Goal: Task Accomplishment & Management: Use online tool/utility

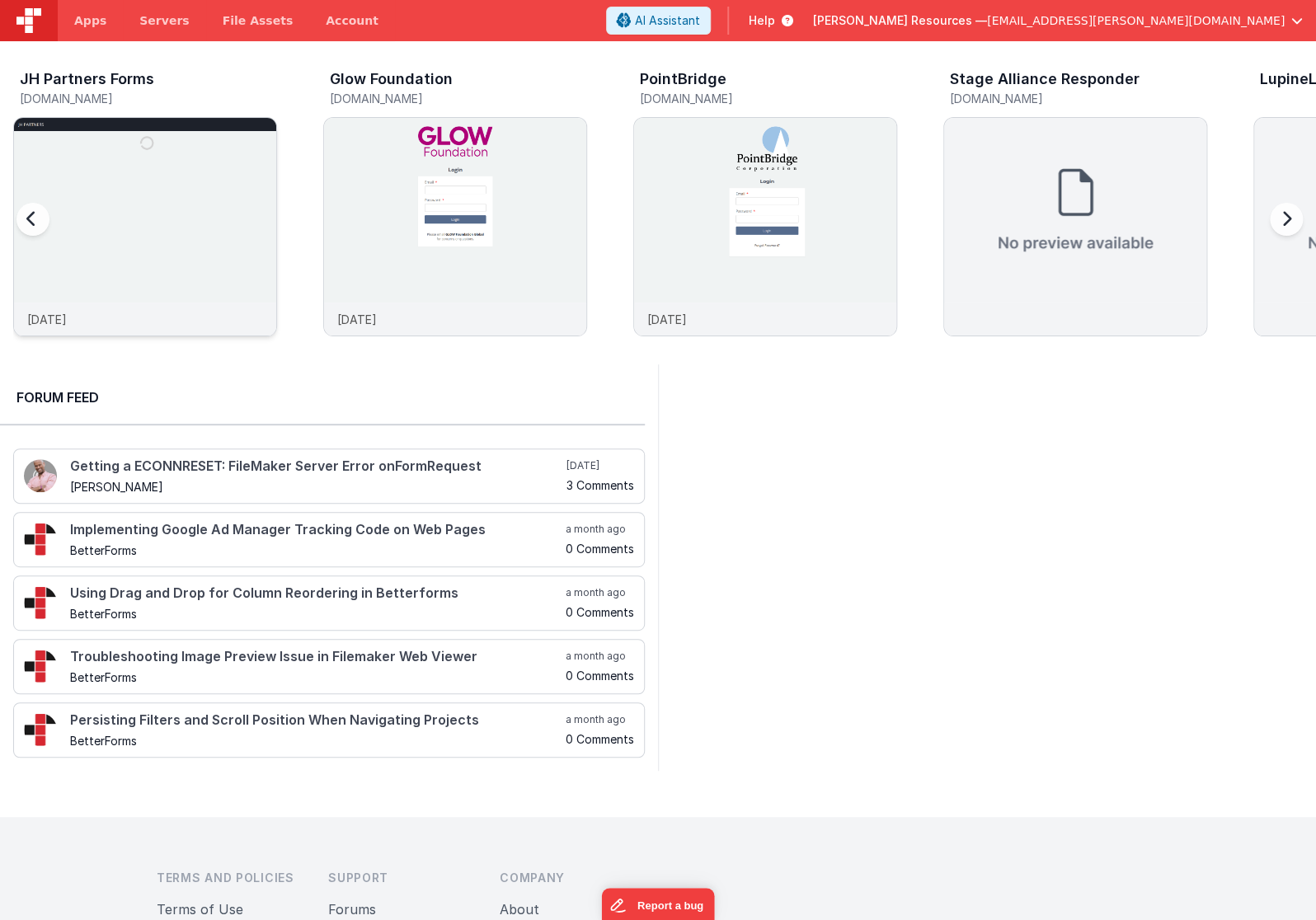
click at [178, 197] on img at bounding box center [145, 249] width 262 height 262
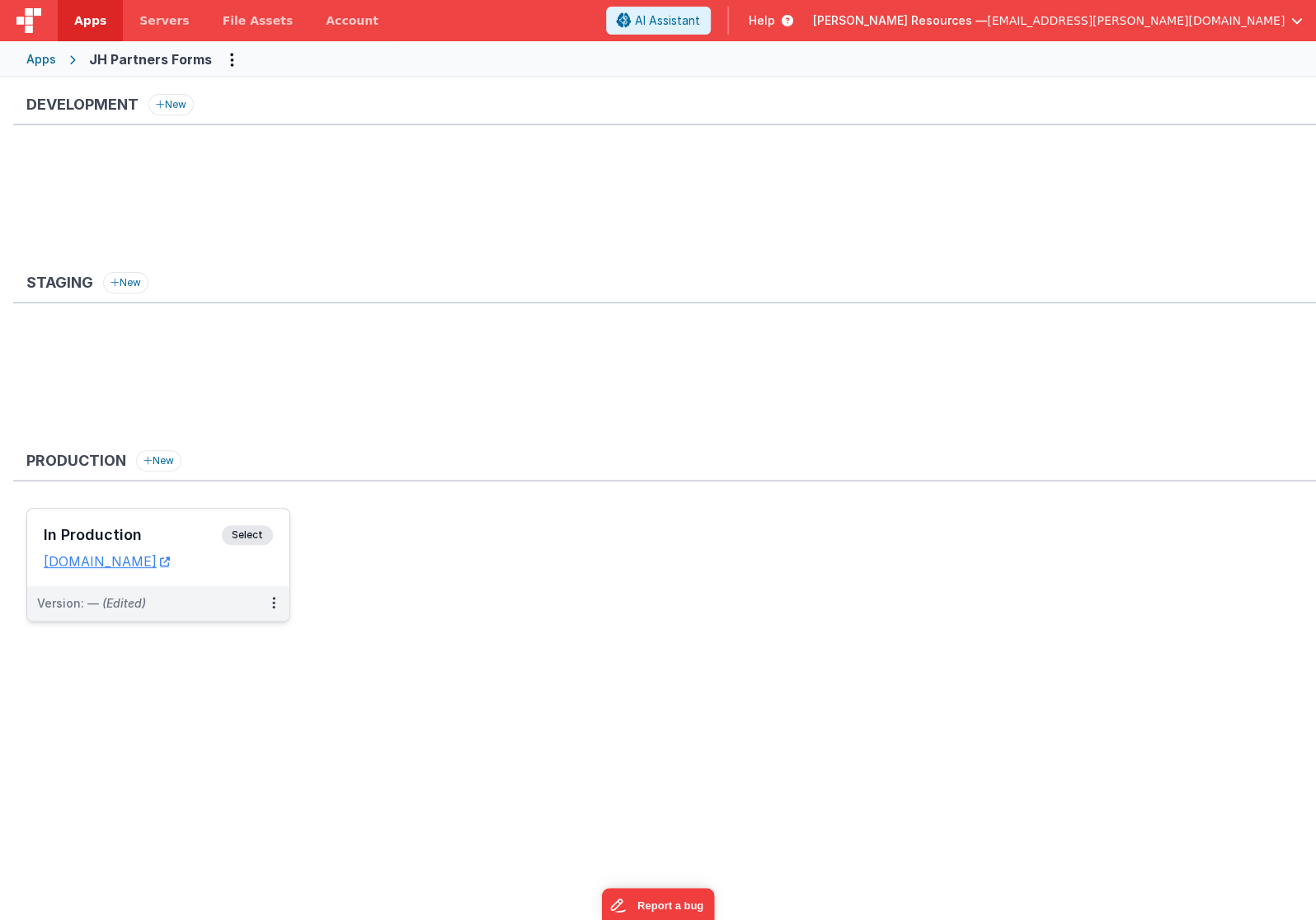
click at [243, 583] on div "In Production Select URLs [DOMAIN_NAME]" at bounding box center [159, 548] width 262 height 78
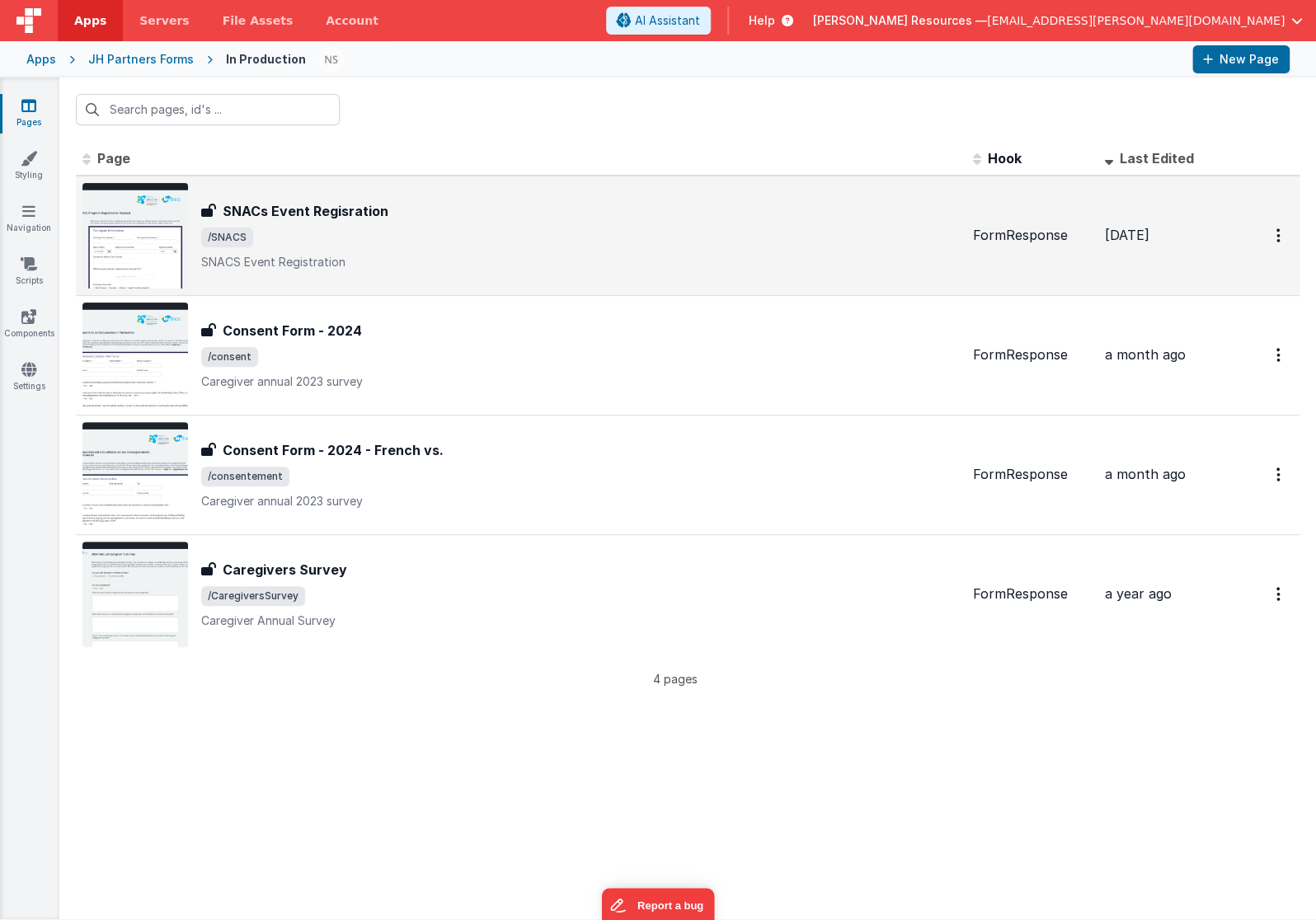
click at [488, 241] on span "/SNACS" at bounding box center [580, 237] width 759 height 20
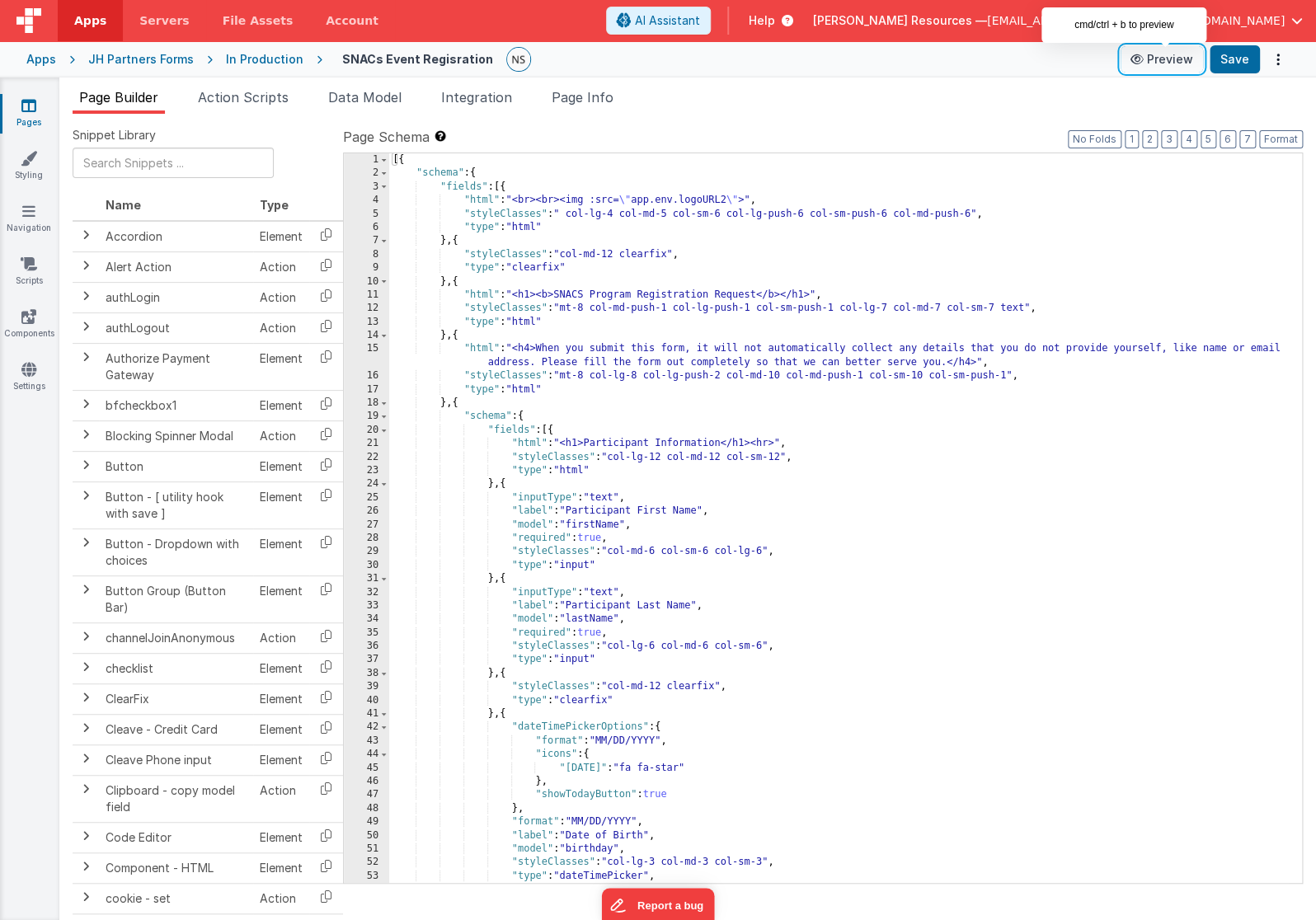
click at [1178, 60] on button "Preview" at bounding box center [1161, 60] width 83 height 27
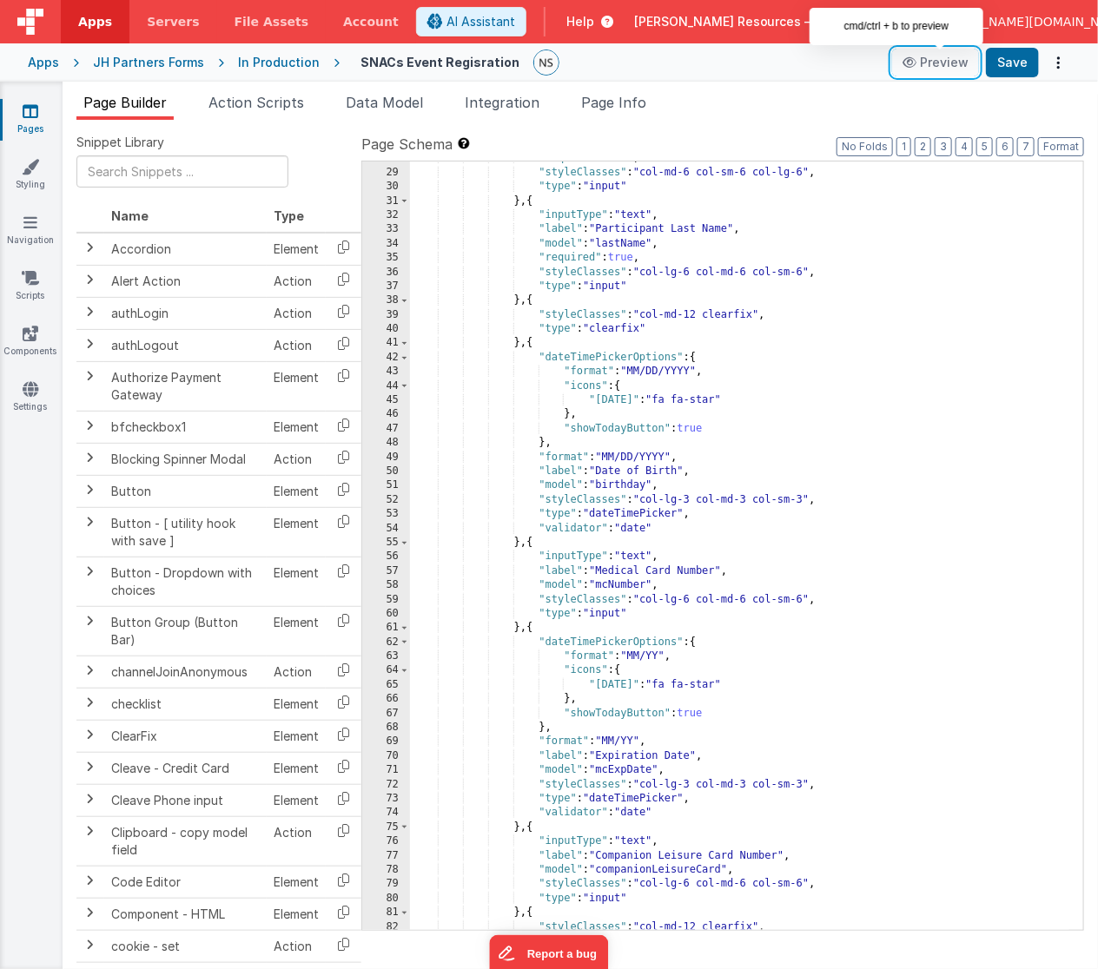
scroll to position [451, 0]
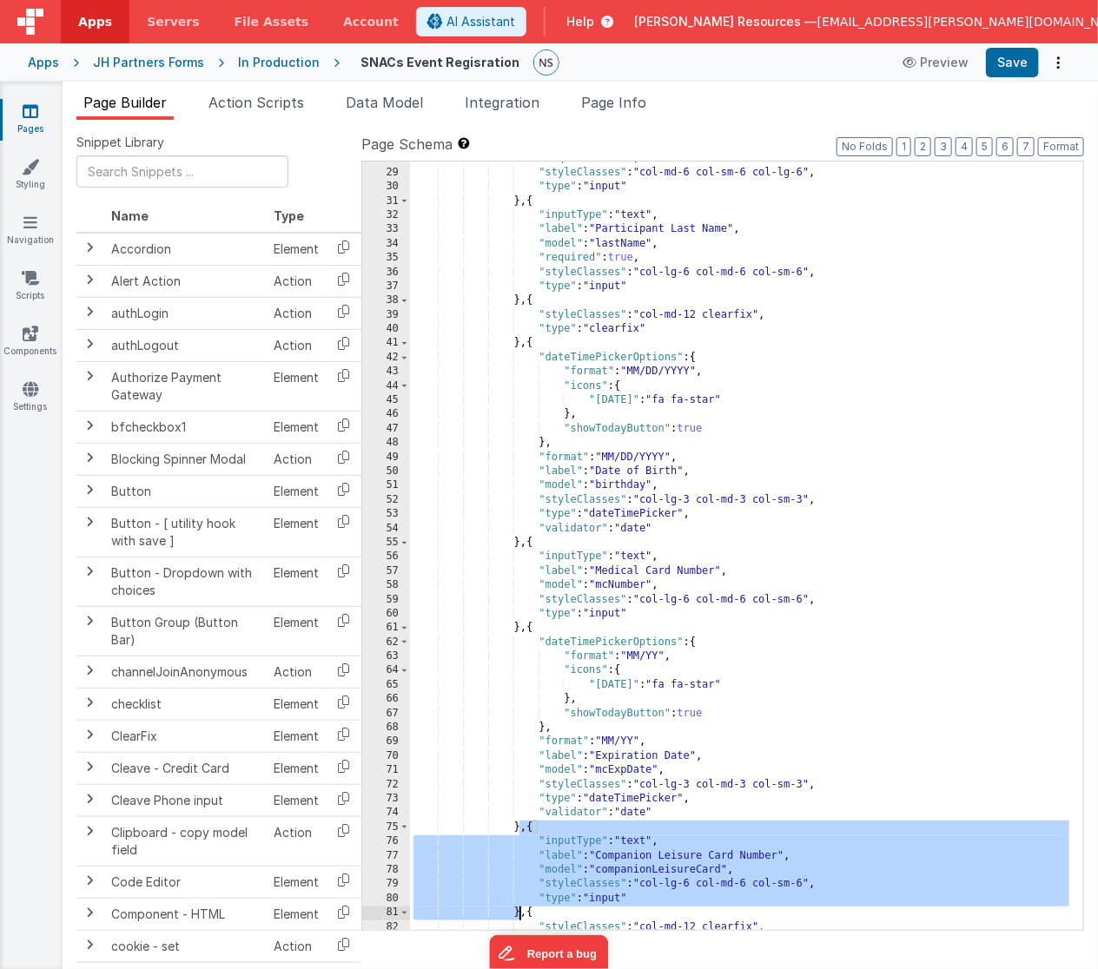
drag, startPoint x: 521, startPoint y: 827, endPoint x: 520, endPoint y: 910, distance: 82.5
click at [520, 910] on div ""required" : true , "styleClasses" : "col-md-6 col-sm-6 col-lg-6" , "type" : "i…" at bounding box center [740, 550] width 660 height 798
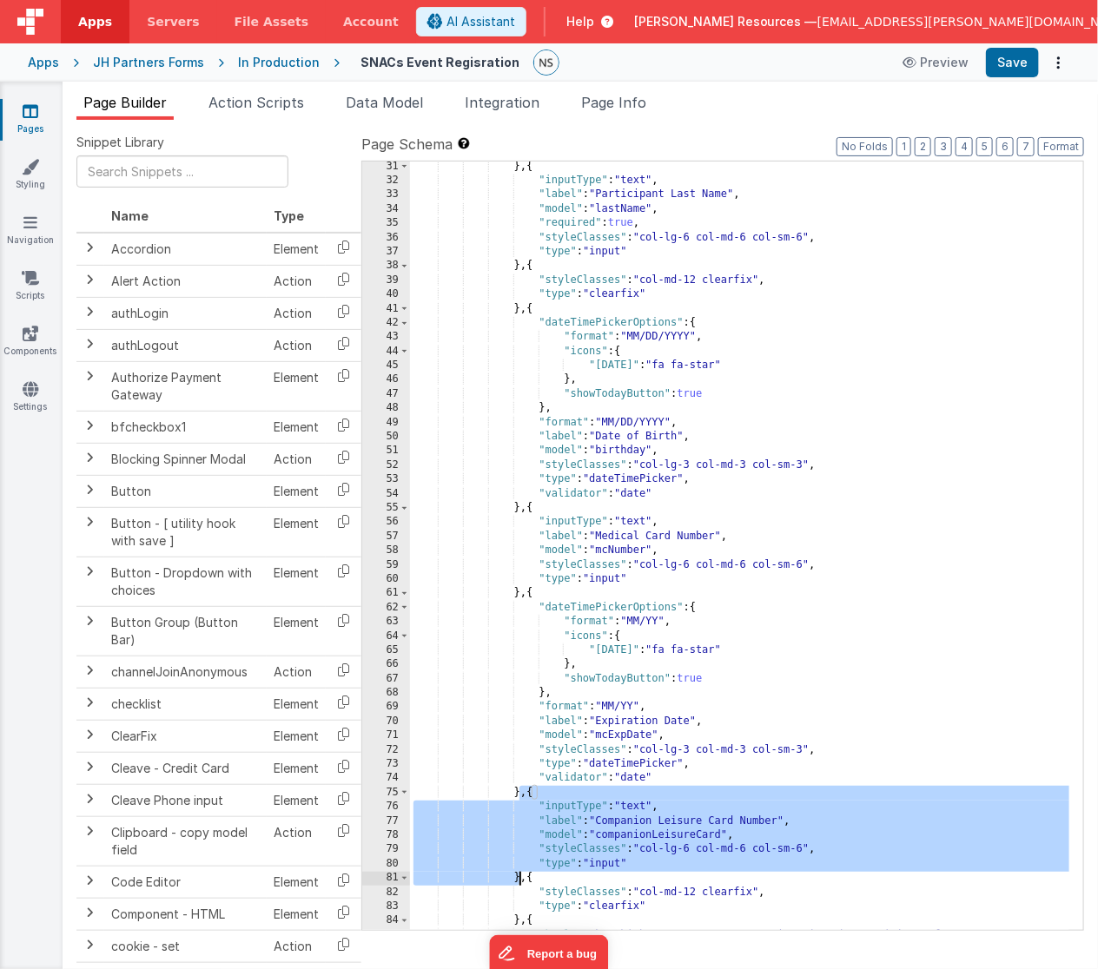
scroll to position [469, 0]
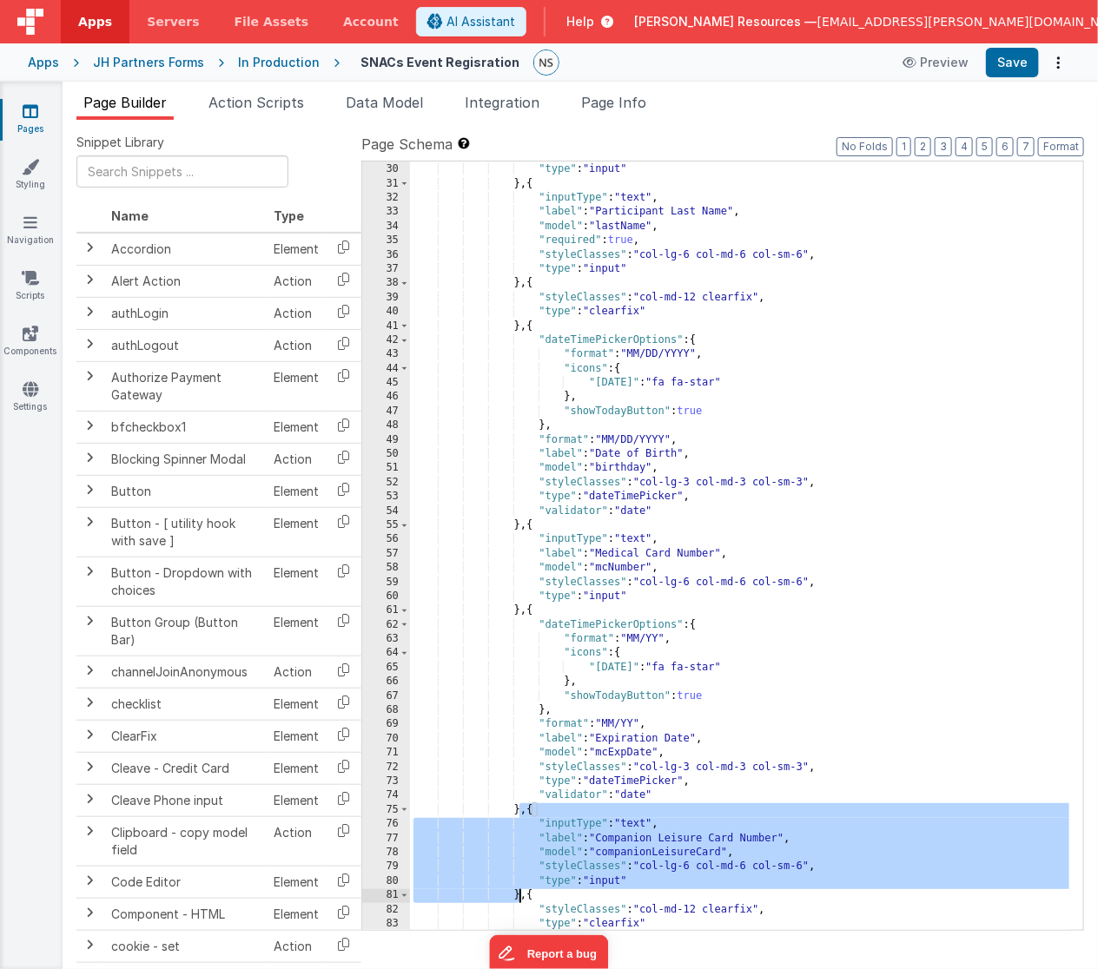
click at [522, 527] on div ""styleClasses" : "col-md-6 col-sm-6 col-lg-6" , "type" : "input" } , { "inputTy…" at bounding box center [740, 547] width 660 height 798
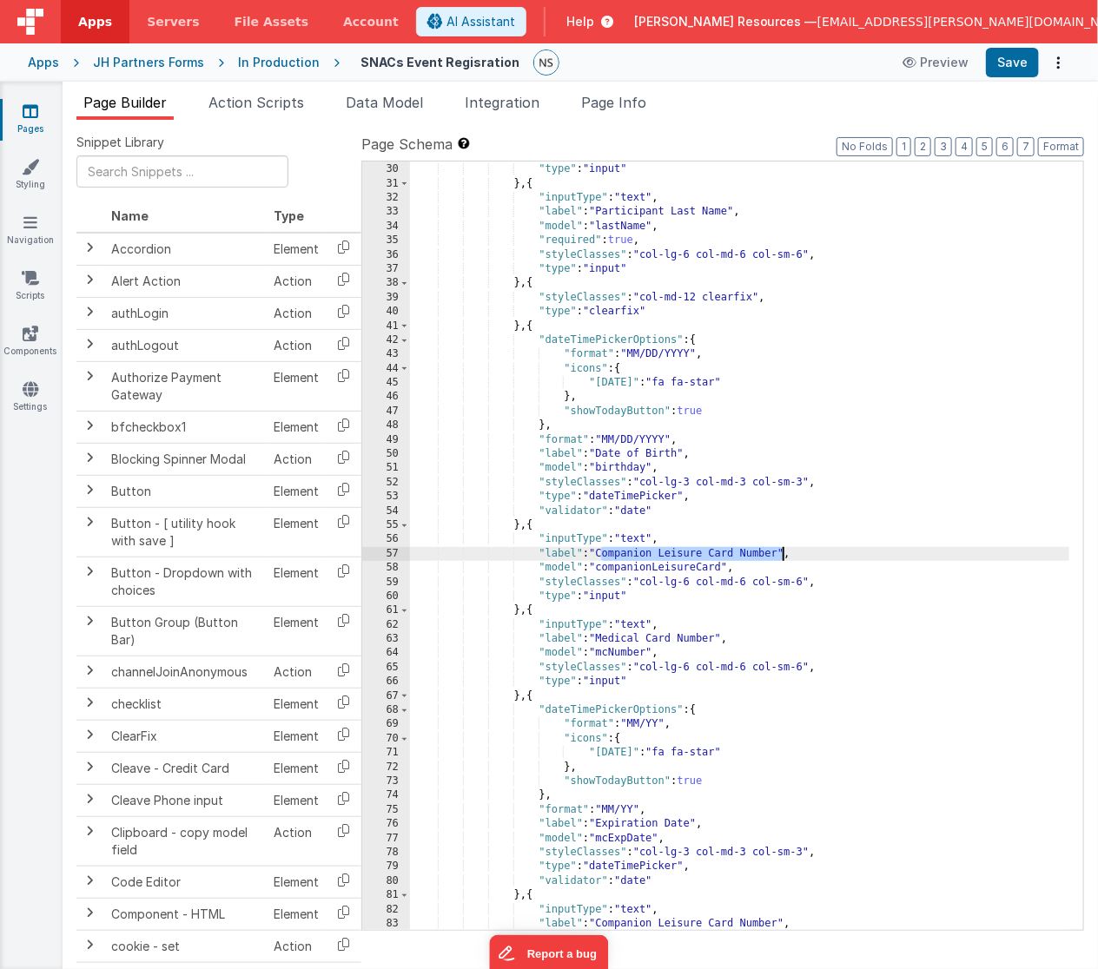
drag, startPoint x: 600, startPoint y: 552, endPoint x: 780, endPoint y: 555, distance: 179.8
click at [782, 556] on div ""styleClasses" : "col-md-6 col-sm-6 col-lg-6" , "type" : "input" } , { "inputTy…" at bounding box center [740, 547] width 660 height 798
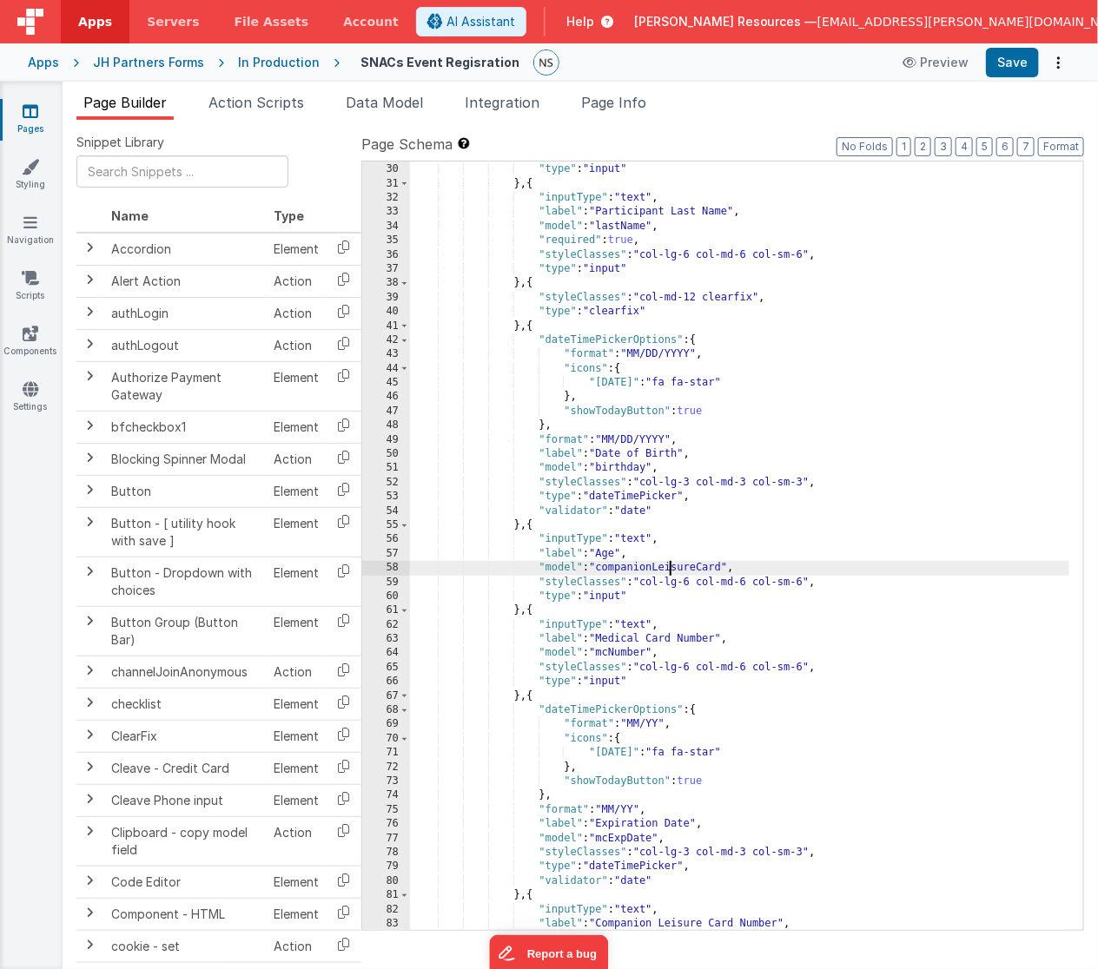
click at [669, 565] on div ""styleClasses" : "col-md-6 col-sm-6 col-lg-6" , "type" : "input" } , { "inputTy…" at bounding box center [740, 547] width 660 height 798
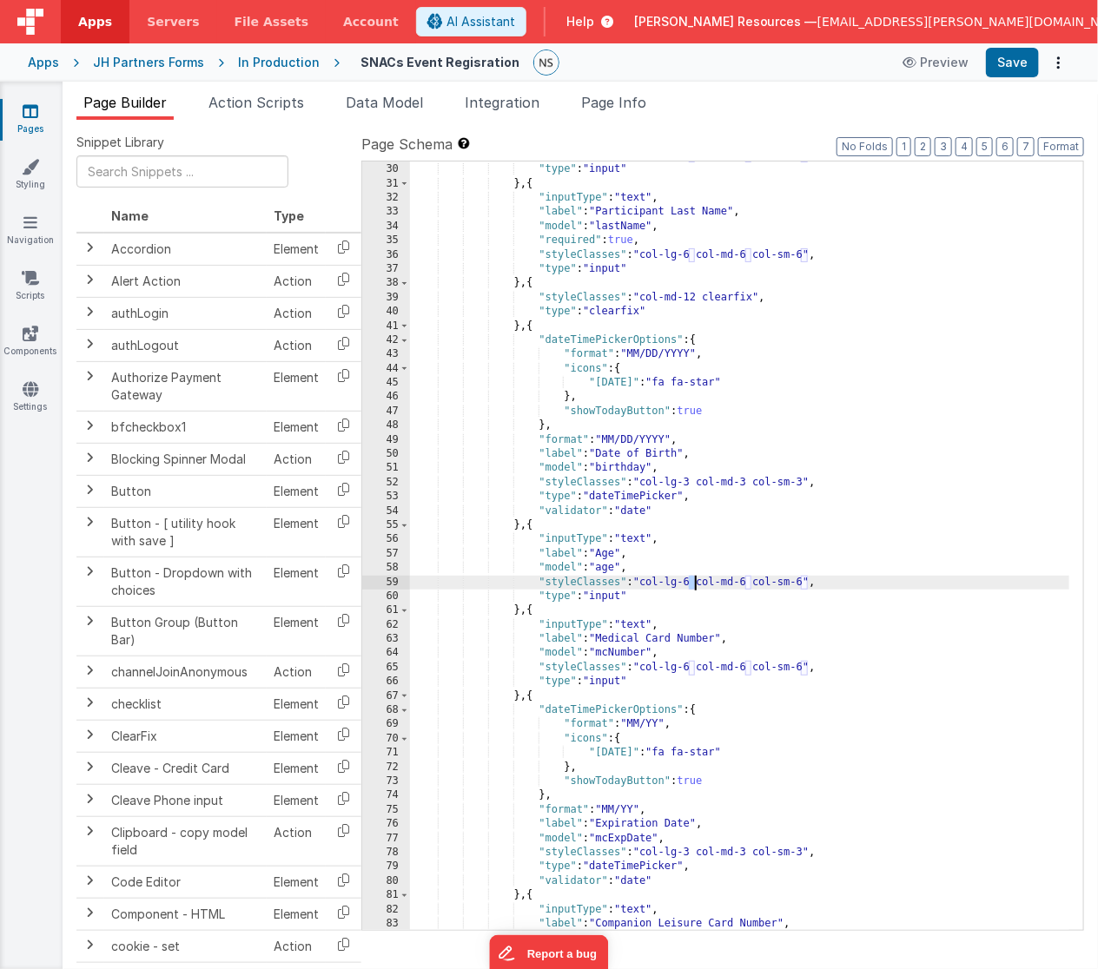
click at [694, 583] on div ""styleClasses" : "col-md-6 col-sm-6 col-lg-6" , "type" : "input" } , { "inputTy…" at bounding box center [740, 547] width 660 height 798
click at [751, 583] on div ""styleClasses" : "col-md-6 col-sm-6 col-lg-6" , "type" : "input" } , { "inputTy…" at bounding box center [740, 547] width 660 height 798
click at [807, 583] on div ""styleClasses" : "col-md-6 col-sm-6 col-lg-6" , "type" : "input" } , { "inputTy…" at bounding box center [740, 547] width 660 height 798
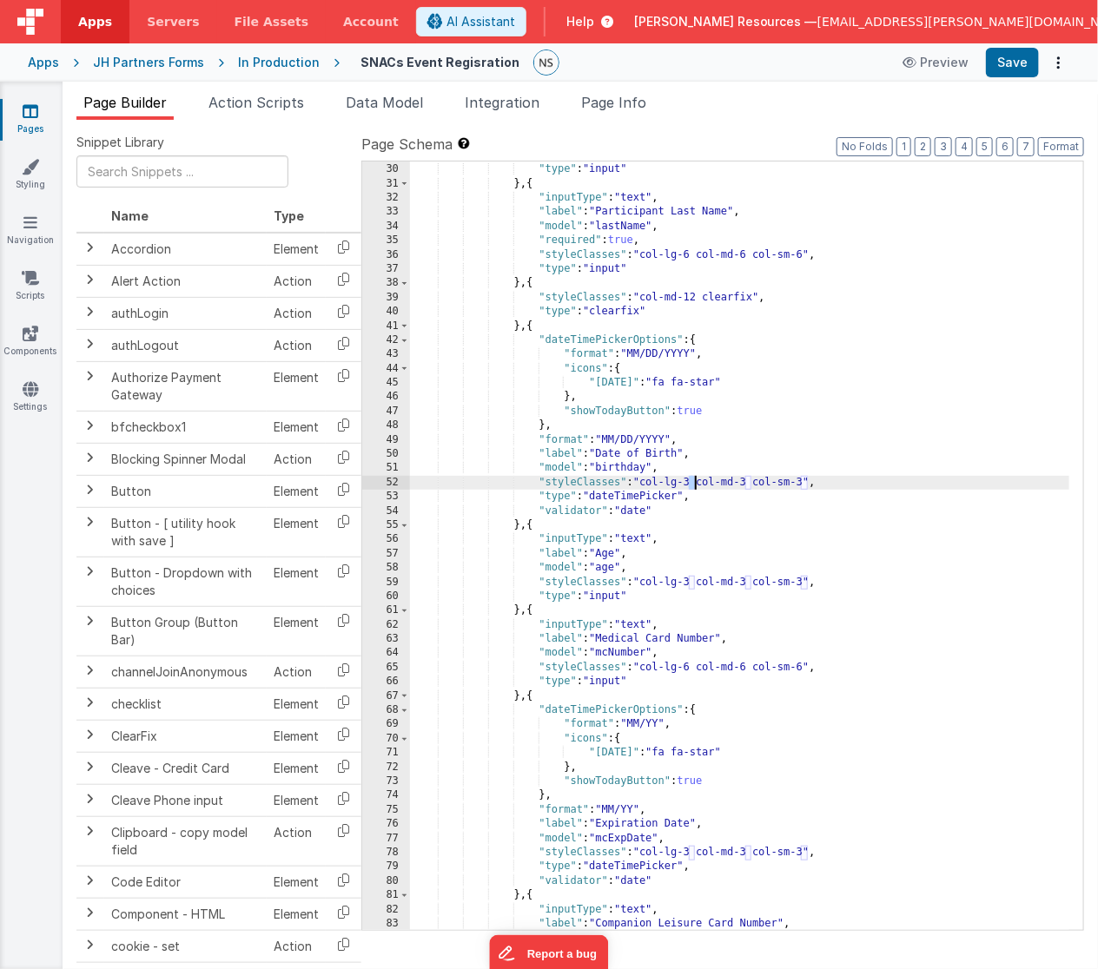
click at [691, 480] on div ""styleClasses" : "col-md-6 col-sm-6 col-lg-6" , "type" : "input" } , { "inputTy…" at bounding box center [740, 547] width 660 height 798
click at [749, 485] on div ""styleClasses" : "col-md-6 col-sm-6 col-lg-6" , "type" : "input" } , { "inputTy…" at bounding box center [740, 547] width 660 height 798
click at [806, 483] on div ""styleClasses" : "col-md-6 col-sm-6 col-lg-6" , "type" : "input" } , { "inputTy…" at bounding box center [740, 547] width 660 height 798
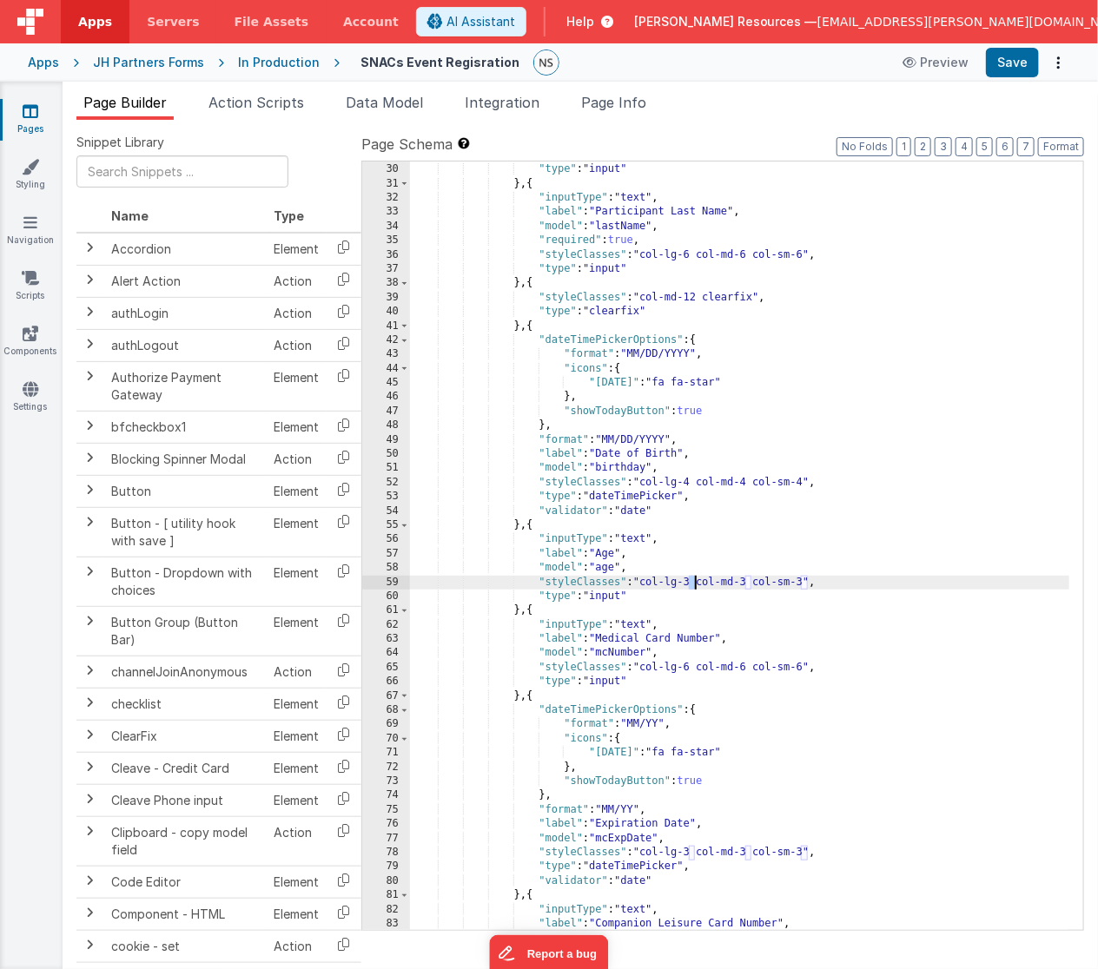
click at [695, 583] on div ""styleClasses" : "col-md-6 col-sm-6 col-lg-6" , "type" : "input" } , { "inputTy…" at bounding box center [740, 547] width 660 height 798
drag, startPoint x: 746, startPoint y: 582, endPoint x: 755, endPoint y: 583, distance: 8.7
click at [749, 582] on div ""styleClasses" : "col-md-6 col-sm-6 col-lg-6" , "type" : "input" } , { "inputTy…" at bounding box center [740, 547] width 660 height 798
click at [802, 582] on div ""styleClasses" : "col-md-6 col-sm-6 col-lg-6" , "type" : "input" } , { "inputTy…" at bounding box center [740, 547] width 660 height 798
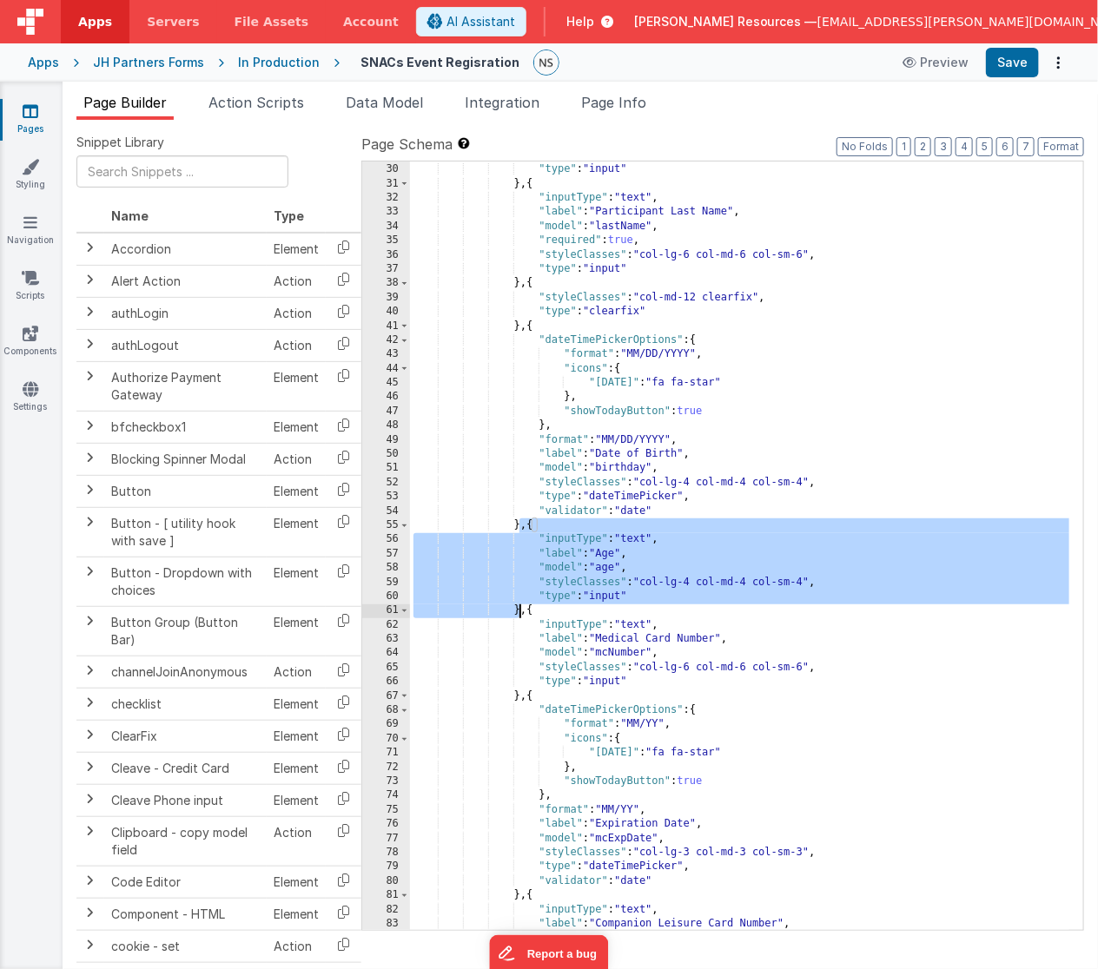
drag, startPoint x: 518, startPoint y: 525, endPoint x: 520, endPoint y: 612, distance: 86.8
click at [520, 612] on div ""styleClasses" : "col-md-6 col-sm-6 col-lg-6" , "type" : "input" } , { "inputTy…" at bounding box center [740, 547] width 660 height 798
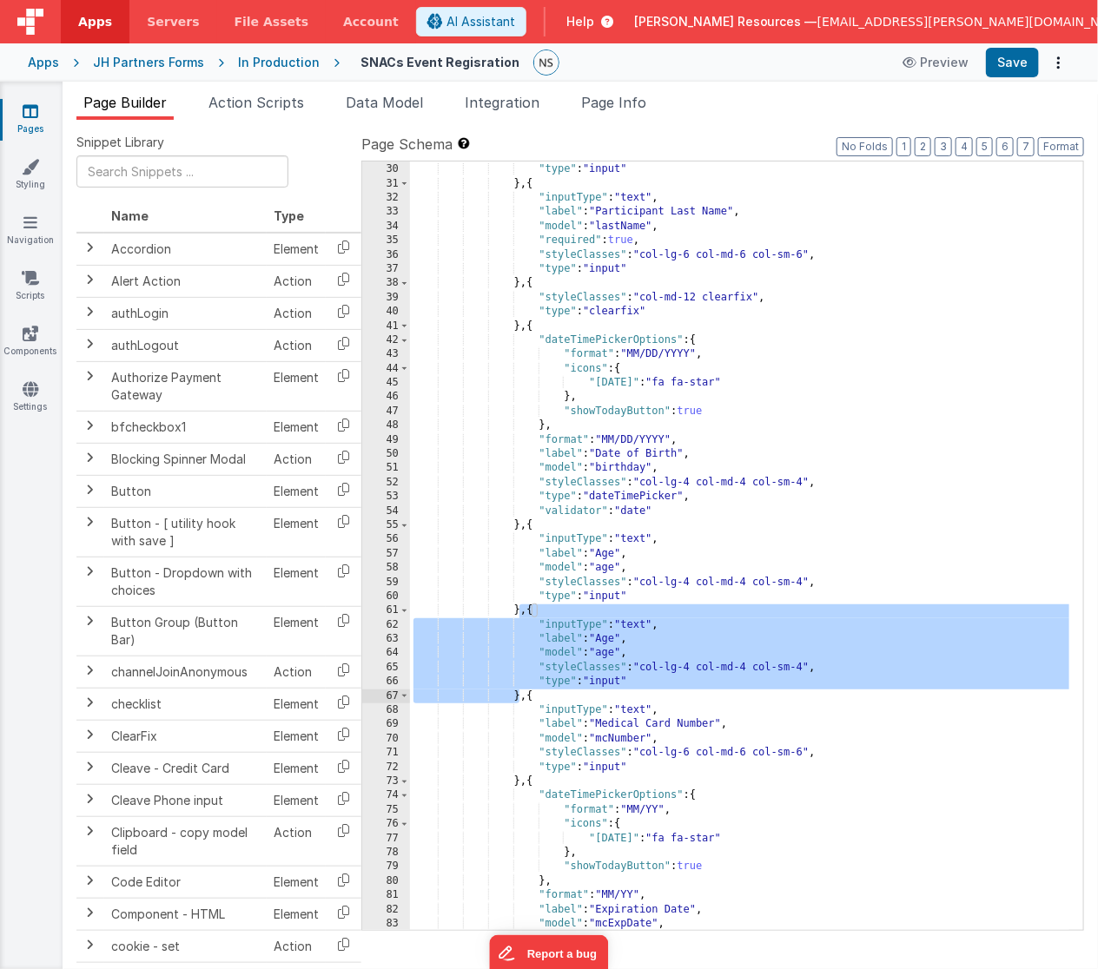
click at [613, 638] on div ""styleClasses" : "col-md-6 col-sm-6 col-lg-6" , "type" : "input" } , { "inputTy…" at bounding box center [740, 547] width 660 height 798
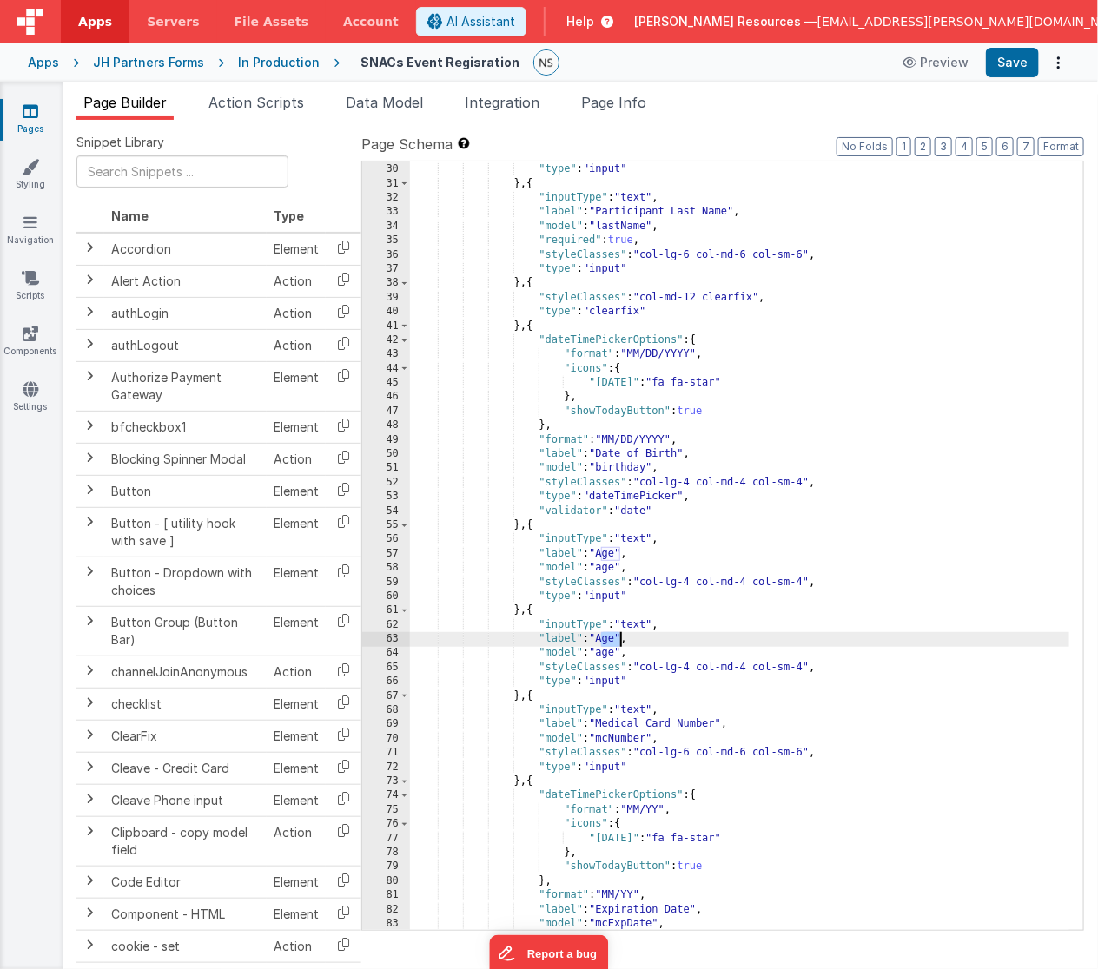
click at [613, 638] on div ""styleClasses" : "col-md-6 col-sm-6 col-lg-6" , "type" : "input" } , { "inputTy…" at bounding box center [740, 547] width 660 height 798
click at [609, 655] on div ""styleClasses" : "col-md-6 col-sm-6 col-lg-6" , "type" : "input" } , { "inputTy…" at bounding box center [740, 547] width 660 height 798
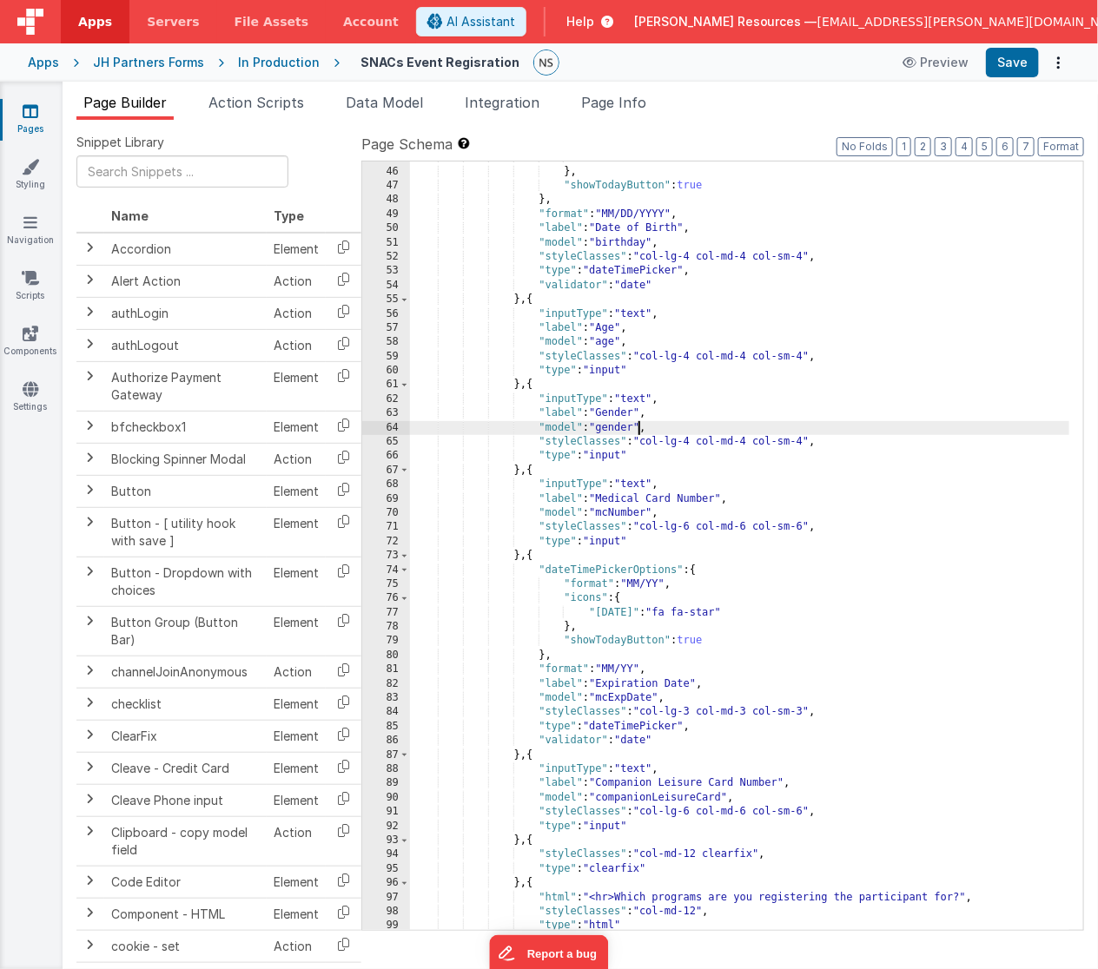
scroll to position [712, 0]
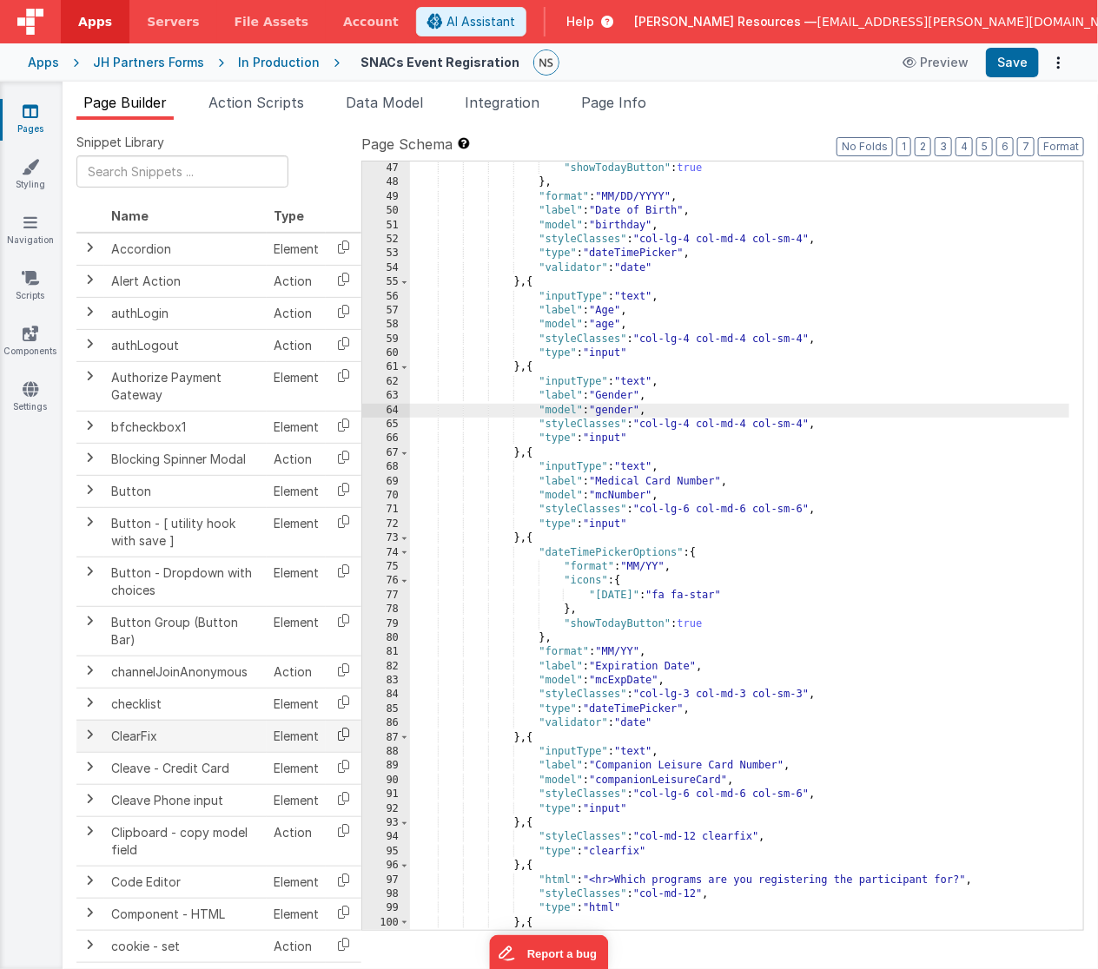
click at [343, 725] on icon at bounding box center [344, 734] width 36 height 27
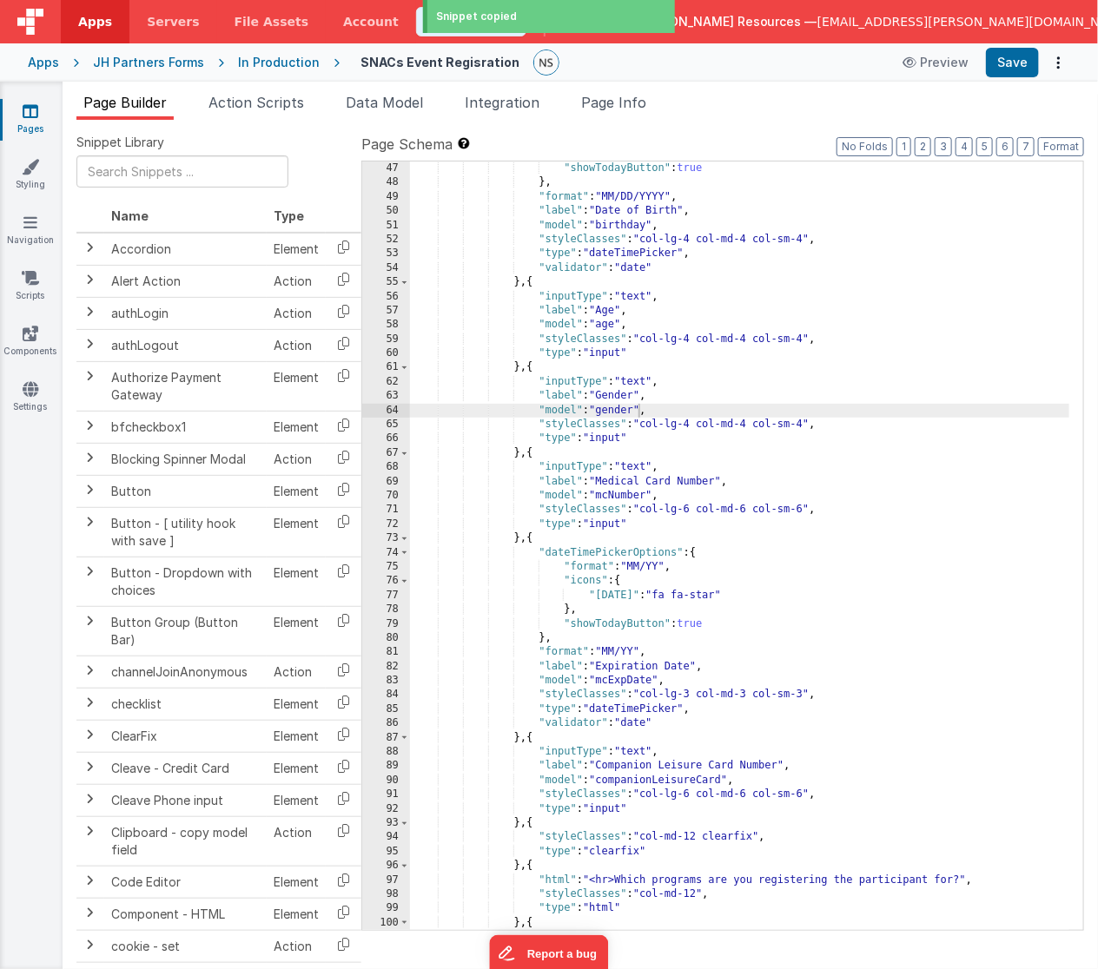
click at [521, 744] on div ""showTodayButton" : true } , "format" : "MM/DD/YYYY" , "label" : "Date of Birth…" at bounding box center [740, 575] width 660 height 827
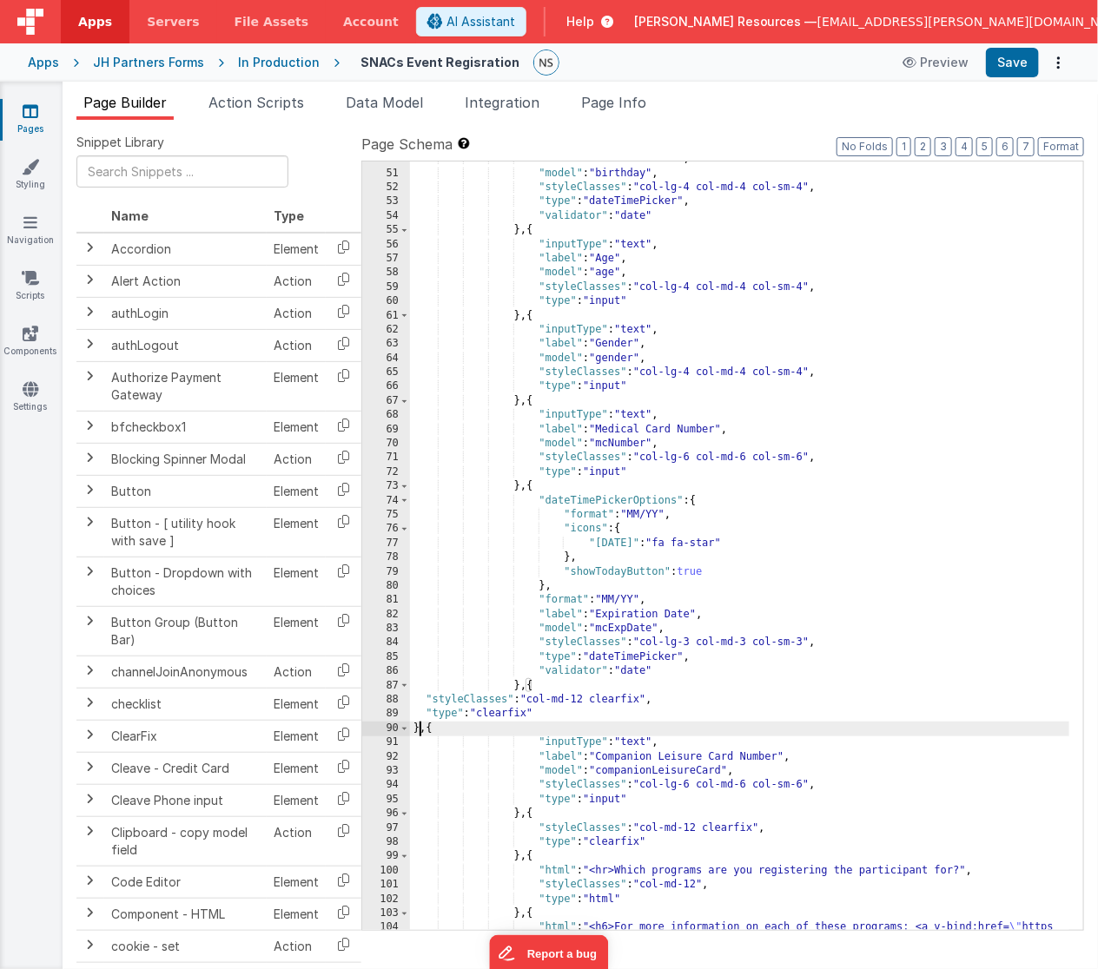
scroll to position [781, 0]
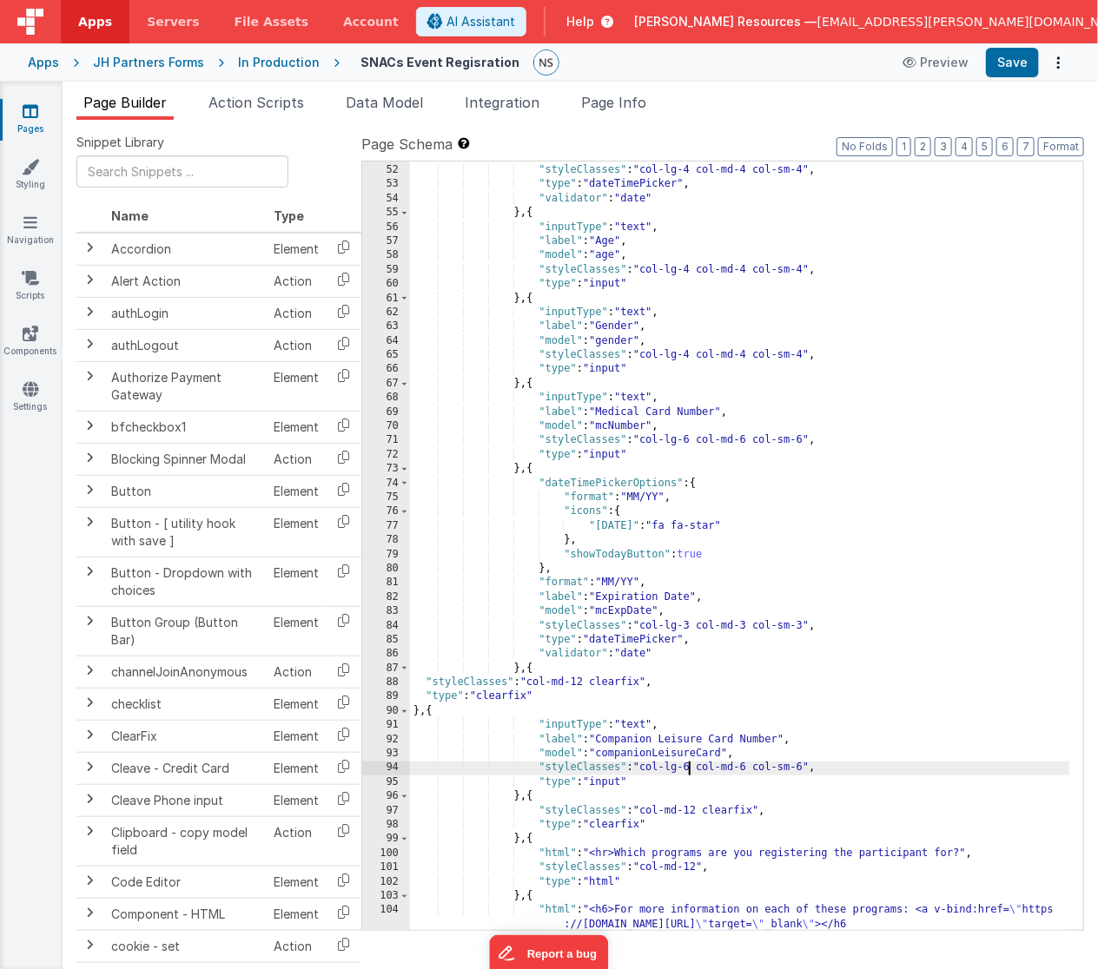
click at [689, 770] on div ""model" : "birthday" , "styleClasses" : "col-lg-4 col-md-4 col-sm-4" , "type" :…" at bounding box center [740, 562] width 660 height 827
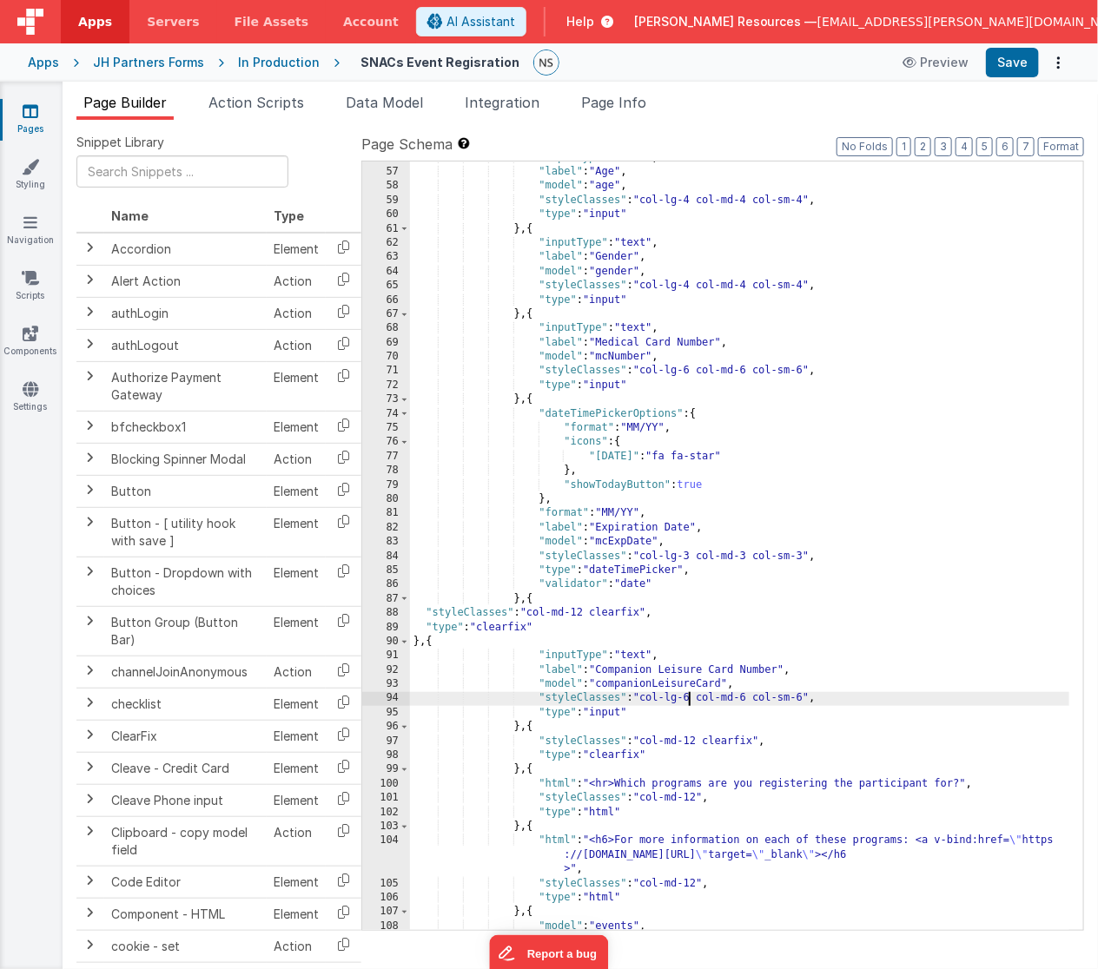
scroll to position [938, 0]
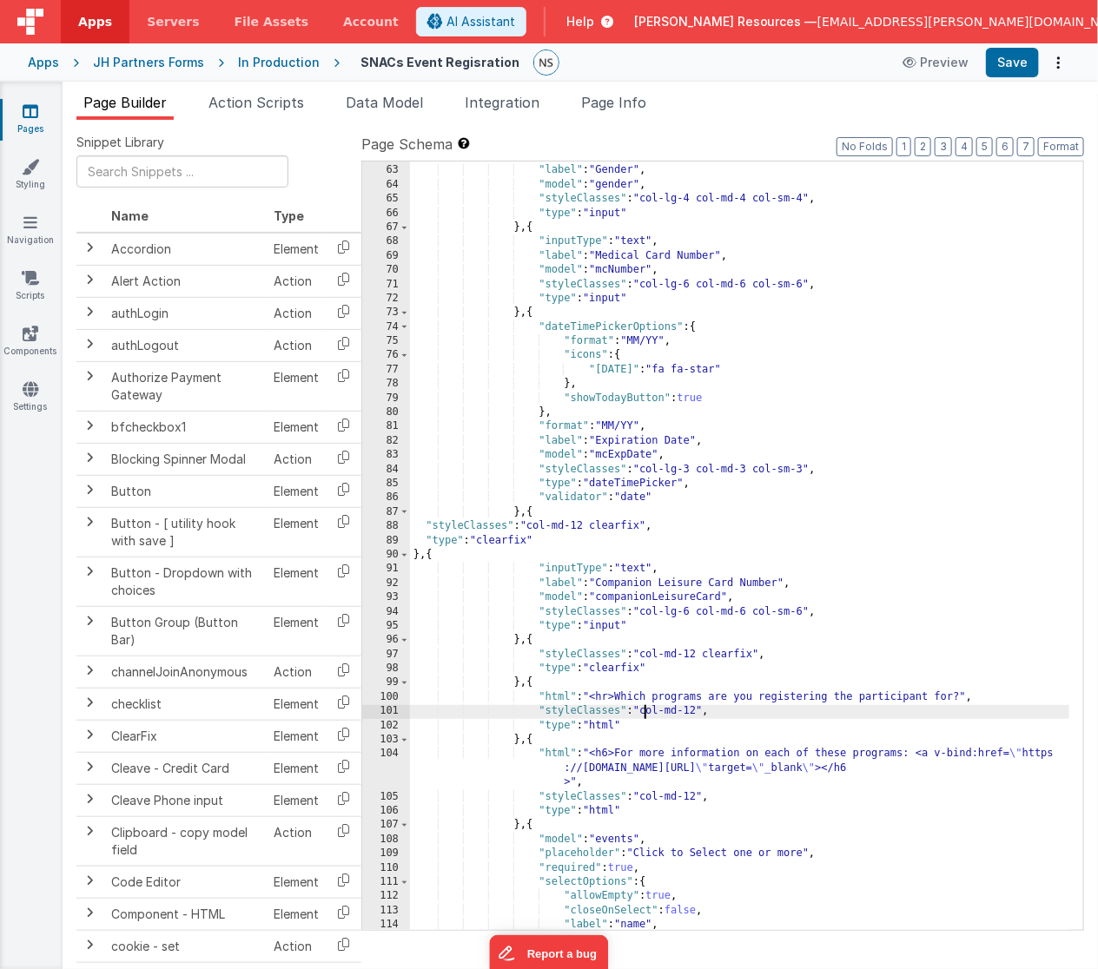
click at [645, 710] on div ""inputType" : "text" , "label" : "Gender" , "model" : "gender" , "styleClasses"…" at bounding box center [740, 548] width 660 height 798
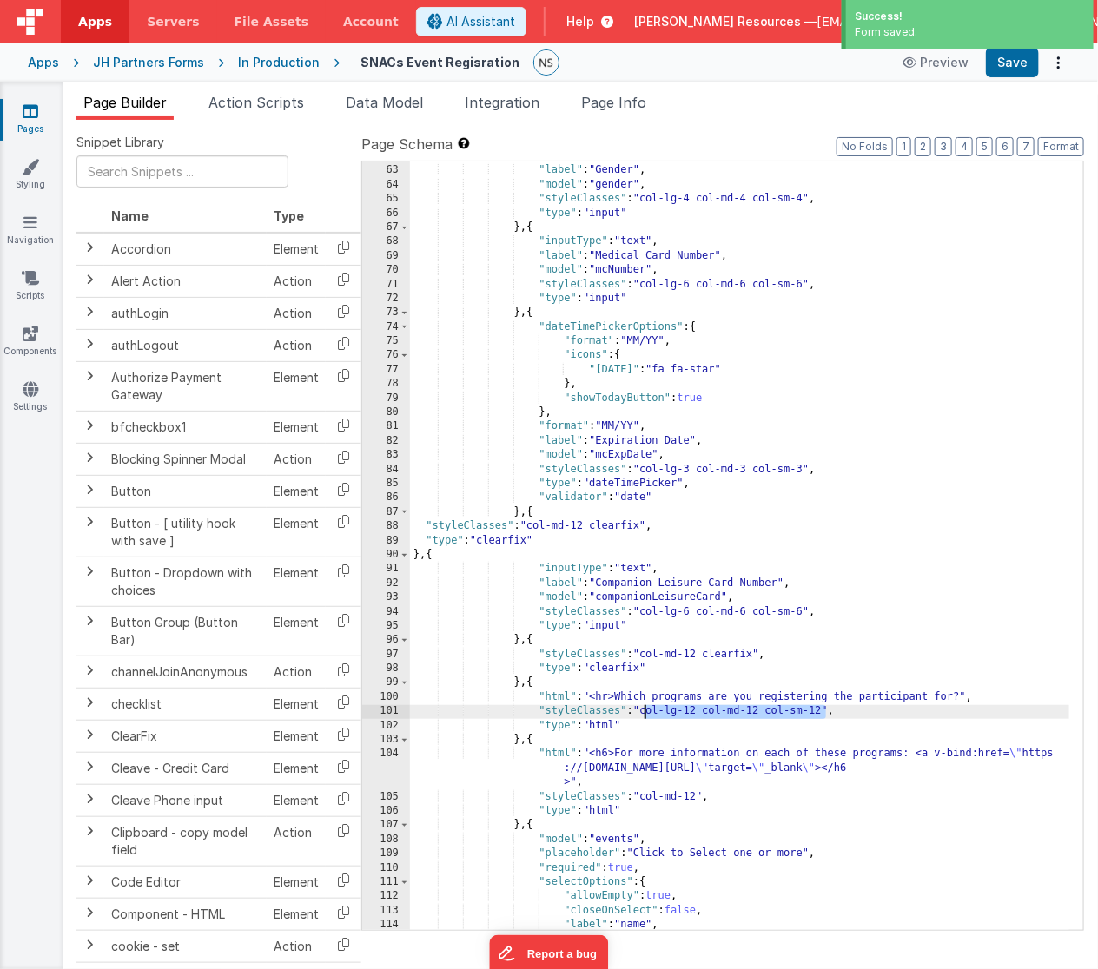
click at [647, 712] on div ""inputType" : "text" , "label" : "Gender" , "model" : "gender" , "styleClasses"…" at bounding box center [740, 548] width 660 height 798
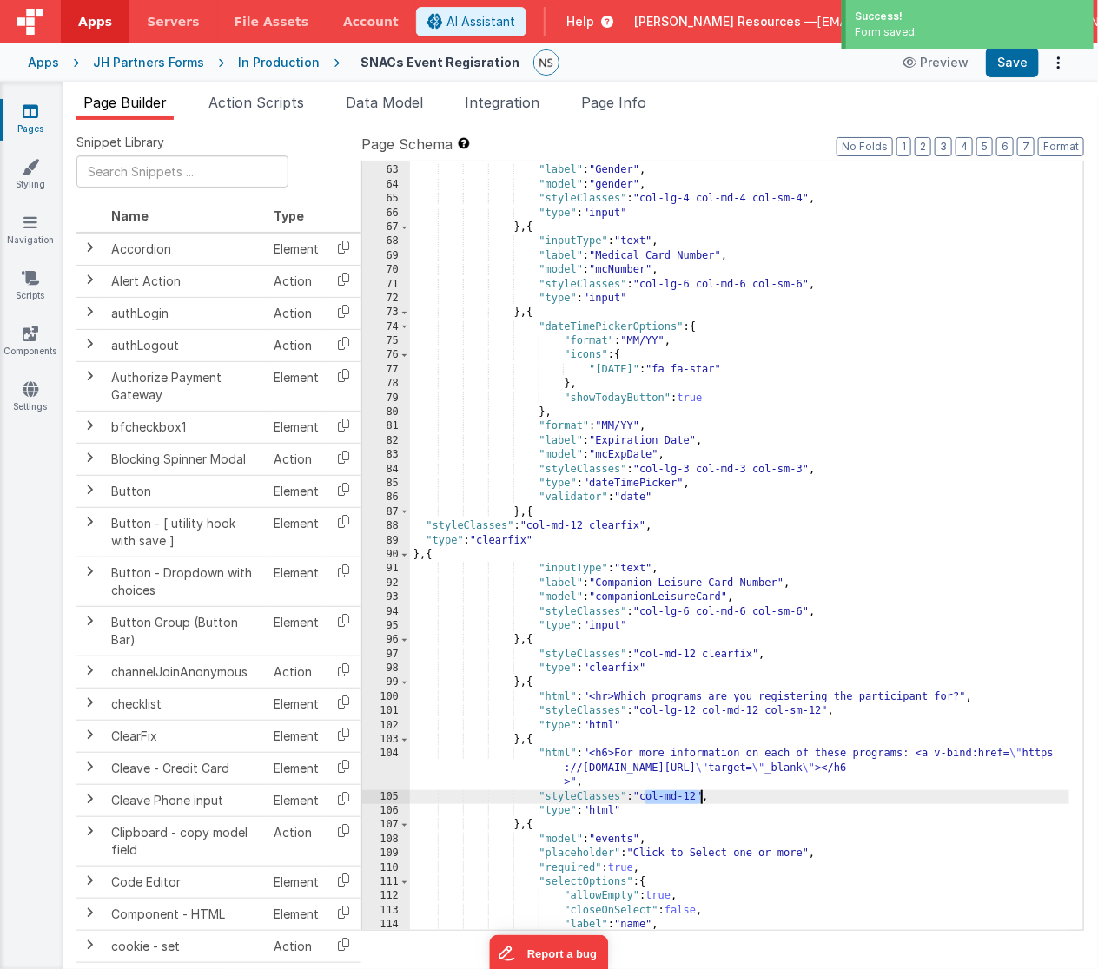
drag, startPoint x: 645, startPoint y: 799, endPoint x: 700, endPoint y: 798, distance: 54.7
click at [700, 798] on div ""inputType" : "text" , "label" : "Gender" , "model" : "gender" , "styleClasses"…" at bounding box center [740, 548] width 660 height 798
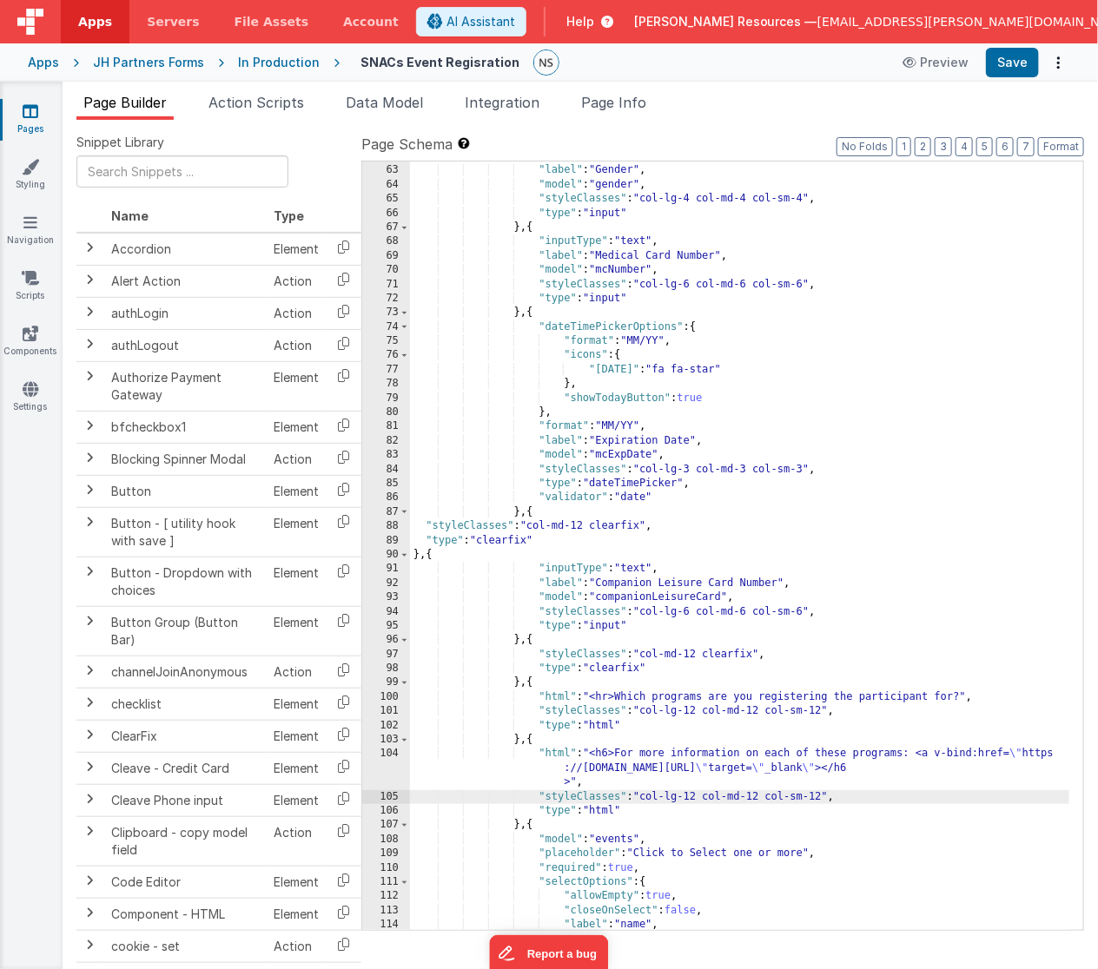
click at [553, 753] on div ""inputType" : "text" , "label" : "Gender" , "model" : "gender" , "styleClasses"…" at bounding box center [740, 548] width 660 height 798
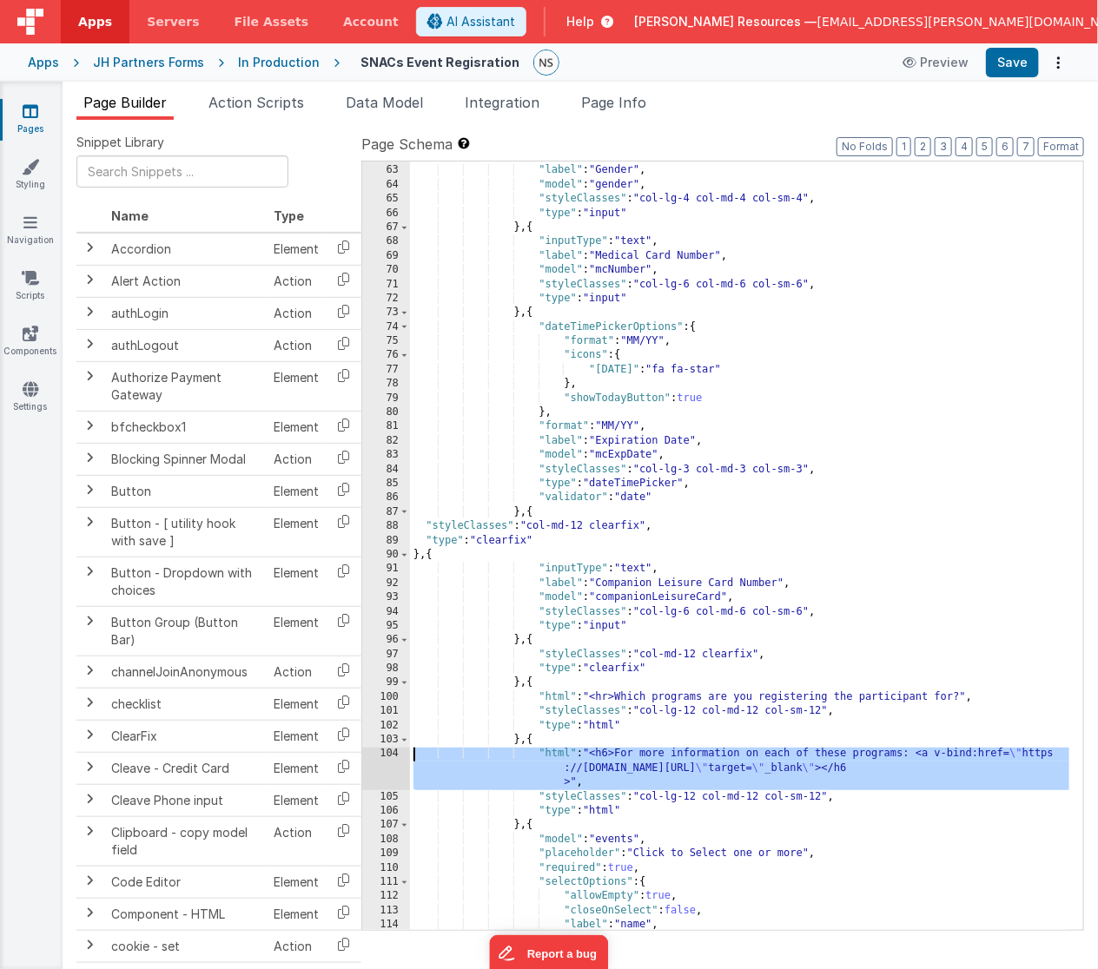
click at [392, 748] on div "104" at bounding box center [386, 768] width 48 height 43
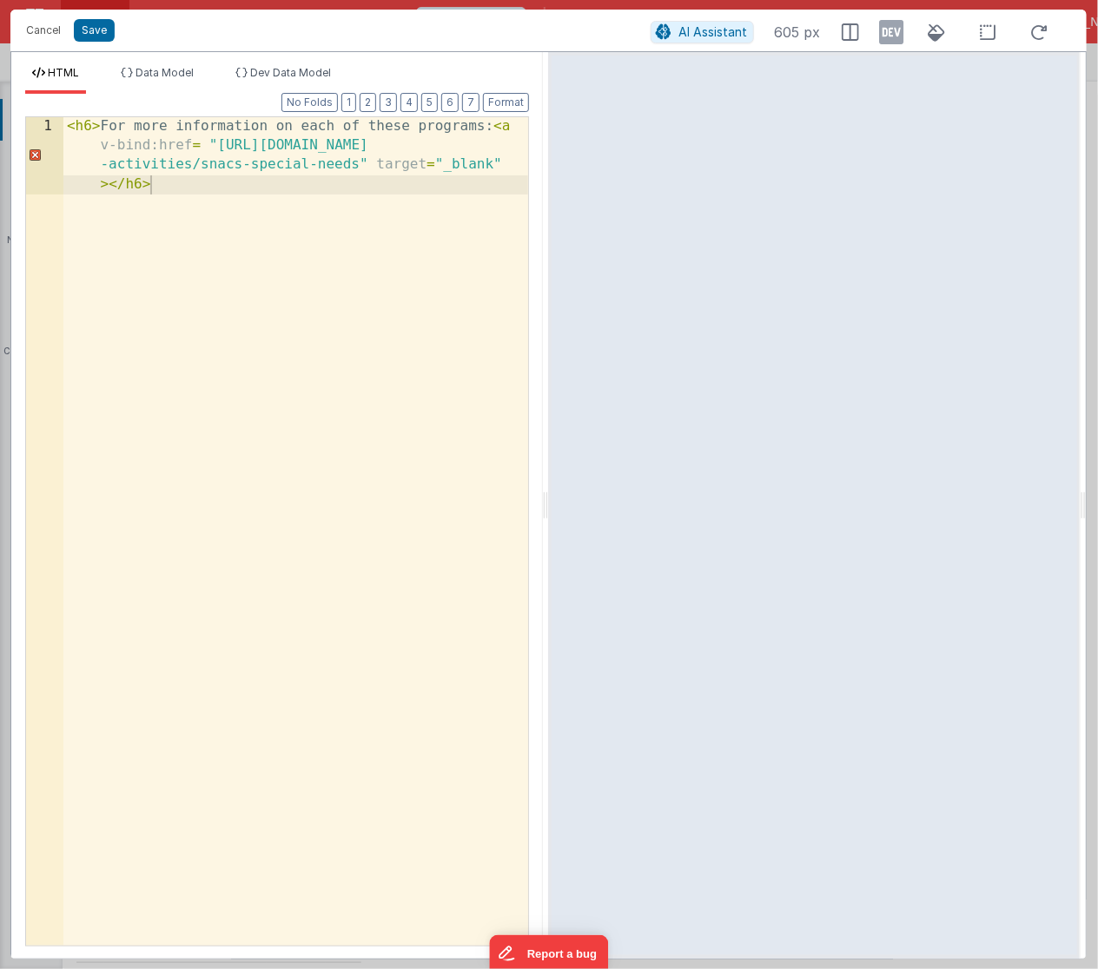
click at [215, 144] on div "< h6 > For more information on each of these programs: < a v-bind:href = "[URL]…" at bounding box center [296, 609] width 466 height 984
click at [321, 336] on div "< h6 > For more information on each of these programs: < a v-bind:href = \ "[UR…" at bounding box center [296, 609] width 466 height 984
click at [152, 298] on div "< h6 > For more information on each of these programs: < a v-bind:href = \ "[UR…" at bounding box center [296, 609] width 466 height 984
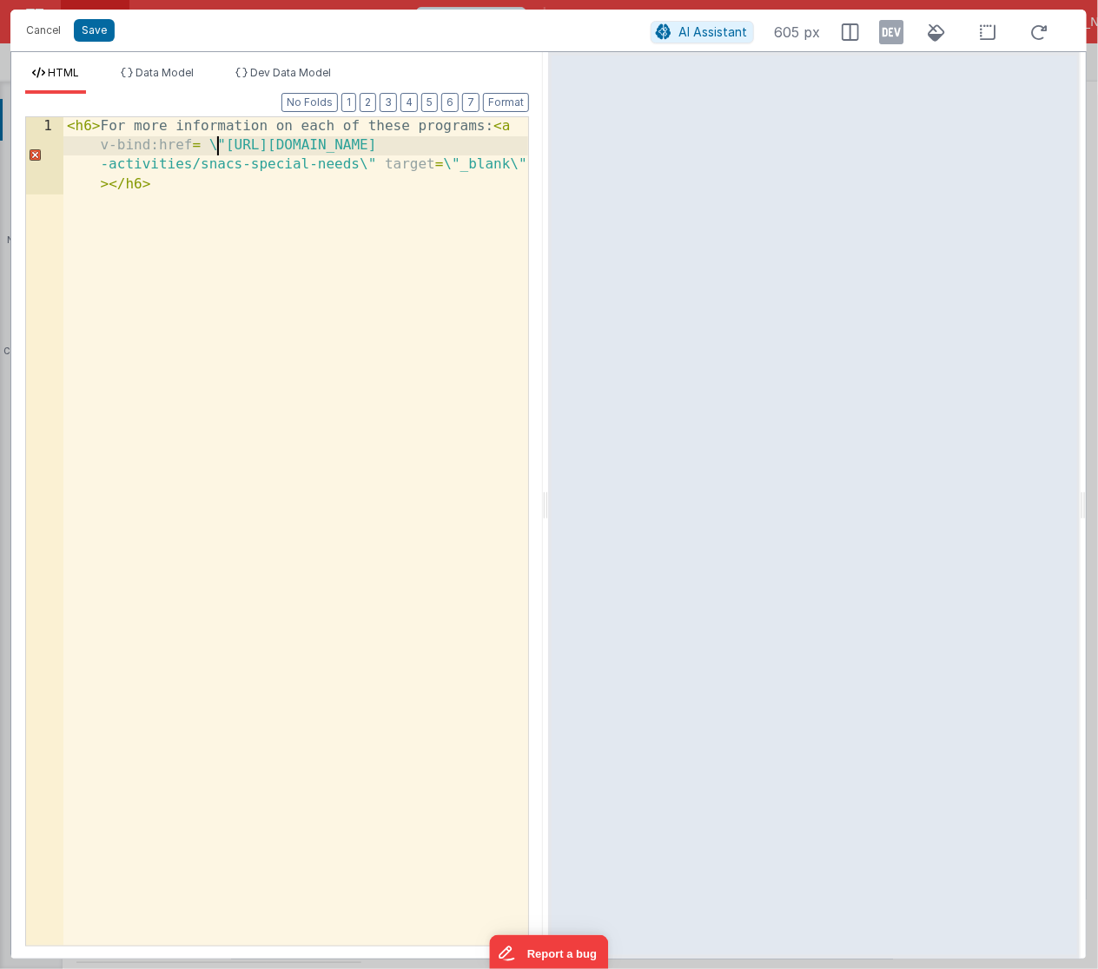
click at [218, 146] on div "< h6 > For more information on each of these programs: < a v-bind:href = \ "[UR…" at bounding box center [296, 609] width 466 height 984
click at [374, 164] on div "< h6 > For more information on each of these programs: < a v-bind:href = "[URL]…" at bounding box center [296, 609] width 466 height 984
click at [440, 167] on div "< h6 > For more information on each of these programs: < a v-bind:href = "[URL]…" at bounding box center [296, 609] width 466 height 984
click at [502, 163] on div "< h6 > For more information on each of these programs: < a v-bind:href = "[URL]…" at bounding box center [296, 609] width 466 height 984
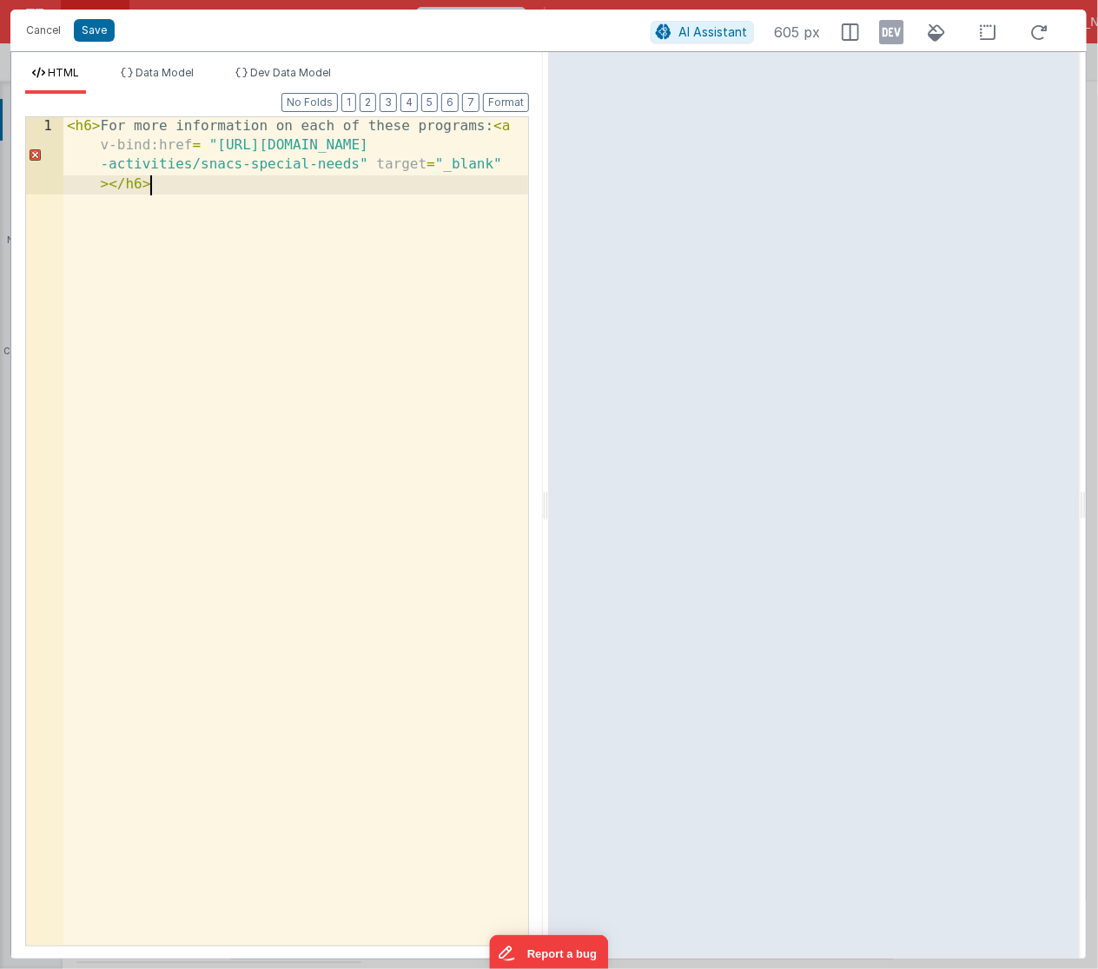
click at [491, 287] on div "< h6 > For more information on each of these programs: < a v-bind:href = "[URL]…" at bounding box center [296, 609] width 466 height 984
click at [49, 29] on button "Cancel" at bounding box center [43, 30] width 52 height 24
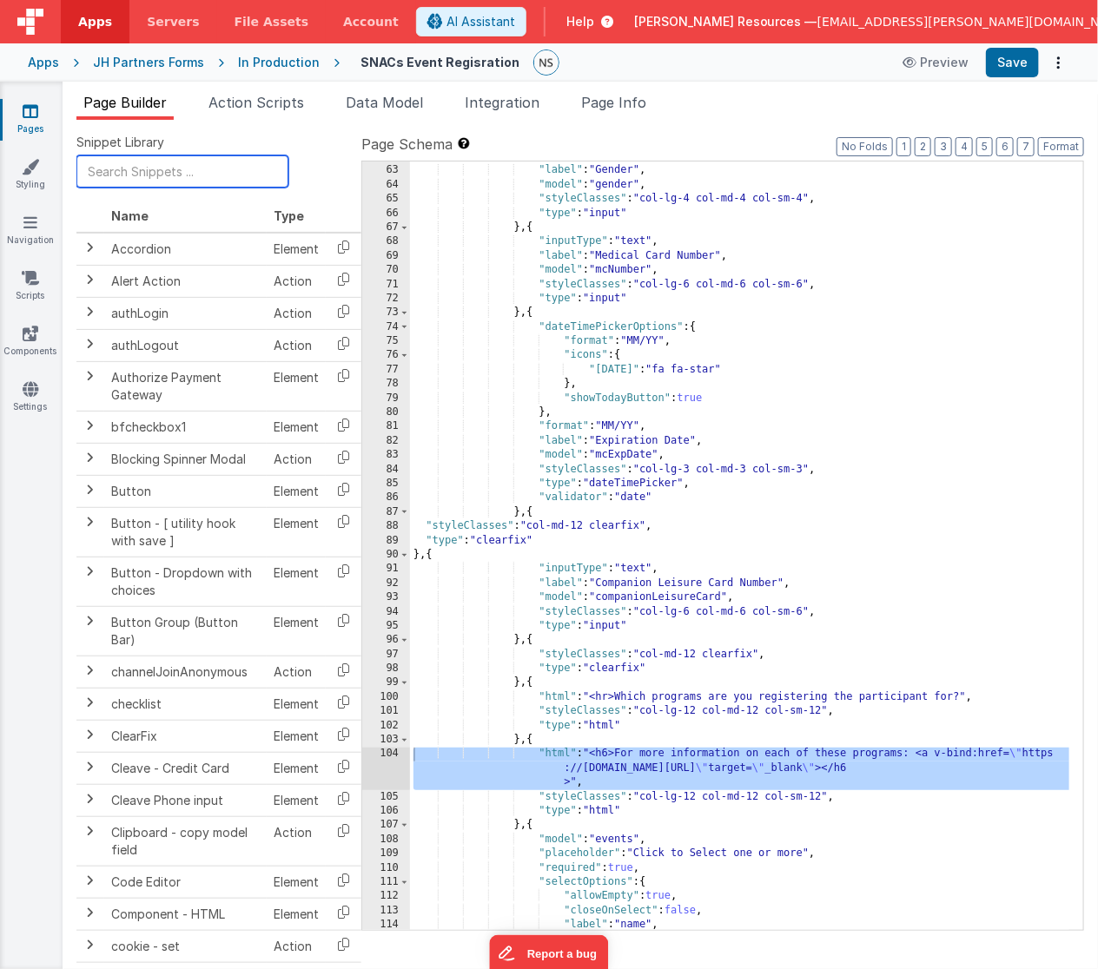
click at [147, 169] on input "text" at bounding box center [182, 171] width 212 height 32
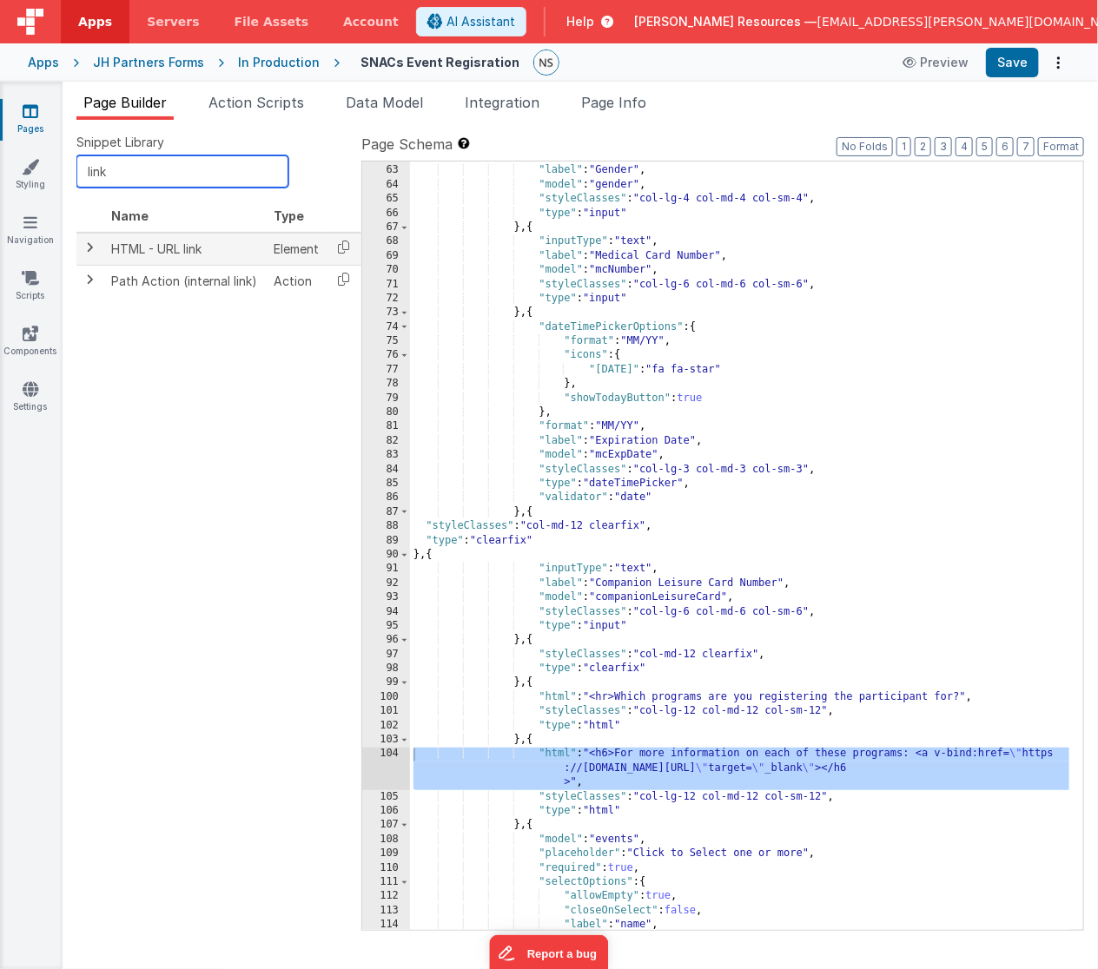
type input "link"
click at [99, 246] on td at bounding box center [90, 249] width 28 height 33
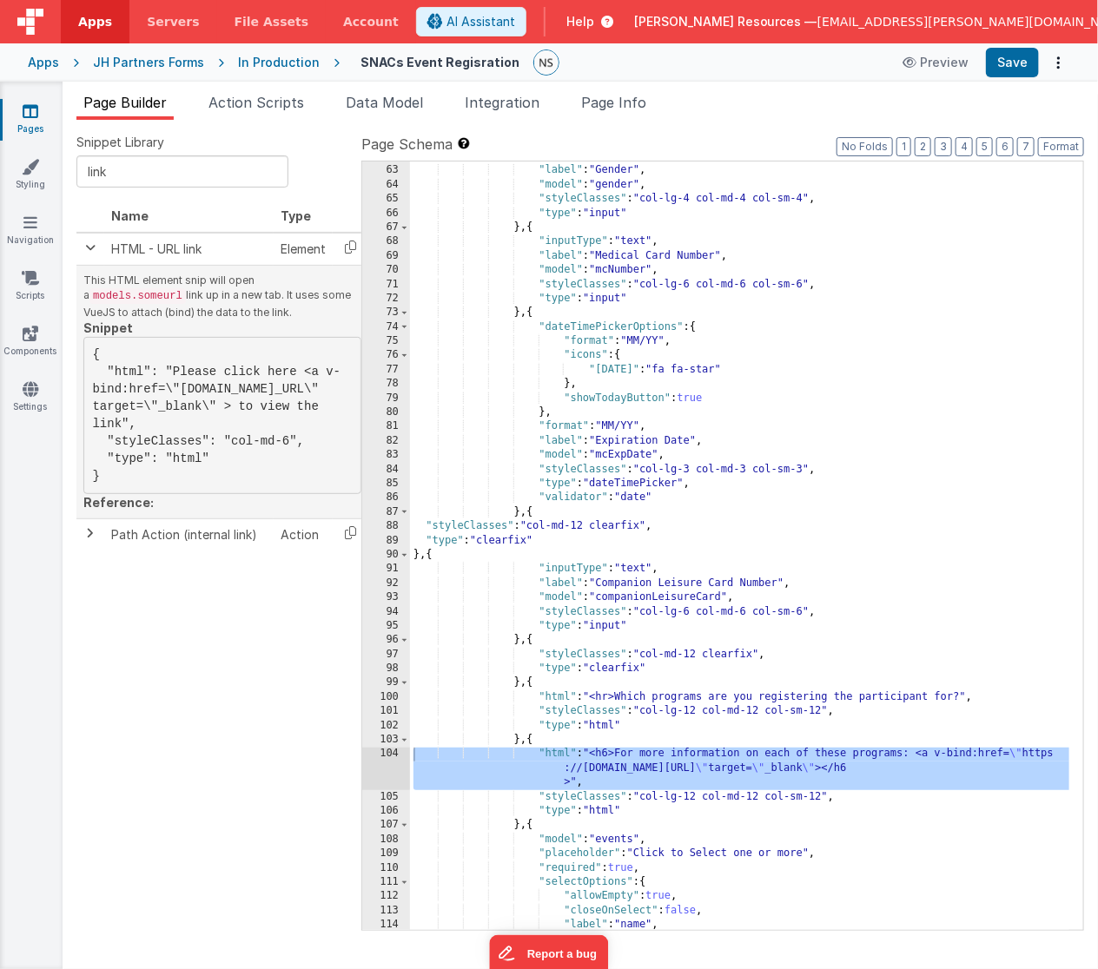
click at [216, 372] on pre "{ "html": "Please click here <a v-bind:href=\"[DOMAIN_NAME]_URL\" target=\"_bla…" at bounding box center [222, 415] width 278 height 157
drag, startPoint x: 158, startPoint y: 386, endPoint x: 195, endPoint y: 388, distance: 37.4
click at [195, 388] on pre "{ "html": "Please click here <a v-bind:href=\"[DOMAIN_NAME]_URL\" target=\"_bla…" at bounding box center [222, 415] width 278 height 157
click at [1027, 755] on div ""inputType" : "text" , "label" : "Gender" , "model" : "gender" , "styleClasses"…" at bounding box center [740, 548] width 660 height 798
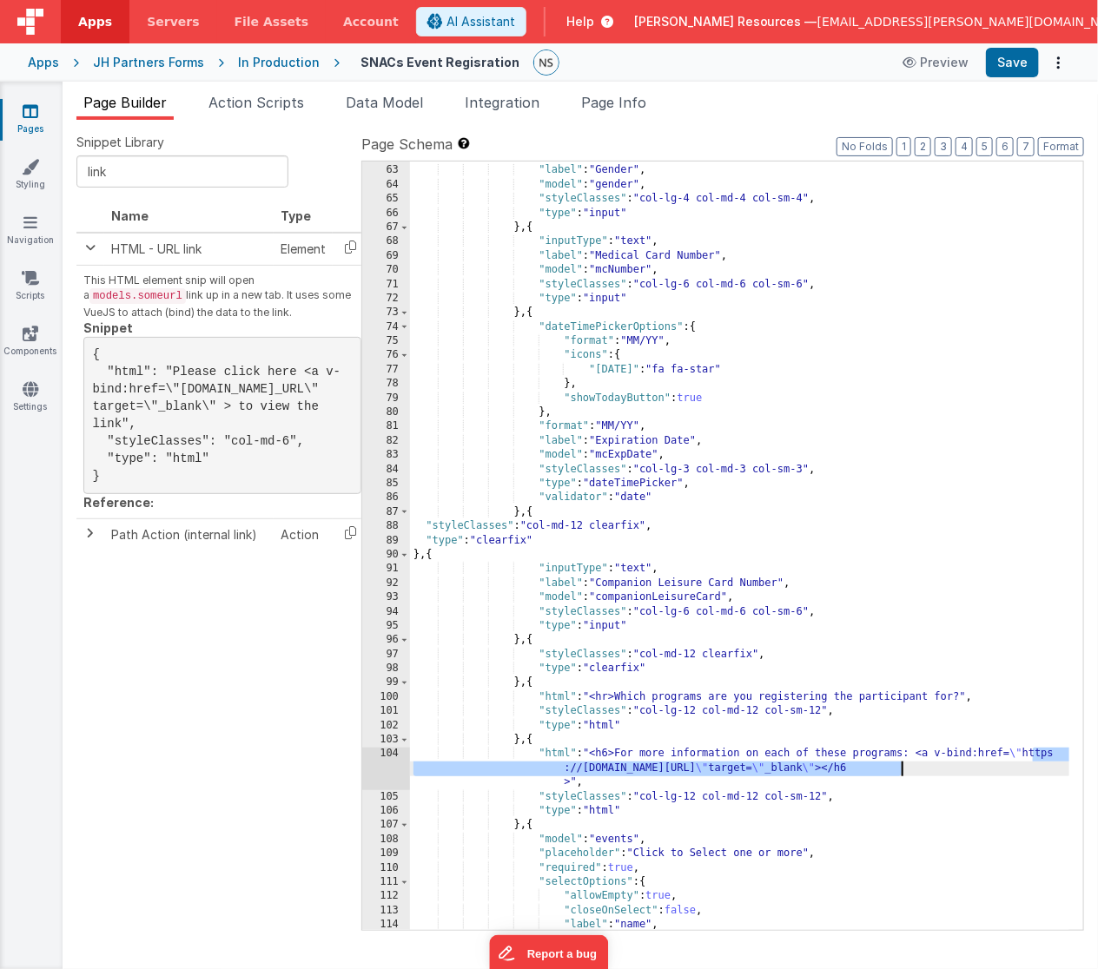
drag, startPoint x: 1031, startPoint y: 752, endPoint x: 901, endPoint y: 772, distance: 130.9
click at [901, 772] on div ""inputType" : "text" , "label" : "Gender" , "model" : "gender" , "styleClasses"…" at bounding box center [740, 548] width 660 height 798
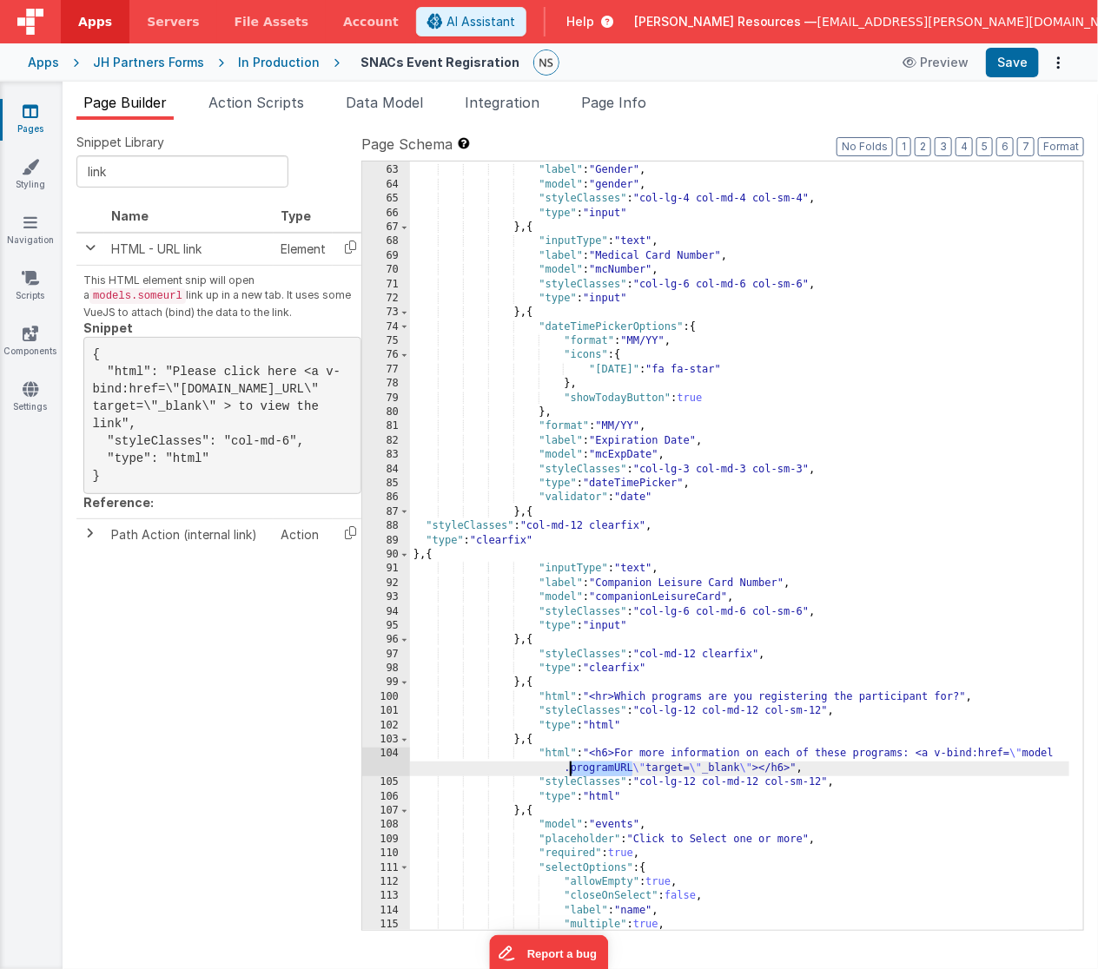
click at [570, 766] on div ""inputType" : "text" , "label" : "Gender" , "model" : "gender" , "styleClasses"…" at bounding box center [740, 548] width 660 height 798
click at [412, 101] on span "Data Model" at bounding box center [384, 102] width 77 height 17
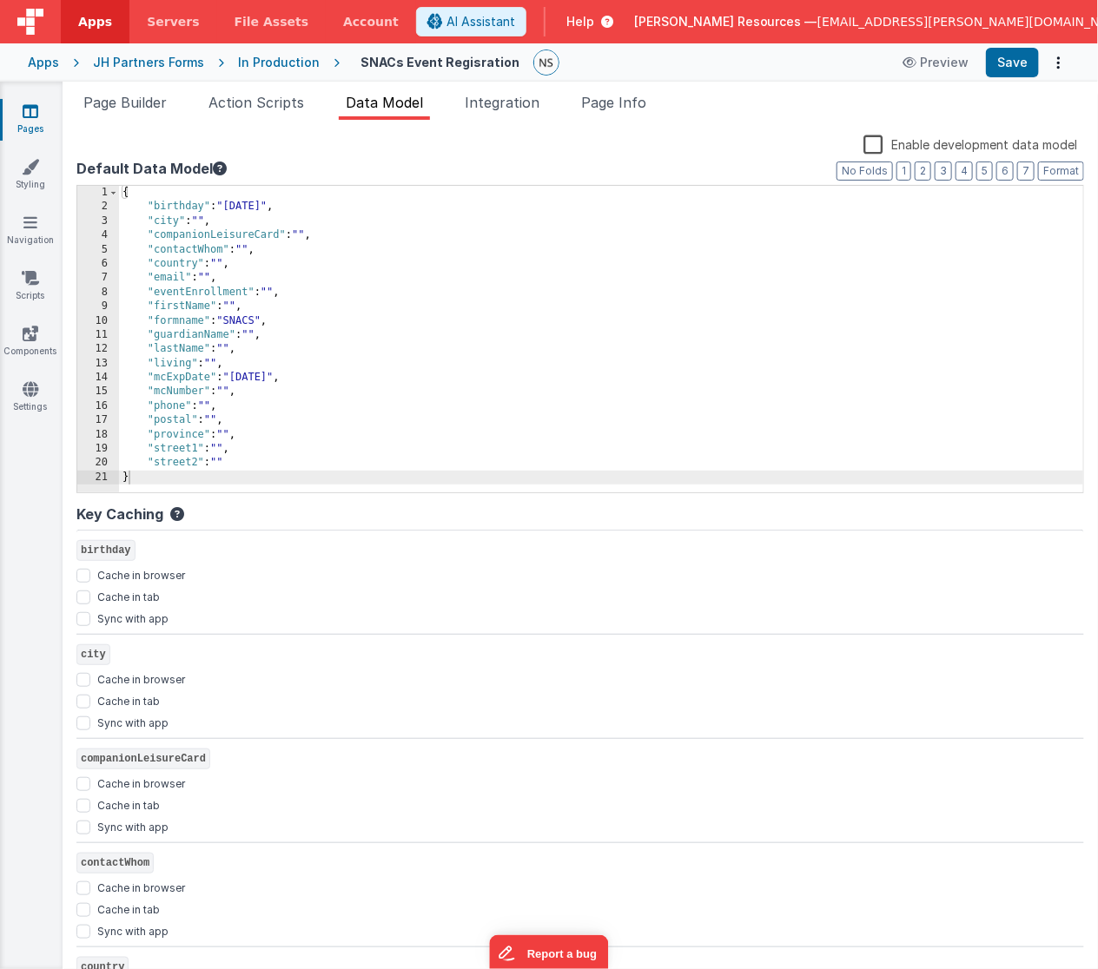
click at [148, 203] on div "{ "birthday" : "[DEMOGRAPHIC_DATA]" , "city" : "" , "companionLeisureCard" : ""…" at bounding box center [601, 354] width 964 height 336
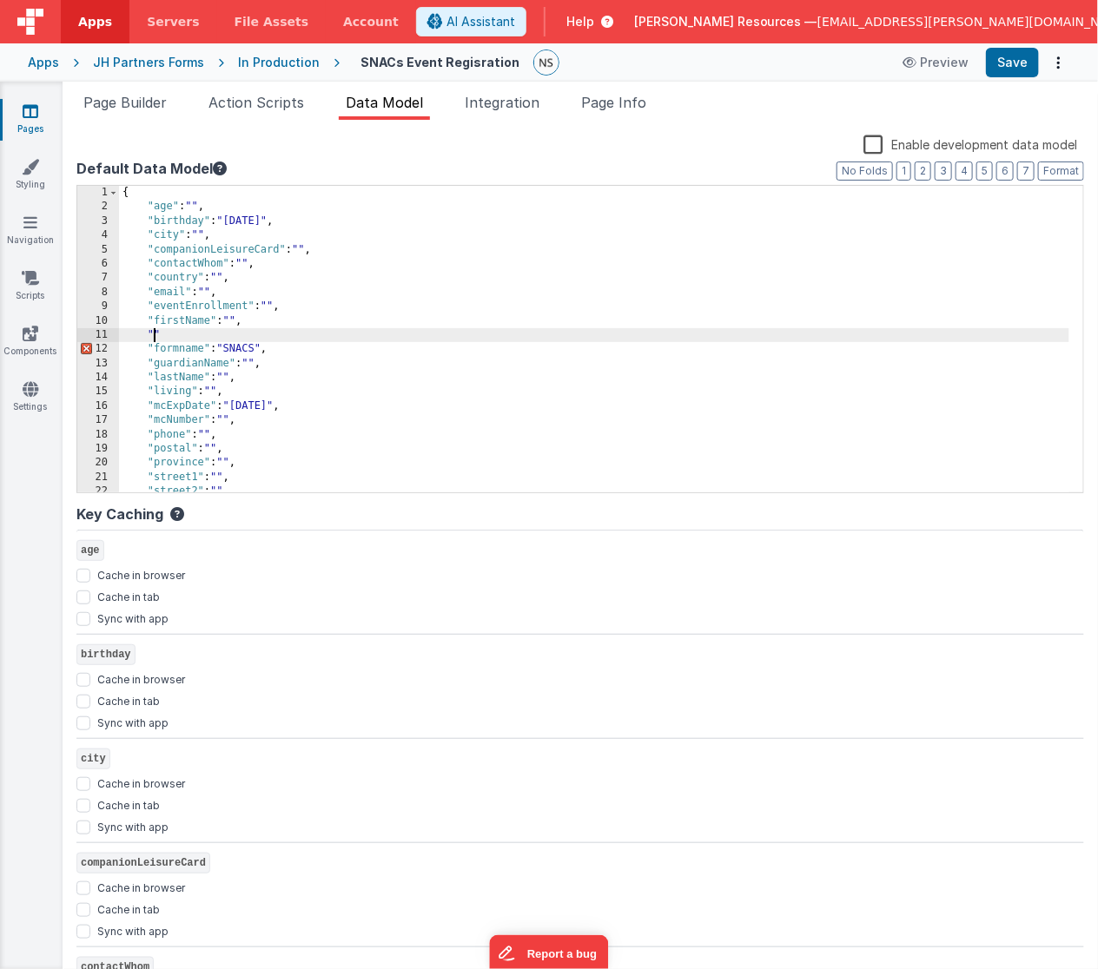
paste textarea
click at [385, 102] on span "Data Model" at bounding box center [384, 102] width 77 height 17
click at [147, 103] on span "Page Builder" at bounding box center [124, 102] width 83 height 17
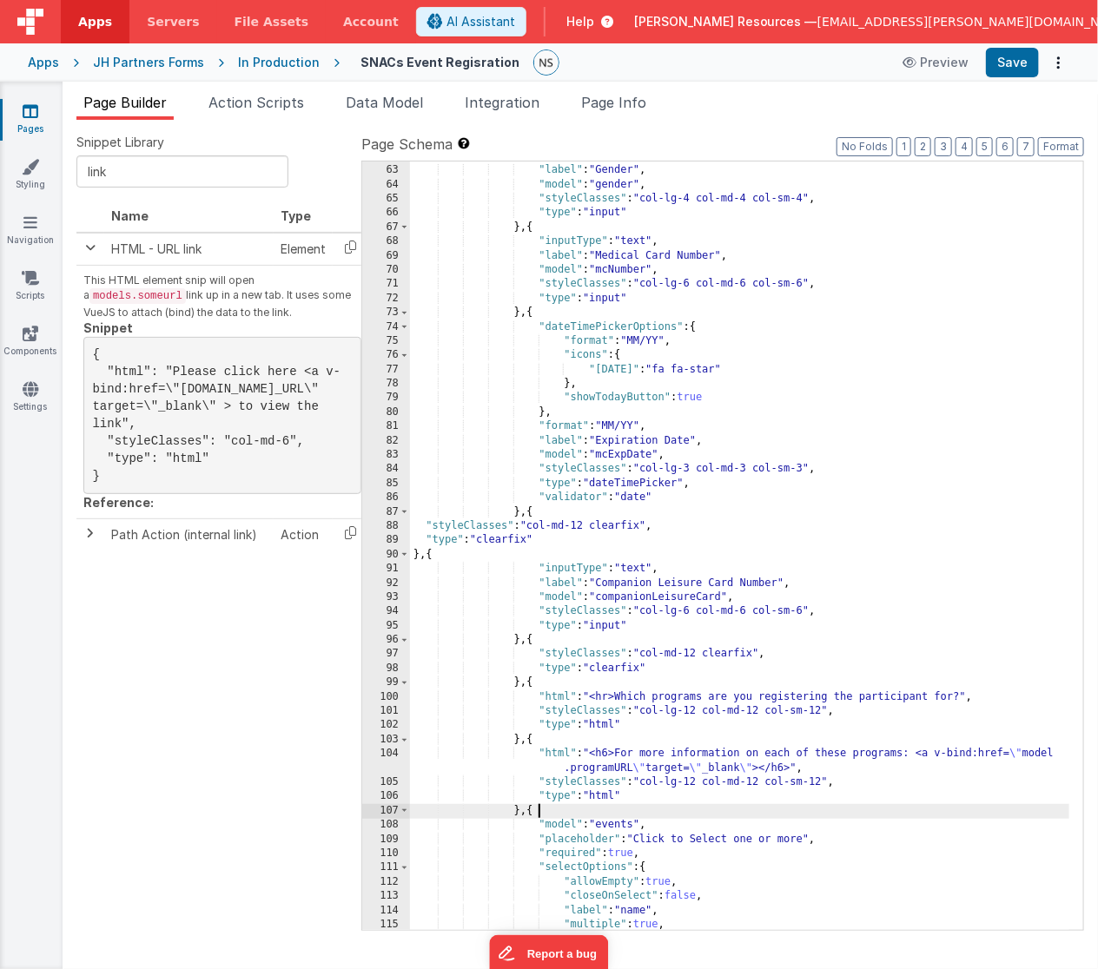
click at [910, 812] on div ""inputType" : "text" , "label" : "Gender" , "model" : "gender" , "styleClasses"…" at bounding box center [740, 548] width 660 height 798
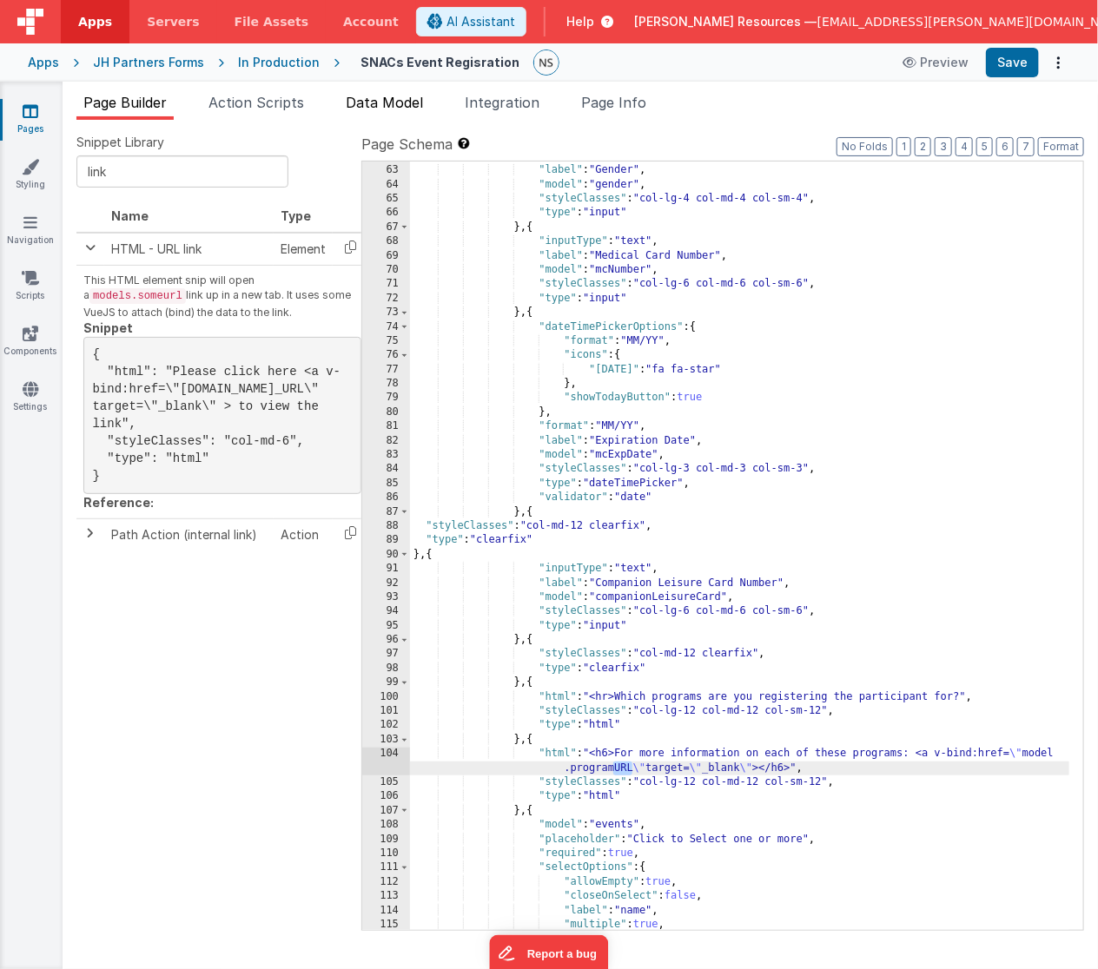
click at [418, 99] on span "Data Model" at bounding box center [384, 102] width 77 height 17
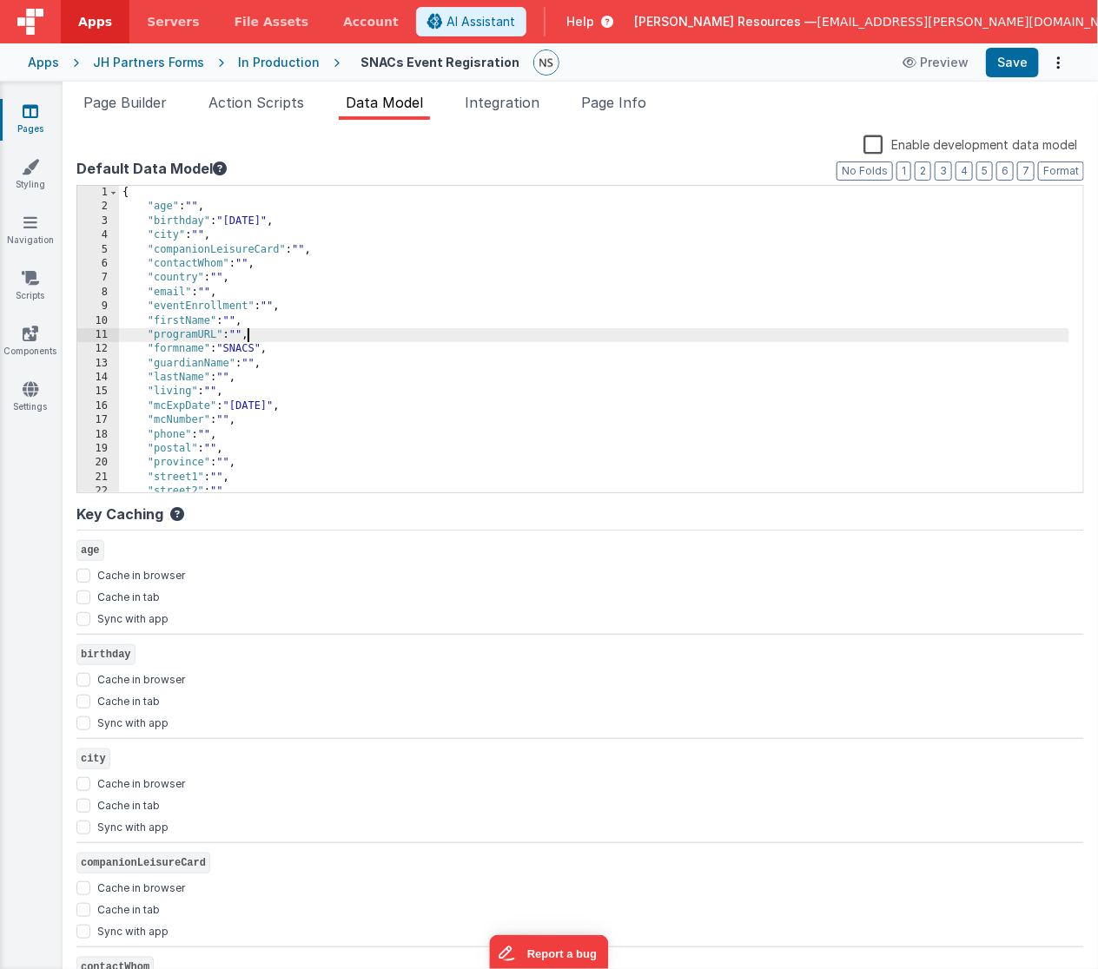
click at [247, 332] on div "{ "age" : "" , "birthday" : "[DEMOGRAPHIC_DATA]" , "city" : "" , "companionLeis…" at bounding box center [594, 354] width 950 height 336
click at [706, 438] on div "{ "age" : "" , "birthday" : "[DEMOGRAPHIC_DATA]" , "city" : "" , "companionLeis…" at bounding box center [594, 354] width 950 height 336
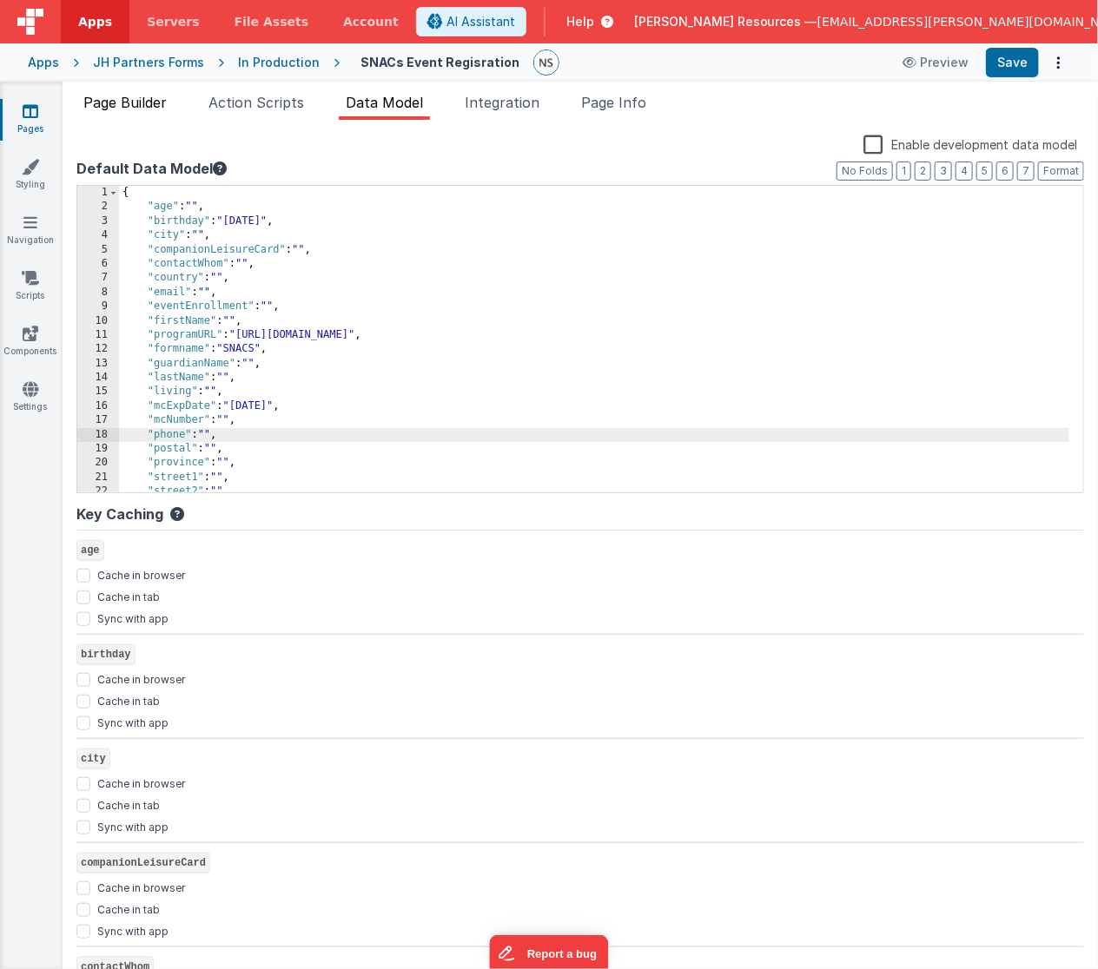
click at [146, 107] on span "Page Builder" at bounding box center [124, 102] width 83 height 17
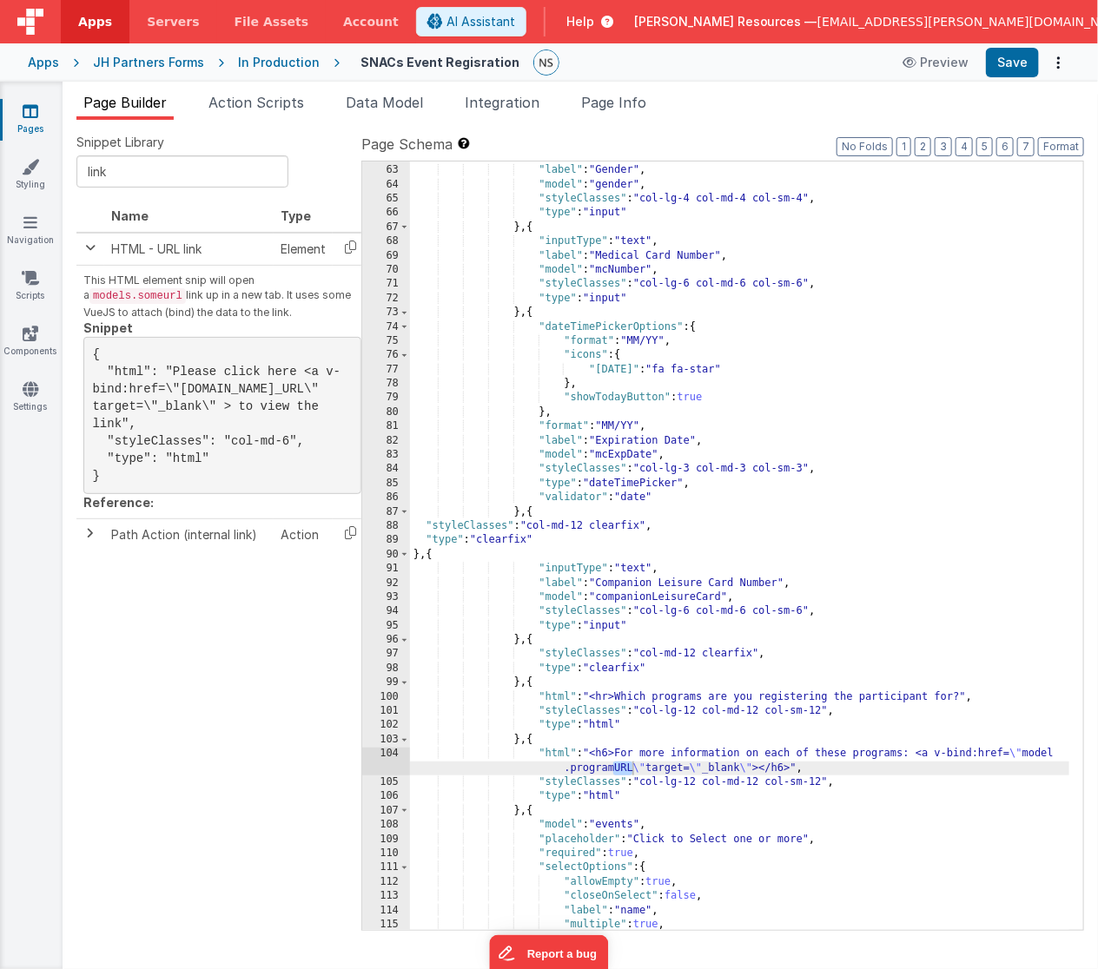
click at [765, 770] on div ""inputType" : "text" , "label" : "Gender" , "model" : "gender" , "styleClasses"…" at bounding box center [740, 548] width 660 height 798
drag, startPoint x: 833, startPoint y: 768, endPoint x: 763, endPoint y: 771, distance: 69.5
click at [763, 771] on div ""inputType" : "text" , "label" : "Gender" , "model" : "gender" , "styleClasses"…" at bounding box center [740, 548] width 660 height 798
click at [913, 755] on div ""inputType" : "text" , "label" : "Gender" , "model" : "gender" , "styleClasses"…" at bounding box center [740, 548] width 660 height 798
drag, startPoint x: 809, startPoint y: 769, endPoint x: 881, endPoint y: 771, distance: 72.1
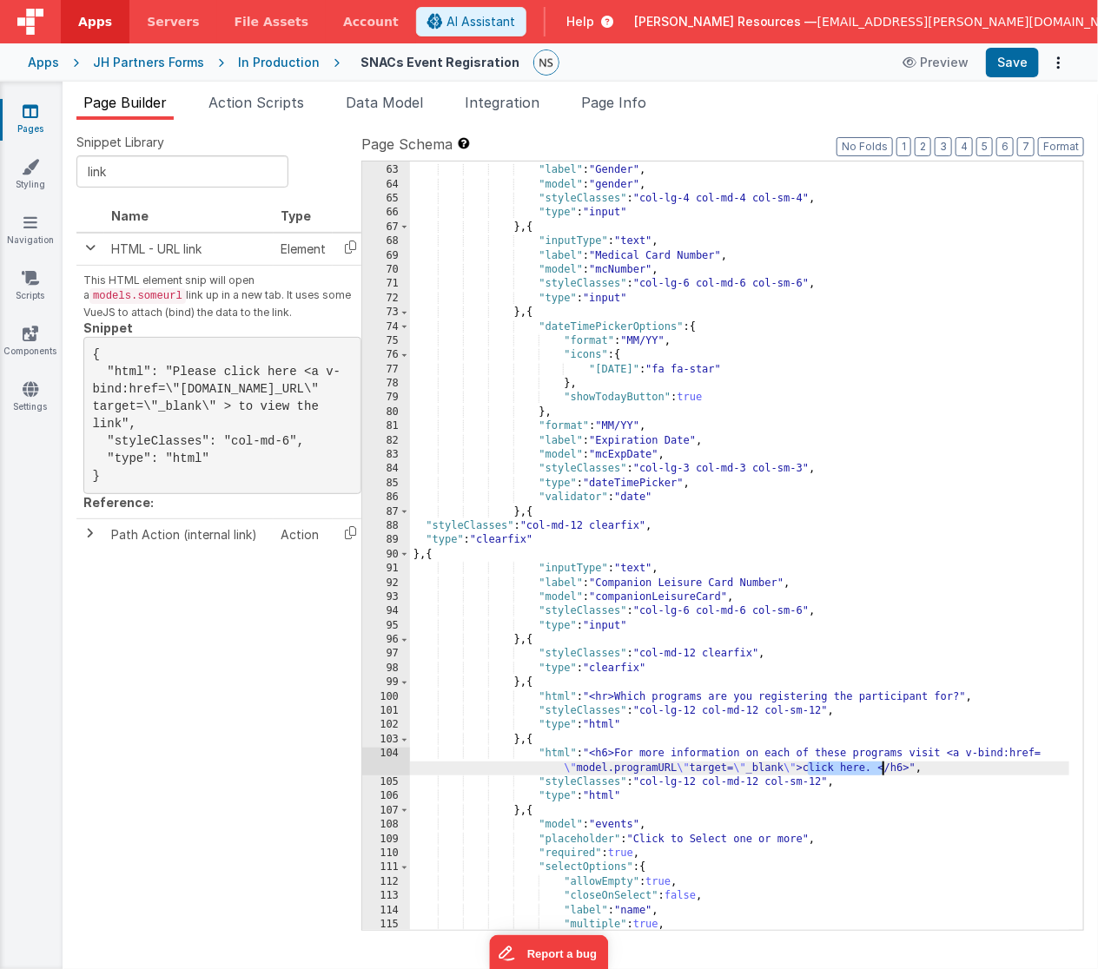
click at [881, 771] on div ""inputType" : "text" , "label" : "Gender" , "model" : "gender" , "styleClasses"…" at bounding box center [740, 548] width 660 height 798
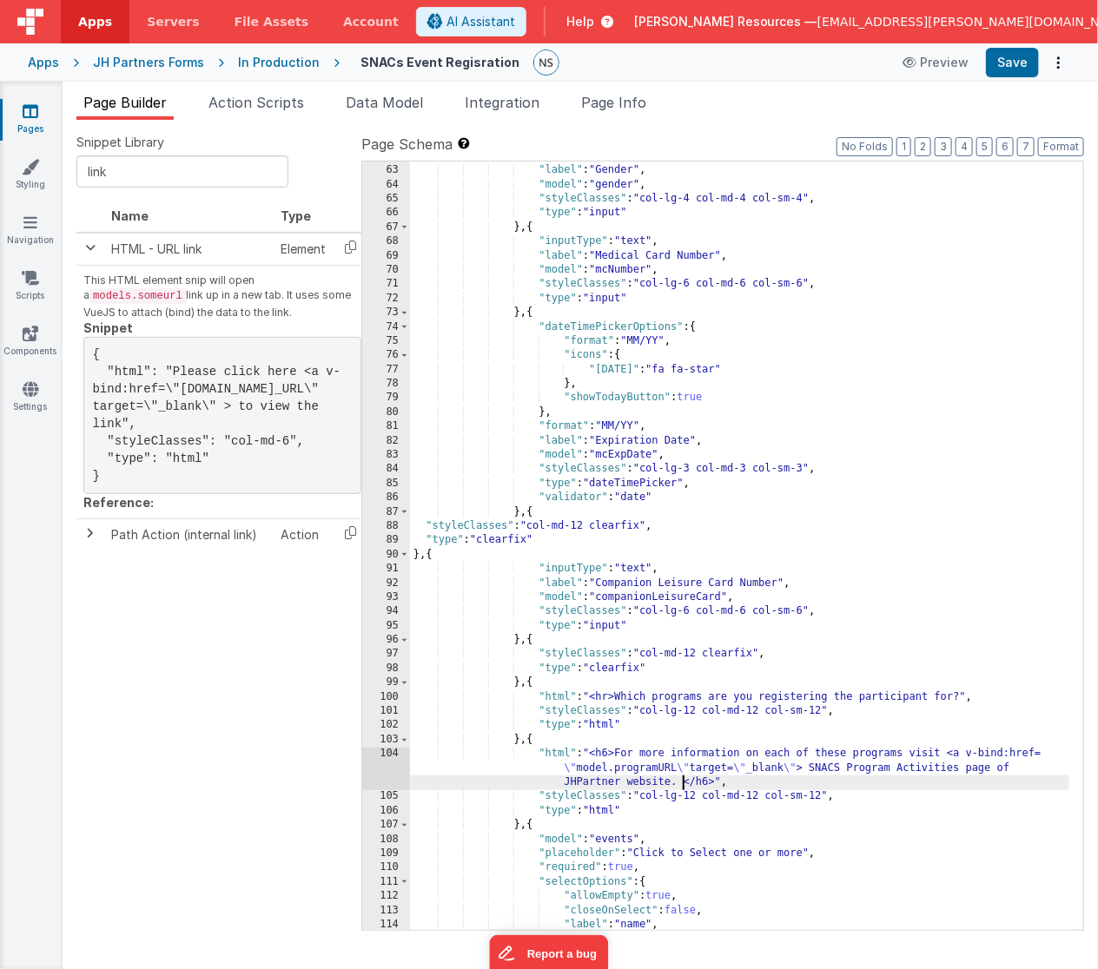
click at [1020, 768] on div ""inputType" : "text" , "label" : "Gender" , "model" : "gender" , "styleClasses"…" at bounding box center [740, 548] width 660 height 798
drag, startPoint x: 621, startPoint y: 781, endPoint x: 564, endPoint y: 786, distance: 56.6
click at [564, 786] on div ""inputType" : "text" , "label" : "Gender" , "model" : "gender" , "styleClasses"…" at bounding box center [740, 548] width 660 height 798
click at [796, 768] on div ""inputType" : "text" , "label" : "Gender" , "model" : "gender" , "styleClasses"…" at bounding box center [740, 548] width 660 height 798
click at [650, 783] on div ""inputType" : "text" , "label" : "Gender" , "model" : "gender" , "styleClasses"…" at bounding box center [740, 548] width 660 height 798
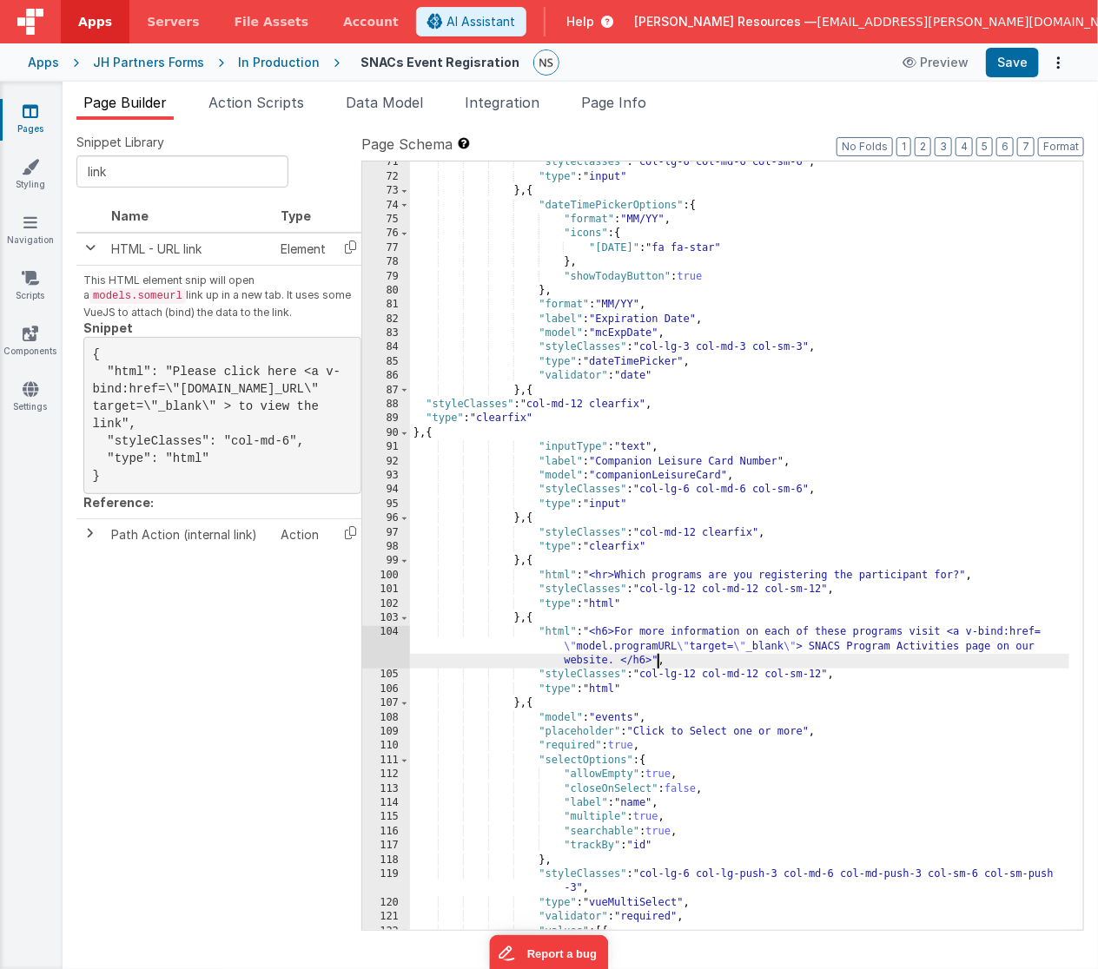
scroll to position [1059, 0]
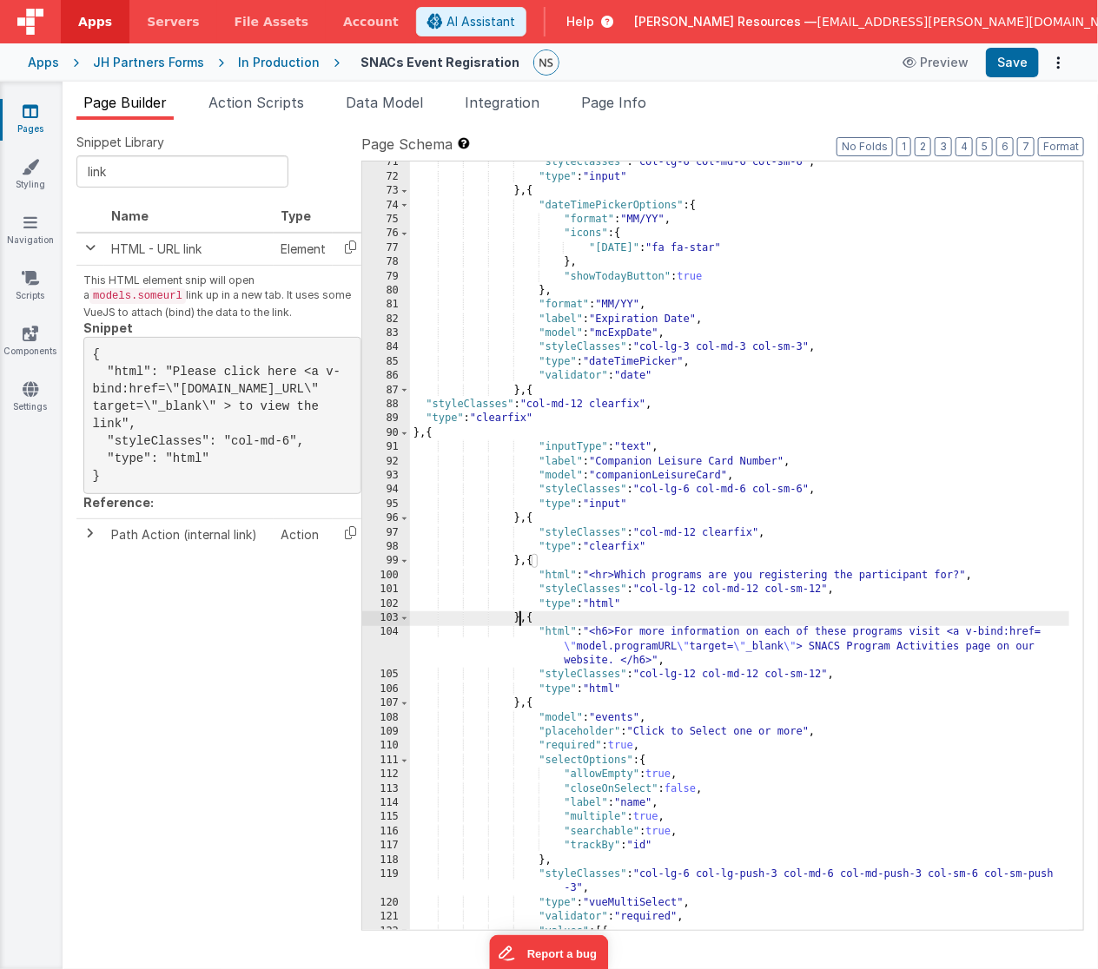
click at [522, 617] on div ""styleClasses" : "col-lg-6 col-md-6 col-sm-6" , "type" : "input" } , { "dateTim…" at bounding box center [740, 554] width 660 height 798
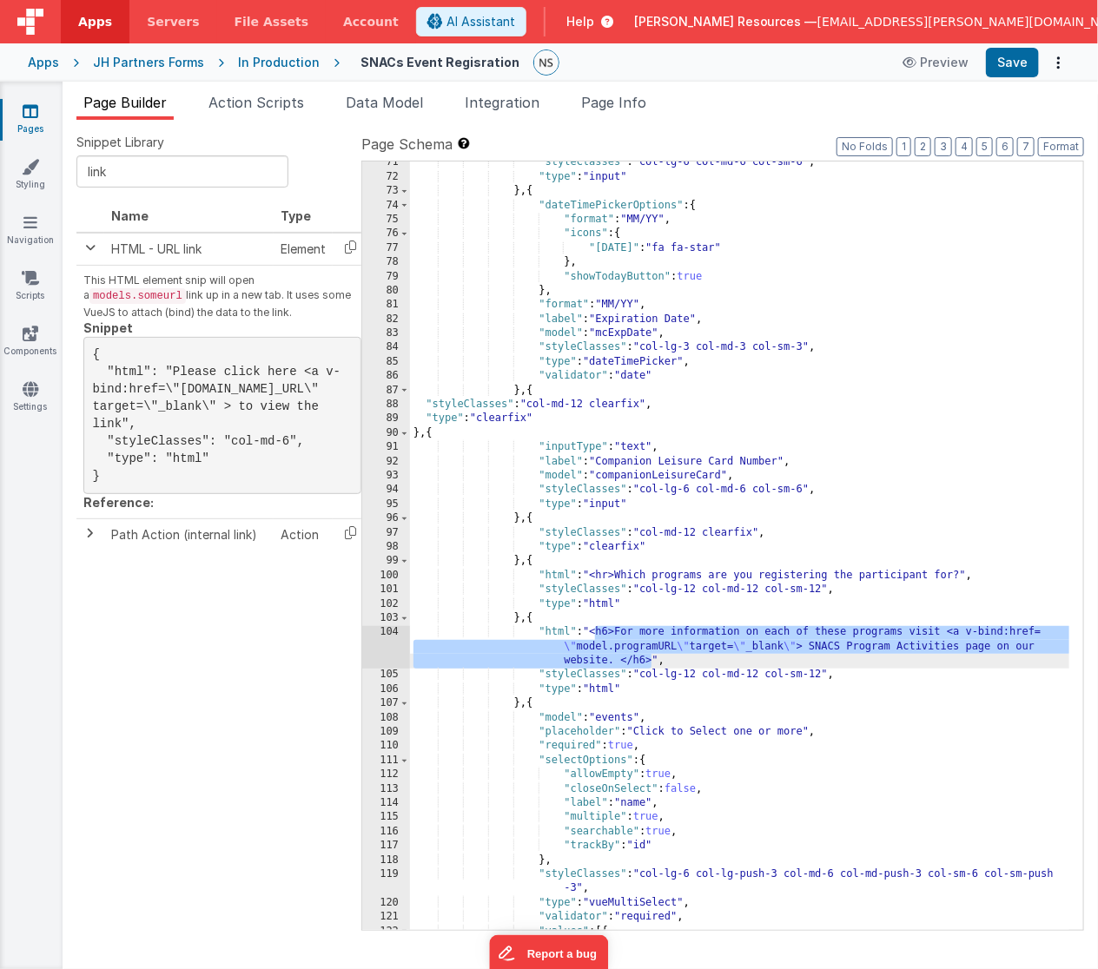
drag, startPoint x: 596, startPoint y: 632, endPoint x: 649, endPoint y: 662, distance: 60.6
click at [649, 662] on div ""styleClasses" : "col-lg-6 col-md-6 col-sm-6" , "type" : "input" } , { "dateTim…" at bounding box center [740, 554] width 660 height 798
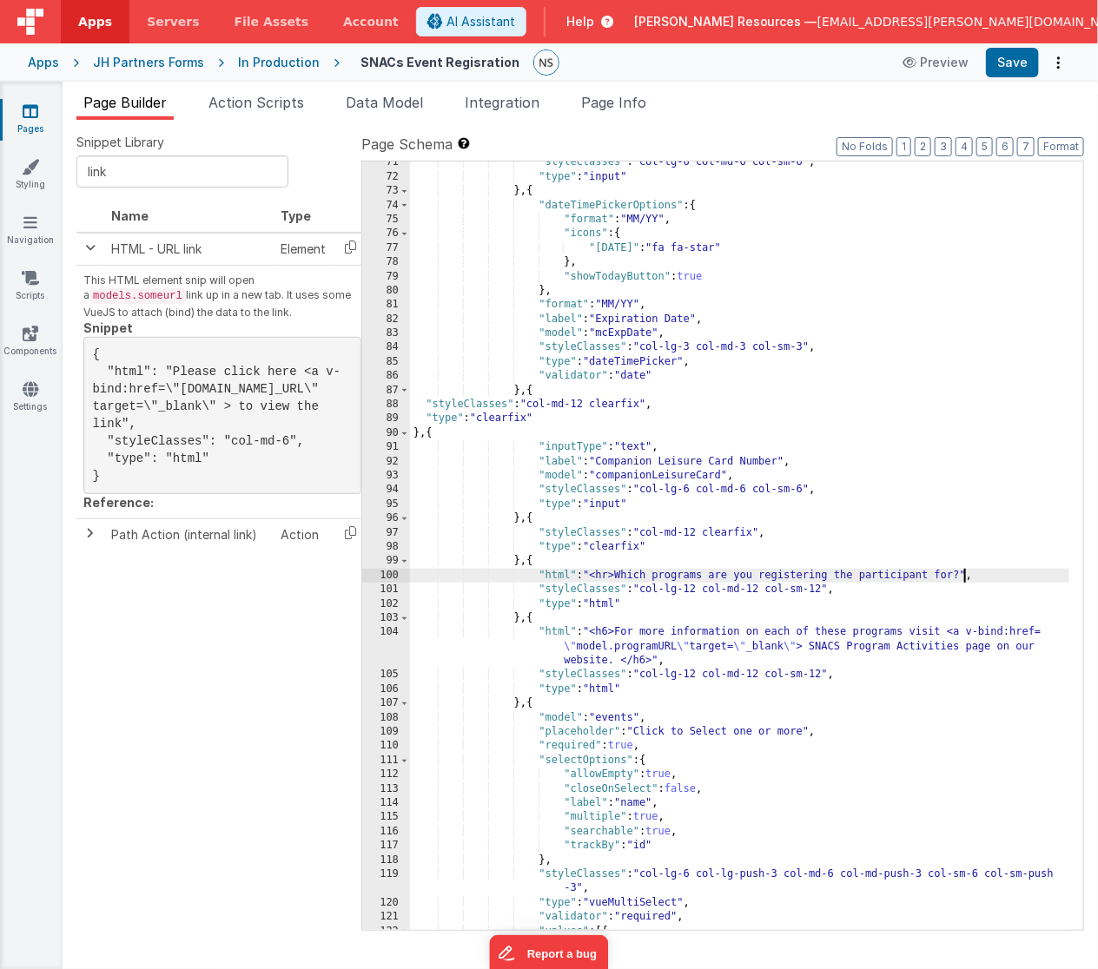
click at [965, 574] on div ""styleClasses" : "col-lg-6 col-md-6 col-sm-6" , "type" : "input" } , { "dateTim…" at bounding box center [740, 554] width 660 height 798
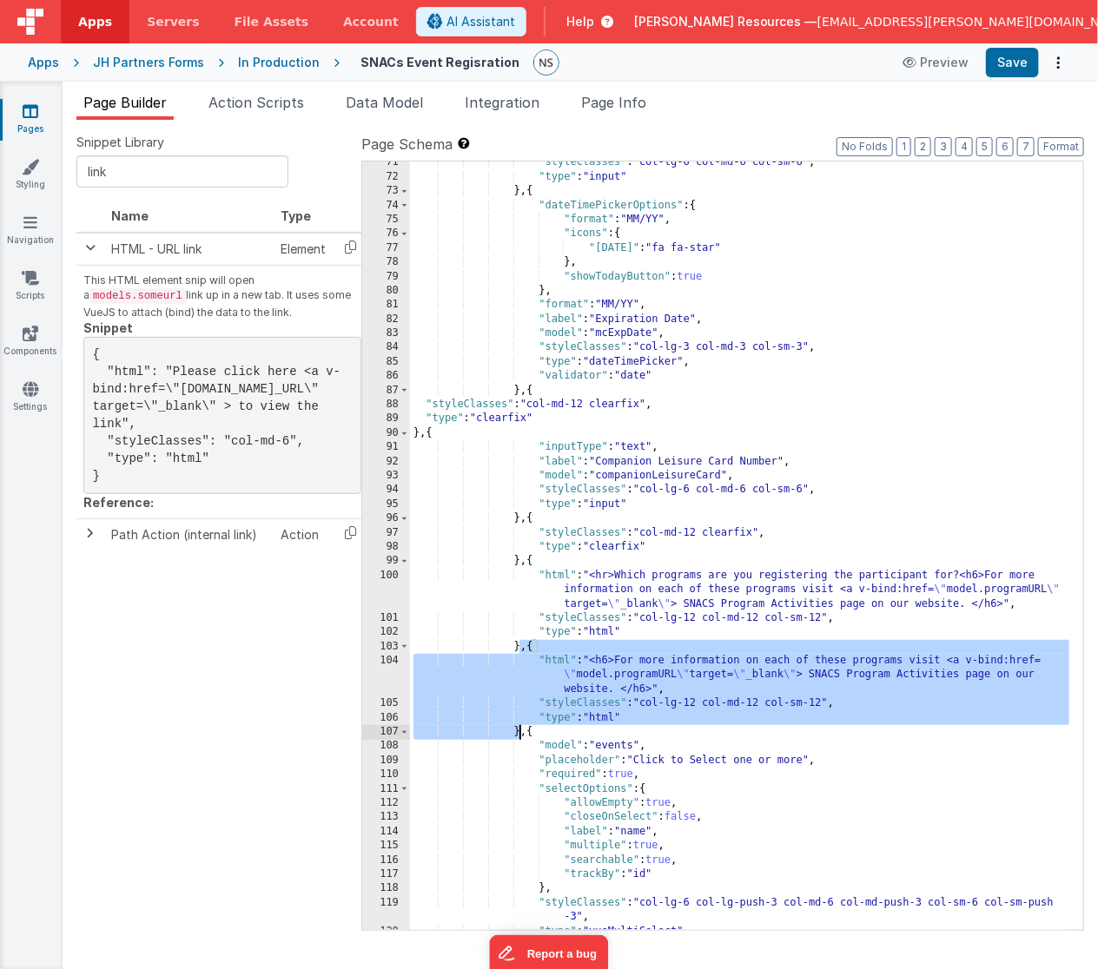
drag, startPoint x: 521, startPoint y: 648, endPoint x: 520, endPoint y: 729, distance: 81.6
click at [520, 729] on div ""styleClasses" : "col-lg-6 col-md-6 col-sm-6" , "type" : "input" } , { "dateTim…" at bounding box center [740, 554] width 660 height 798
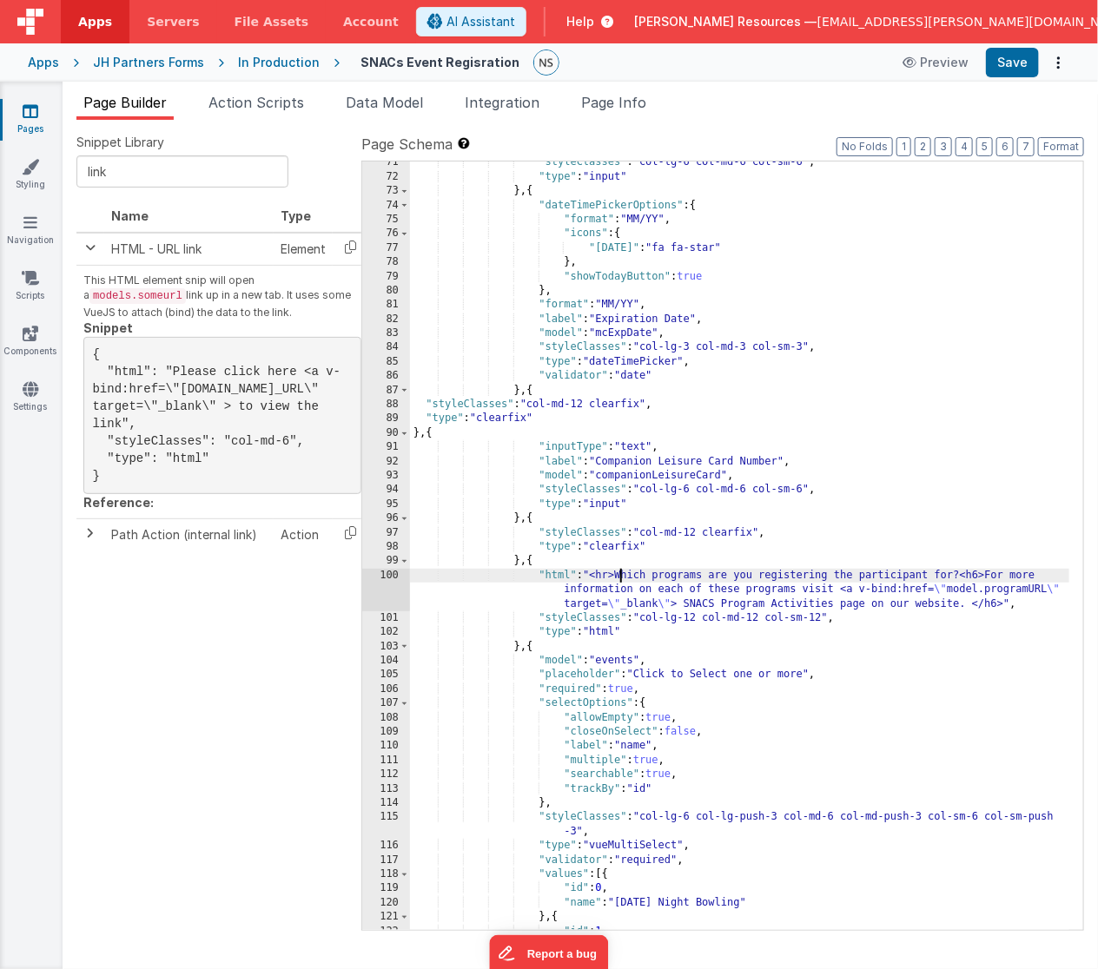
click at [619, 577] on div ""styleClasses" : "col-lg-6 col-md-6 col-sm-6" , "type" : "input" } , { "dateTim…" at bounding box center [740, 554] width 660 height 798
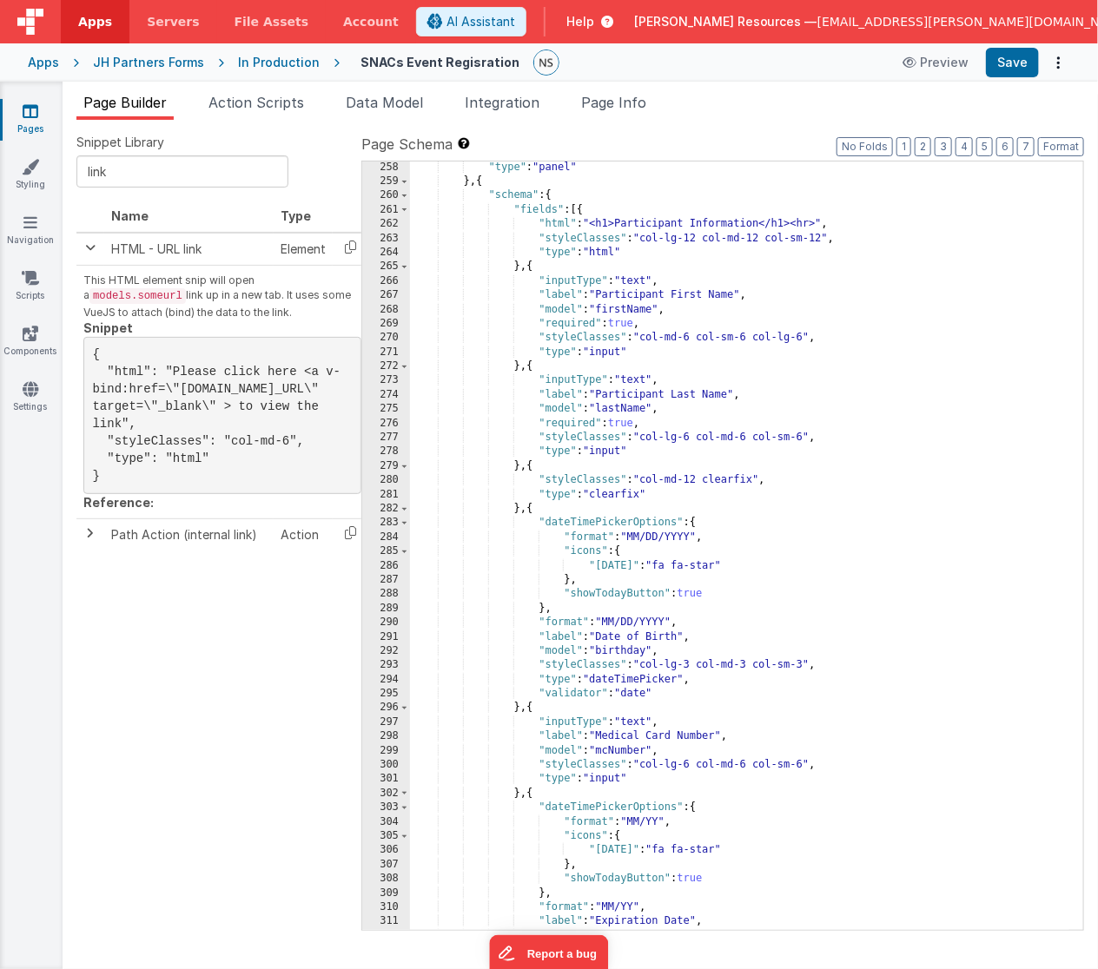
scroll to position [3786, 0]
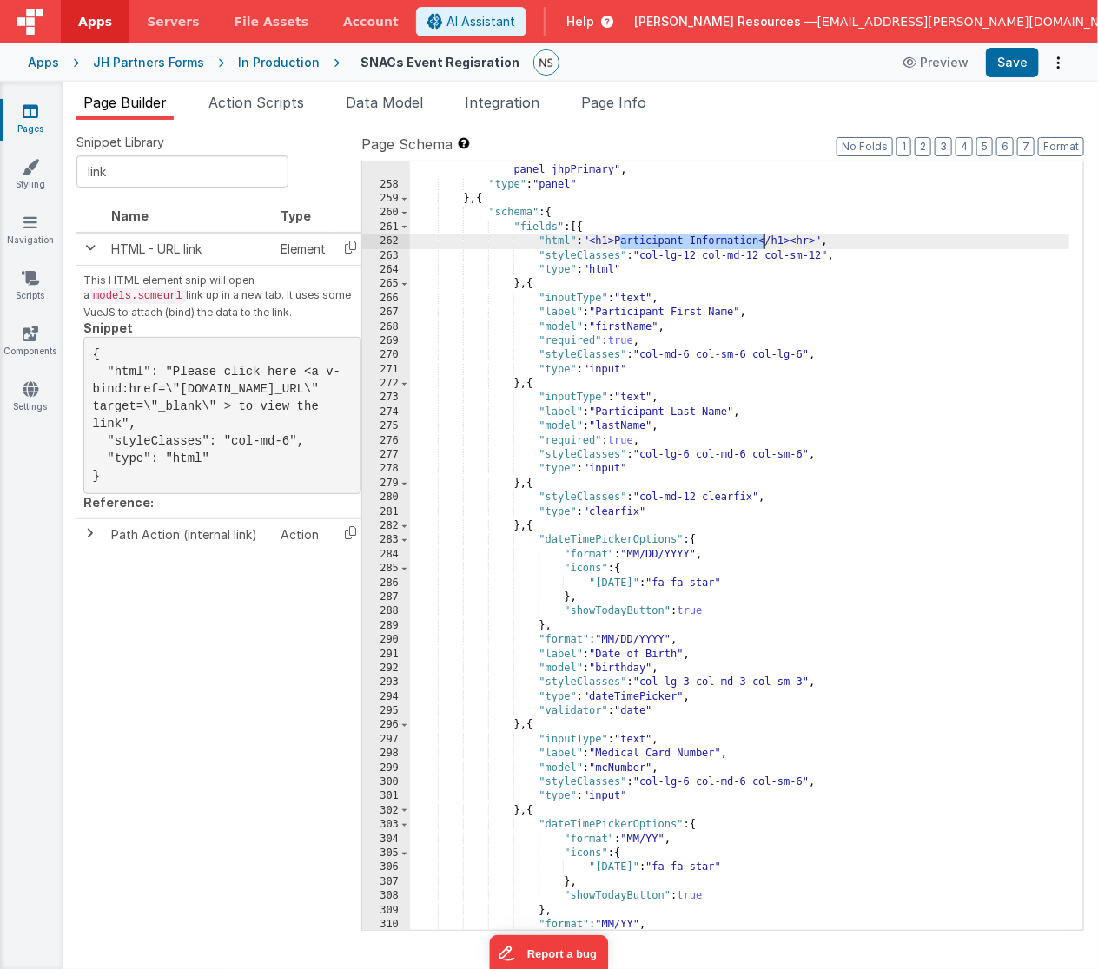
drag, startPoint x: 620, startPoint y: 240, endPoint x: 765, endPoint y: 242, distance: 145.0
click at [765, 242] on div ""styleClasses" : "col-lg-8 col-lg-push-2 col-md-8 col-md-push-2 col-sm-10 col-s…" at bounding box center [740, 555] width 660 height 812
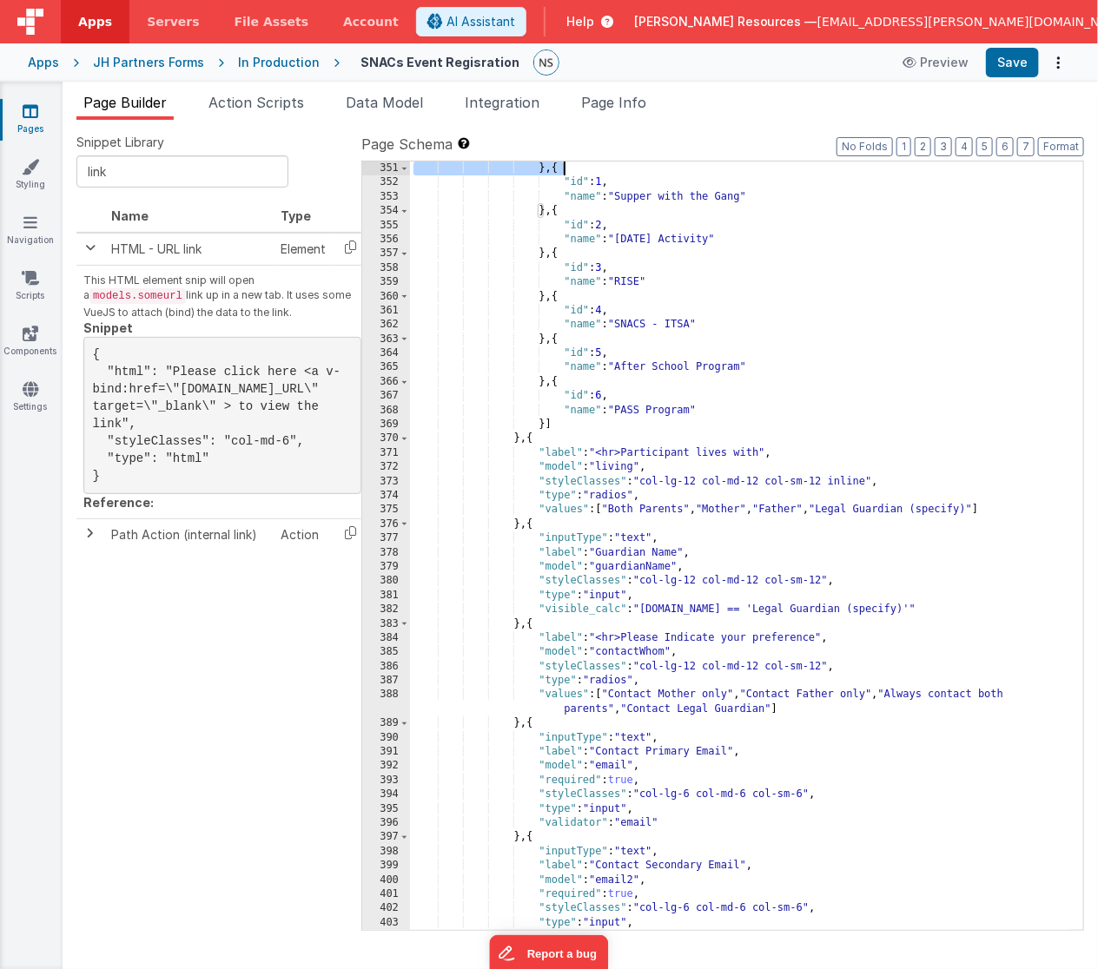
scroll to position [5083, 0]
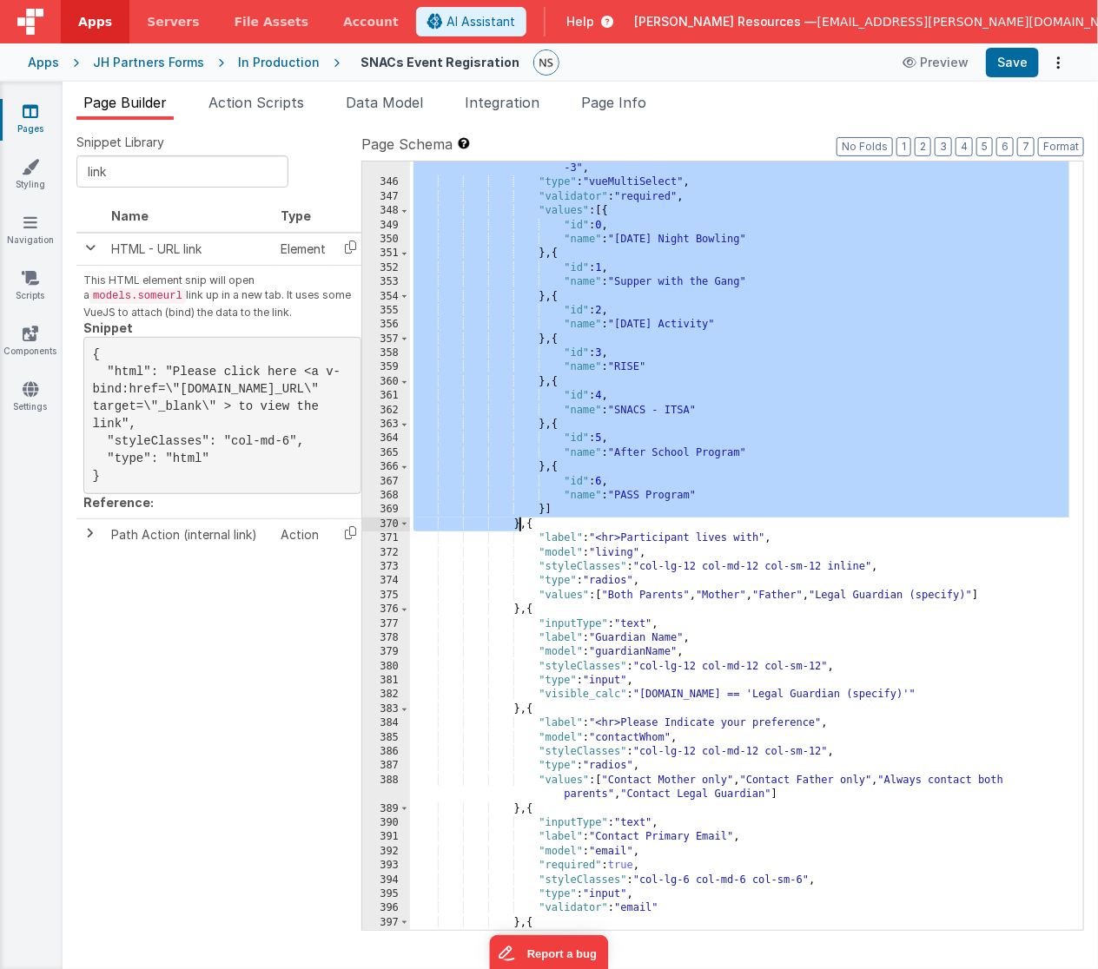
drag, startPoint x: 522, startPoint y: 287, endPoint x: 519, endPoint y: 523, distance: 235.3
click at [519, 523] on div ""styleClasses" : "col-lg-6 col-lg-push-3 col-md-6 col-md-push-3 col-sm-6 col-sm…" at bounding box center [740, 554] width 660 height 812
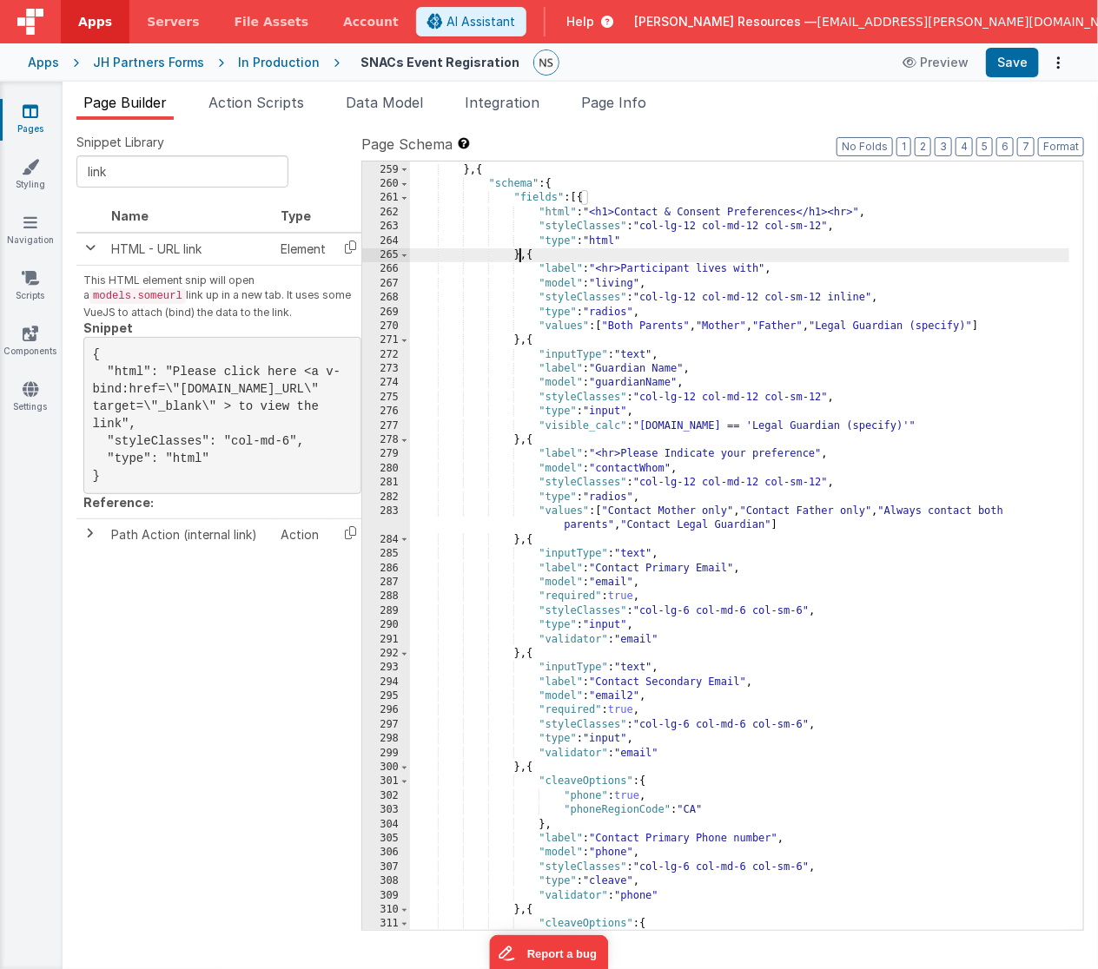
scroll to position [3797, 0]
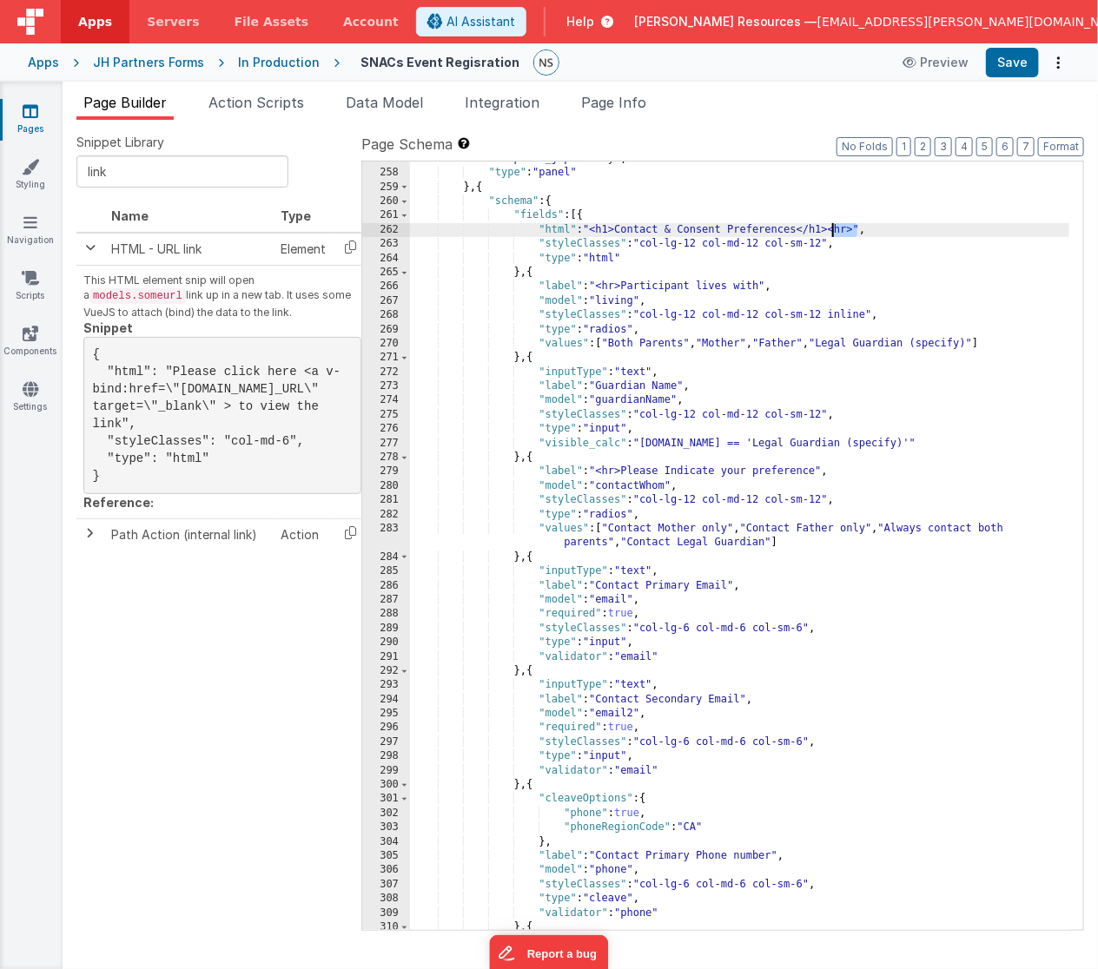
drag, startPoint x: 857, startPoint y: 230, endPoint x: 834, endPoint y: 231, distance: 23.5
click at [834, 231] on div ""styleClasses" : "col-lg-8 col-lg-push-2 col-md-8 col-md-push-2 col-sm-10 col-s…" at bounding box center [740, 543] width 660 height 812
click at [627, 288] on div ""styleClasses" : "col-lg-8 col-lg-push-2 col-md-8 col-md-push-2 col-sm-10 col-s…" at bounding box center [740, 543] width 660 height 812
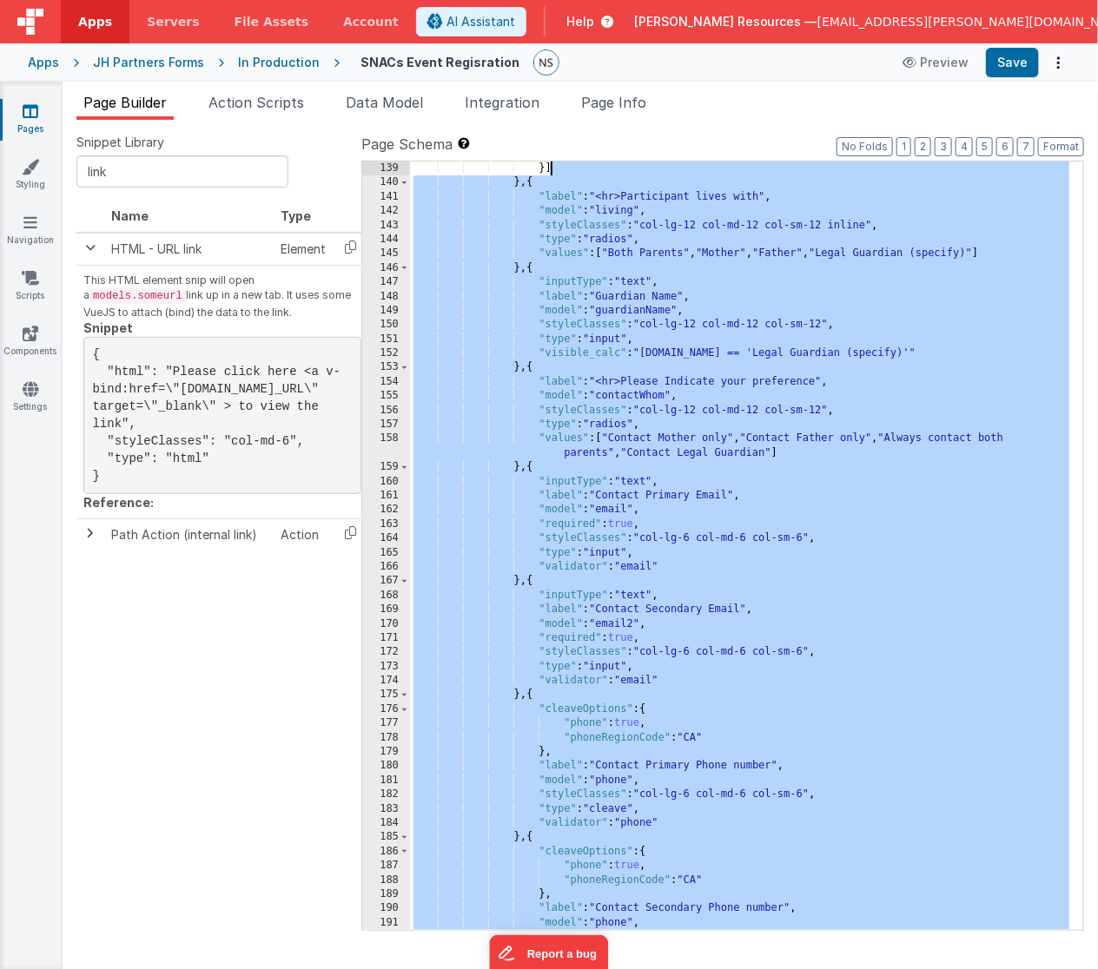
scroll to position [1950, 0]
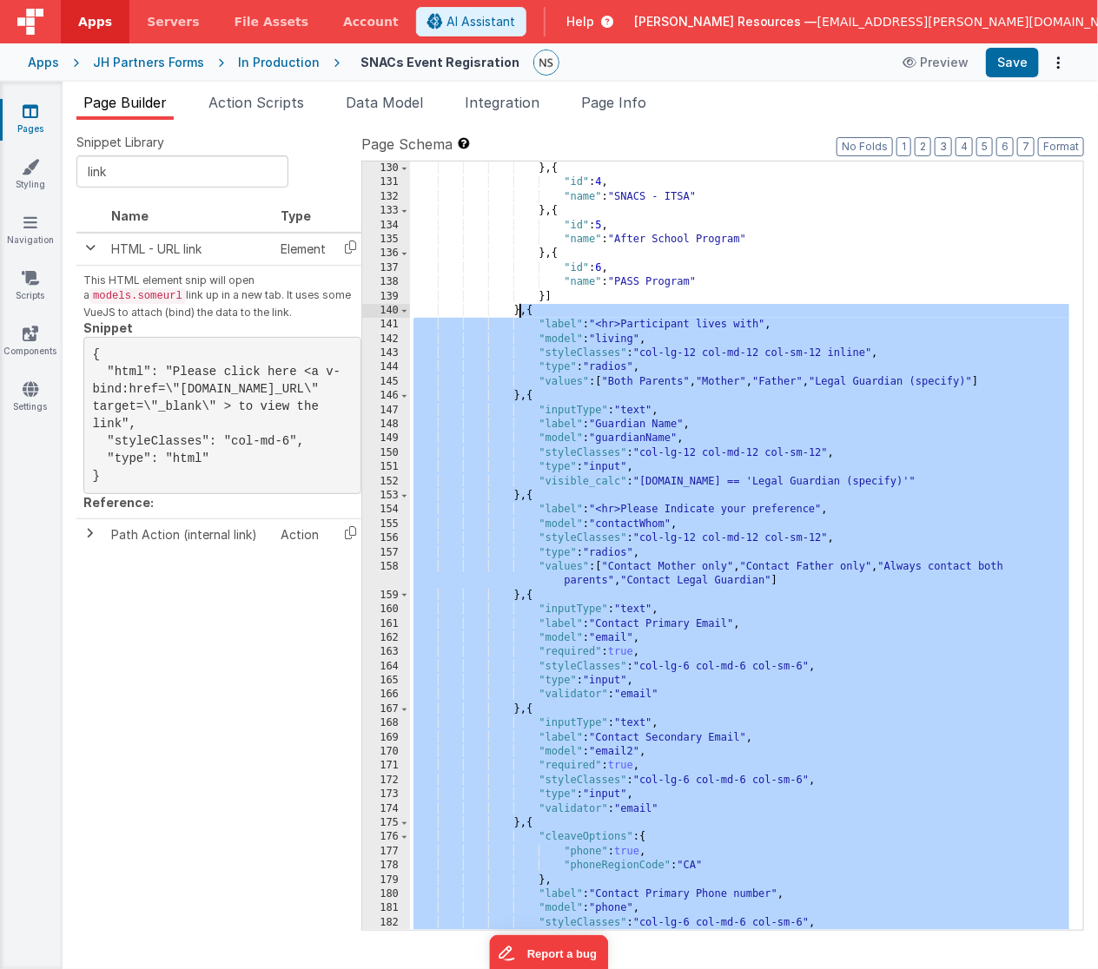
drag, startPoint x: 519, startPoint y: 536, endPoint x: 521, endPoint y: 312, distance: 224.0
click at [521, 312] on div "} , { "id" : 4 , "name" : "SNACS - ITSA" } , { "id" : 5 , "name" : "After Schoo…" at bounding box center [740, 561] width 660 height 798
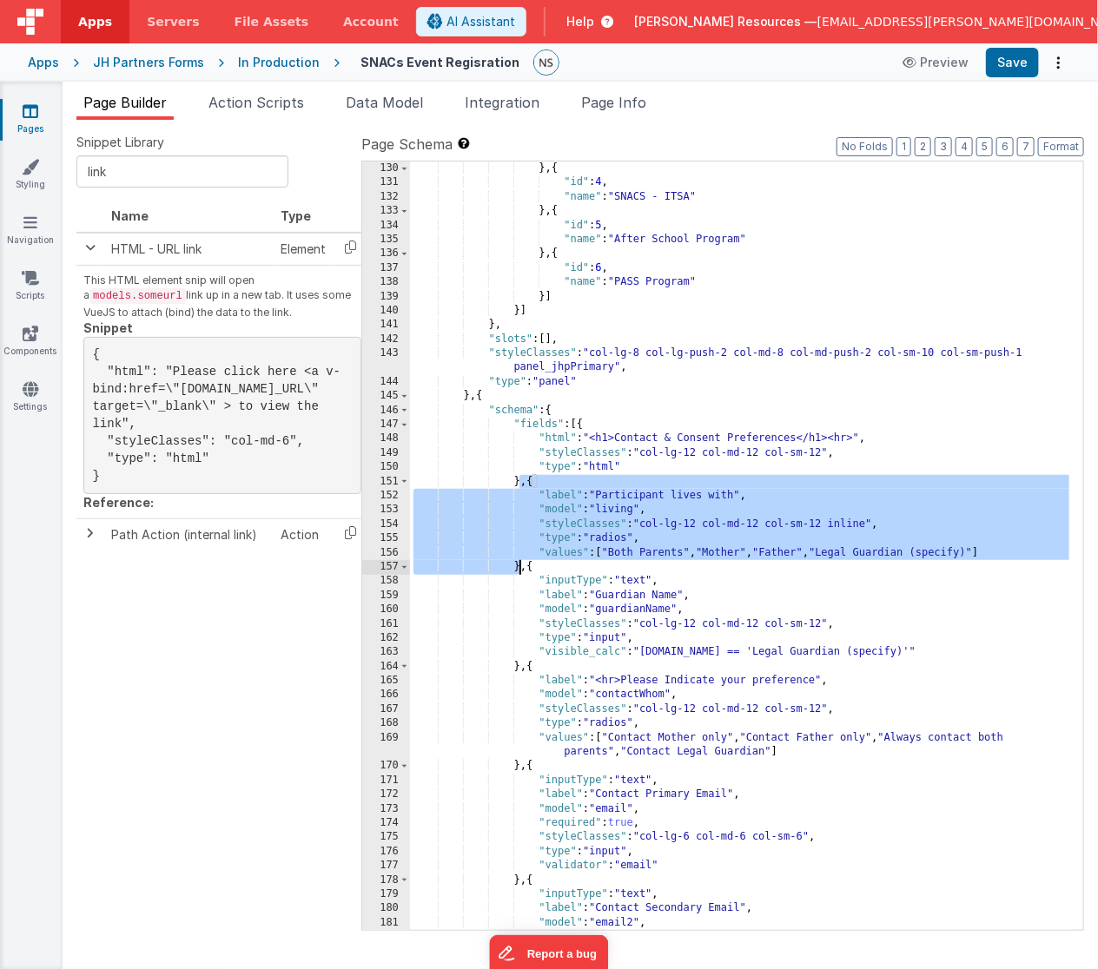
drag, startPoint x: 522, startPoint y: 478, endPoint x: 518, endPoint y: 563, distance: 84.3
click at [518, 563] on div "} , { "id" : 4 , "name" : "SNACS - ITSA" } , { "id" : 5 , "name" : "After Schoo…" at bounding box center [740, 561] width 660 height 798
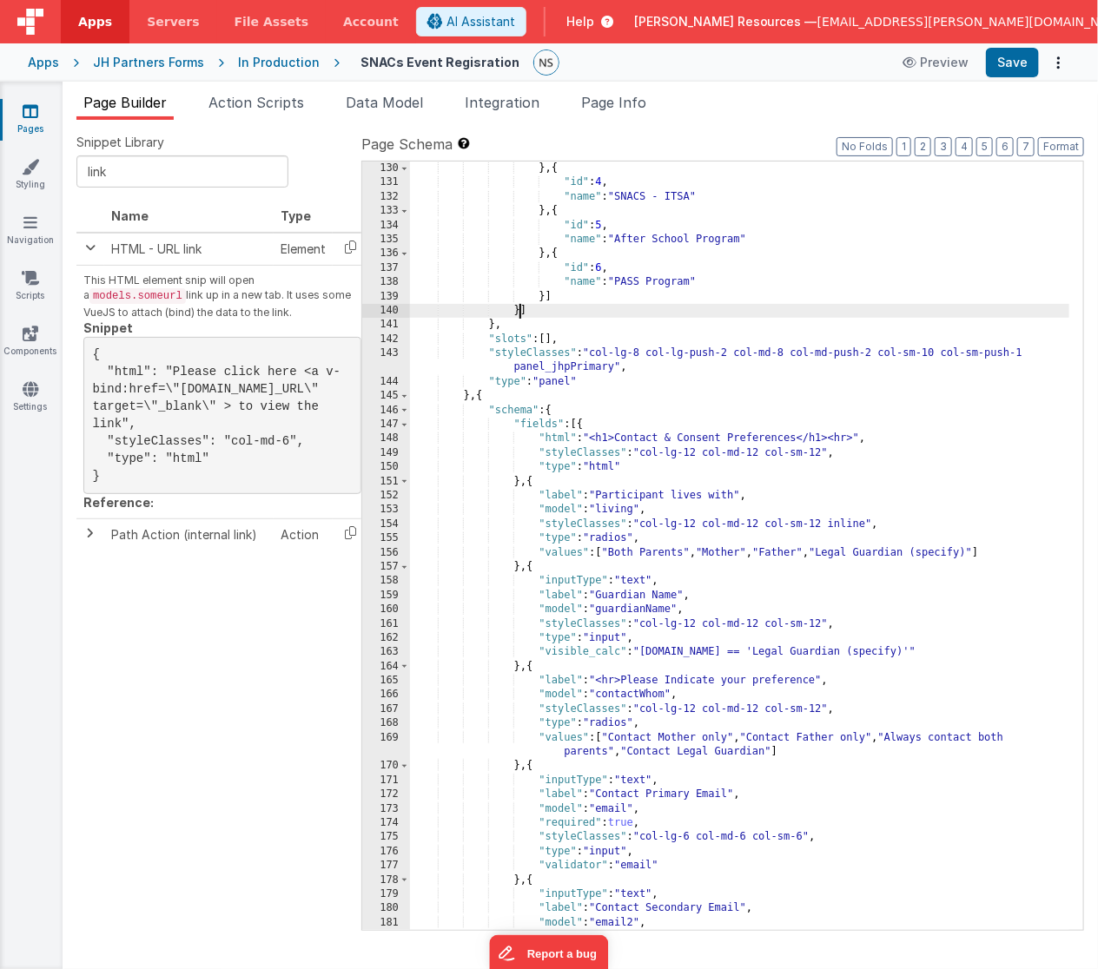
click at [520, 312] on div "} , { "id" : 4 , "name" : "SNACS - ITSA" } , { "id" : 5 , "name" : "After Schoo…" at bounding box center [740, 561] width 660 height 798
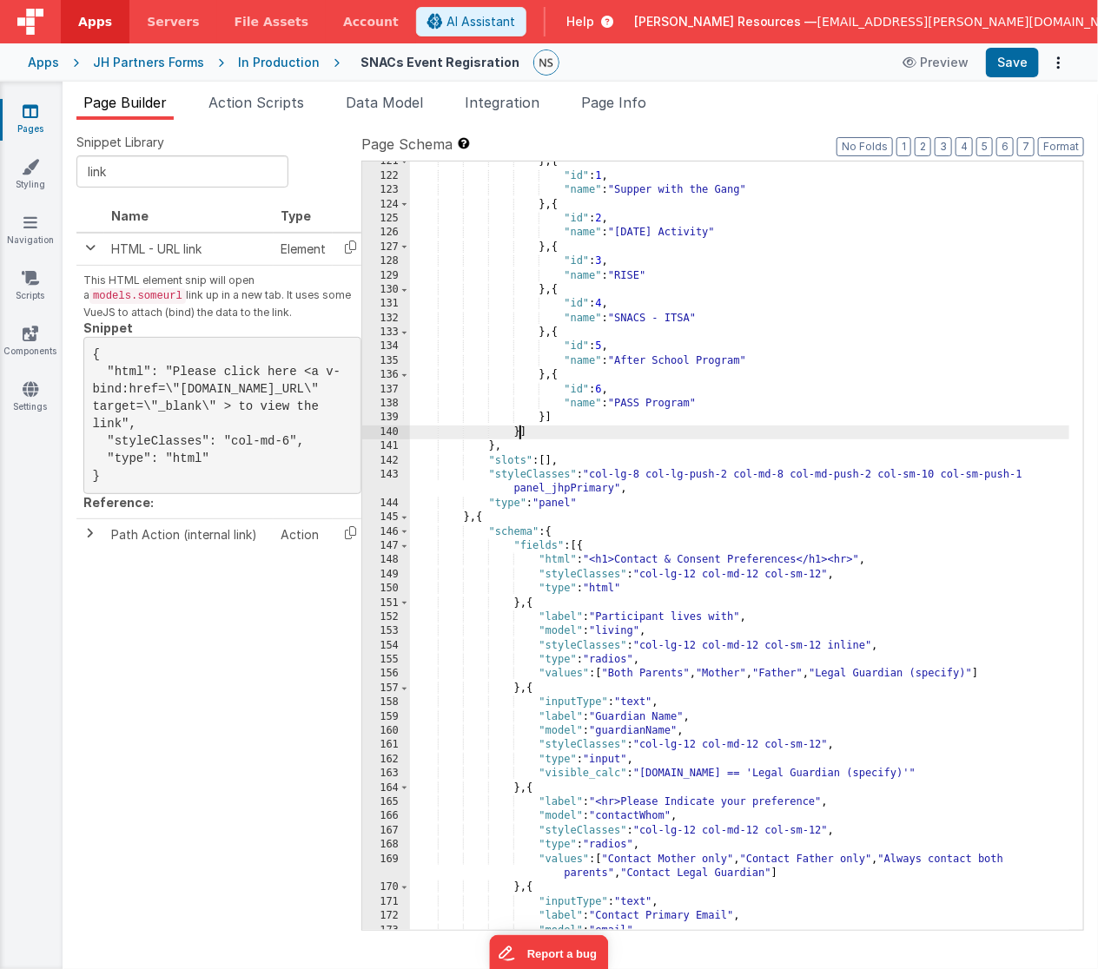
scroll to position [1829, 0]
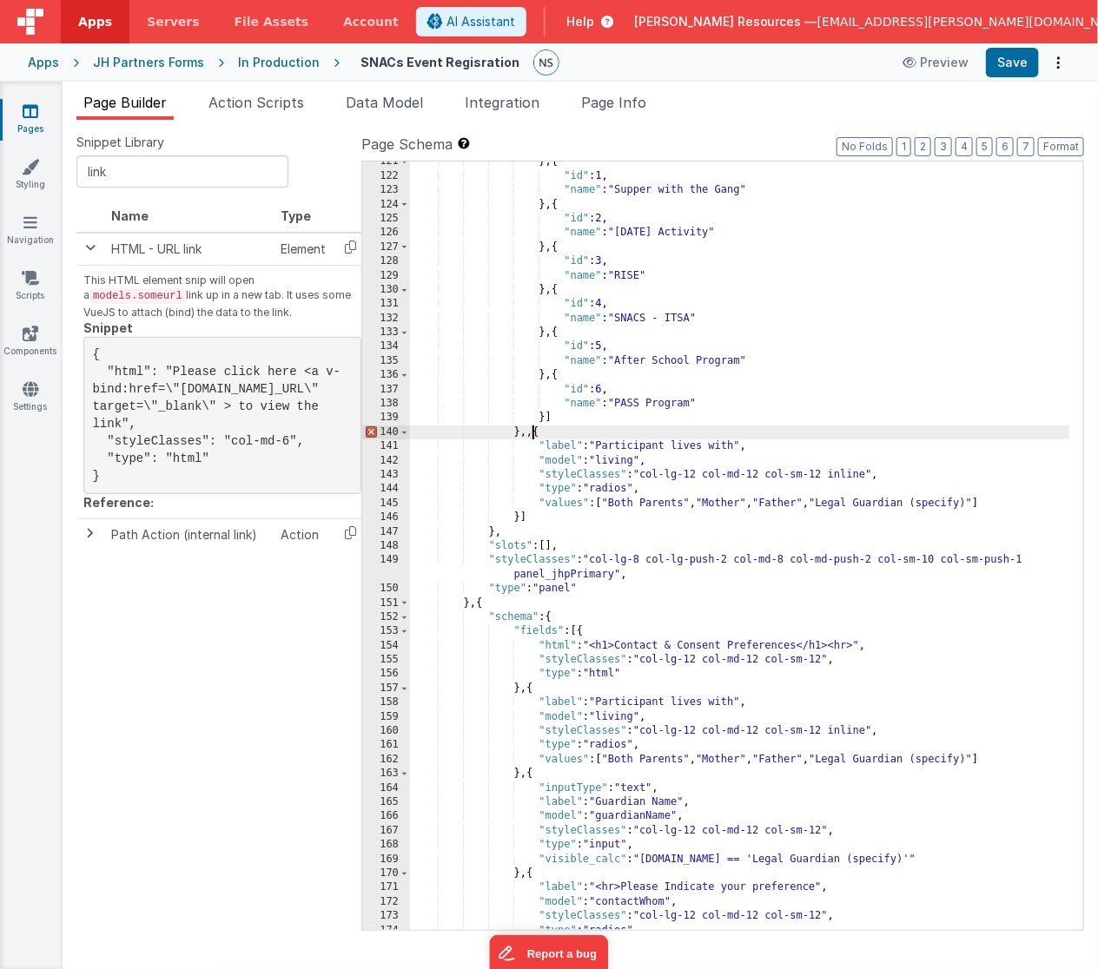
click at [531, 434] on div "} , { "id" : 1 , "name" : "Supper with the Gang" } , { "id" : 2 , "name" : "[DA…" at bounding box center [740, 561] width 660 height 812
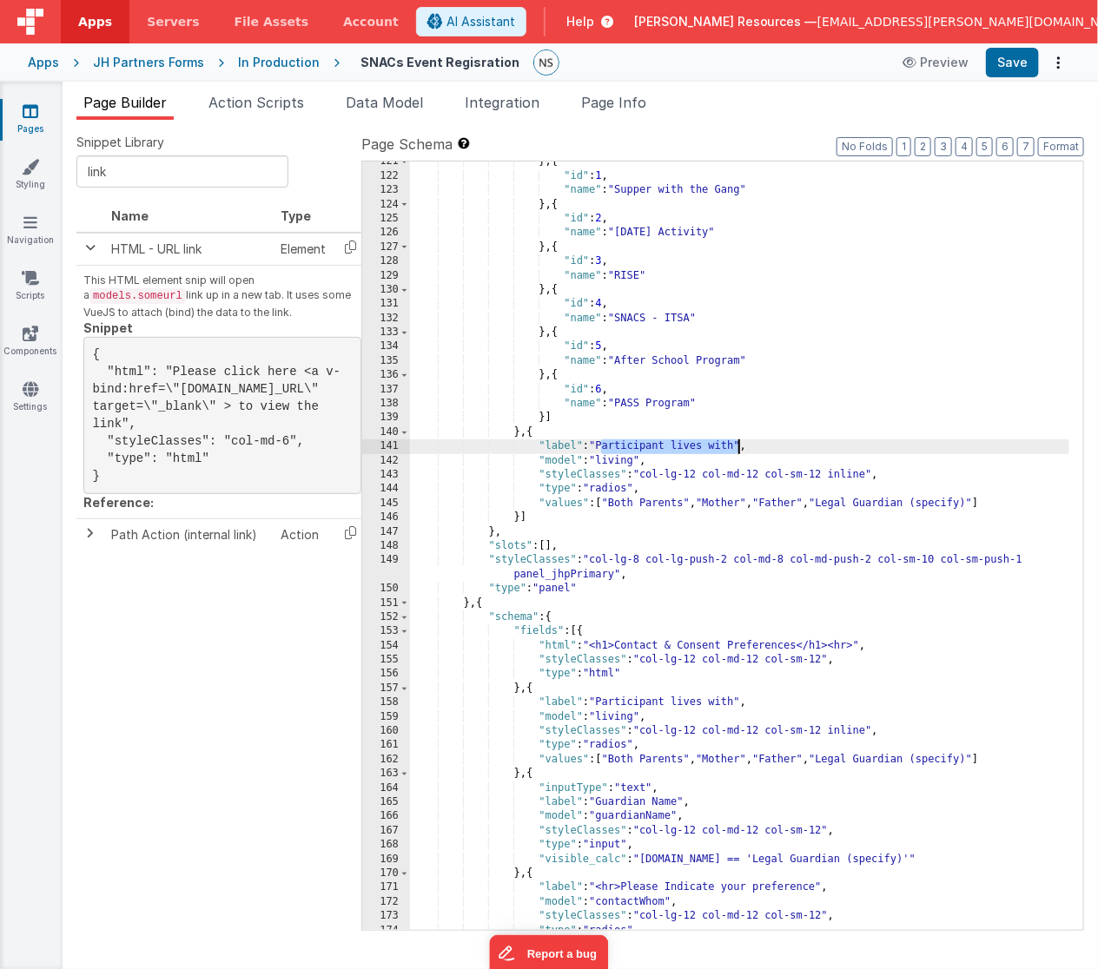
drag, startPoint x: 601, startPoint y: 445, endPoint x: 738, endPoint y: 447, distance: 137.2
click at [738, 447] on div "} , { "id" : 1 , "name" : "Supper with the Gang" } , { "id" : 2 , "name" : "[DA…" at bounding box center [740, 561] width 660 height 812
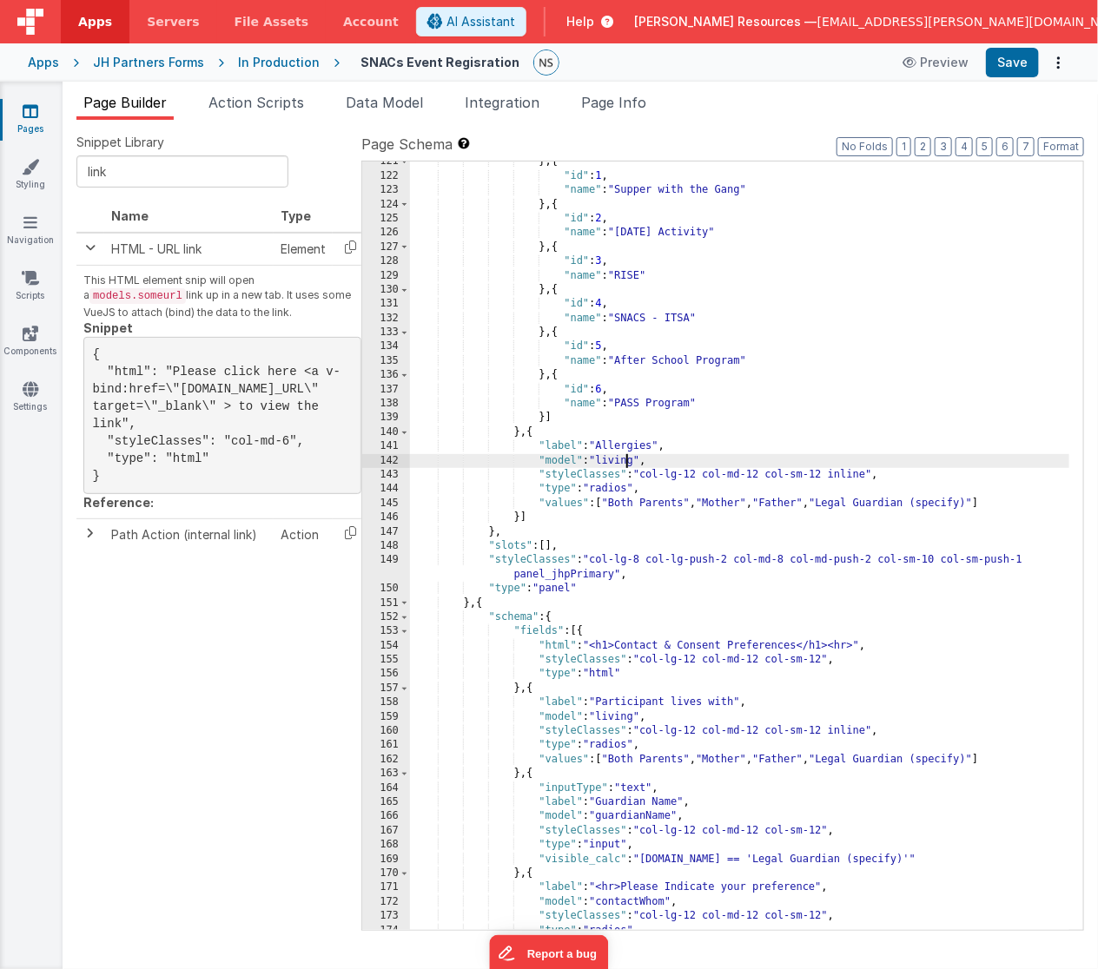
click at [626, 458] on div "} , { "id" : 1 , "name" : "Supper with the Gang" } , { "id" : 2 , "name" : "[DA…" at bounding box center [740, 561] width 660 height 812
click at [611, 490] on div "} , { "id" : 1 , "name" : "Supper with the Gang" } , { "id" : 2 , "name" : "[DA…" at bounding box center [740, 561] width 660 height 812
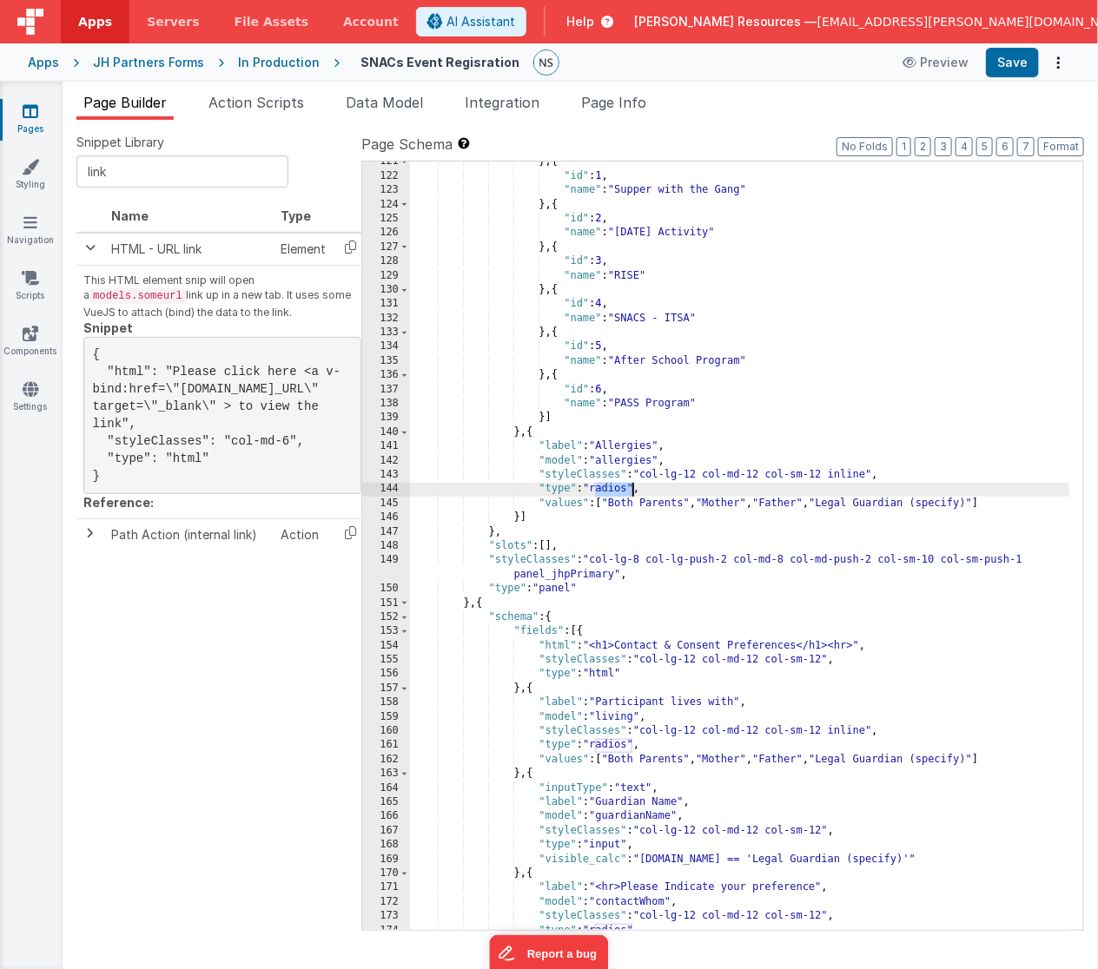
click at [611, 490] on div "} , { "id" : 1 , "name" : "Supper with the Gang" } , { "id" : 2 , "name" : "[DA…" at bounding box center [740, 561] width 660 height 812
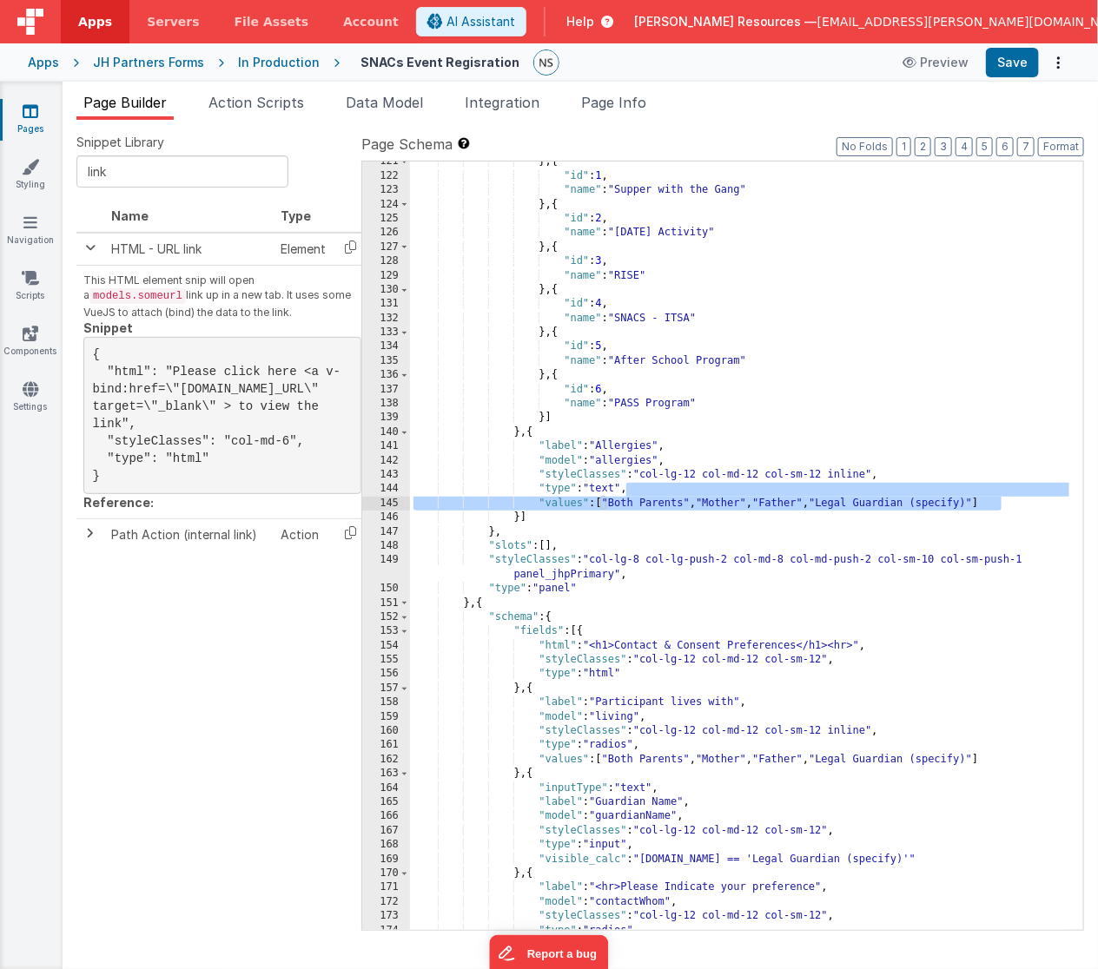
drag, startPoint x: 626, startPoint y: 488, endPoint x: 1000, endPoint y: 504, distance: 374.6
click at [1000, 504] on div "} , { "id" : 1 , "name" : "Supper with the Gang" } , { "id" : 2 , "name" : "[DA…" at bounding box center [740, 561] width 660 height 812
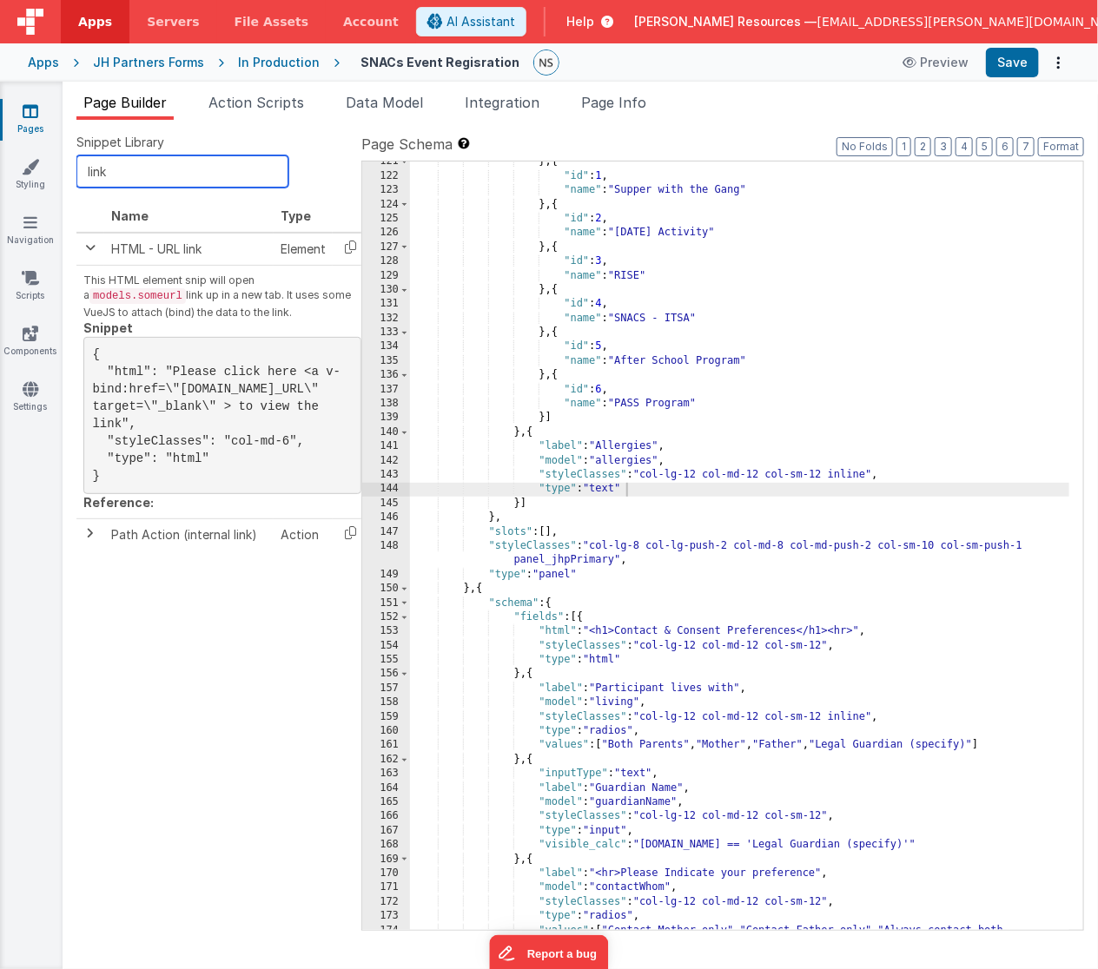
click at [135, 171] on input "link" at bounding box center [182, 171] width 212 height 32
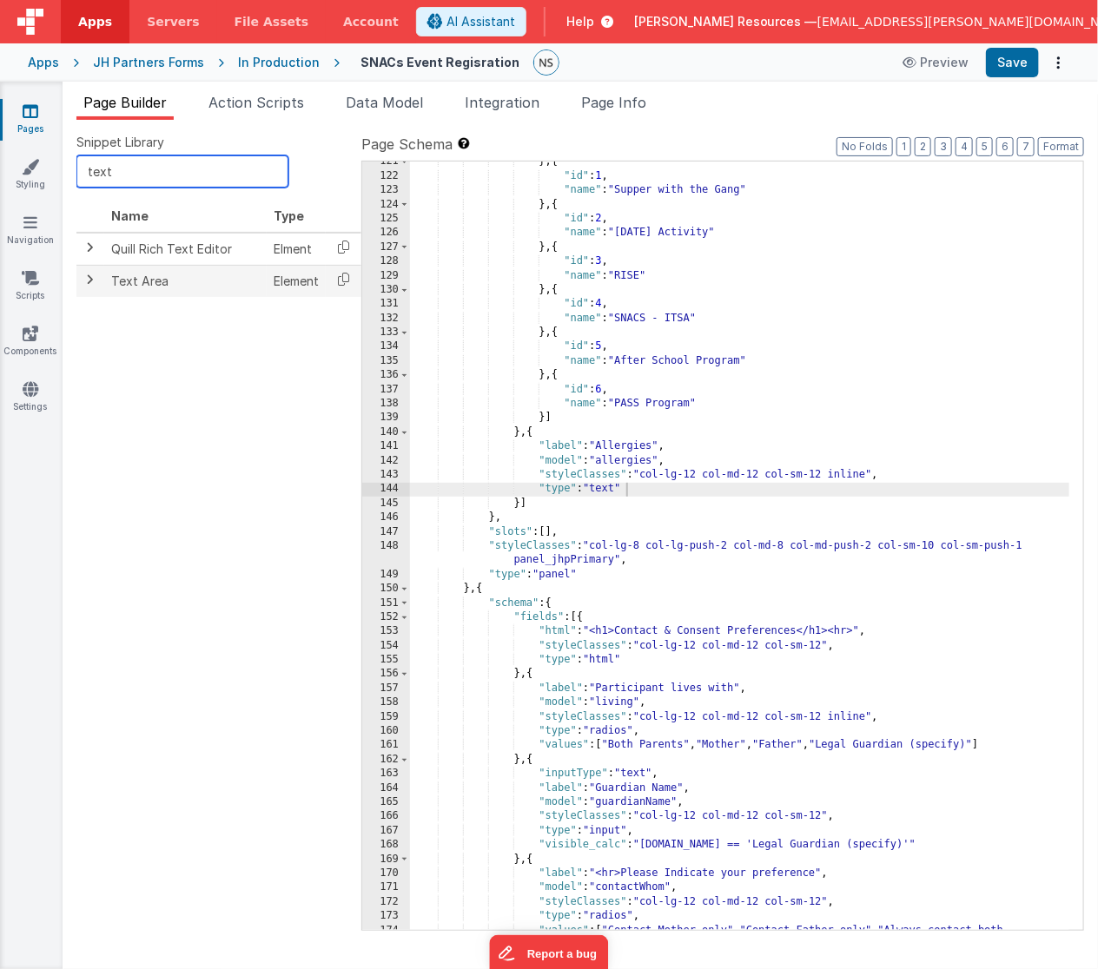
type input "text"
click at [89, 279] on span at bounding box center [90, 280] width 14 height 14
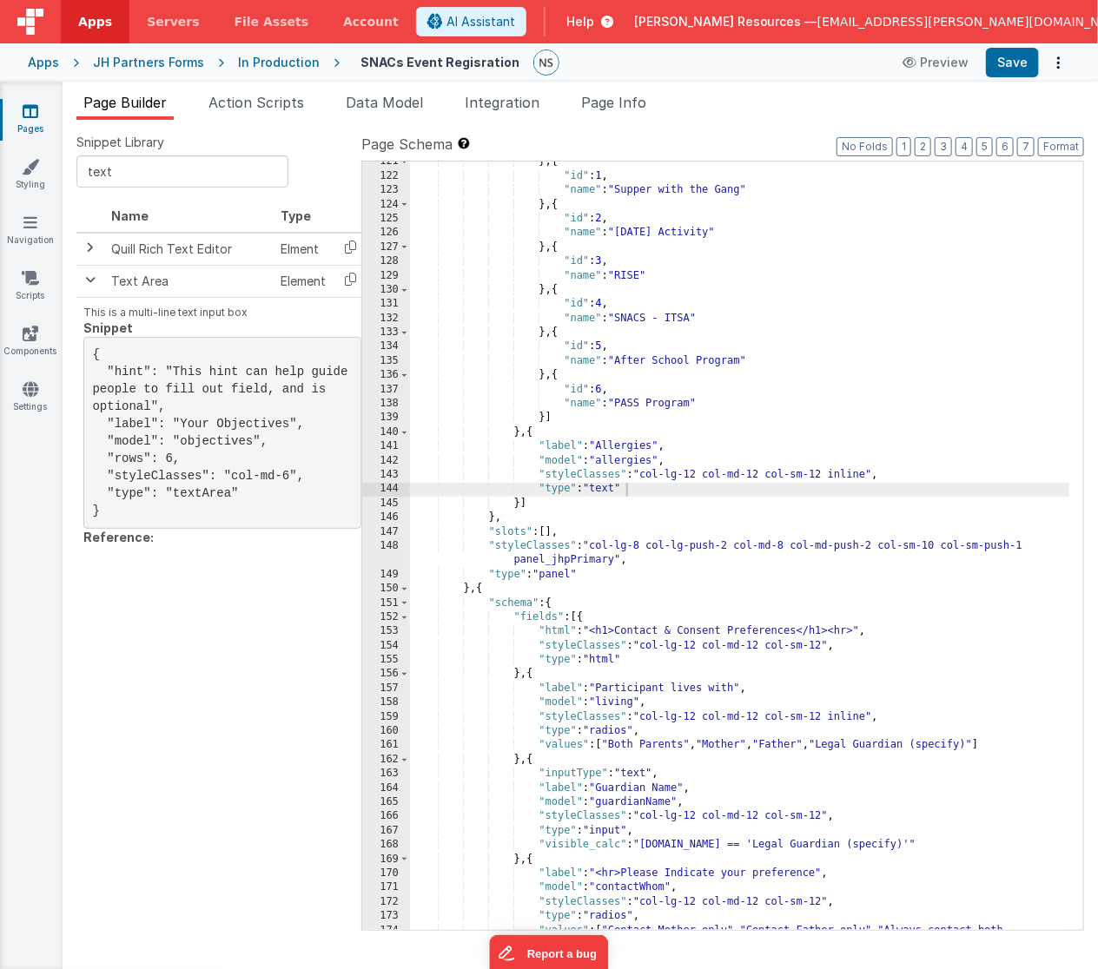
click at [684, 458] on div "} , { "id" : 1 , "name" : "Supper with the Gang" } , { "id" : 2 , "name" : "[DA…" at bounding box center [740, 561] width 660 height 812
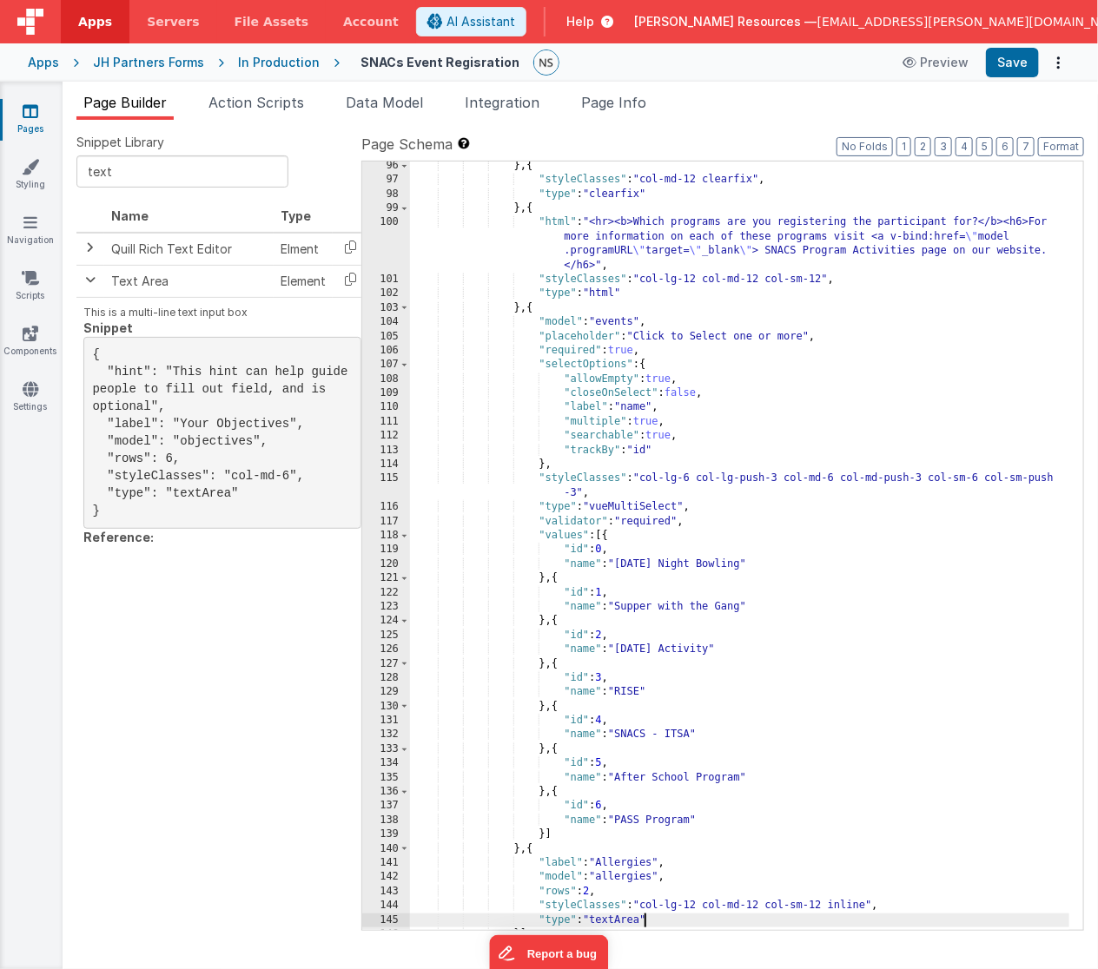
scroll to position [1412, 0]
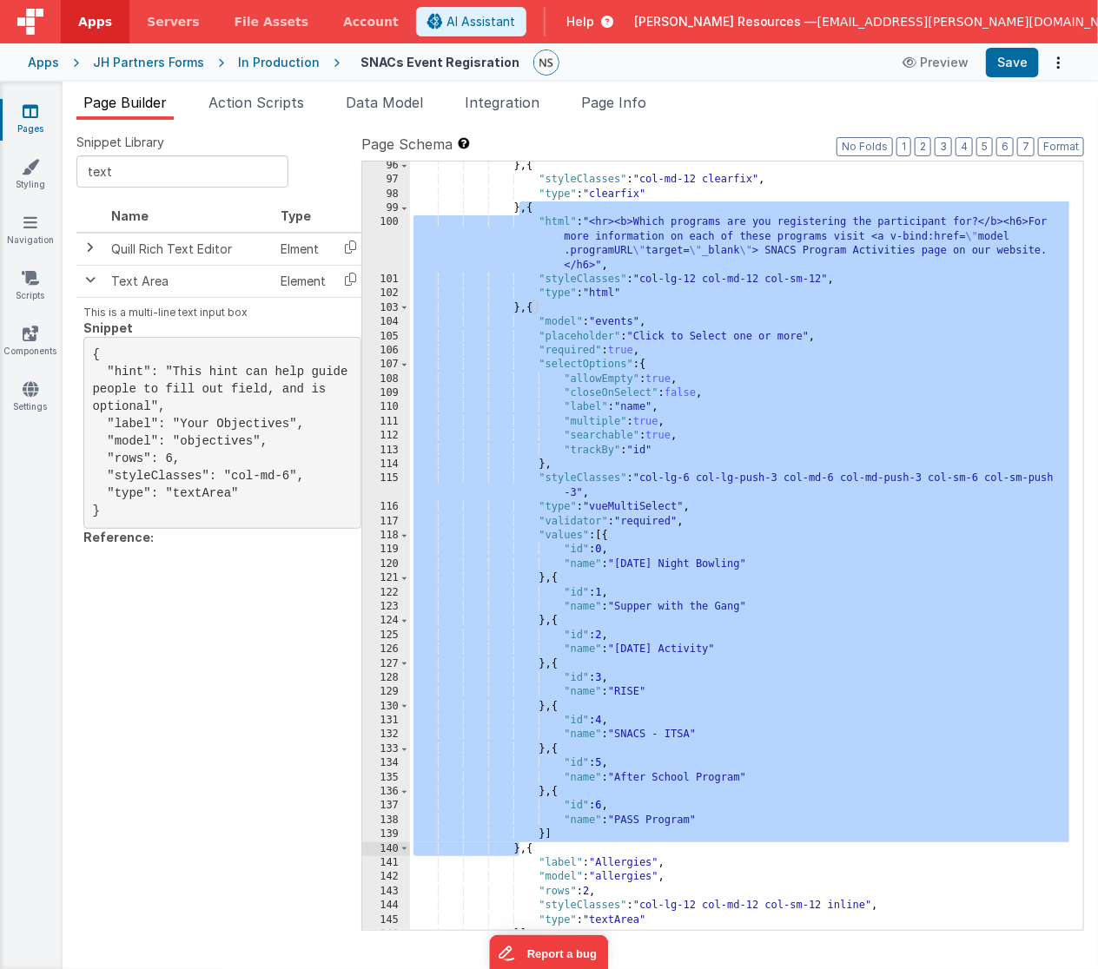
drag, startPoint x: 521, startPoint y: 207, endPoint x: 521, endPoint y: 854, distance: 646.9
click at [521, 854] on div "} , { "styleClasses" : "col-md-12 clearfix" , "type" : "clearfix" } , { "html" …" at bounding box center [740, 558] width 660 height 798
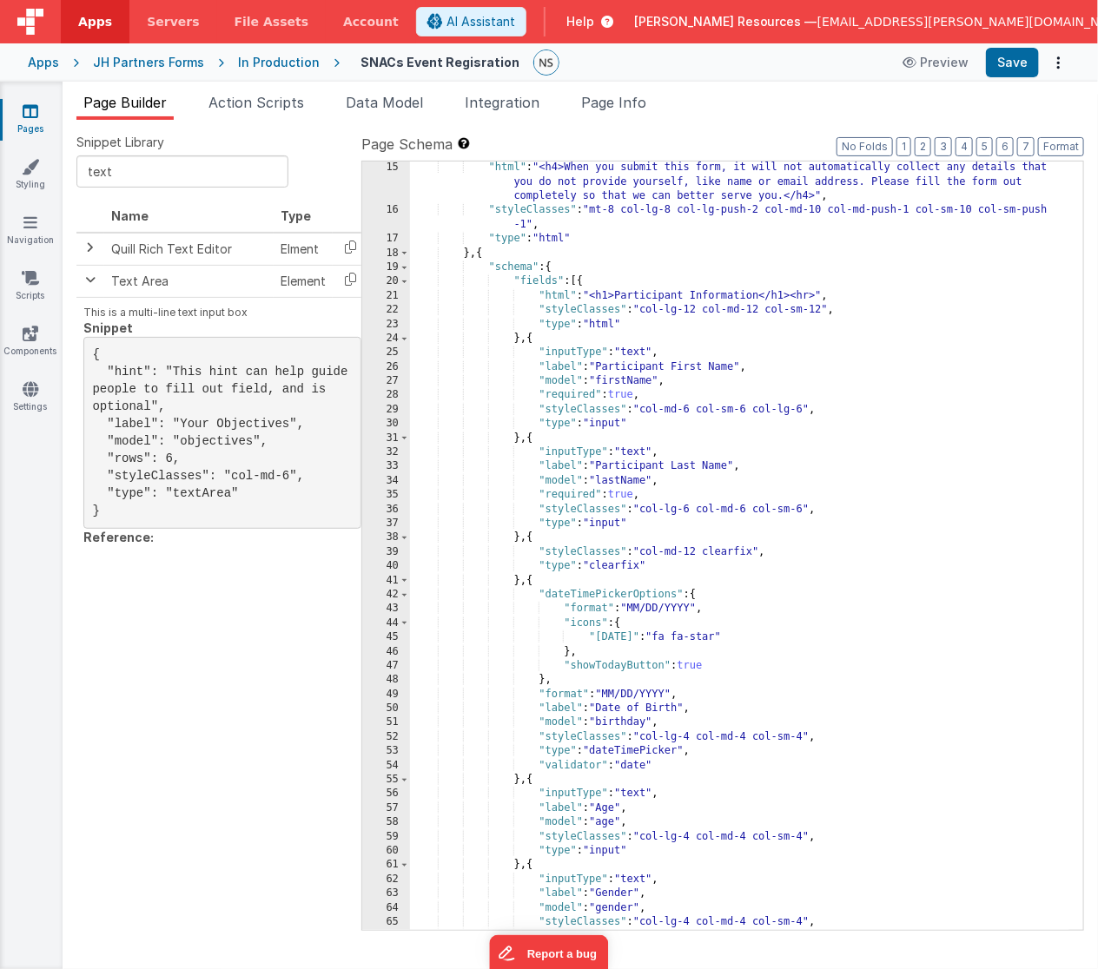
scroll to position [0, 0]
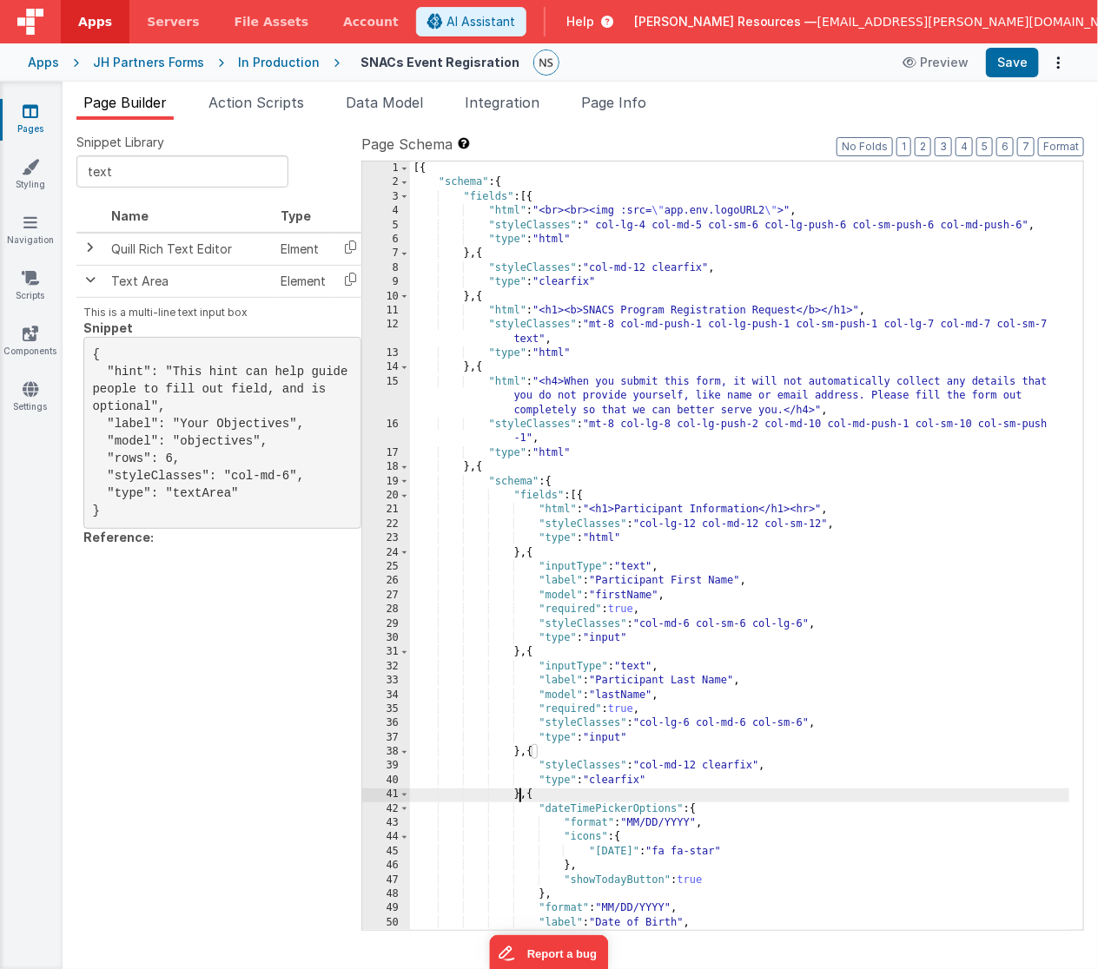
click at [522, 794] on div "[{ "schema" : { "fields" : [{ "html" : "<br><br><img :src= \" app.env.logoURL2 …" at bounding box center [740, 561] width 660 height 798
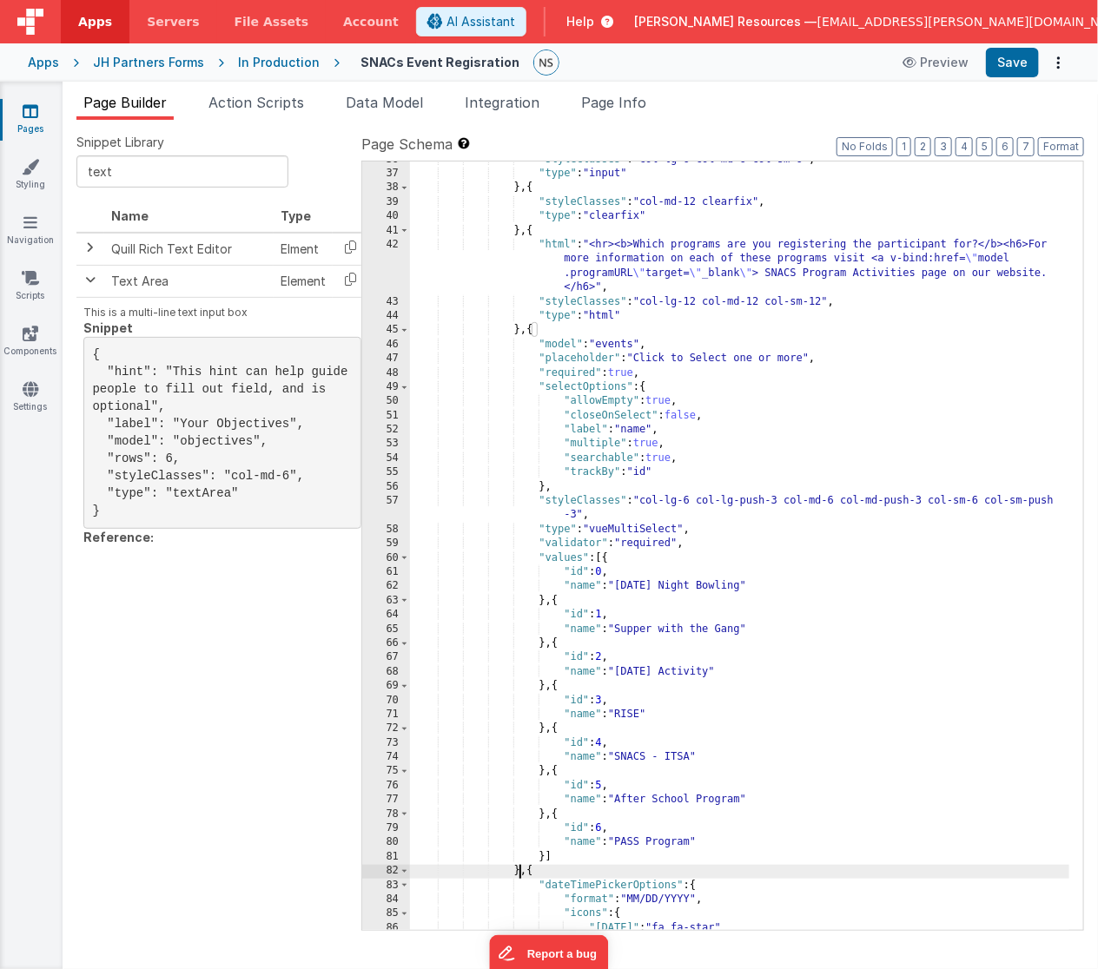
scroll to position [546, 0]
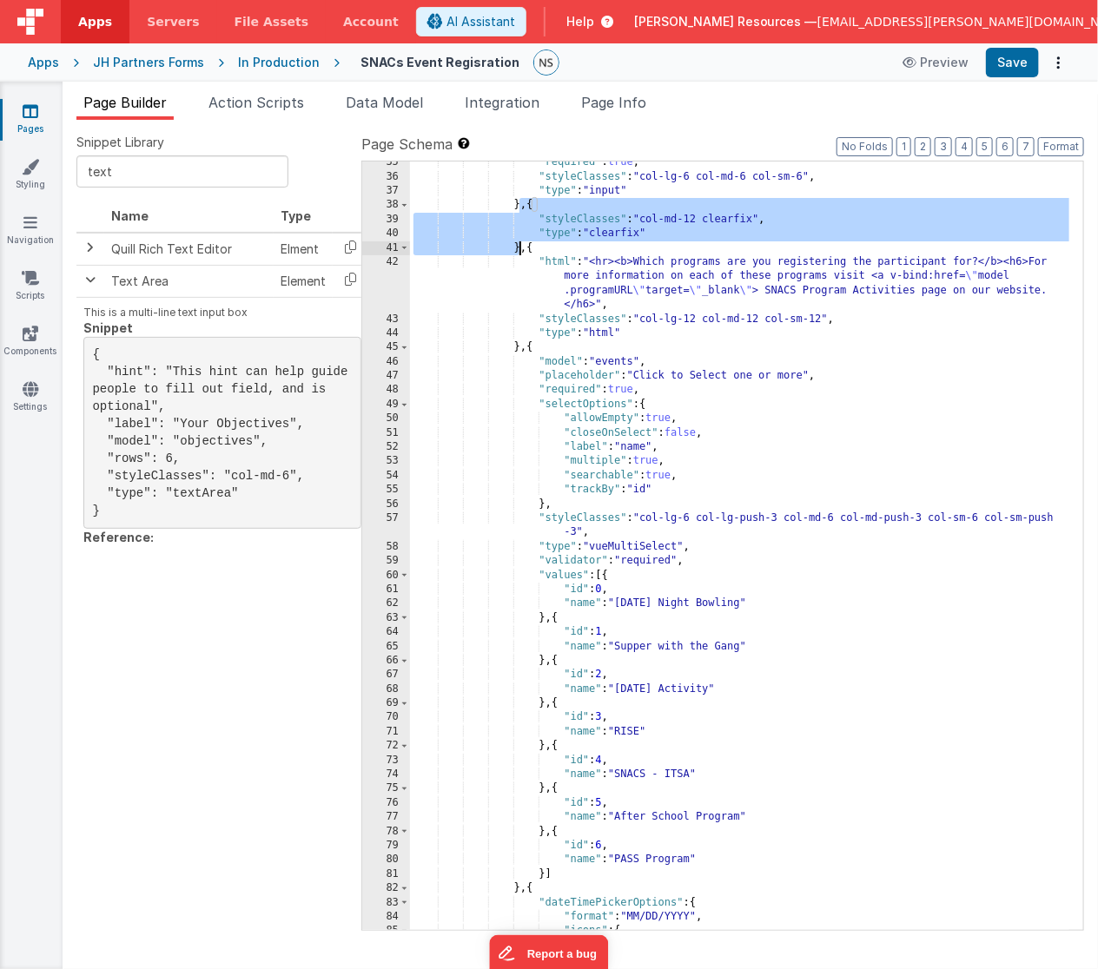
drag, startPoint x: 521, startPoint y: 201, endPoint x: 521, endPoint y: 245, distance: 43.4
click at [521, 245] on div ""required" : true , "styleClasses" : "col-lg-6 col-md-6 col-sm-6" , "type" : "i…" at bounding box center [740, 554] width 660 height 798
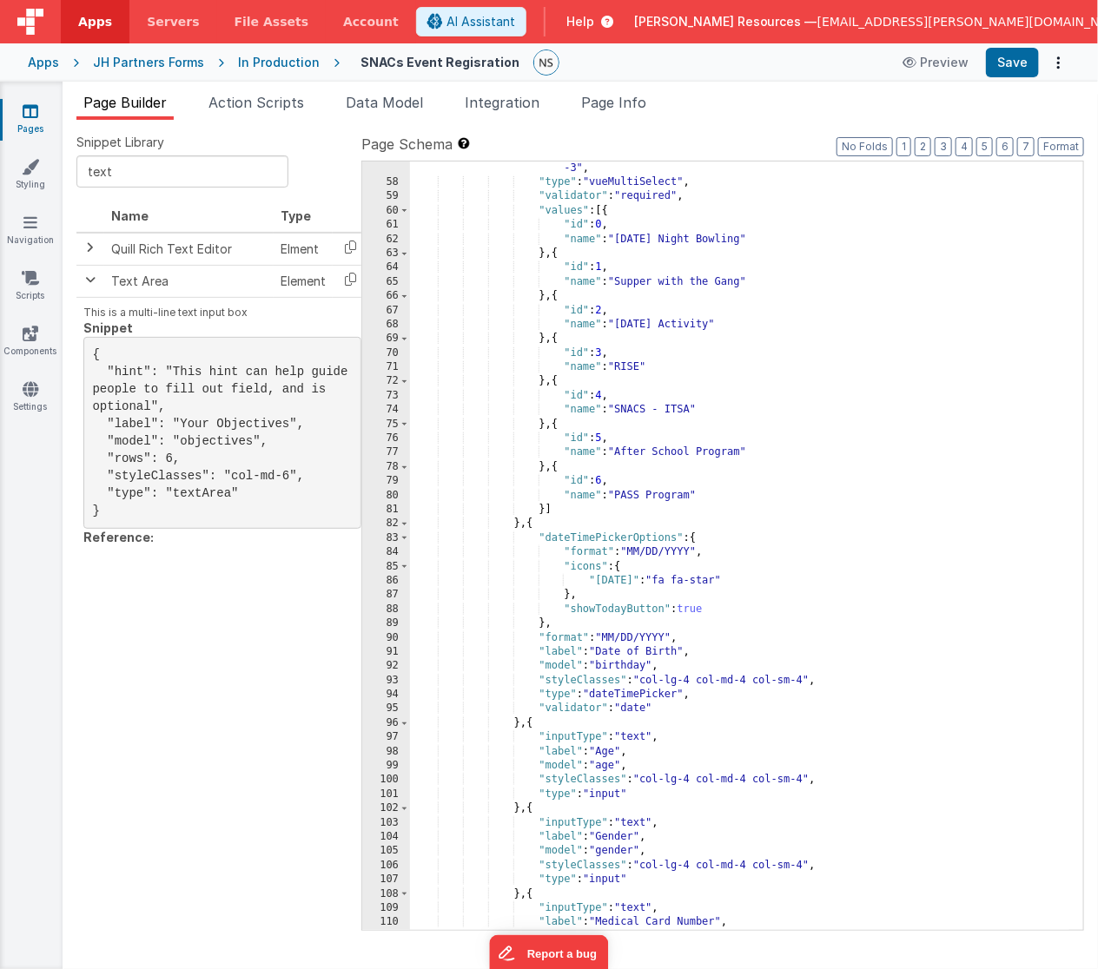
scroll to position [911, 0]
click at [521, 524] on div ""styleClasses" : "col-lg-6 col-lg-push-3 col-md-6 col-md-push-3 col-sm-6 col-sm…" at bounding box center [740, 553] width 660 height 812
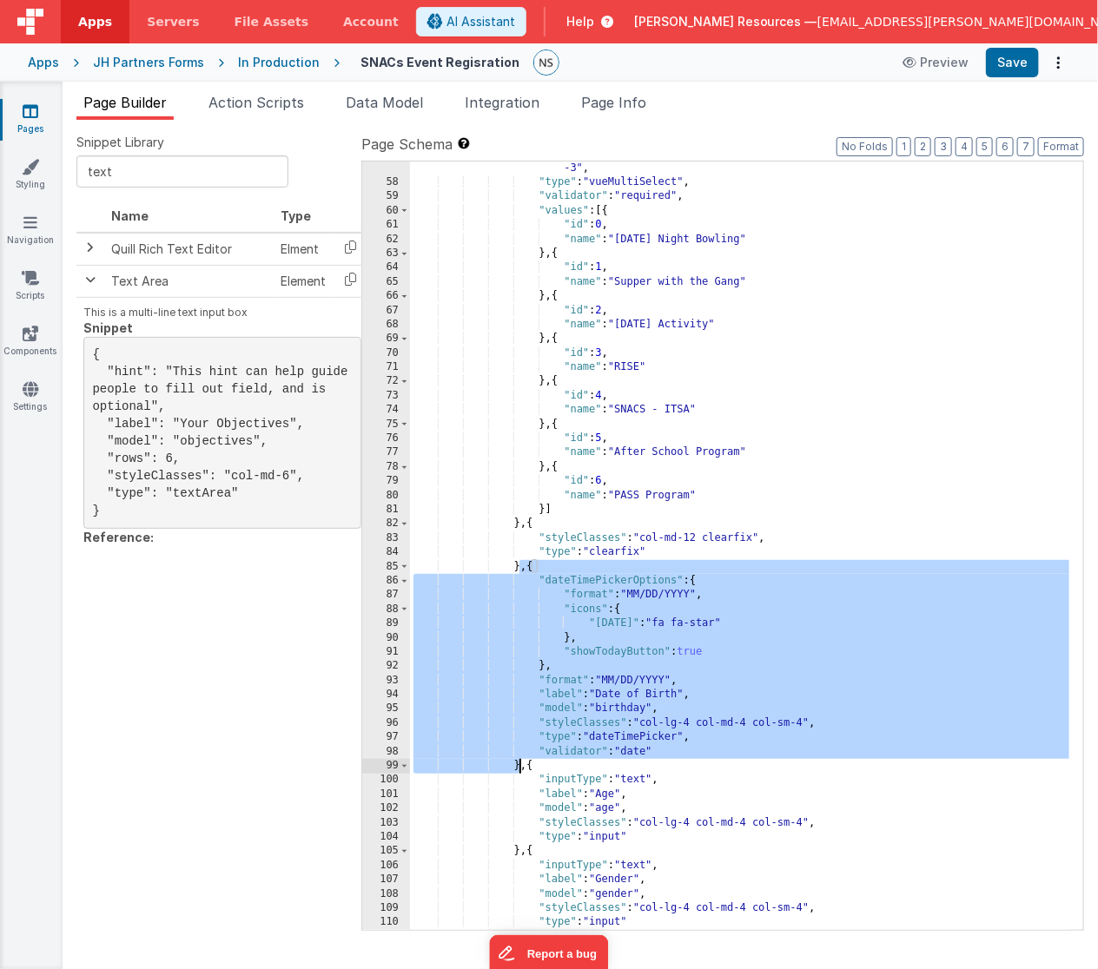
drag, startPoint x: 521, startPoint y: 568, endPoint x: 518, endPoint y: 770, distance: 202.3
click at [518, 770] on div ""styleClasses" : "col-lg-6 col-lg-push-3 col-md-6 col-md-push-3 col-sm-6 col-sm…" at bounding box center [740, 553] width 660 height 812
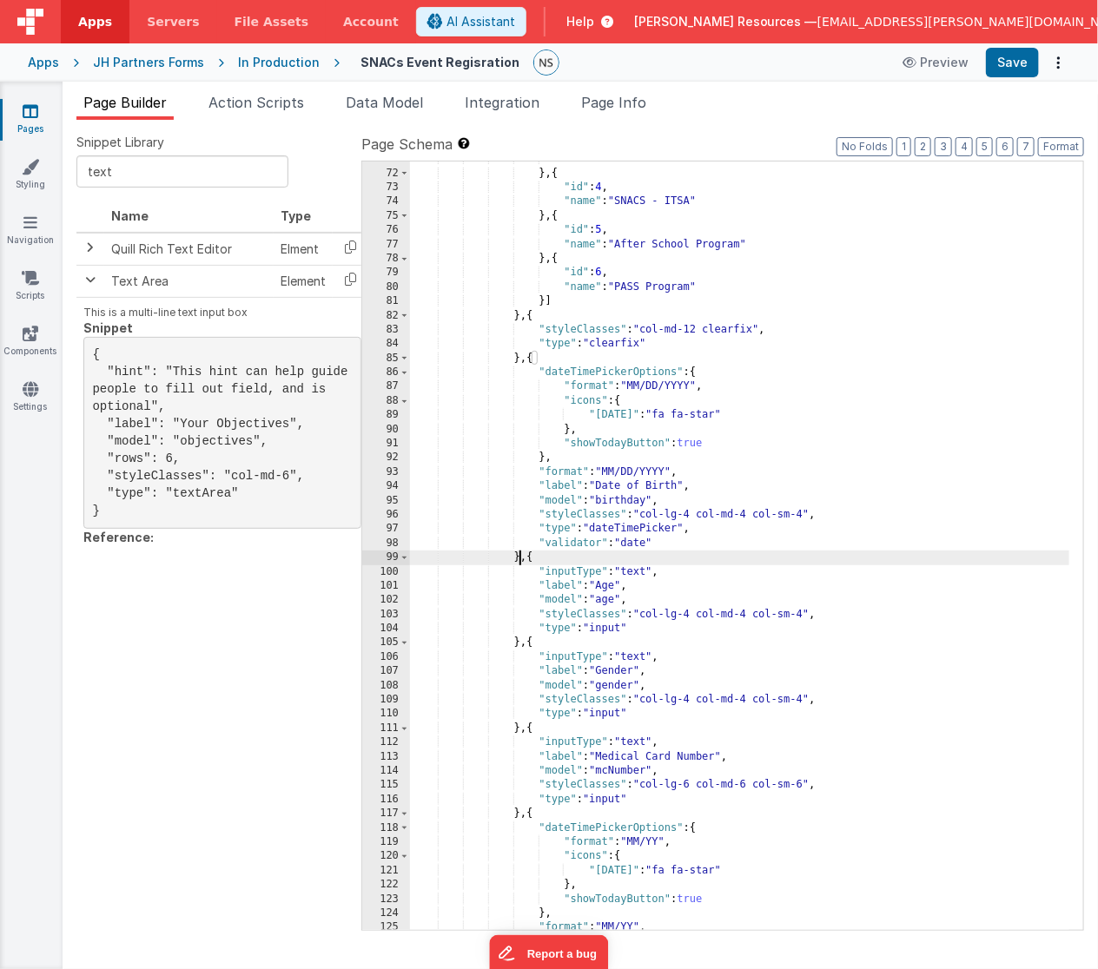
scroll to position [1119, 0]
click at [519, 730] on div ""name" : "RISE" } , { "id" : 4 , "name" : "SNACS - ITSA" } , { "id" : 5 , "name…" at bounding box center [740, 551] width 660 height 798
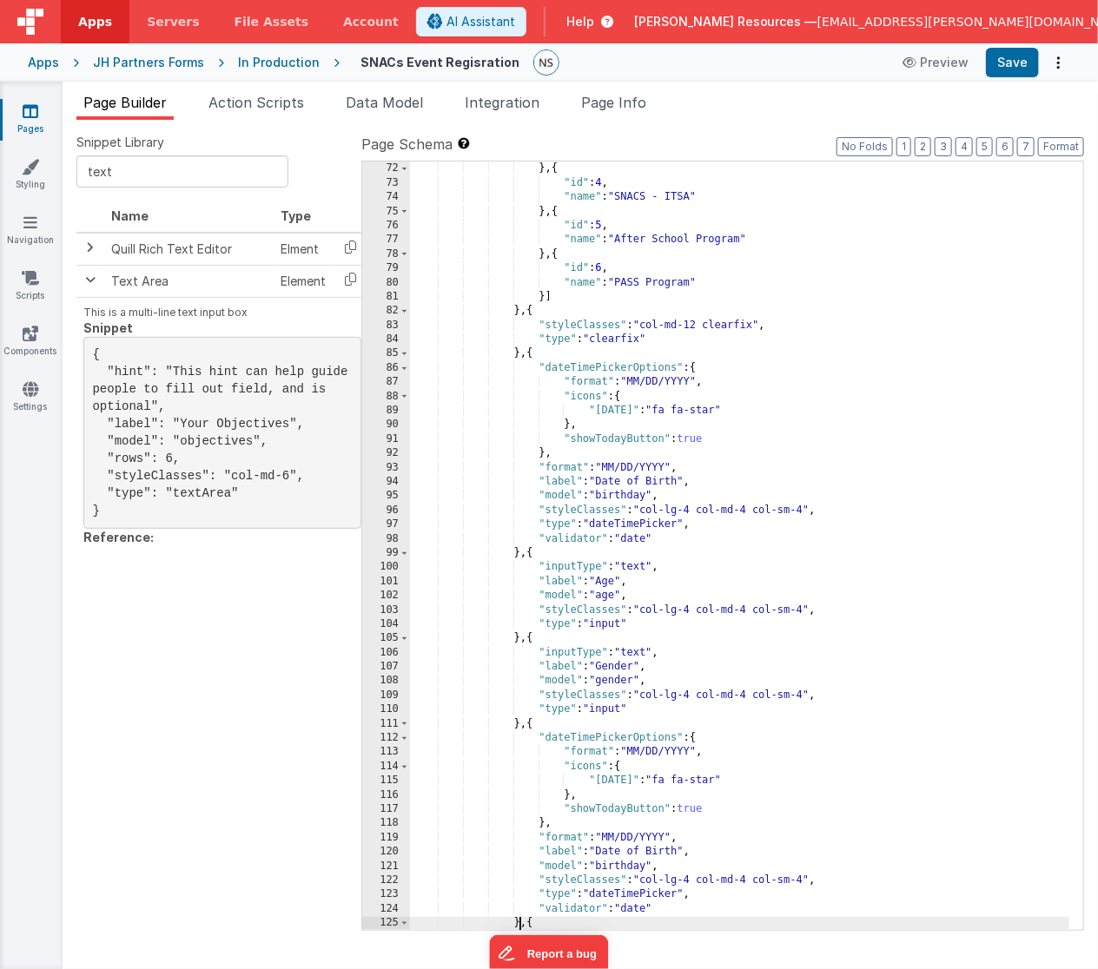
scroll to position [1124, 0]
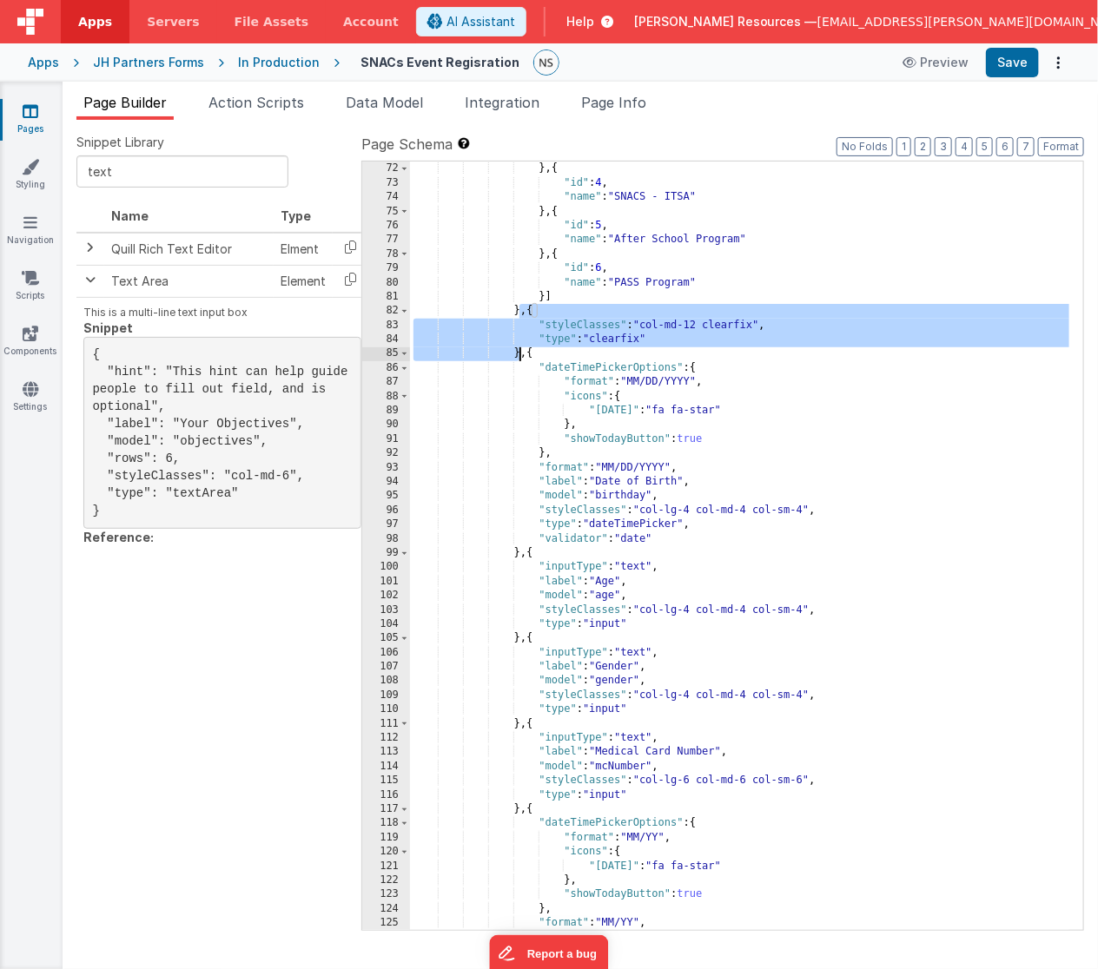
drag, startPoint x: 521, startPoint y: 311, endPoint x: 517, endPoint y: 351, distance: 40.2
click at [517, 351] on div ""name" : "RISE" } , { "id" : 4 , "name" : "SNACS - ITSA" } , { "id" : 5 , "name…" at bounding box center [740, 547] width 660 height 798
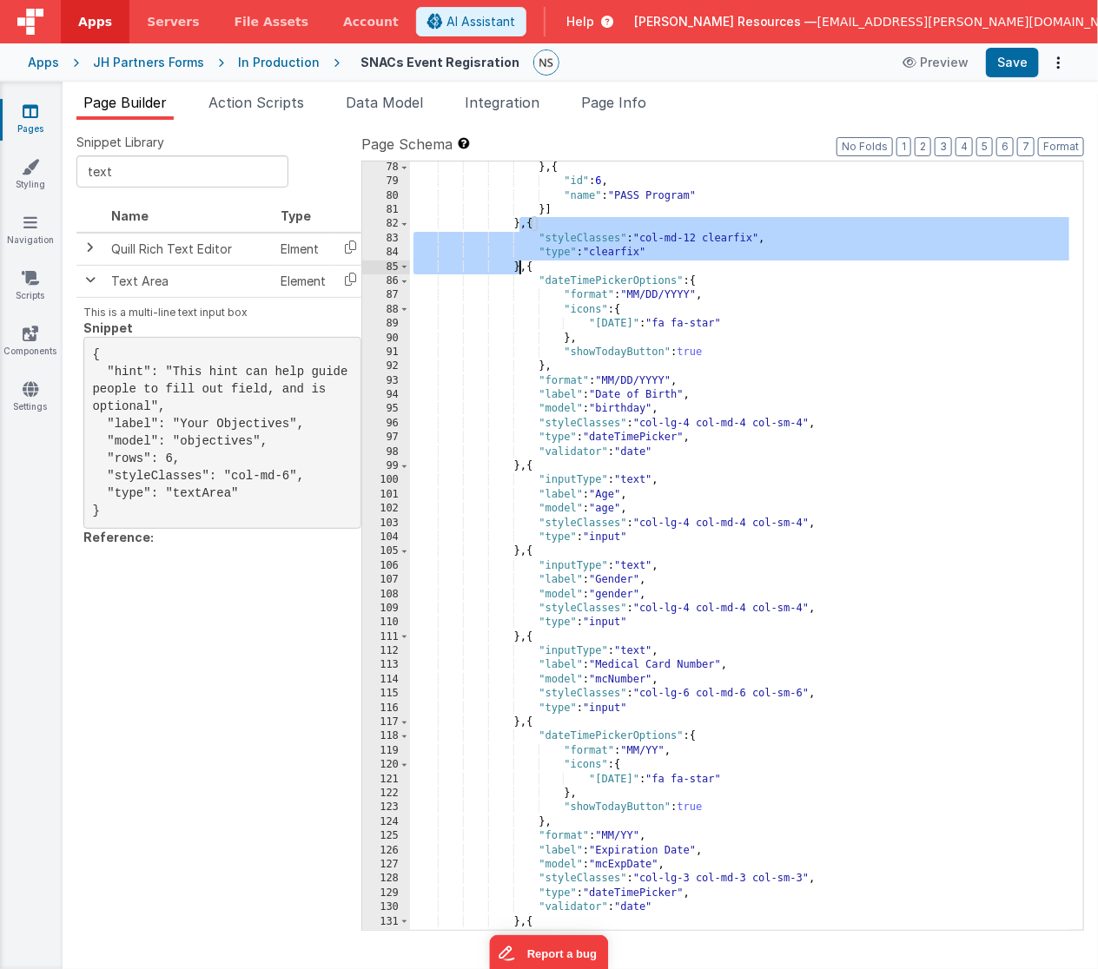
scroll to position [1245, 0]
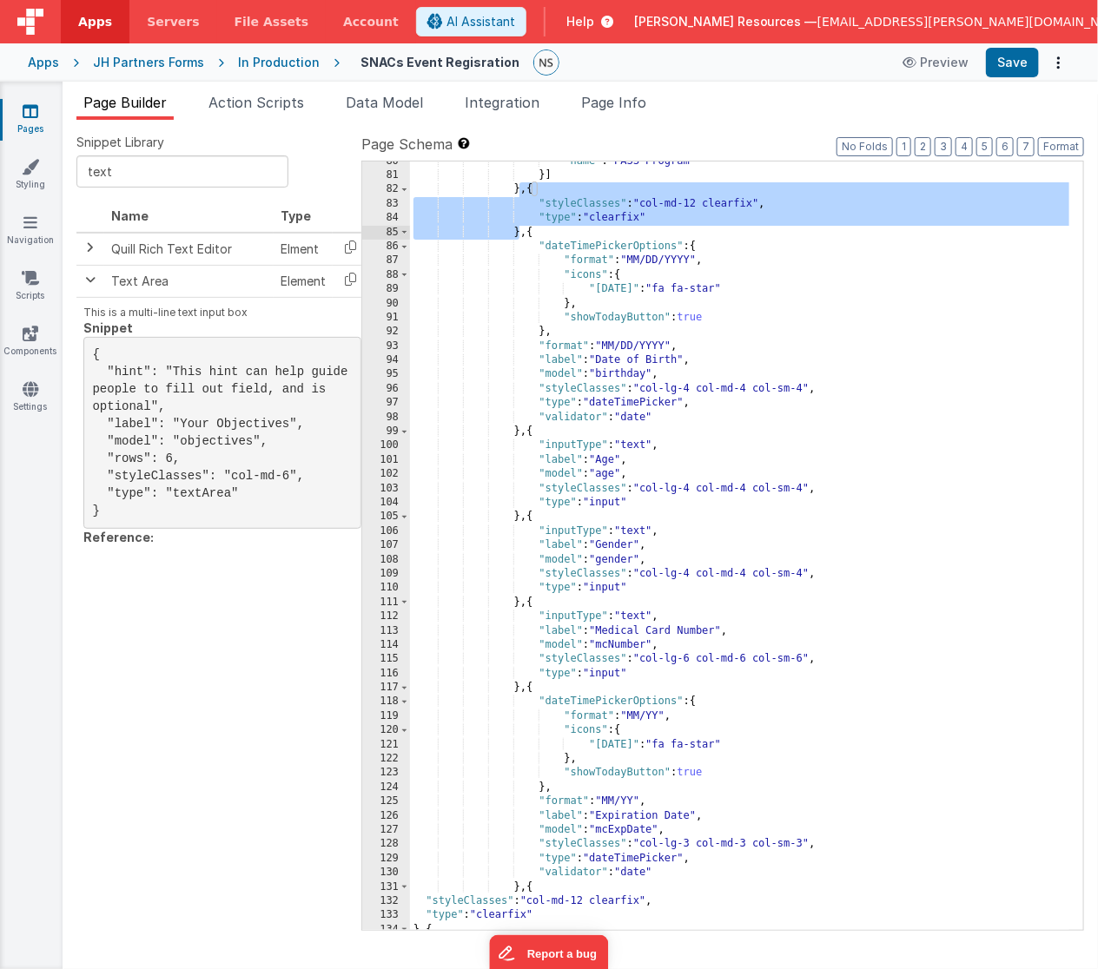
click at [518, 602] on div ""name" : "PASS Program" }] } , { "styleClasses" : "col-md-12 clearfix" , "type"…" at bounding box center [740, 554] width 660 height 798
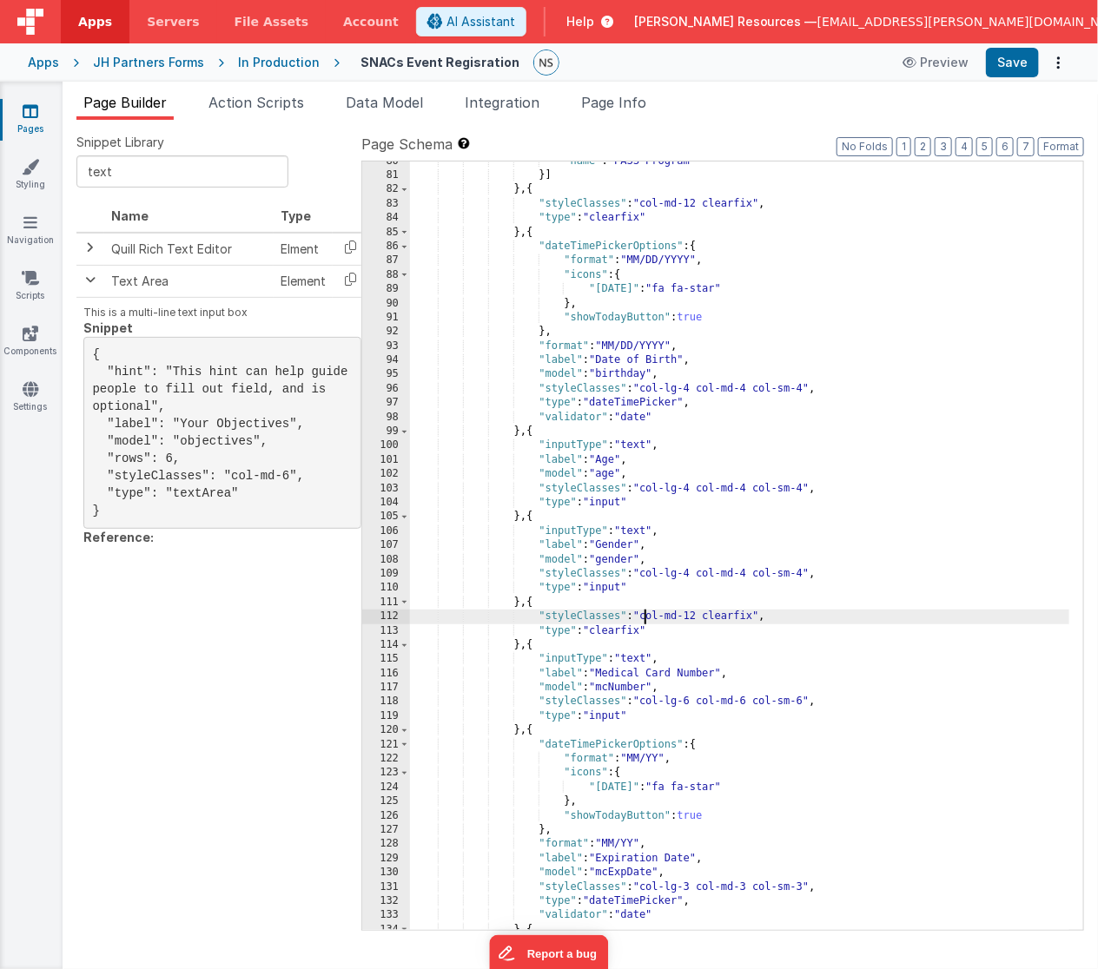
click at [644, 616] on div ""name" : "PASS Program" }] } , { "styleClasses" : "col-md-12 clearfix" , "type"…" at bounding box center [740, 554] width 660 height 798
click at [643, 616] on div ""name" : "PASS Program" }] } , { "styleClasses" : "col-md-12 clearfix" , "type"…" at bounding box center [740, 554] width 660 height 798
drag, startPoint x: 644, startPoint y: 616, endPoint x: 827, endPoint y: 612, distance: 183.3
click at [827, 612] on div ""name" : "PASS Program" }] } , { "styleClasses" : "col-md-12 clearfix" , "type"…" at bounding box center [740, 554] width 660 height 798
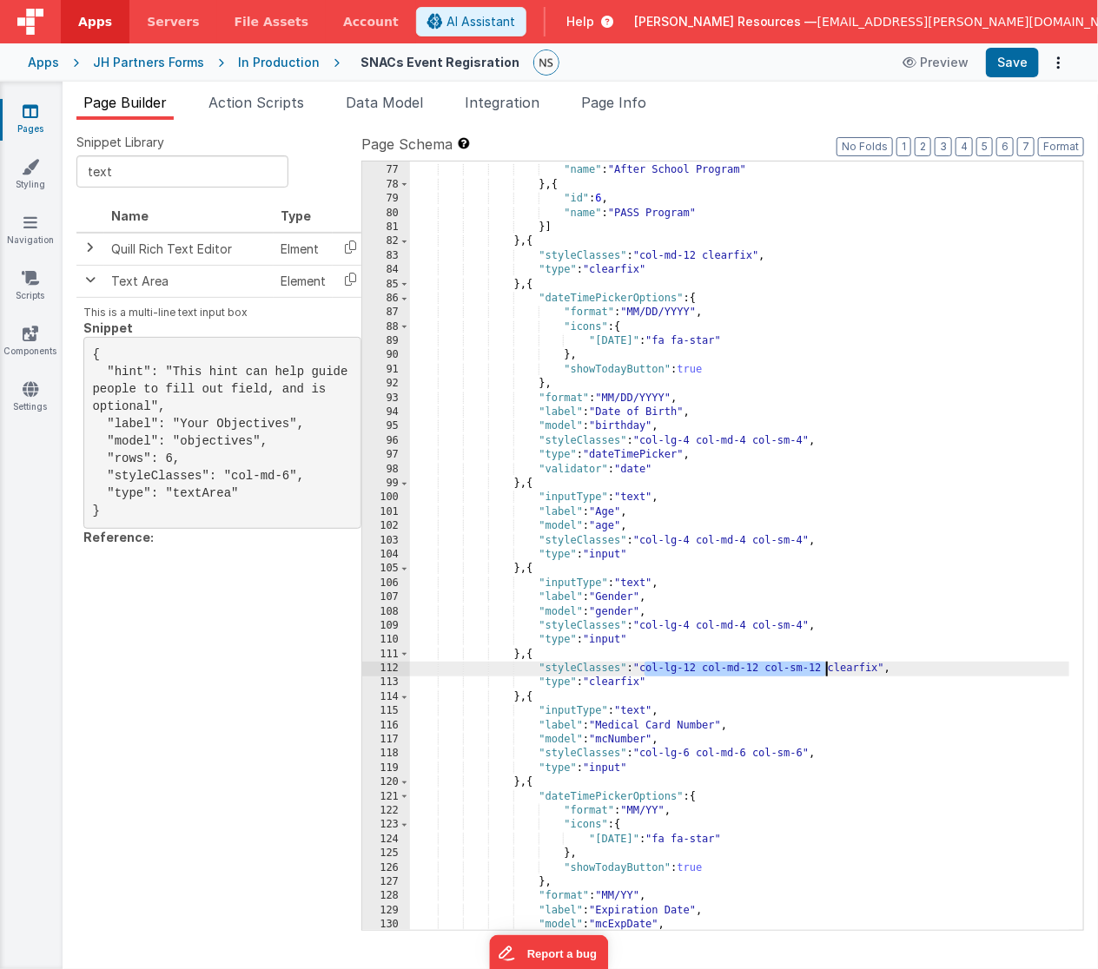
scroll to position [1194, 0]
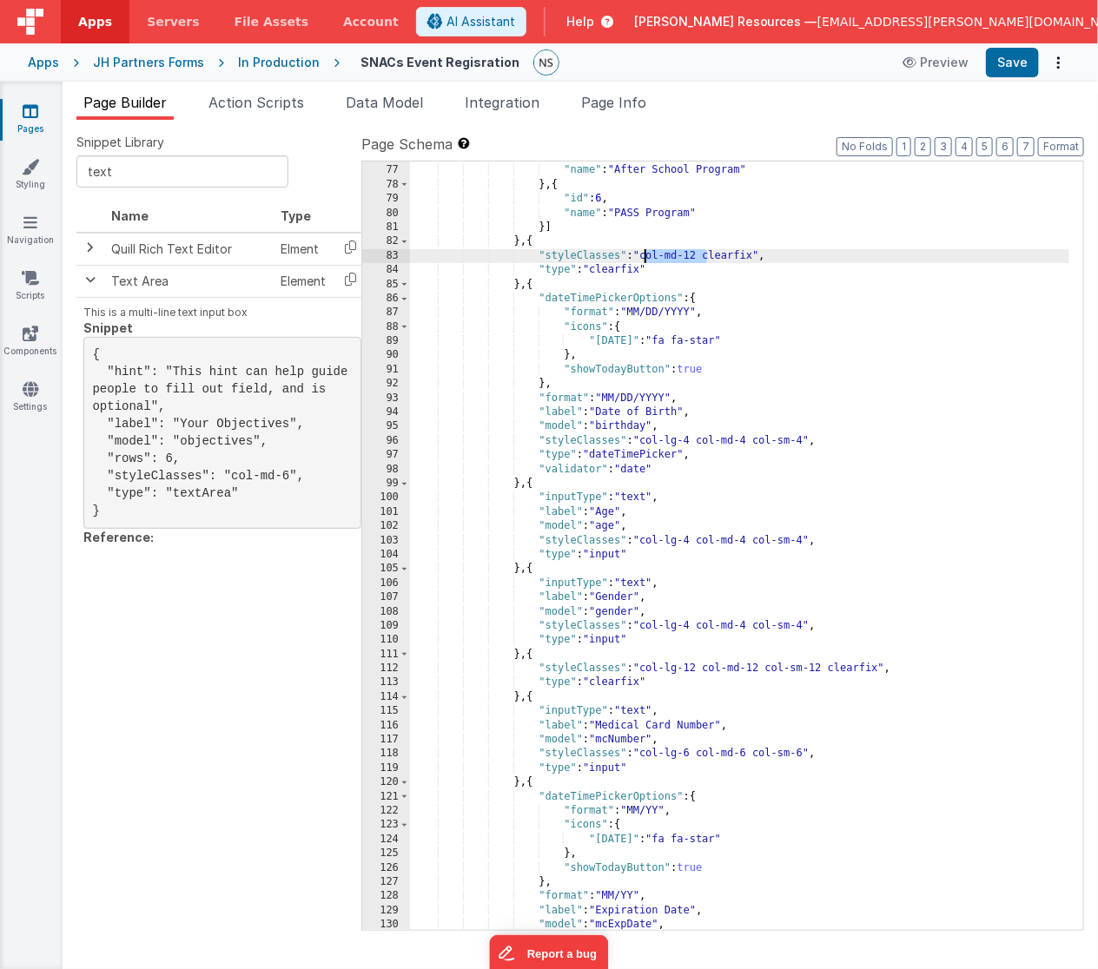
drag, startPoint x: 705, startPoint y: 254, endPoint x: 645, endPoint y: 254, distance: 59.9
click at [645, 254] on div ""id" : 5 , "name" : "After School Program" } , { "id" : 6 , "name" : "PASS Prog…" at bounding box center [740, 548] width 660 height 798
paste textarea
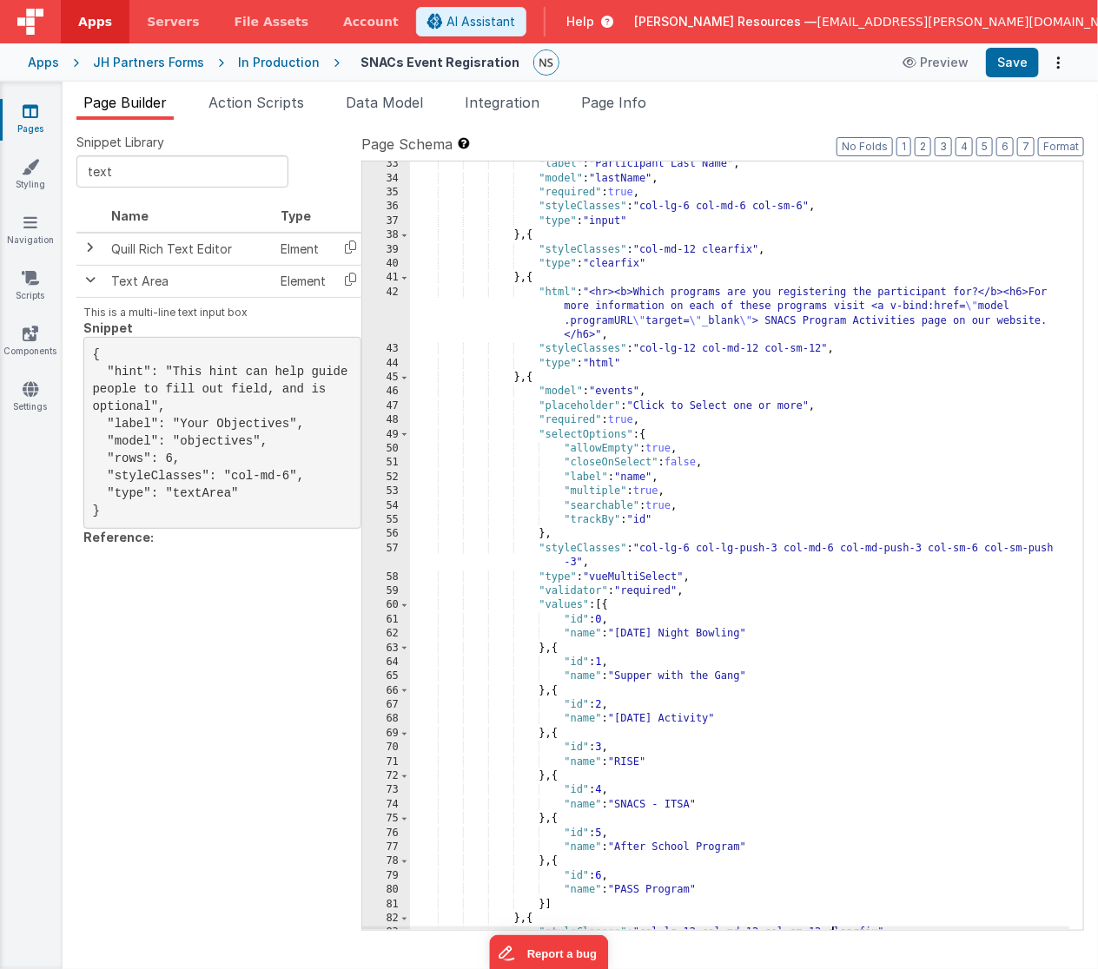
scroll to position [517, 0]
drag, startPoint x: 709, startPoint y: 247, endPoint x: 647, endPoint y: 249, distance: 61.7
click at [647, 249] on div ""label" : "Participant Last Name" , "model" : "lastName" , "required" : true , …" at bounding box center [740, 556] width 660 height 798
paste textarea
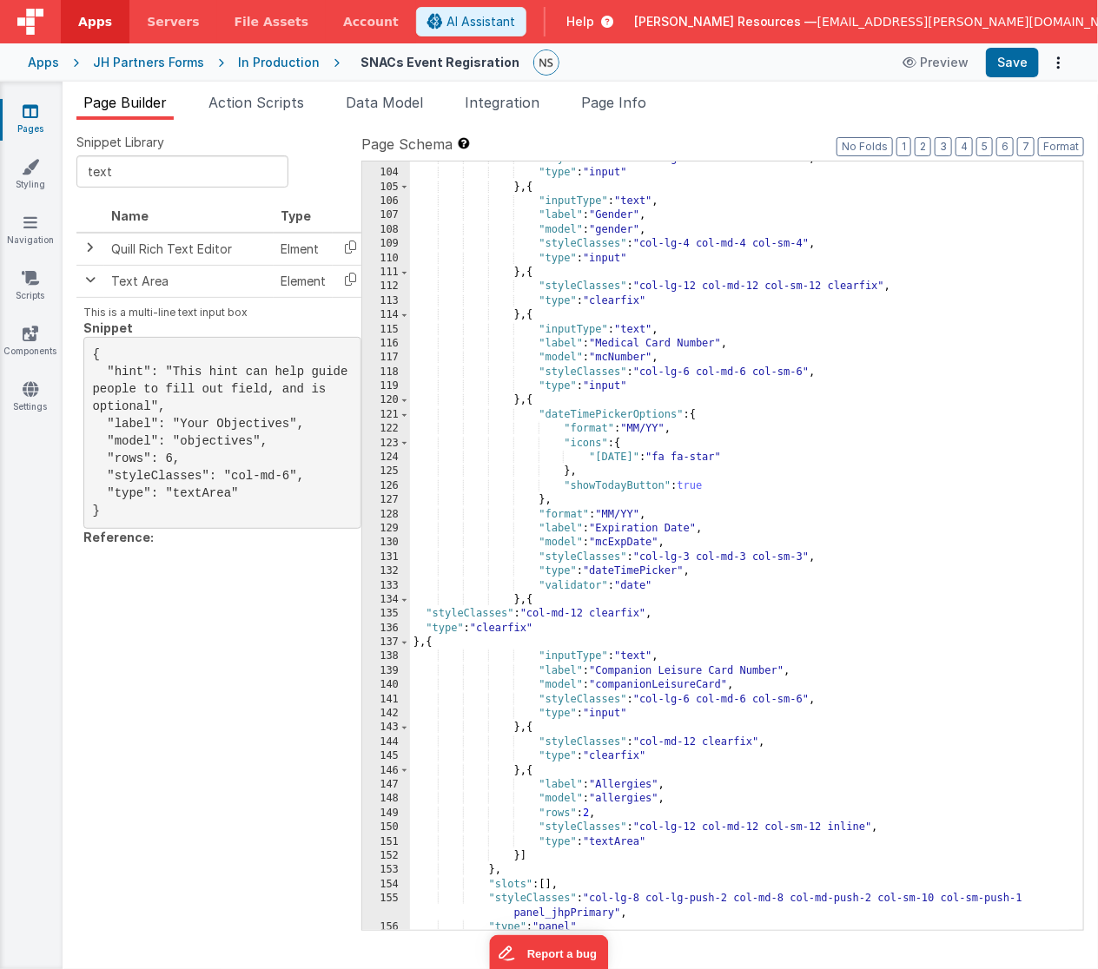
scroll to position [1576, 0]
click at [545, 674] on div ""styleClasses" : "col-lg-4 col-md-4 col-sm-4" , "type" : "input" } , { "inputTy…" at bounding box center [740, 551] width 660 height 798
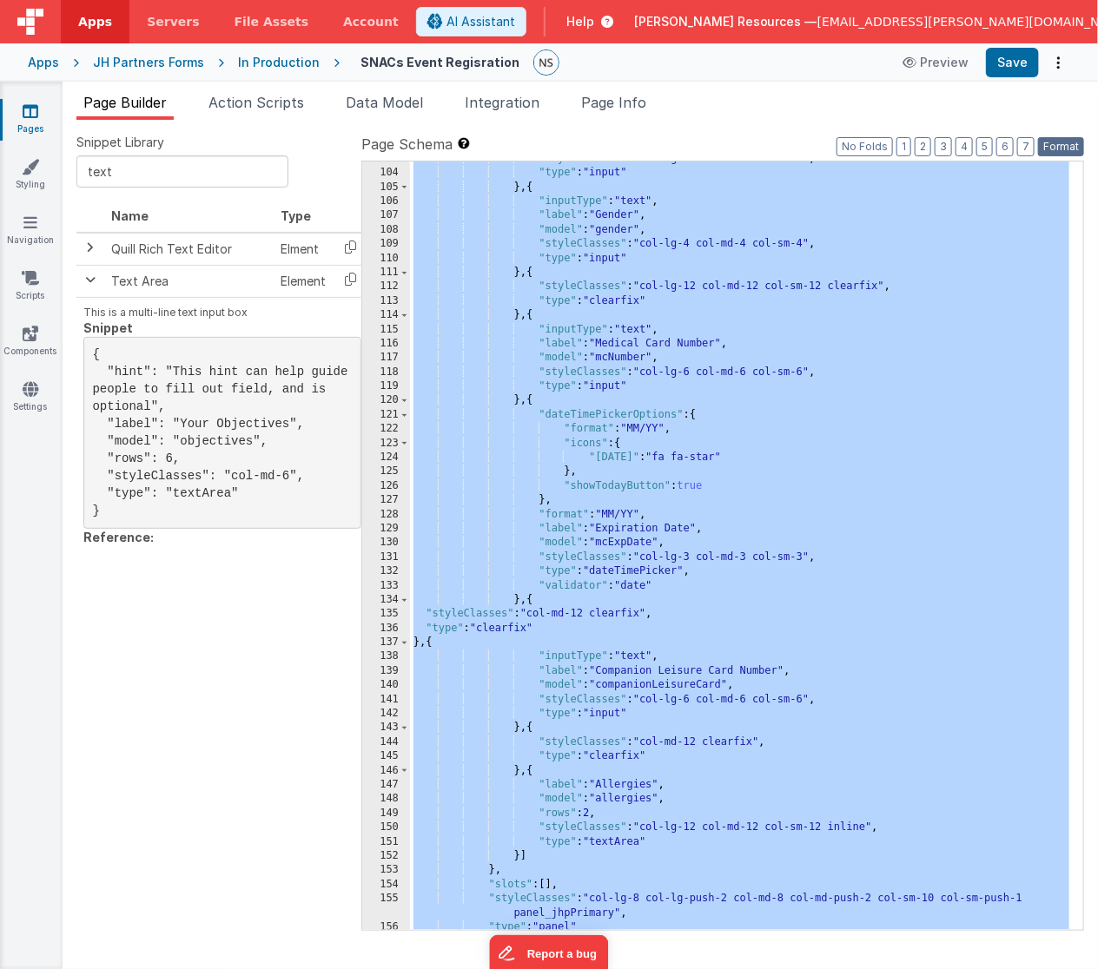
click at [1066, 145] on button "Format" at bounding box center [1061, 146] width 46 height 19
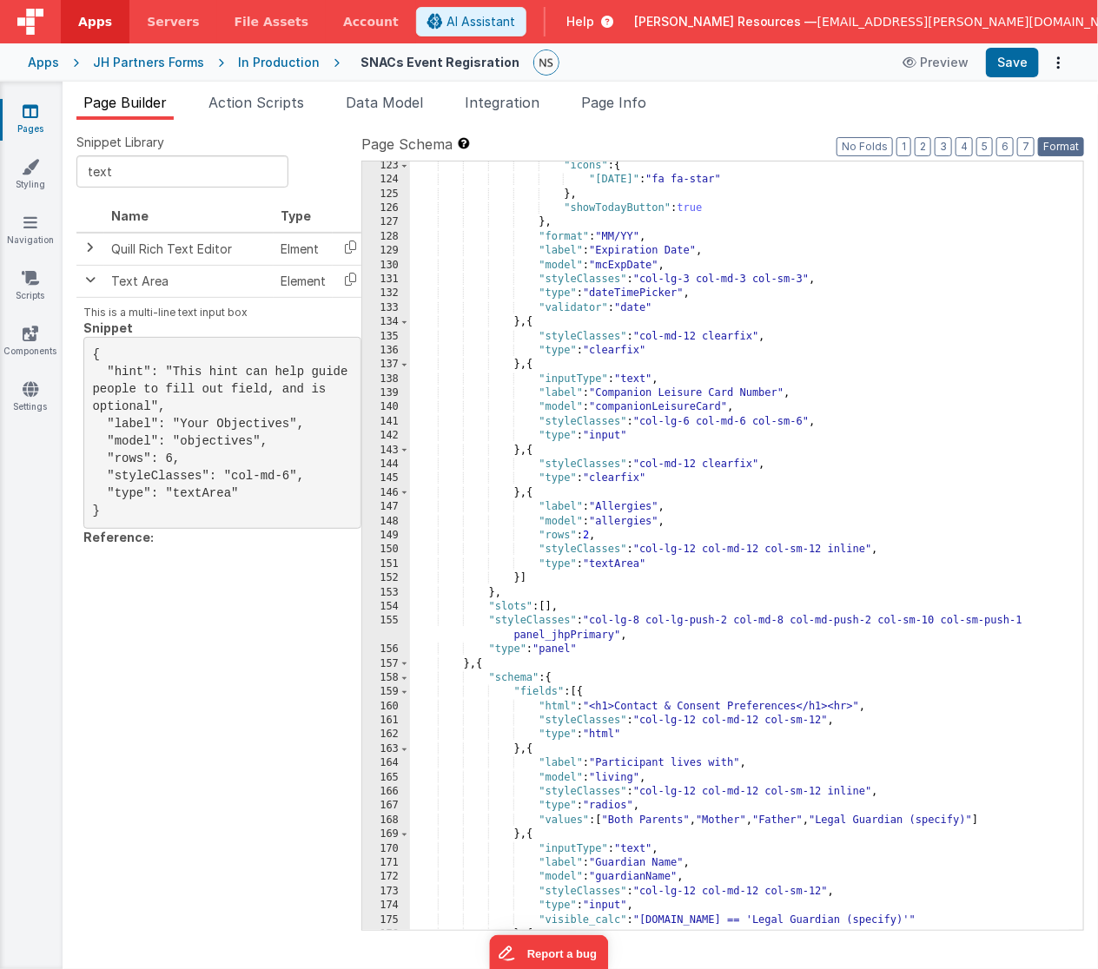
scroll to position [1854, 0]
click at [164, 171] on input "text" at bounding box center [182, 171] width 212 height 32
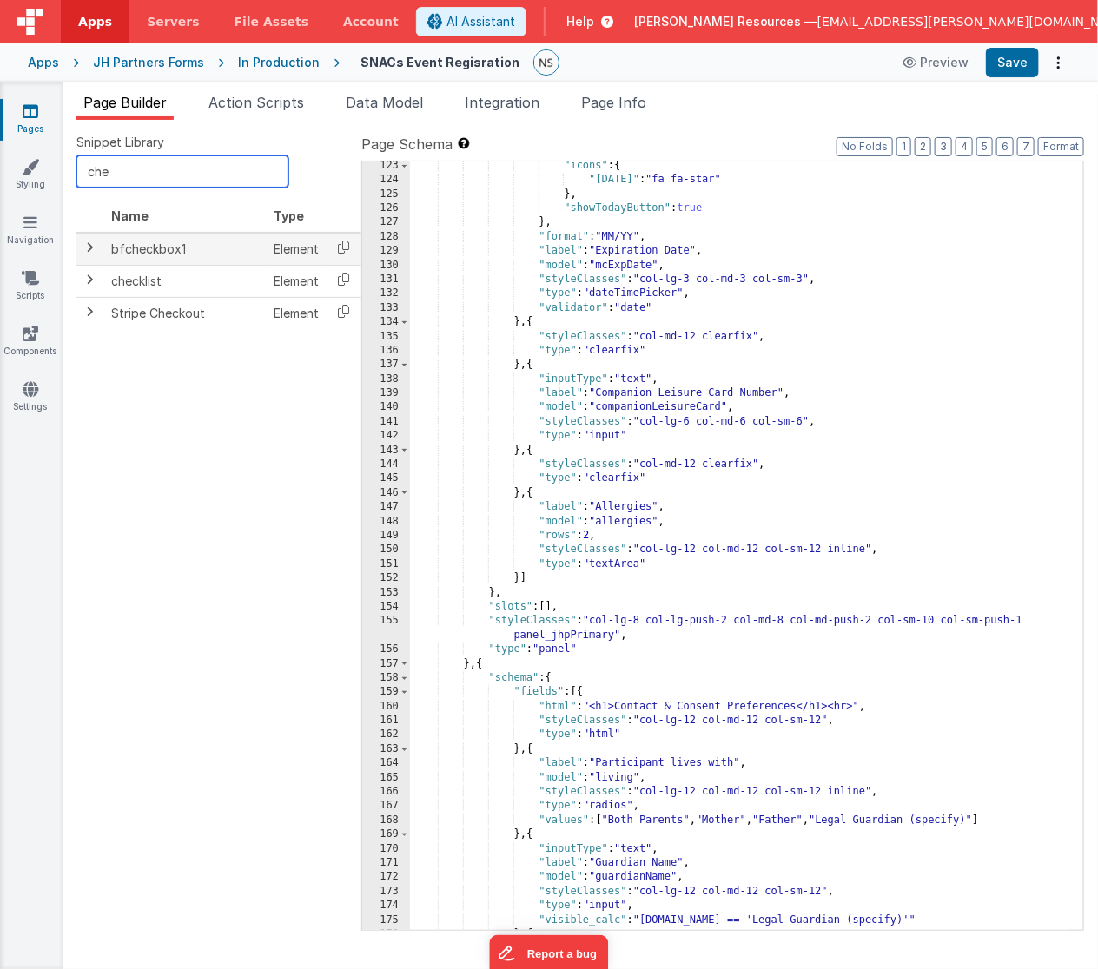
type input "che"
click at [144, 245] on td "bfcheckbox1" at bounding box center [185, 249] width 162 height 33
click at [89, 246] on span at bounding box center [90, 248] width 14 height 14
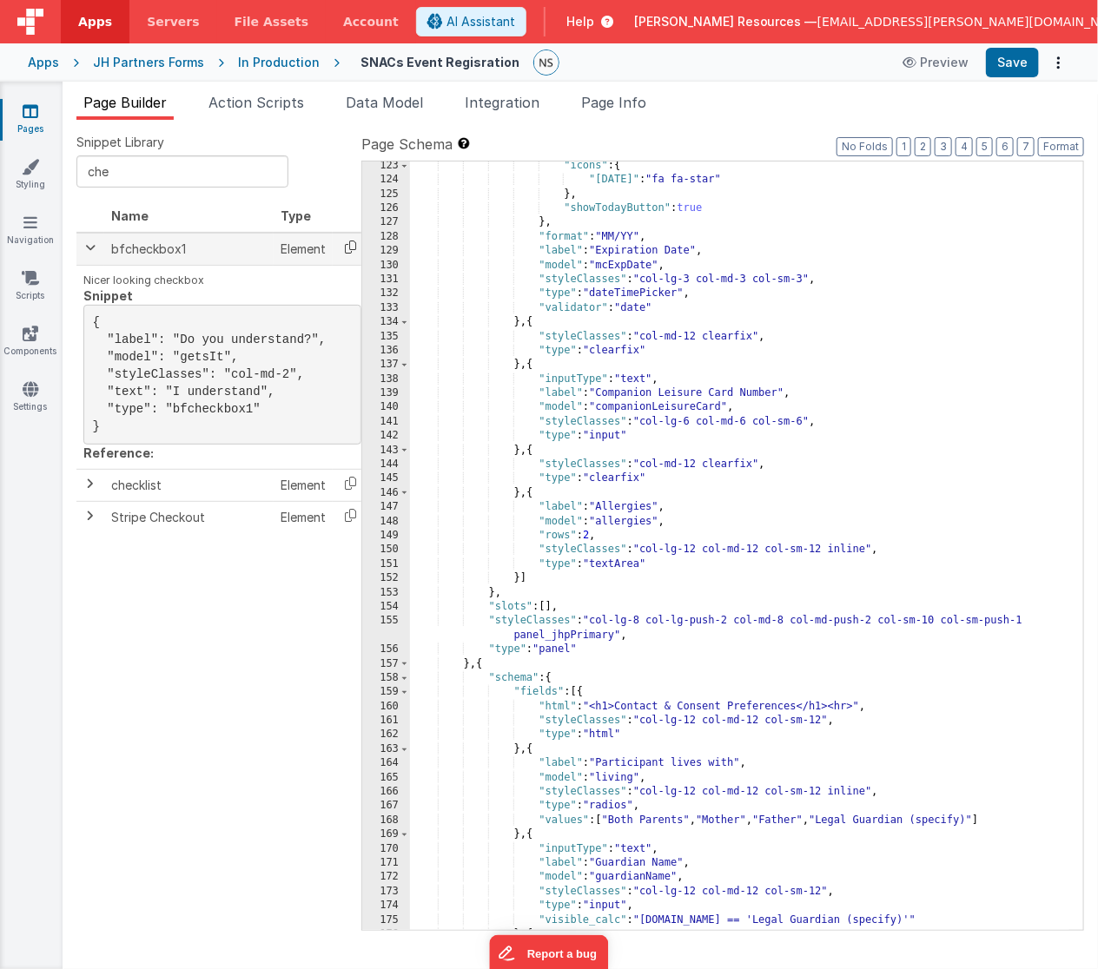
click at [347, 251] on icon at bounding box center [351, 247] width 36 height 27
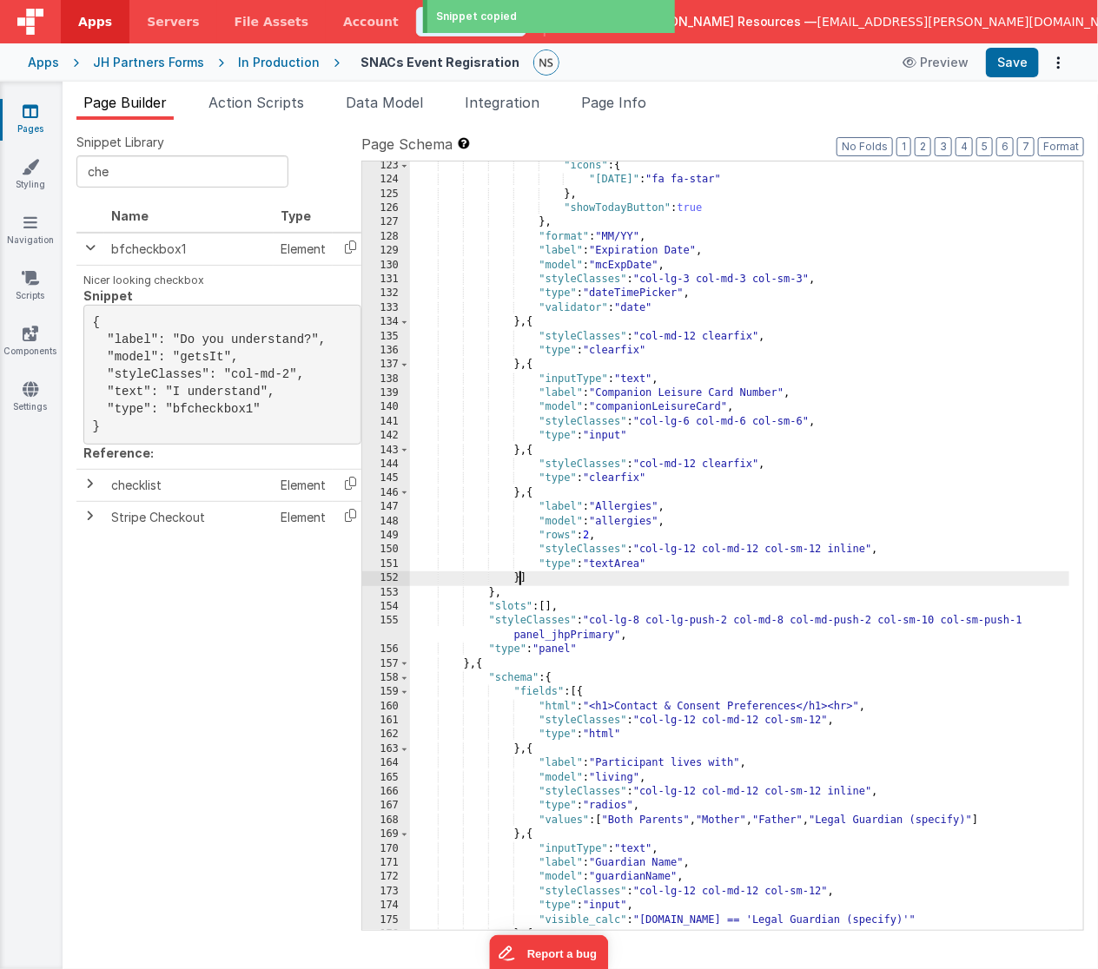
click at [520, 577] on div ""icons" : { "[DATE]" : "fa fa-star" } , "showTodayButton" : true } , "format" :…" at bounding box center [740, 558] width 660 height 798
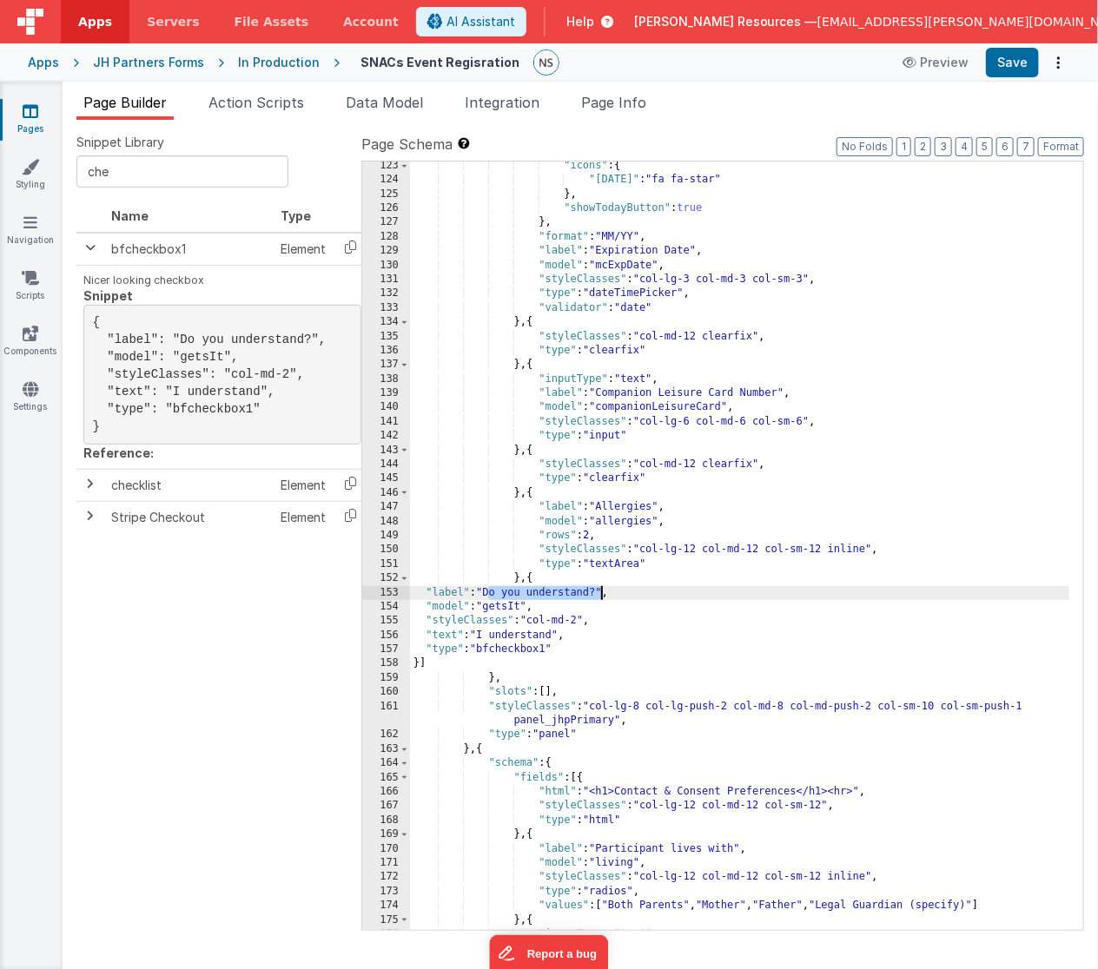
drag, startPoint x: 490, startPoint y: 591, endPoint x: 601, endPoint y: 590, distance: 111.1
click at [601, 590] on div ""icons" : { "[DATE]" : "fa fa-star" } , "showTodayButton" : true } , "format" :…" at bounding box center [740, 558] width 660 height 798
drag, startPoint x: 489, startPoint y: 591, endPoint x: 644, endPoint y: 593, distance: 155.4
click at [644, 593] on div ""icons" : { "[DATE]" : "fa fa-star" } , "showTodayButton" : true } , "format" :…" at bounding box center [740, 558] width 660 height 798
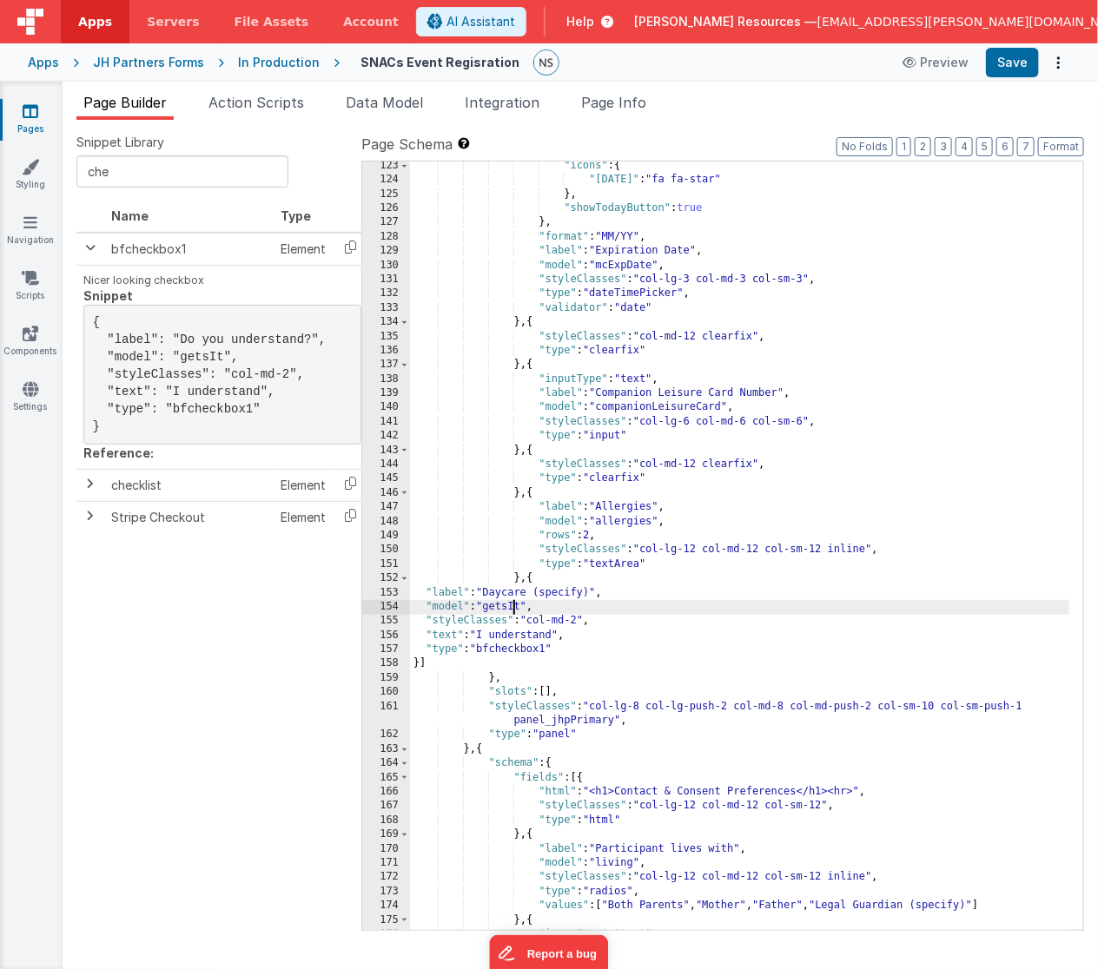
click at [512, 605] on div ""icons" : { "[DATE]" : "fa fa-star" } , "showTodayButton" : true } , "format" :…" at bounding box center [740, 558] width 660 height 798
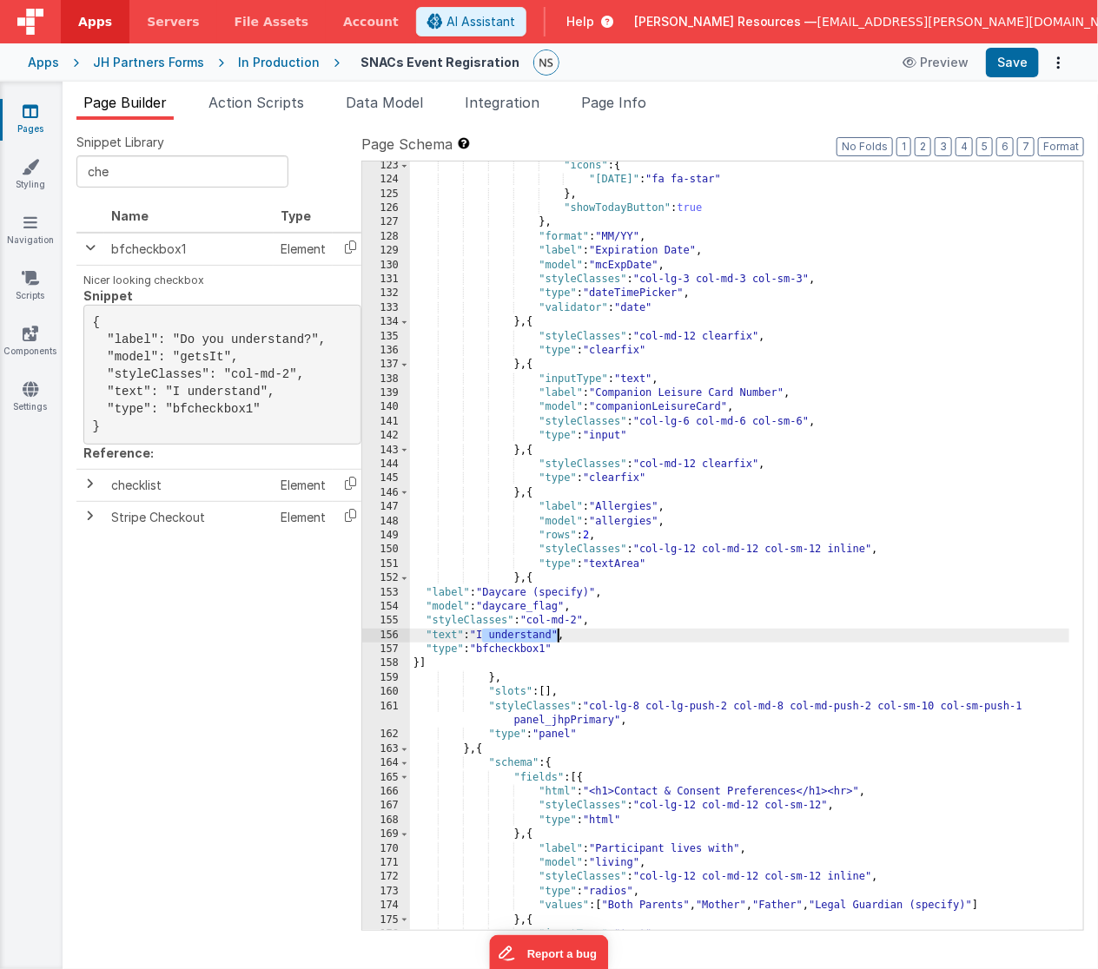
drag, startPoint x: 482, startPoint y: 636, endPoint x: 558, endPoint y: 638, distance: 76.4
click at [558, 638] on div ""icons" : { "[DATE]" : "fa fa-star" } , "showTodayButton" : true } , "format" :…" at bounding box center [740, 558] width 660 height 798
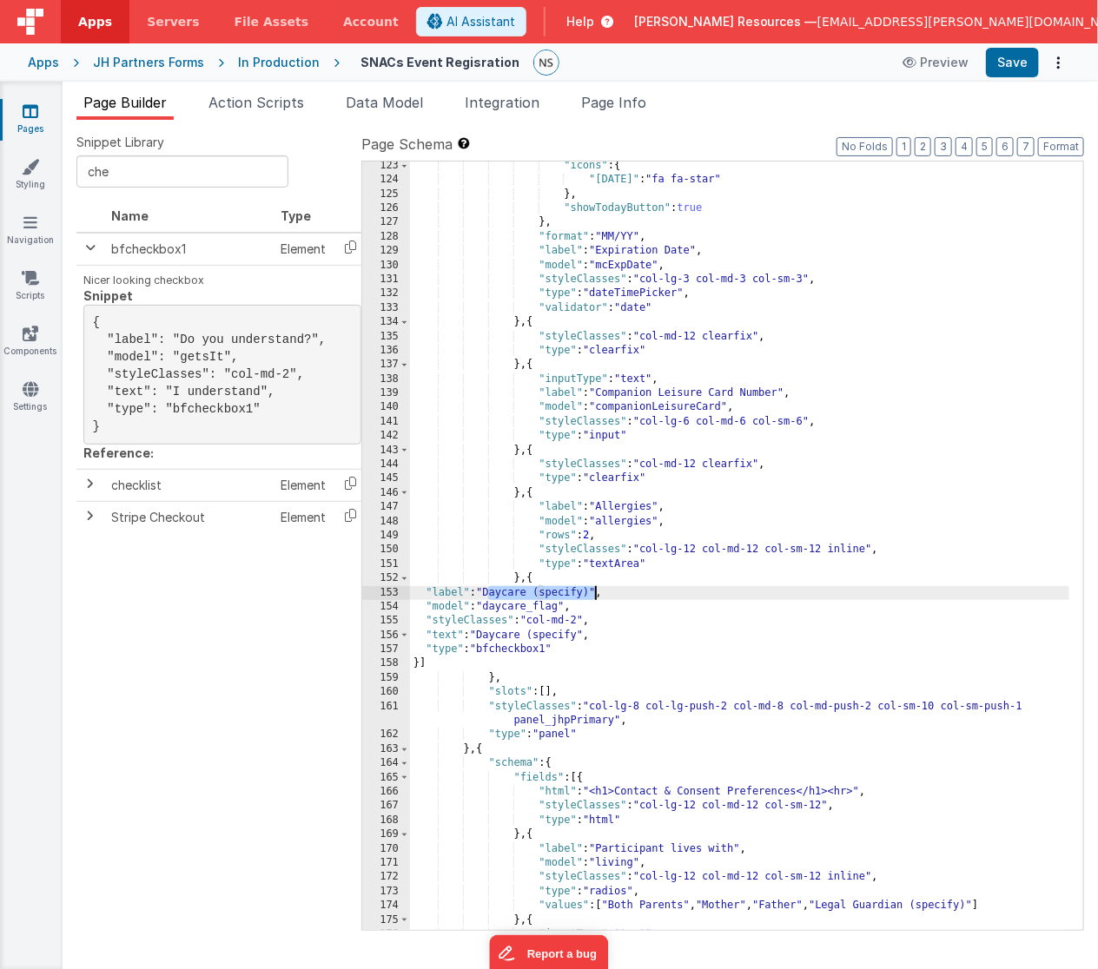
drag, startPoint x: 489, startPoint y: 591, endPoint x: 597, endPoint y: 594, distance: 107.7
click at [597, 594] on div ""icons" : { "[DATE]" : "fa fa-star" } , "showTodayButton" : true } , "format" :…" at bounding box center [740, 558] width 660 height 798
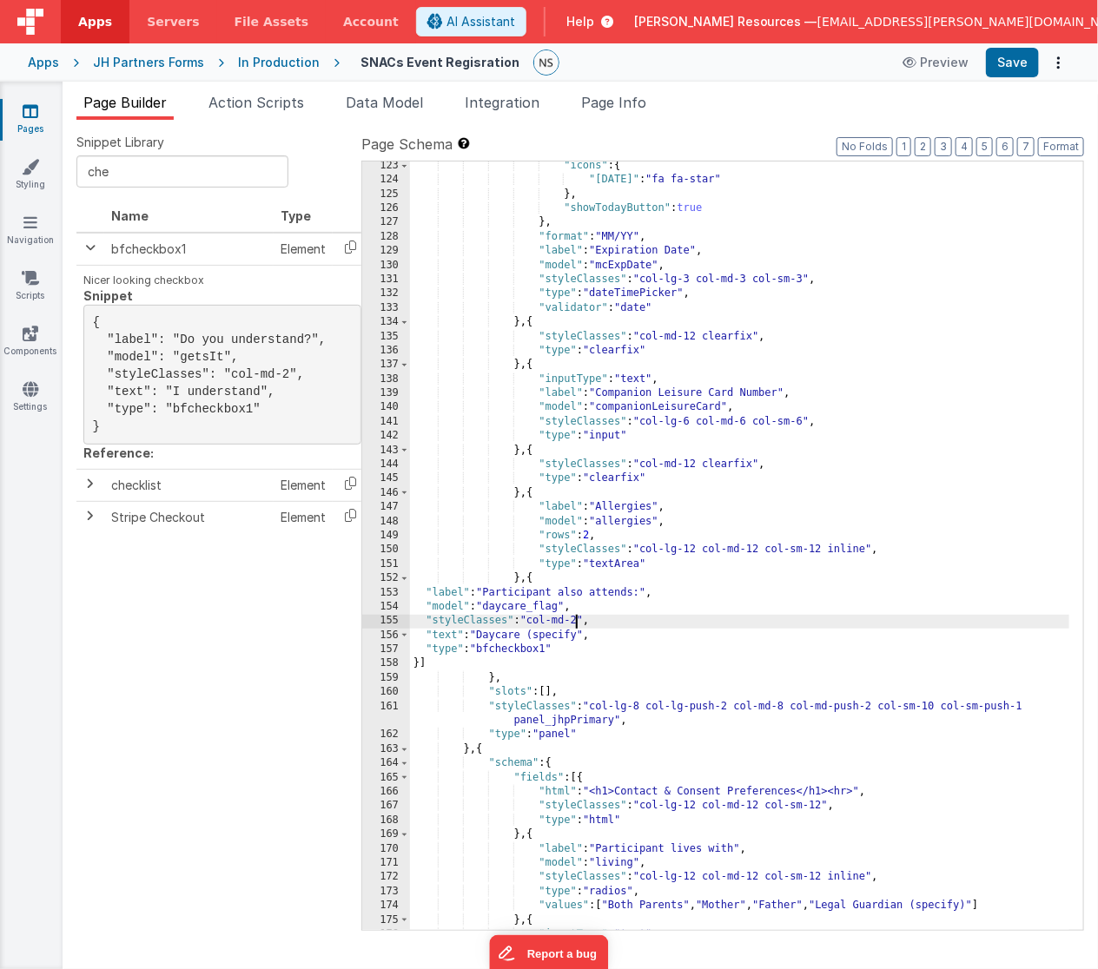
click at [577, 620] on div ""icons" : { "[DATE]" : "fa fa-star" } , "showTodayButton" : true } , "format" :…" at bounding box center [740, 558] width 660 height 798
drag, startPoint x: 577, startPoint y: 622, endPoint x: 589, endPoint y: 622, distance: 12.2
click at [589, 622] on div ""icons" : { "[DATE]" : "fa fa-star" } , "showTodayButton" : true } , "format" :…" at bounding box center [740, 558] width 660 height 798
click at [631, 623] on div ""icons" : { "[DATE]" : "fa fa-star" } , "showTodayButton" : true } , "format" :…" at bounding box center [740, 558] width 660 height 798
click at [164, 179] on input "che" at bounding box center [182, 171] width 212 height 32
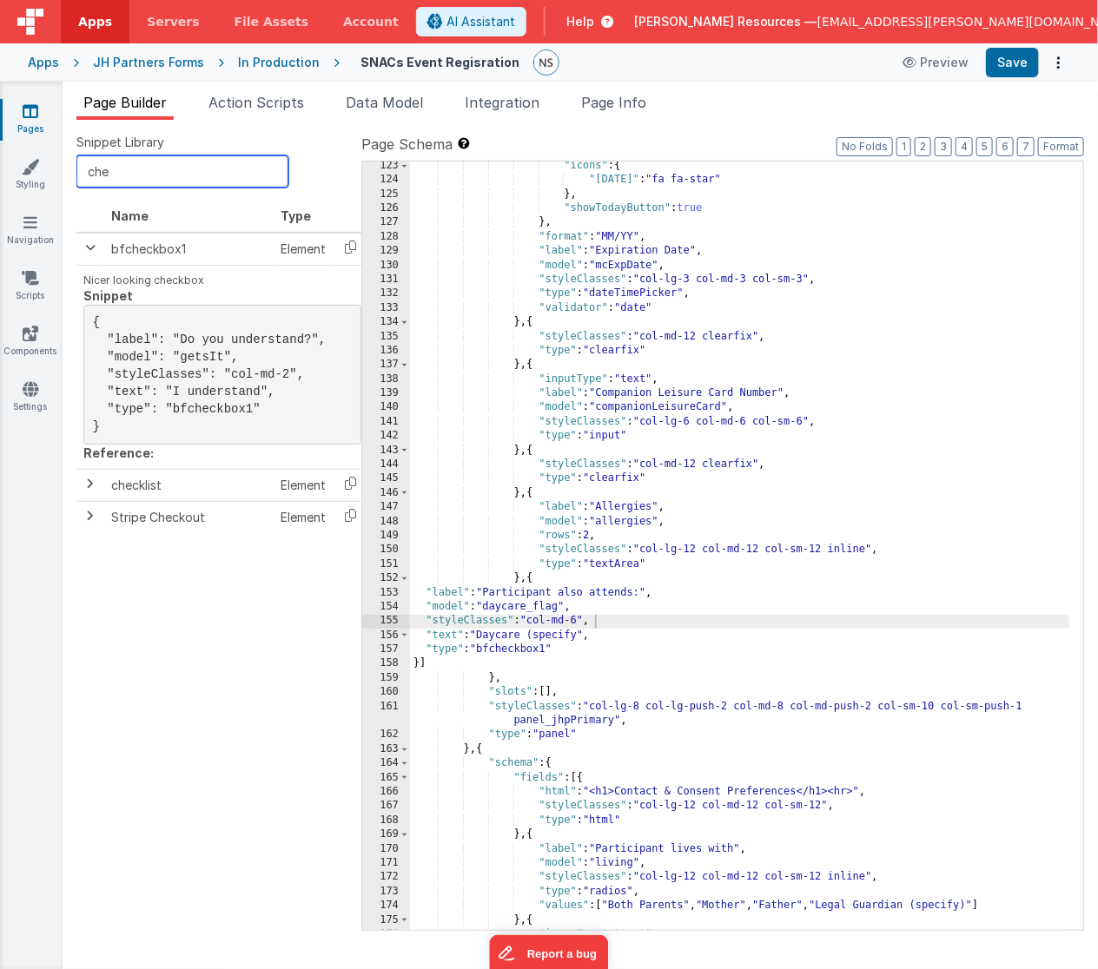
click at [164, 179] on input "che" at bounding box center [182, 171] width 212 height 32
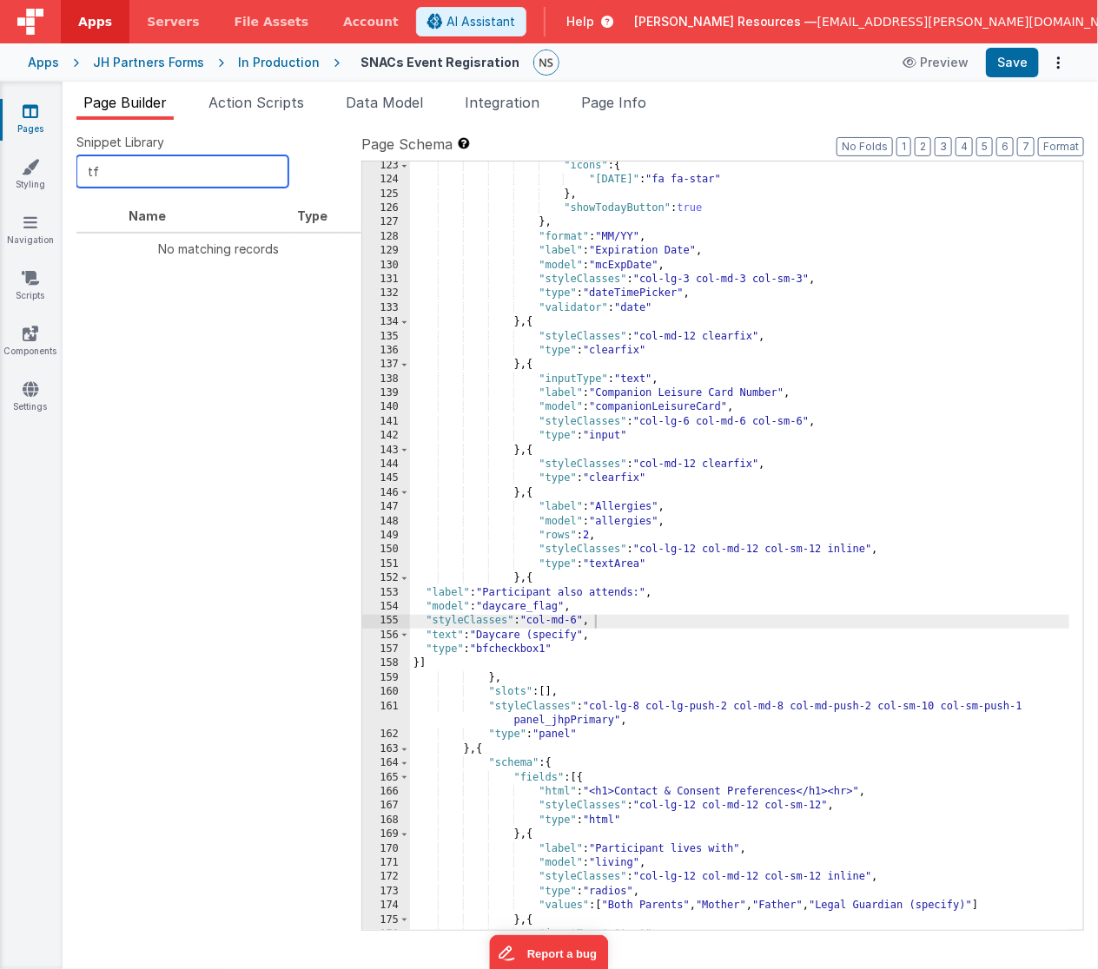
type input "t"
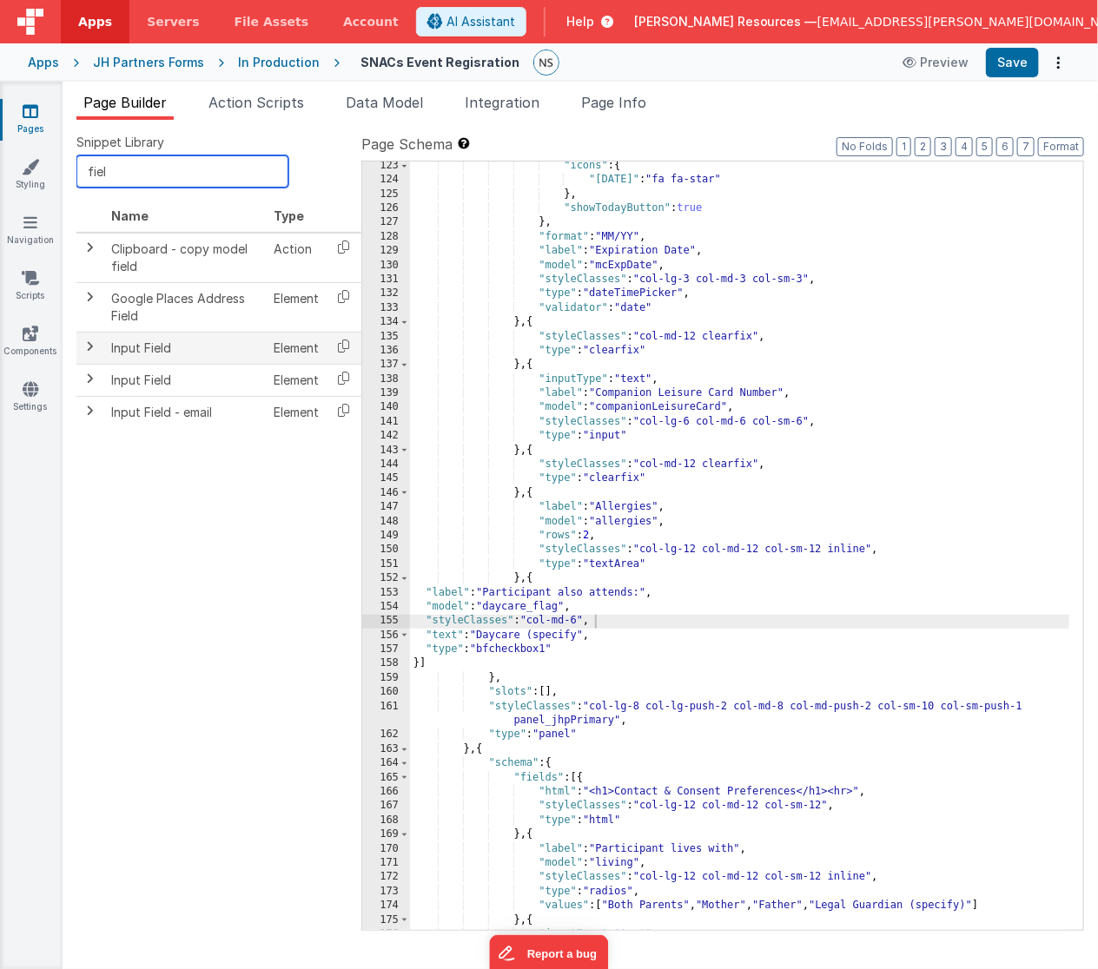
type input "fiel"
click at [89, 343] on span at bounding box center [90, 347] width 14 height 14
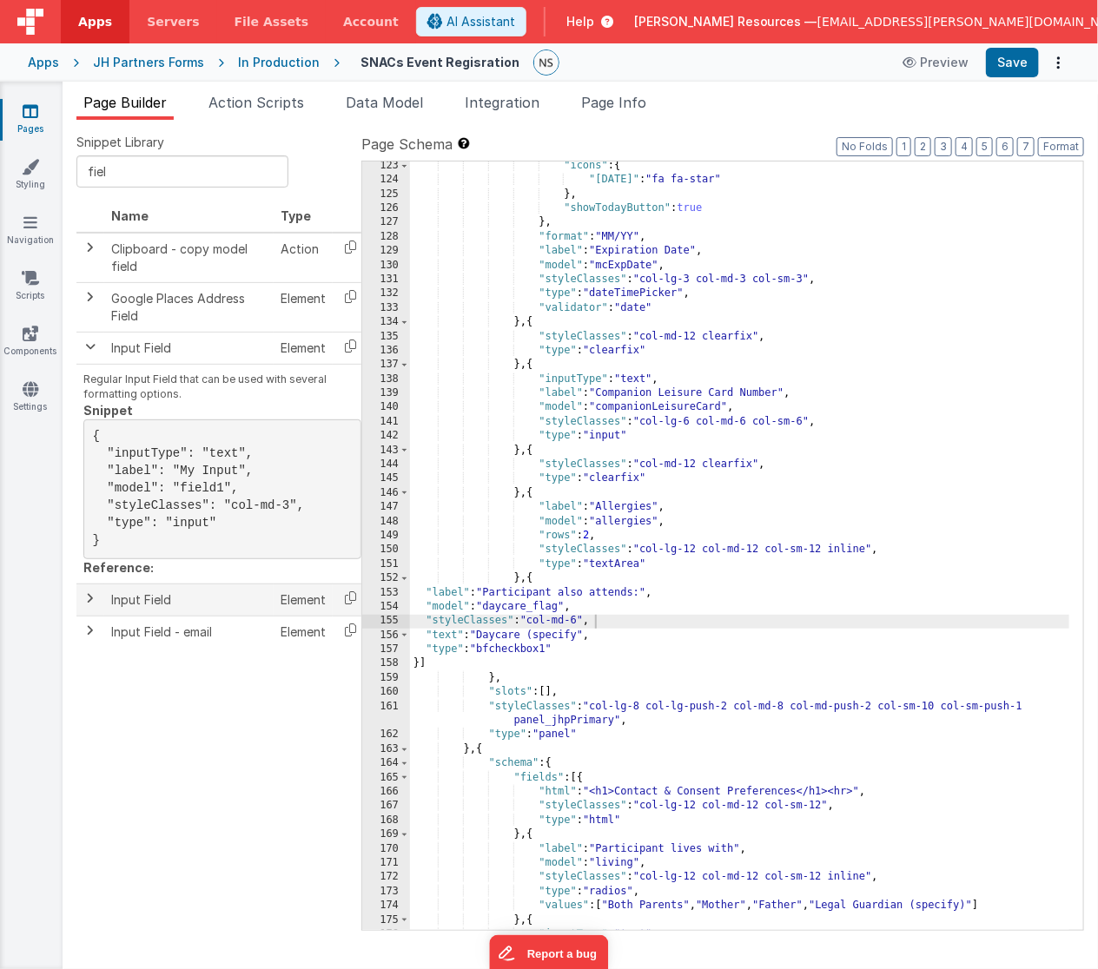
click at [91, 605] on span at bounding box center [90, 598] width 14 height 14
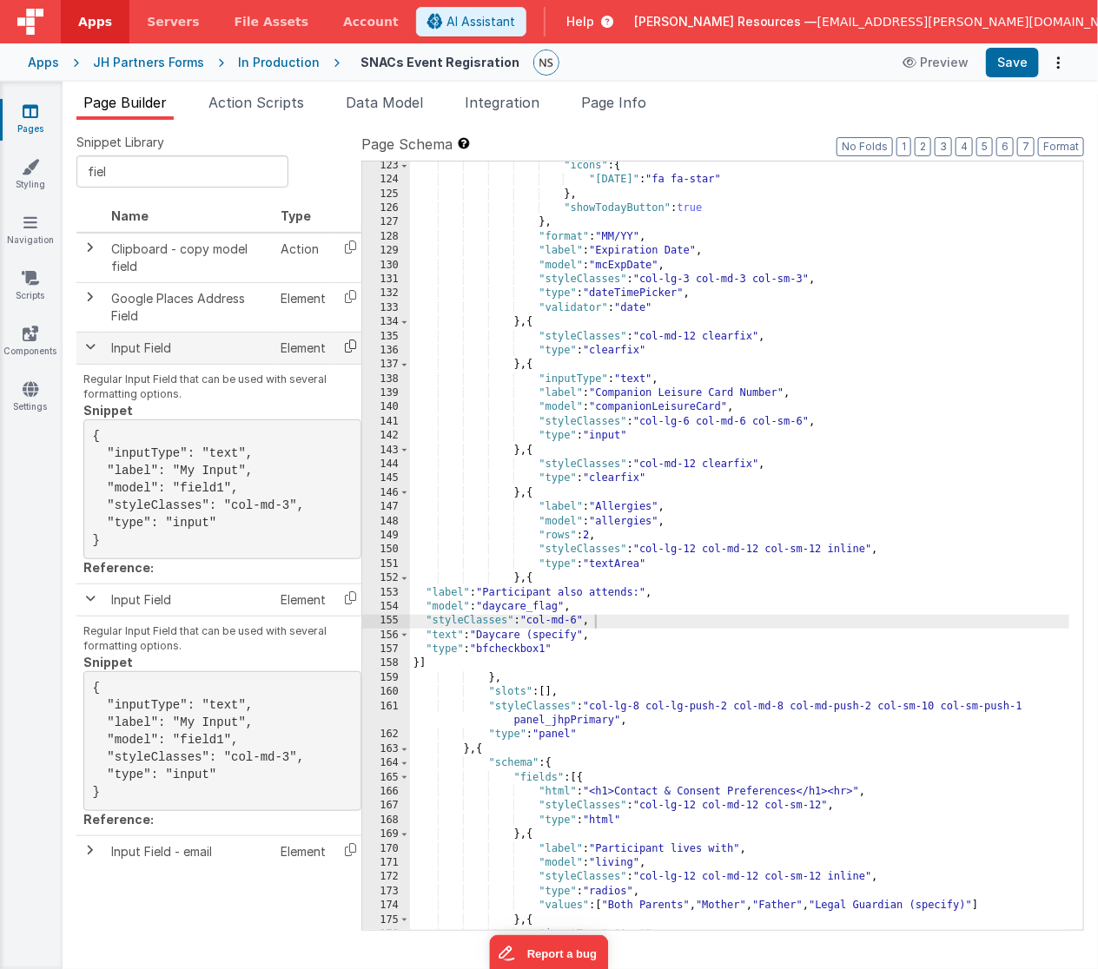
click at [352, 353] on icon at bounding box center [351, 346] width 36 height 27
click at [419, 665] on div ""icons" : { "[DATE]" : "fa fa-star" } , "showTodayButton" : true } , "format" :…" at bounding box center [740, 558] width 660 height 798
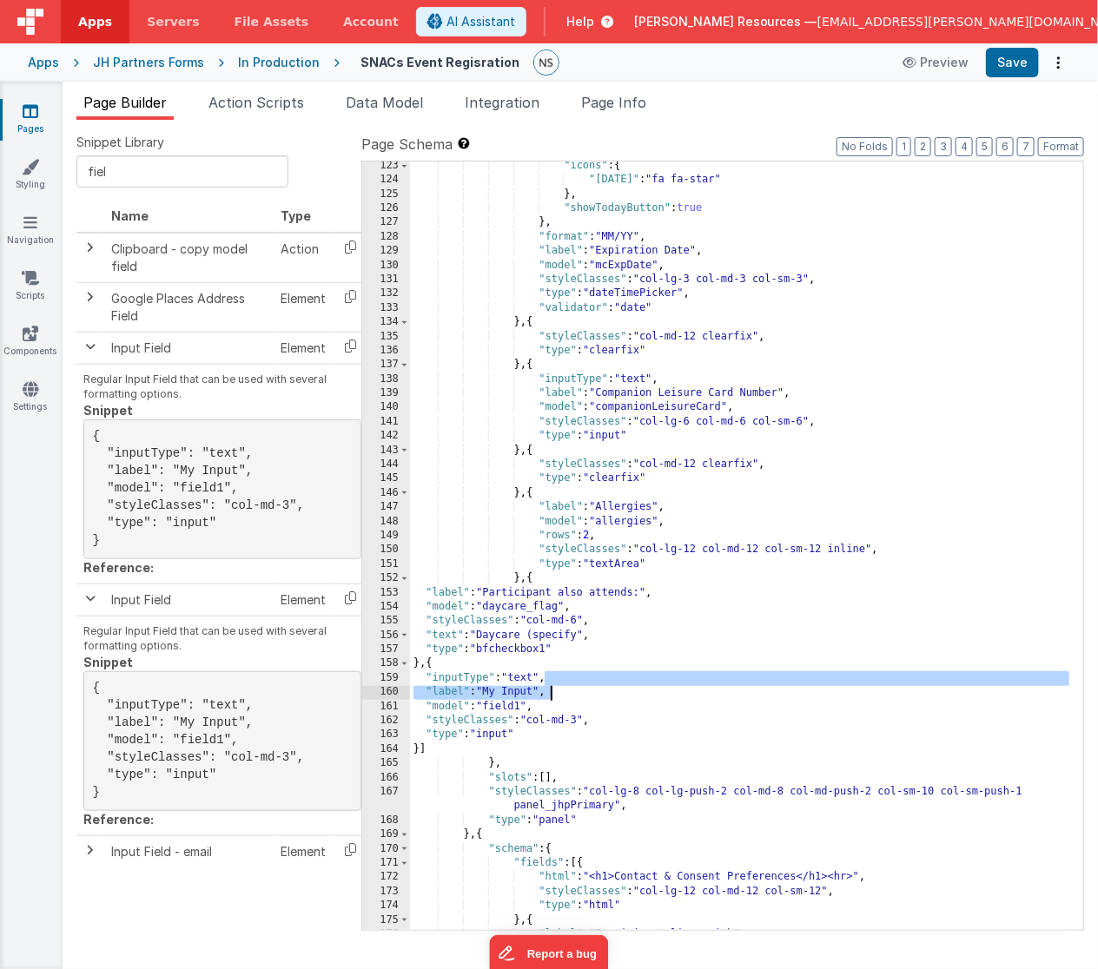
drag, startPoint x: 544, startPoint y: 676, endPoint x: 553, endPoint y: 689, distance: 16.2
click at [553, 689] on div ""icons" : { "[DATE]" : "fa fa-star" } , "showTodayButton" : true } , "format" :…" at bounding box center [740, 558] width 660 height 798
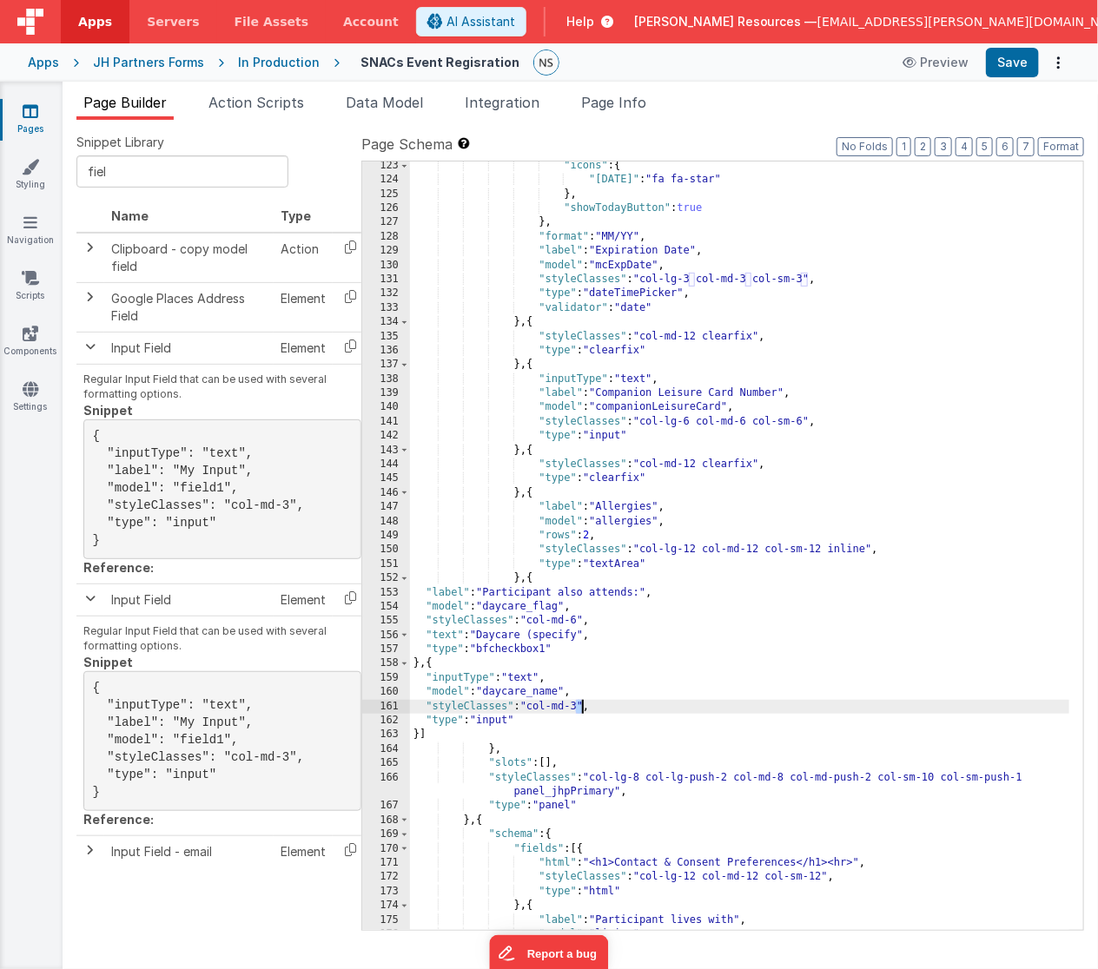
click at [581, 707] on div ""icons" : { "[DATE]" : "fa fa-star" } , "showTodayButton" : true } , "format" :…" at bounding box center [740, 558] width 660 height 798
click at [533, 726] on div ""icons" : { "[DATE]" : "fa fa-star" } , "showTodayButton" : true } , "format" :…" at bounding box center [740, 558] width 660 height 798
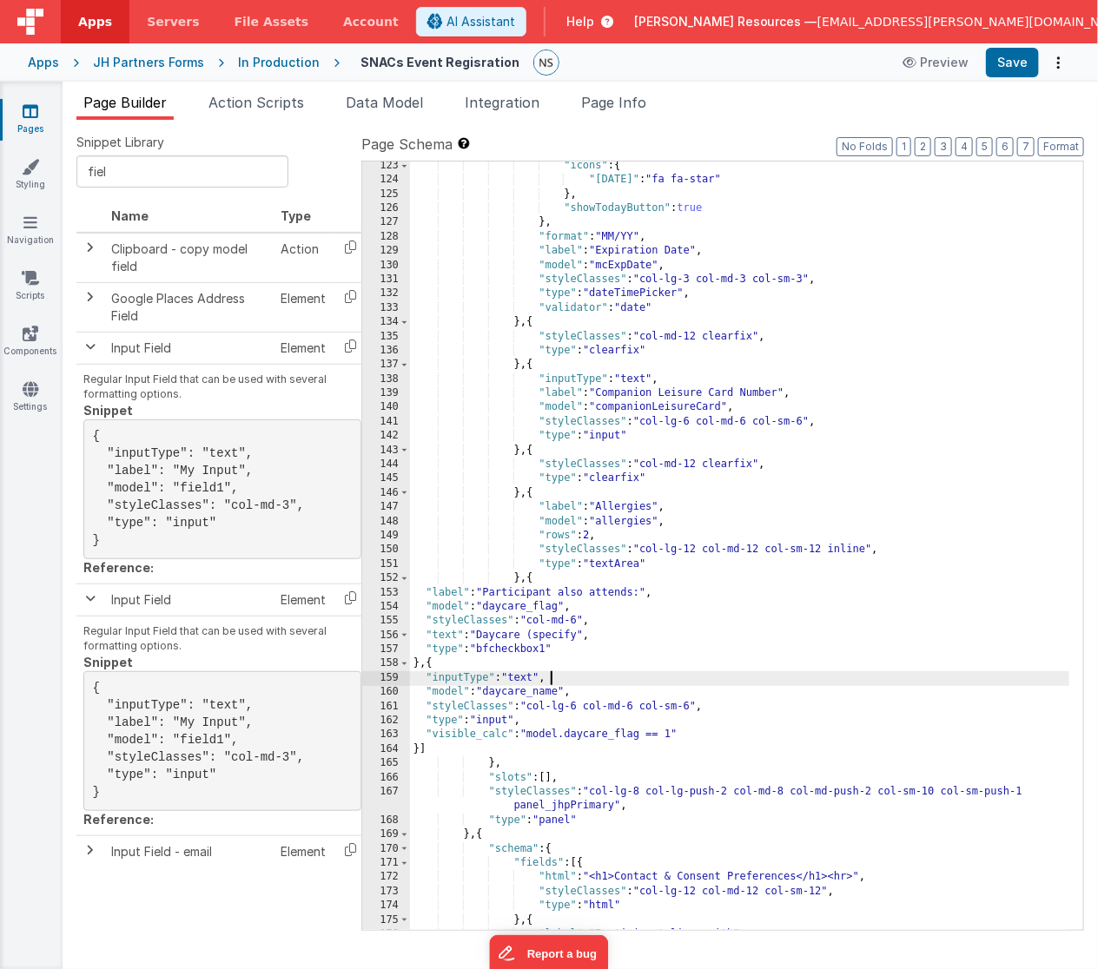
click at [577, 676] on div ""icons" : { "[DATE]" : "fa fa-star" } , "showTodayButton" : true } , "format" :…" at bounding box center [740, 558] width 660 height 798
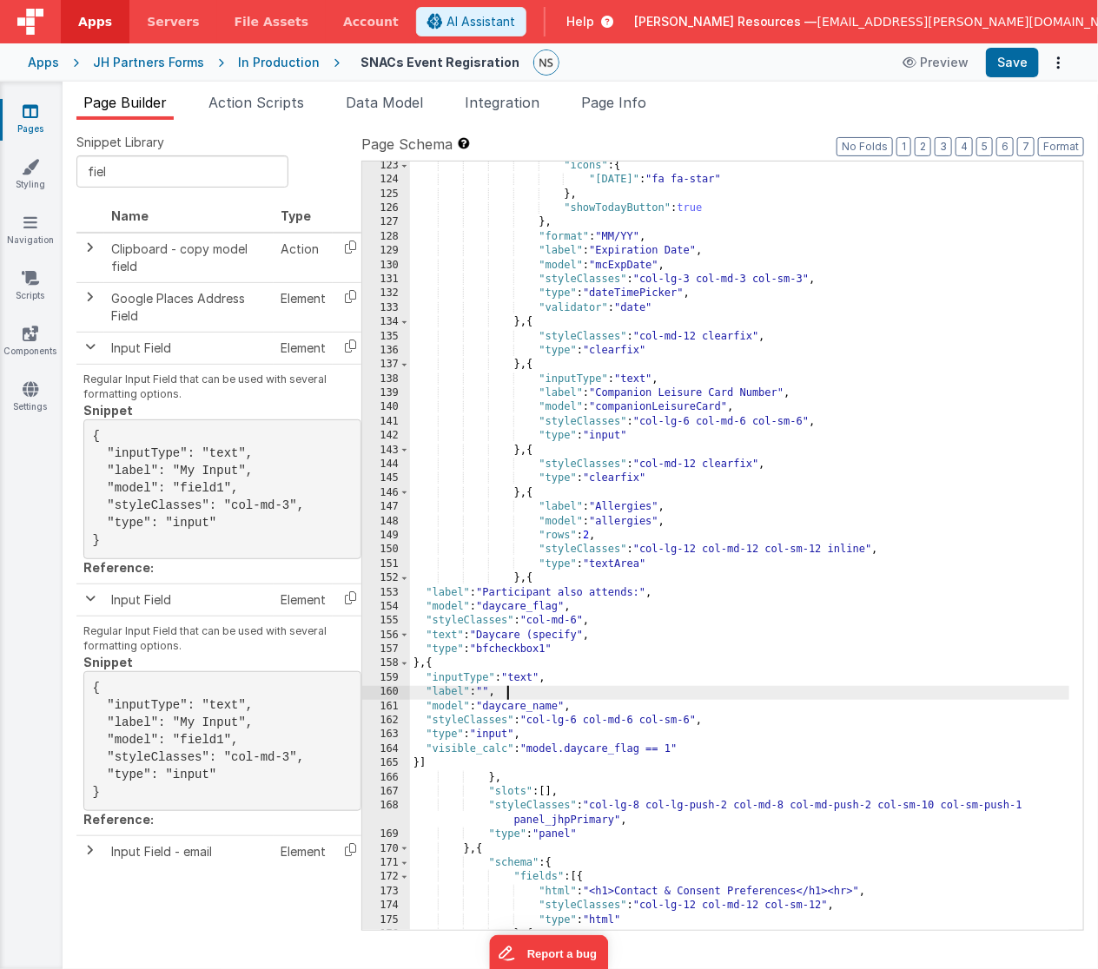
click at [580, 637] on div ""icons" : { "[DATE]" : "fa fa-star" } , "showTodayButton" : true } , "format" :…" at bounding box center [740, 558] width 660 height 798
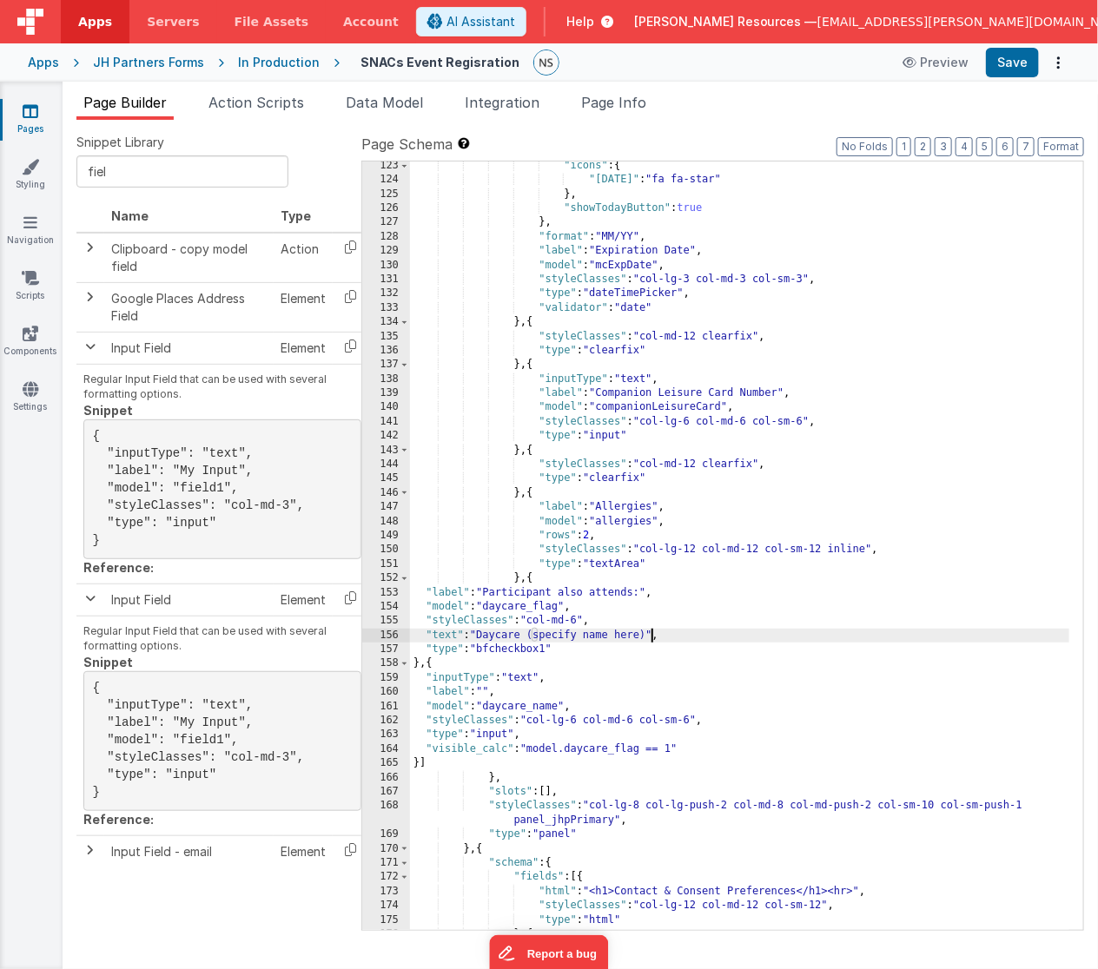
click at [702, 748] on div ""icons" : { "[DATE]" : "fa fa-star" } , "showTodayButton" : true } , "format" :…" at bounding box center [740, 558] width 660 height 798
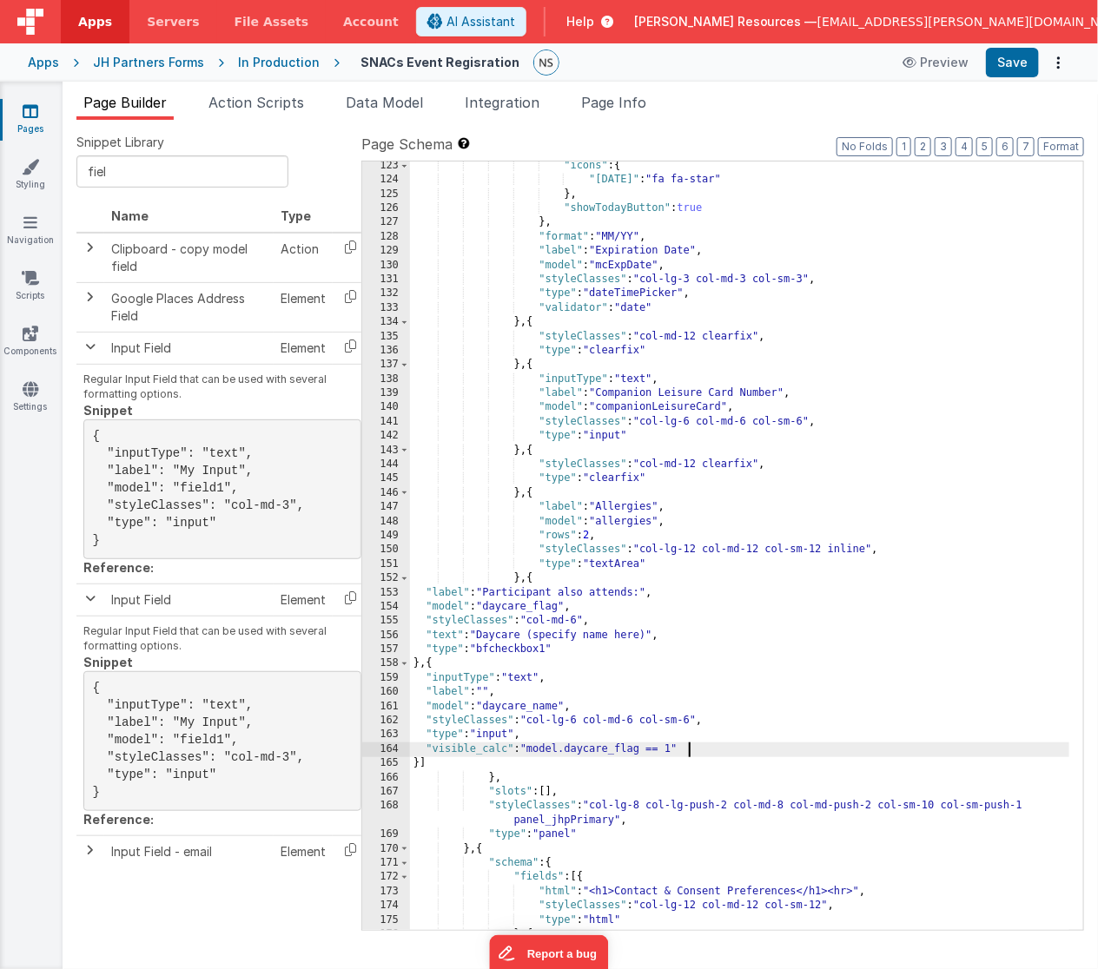
click at [557, 732] on div ""icons" : { "[DATE]" : "fa fa-star" } , "showTodayButton" : true } , "format" :…" at bounding box center [740, 558] width 660 height 798
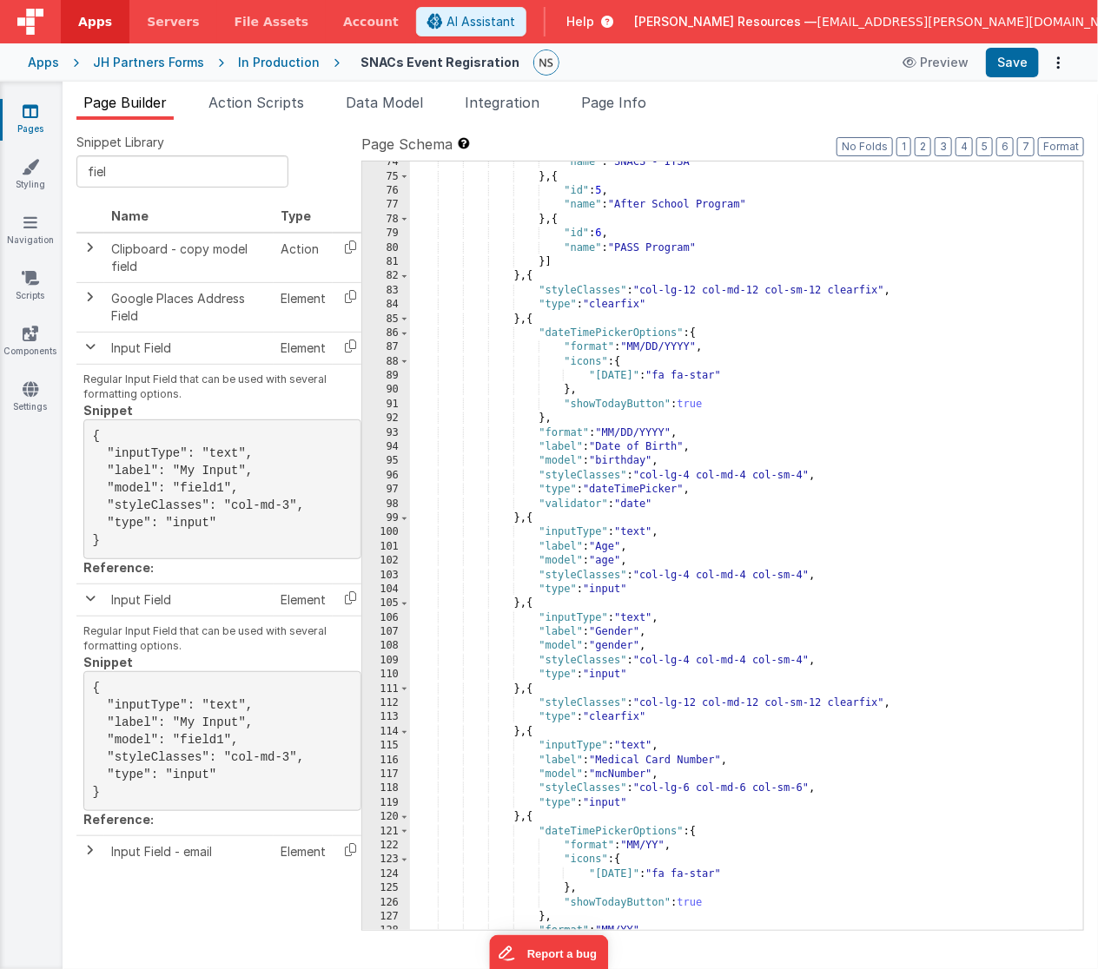
scroll to position [1159, 0]
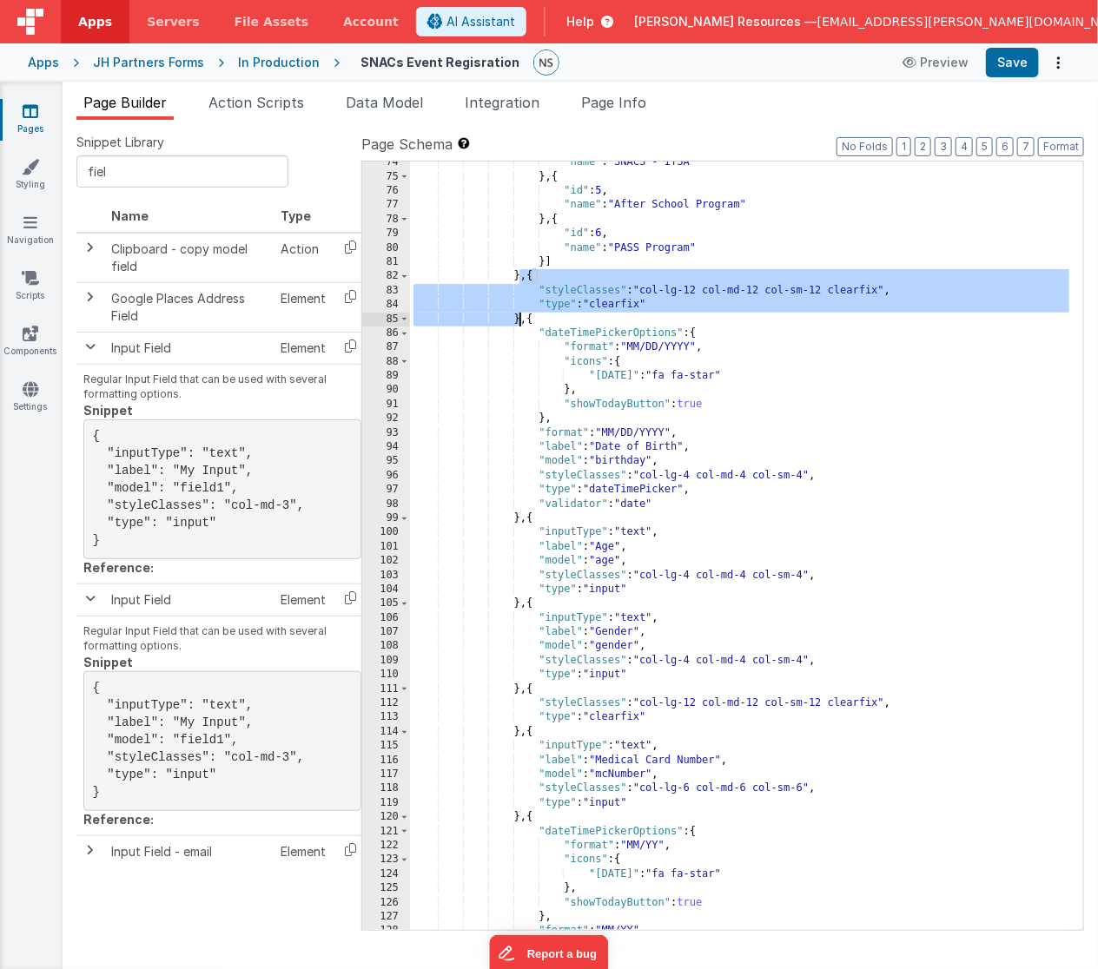
drag, startPoint x: 522, startPoint y: 277, endPoint x: 518, endPoint y: 317, distance: 40.1
click at [518, 317] on div ""name" : "SNACS - ITSA" } , { "id" : 5 , "name" : "After School Program" } , { …" at bounding box center [740, 554] width 660 height 798
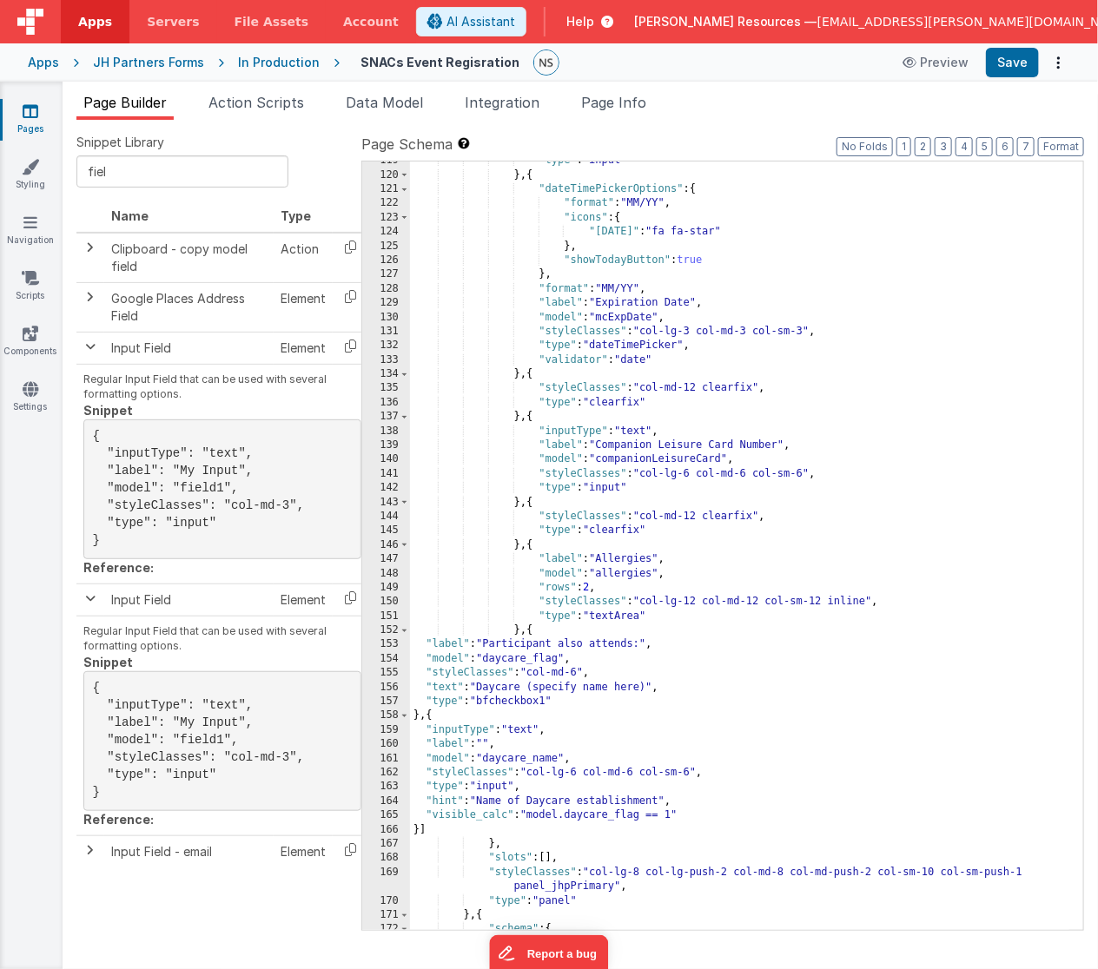
scroll to position [1836, 0]
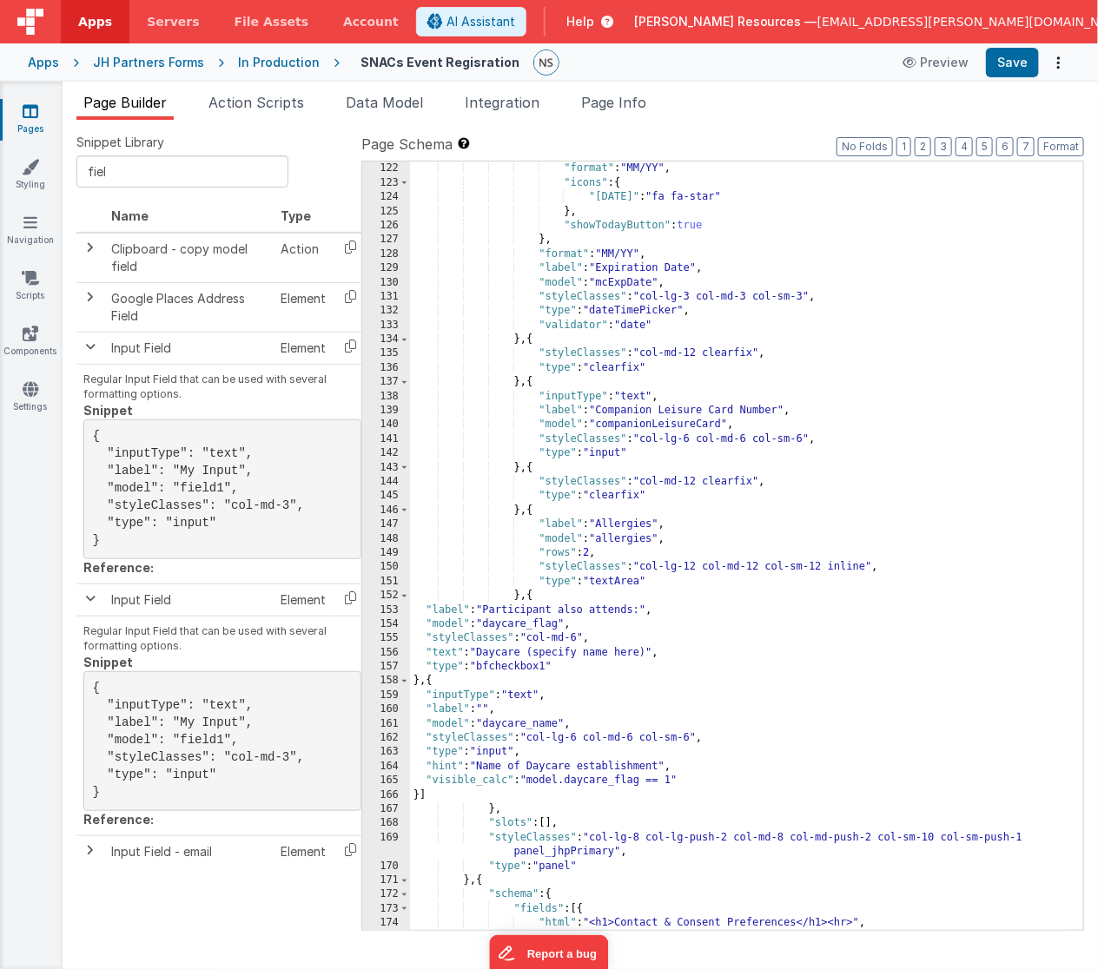
click at [421, 796] on div ""dateTimePickerOptions" : { "format" : "MM/YY" , "icons" : { "[DATE]" : "fa fa-…" at bounding box center [740, 547] width 660 height 798
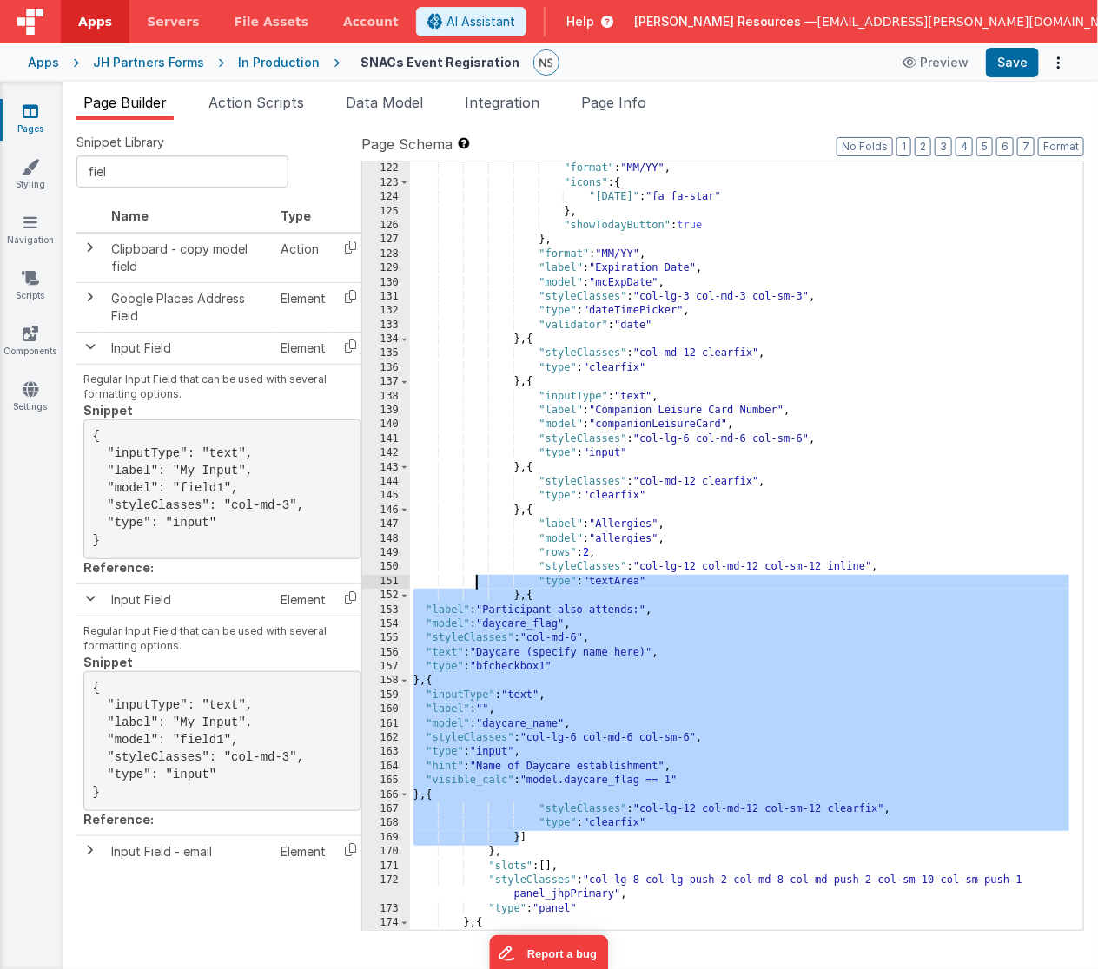
click at [474, 583] on div ""dateTimePickerOptions" : { "format" : "MM/YY" , "icons" : { "[DATE]" : "fa fa-…" at bounding box center [740, 547] width 660 height 798
click at [1073, 150] on button "Format" at bounding box center [1061, 146] width 46 height 19
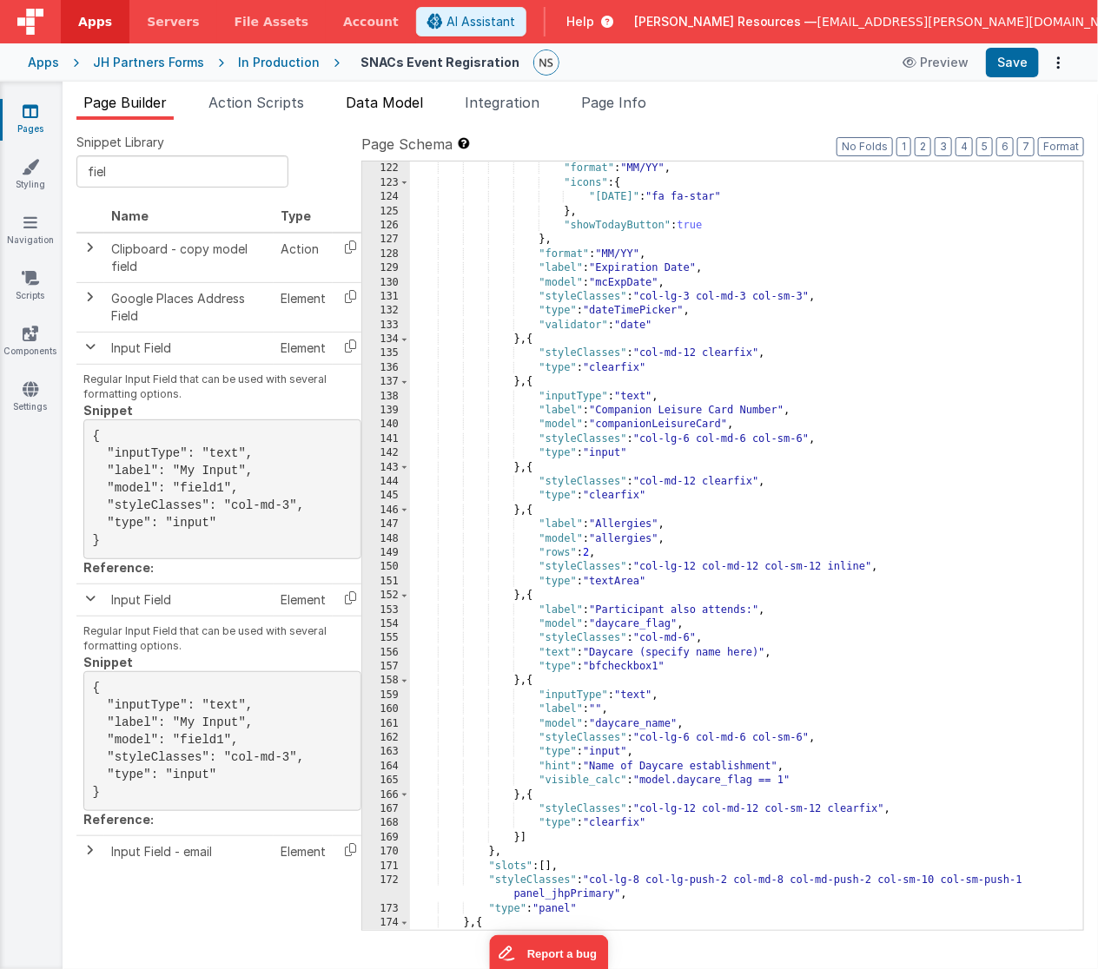
click at [360, 102] on span "Data Model" at bounding box center [384, 102] width 77 height 17
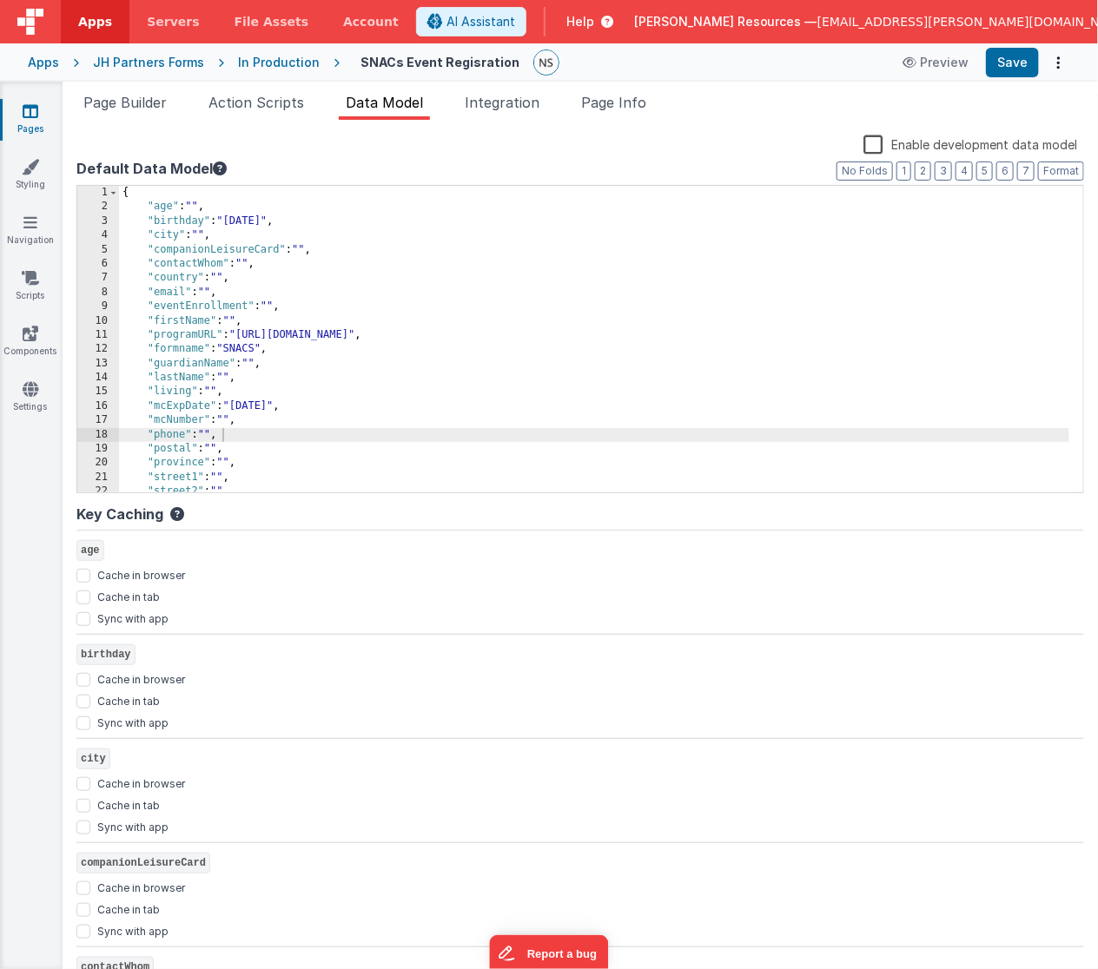
click at [244, 208] on div "{ "age" : "" , "birthday" : "[DEMOGRAPHIC_DATA]" , "city" : "" , "companionLeis…" at bounding box center [594, 354] width 950 height 336
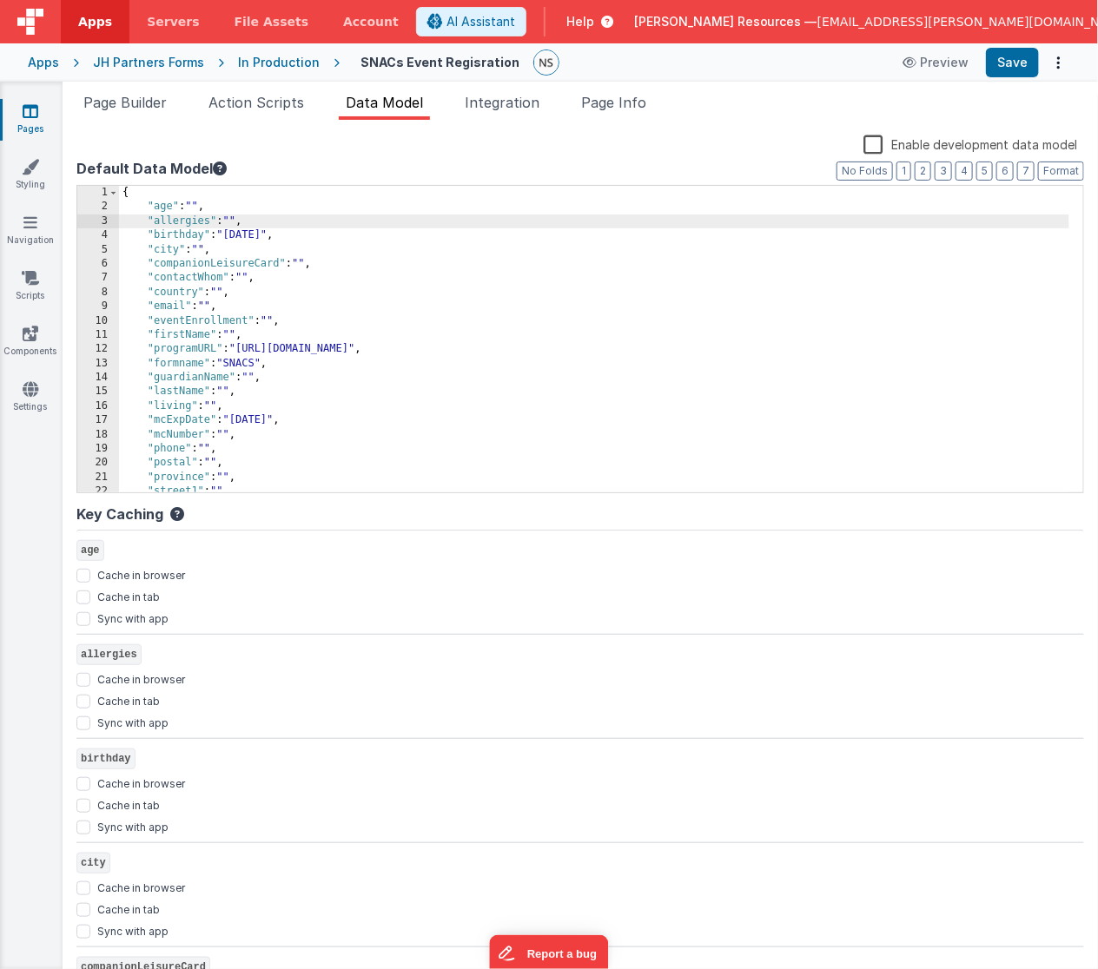
click at [252, 293] on div "{ "age" : "" , "allergies" : "" , "birthday" : "[DEMOGRAPHIC_DATA]" , "city" : …" at bounding box center [594, 354] width 950 height 336
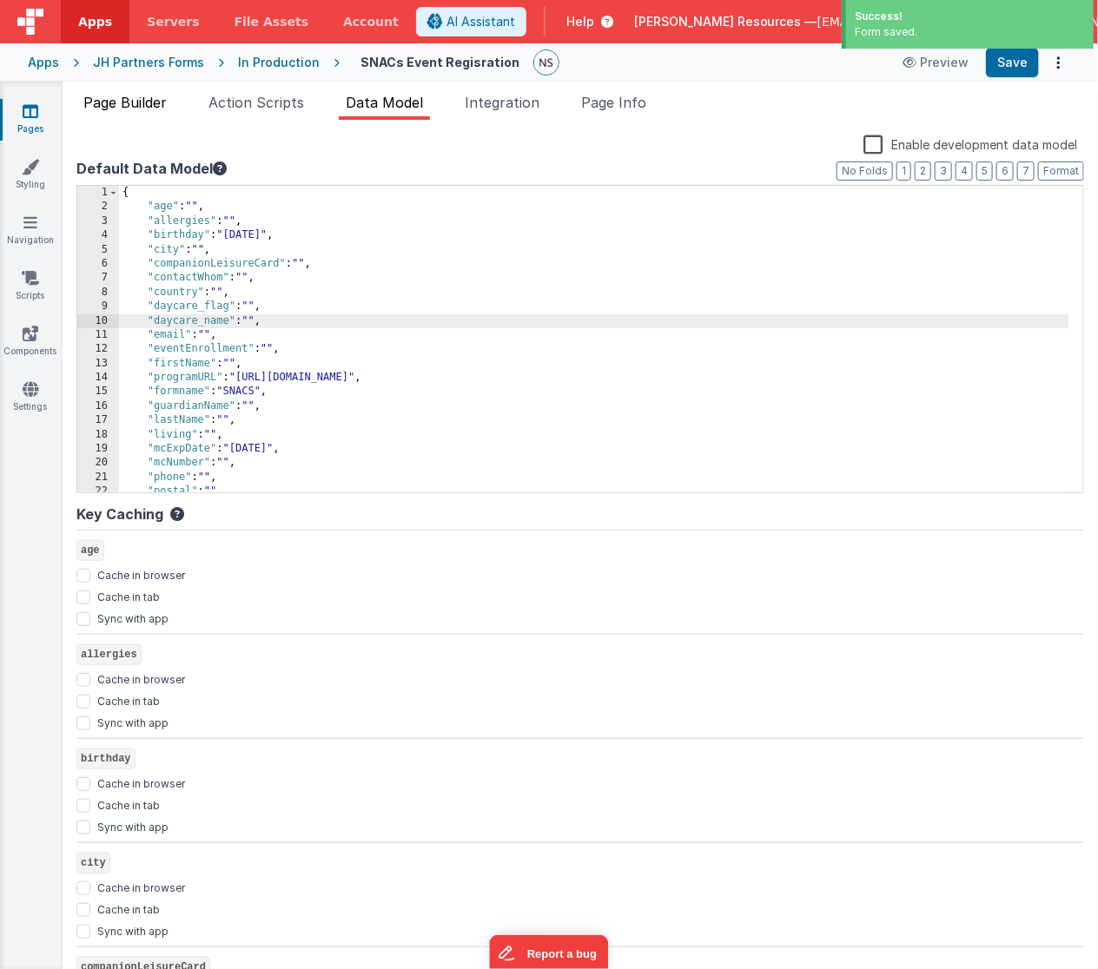
click at [111, 106] on span "Page Builder" at bounding box center [124, 102] width 83 height 17
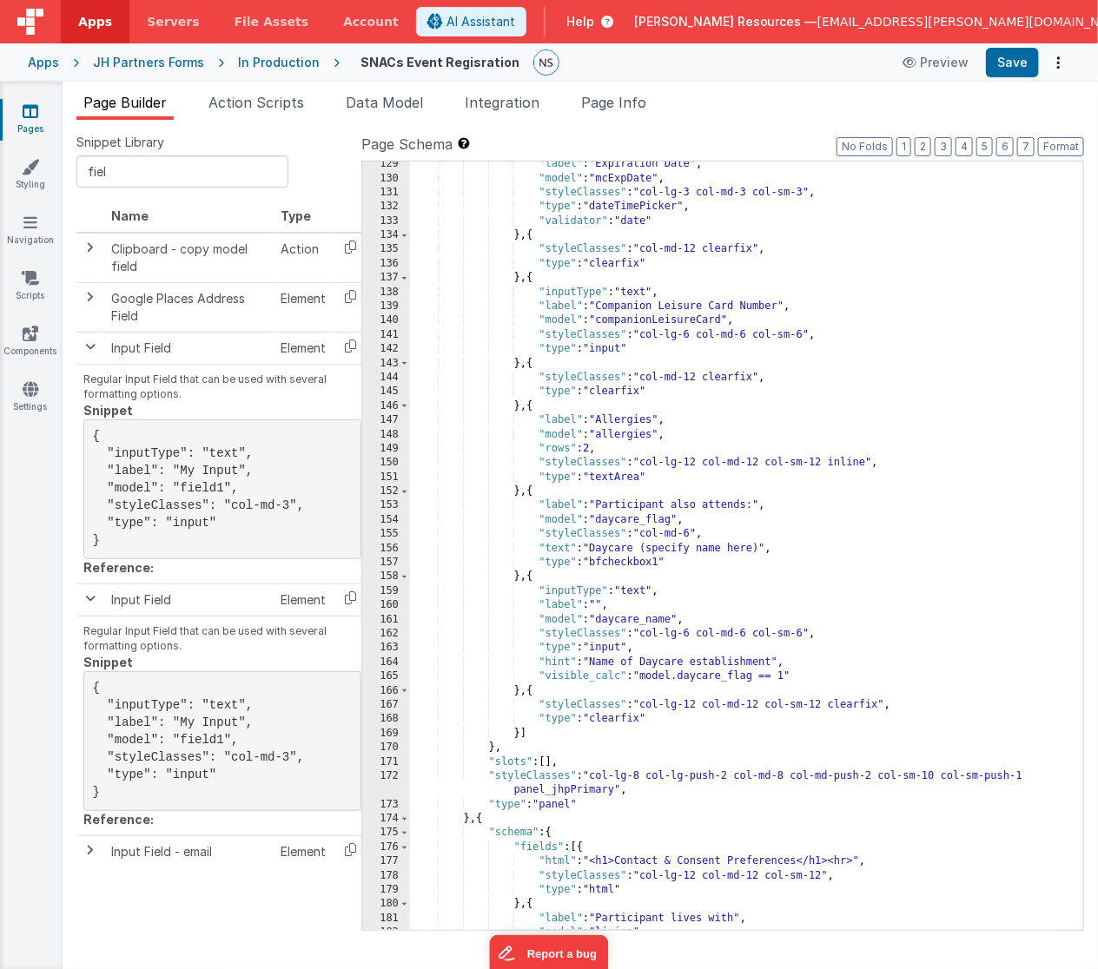
scroll to position [1958, 0]
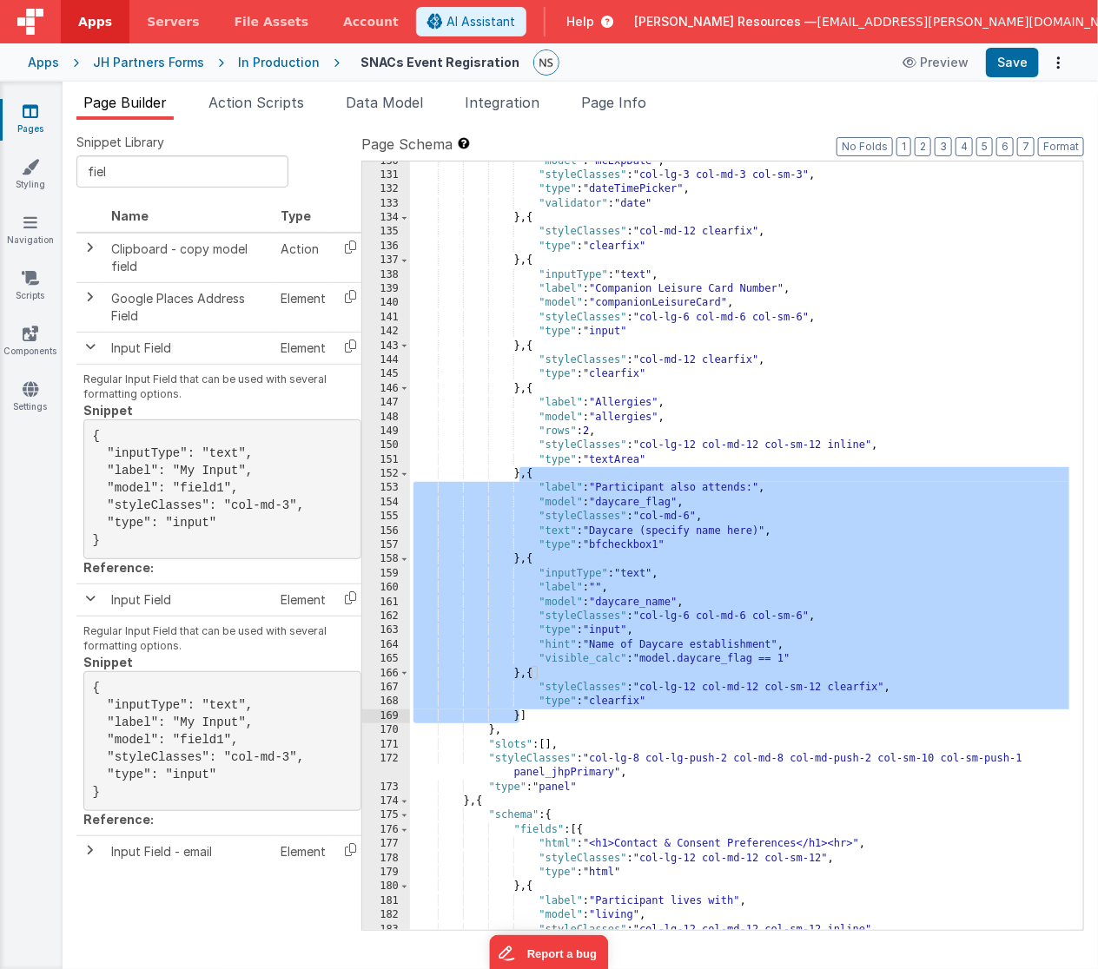
drag, startPoint x: 520, startPoint y: 473, endPoint x: 521, endPoint y: 715, distance: 242.3
click at [521, 715] on div ""model" : "mcExpDate" , "styleClasses" : "col-lg-3 col-md-3 col-sm-3" , "type" …" at bounding box center [740, 554] width 660 height 798
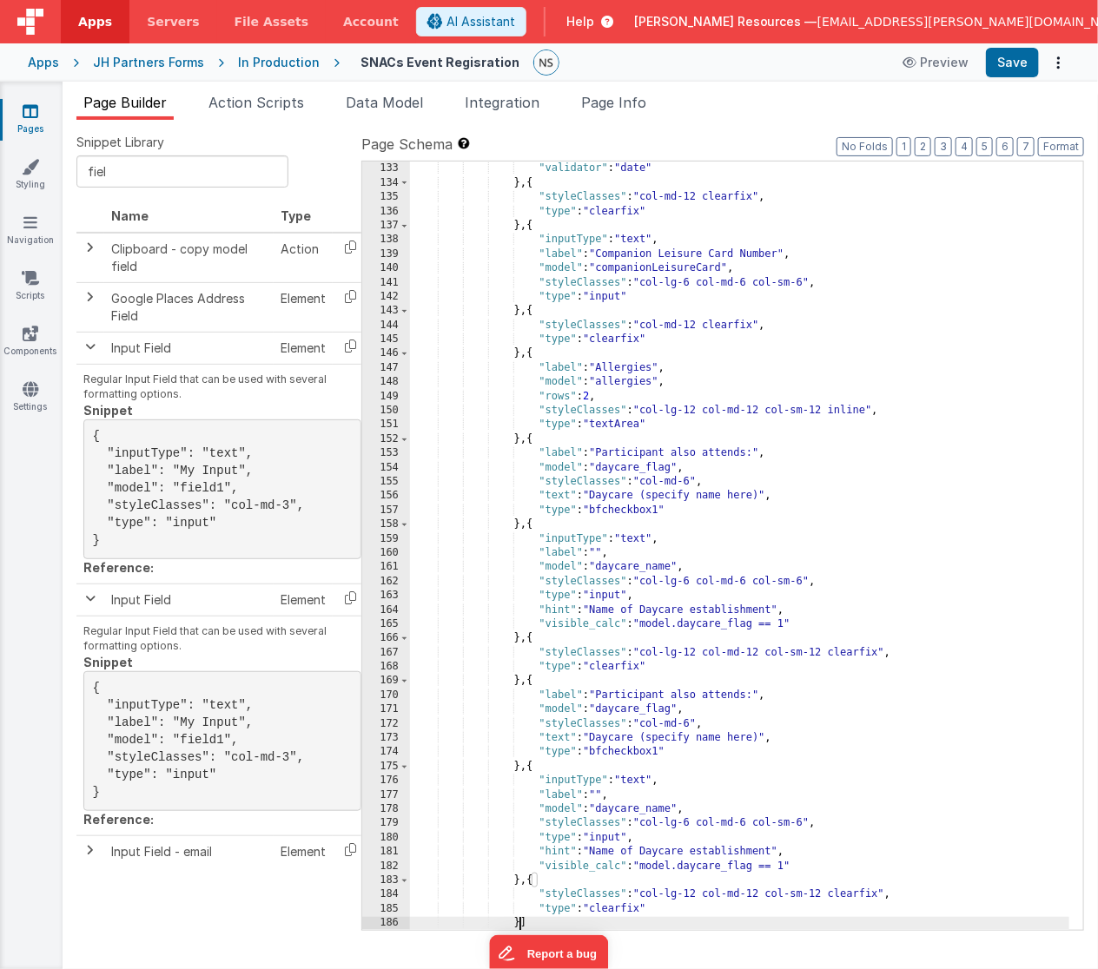
scroll to position [1993, 0]
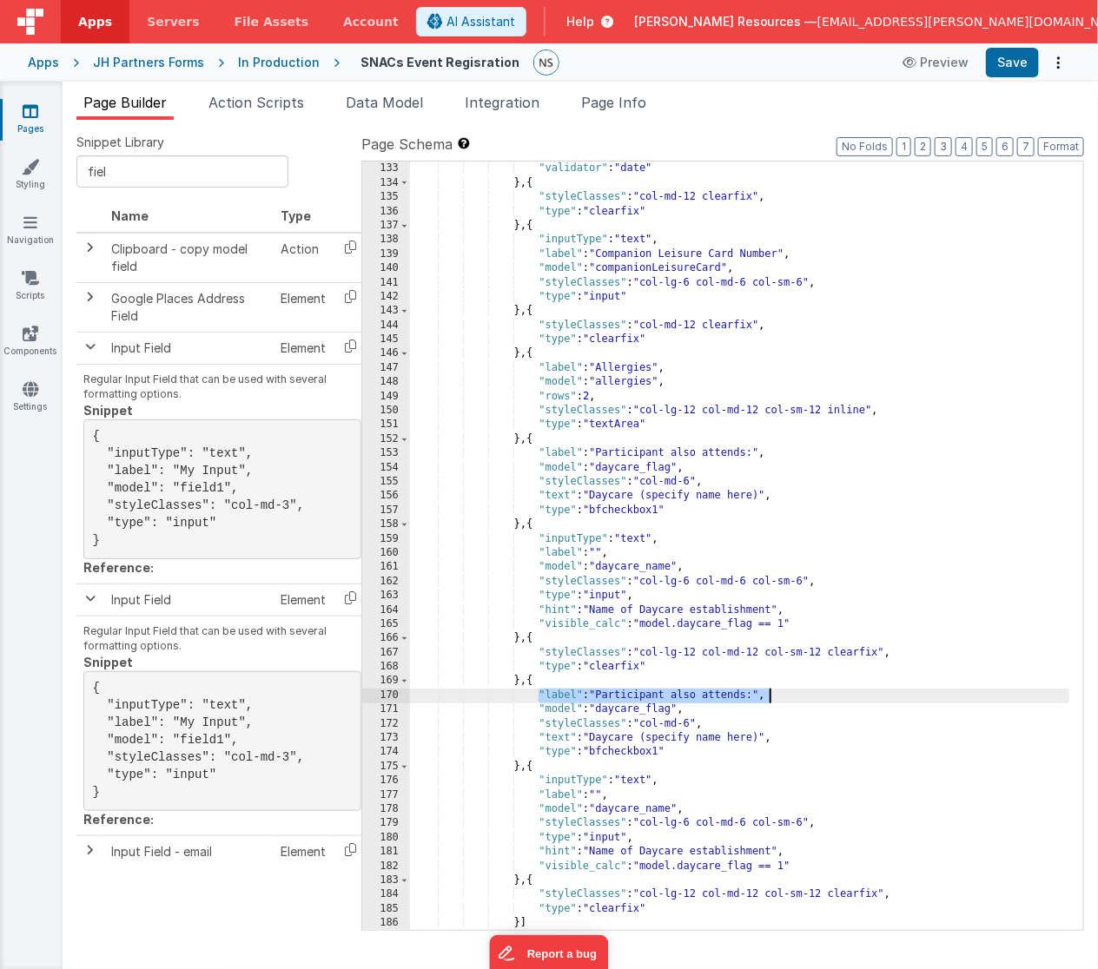
drag, startPoint x: 537, startPoint y: 694, endPoint x: 768, endPoint y: 693, distance: 230.1
click at [768, 693] on div ""type" : "dateTimePicker" , "validator" : "date" } , { "styleClasses" : "col-md…" at bounding box center [740, 547] width 660 height 798
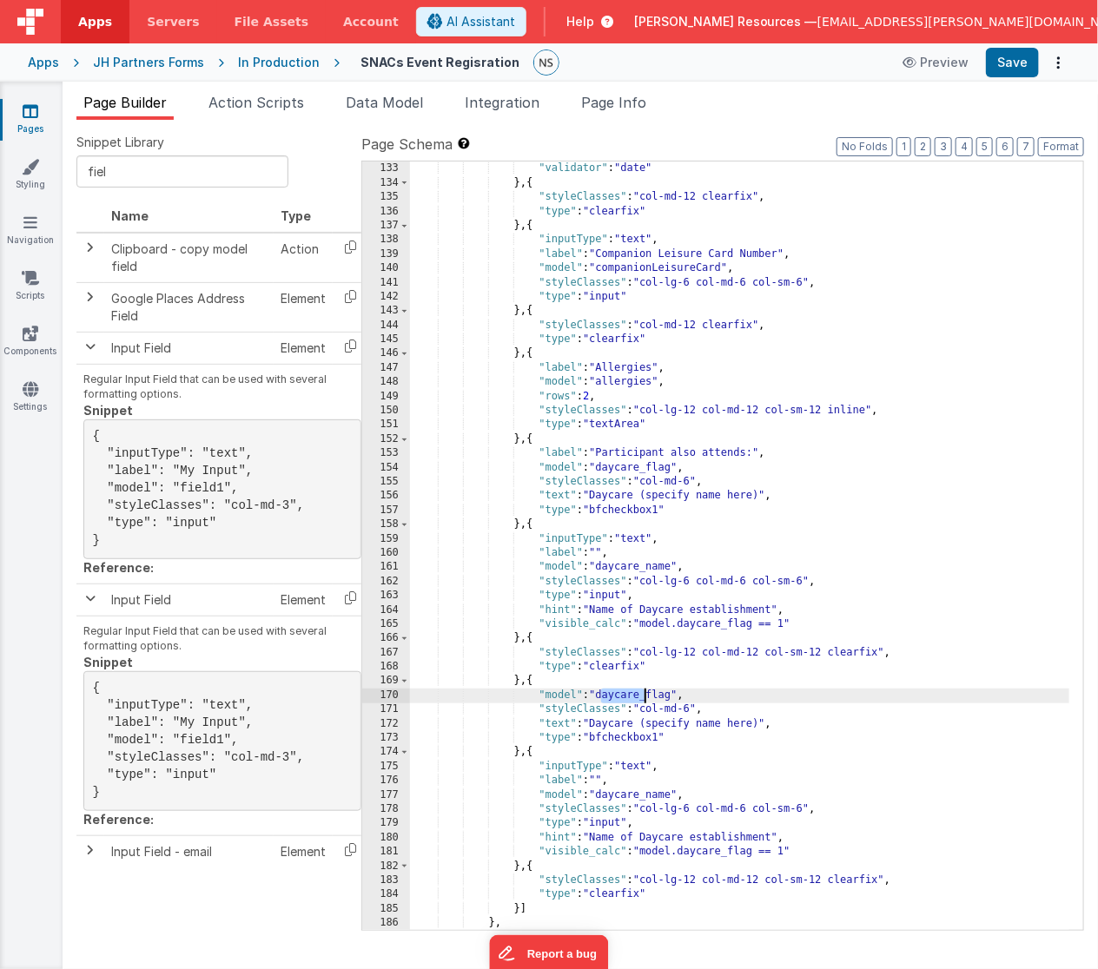
drag, startPoint x: 599, startPoint y: 696, endPoint x: 643, endPoint y: 699, distance: 43.6
click at [643, 699] on div ""type" : "dateTimePicker" , "validator" : "date" } , { "styleClasses" : "col-md…" at bounding box center [740, 547] width 660 height 798
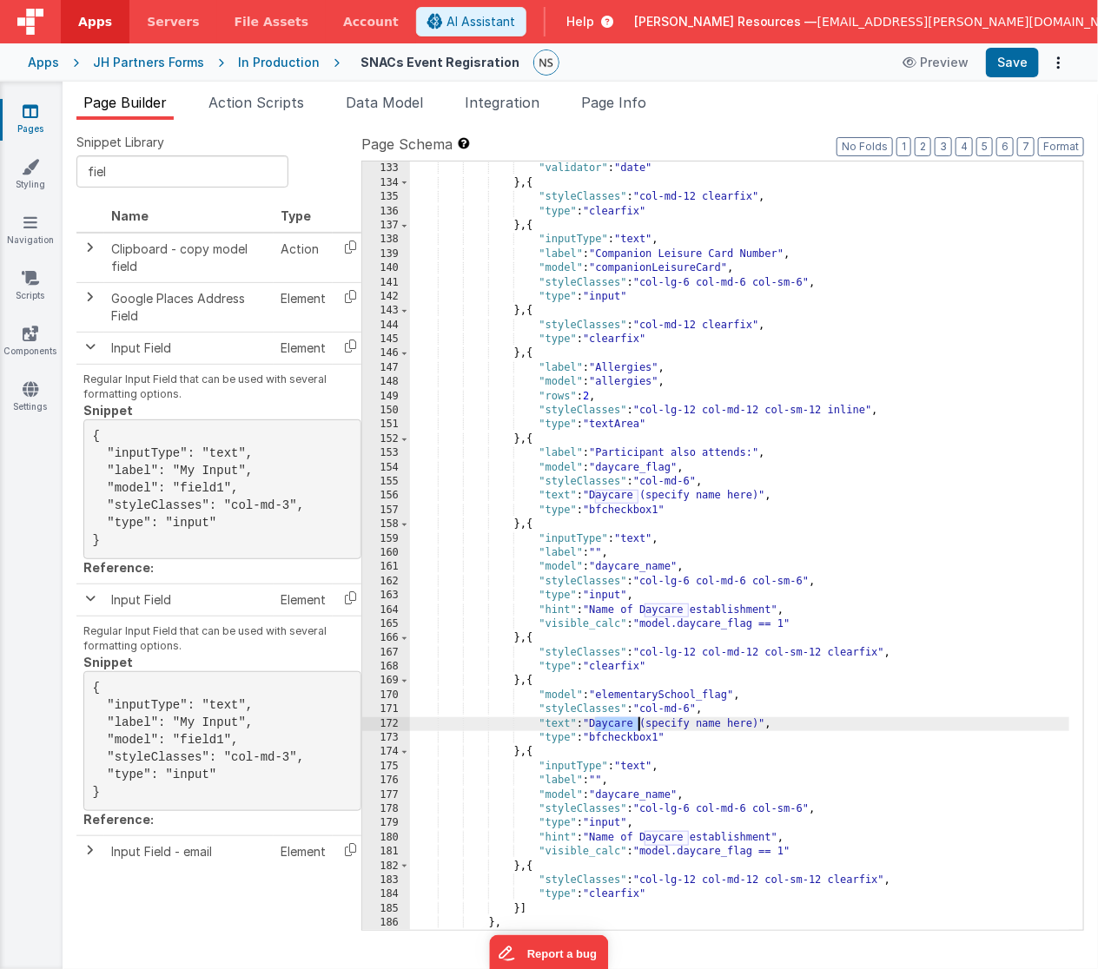
drag, startPoint x: 595, startPoint y: 722, endPoint x: 637, endPoint y: 724, distance: 42.6
click at [637, 724] on div ""type" : "dateTimePicker" , "validator" : "date" } , { "styleClasses" : "col-md…" at bounding box center [740, 547] width 660 height 798
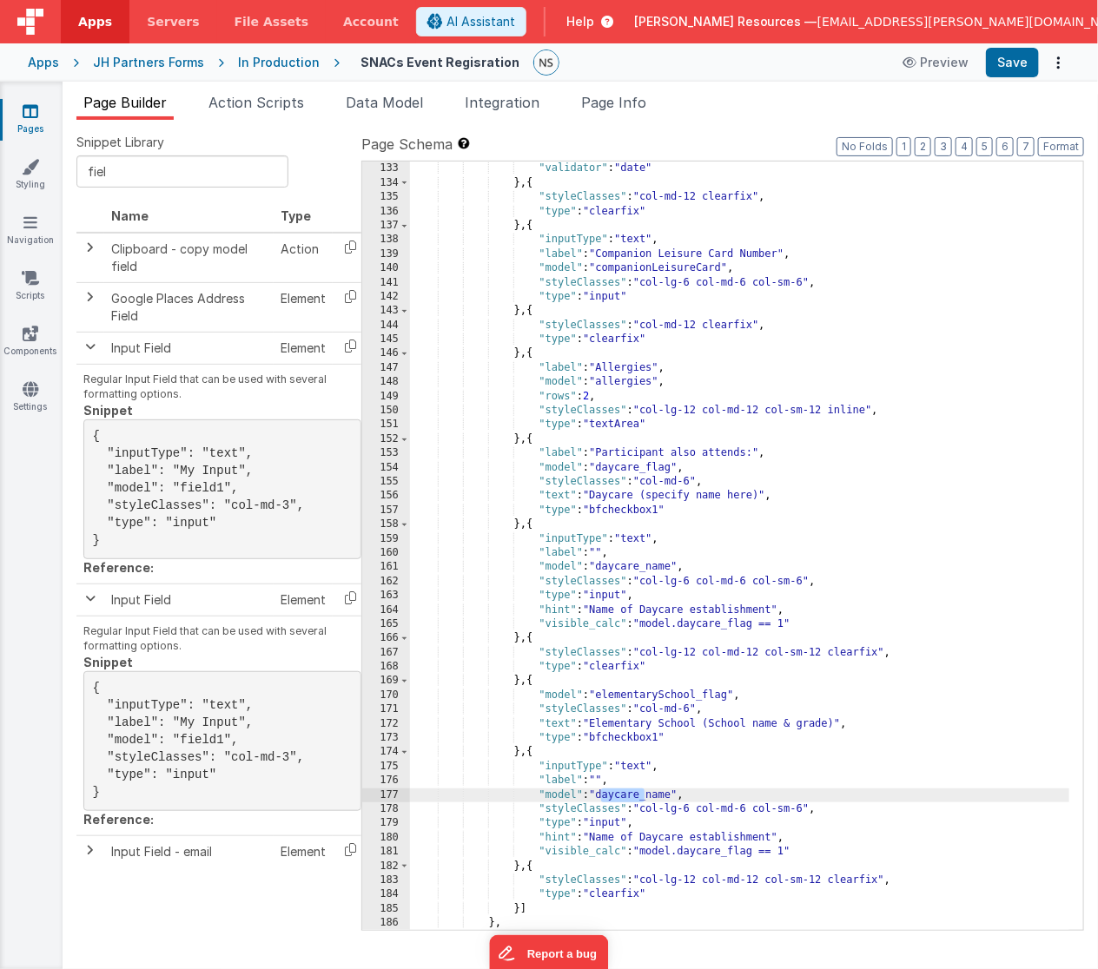
drag, startPoint x: 643, startPoint y: 794, endPoint x: 598, endPoint y: 801, distance: 45.6
click at [598, 801] on div ""type" : "dateTimePicker" , "validator" : "date" } , { "styleClasses" : "col-md…" at bounding box center [740, 547] width 660 height 798
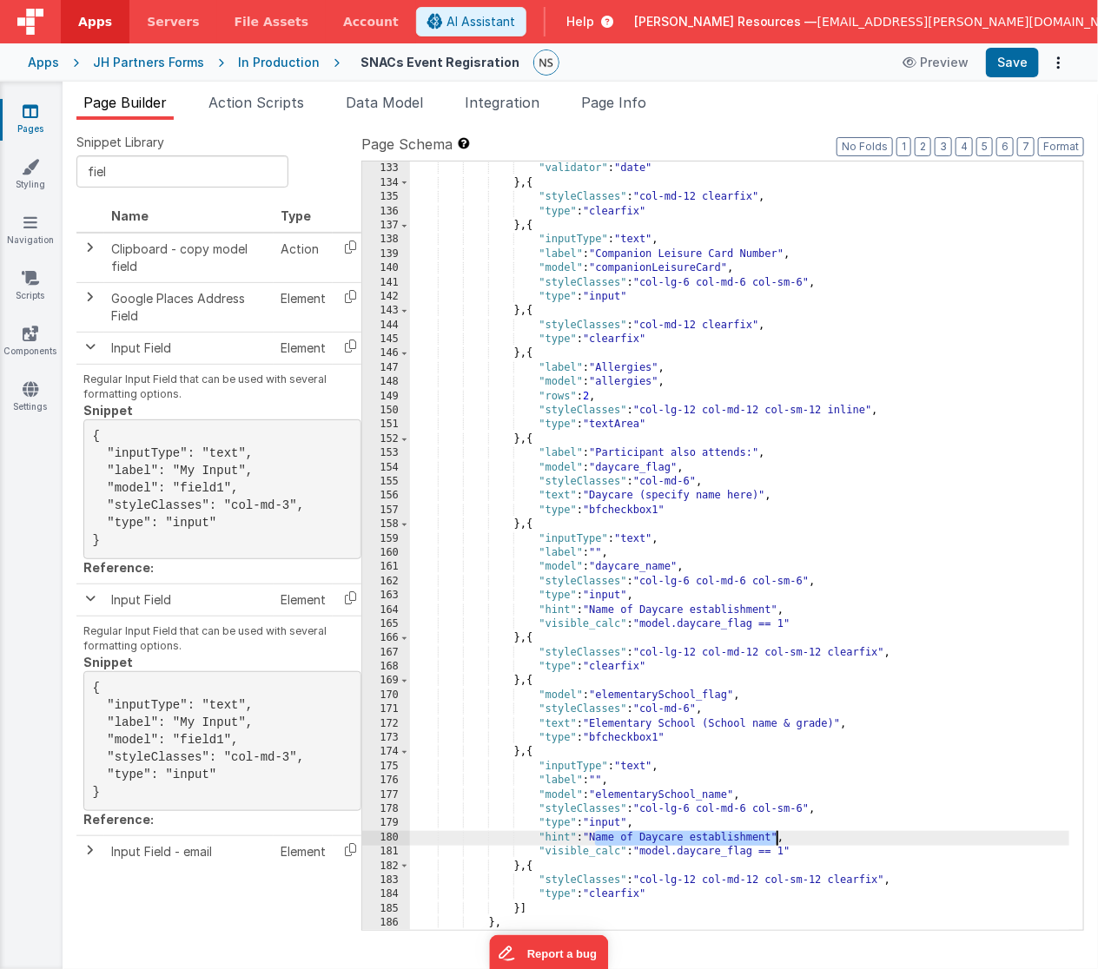
drag, startPoint x: 597, startPoint y: 839, endPoint x: 773, endPoint y: 842, distance: 176.3
click at [773, 842] on div ""type" : "dateTimePicker" , "validator" : "date" } , { "styleClasses" : "col-md…" at bounding box center [740, 547] width 660 height 798
click at [645, 838] on div ""type" : "dateTimePicker" , "validator" : "date" } , { "styleClasses" : "col-md…" at bounding box center [740, 547] width 660 height 798
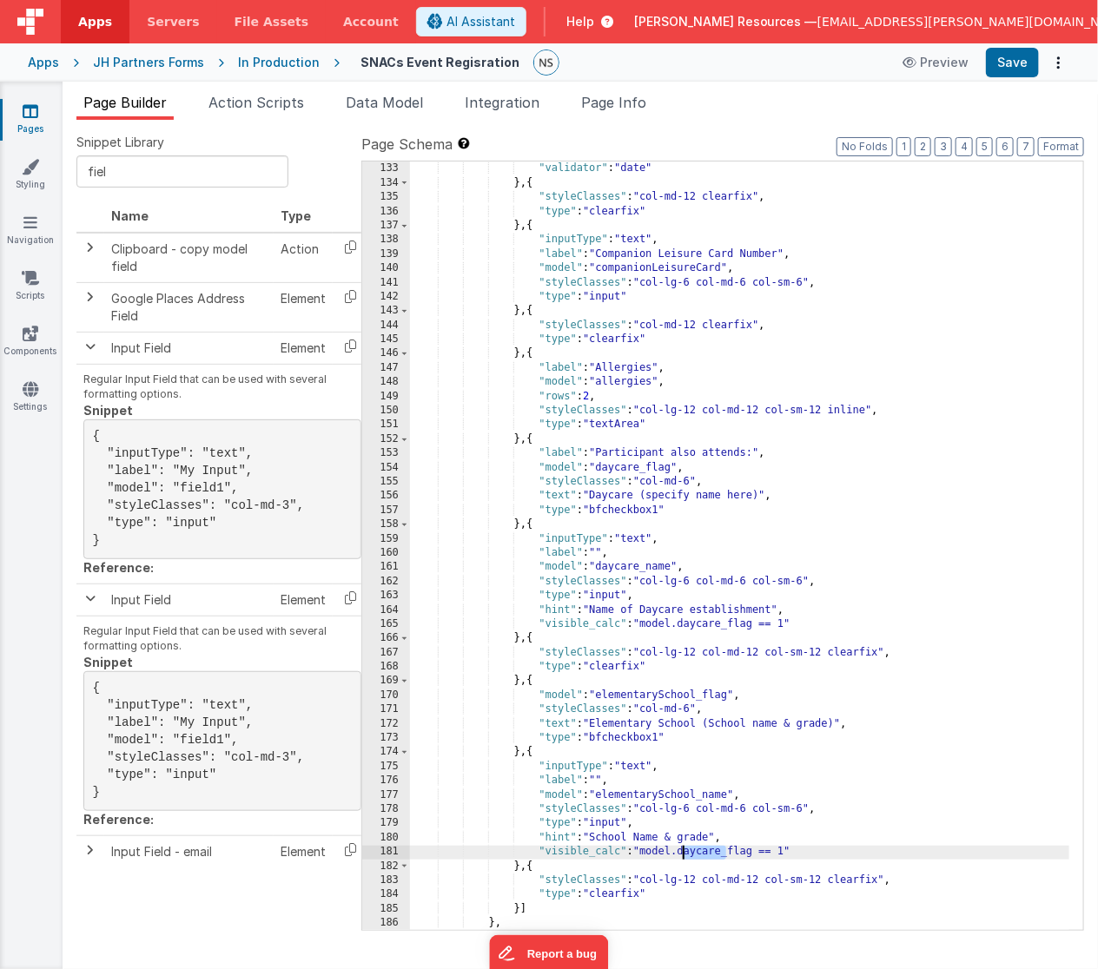
drag, startPoint x: 727, startPoint y: 853, endPoint x: 682, endPoint y: 854, distance: 45.2
click at [682, 854] on div ""type" : "dateTimePicker" , "validator" : "date" } , { "styleClasses" : "col-md…" at bounding box center [740, 547] width 660 height 798
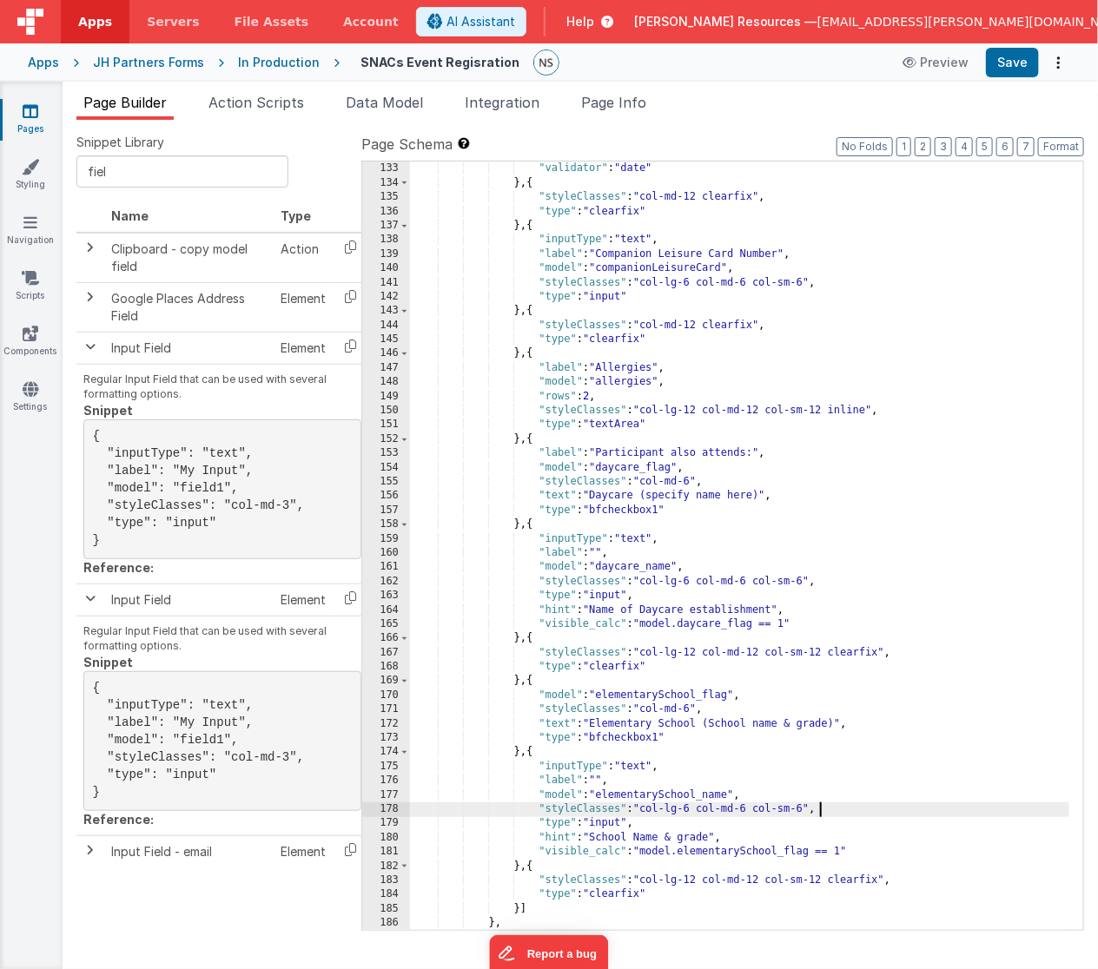
click at [920, 801] on div ""type" : "dateTimePicker" , "validator" : "date" } , { "styleClasses" : "col-md…" at bounding box center [740, 547] width 660 height 798
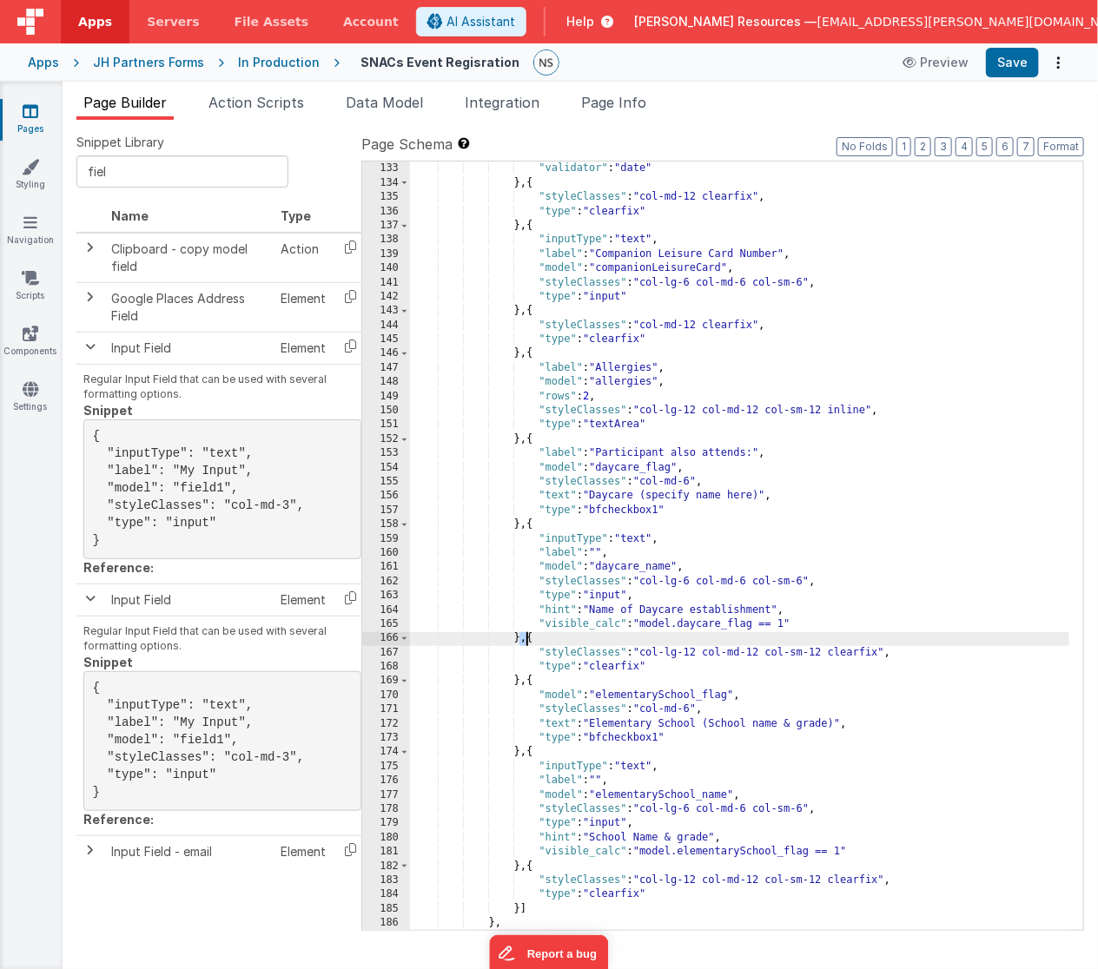
click at [527, 642] on div ""type" : "dateTimePicker" , "validator" : "date" } , { "styleClasses" : "col-md…" at bounding box center [740, 547] width 660 height 798
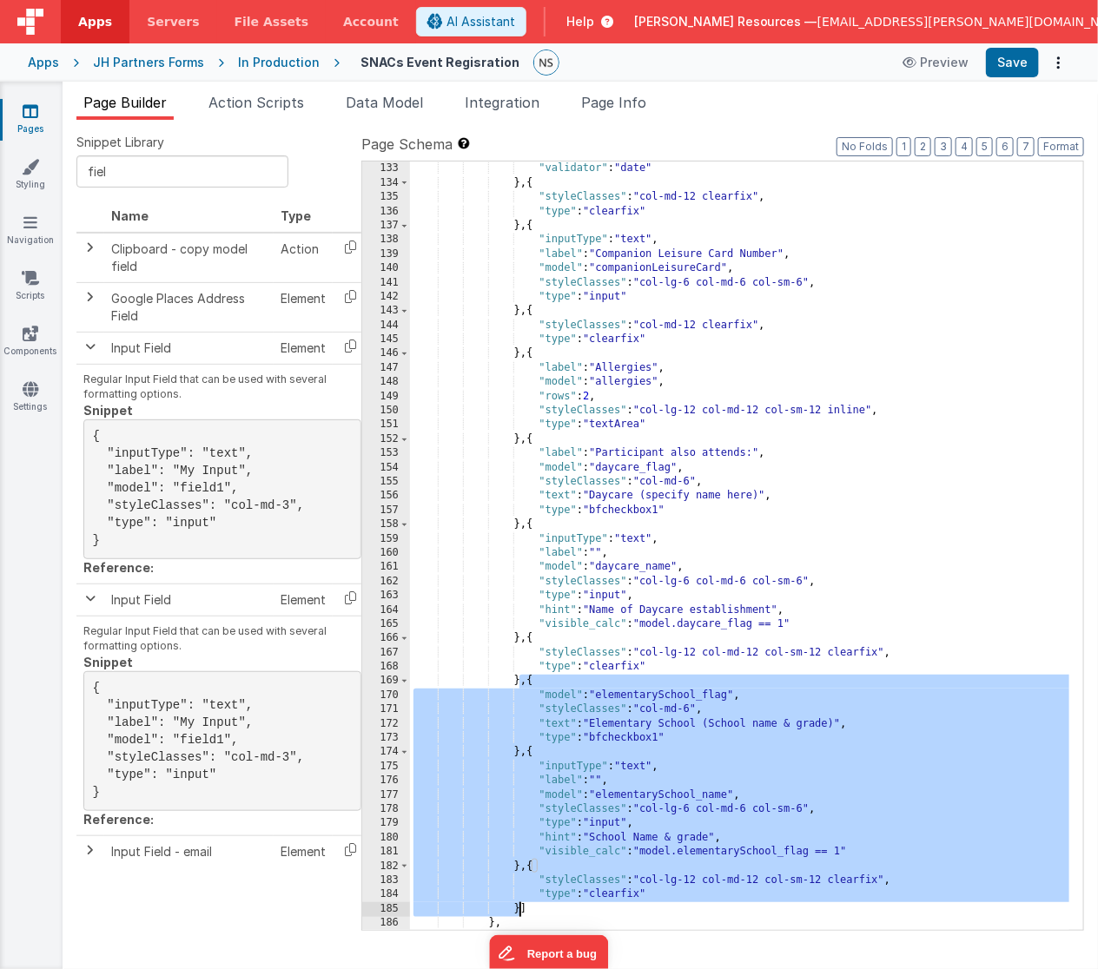
drag, startPoint x: 521, startPoint y: 679, endPoint x: 519, endPoint y: 906, distance: 226.6
click at [519, 906] on div ""type" : "dateTimePicker" , "validator" : "date" } , { "styleClasses" : "col-md…" at bounding box center [740, 547] width 660 height 798
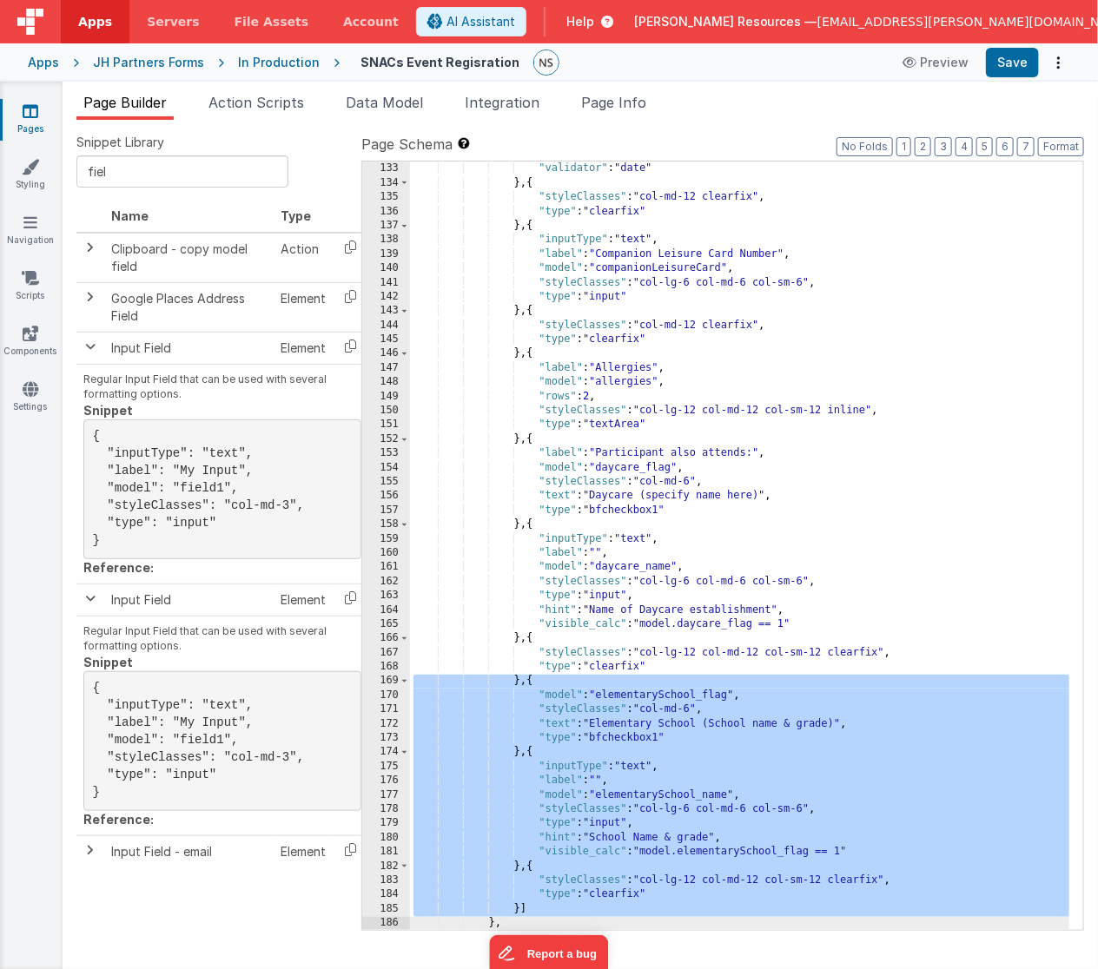
click at [519, 681] on div ""type" : "dateTimePicker" , "validator" : "date" } , { "styleClasses" : "col-md…" at bounding box center [740, 547] width 660 height 798
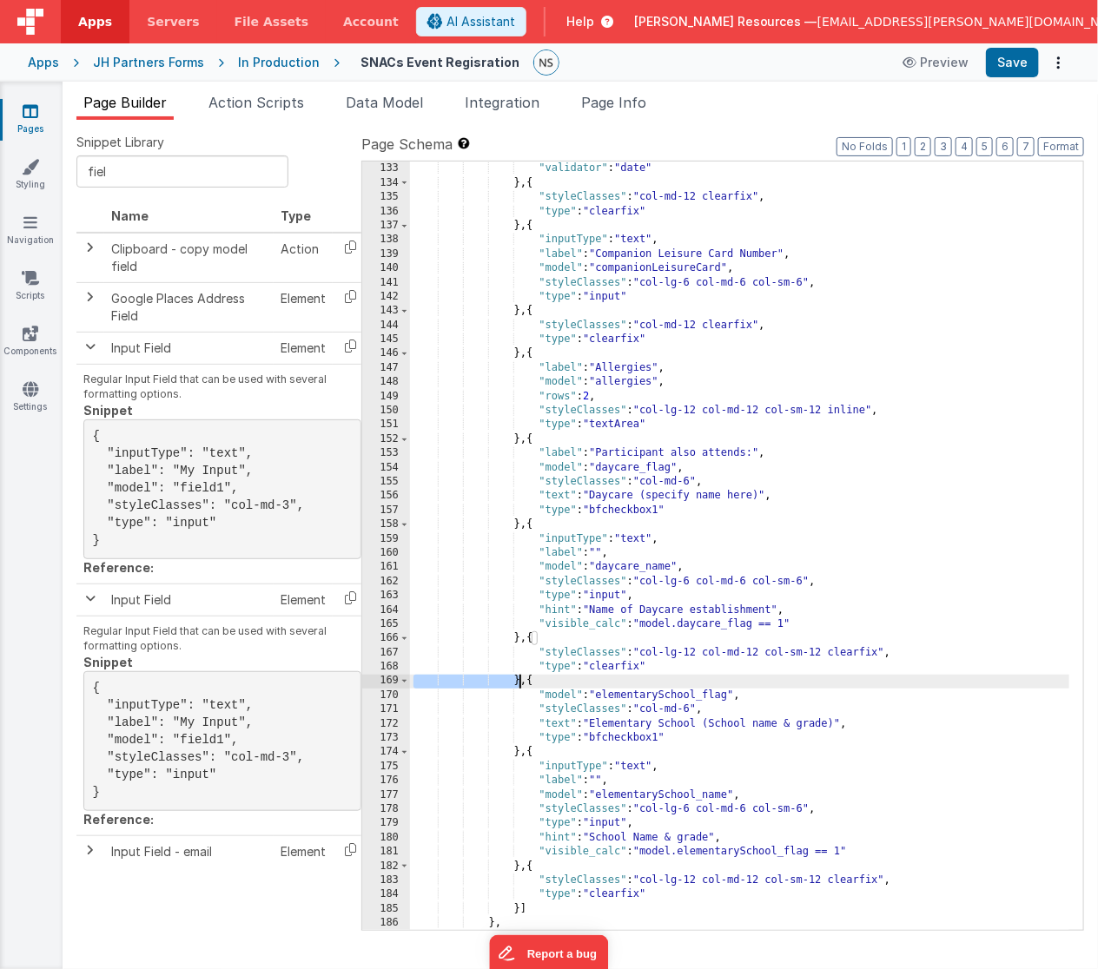
click at [519, 680] on div ""type" : "dateTimePicker" , "validator" : "date" } , { "styleClasses" : "col-md…" at bounding box center [740, 547] width 660 height 798
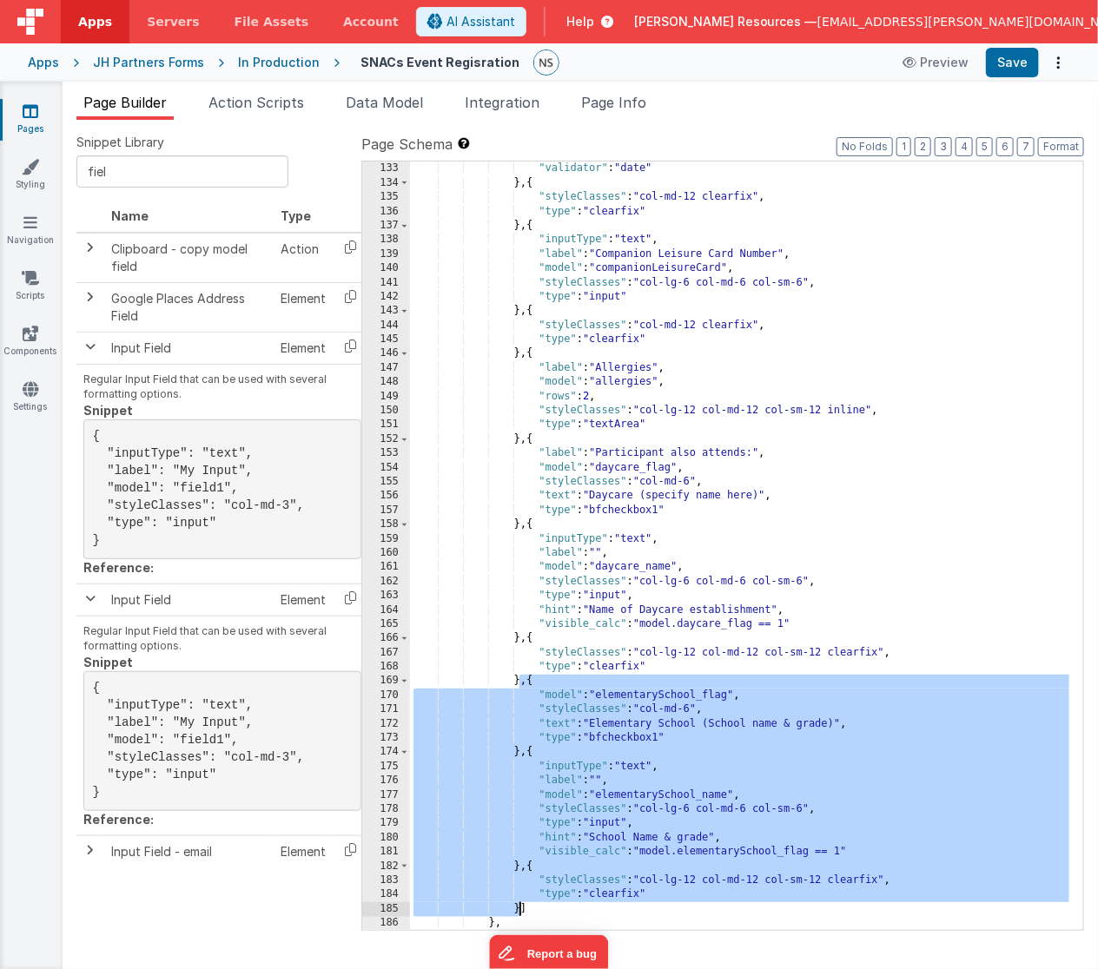
click at [519, 911] on div ""type" : "dateTimePicker" , "validator" : "date" } , { "styleClasses" : "col-md…" at bounding box center [740, 547] width 660 height 798
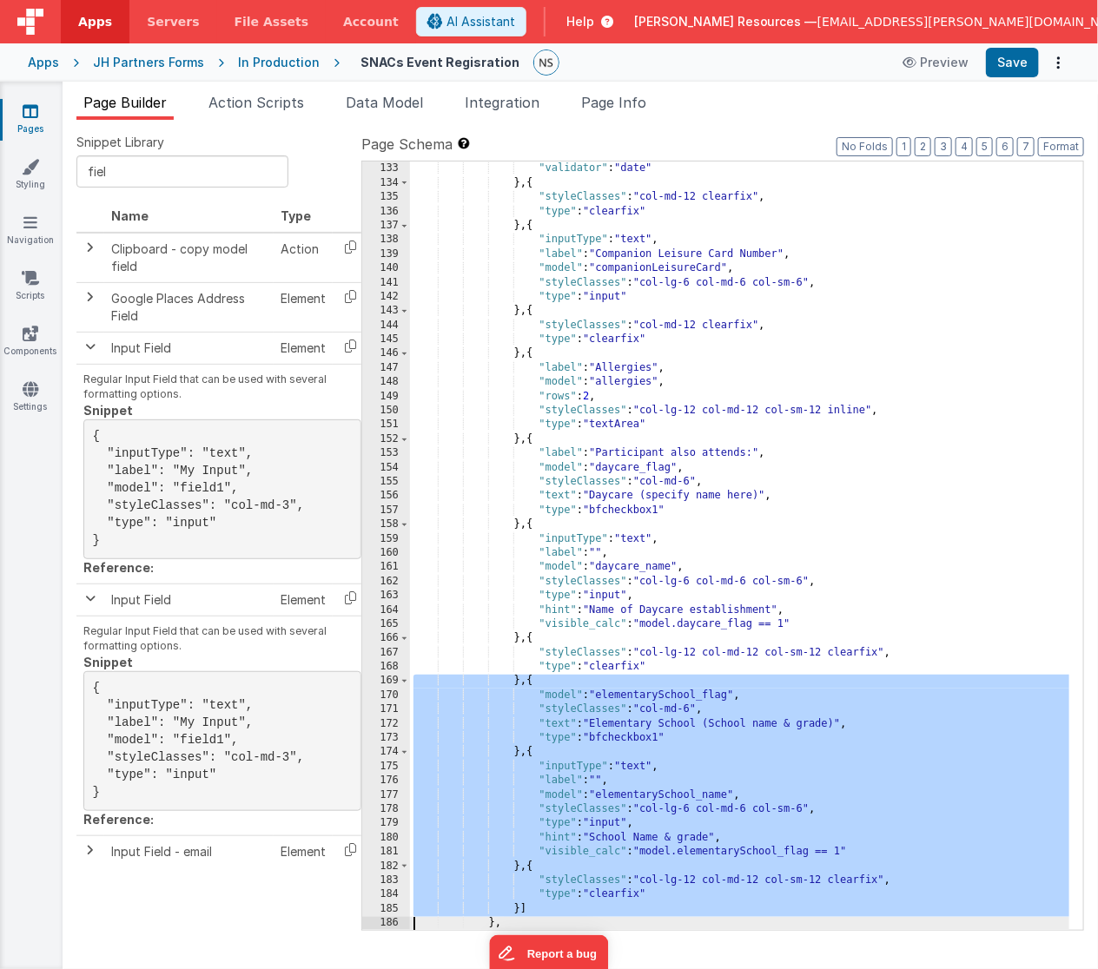
click at [557, 887] on div ""type" : "dateTimePicker" , "validator" : "date" } , { "styleClasses" : "col-md…" at bounding box center [740, 547] width 660 height 798
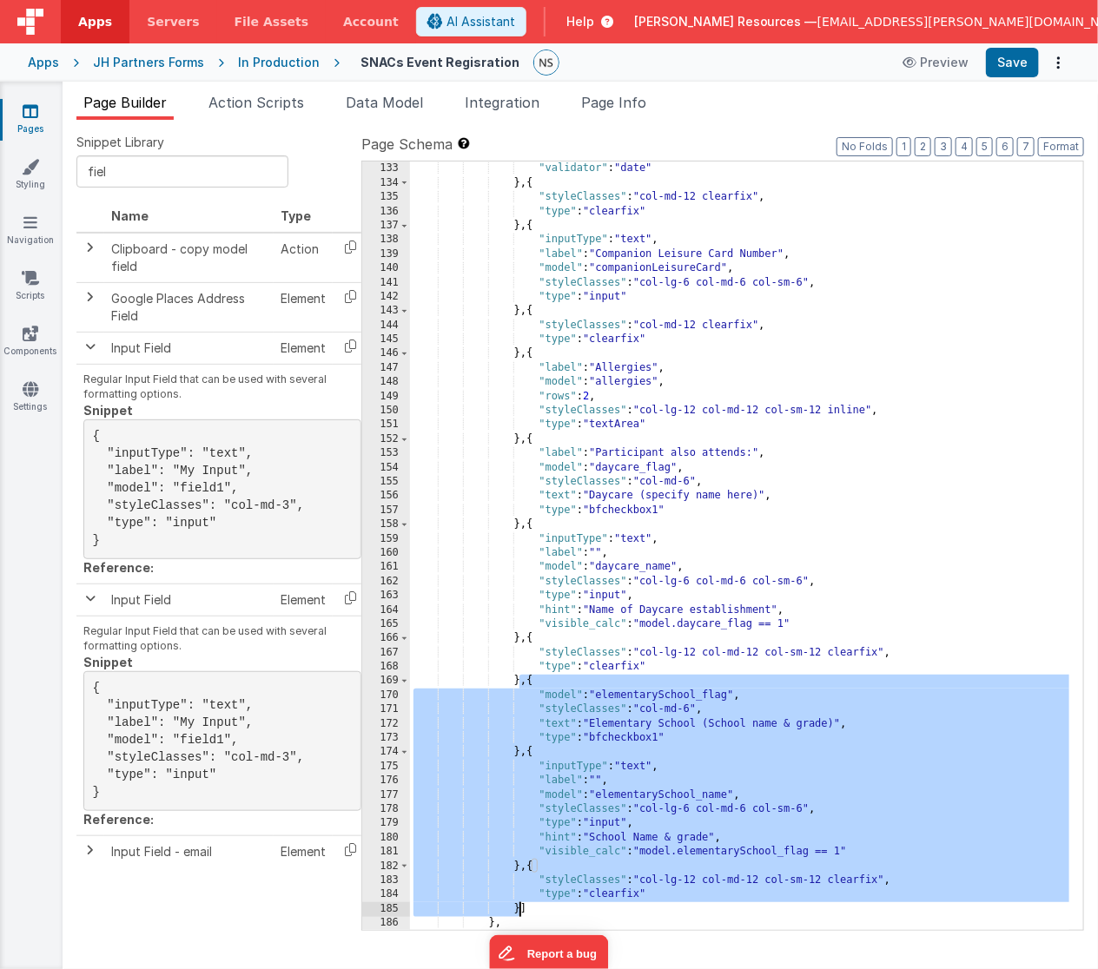
drag, startPoint x: 520, startPoint y: 681, endPoint x: 519, endPoint y: 906, distance: 224.9
click at [519, 906] on div ""type" : "dateTimePicker" , "validator" : "date" } , { "styleClasses" : "col-md…" at bounding box center [740, 547] width 660 height 798
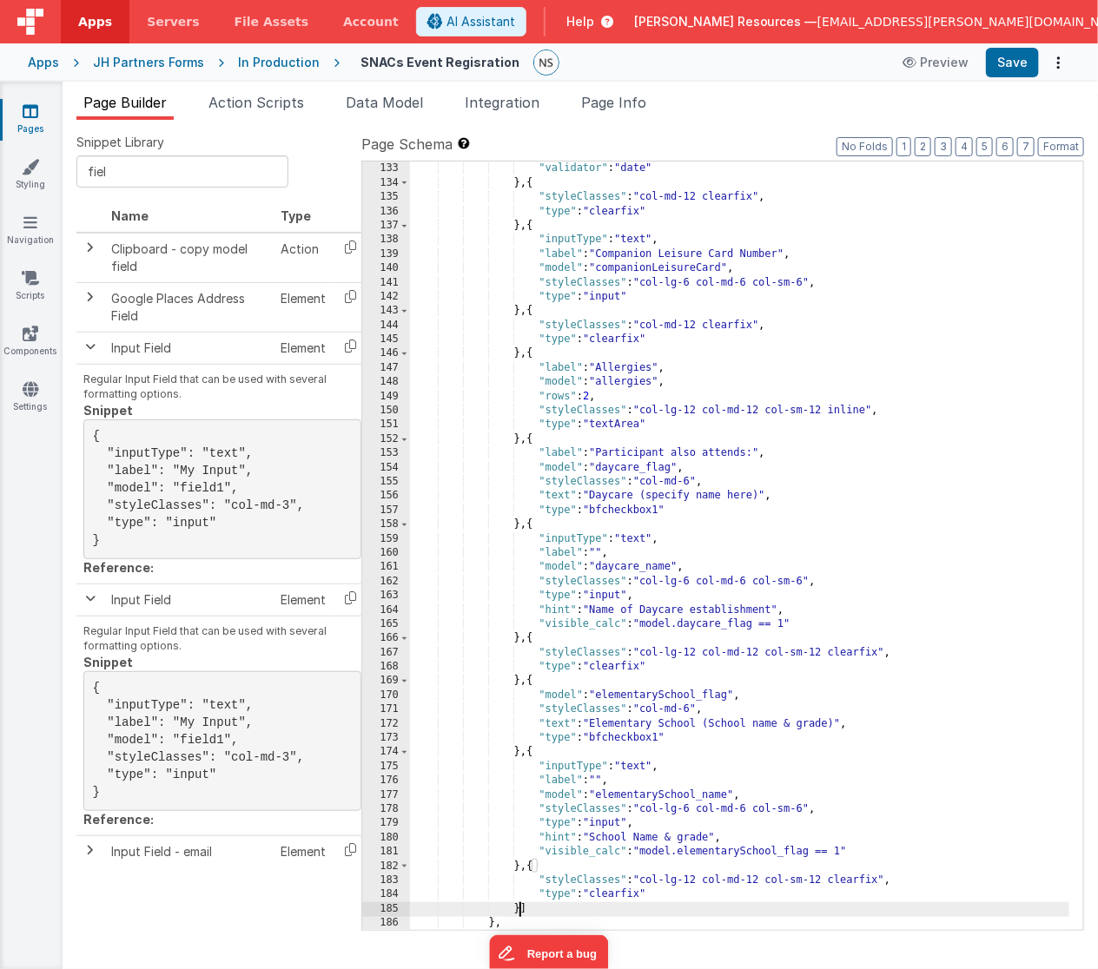
scroll to position [2206, 0]
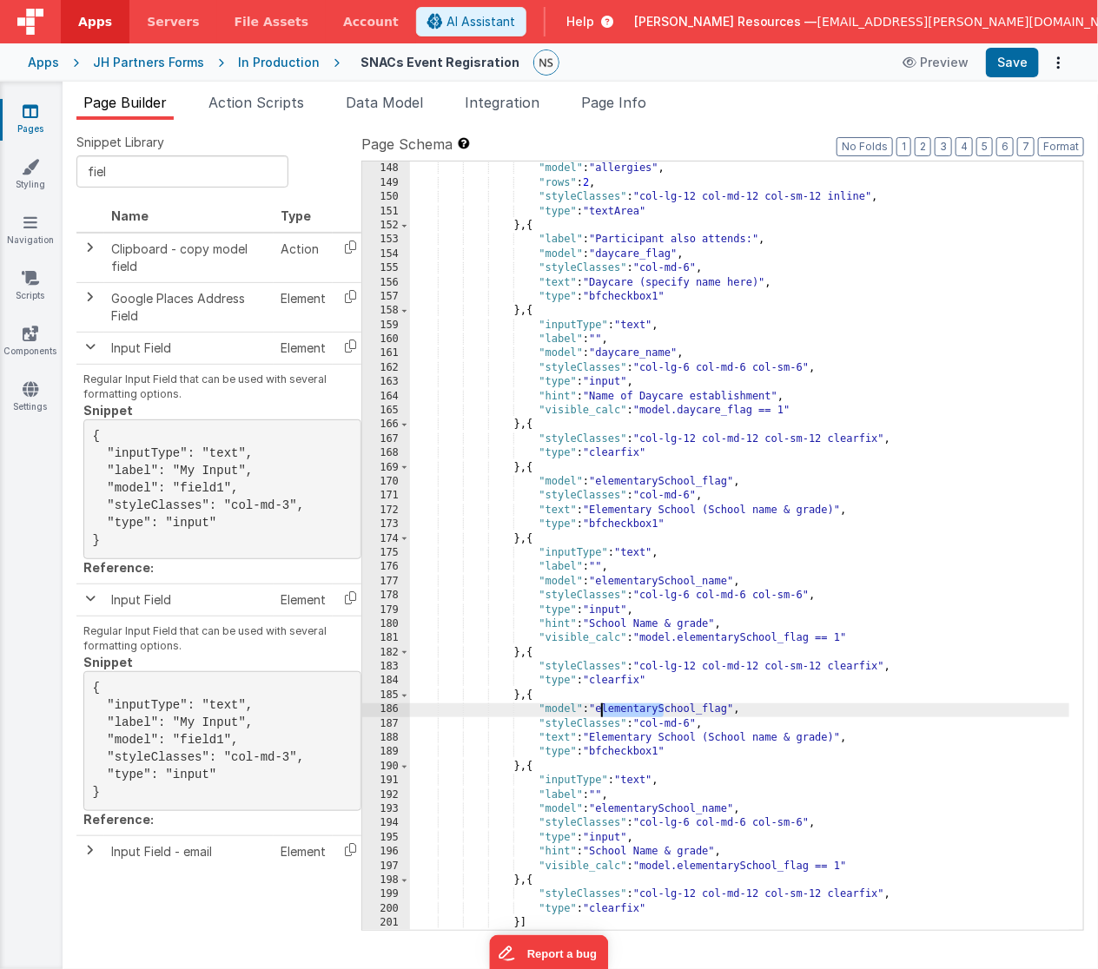
drag, startPoint x: 665, startPoint y: 710, endPoint x: 603, endPoint y: 710, distance: 62.5
click at [603, 710] on div ""label" : "Allergies" , "model" : "allergies" , "rows" : 2 , "styleClasses" : "…" at bounding box center [740, 547] width 660 height 798
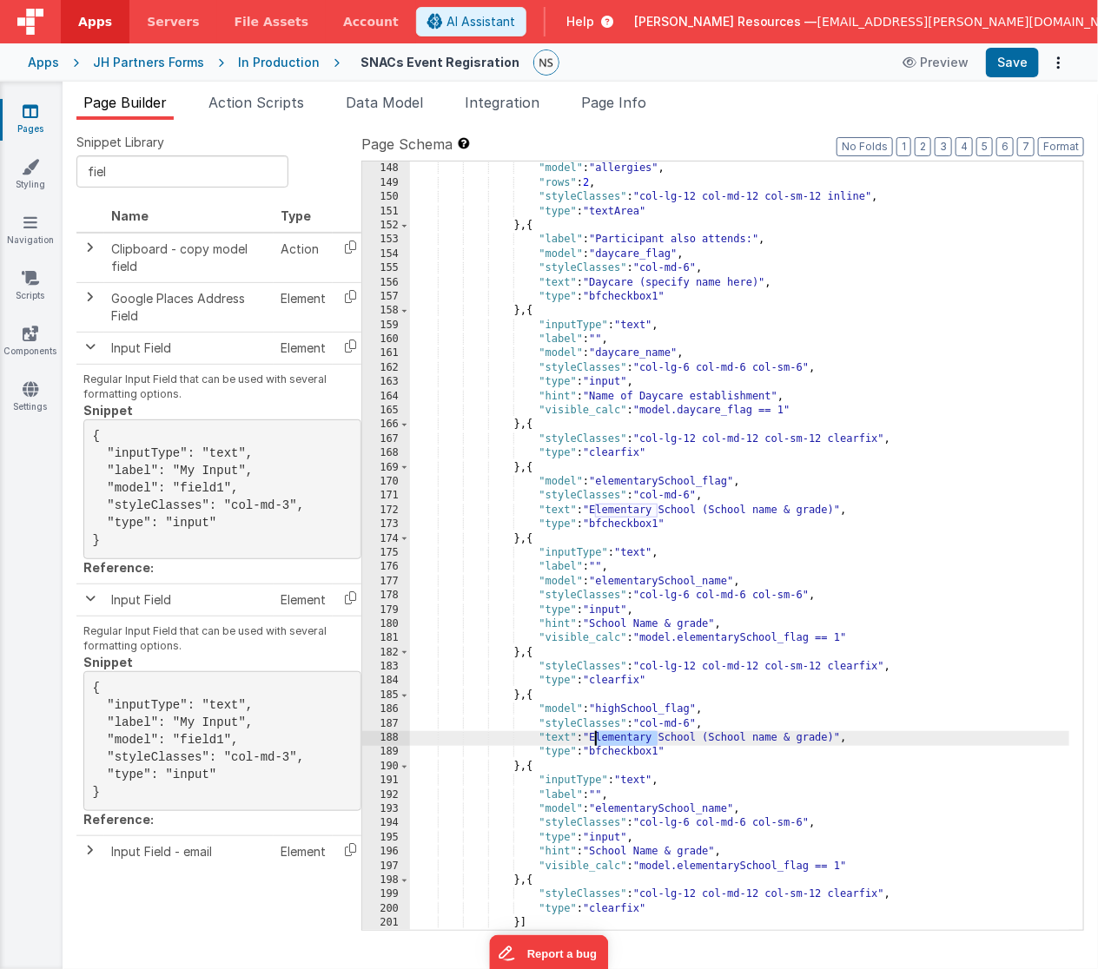
drag, startPoint x: 658, startPoint y: 739, endPoint x: 595, endPoint y: 736, distance: 63.4
click at [595, 736] on div ""label" : "Allergies" , "model" : "allergies" , "rows" : 2 , "styleClasses" : "…" at bounding box center [740, 547] width 660 height 798
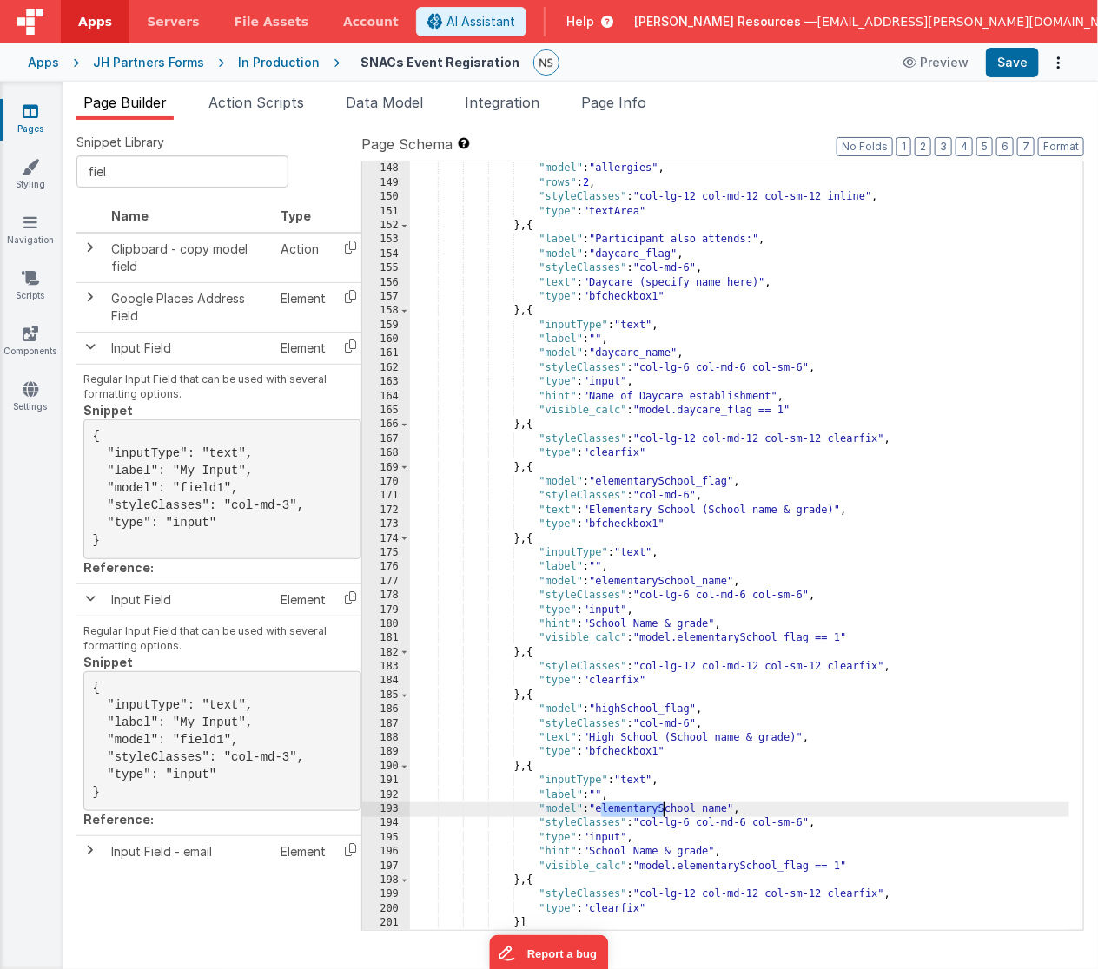
drag, startPoint x: 601, startPoint y: 809, endPoint x: 663, endPoint y: 812, distance: 61.7
click at [663, 812] on div ""label" : "Allergies" , "model" : "allergies" , "rows" : 2 , "styleClasses" : "…" at bounding box center [740, 547] width 660 height 798
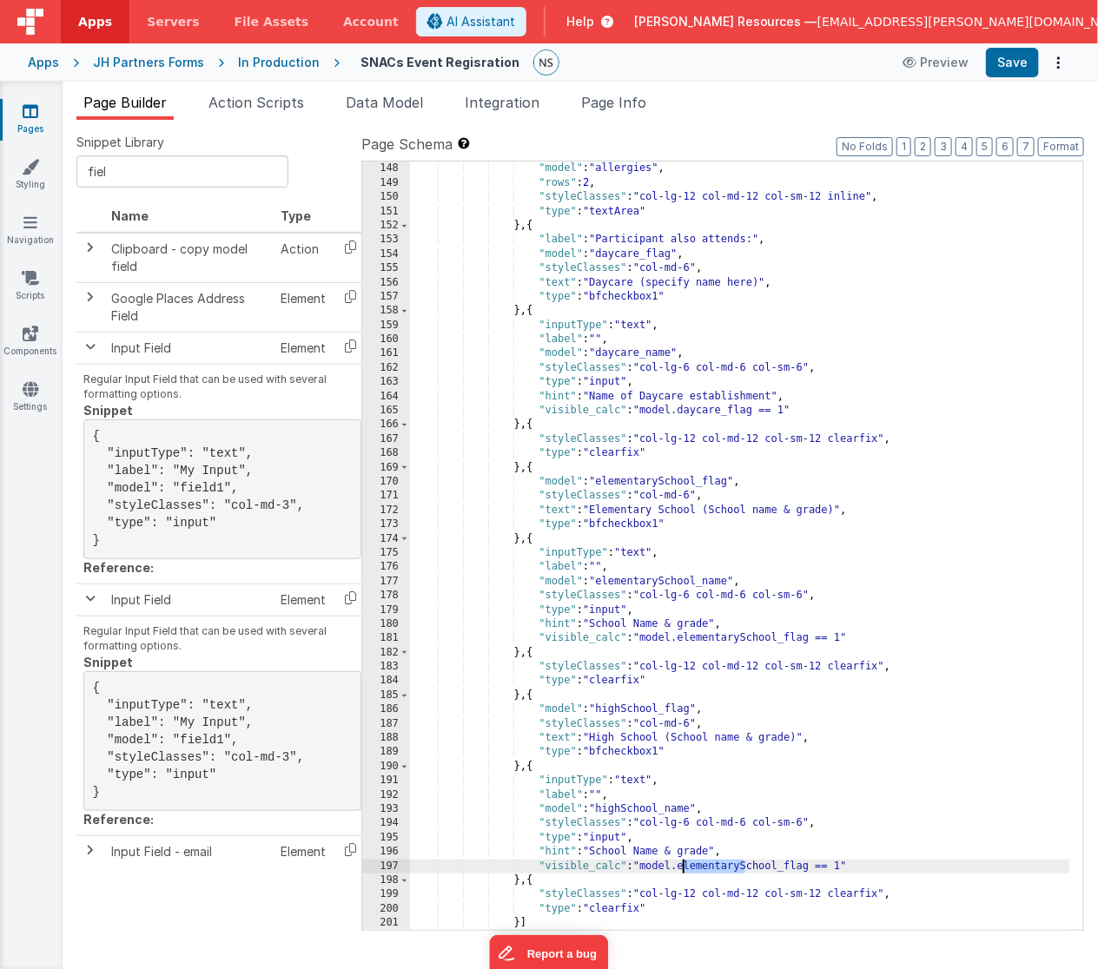
drag, startPoint x: 745, startPoint y: 869, endPoint x: 683, endPoint y: 868, distance: 61.7
click at [683, 868] on div ""label" : "Allergies" , "model" : "allergies" , "rows" : 2 , "styleClasses" : "…" at bounding box center [740, 547] width 660 height 798
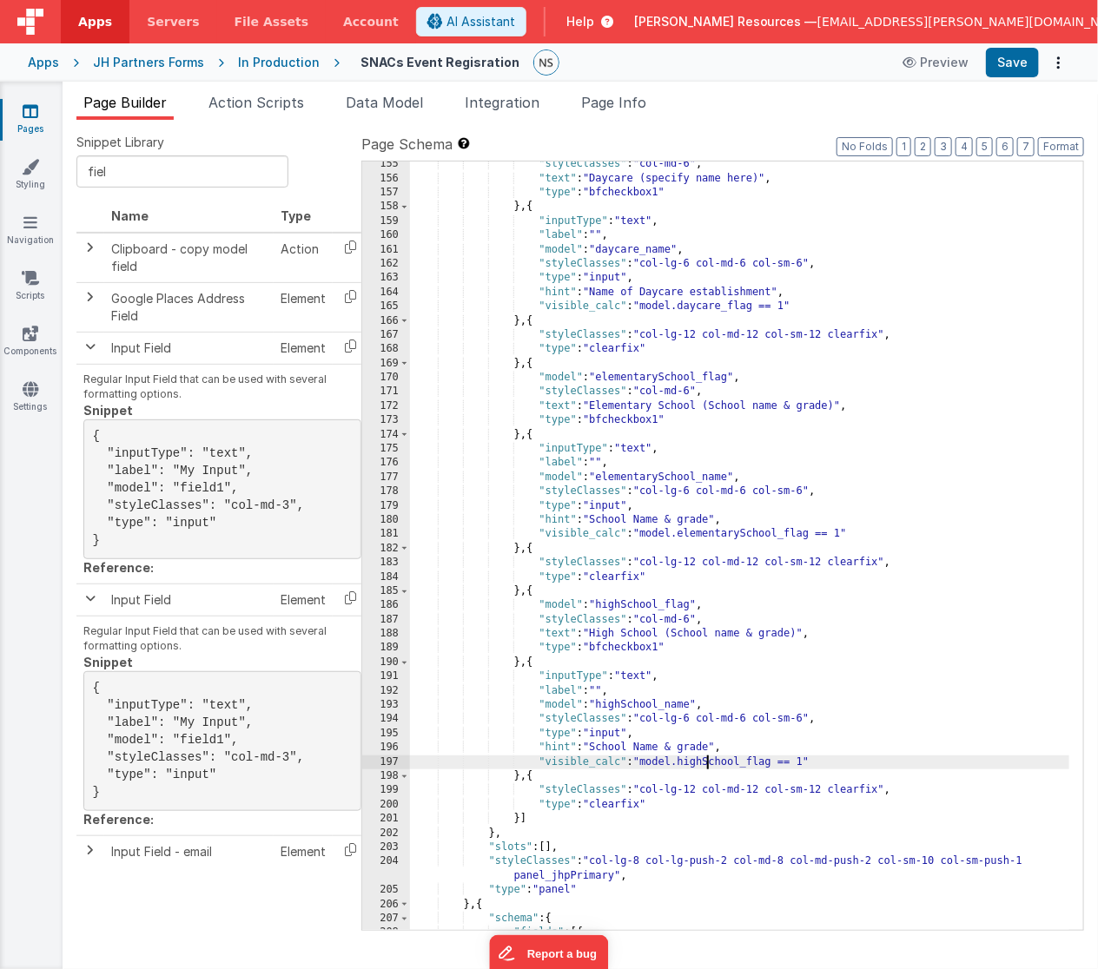
scroll to position [2311, 0]
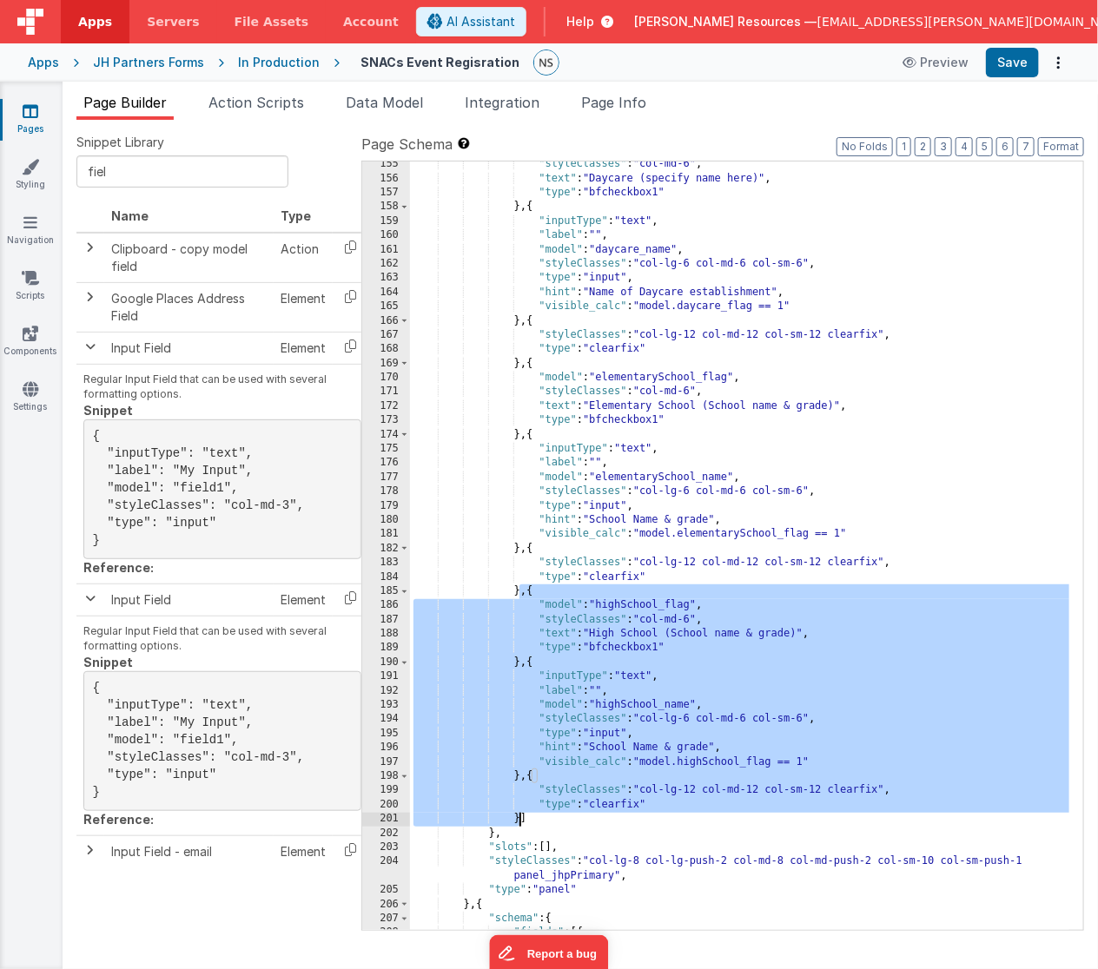
drag, startPoint x: 521, startPoint y: 590, endPoint x: 518, endPoint y: 817, distance: 227.5
click at [518, 817] on div ""styleClasses" : "col-md-6" , "text" : "Daycare (specify name here)" , "type" :…" at bounding box center [740, 556] width 660 height 798
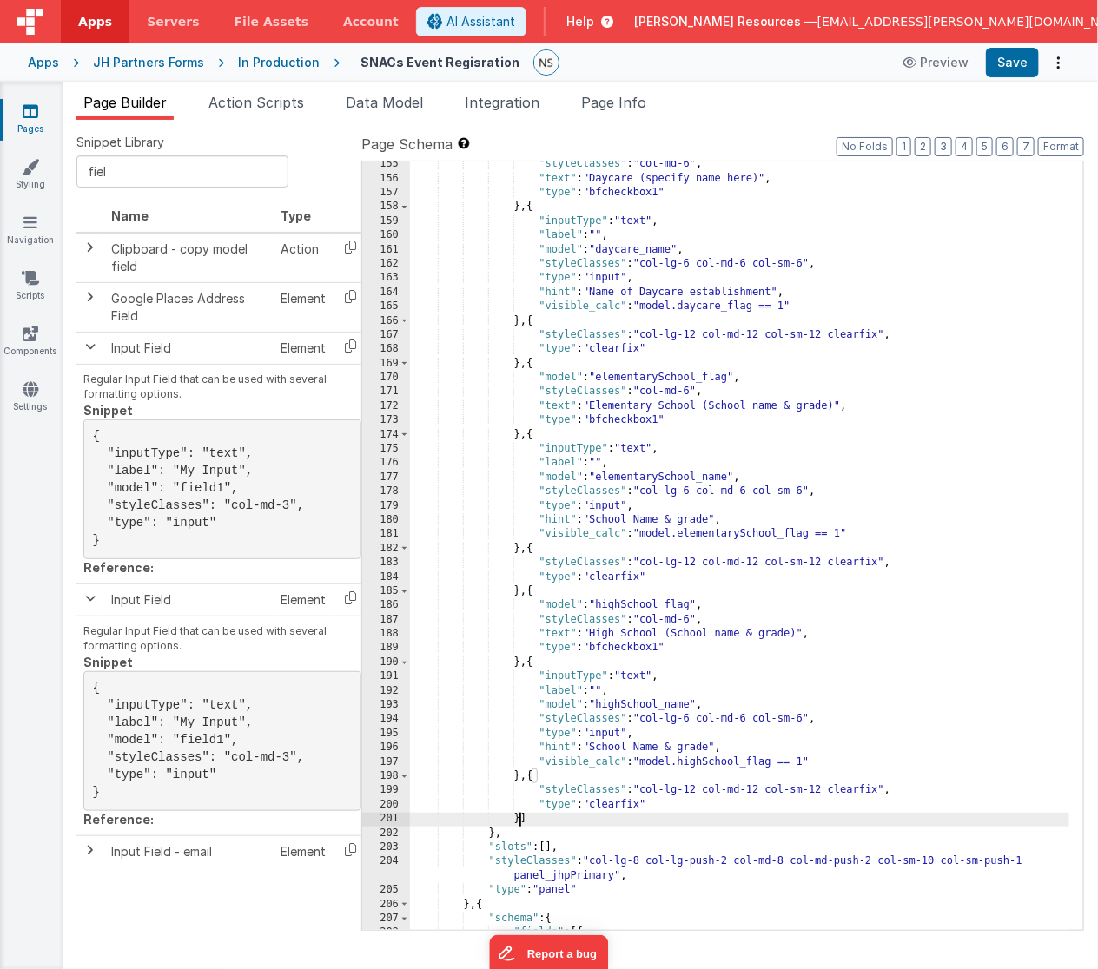
scroll to position [2434, 0]
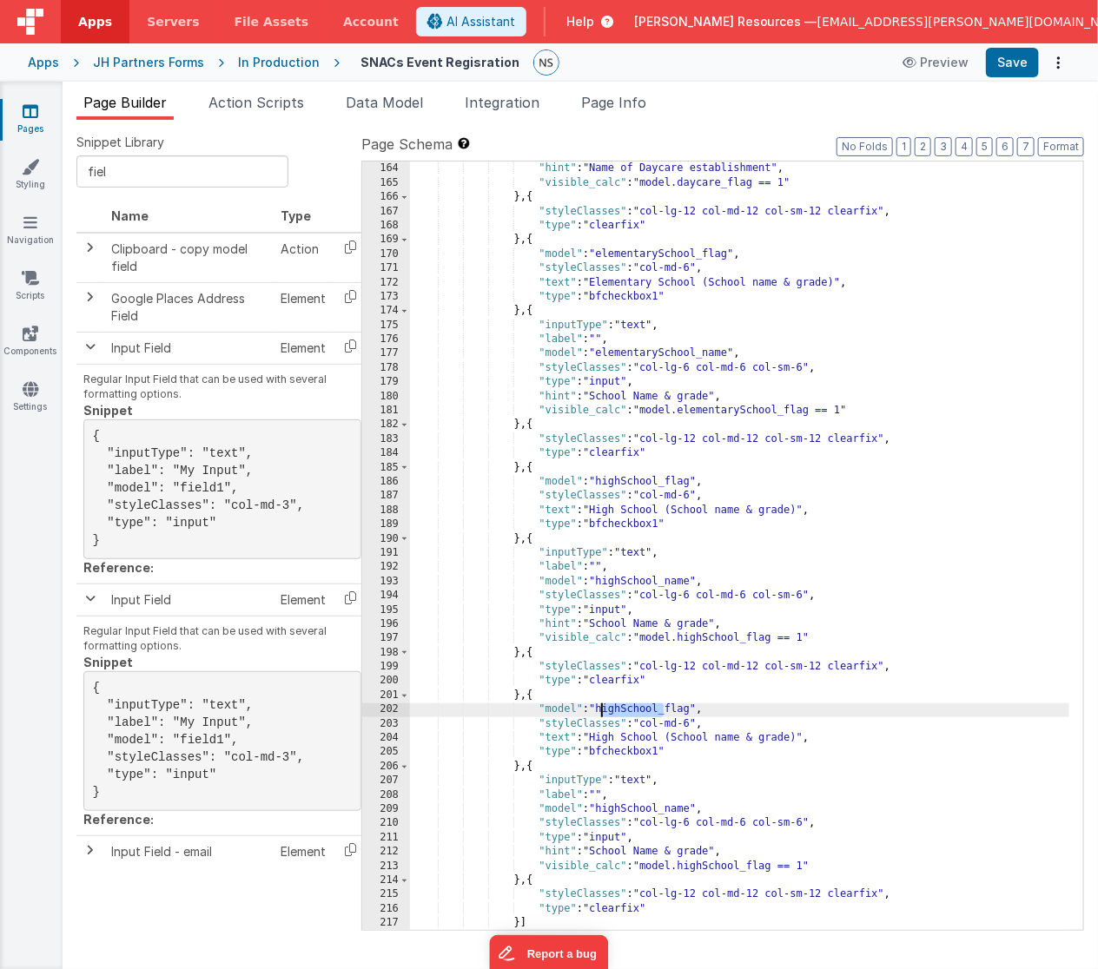
drag, startPoint x: 663, startPoint y: 709, endPoint x: 603, endPoint y: 709, distance: 59.9
click at [603, 709] on div ""type" : "input" , "hint" : "Name of Daycare establishment" , "visible_calc" : …" at bounding box center [740, 547] width 660 height 798
click at [625, 706] on div ""type" : "input" , "hint" : "Name of Daycare establishment" , "visible_calc" : …" at bounding box center [740, 547] width 660 height 798
click at [668, 711] on div ""type" : "input" , "hint" : "Name of Daycare establishment" , "visible_calc" : …" at bounding box center [740, 547] width 660 height 798
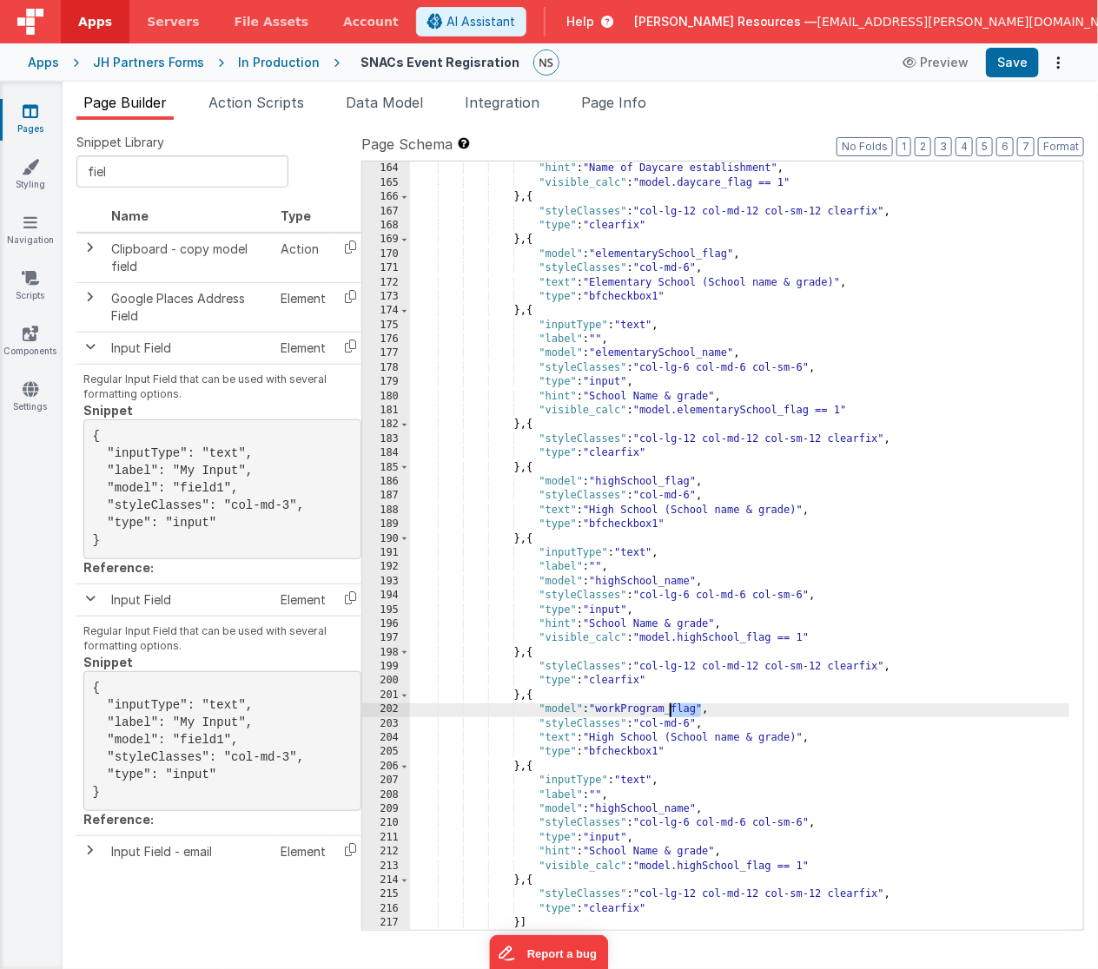
click at [669, 709] on div ""type" : "input" , "hint" : "Name of Daycare establishment" , "visible_calc" : …" at bounding box center [740, 547] width 660 height 798
click at [597, 709] on div ""type" : "input" , "hint" : "Name of Daycare establishment" , "visible_calc" : …" at bounding box center [740, 547] width 660 height 798
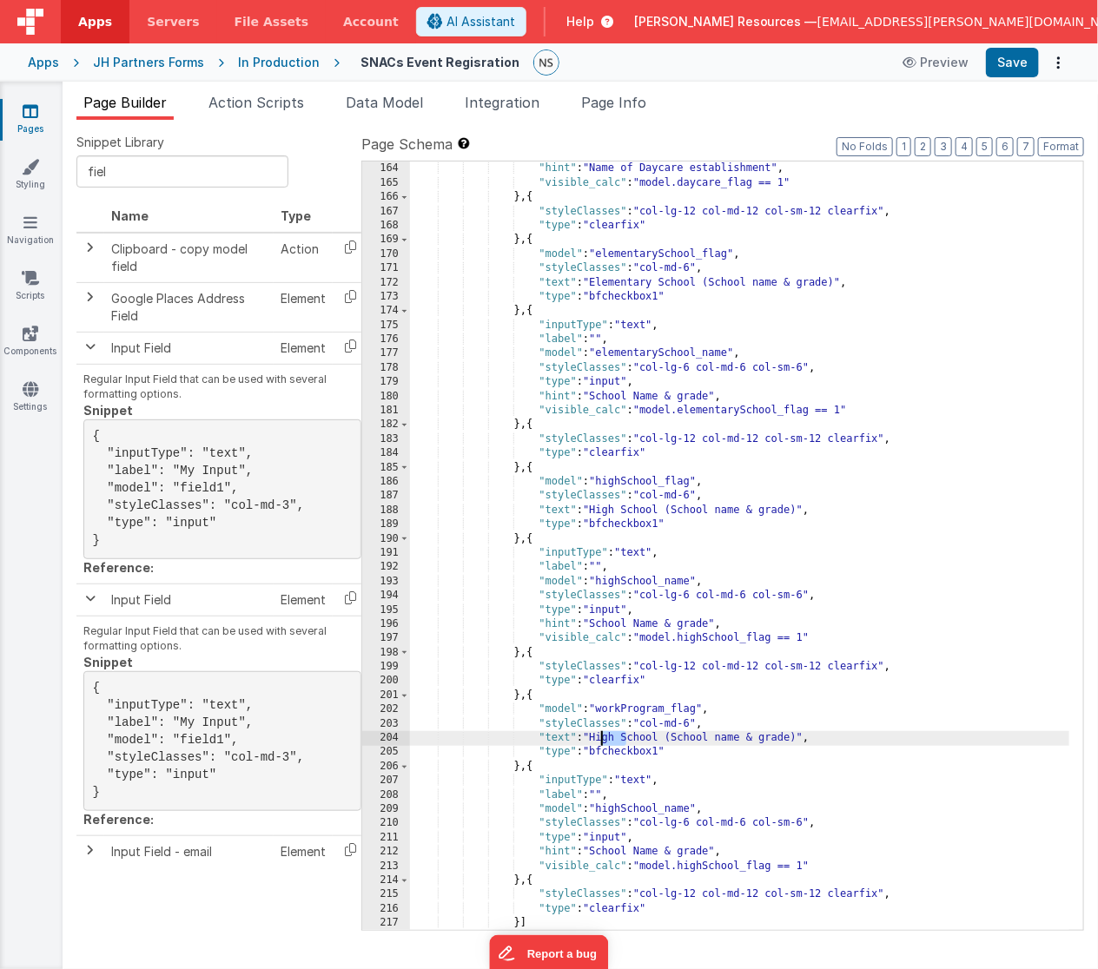
drag, startPoint x: 624, startPoint y: 739, endPoint x: 600, endPoint y: 741, distance: 24.4
click at [600, 741] on div ""type" : "input" , "hint" : "Name of Daycare establishment" , "visible_calc" : …" at bounding box center [740, 547] width 660 height 798
drag, startPoint x: 594, startPoint y: 739, endPoint x: 794, endPoint y: 741, distance: 199.7
click at [794, 741] on div ""type" : "input" , "hint" : "Name of Daycare establishment" , "visible_calc" : …" at bounding box center [740, 547] width 660 height 798
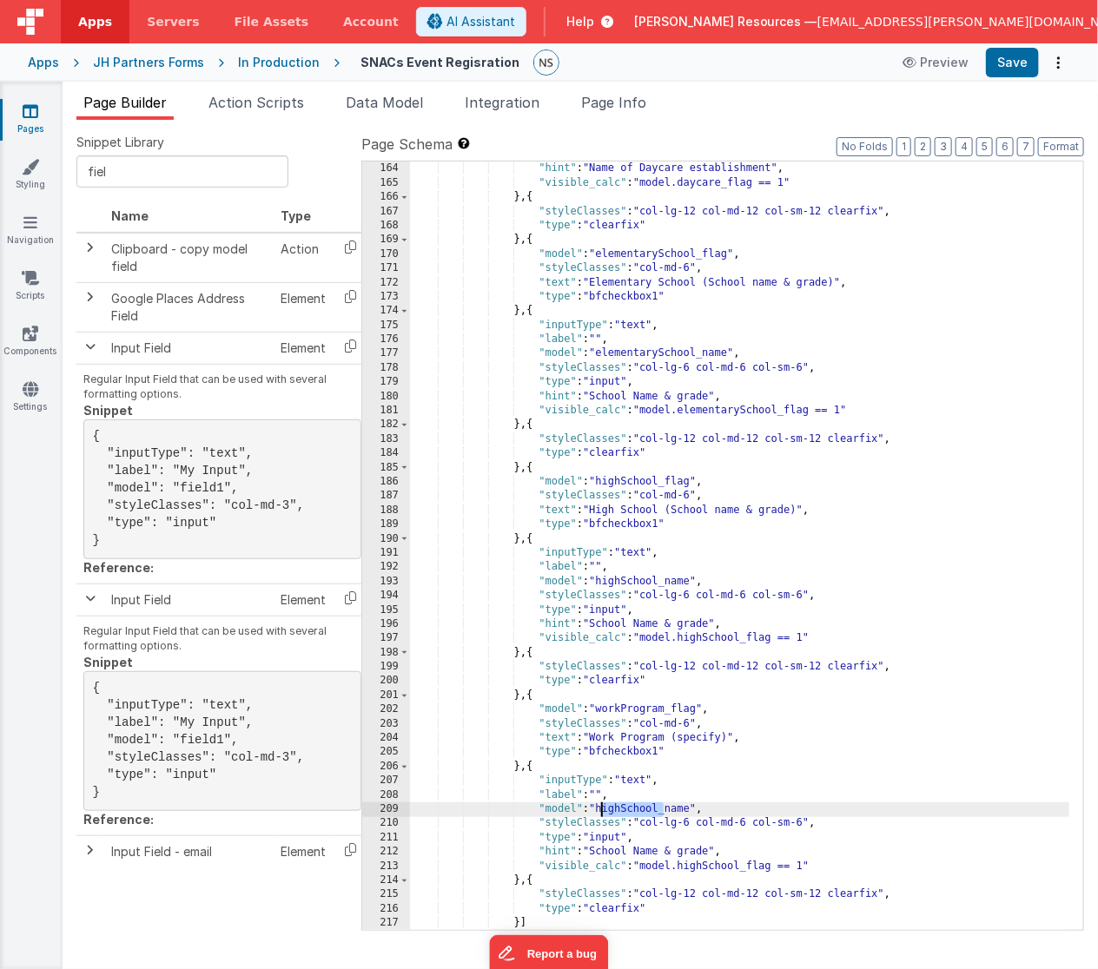
drag, startPoint x: 663, startPoint y: 808, endPoint x: 602, endPoint y: 810, distance: 61.7
click at [602, 810] on div ""type" : "input" , "hint" : "Name of Daycare establishment" , "visible_calc" : …" at bounding box center [740, 547] width 660 height 798
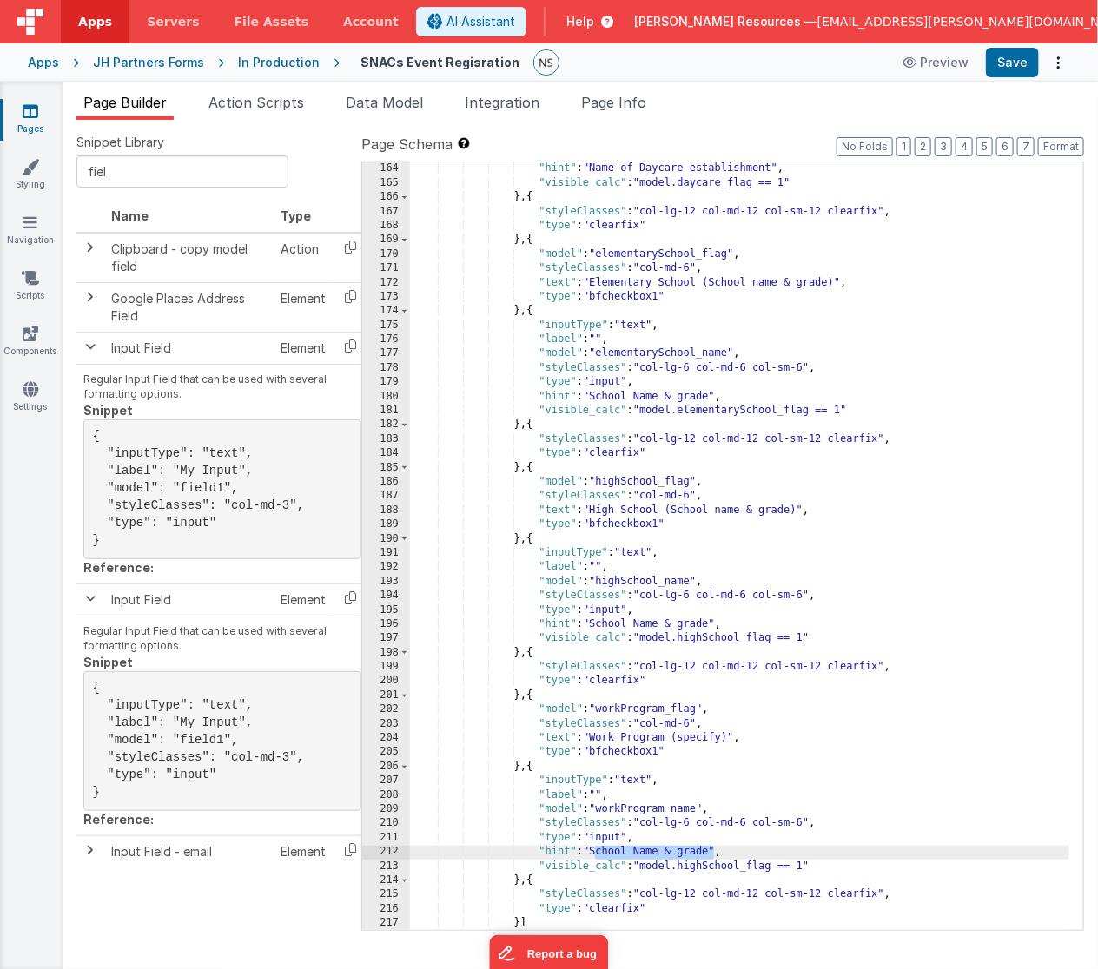
drag, startPoint x: 596, startPoint y: 851, endPoint x: 714, endPoint y: 851, distance: 118.1
click at [714, 851] on div ""type" : "input" , "hint" : "Name of Daycare establishment" , "visible_calc" : …" at bounding box center [740, 547] width 660 height 798
click at [723, 865] on div ""type" : "input" , "hint" : "Name of Daycare establishment" , "visible_calc" : …" at bounding box center [740, 547] width 660 height 798
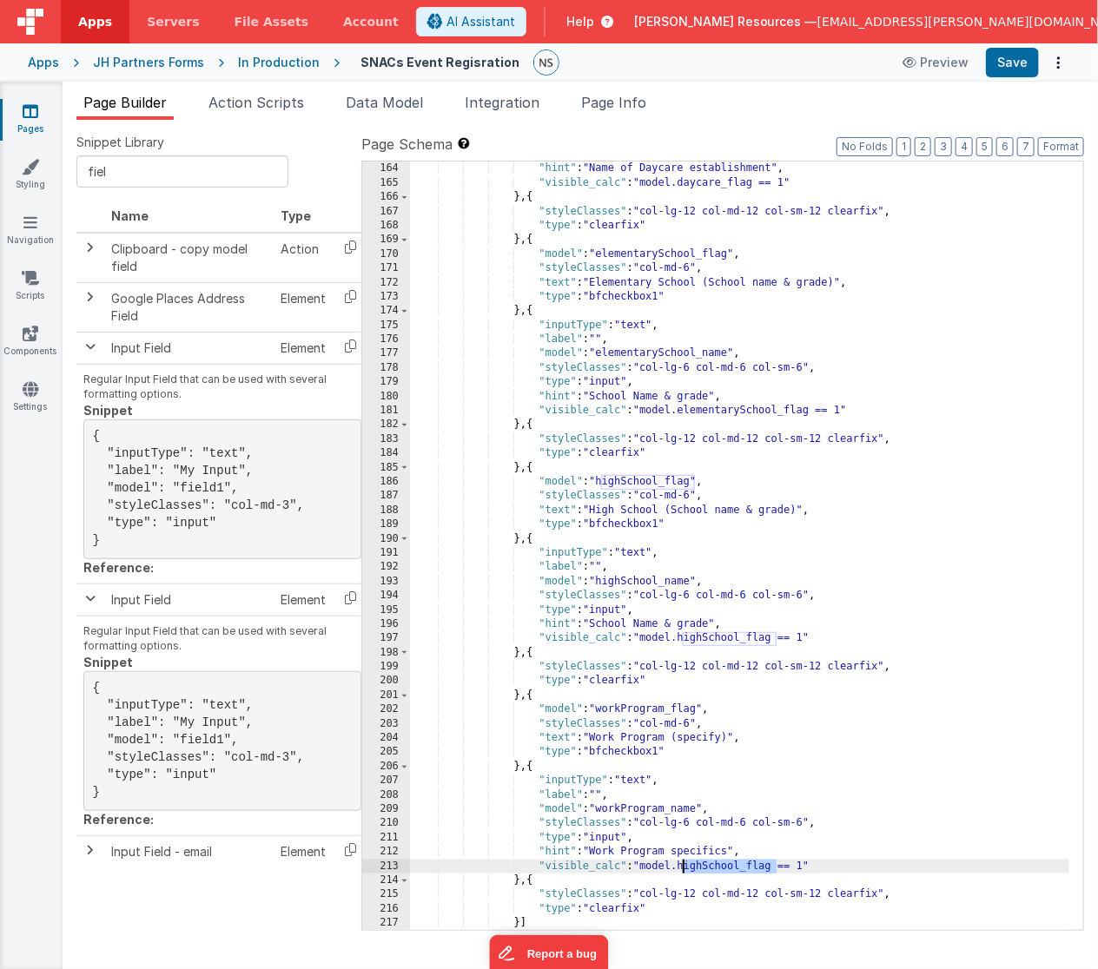
click at [723, 865] on div ""type" : "input" , "hint" : "Name of Daycare establishment" , "visible_calc" : …" at bounding box center [740, 547] width 660 height 798
paste textarea
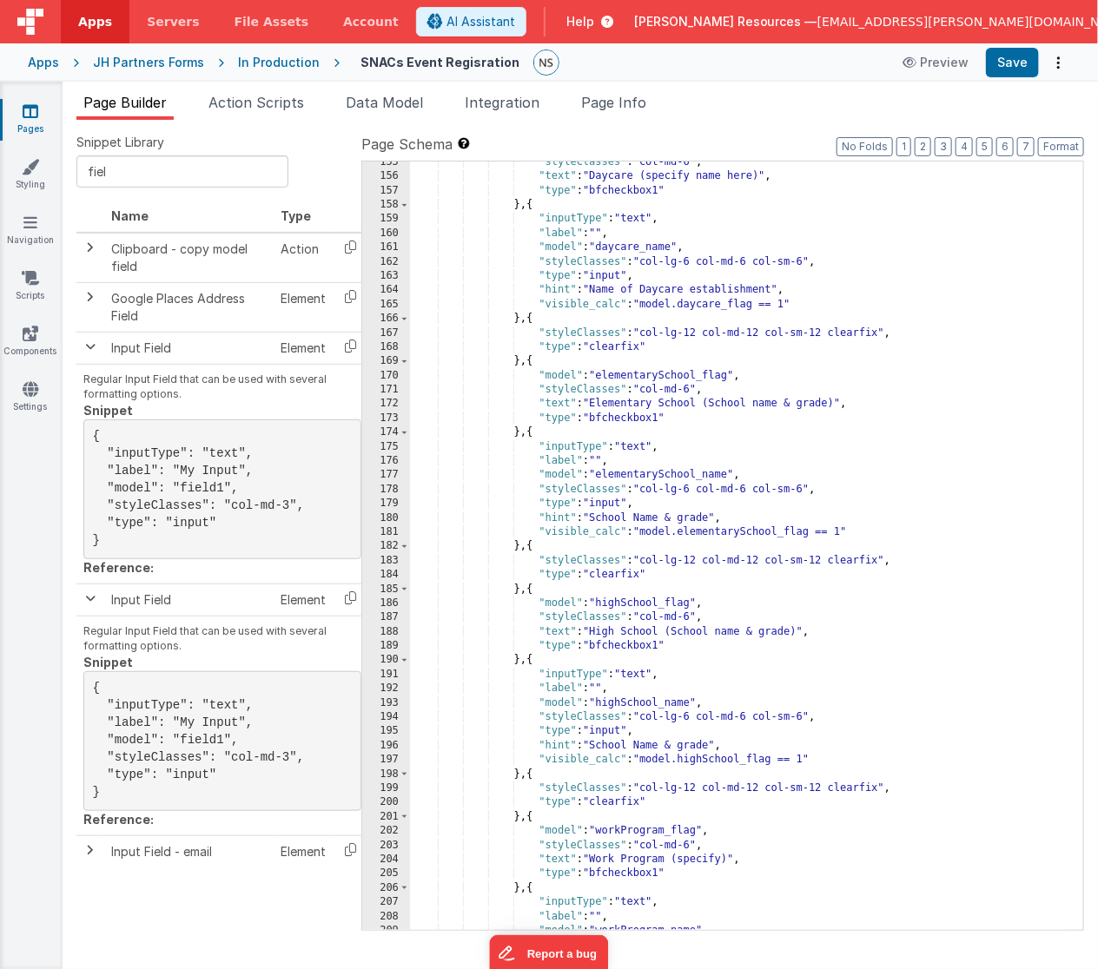
scroll to position [2087, 0]
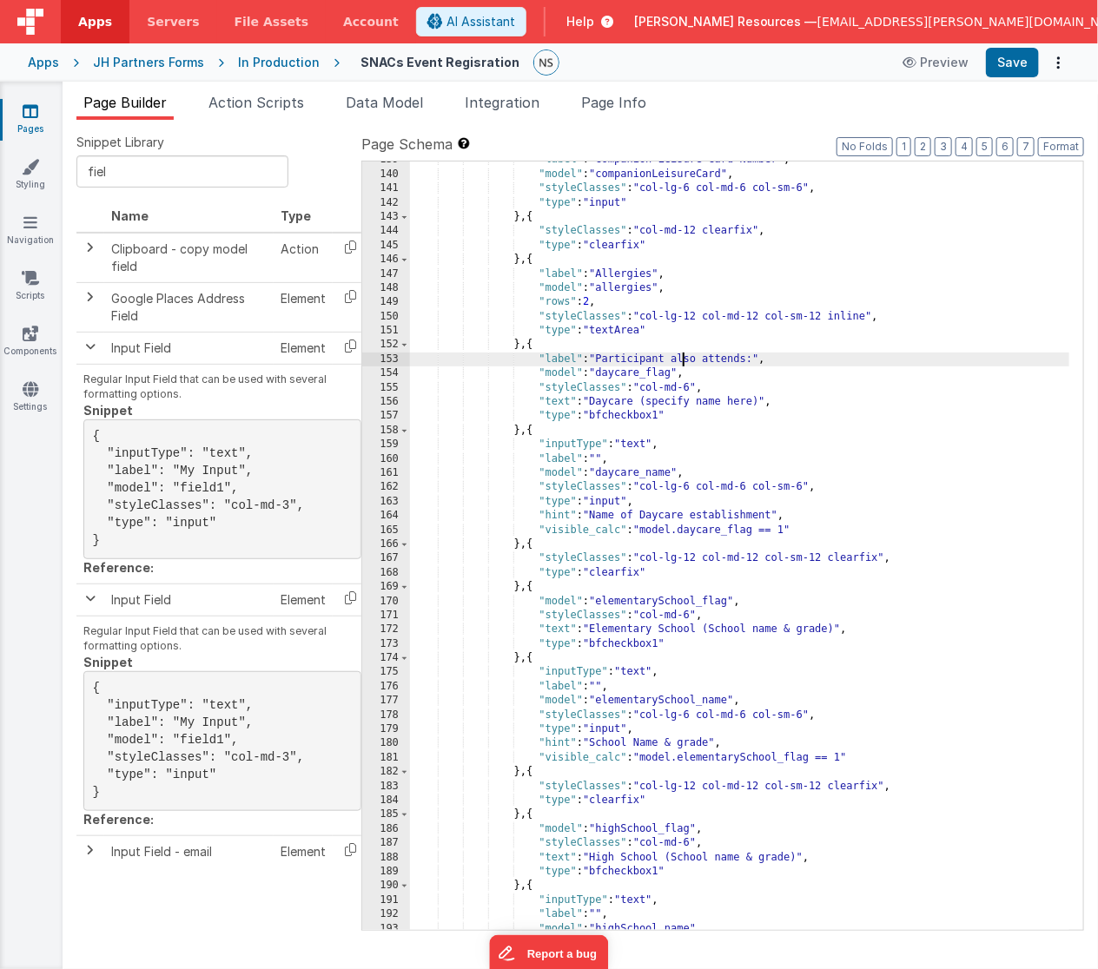
click at [679, 355] on div ""label" : "Companion Leisure Card Number" , "model" : "companionLeisureCard" , …" at bounding box center [740, 552] width 660 height 798
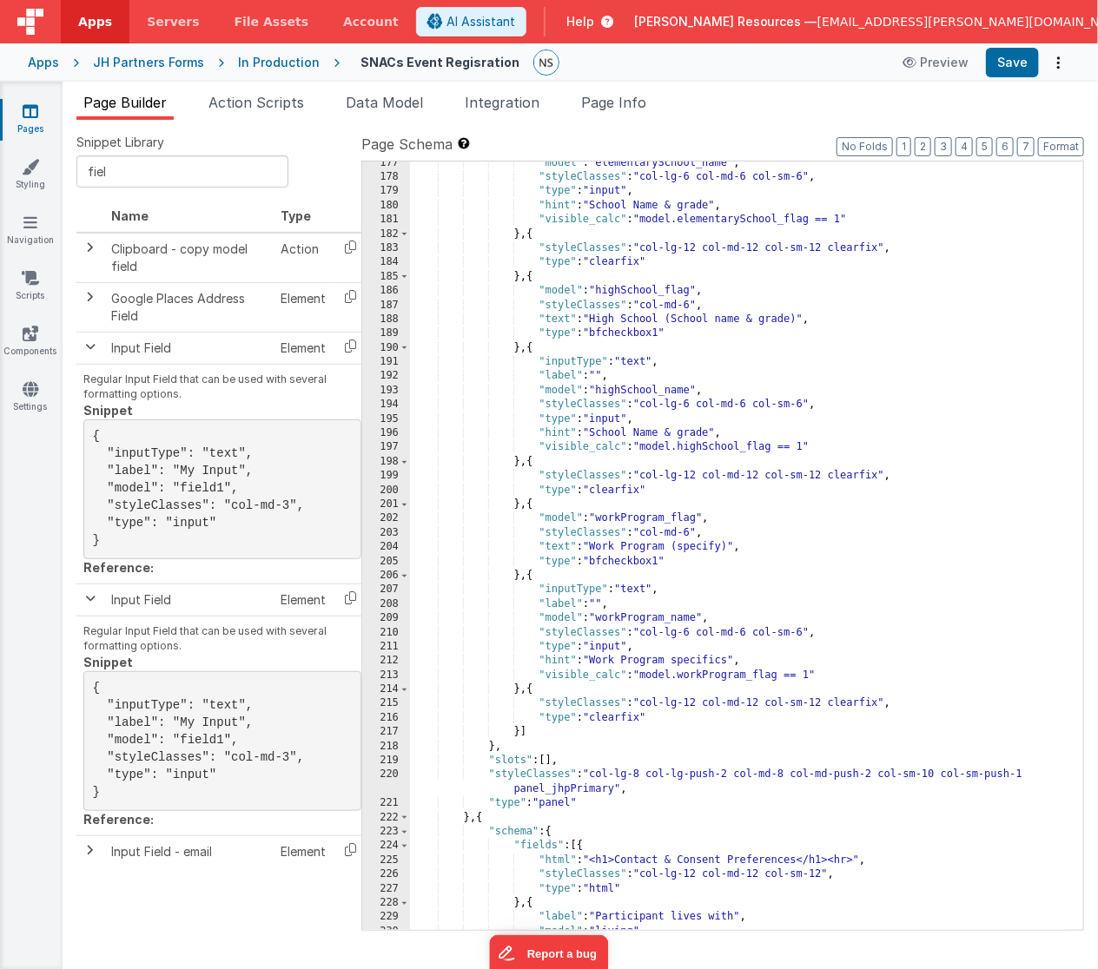
scroll to position [2643, 0]
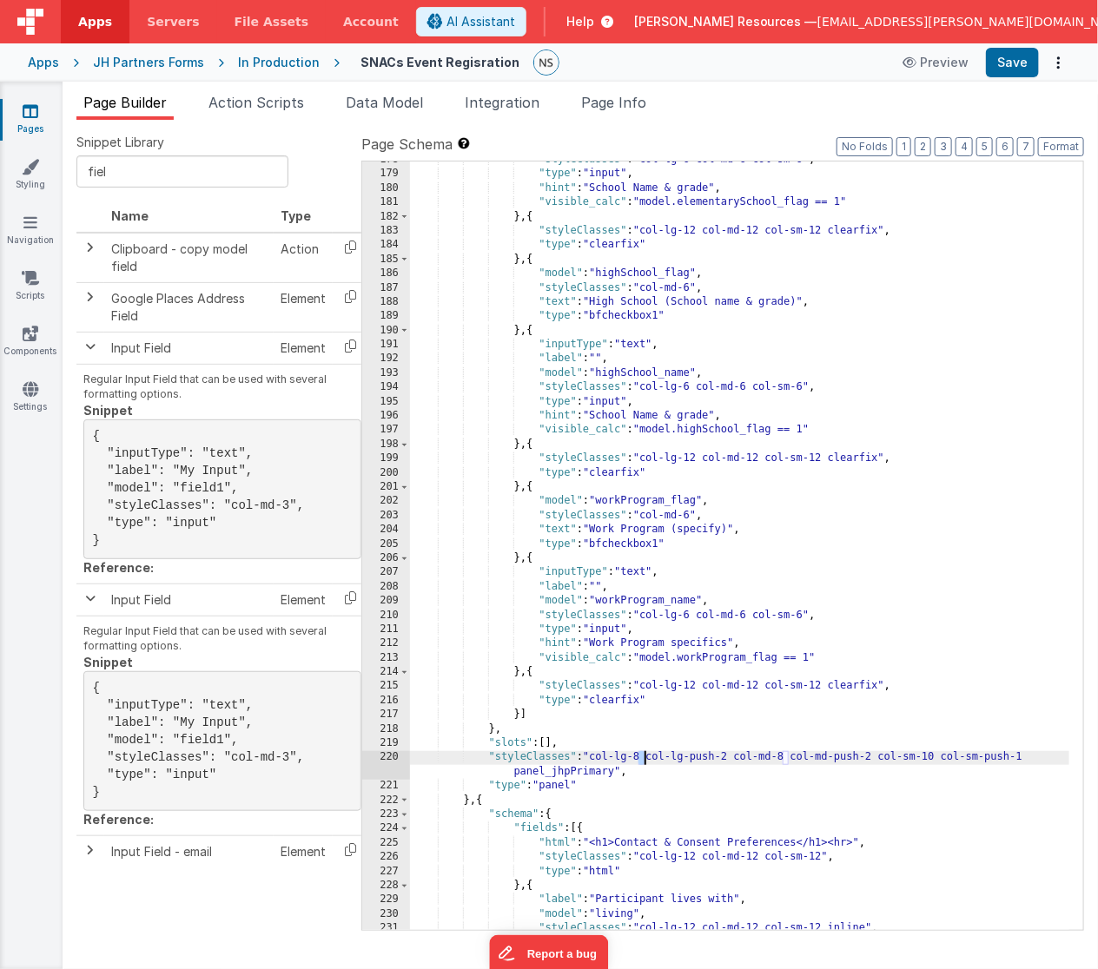
click at [643, 759] on div ""styleClasses" : "col-lg-6 col-md-6 col-sm-6" , "type" : "input" , "hint" : "Sc…" at bounding box center [740, 552] width 660 height 798
click at [737, 758] on div ""styleClasses" : "col-lg-6 col-md-6 col-sm-6" , "type" : "input" , "hint" : "Sc…" at bounding box center [740, 552] width 660 height 798
click at [794, 758] on div ""styleClasses" : "col-lg-6 col-md-6 col-sm-6" , "type" : "input" , "hint" : "Sc…" at bounding box center [740, 552] width 660 height 798
click at [887, 756] on div ""styleClasses" : "col-lg-6 col-md-6 col-sm-6" , "type" : "input" , "hint" : "Sc…" at bounding box center [740, 552] width 660 height 798
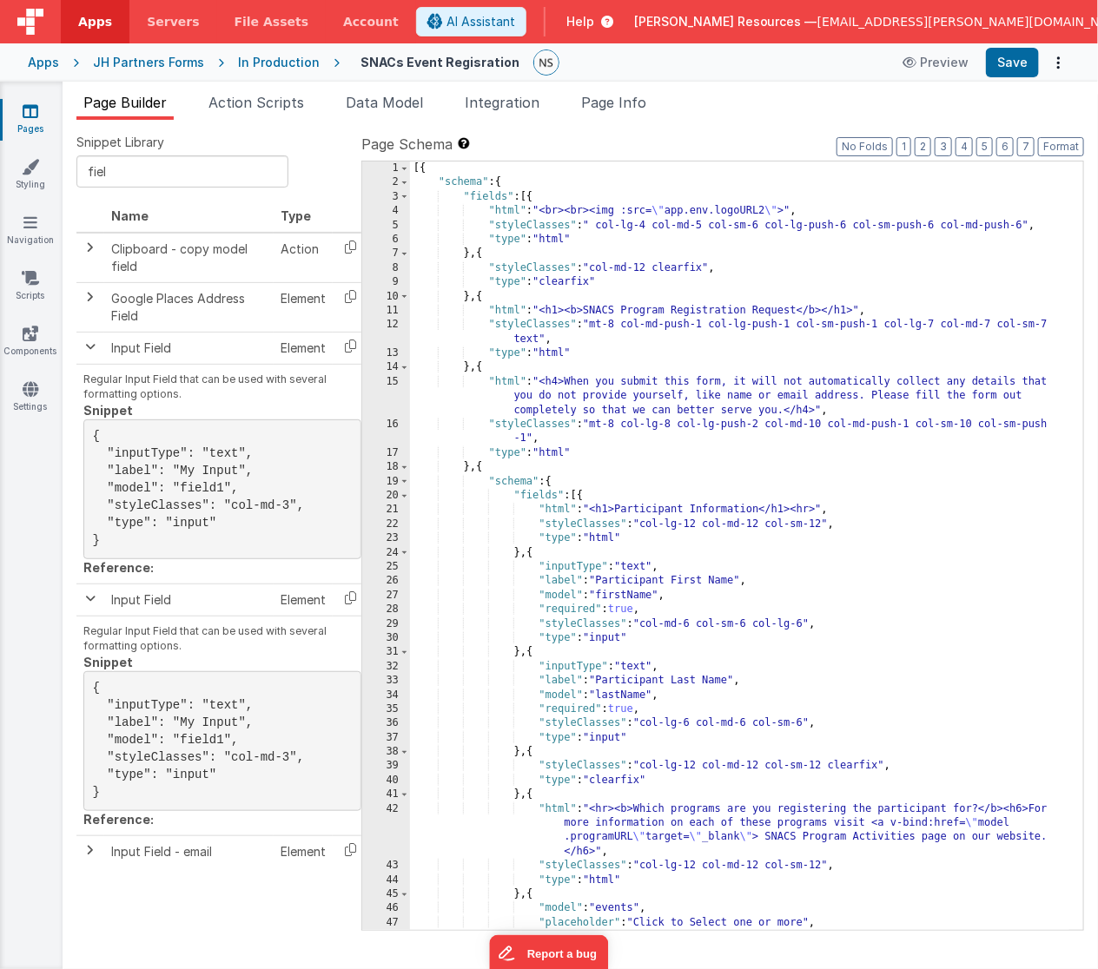
scroll to position [0, 0]
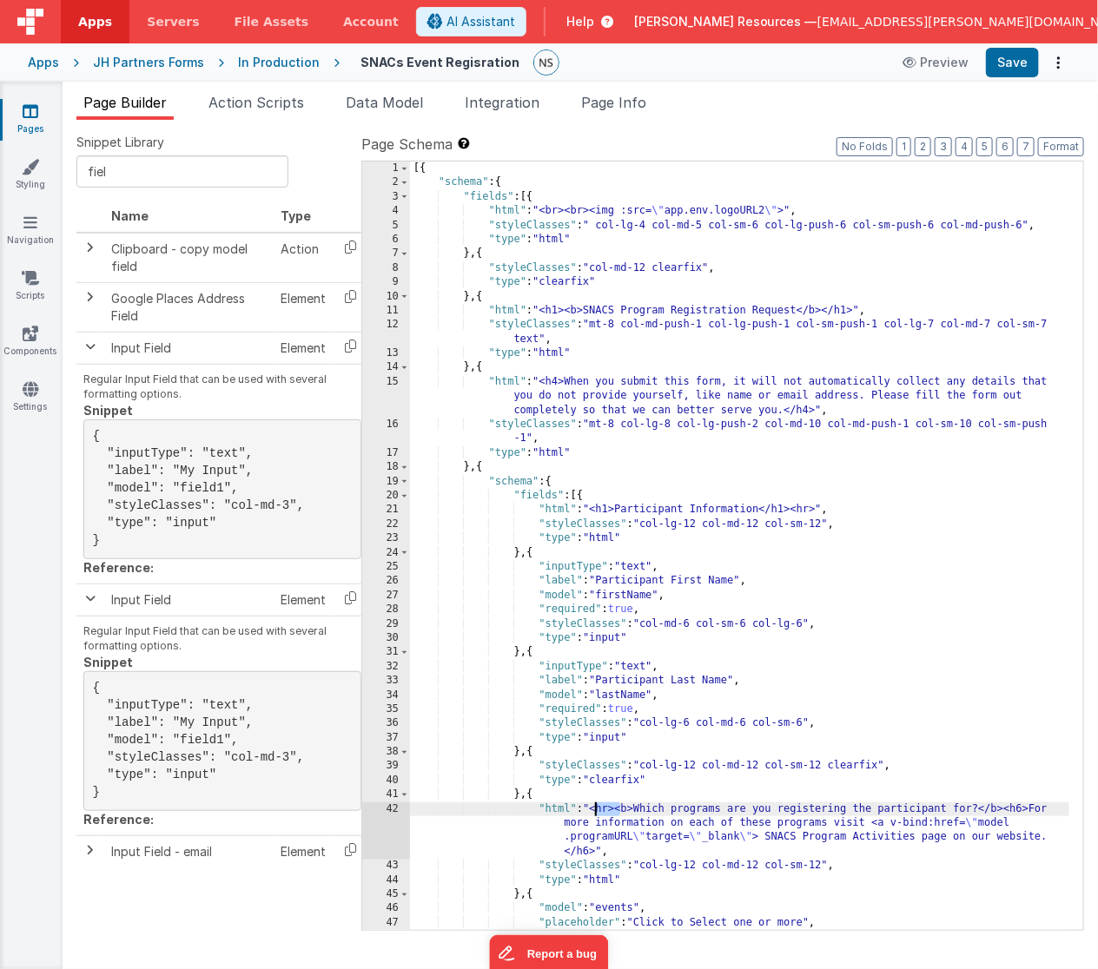
drag, startPoint x: 619, startPoint y: 808, endPoint x: 596, endPoint y: 809, distance: 23.5
click at [596, 809] on div "[{ "schema" : { "fields" : [{ "html" : "<br><br><img :src= \" app.env.logoURL2 …" at bounding box center [740, 561] width 660 height 798
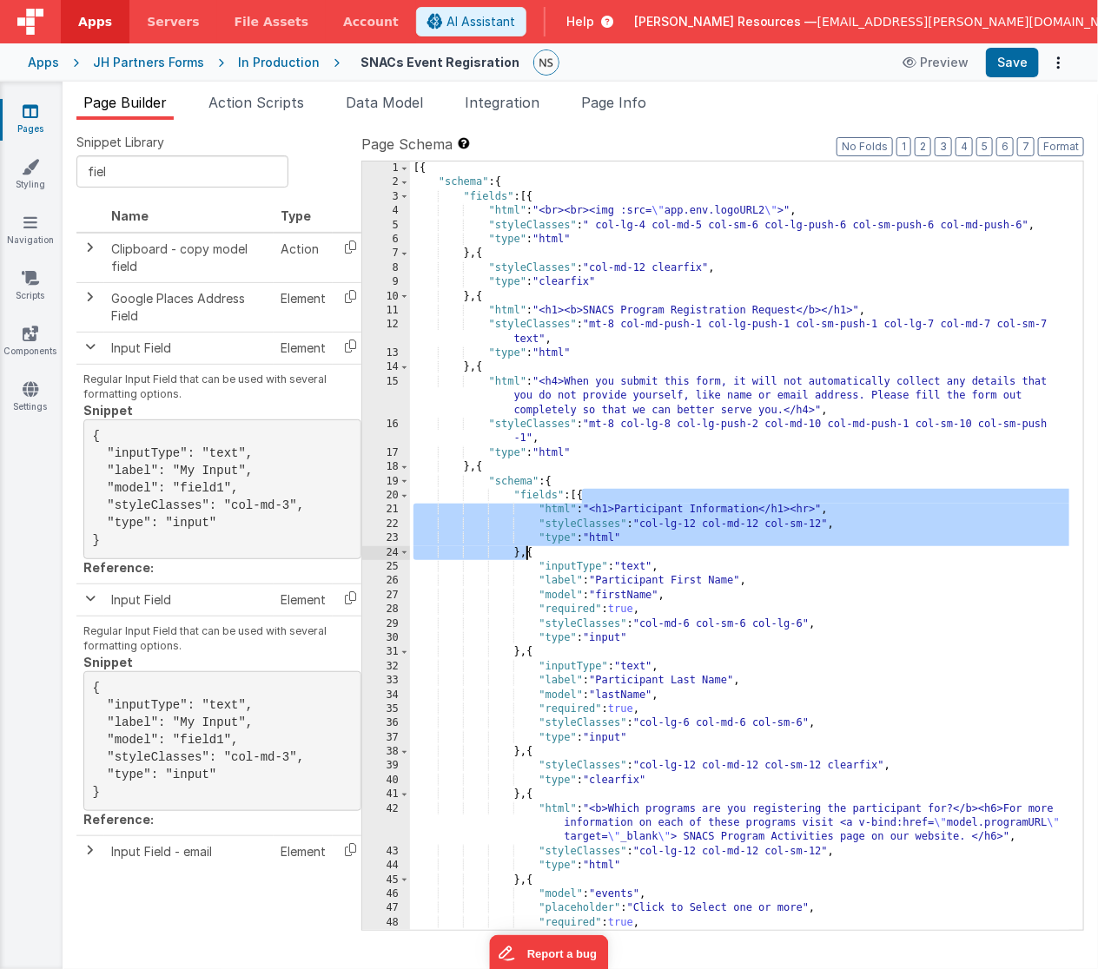
drag, startPoint x: 583, startPoint y: 494, endPoint x: 528, endPoint y: 556, distance: 82.4
click at [528, 556] on div "[{ "schema" : { "fields" : [{ "html" : "<br><br><img :src= \" app.env.logoURL2 …" at bounding box center [740, 561] width 660 height 798
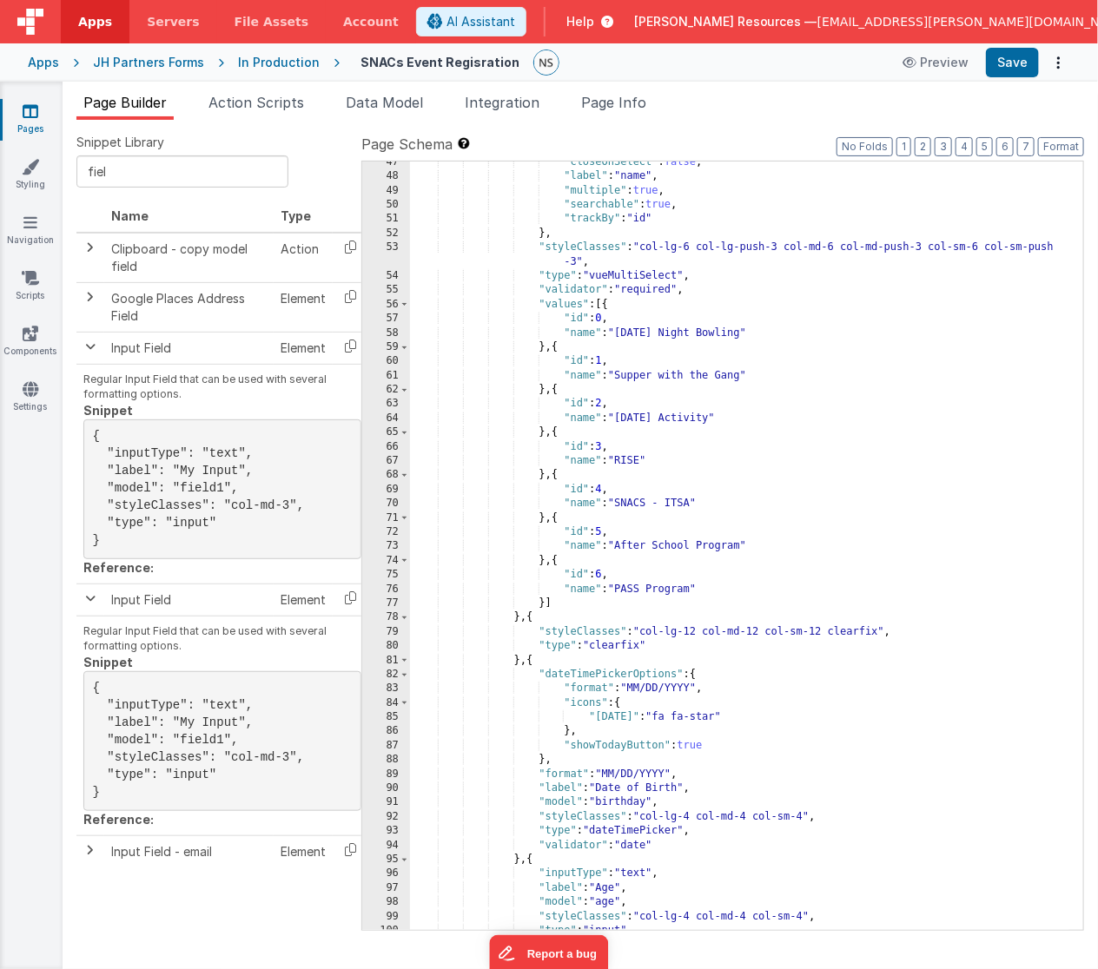
scroll to position [747, 0]
click at [519, 663] on div ""closeOnSelect" : false , "label" : "name" , "multiple" : true , "searchable" :…" at bounding box center [740, 554] width 660 height 798
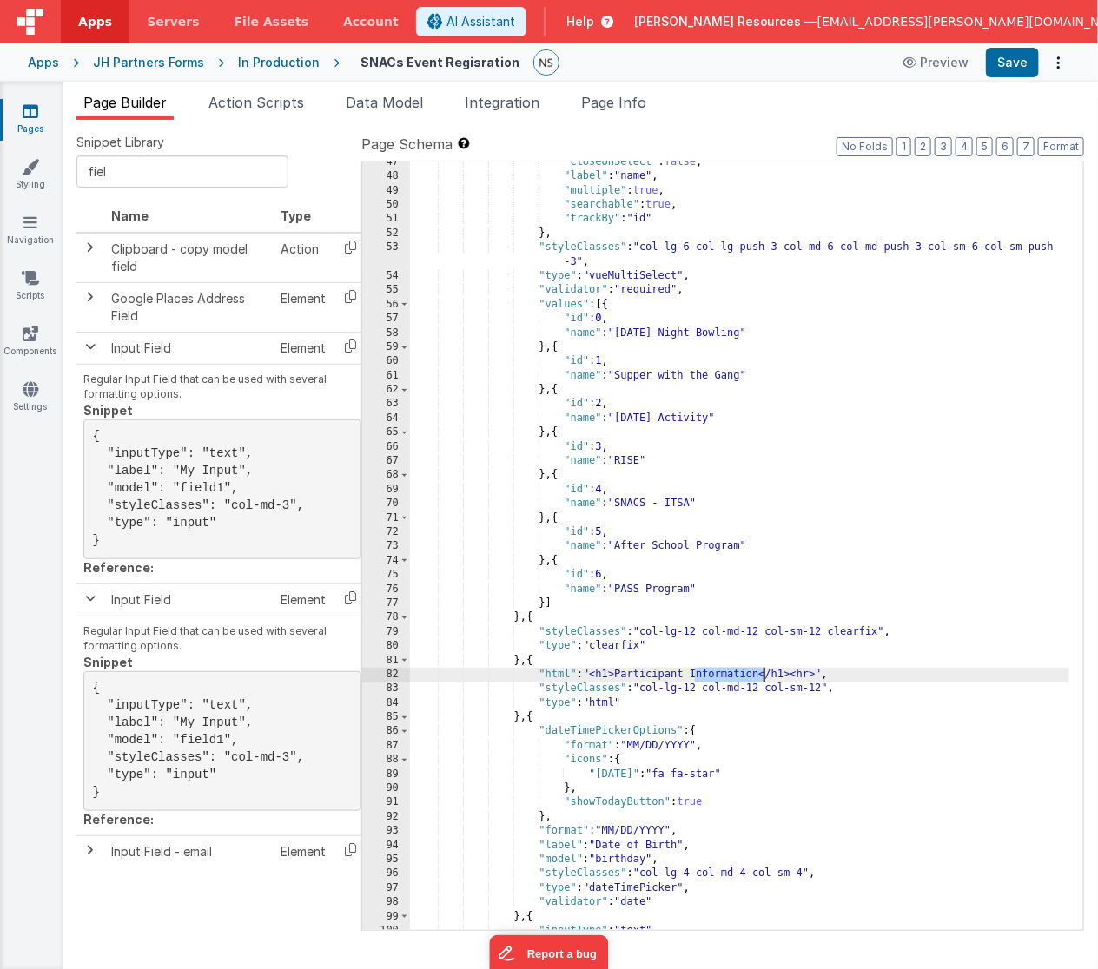
drag, startPoint x: 695, startPoint y: 674, endPoint x: 763, endPoint y: 676, distance: 68.6
click at [763, 676] on div ""closeOnSelect" : false , "label" : "name" , "multiple" : true , "searchable" :…" at bounding box center [740, 554] width 660 height 798
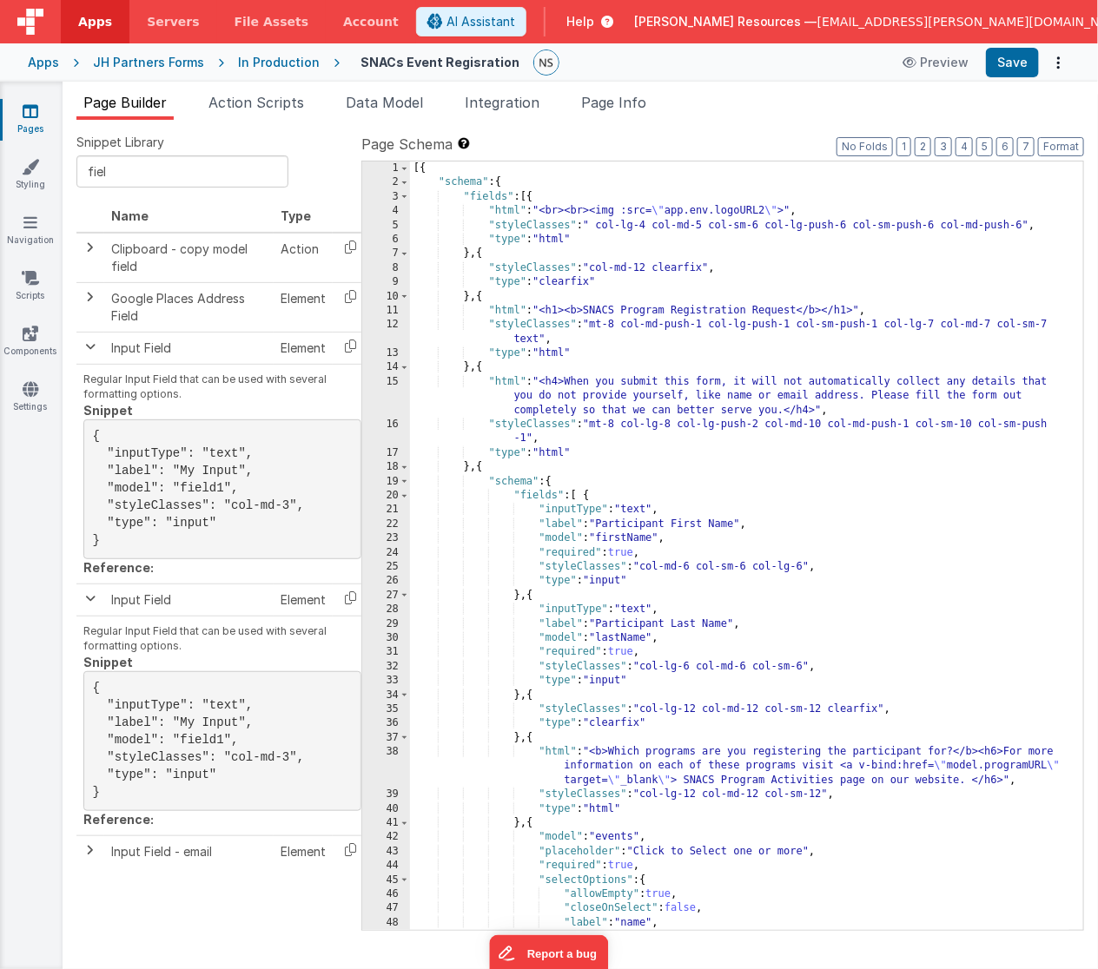
scroll to position [0, 0]
click at [405, 481] on span at bounding box center [404, 482] width 10 height 14
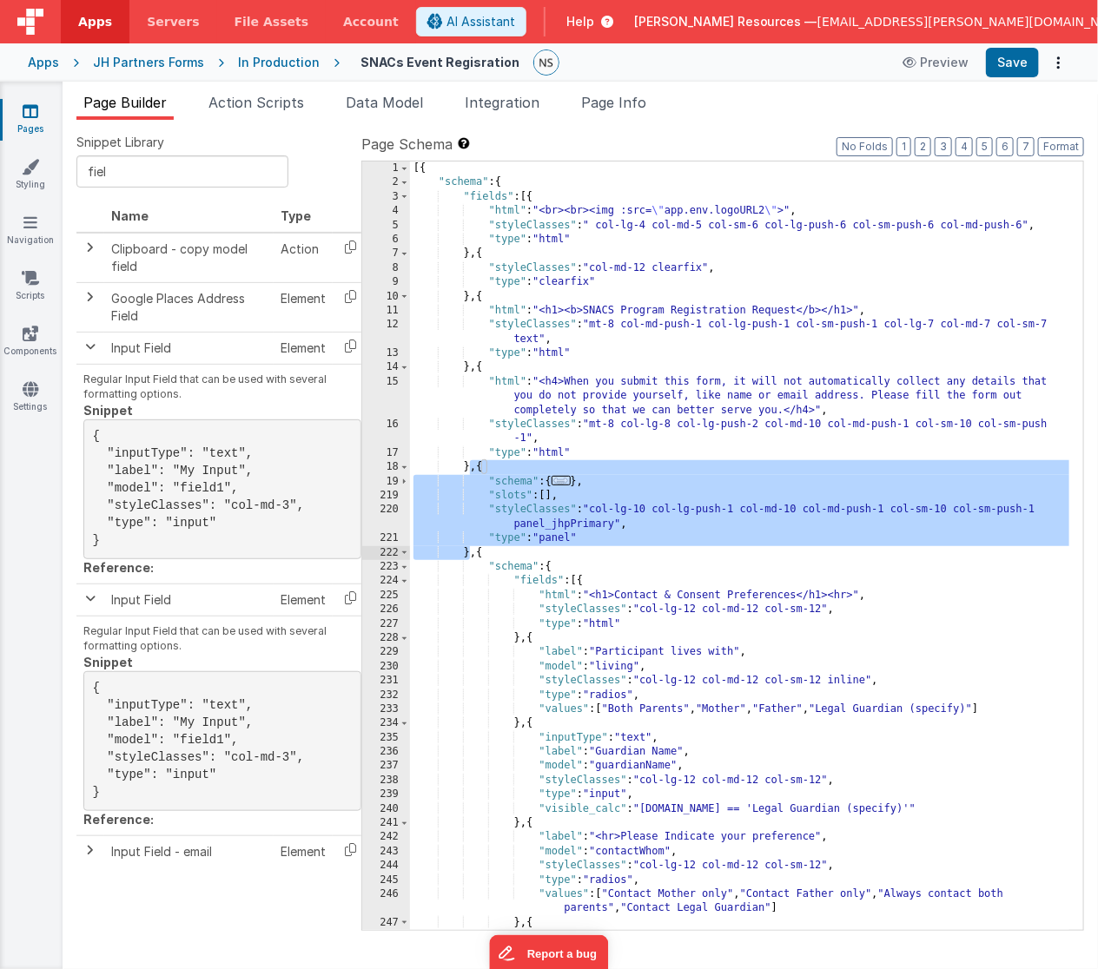
drag, startPoint x: 470, startPoint y: 467, endPoint x: 470, endPoint y: 552, distance: 85.1
click at [470, 552] on div "[{ "schema" : { "fields" : [{ "html" : "<br><br><img :src= \" app.env.logoURL2 …" at bounding box center [740, 561] width 660 height 798
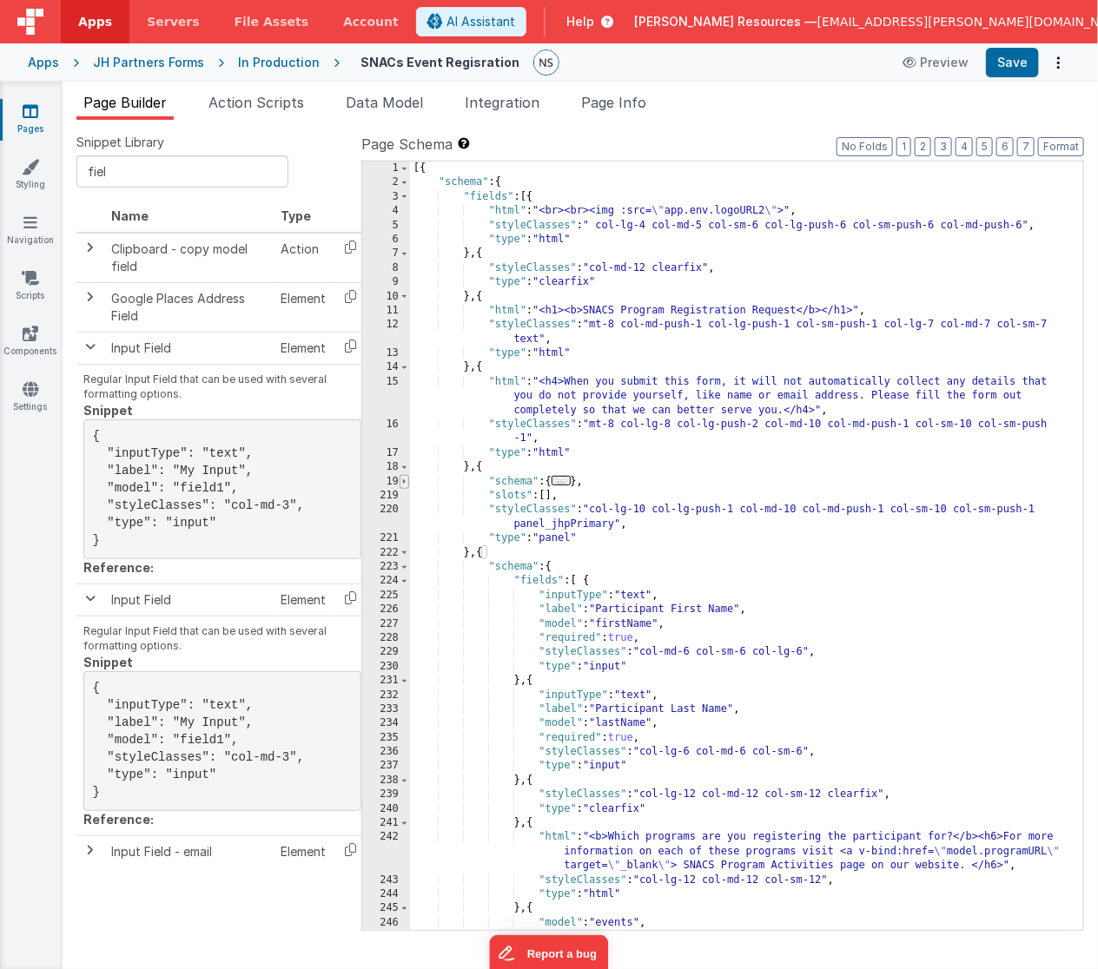
click at [405, 483] on span at bounding box center [404, 482] width 10 height 14
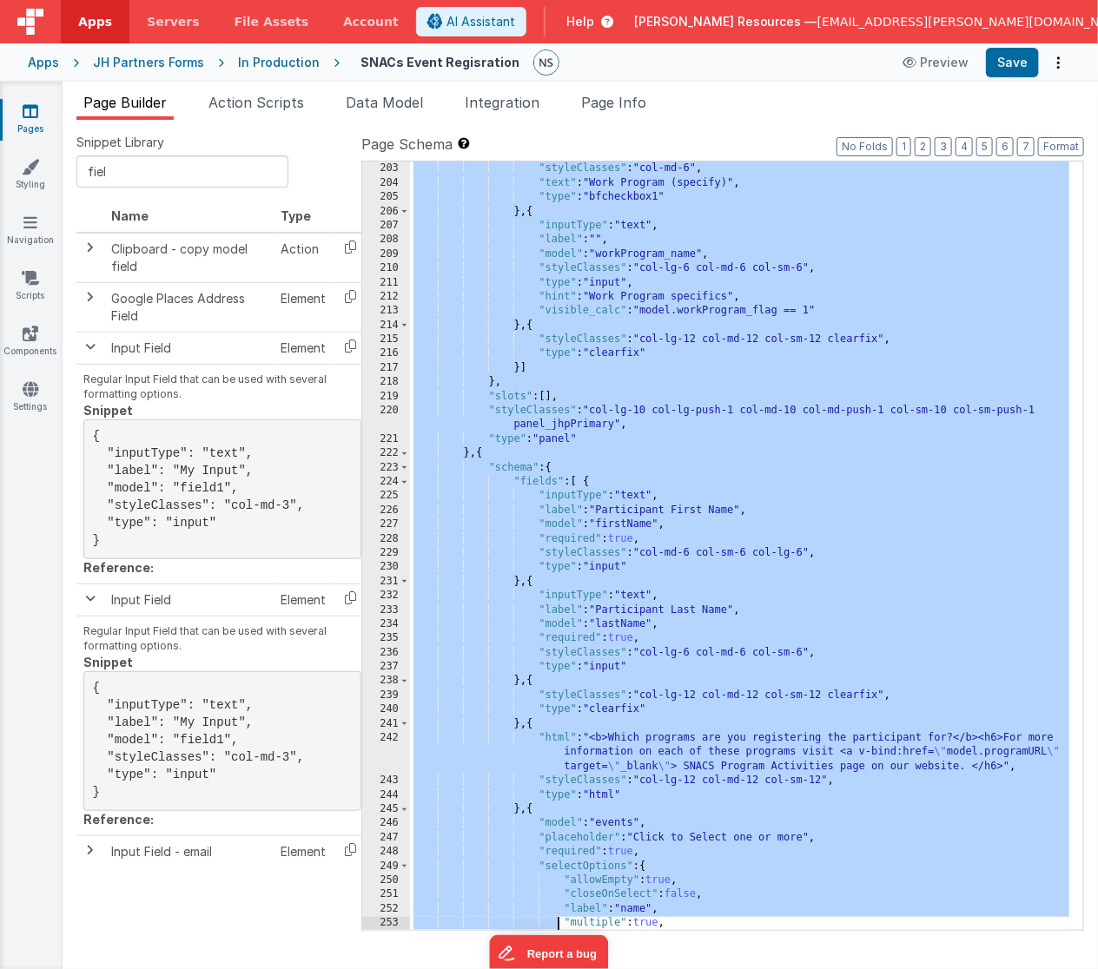
scroll to position [2976, 0]
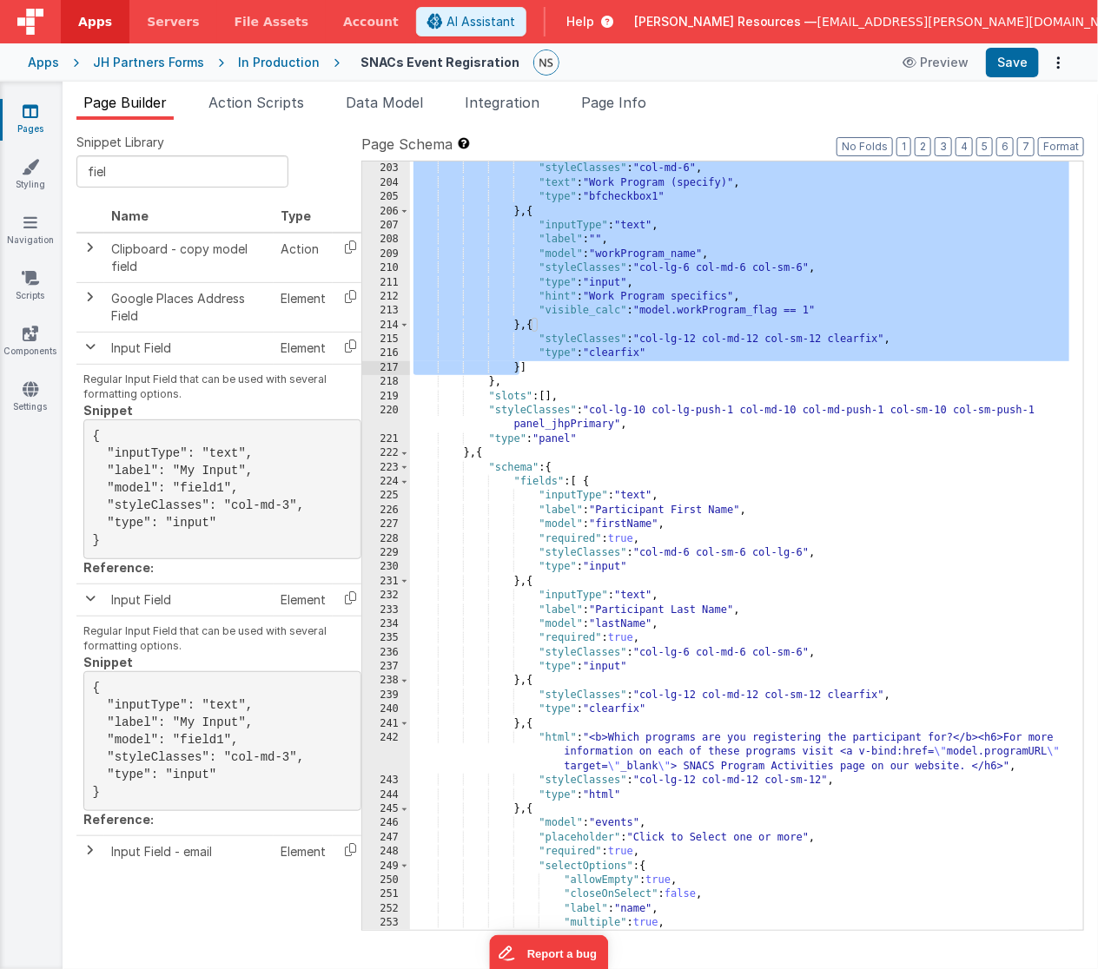
drag, startPoint x: 522, startPoint y: 583, endPoint x: 518, endPoint y: 366, distance: 218.0
click at [518, 366] on div ""model" : "workProgram_flag" , "styleClasses" : "col-md-6" , "text" : "Work Pro…" at bounding box center [740, 547] width 660 height 798
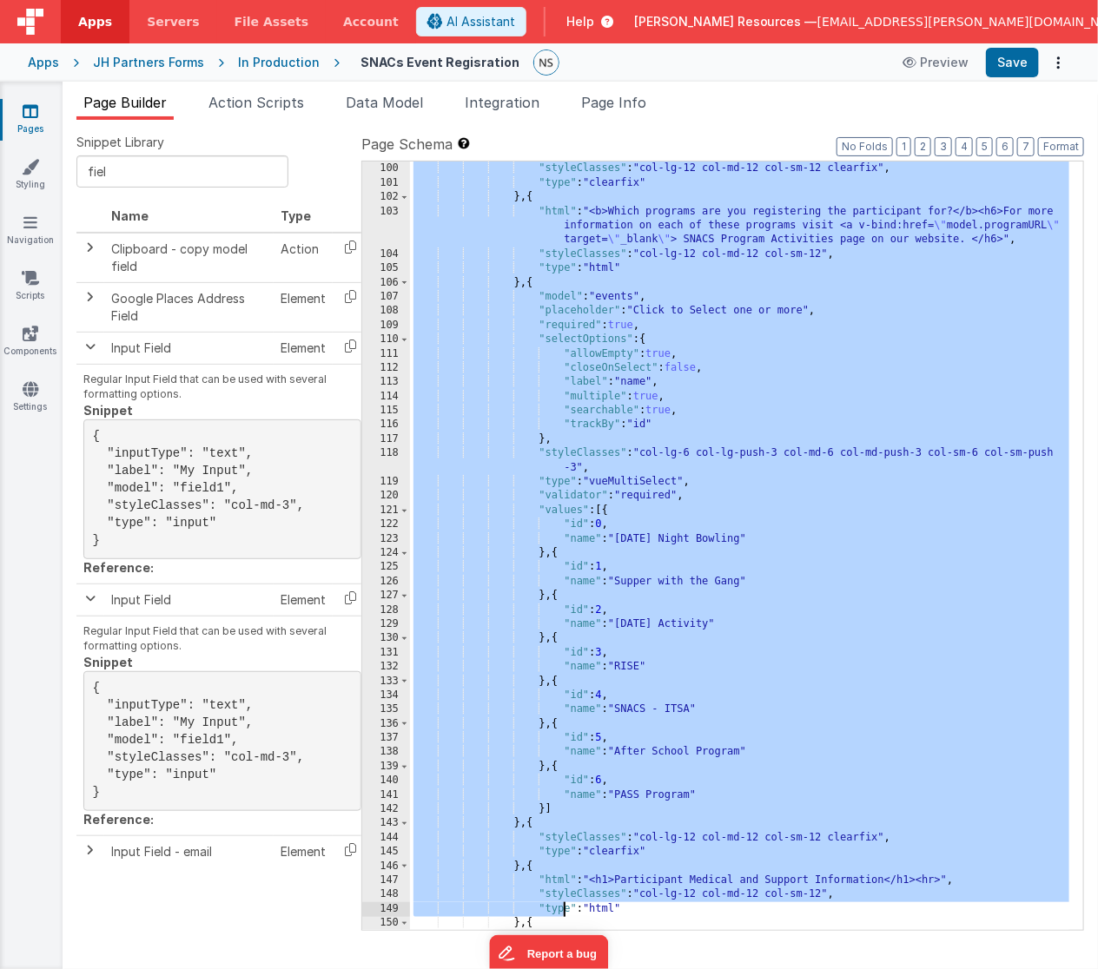
scroll to position [1523, 0]
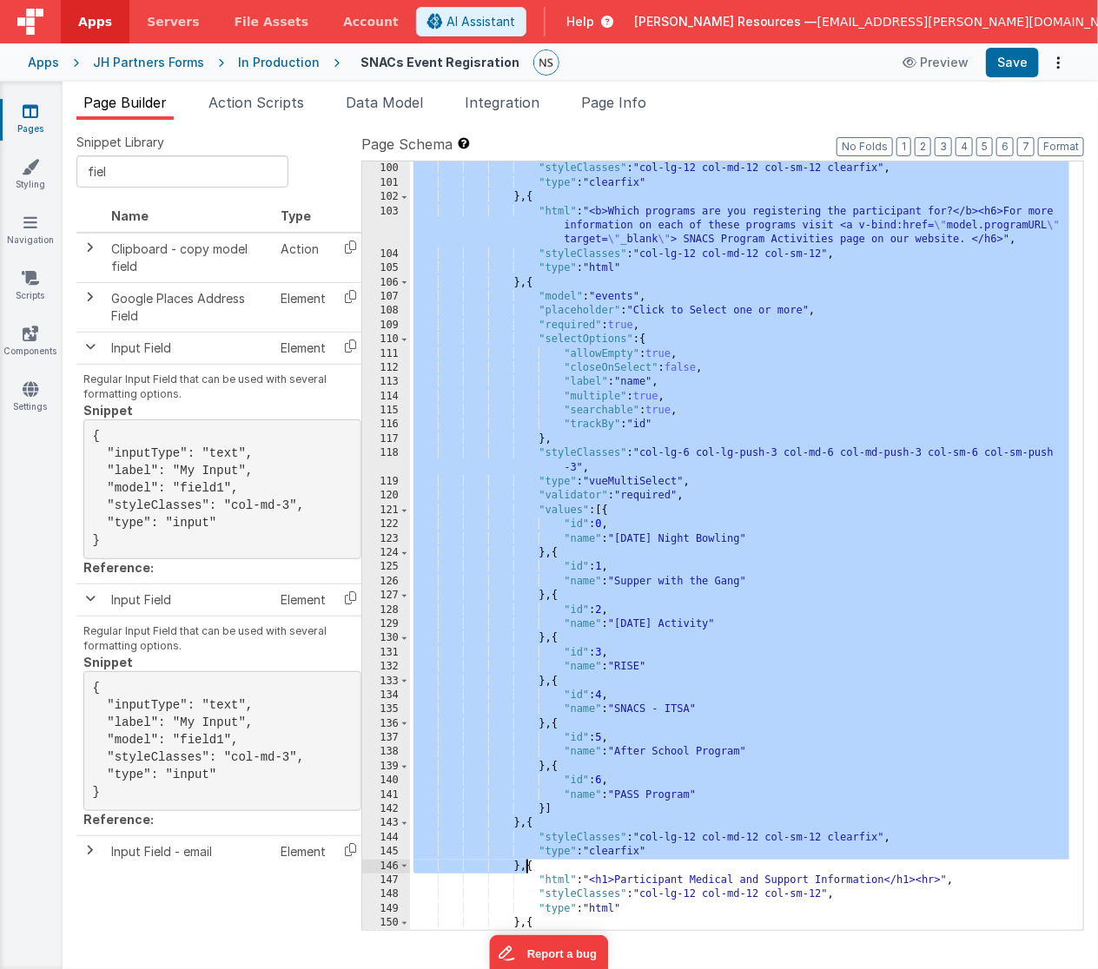
drag, startPoint x: 587, startPoint y: 507, endPoint x: 525, endPoint y: 871, distance: 369.0
click at [525, 871] on div "} , { "styleClasses" : "col-lg-12 col-md-12 col-sm-12 clearfix" , "type" : "cle…" at bounding box center [740, 547] width 660 height 798
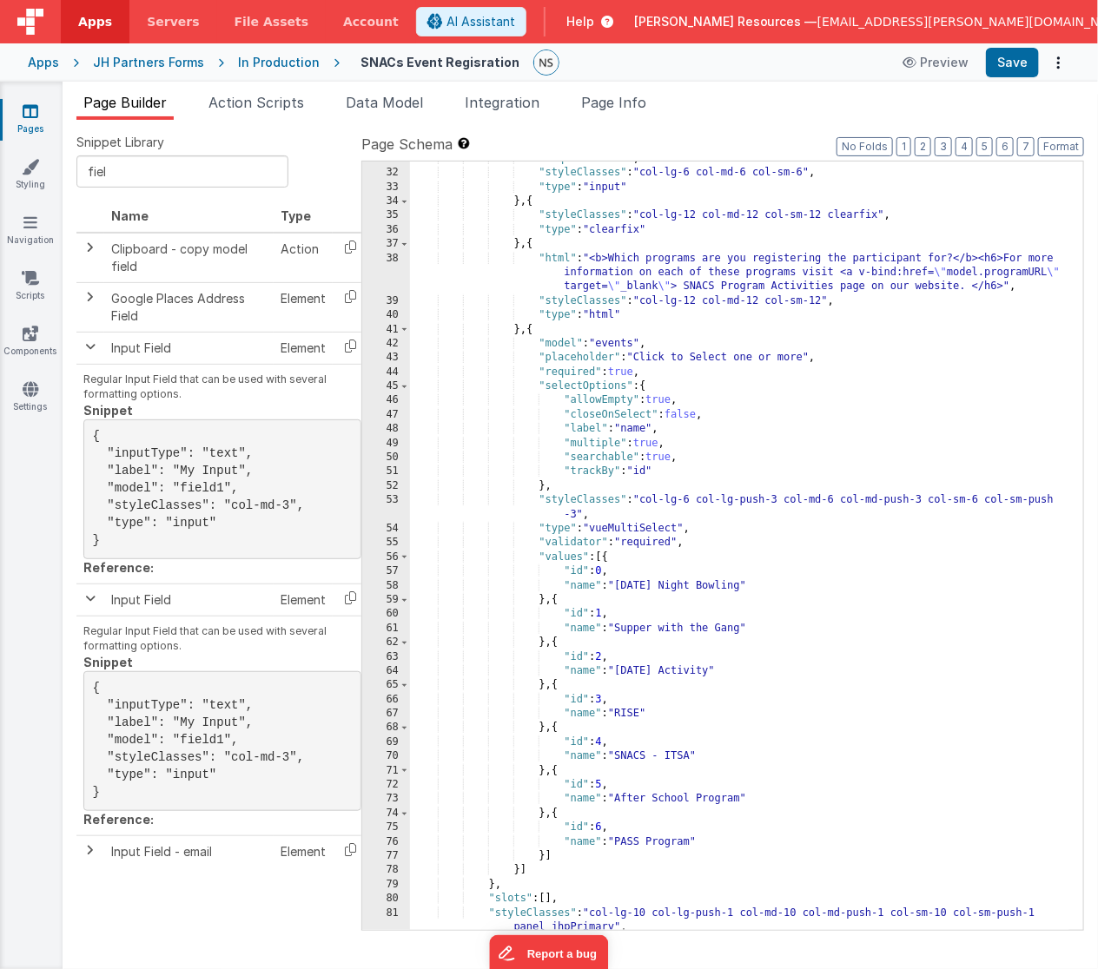
scroll to position [0, 0]
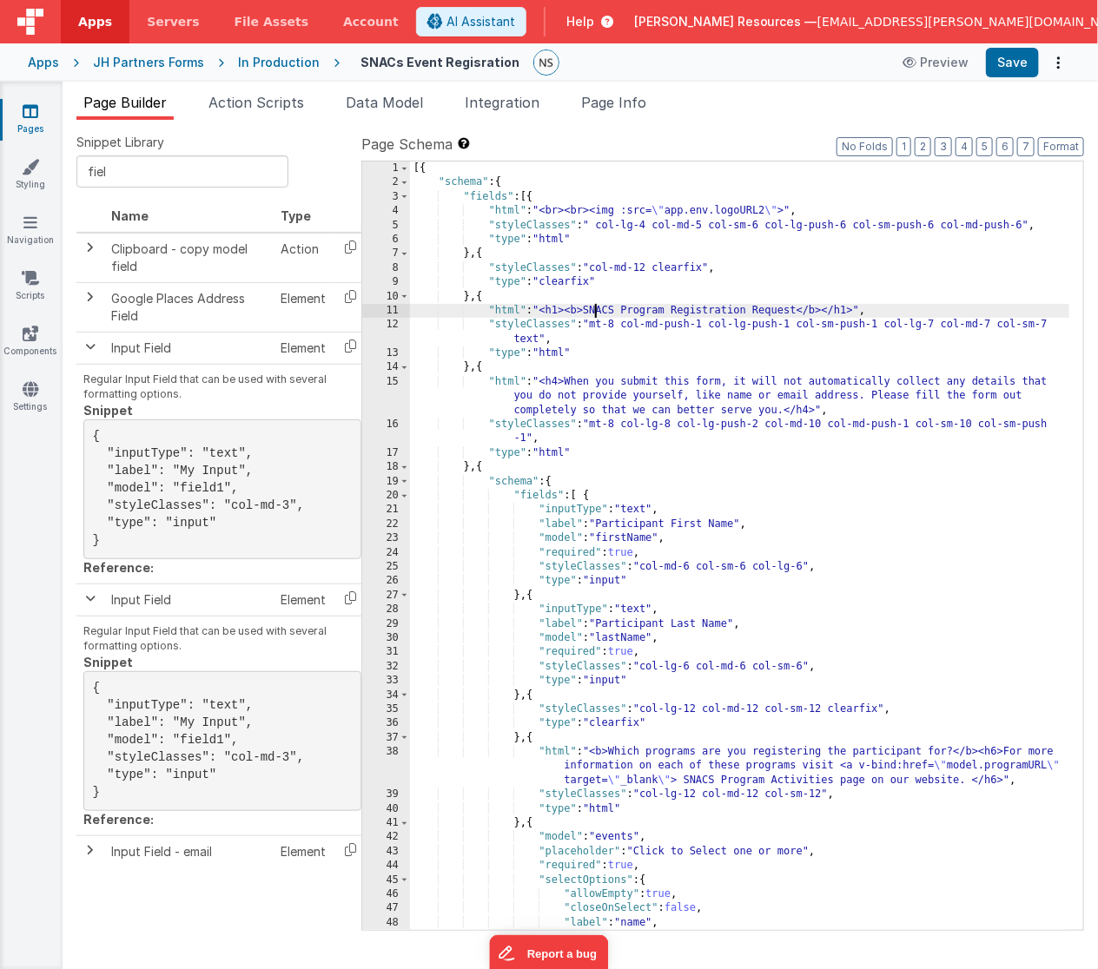
click at [595, 310] on div "[{ "schema" : { "fields" : [{ "html" : "<br><br><img :src= \" app.env.logoURL2 …" at bounding box center [740, 561] width 660 height 798
click at [609, 311] on div "[{ "schema" : { "fields" : [{ "html" : "<br><br><img :src= \" app.env.logoURL2 …" at bounding box center [740, 561] width 660 height 798
click at [622, 311] on div "[{ "schema" : { "fields" : [{ "html" : "<br><br><img :src= \" app.env.logoURL2 …" at bounding box center [740, 561] width 660 height 798
click at [633, 312] on div "[{ "schema" : { "fields" : [{ "html" : "<br><br><img :src= \" app.env.logoURL2 …" at bounding box center [740, 561] width 660 height 798
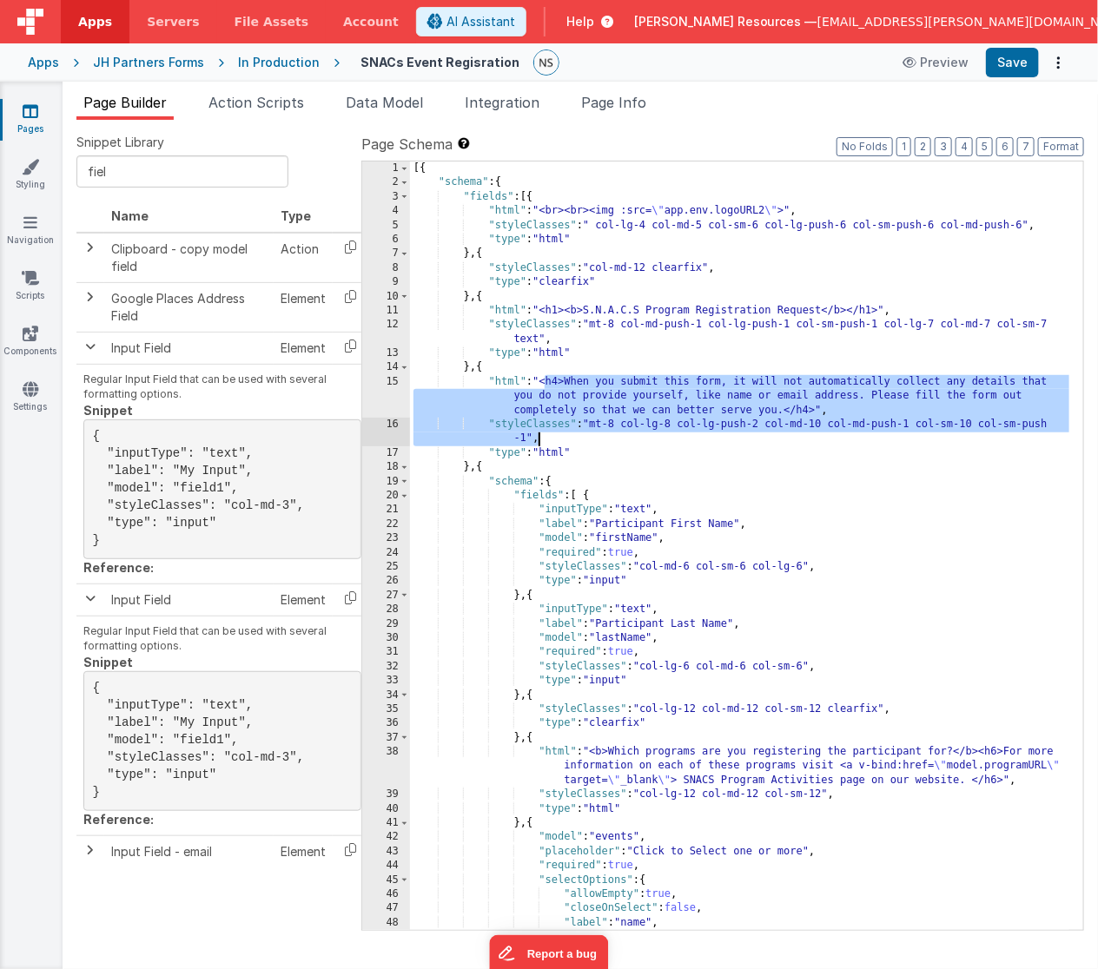
drag, startPoint x: 544, startPoint y: 381, endPoint x: 538, endPoint y: 438, distance: 57.6
click at [538, 438] on div "[{ "schema" : { "fields" : [{ "html" : "<br><br><img :src= \" app.env.logoURL2 …" at bounding box center [740, 561] width 660 height 798
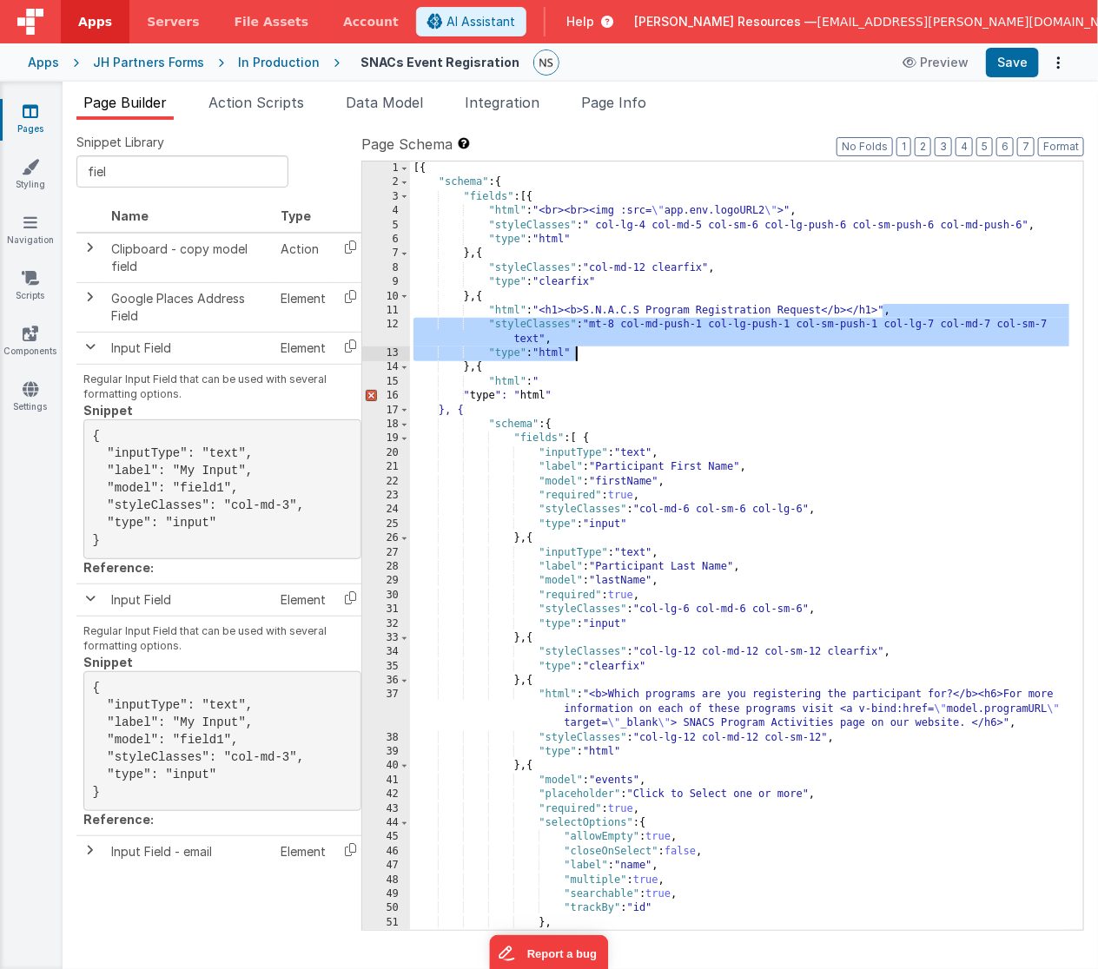
drag, startPoint x: 883, startPoint y: 308, endPoint x: 578, endPoint y: 351, distance: 307.7
click at [578, 351] on div "[{ "schema" : { "fields" : [{ "html" : "<br><br><img :src= \" app.env.logoURL2 …" at bounding box center [740, 568] width 660 height 812
click at [548, 340] on div "[{ "schema" : { "fields" : [{ "html" : "<br><br><img :src= \" app.env.logoURL2 …" at bounding box center [740, 568] width 660 height 812
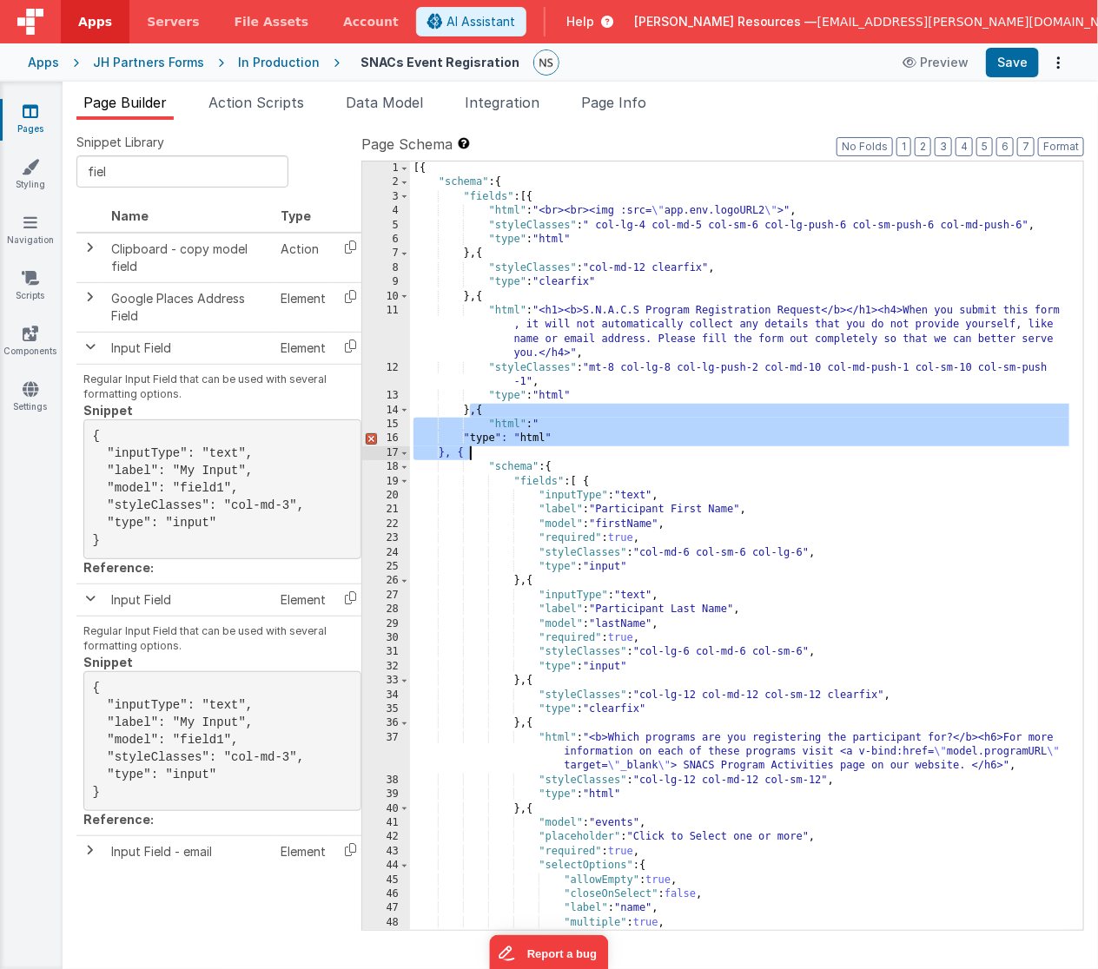
drag, startPoint x: 471, startPoint y: 409, endPoint x: 470, endPoint y: 457, distance: 47.8
click at [470, 457] on div "[{ "schema" : { "fields" : [{ "html" : "<br><br><img :src= \" app.env.logoURL2 …" at bounding box center [740, 561] width 660 height 798
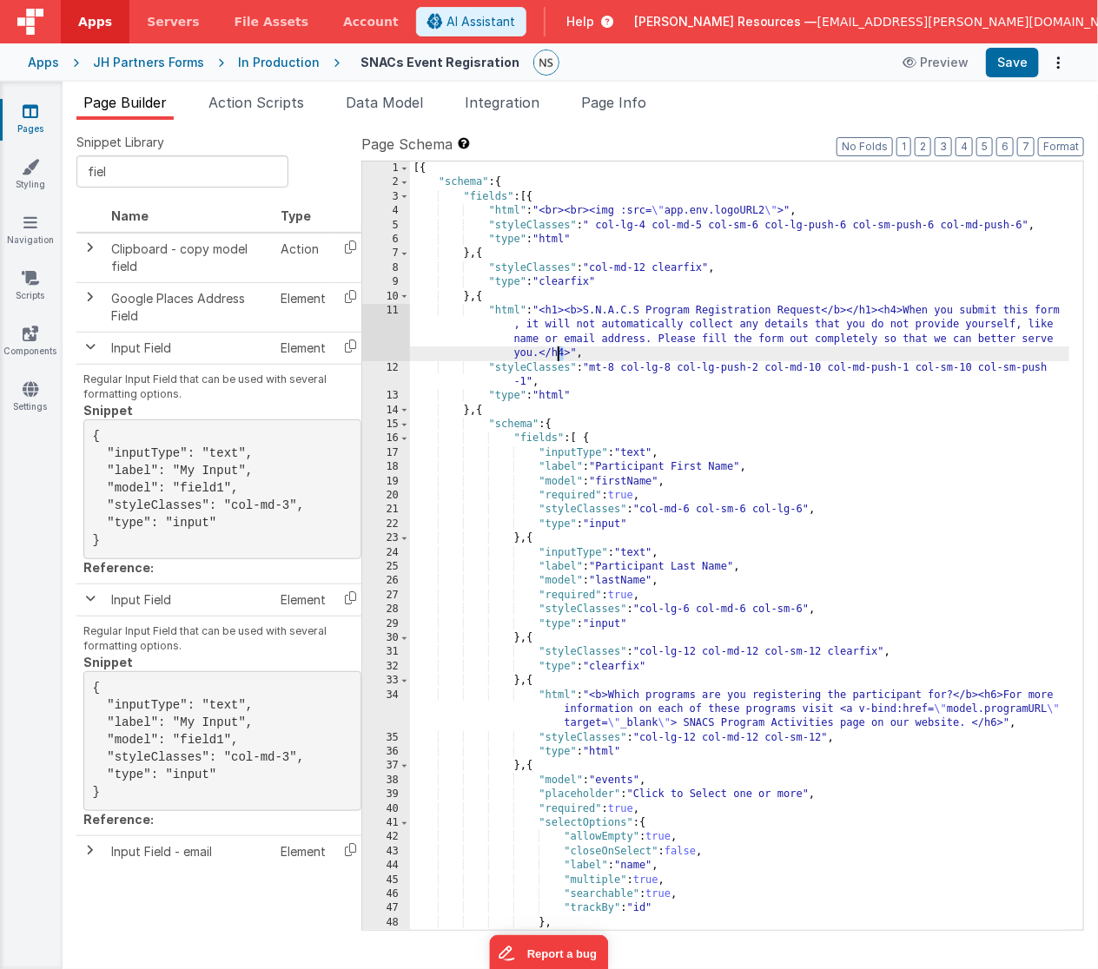
click at [559, 352] on div "[{ "schema" : { "fields" : [{ "html" : "<br><br><img :src= \" app.env.logoURL2 …" at bounding box center [740, 568] width 660 height 812
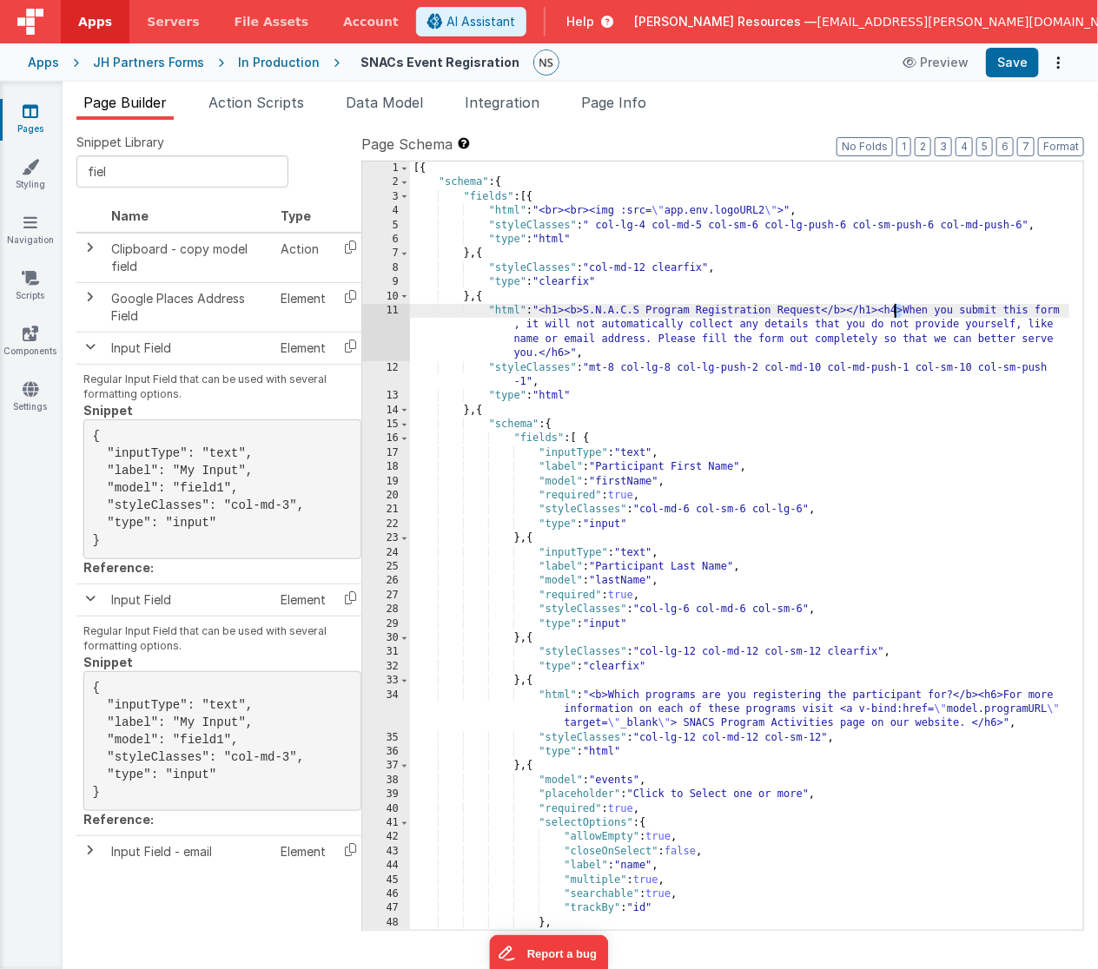
click at [896, 311] on div "[{ "schema" : { "fields" : [{ "html" : "<br><br><img :src= \" app.env.logoURL2 …" at bounding box center [740, 568] width 660 height 812
click at [657, 339] on div "[{ "schema" : { "fields" : [{ "html" : "<br><br><img :src= \" app.env.logoURL2 …" at bounding box center [740, 568] width 660 height 812
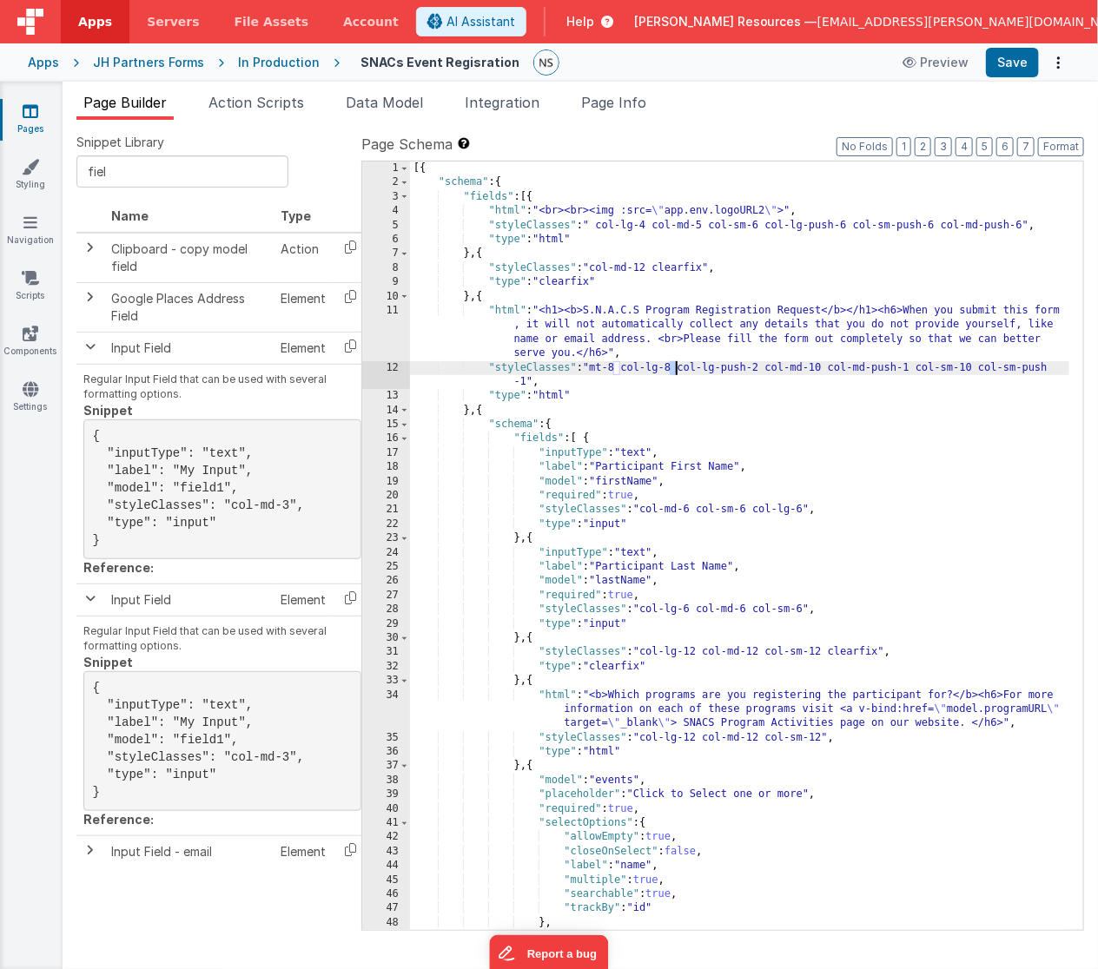
click at [676, 367] on div "[{ "schema" : { "fields" : [{ "html" : "<br><br><img :src= \" app.env.logoURL2 …" at bounding box center [740, 568] width 660 height 812
click at [765, 369] on div "[{ "schema" : { "fields" : [{ "html" : "<br><br><img :src= \" app.env.logoURL2 …" at bounding box center [740, 568] width 660 height 812
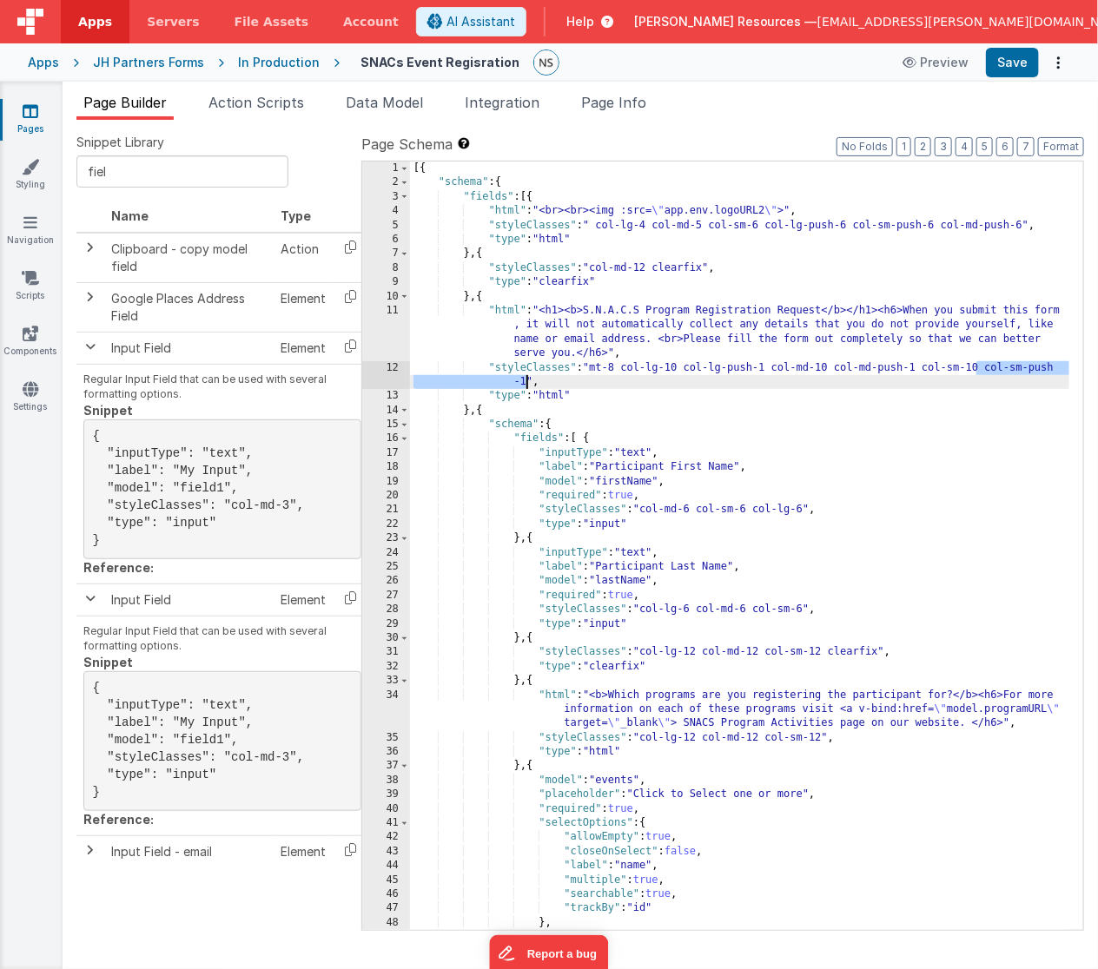
drag, startPoint x: 978, startPoint y: 366, endPoint x: 524, endPoint y: 381, distance: 454.4
click at [524, 381] on div "[{ "schema" : { "fields" : [{ "html" : "<br><br><img :src= \" app.env.logoURL2 …" at bounding box center [740, 568] width 660 height 812
click at [600, 465] on div "[{ "schema" : { "fields" : [{ "html" : "<br><br><img :src= \" app.env.logoURL2 …" at bounding box center [740, 568] width 660 height 812
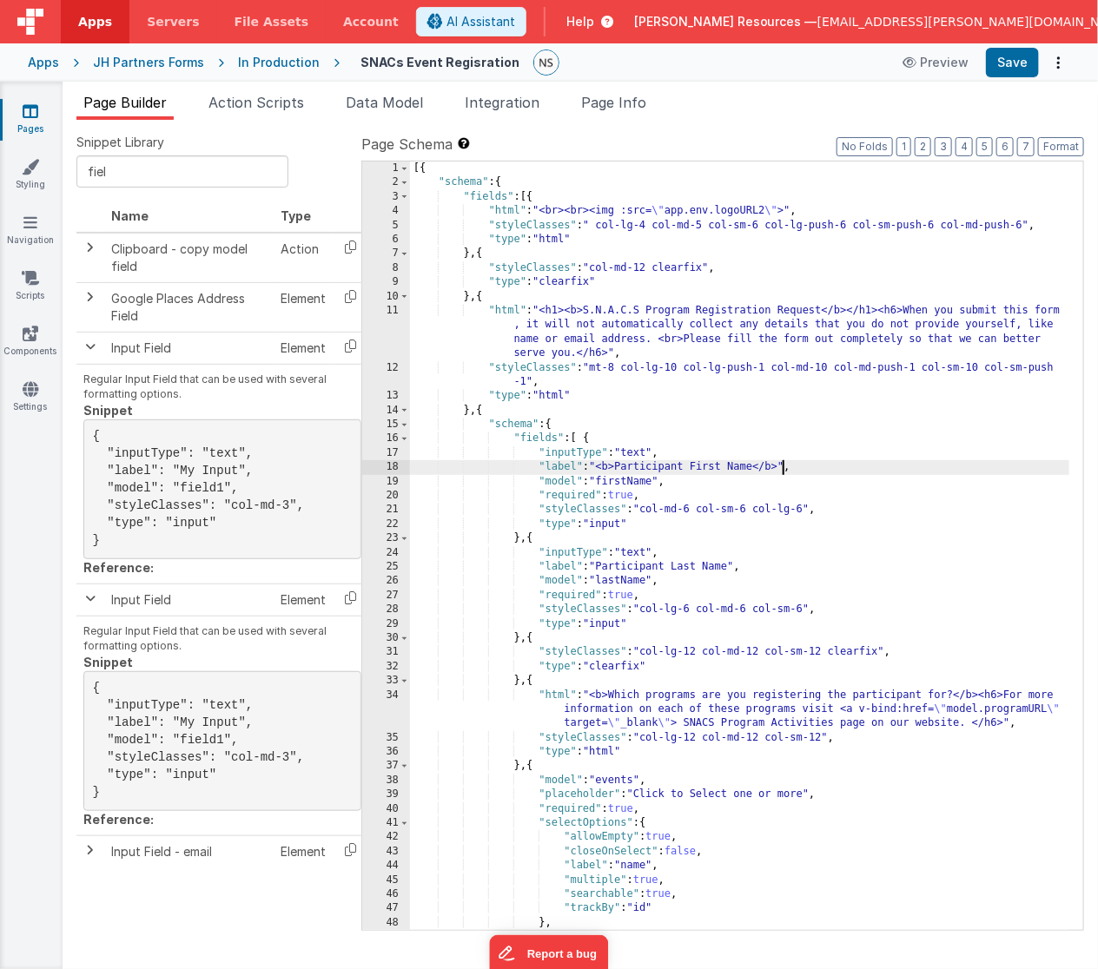
click at [601, 566] on div "[{ "schema" : { "fields" : [{ "html" : "<br><br><img :src= \" app.env.logoURL2 …" at bounding box center [740, 568] width 660 height 812
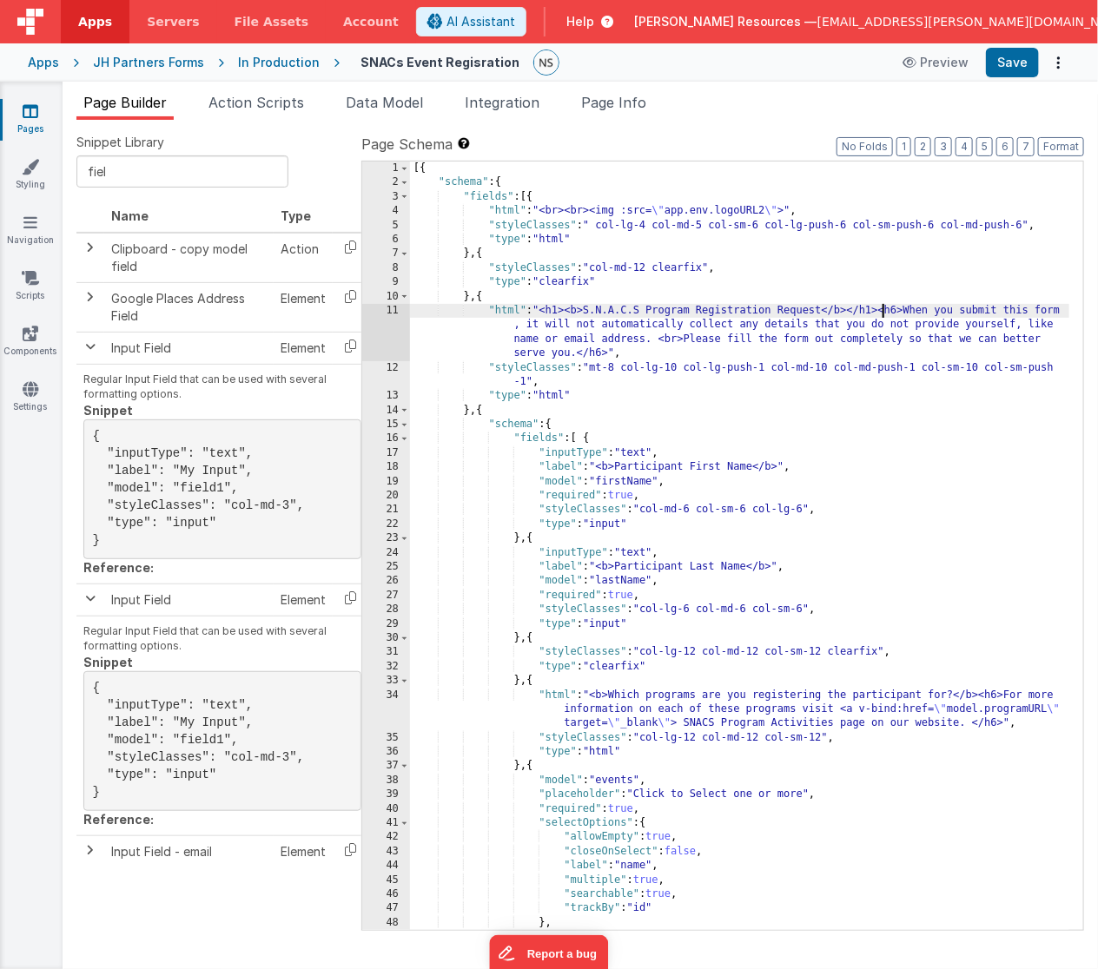
click at [884, 313] on div "[{ "schema" : { "fields" : [{ "html" : "<br><br><img :src= \" app.env.logoURL2 …" at bounding box center [740, 568] width 660 height 812
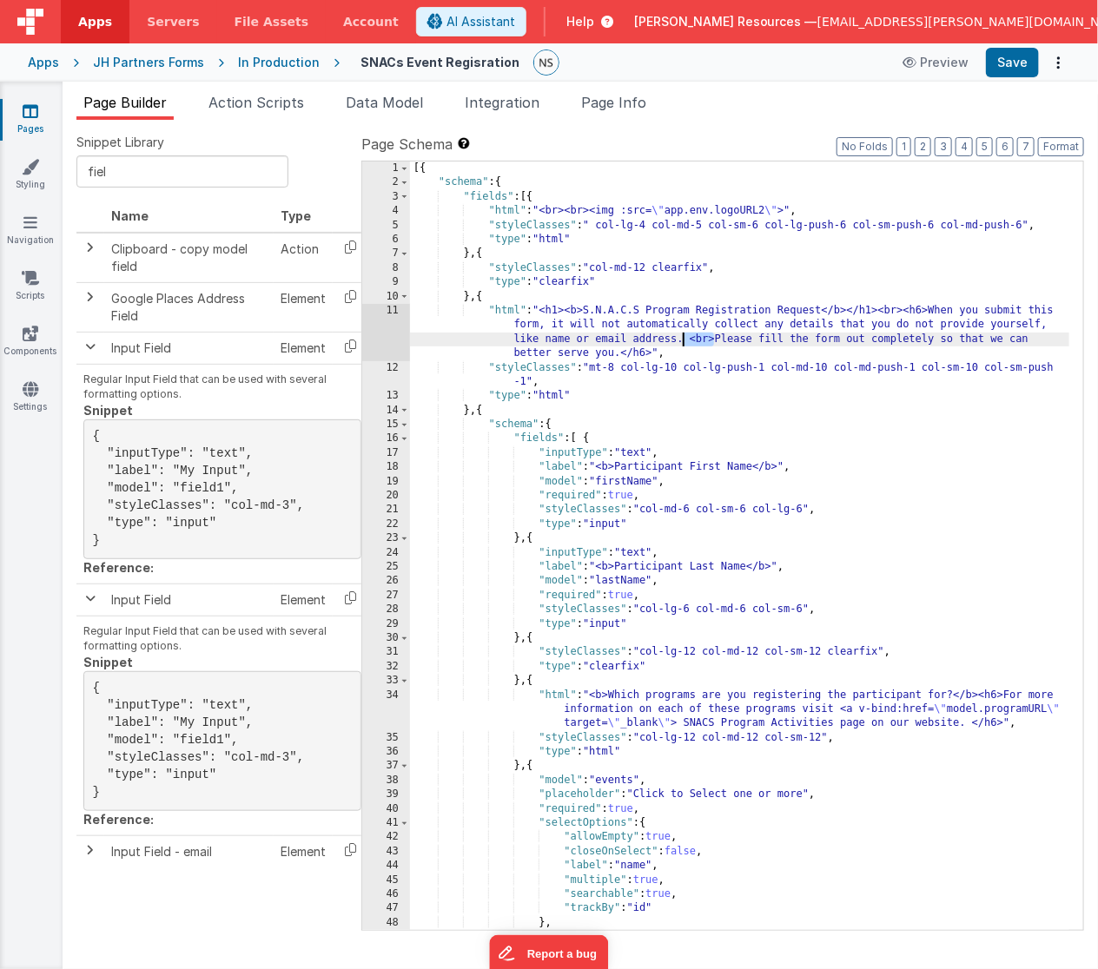
drag, startPoint x: 714, startPoint y: 337, endPoint x: 684, endPoint y: 340, distance: 29.6
click at [684, 340] on div "[{ "schema" : { "fields" : [{ "html" : "<br><br><img :src= \" app.env.logoURL2 …" at bounding box center [740, 568] width 660 height 812
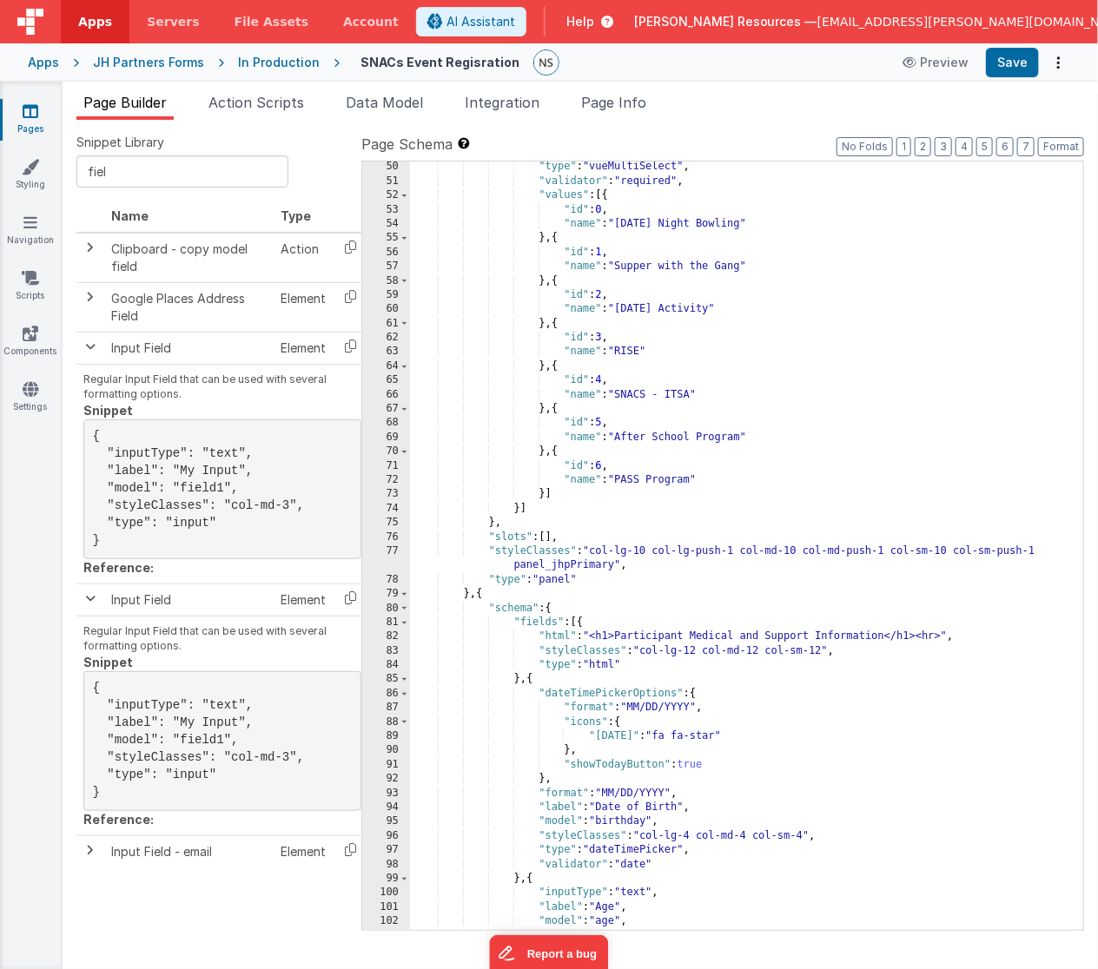
scroll to position [799, 0]
click at [465, 593] on div ""type" : "vueMultiSelect" , "validator" : "required" , "values" : [{ "id" : 0 ,…" at bounding box center [740, 559] width 660 height 798
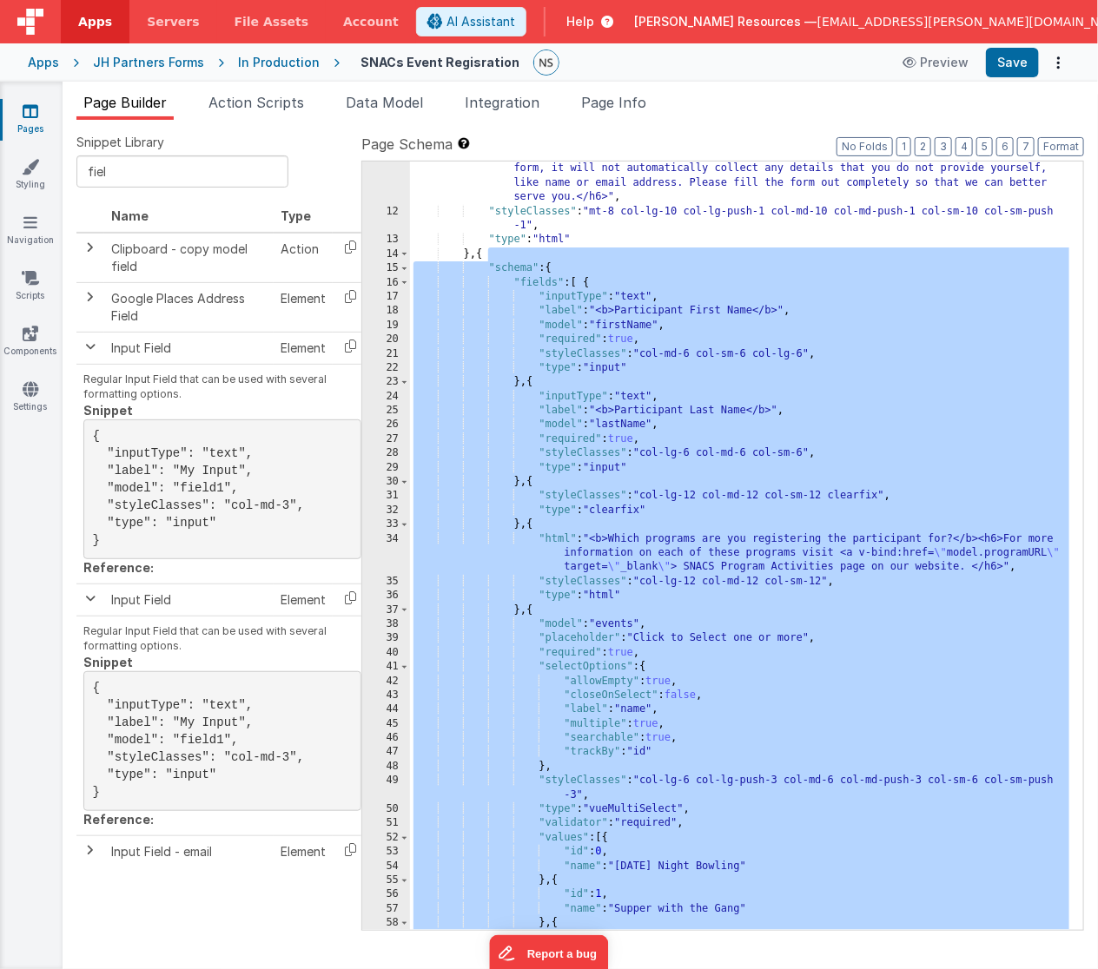
scroll to position [139, 0]
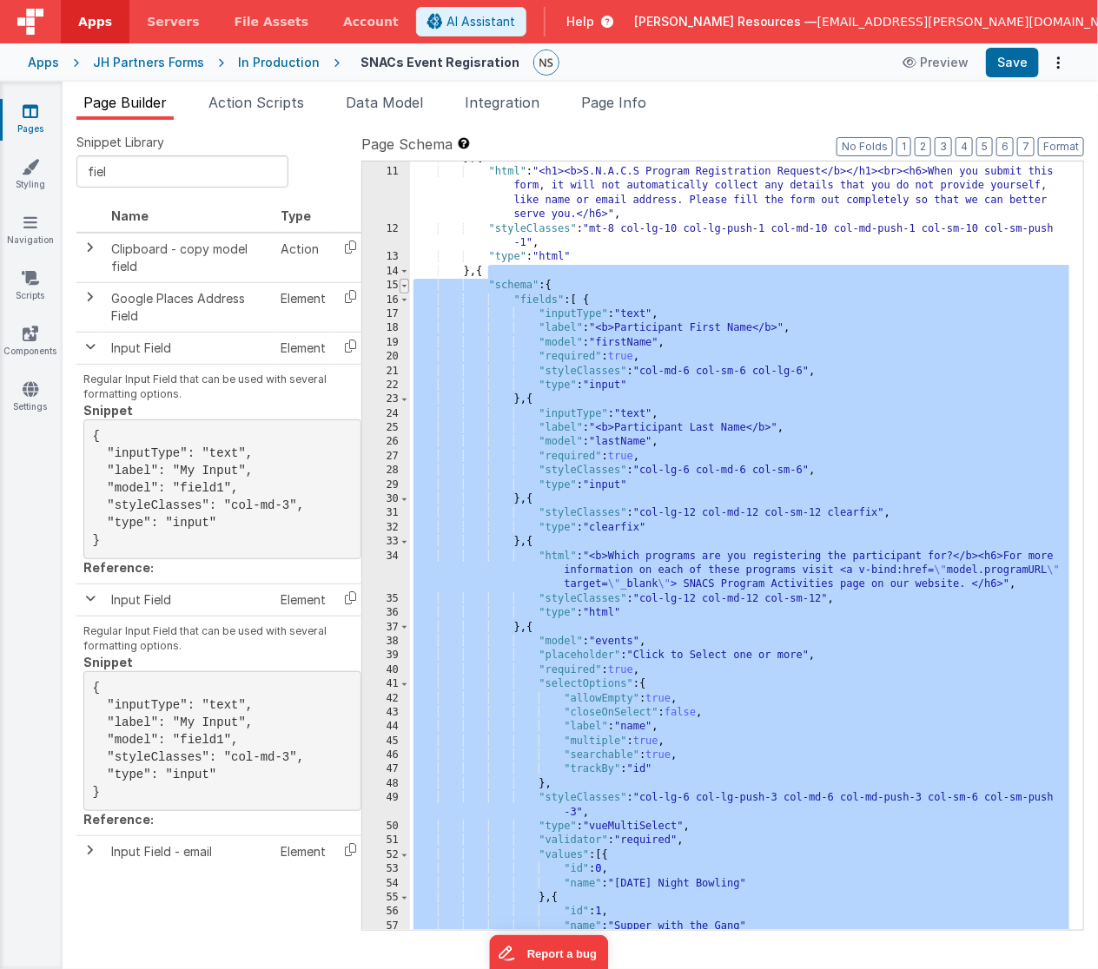
click at [404, 283] on span at bounding box center [404, 286] width 10 height 14
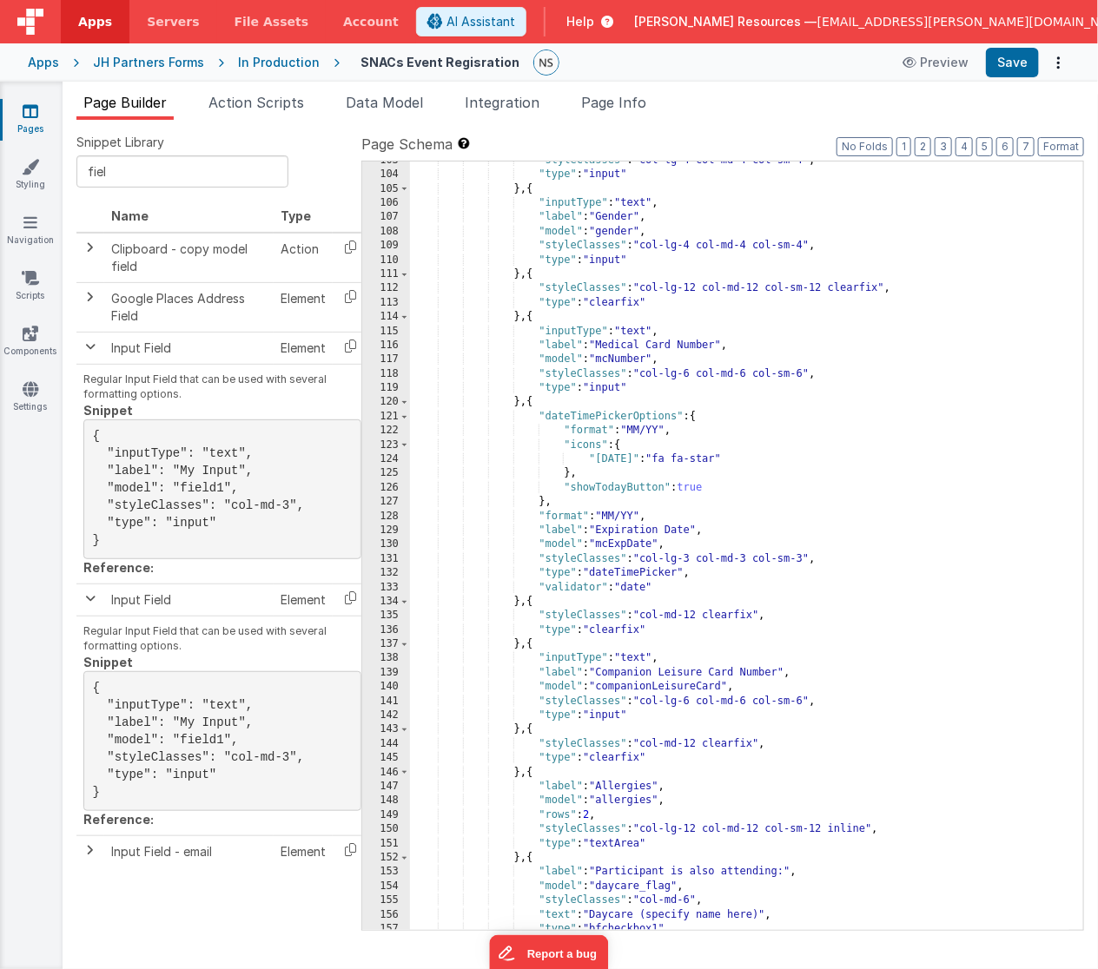
scroll to position [676, 0]
drag, startPoint x: 828, startPoint y: 829, endPoint x: 869, endPoint y: 829, distance: 40.8
click at [869, 829] on div ""styleClasses" : "col-lg-4 col-md-4 col-sm-4" , "type" : "input" } , { "inputTy…" at bounding box center [740, 553] width 660 height 798
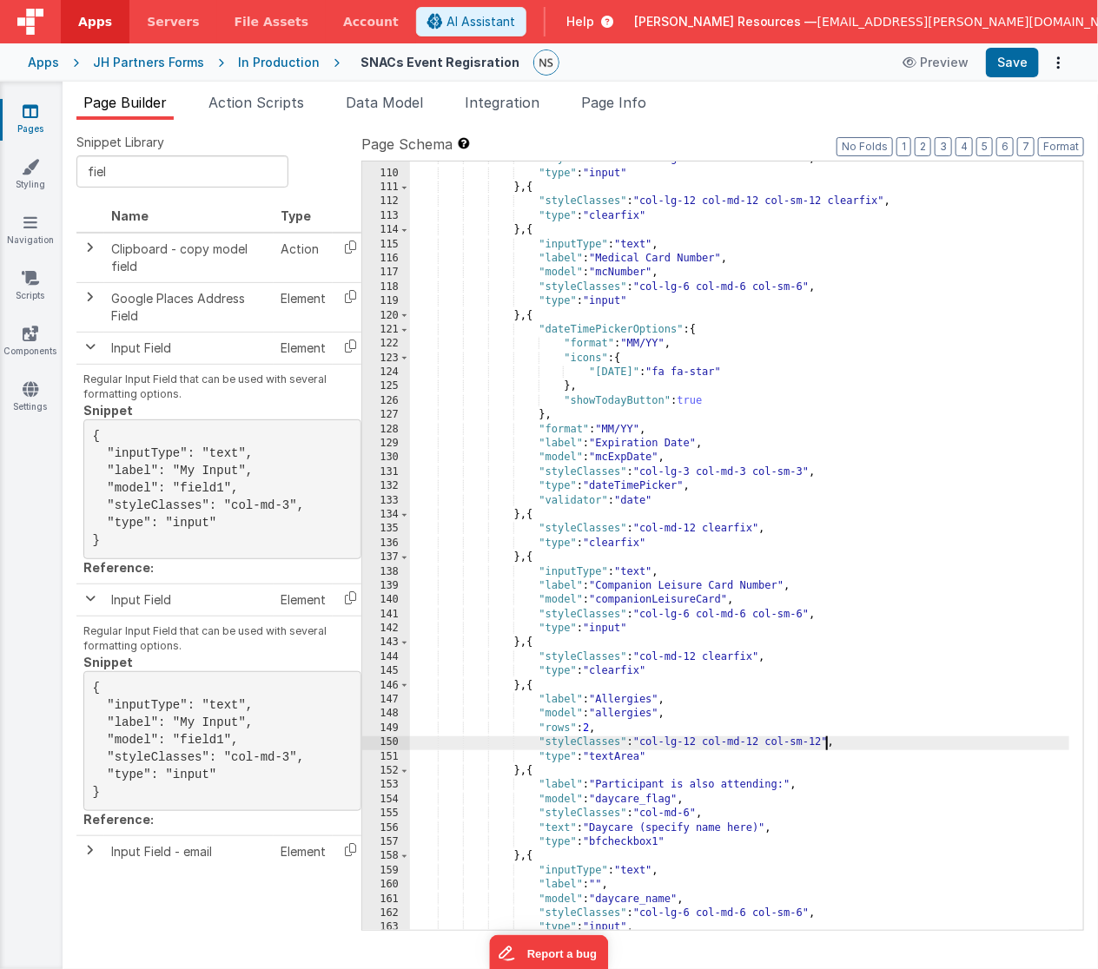
scroll to position [764, 0]
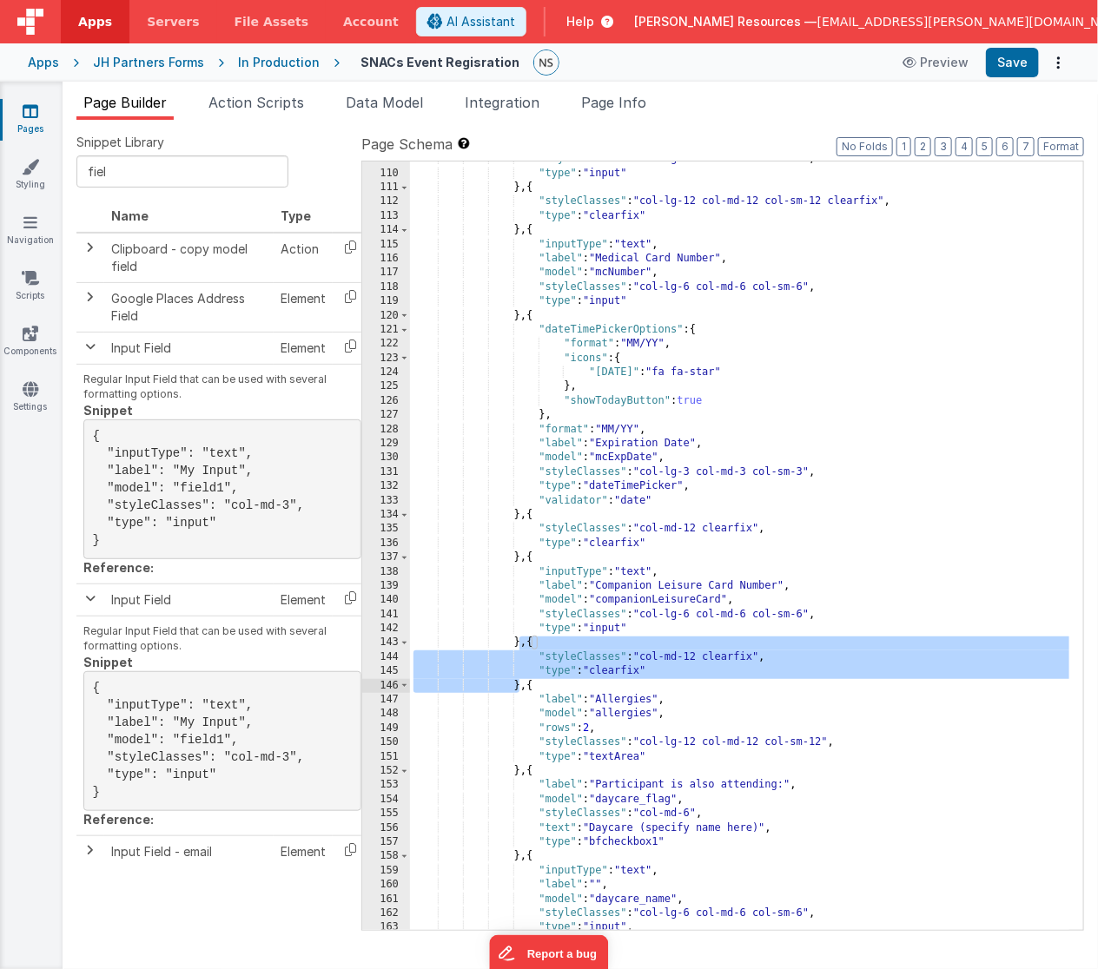
drag, startPoint x: 520, startPoint y: 643, endPoint x: 518, endPoint y: 687, distance: 44.3
click at [518, 687] on div ""styleClasses" : "col-lg-4 col-md-4 col-sm-4" , "type" : "input" } , { "styleCl…" at bounding box center [740, 551] width 660 height 798
click at [519, 771] on div ""styleClasses" : "col-lg-4 col-md-4 col-sm-4" , "type" : "input" } , { "styleCl…" at bounding box center [740, 551] width 660 height 798
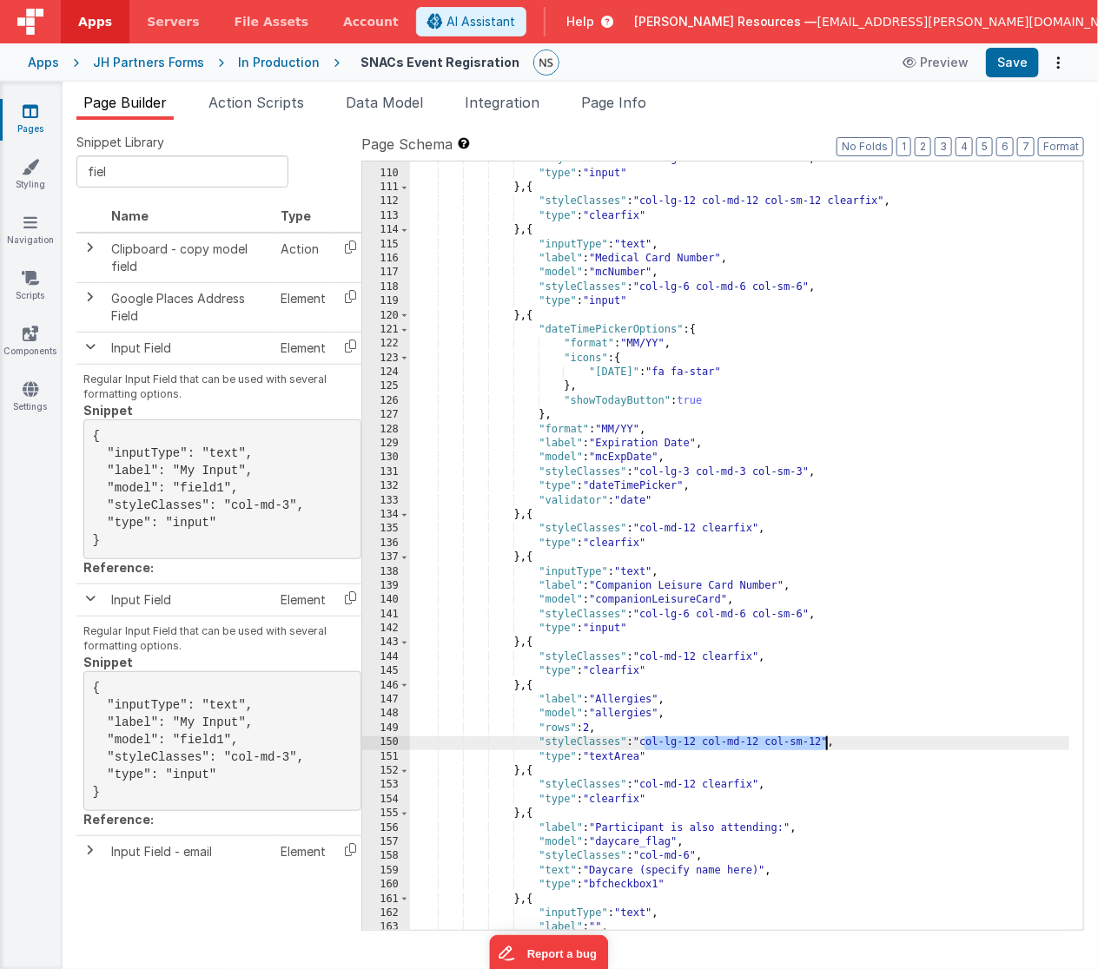
drag, startPoint x: 644, startPoint y: 741, endPoint x: 823, endPoint y: 741, distance: 178.9
click at [823, 741] on div ""styleClasses" : "col-lg-4 col-md-4 col-sm-4" , "type" : "input" } , { "styleCl…" at bounding box center [740, 551] width 660 height 798
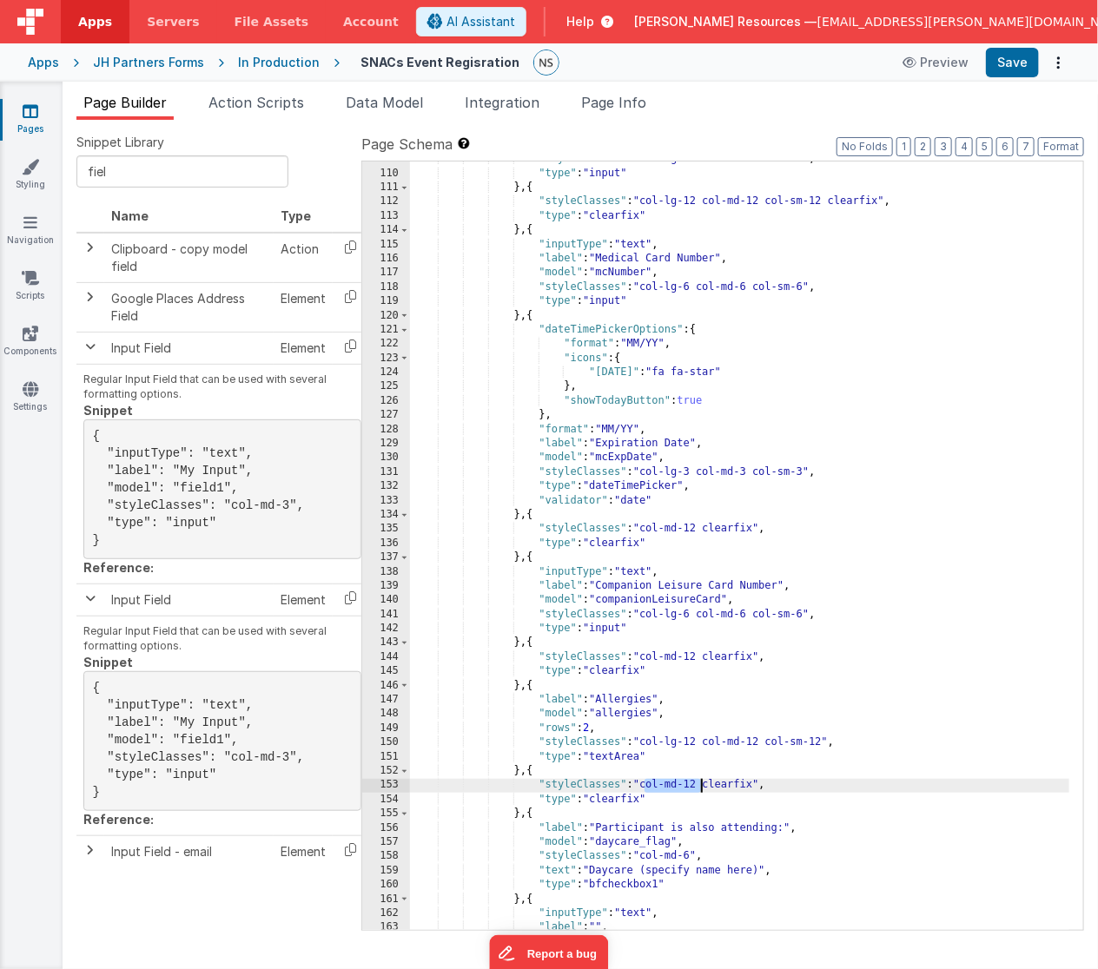
drag, startPoint x: 643, startPoint y: 786, endPoint x: 698, endPoint y: 784, distance: 54.7
click at [698, 784] on div ""styleClasses" : "col-lg-4 col-md-4 col-sm-4" , "type" : "input" } , { "styleCl…" at bounding box center [740, 551] width 660 height 798
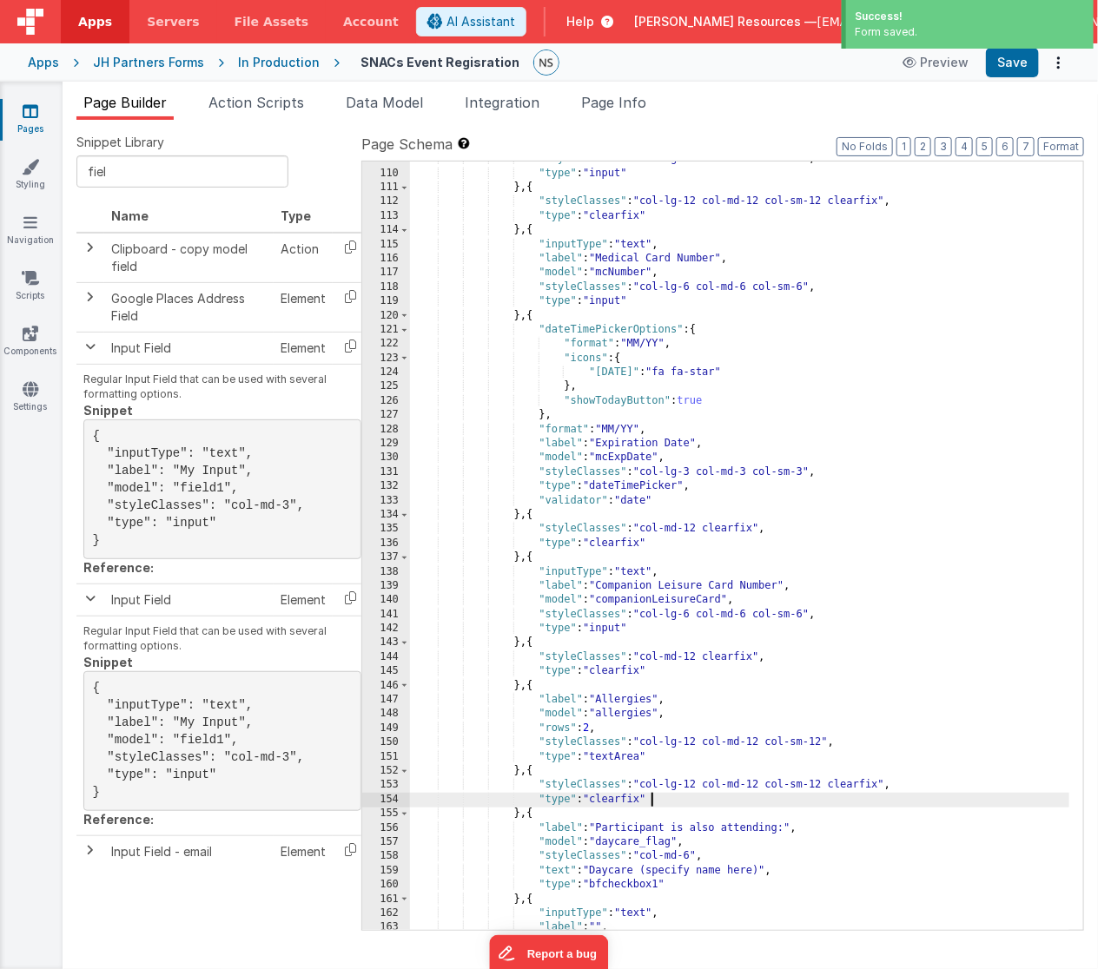
click at [900, 794] on div ""styleClasses" : "col-lg-4 col-md-4 col-sm-4" , "type" : "input" } , { "styleCl…" at bounding box center [740, 551] width 660 height 798
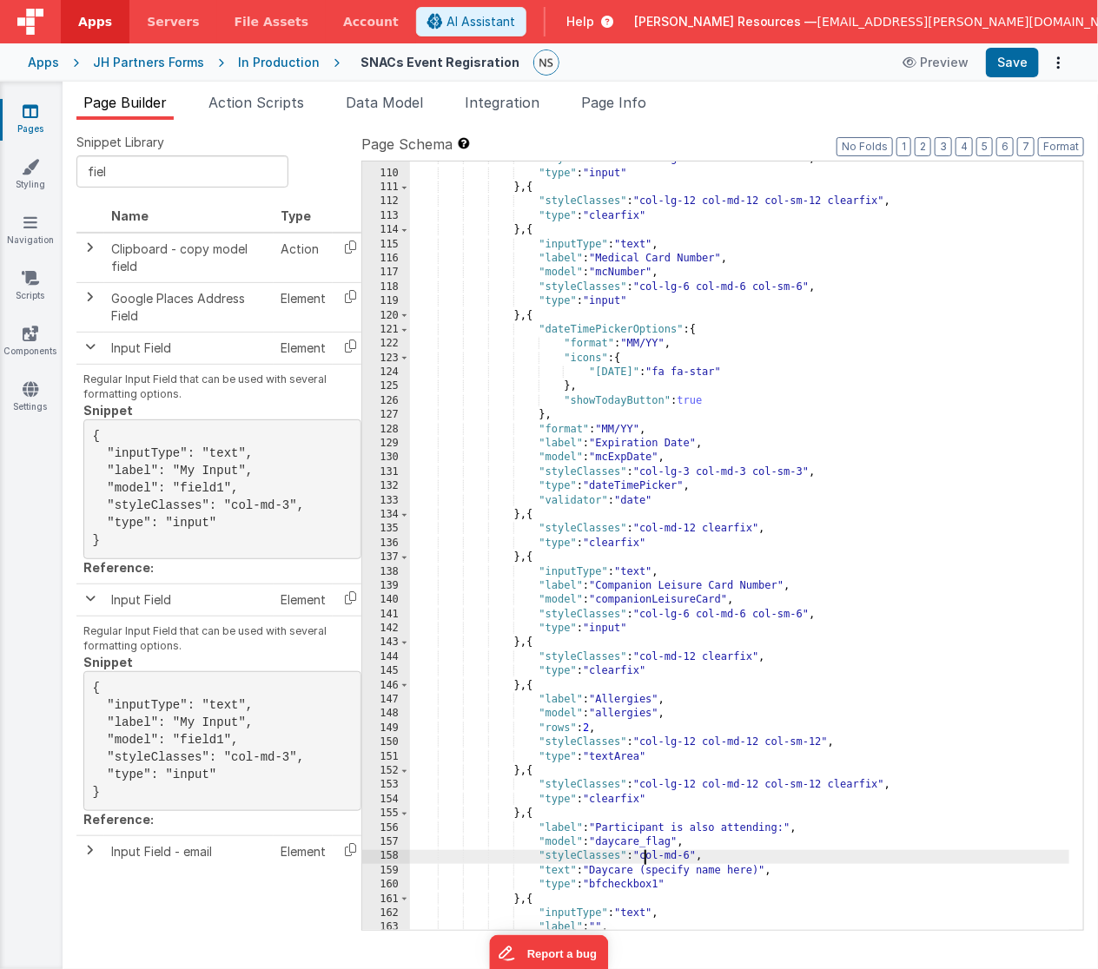
click at [644, 856] on div ""styleClasses" : "col-lg-4 col-md-4 col-sm-4" , "type" : "input" } , { "styleCl…" at bounding box center [740, 551] width 660 height 798
click at [646, 857] on div ""styleClasses" : "col-lg-4 col-md-4 col-sm-4" , "type" : "input" } , { "styleCl…" at bounding box center [740, 551] width 660 height 798
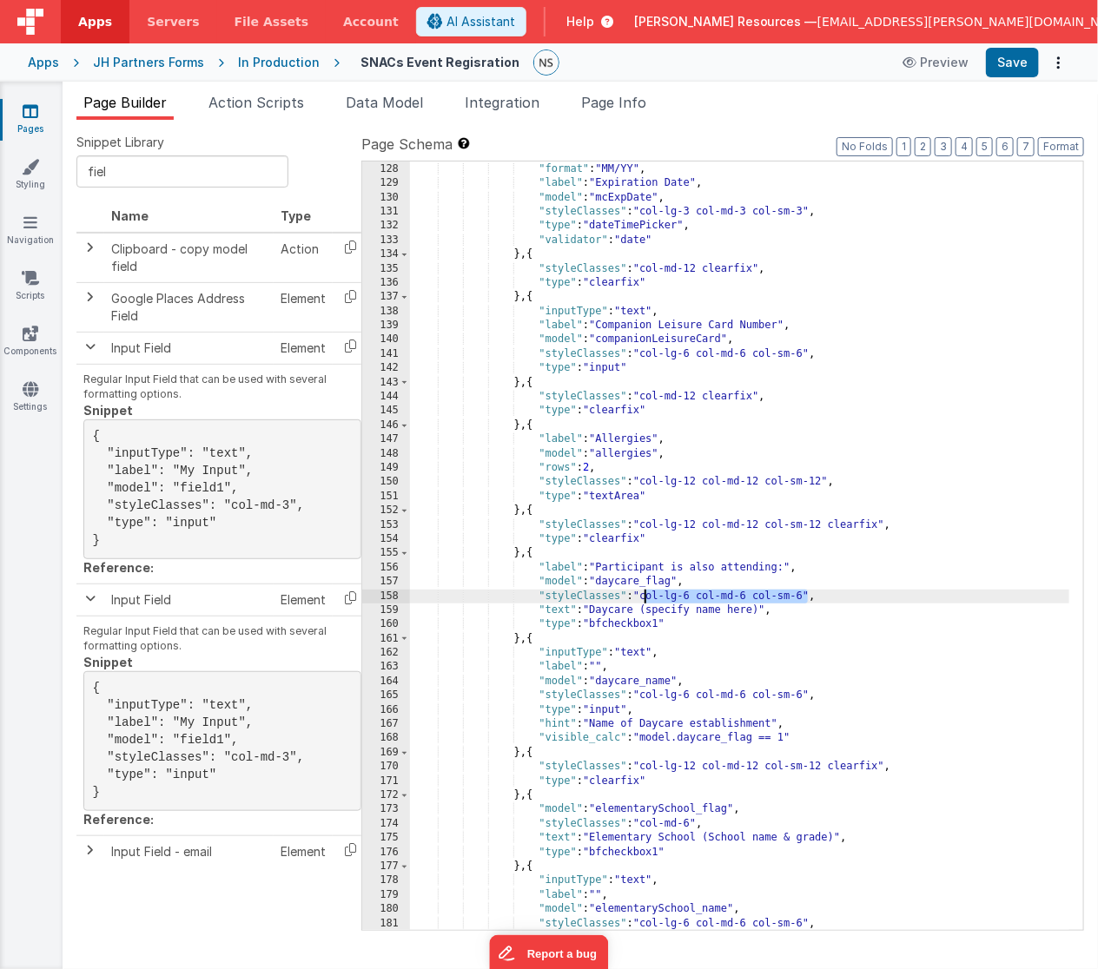
scroll to position [1042, 0]
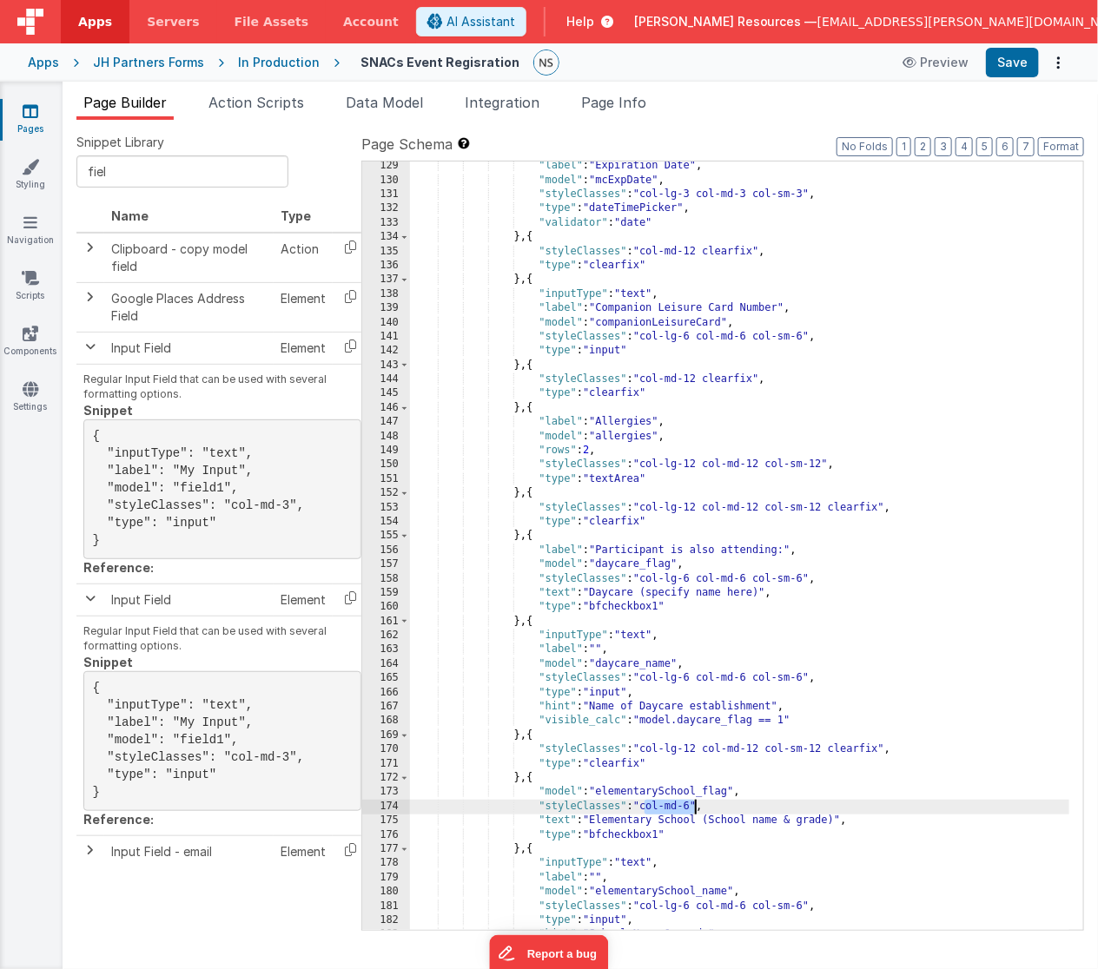
drag, startPoint x: 644, startPoint y: 808, endPoint x: 695, endPoint y: 808, distance: 50.4
click at [695, 808] on div ""label" : "Expiration Date" , "model" : "mcExpDate" , "styleClasses" : "col-lg-…" at bounding box center [740, 558] width 660 height 798
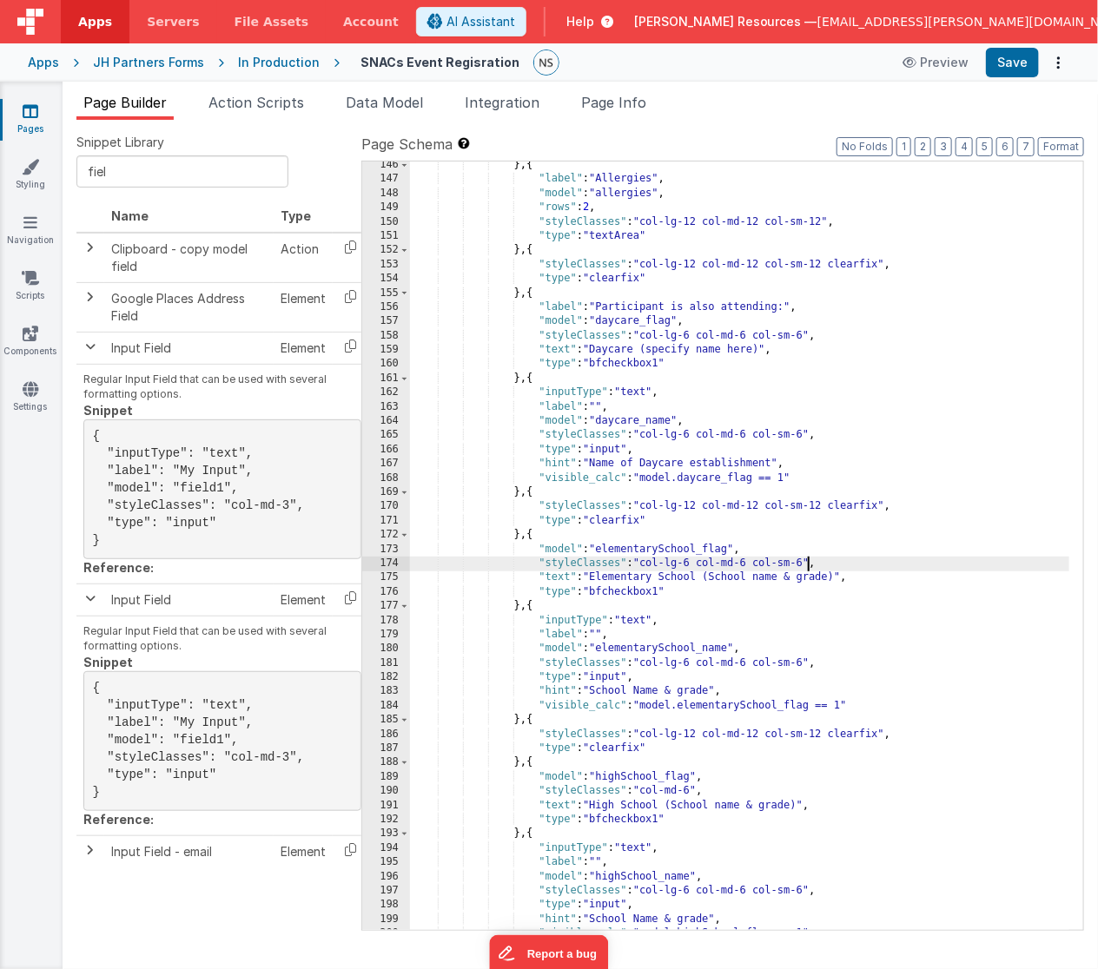
scroll to position [1302, 0]
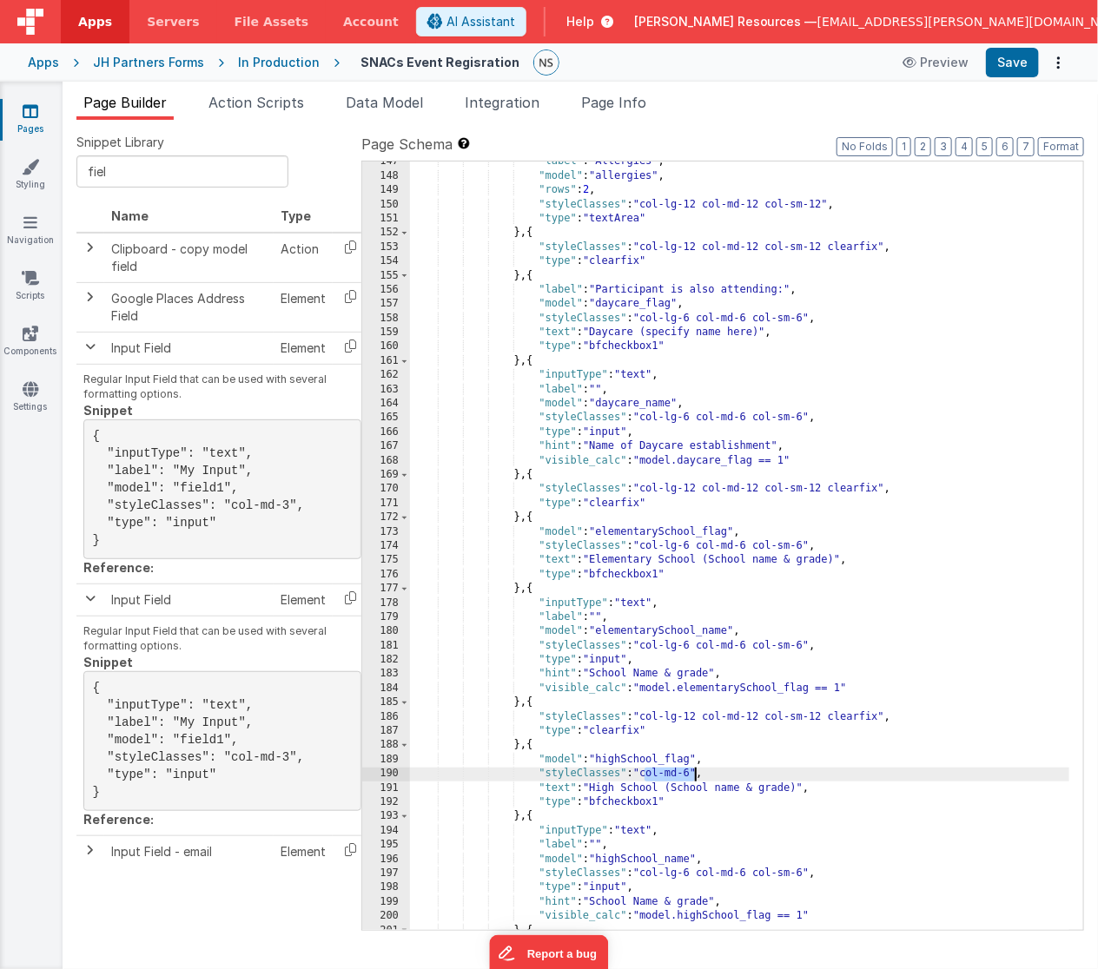
drag, startPoint x: 645, startPoint y: 776, endPoint x: 695, endPoint y: 778, distance: 49.5
click at [695, 778] on div ""label" : "Allergies" , "model" : "allergies" , "rows" : 2 , "styleClasses" : "…" at bounding box center [740, 554] width 660 height 798
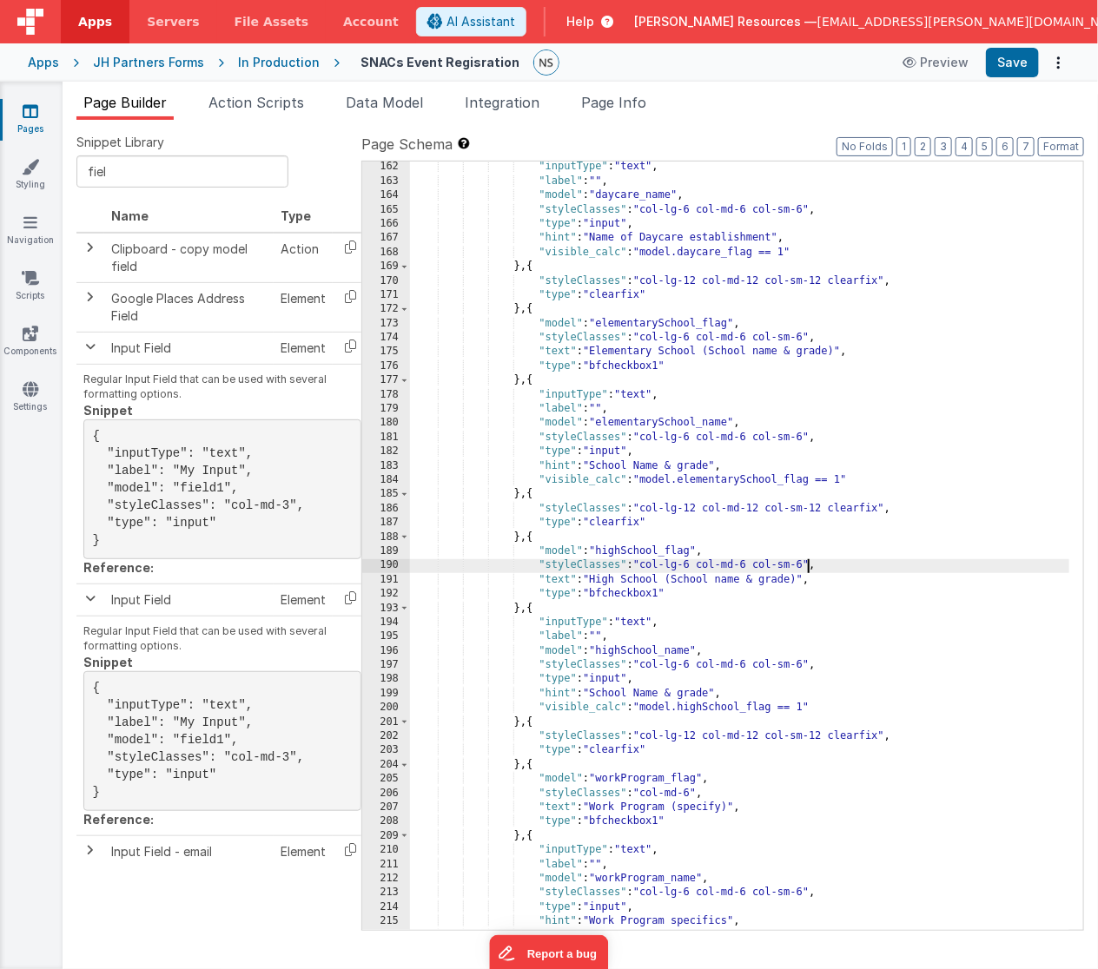
scroll to position [1511, 0]
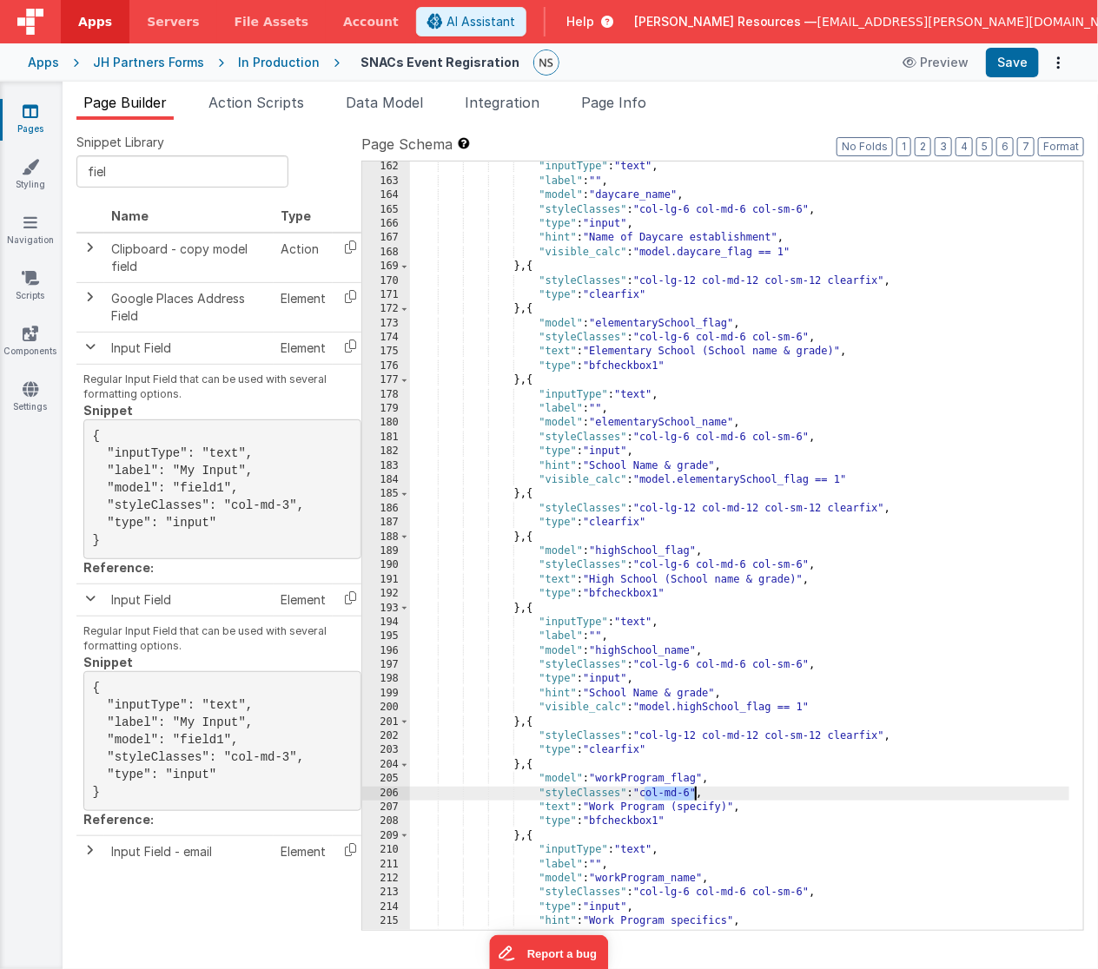
drag, startPoint x: 643, startPoint y: 794, endPoint x: 696, endPoint y: 794, distance: 52.1
click at [696, 794] on div ""inputType" : "text" , "label" : "" , "model" : "daycare_name" , "styleClasses"…" at bounding box center [740, 559] width 660 height 798
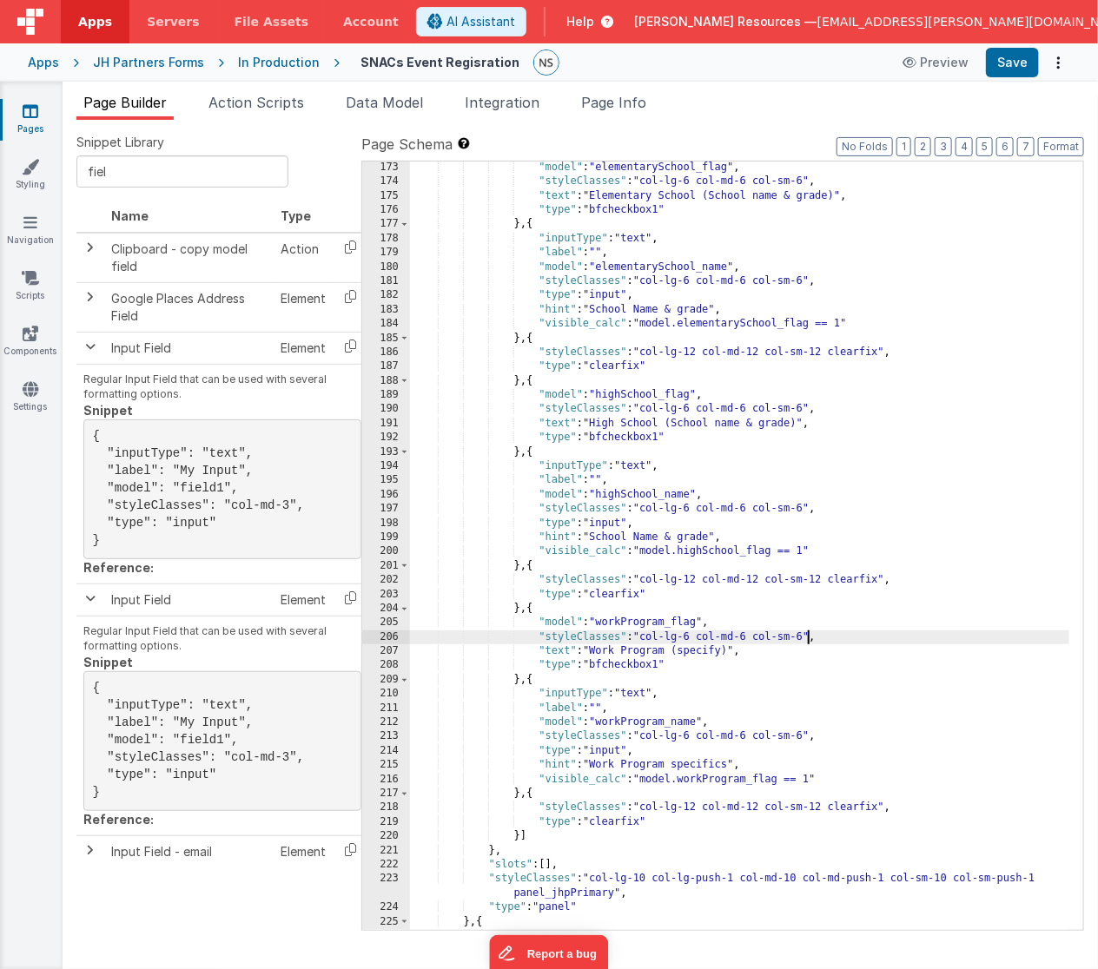
scroll to position [1667, 0]
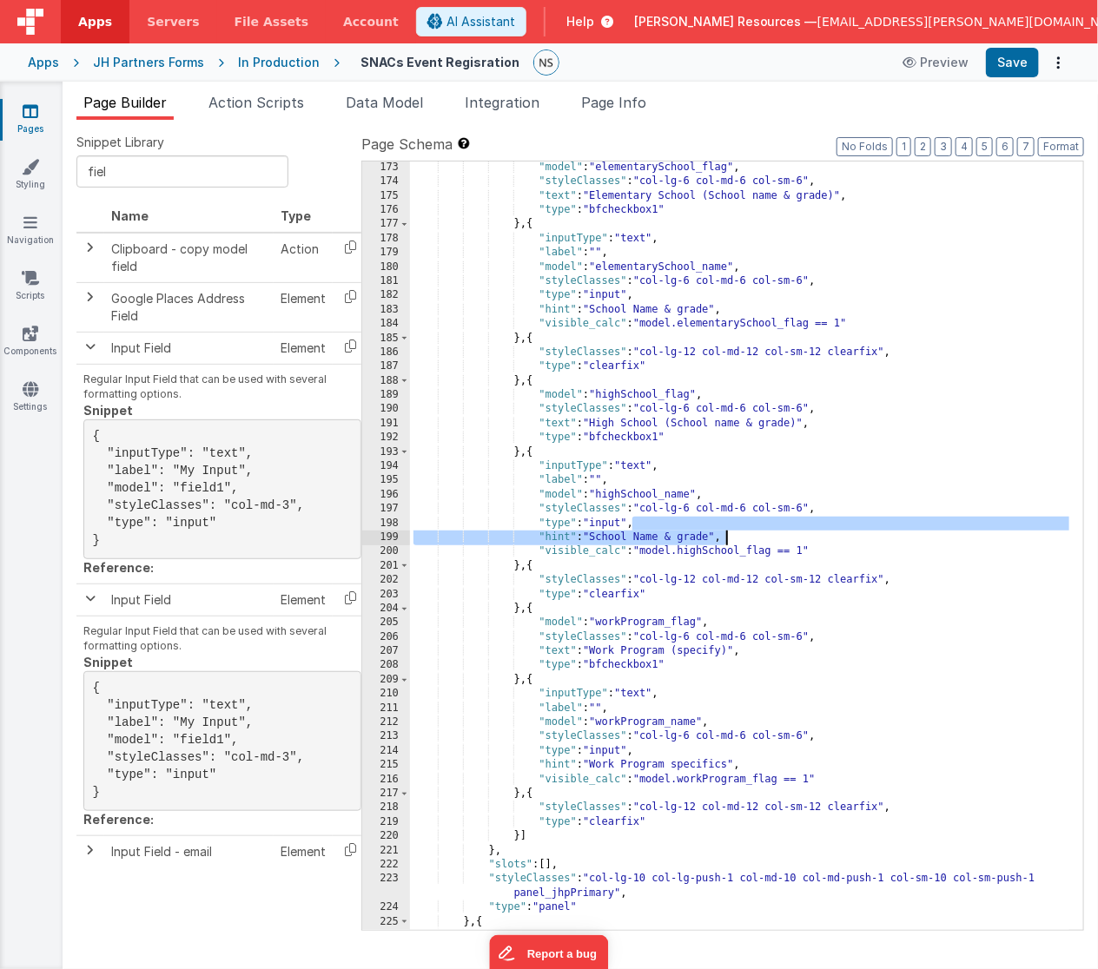
drag, startPoint x: 633, startPoint y: 524, endPoint x: 725, endPoint y: 537, distance: 93.0
click at [725, 537] on div ""model" : "elementarySchool_flag" , "styleClasses" : "col-lg-6 col-md-6 col-sm-…" at bounding box center [740, 560] width 660 height 798
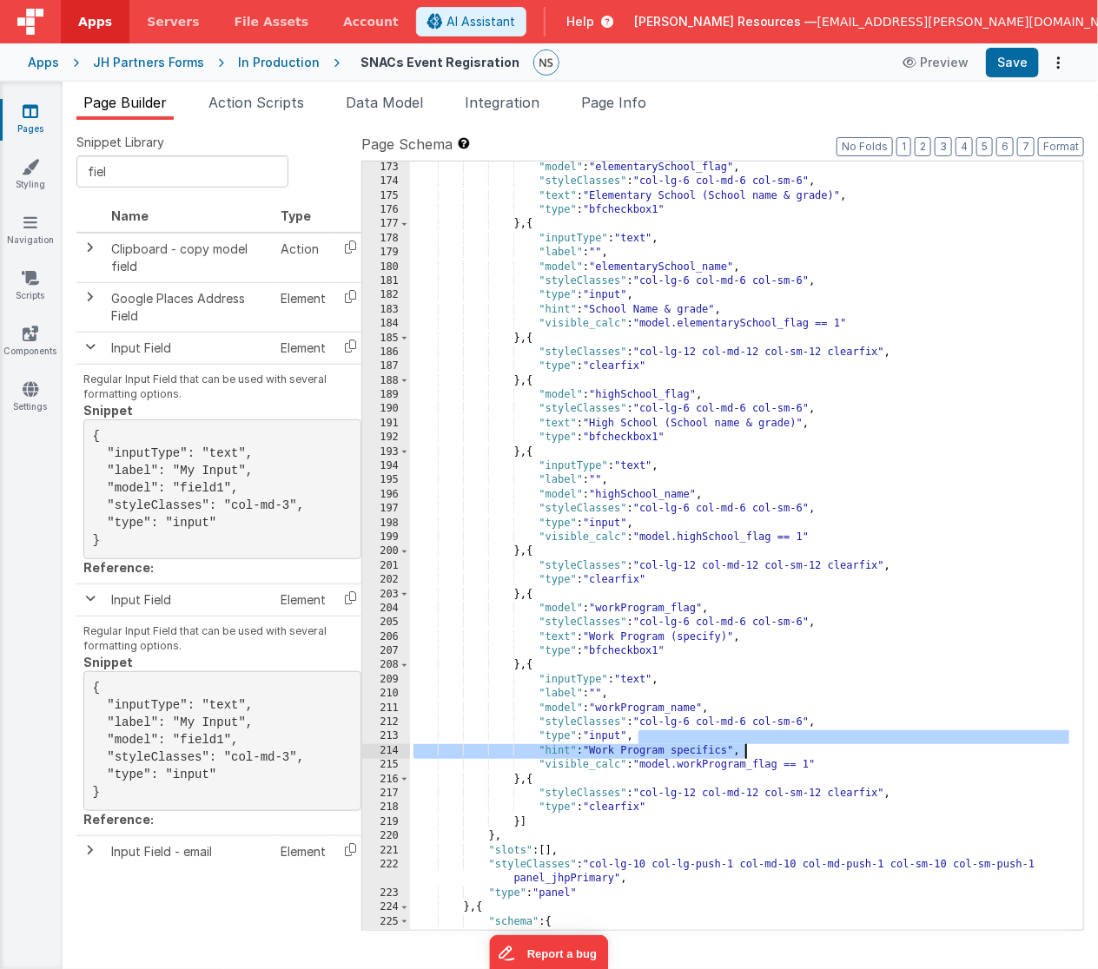
drag, startPoint x: 647, startPoint y: 739, endPoint x: 769, endPoint y: 748, distance: 122.8
click at [769, 748] on div ""model" : "elementarySchool_flag" , "styleClasses" : "col-lg-6 col-md-6 col-sm-…" at bounding box center [740, 560] width 660 height 798
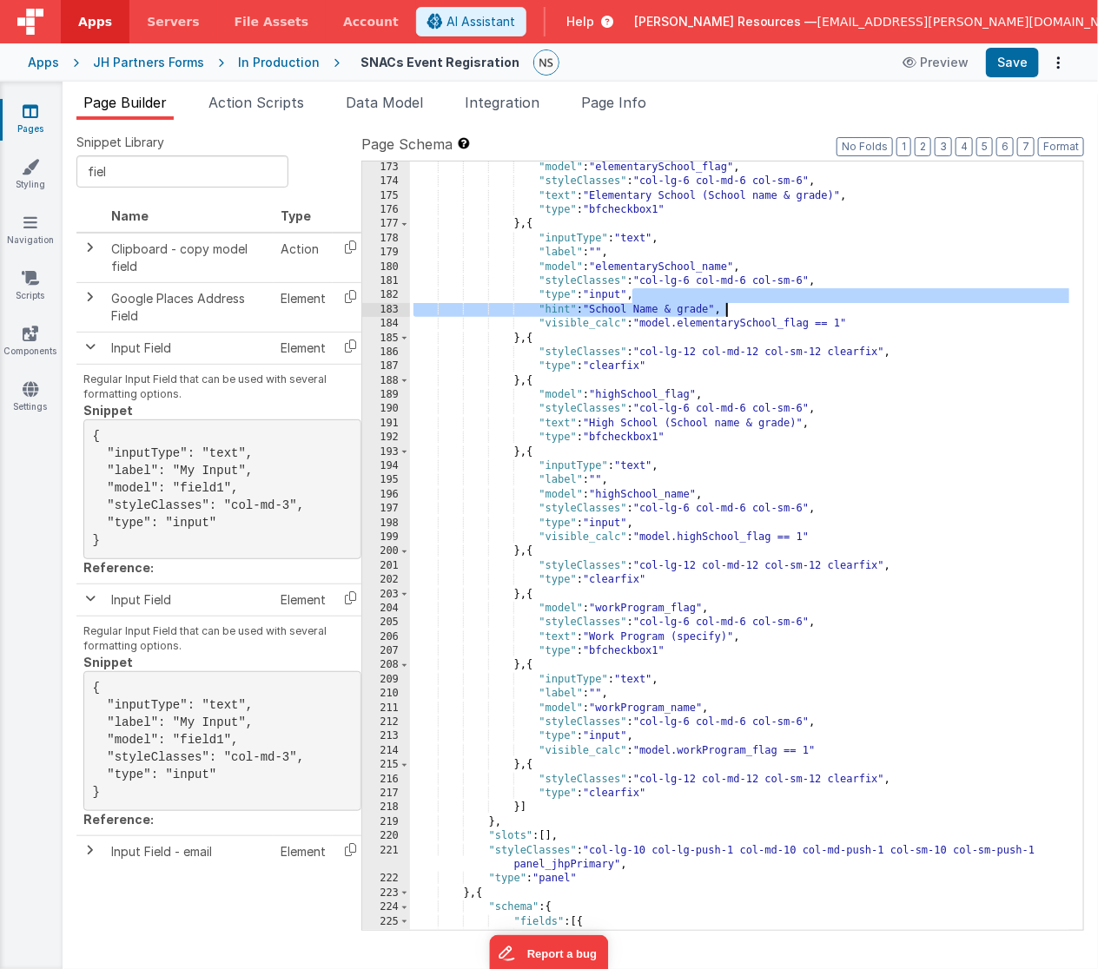
drag, startPoint x: 634, startPoint y: 293, endPoint x: 727, endPoint y: 307, distance: 93.9
click at [727, 307] on div ""model" : "elementarySchool_flag" , "styleClasses" : "col-lg-6 col-md-6 col-sm-…" at bounding box center [740, 560] width 660 height 798
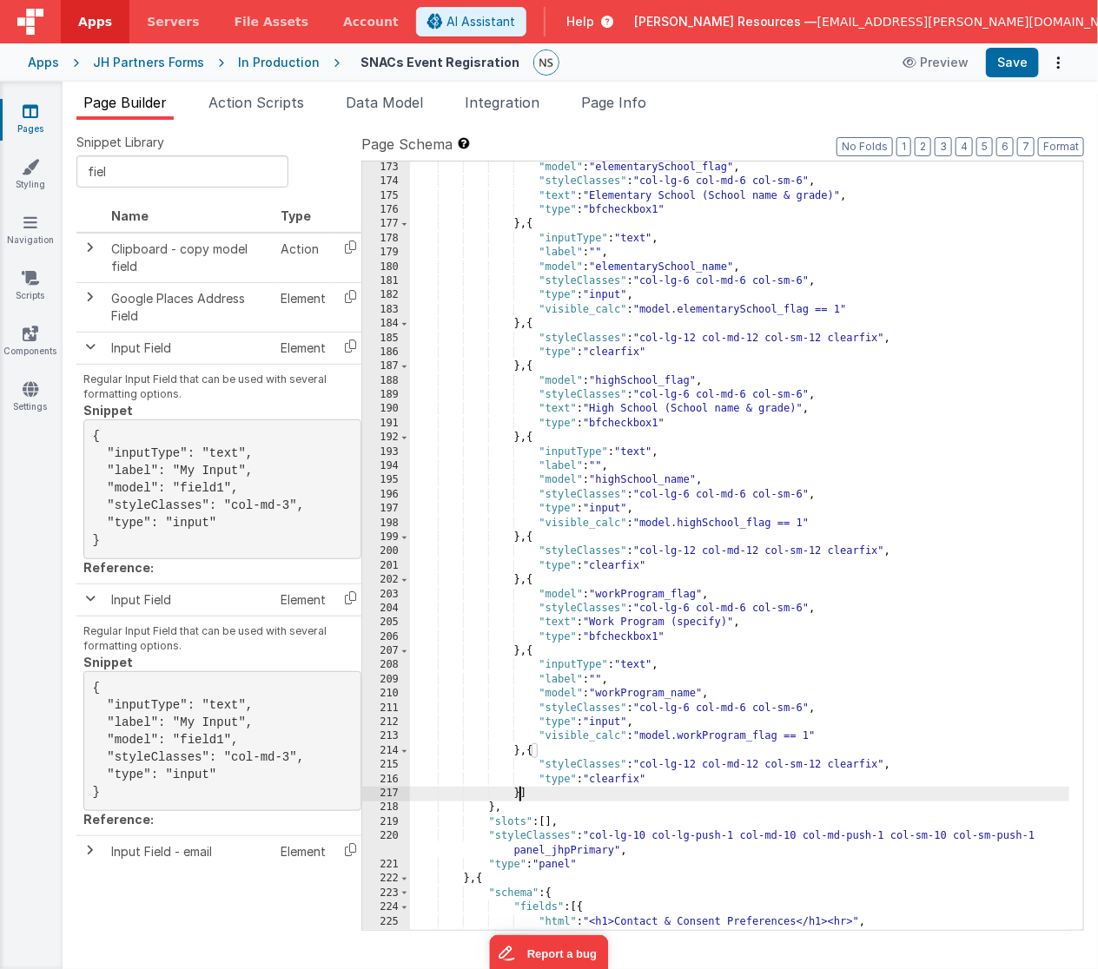
click at [520, 794] on div ""model" : "elementarySchool_flag" , "styleClasses" : "col-lg-6 col-md-6 col-sm-…" at bounding box center [740, 560] width 660 height 798
click at [165, 175] on input "fiel" at bounding box center [182, 171] width 212 height 32
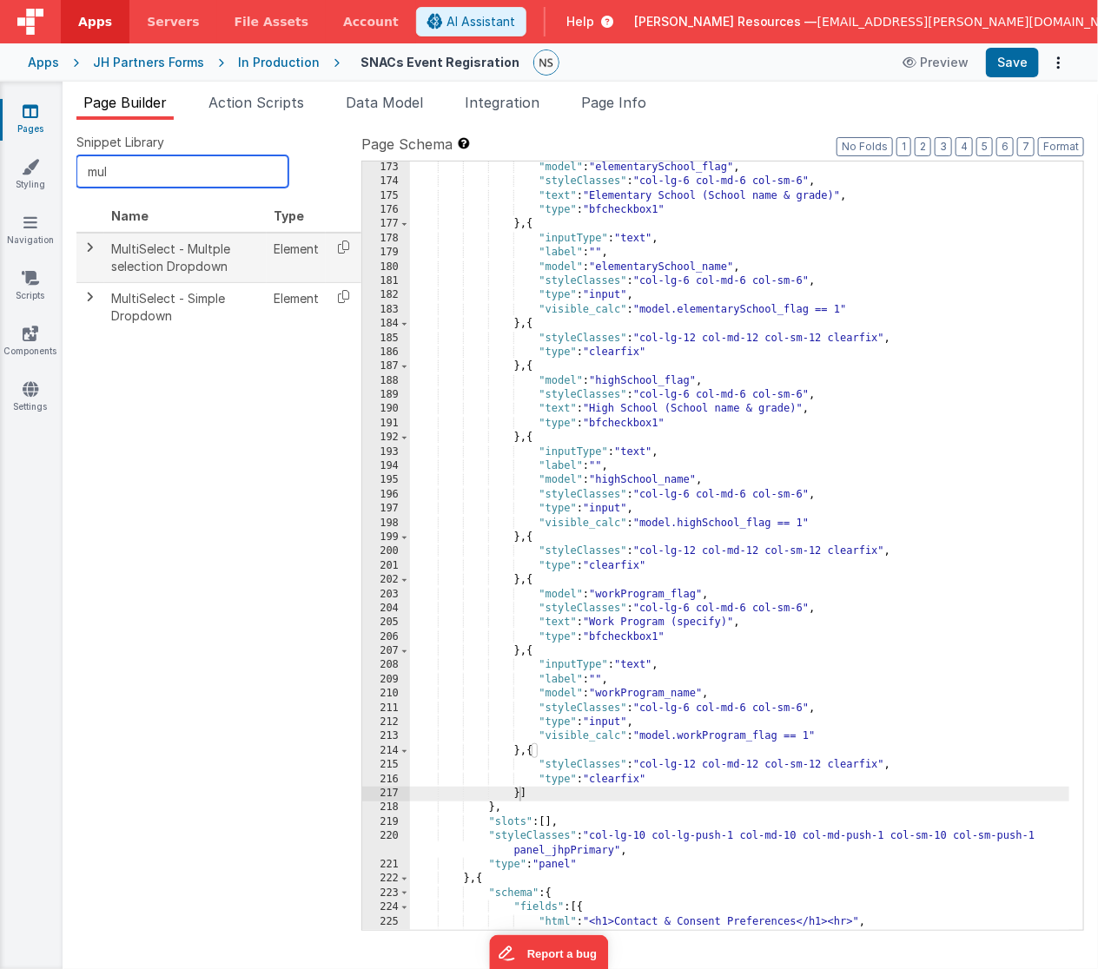
type input "mul"
click at [92, 246] on span at bounding box center [90, 248] width 14 height 14
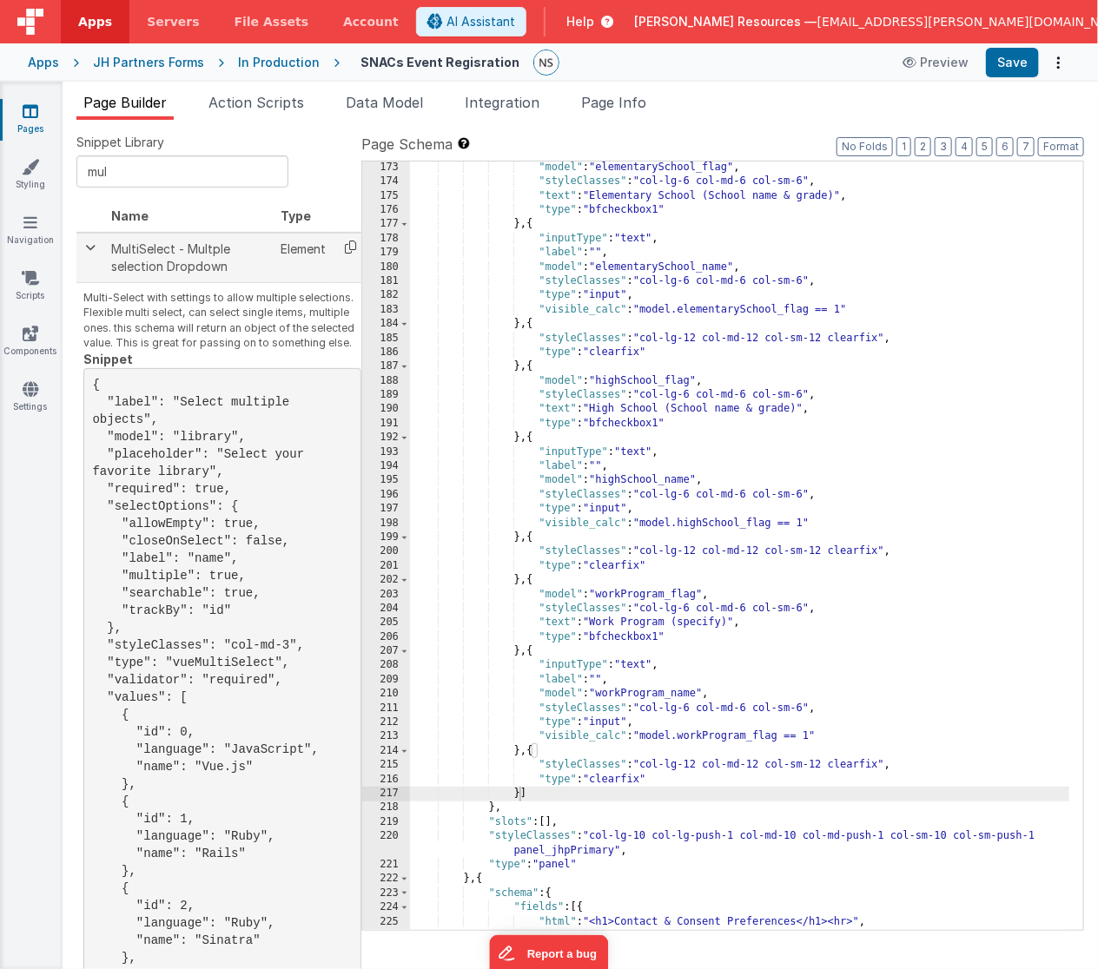
click at [345, 241] on icon at bounding box center [351, 247] width 36 height 27
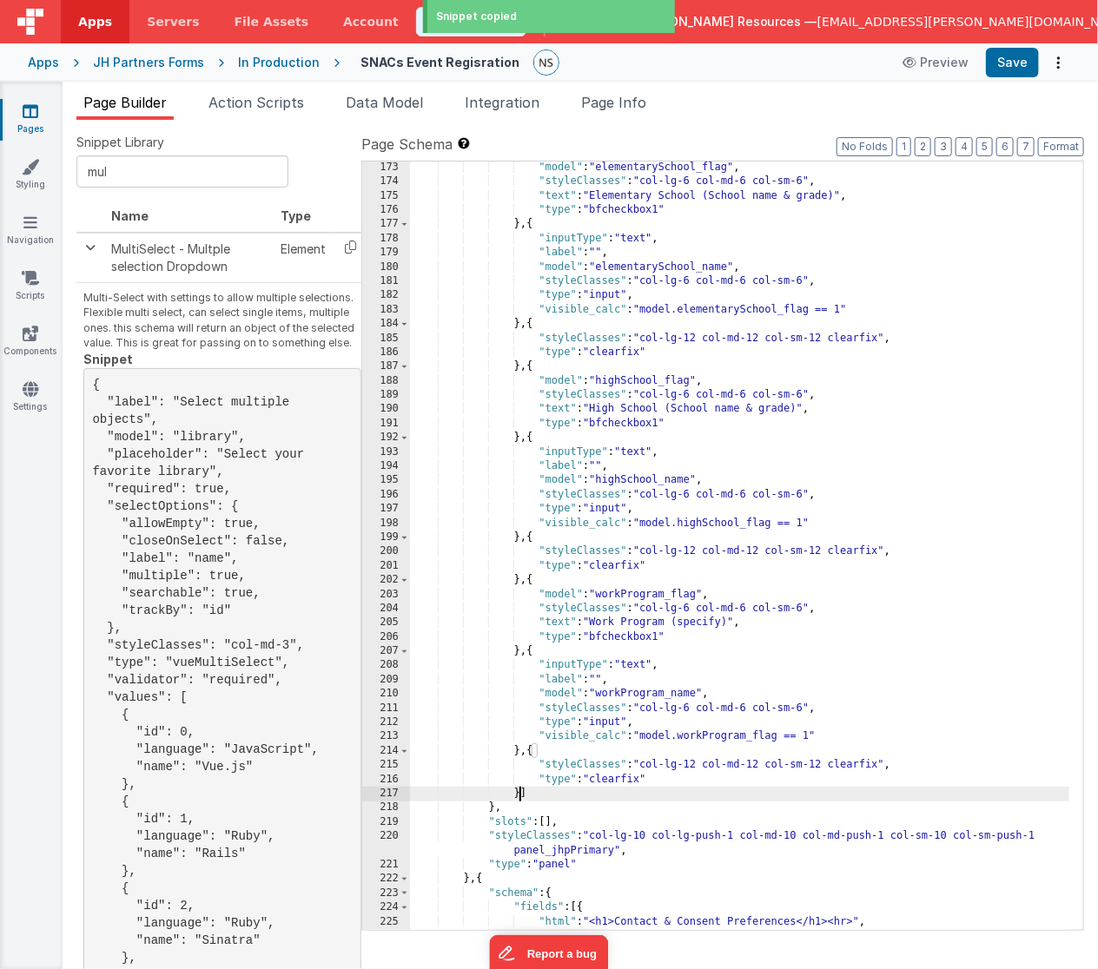
click at [521, 794] on div ""model" : "elementarySchool_flag" , "styleClasses" : "col-lg-6 col-md-6 col-sm-…" at bounding box center [740, 560] width 660 height 798
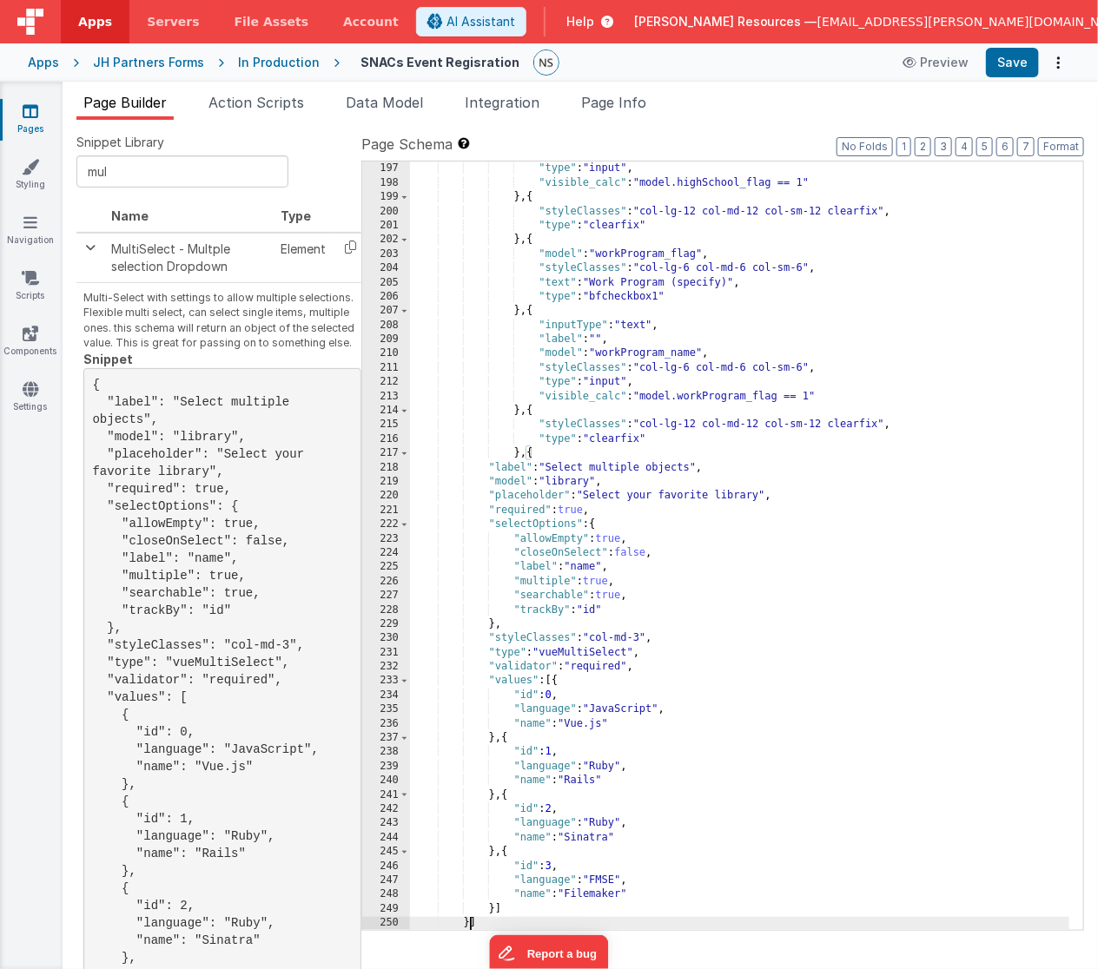
scroll to position [2007, 0]
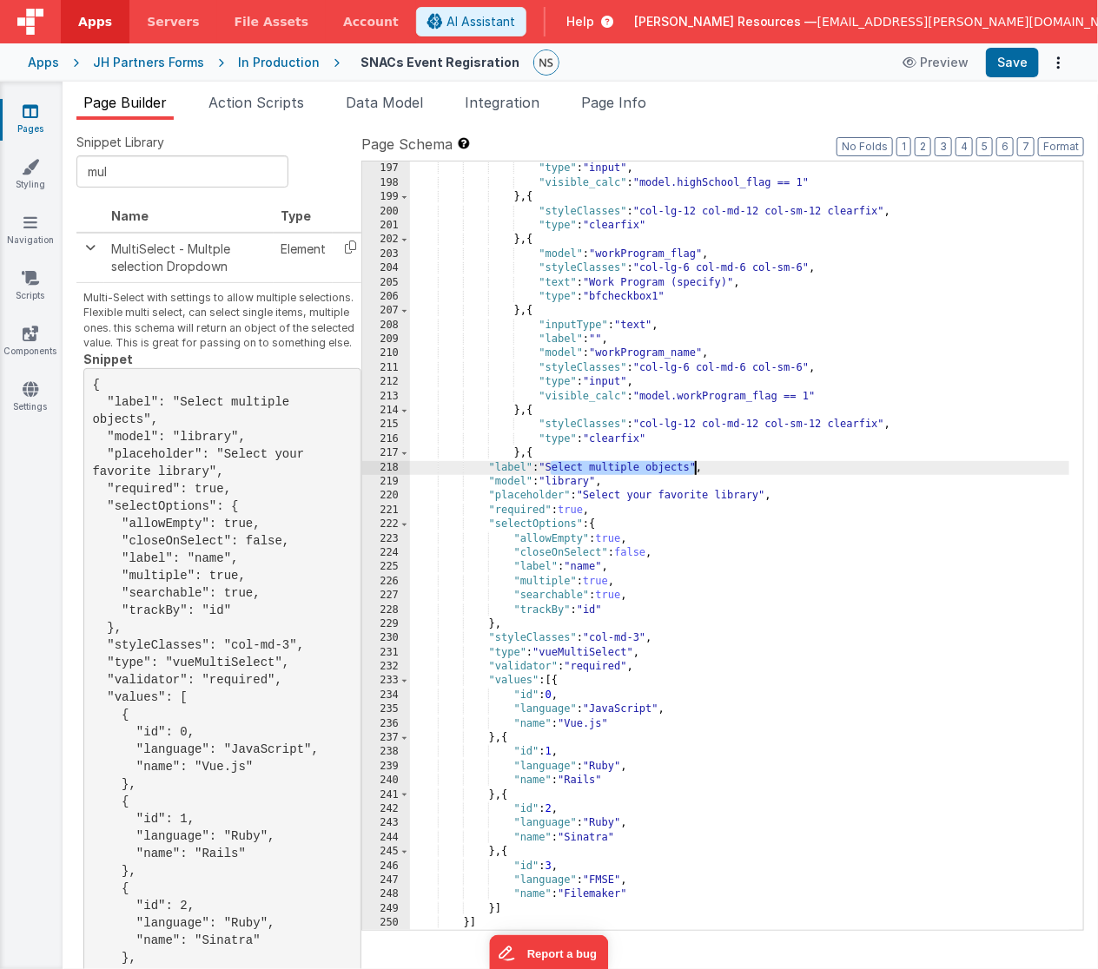
drag, startPoint x: 551, startPoint y: 466, endPoint x: 695, endPoint y: 470, distance: 143.3
click at [695, 470] on div ""styleClasses" : "col-lg-6 col-md-6 col-sm-6" , "type" : "input" , "visible_cal…" at bounding box center [740, 547] width 660 height 798
click at [585, 481] on div ""styleClasses" : "col-lg-6 col-md-6 col-sm-6" , "type" : "input" , "visible_cal…" at bounding box center [740, 547] width 660 height 798
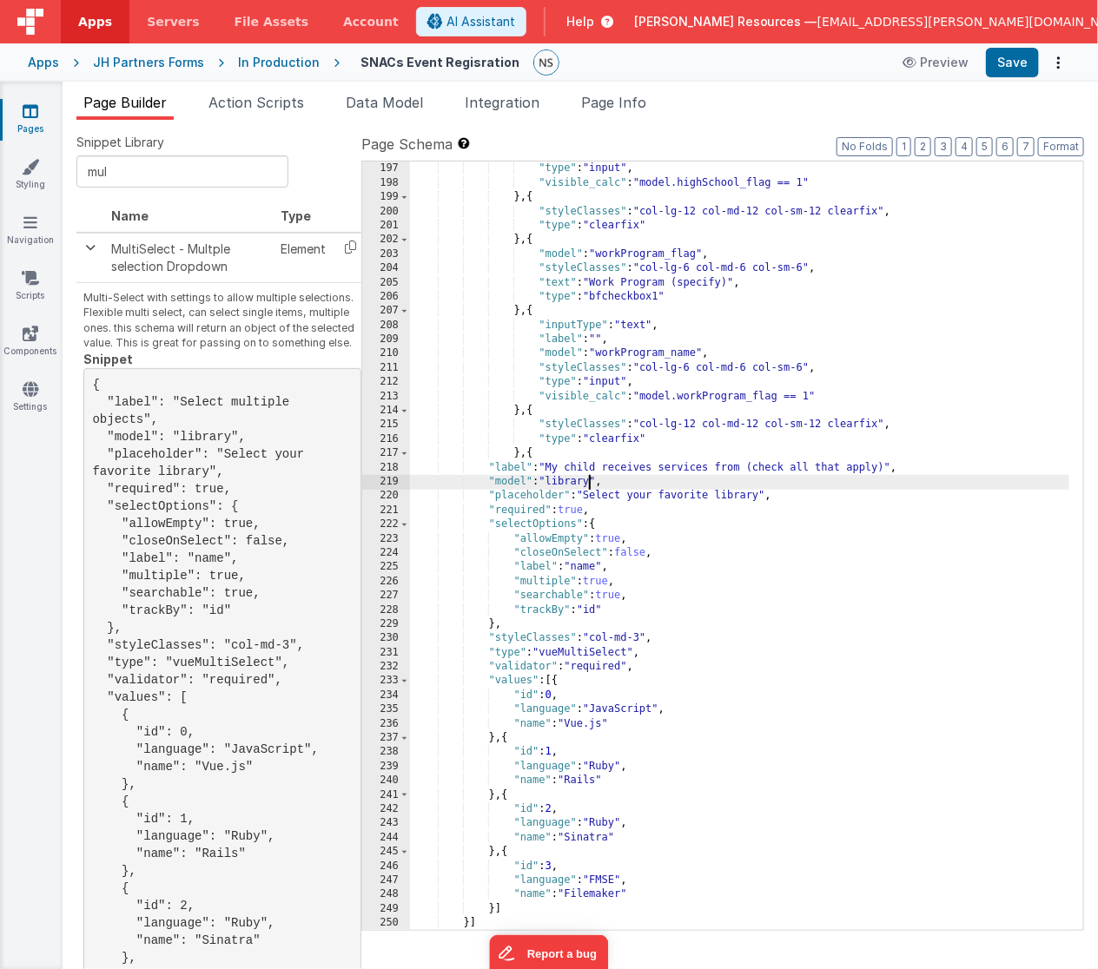
click at [585, 481] on div ""styleClasses" : "col-lg-6 col-md-6 col-sm-6" , "type" : "input" , "visible_cal…" at bounding box center [740, 547] width 660 height 798
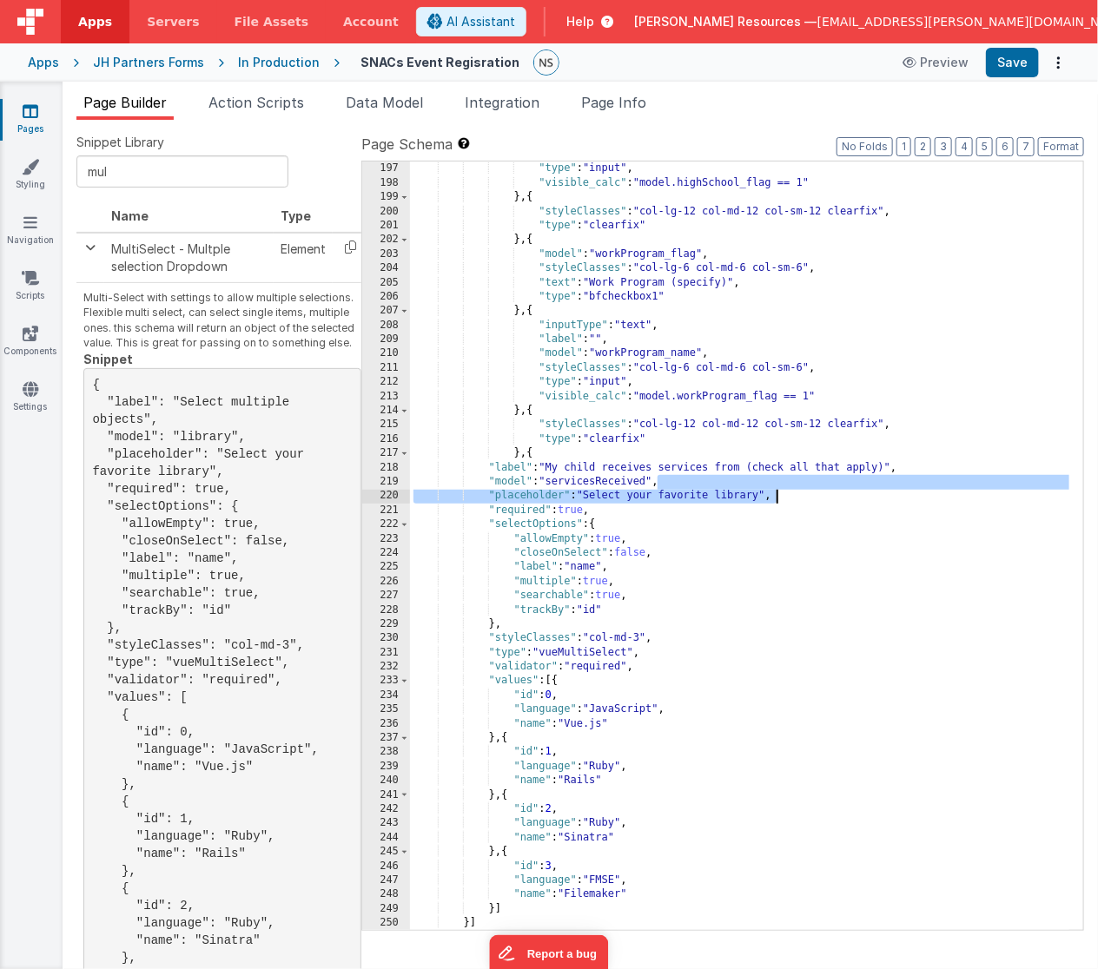
drag, startPoint x: 658, startPoint y: 484, endPoint x: 775, endPoint y: 501, distance: 118.5
click at [775, 501] on div ""styleClasses" : "col-lg-6 col-md-6 col-sm-6" , "type" : "input" , "visible_cal…" at bounding box center [740, 547] width 660 height 798
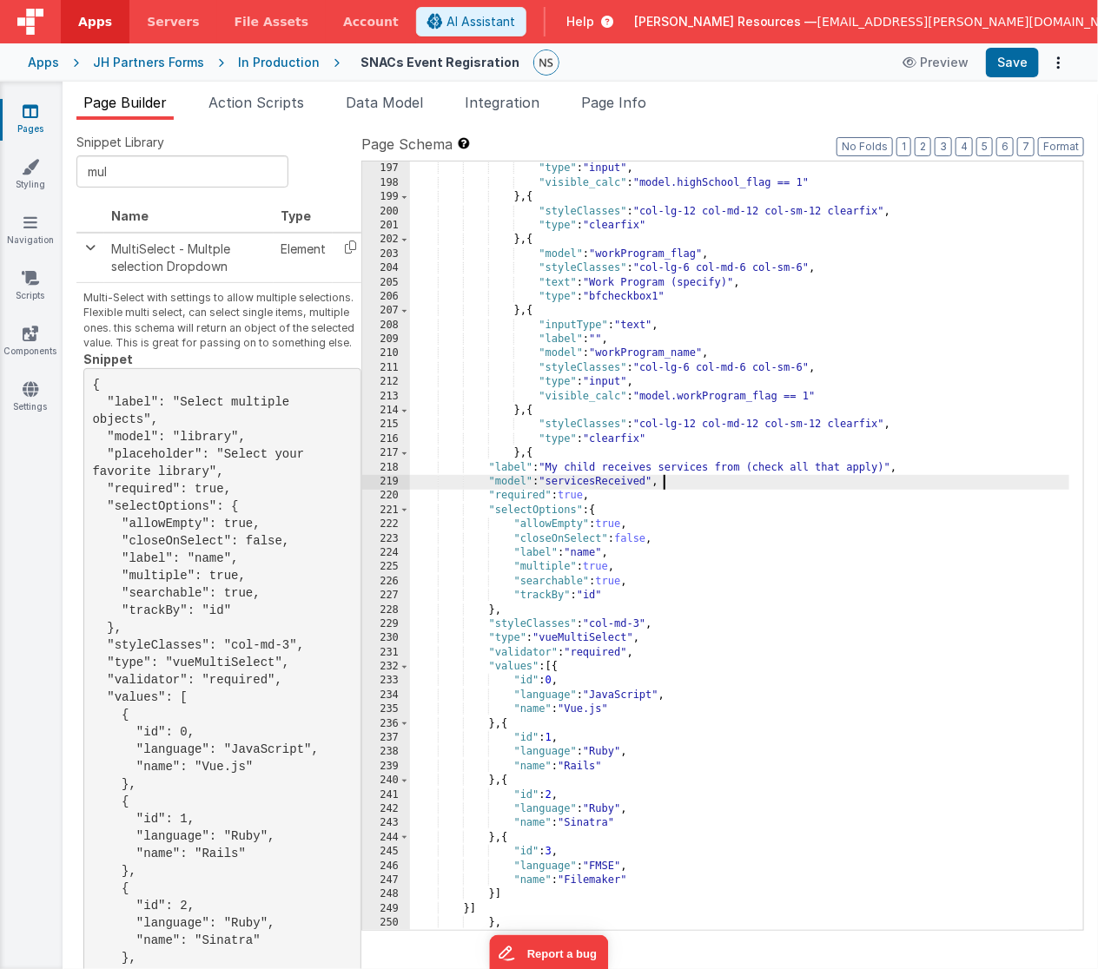
click at [618, 585] on div ""styleClasses" : "col-lg-6 col-md-6 col-sm-6" , "type" : "input" , "visible_cal…" at bounding box center [740, 547] width 660 height 798
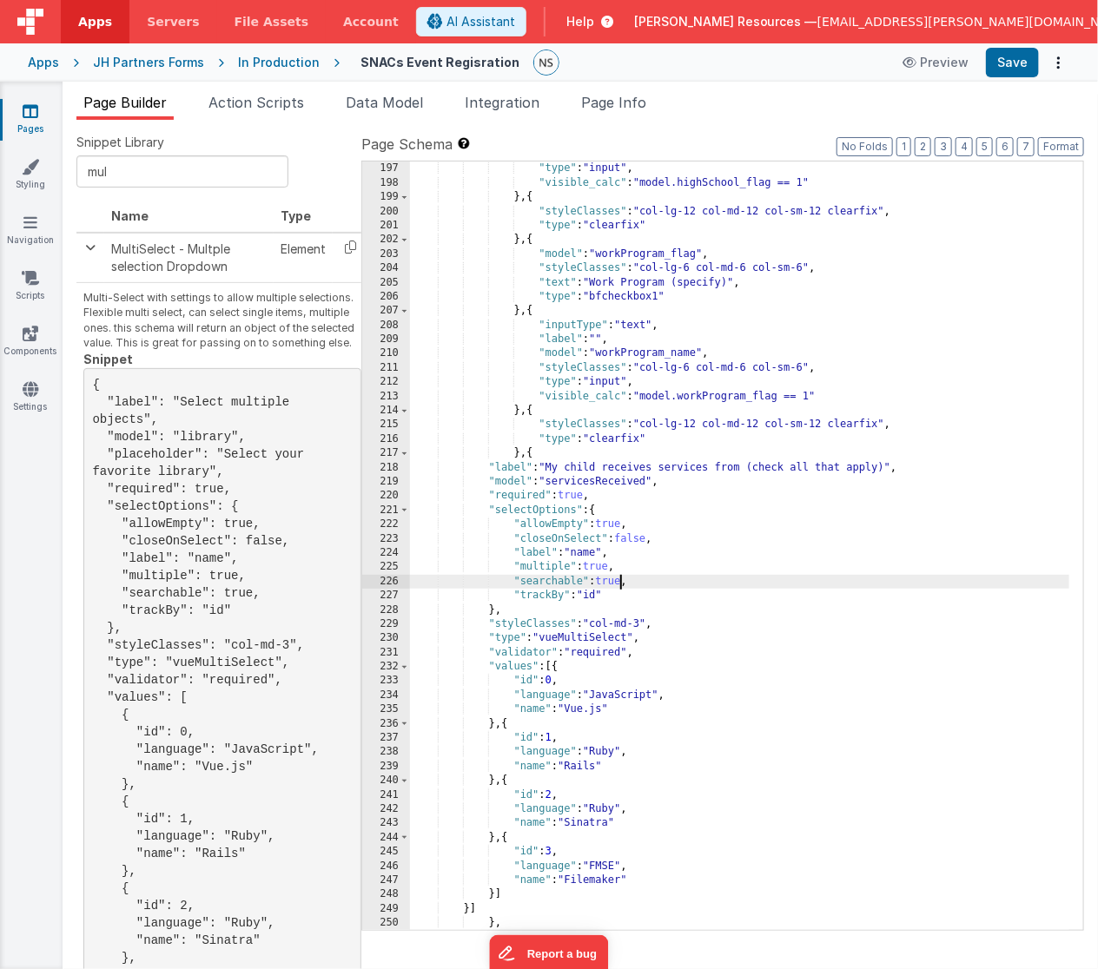
click at [618, 585] on div ""styleClasses" : "col-lg-6 col-md-6 col-sm-6" , "type" : "input" , "visible_cal…" at bounding box center [740, 547] width 660 height 798
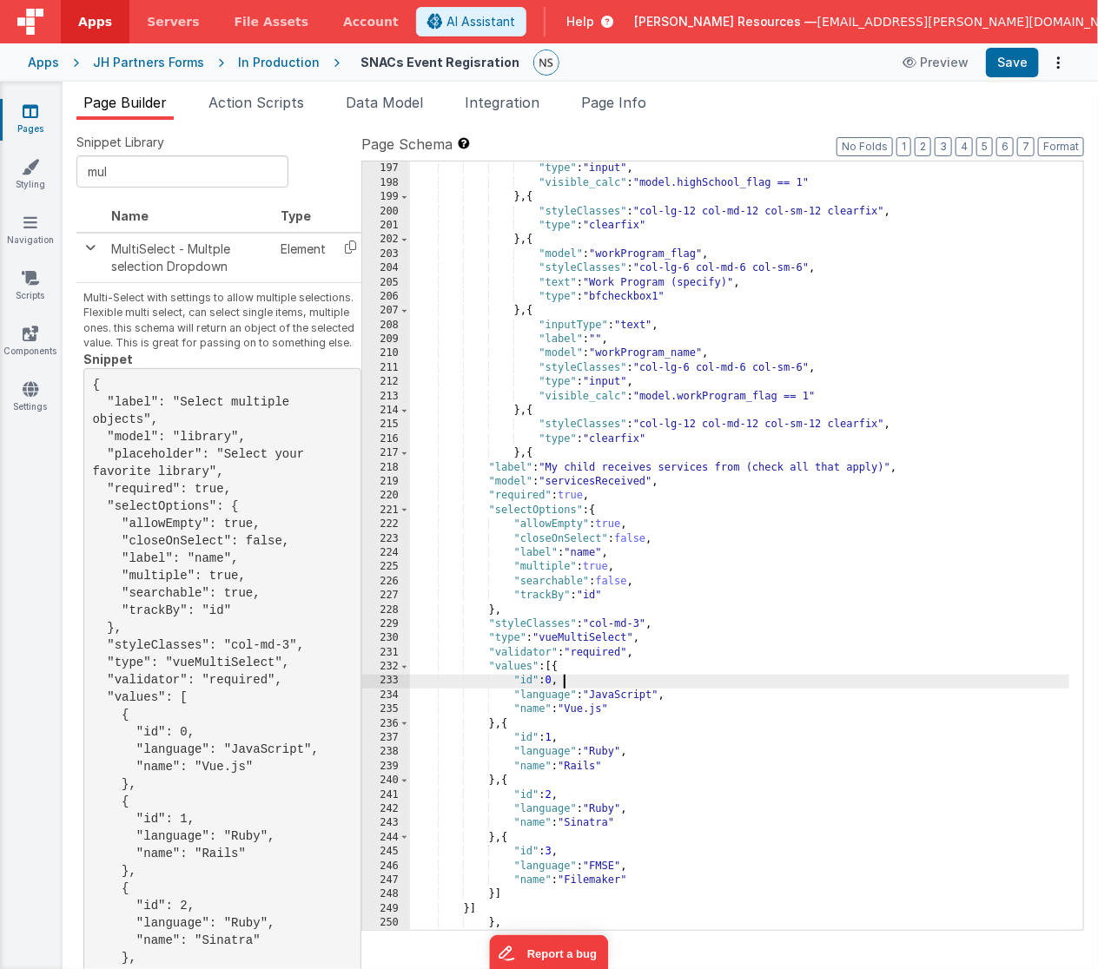
click at [571, 682] on div ""styleClasses" : "col-lg-6 col-md-6 col-sm-6" , "type" : "input" , "visible_cal…" at bounding box center [740, 547] width 660 height 798
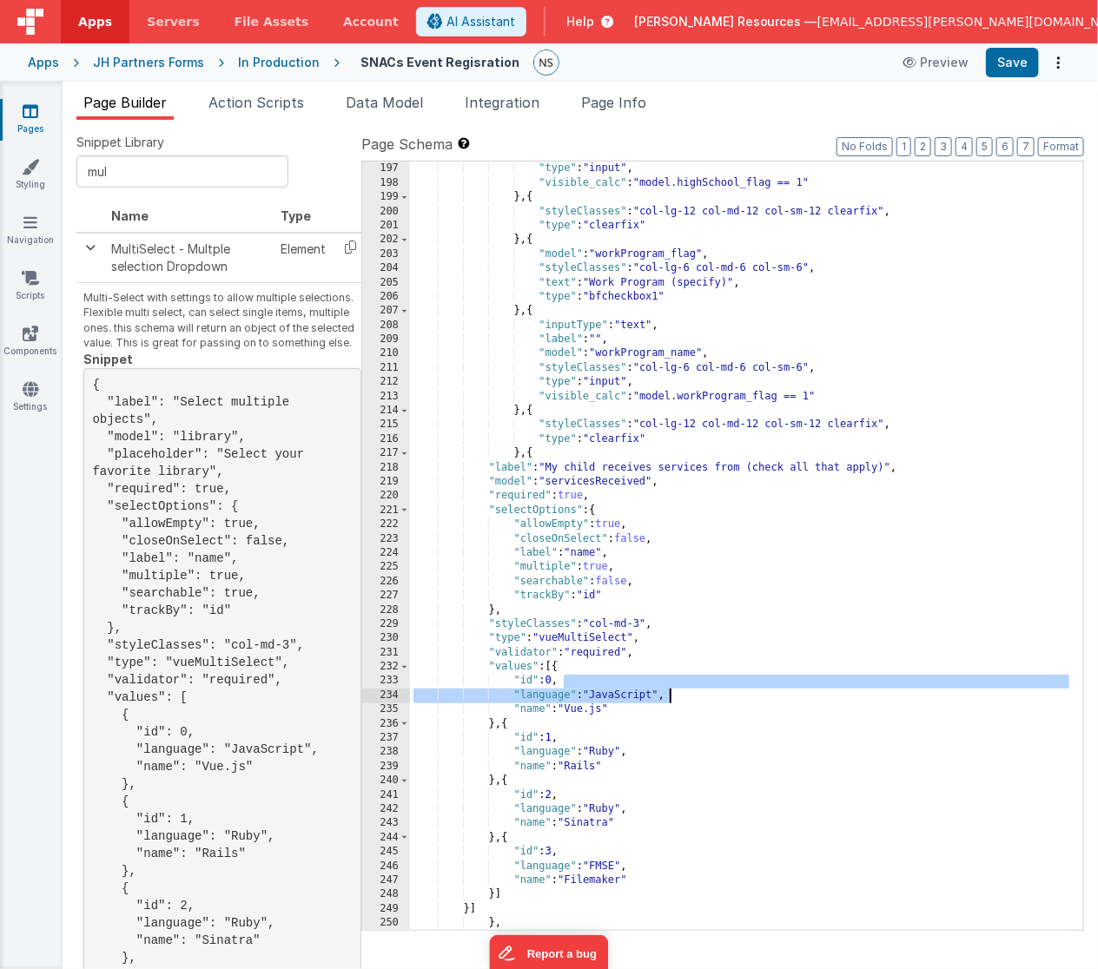
drag, startPoint x: 577, startPoint y: 682, endPoint x: 671, endPoint y: 698, distance: 95.9
click at [671, 698] on div ""styleClasses" : "col-lg-6 col-md-6 col-sm-6" , "type" : "input" , "visible_cal…" at bounding box center [740, 547] width 660 height 798
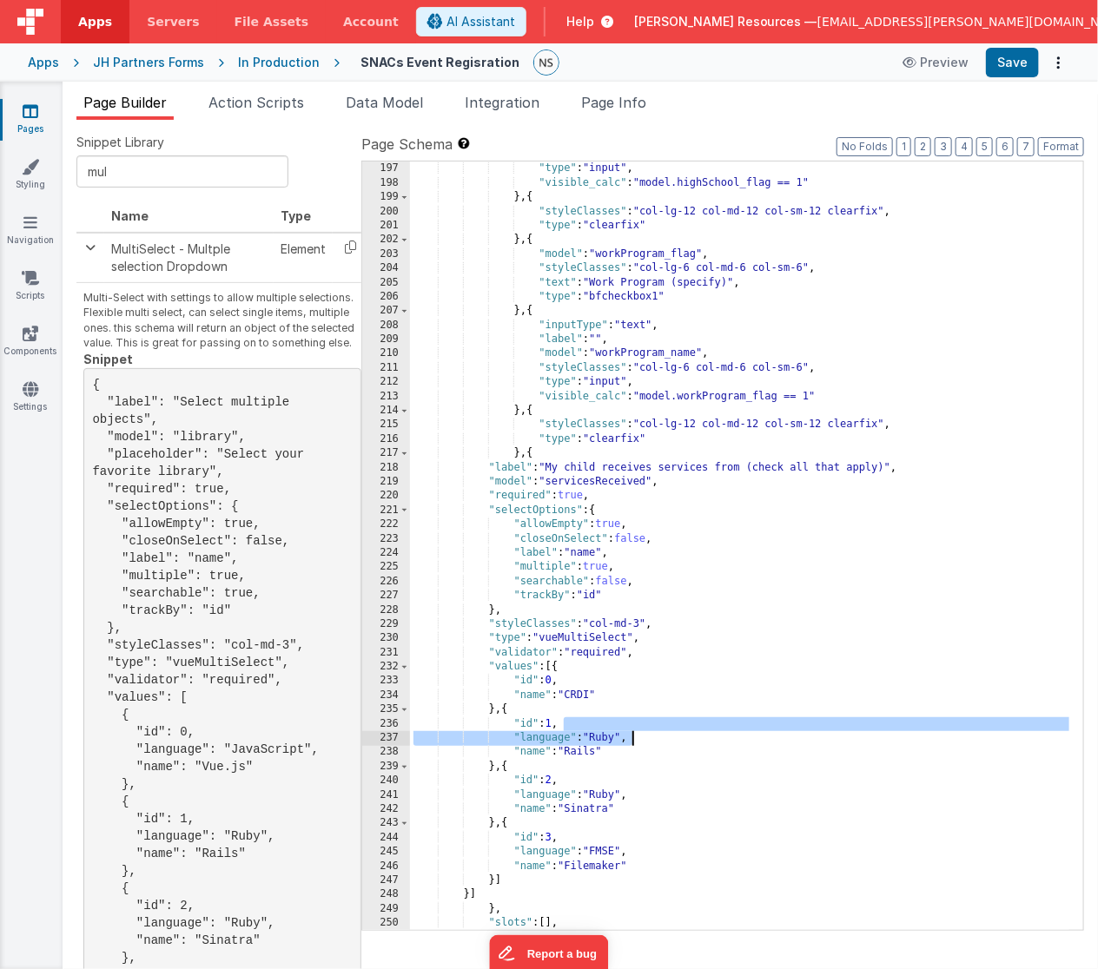
drag, startPoint x: 572, startPoint y: 725, endPoint x: 640, endPoint y: 741, distance: 69.5
click at [640, 741] on div ""styleClasses" : "col-lg-6 col-md-6 col-sm-6" , "type" : "input" , "visible_cal…" at bounding box center [740, 554] width 660 height 812
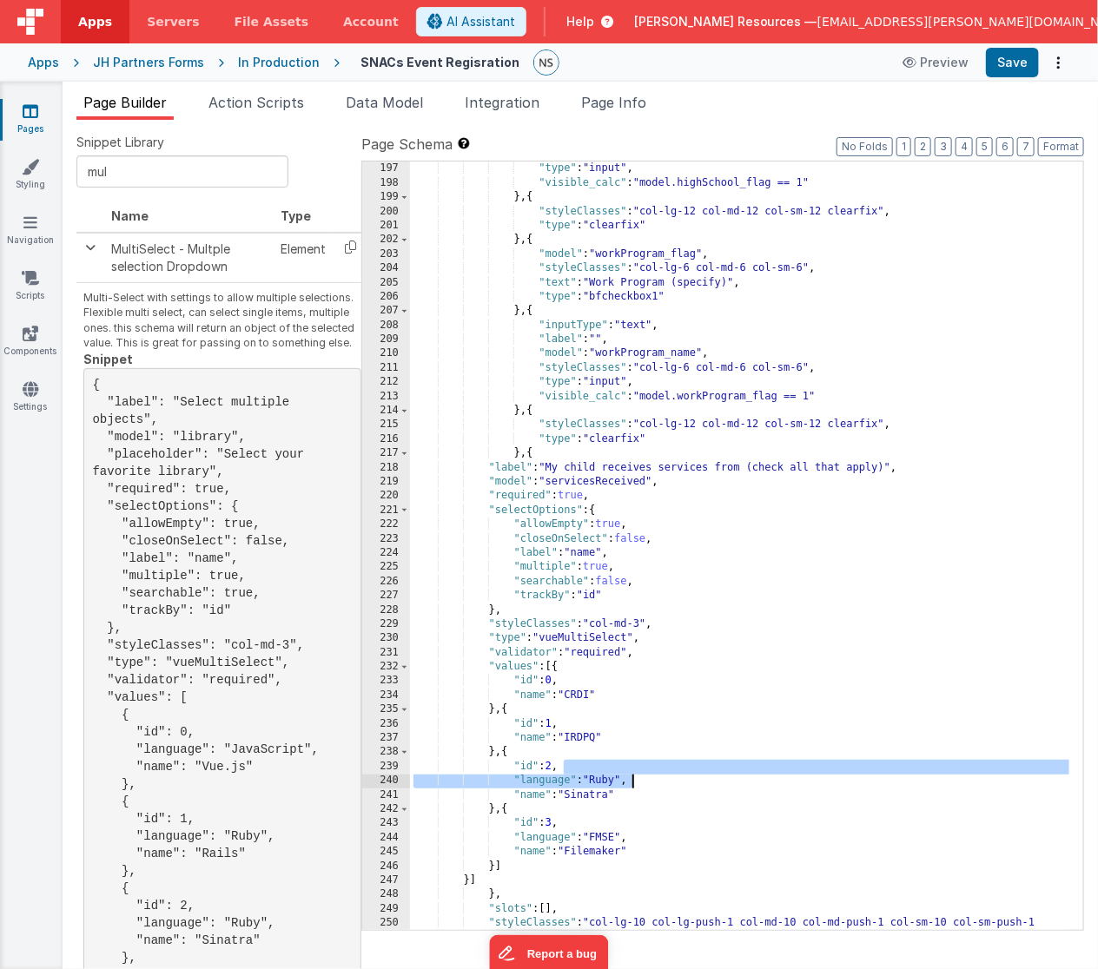
drag, startPoint x: 578, startPoint y: 768, endPoint x: 633, endPoint y: 781, distance: 56.4
click at [633, 781] on div ""styleClasses" : "col-lg-6 col-md-6 col-sm-6" , "type" : "input" , "visible_cal…" at bounding box center [740, 554] width 660 height 812
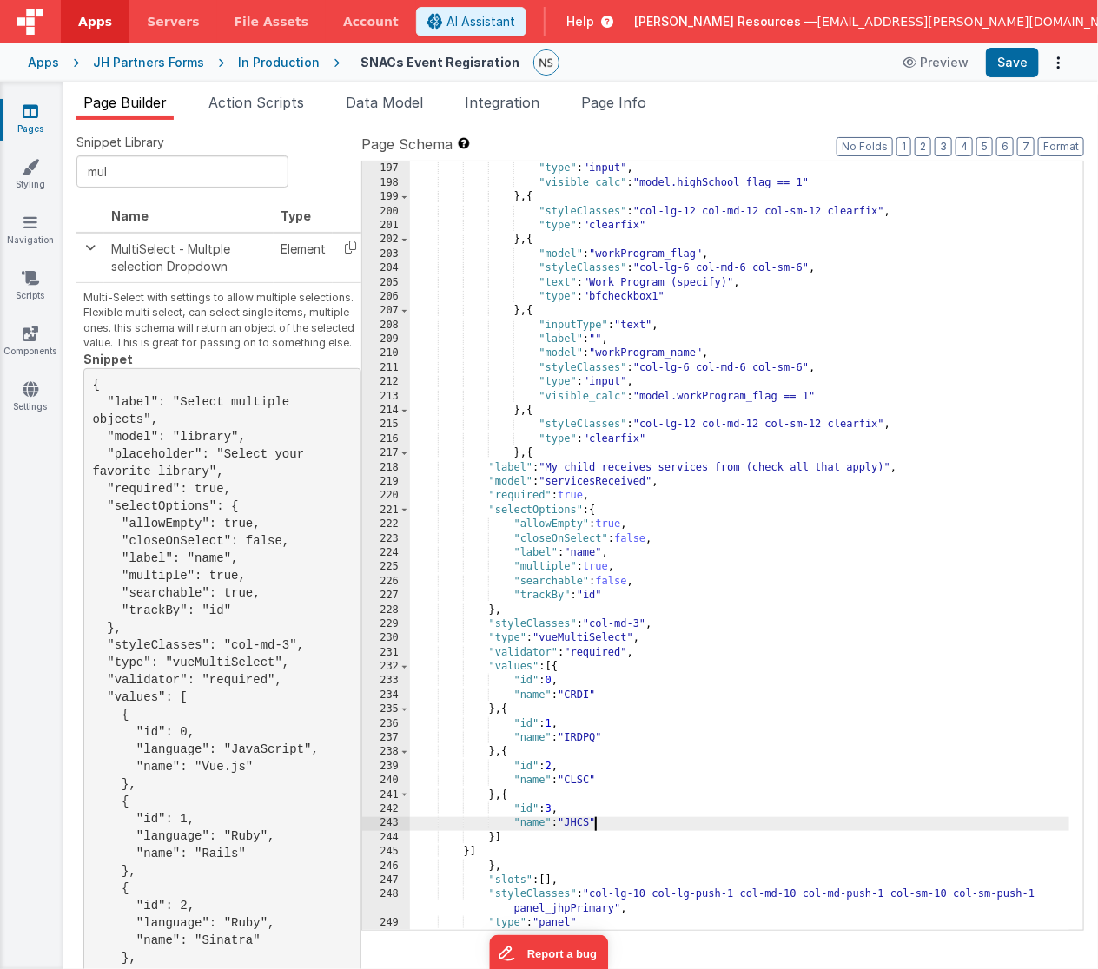
click at [717, 866] on div ""styleClasses" : "col-lg-6 col-md-6 col-sm-6" , "type" : "input" , "visible_cal…" at bounding box center [740, 547] width 660 height 798
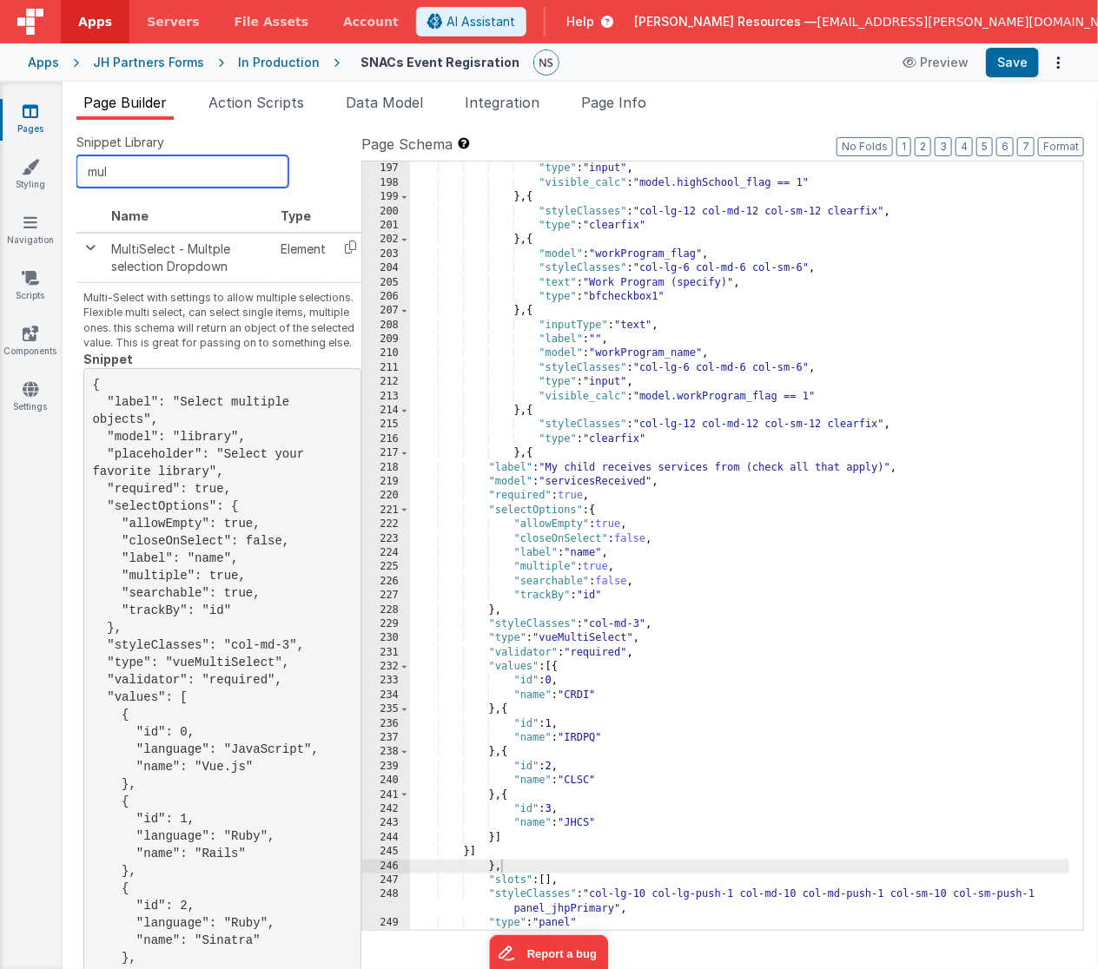
click at [195, 179] on input "mul" at bounding box center [182, 171] width 212 height 32
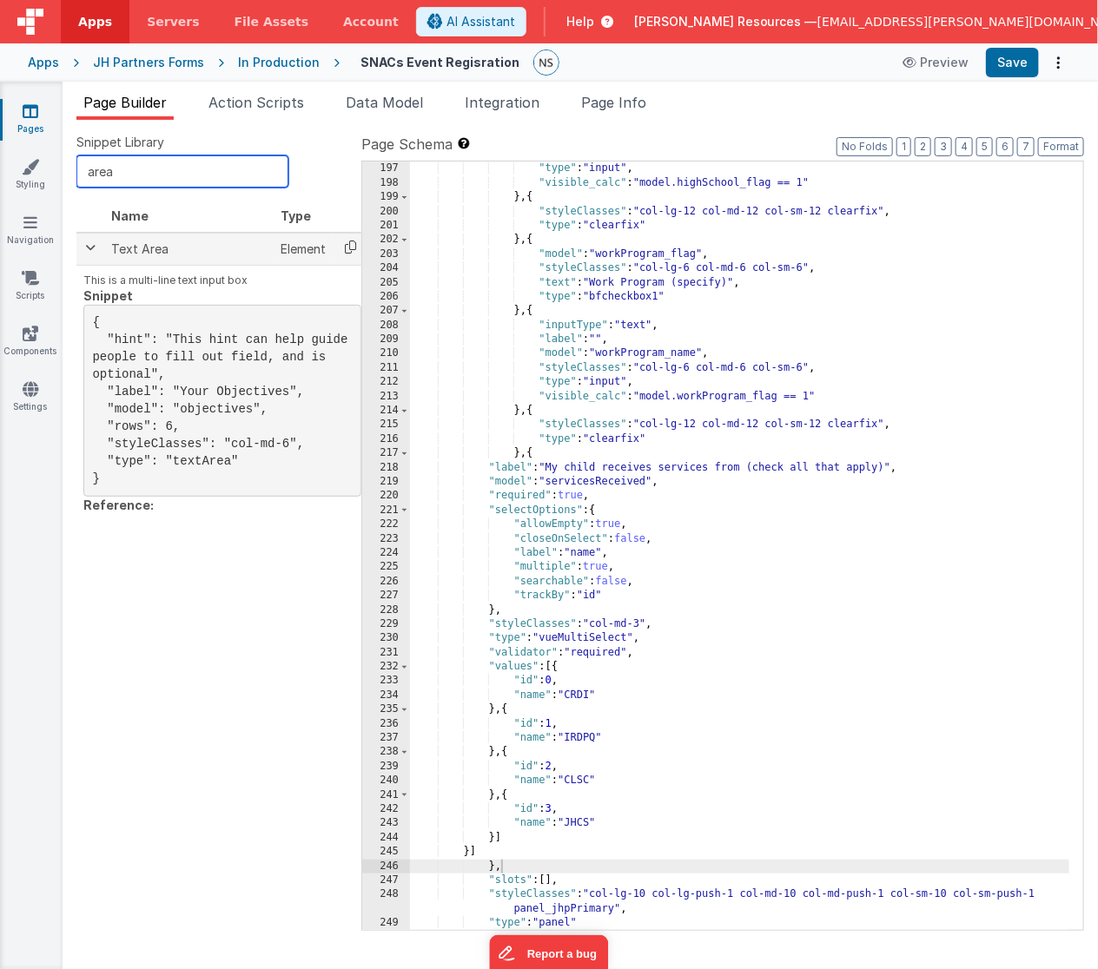
type input "area"
click at [350, 247] on icon at bounding box center [351, 247] width 36 height 27
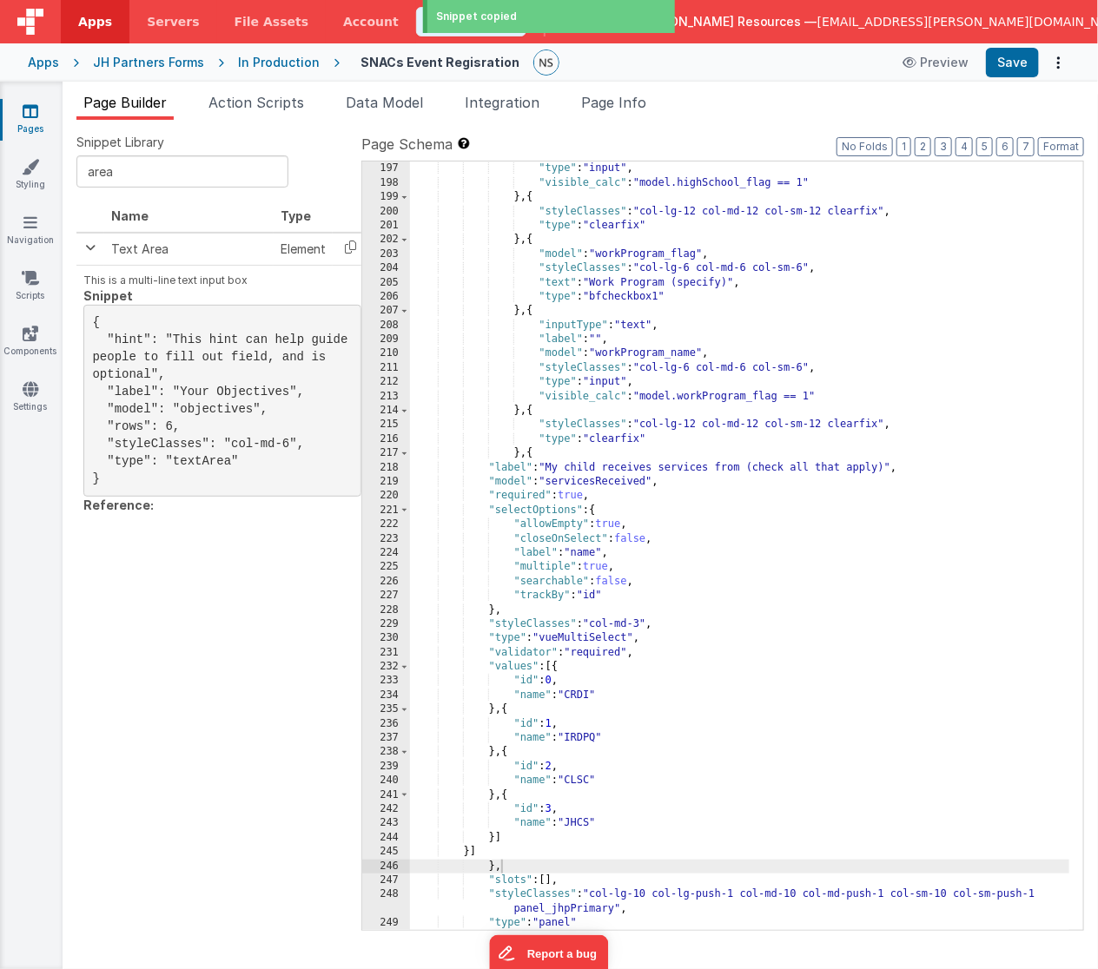
click at [470, 854] on div ""styleClasses" : "col-lg-6 col-md-6 col-sm-6" , "type" : "input" , "visible_cal…" at bounding box center [740, 547] width 660 height 798
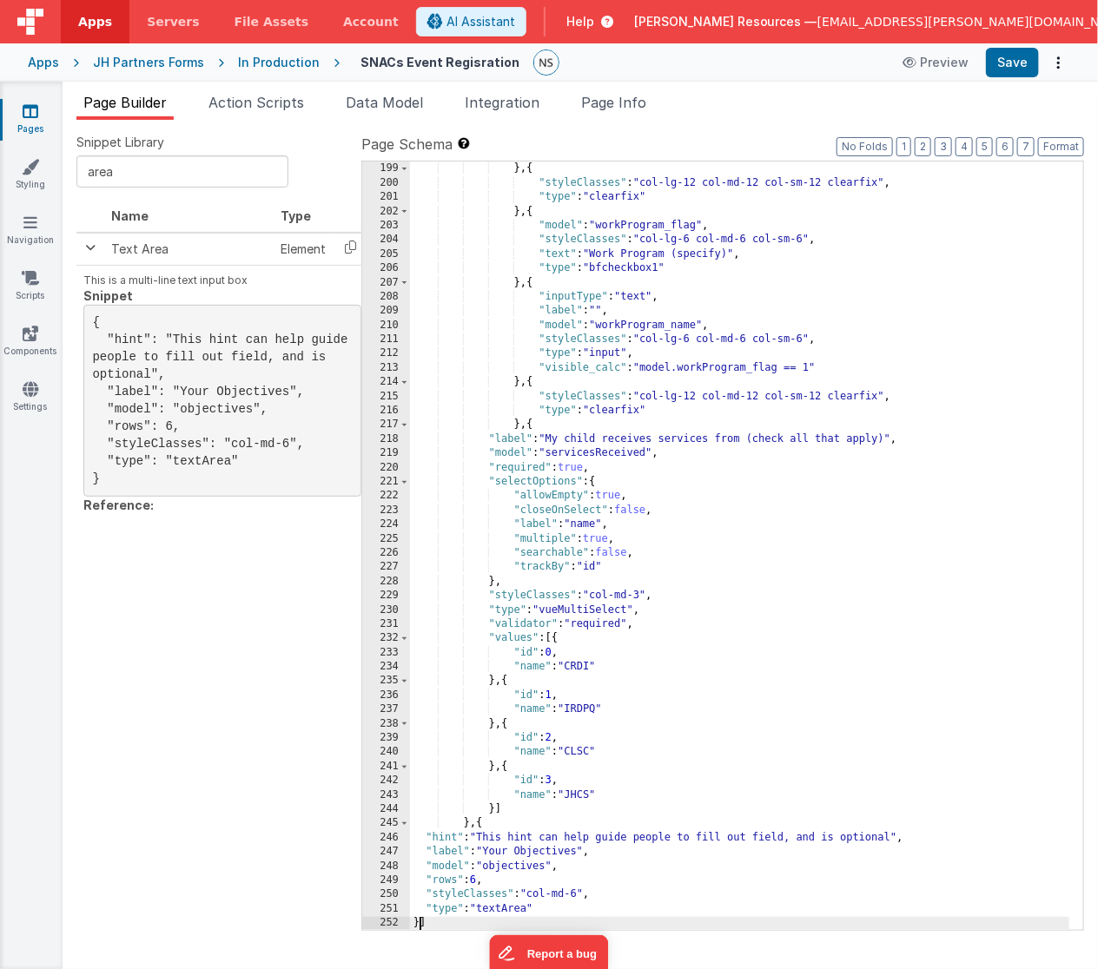
scroll to position [2035, 0]
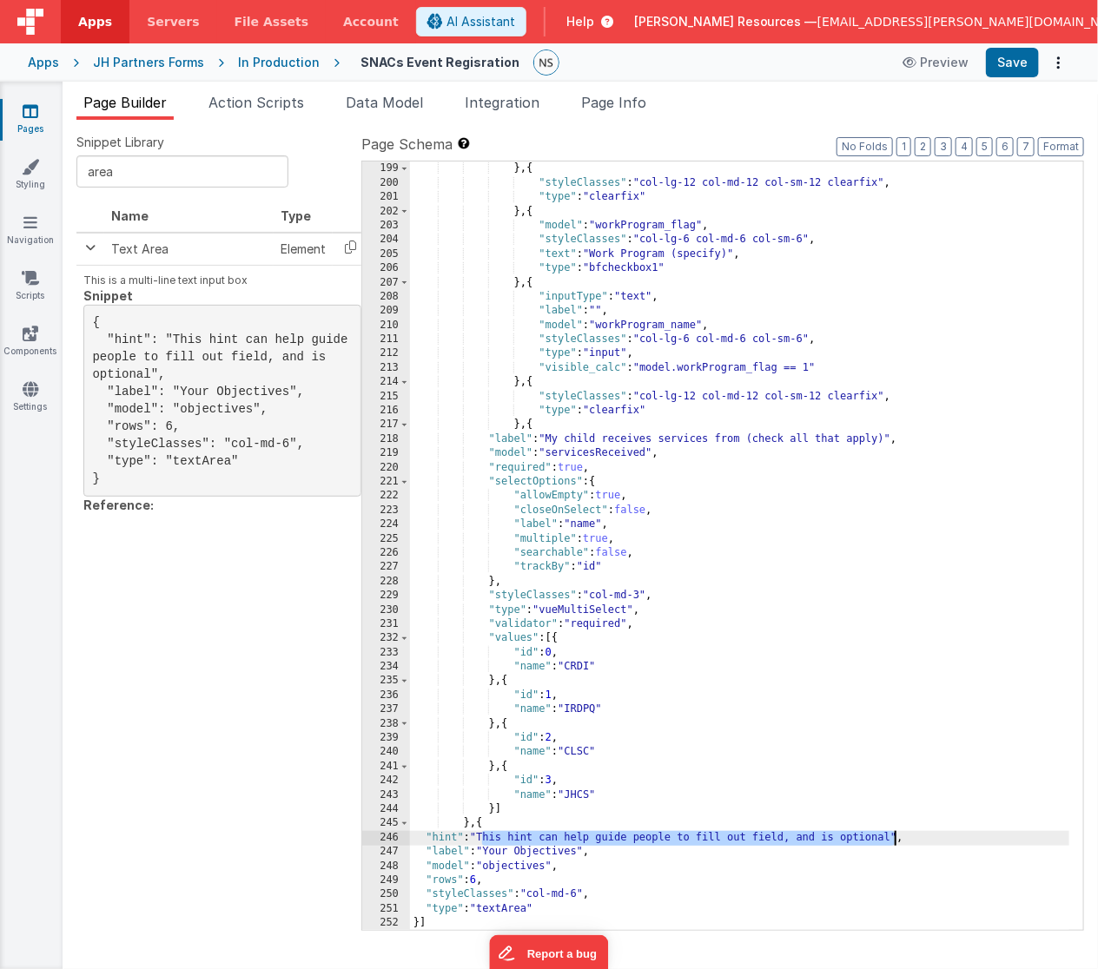
drag, startPoint x: 484, startPoint y: 838, endPoint x: 893, endPoint y: 837, distance: 409.8
click at [893, 837] on div ""visible_calc" : "model.highSchool_flag == 1" } , { "styleClasses" : "col-lg-12…" at bounding box center [740, 547] width 660 height 798
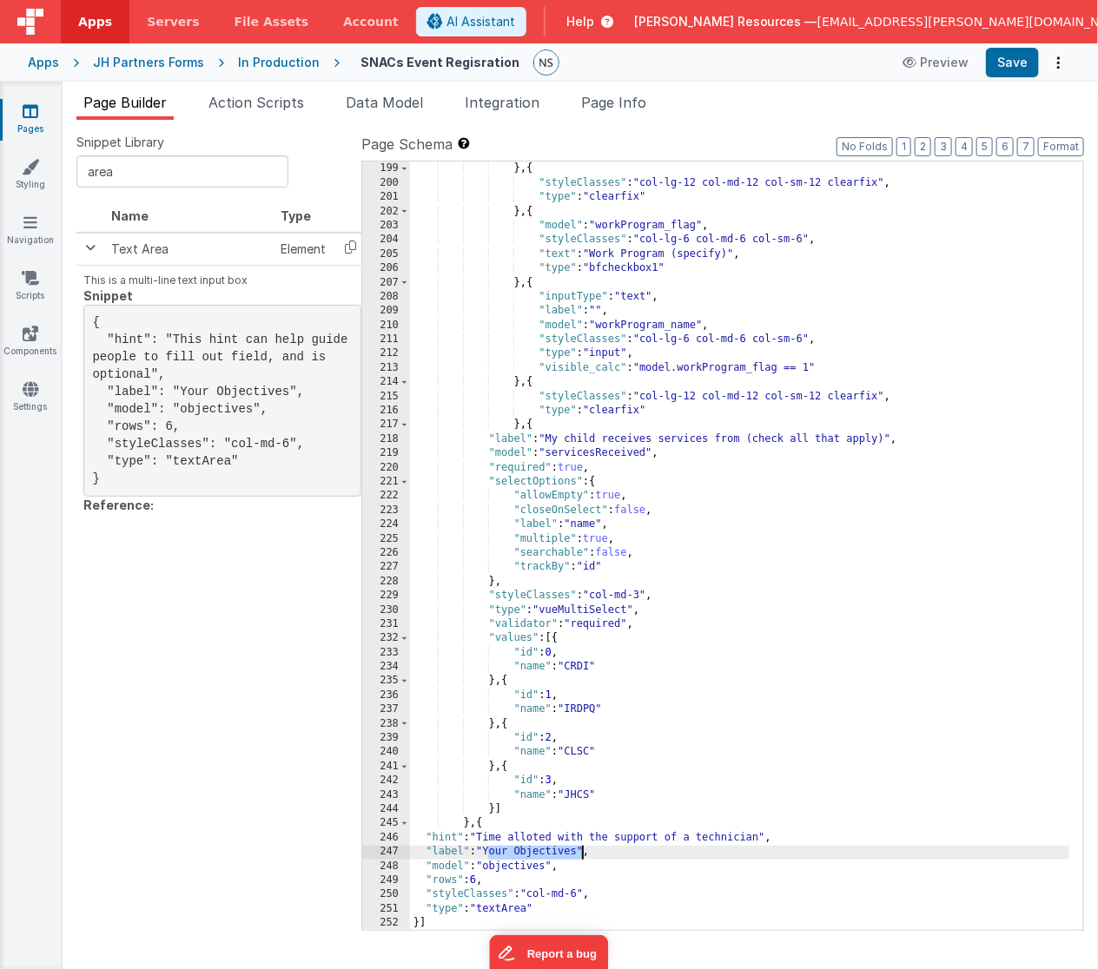
drag, startPoint x: 488, startPoint y: 853, endPoint x: 581, endPoint y: 858, distance: 93.1
click at [581, 858] on div ""visible_calc" : "model.highSchool_flag == 1" } , { "styleClasses" : "col-lg-12…" at bounding box center [740, 547] width 660 height 798
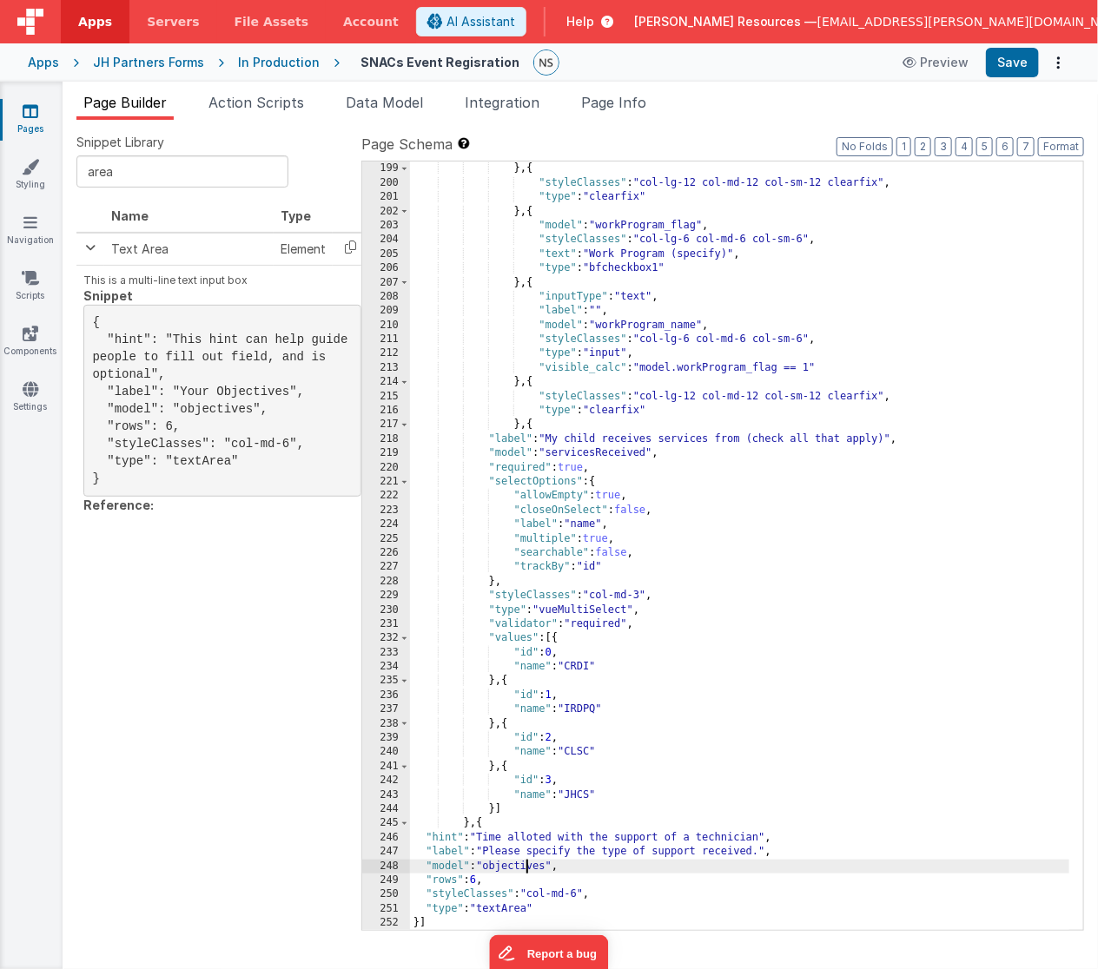
click at [525, 872] on div ""visible_calc" : "model.highSchool_flag == 1" } , { "styleClasses" : "col-lg-12…" at bounding box center [740, 547] width 660 height 798
drag, startPoint x: 564, startPoint y: 865, endPoint x: 486, endPoint y: 868, distance: 78.2
click at [486, 868] on div ""visible_calc" : "model.highSchool_flag == 1" } , { "styleClasses" : "col-lg-12…" at bounding box center [740, 547] width 660 height 798
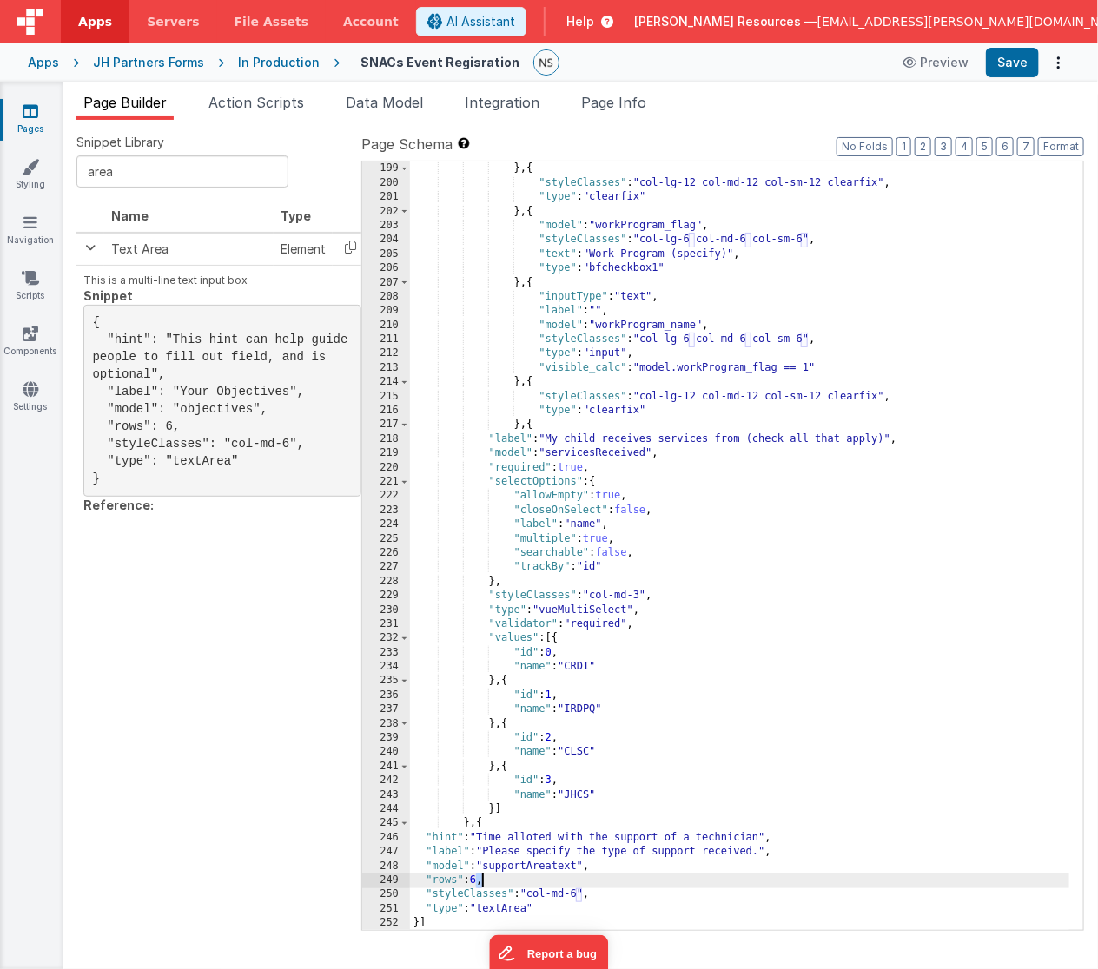
click at [480, 880] on div ""visible_calc" : "model.highSchool_flag == 1" } , { "styleClasses" : "col-lg-12…" at bounding box center [740, 547] width 660 height 798
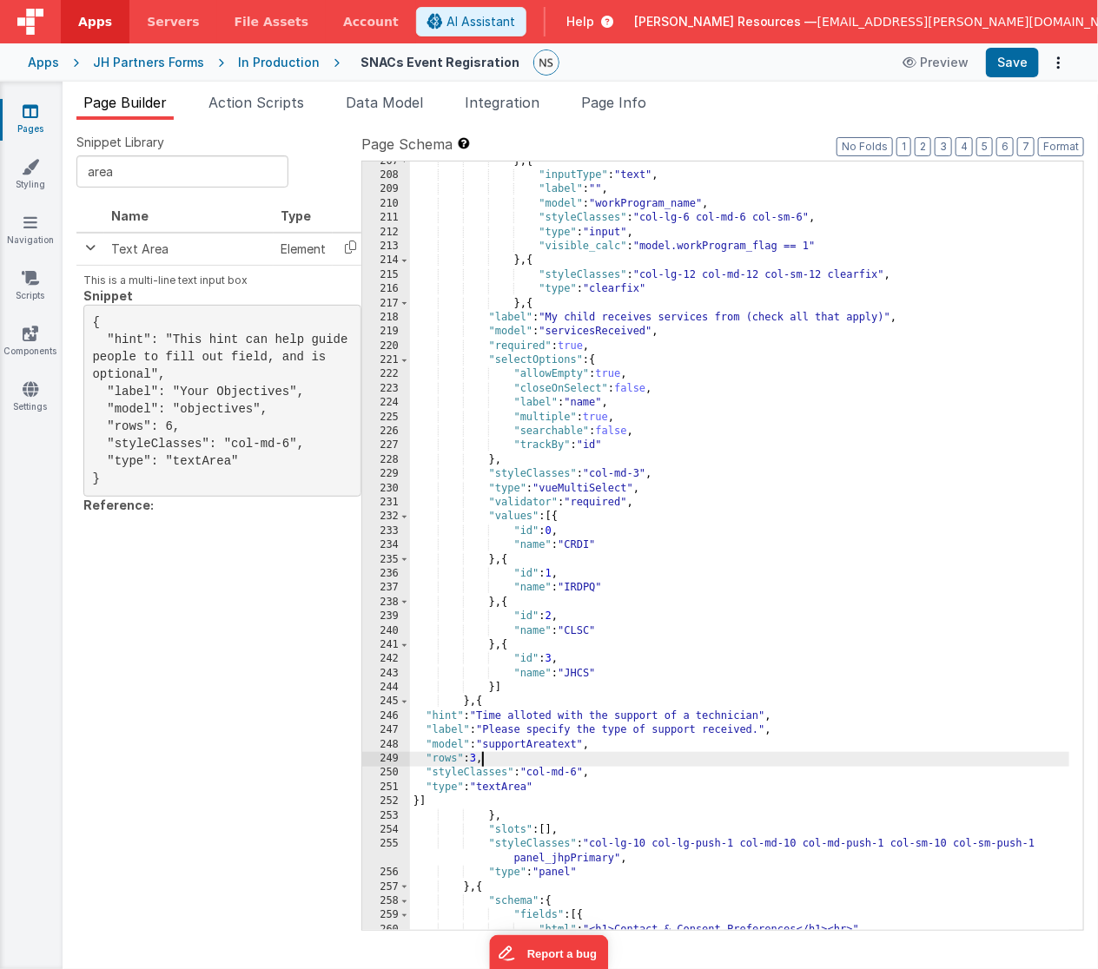
scroll to position [2157, 0]
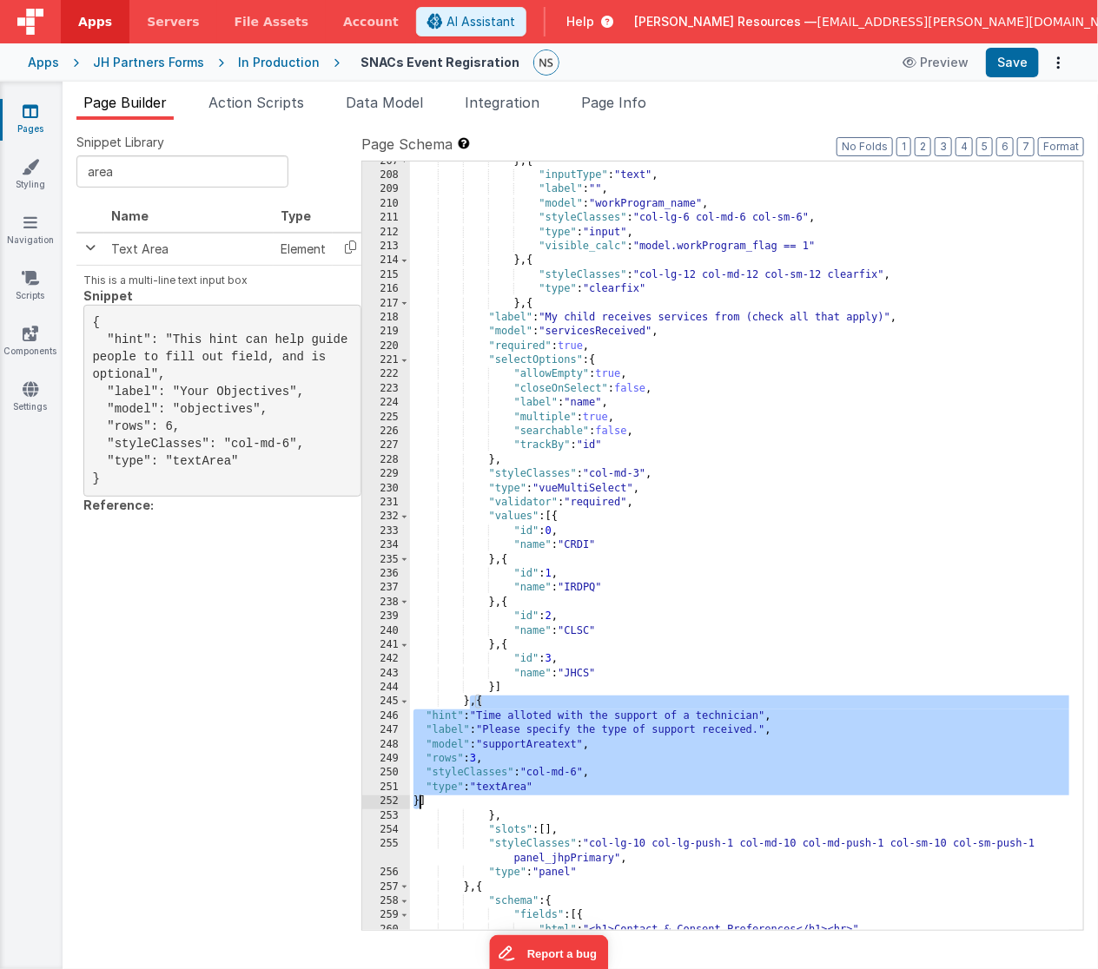
drag, startPoint x: 471, startPoint y: 702, endPoint x: 418, endPoint y: 803, distance: 114.6
click at [418, 803] on div "} , { "inputType" : "text" , "label" : "" , "model" : "workProgram_name" , "sty…" at bounding box center [740, 554] width 660 height 798
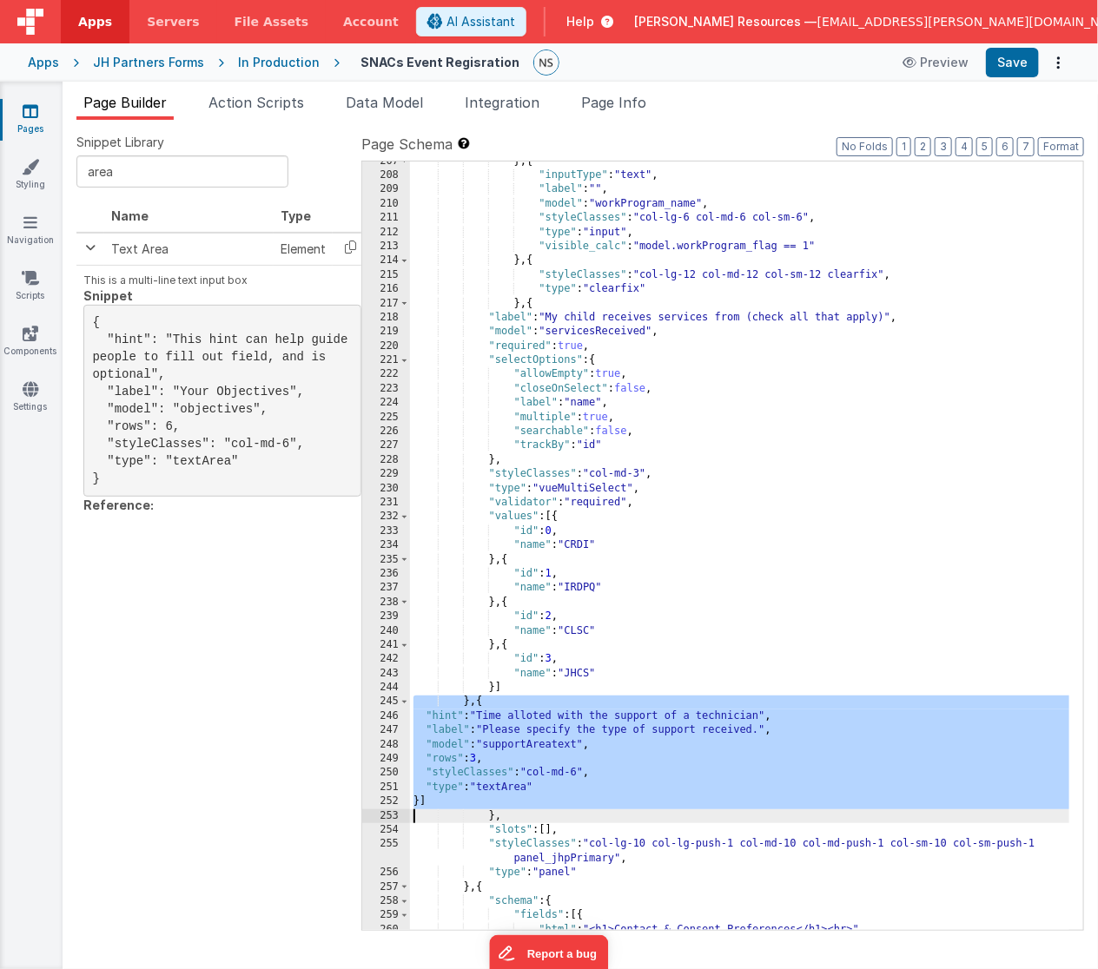
click at [474, 706] on div "} , { "inputType" : "text" , "label" : "" , "model" : "workProgram_name" , "sty…" at bounding box center [740, 554] width 660 height 798
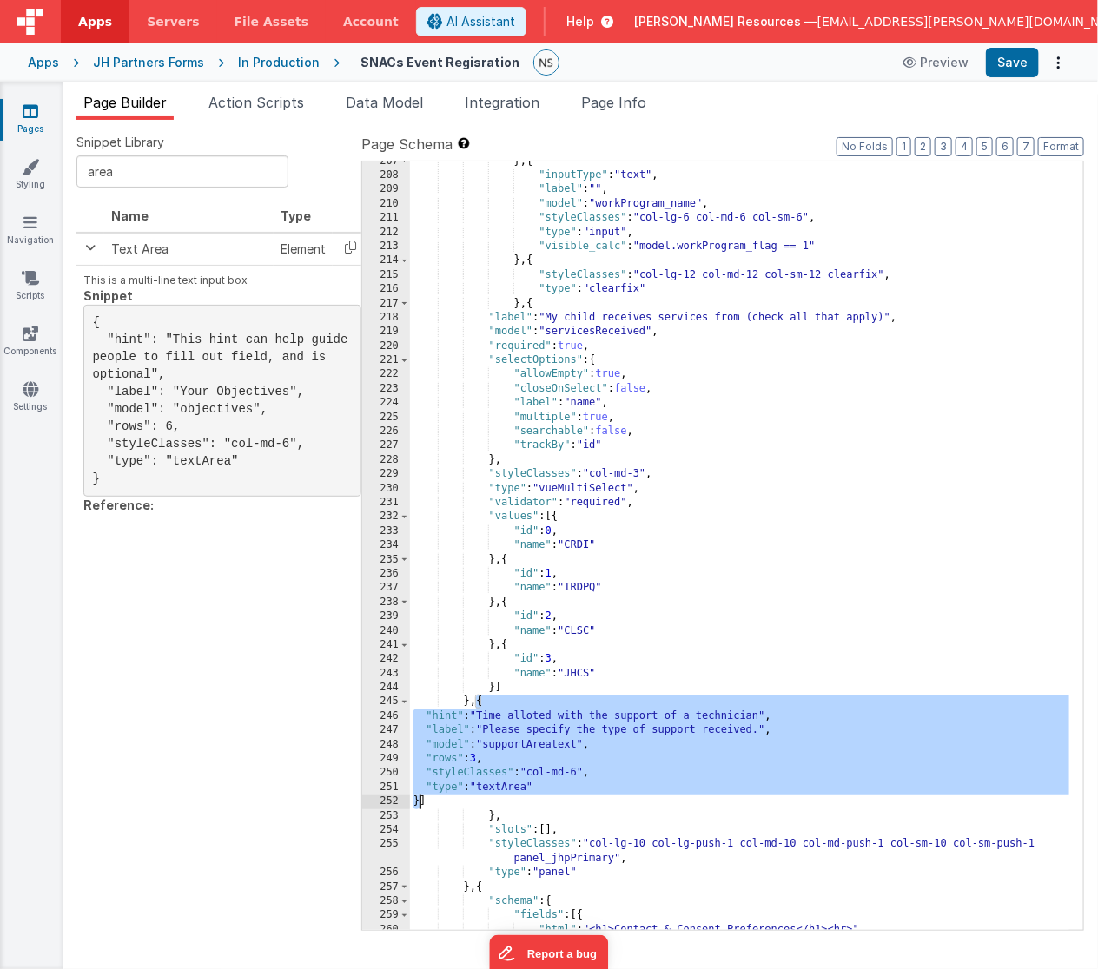
drag, startPoint x: 472, startPoint y: 703, endPoint x: 418, endPoint y: 798, distance: 109.3
click at [418, 798] on div "} , { "inputType" : "text" , "label" : "" , "model" : "workProgram_name" , "sty…" at bounding box center [740, 554] width 660 height 798
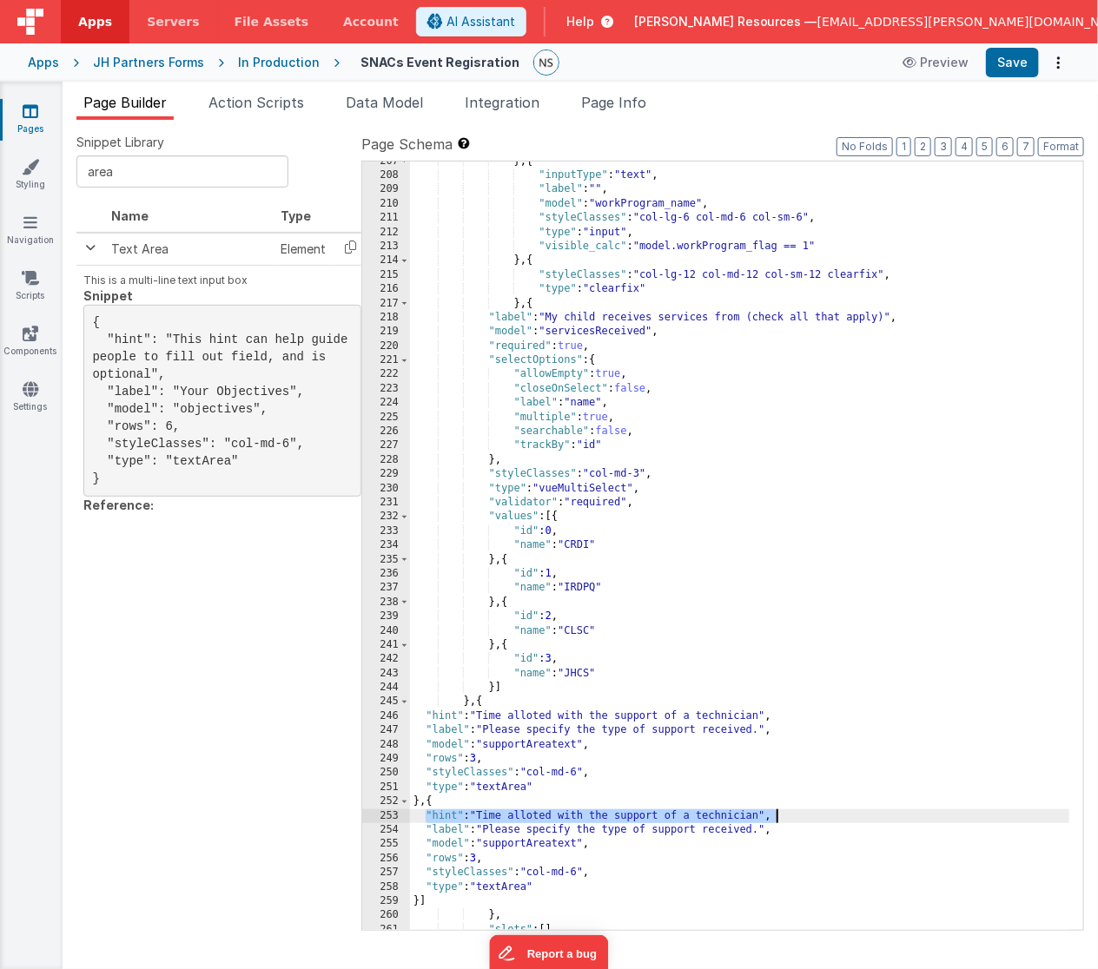
drag, startPoint x: 427, startPoint y: 816, endPoint x: 875, endPoint y: 821, distance: 448.1
click at [875, 821] on div "} , { "inputType" : "text" , "label" : "" , "model" : "workProgram_name" , "sty…" at bounding box center [740, 561] width 660 height 812
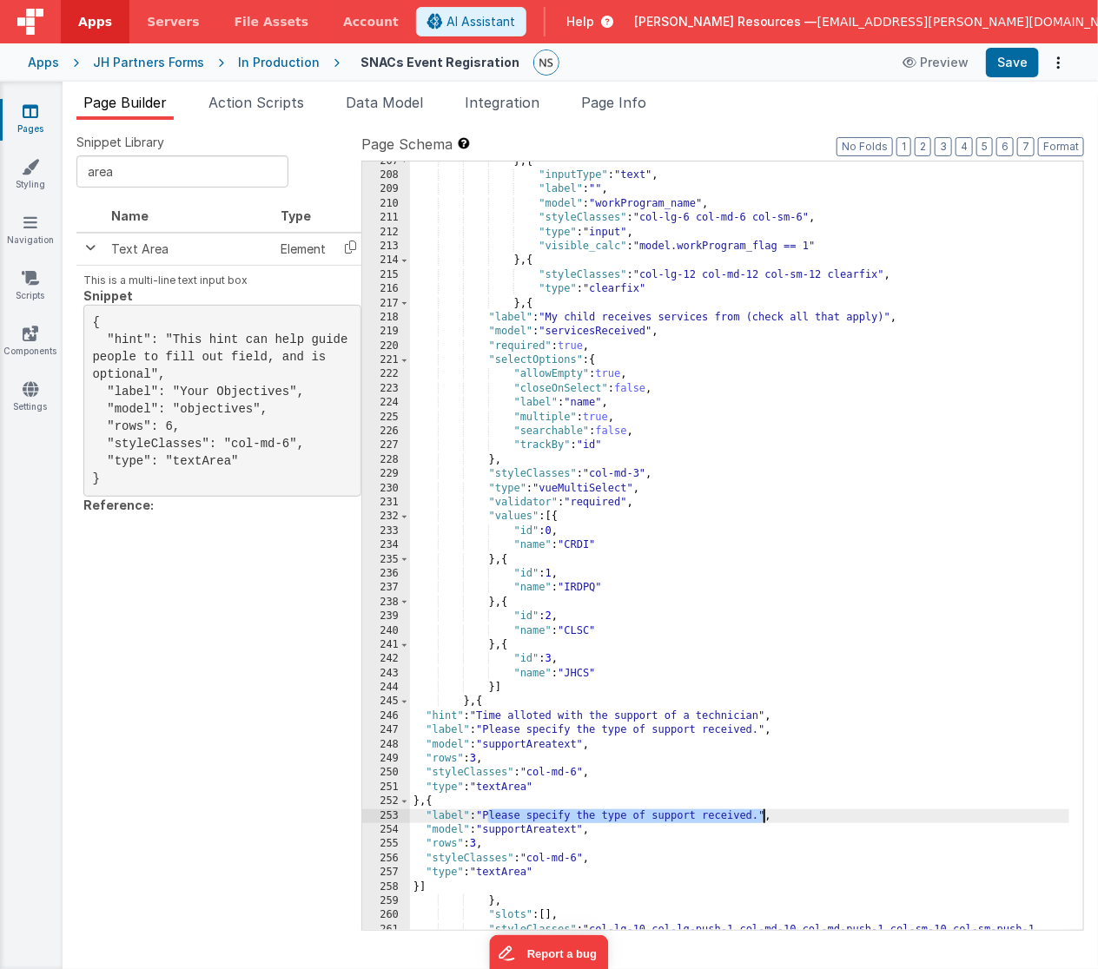
drag, startPoint x: 488, startPoint y: 817, endPoint x: 761, endPoint y: 817, distance: 273.5
click at [761, 817] on div "} , { "inputType" : "text" , "label" : "" , "model" : "workProgram_name" , "sty…" at bounding box center [740, 561] width 660 height 812
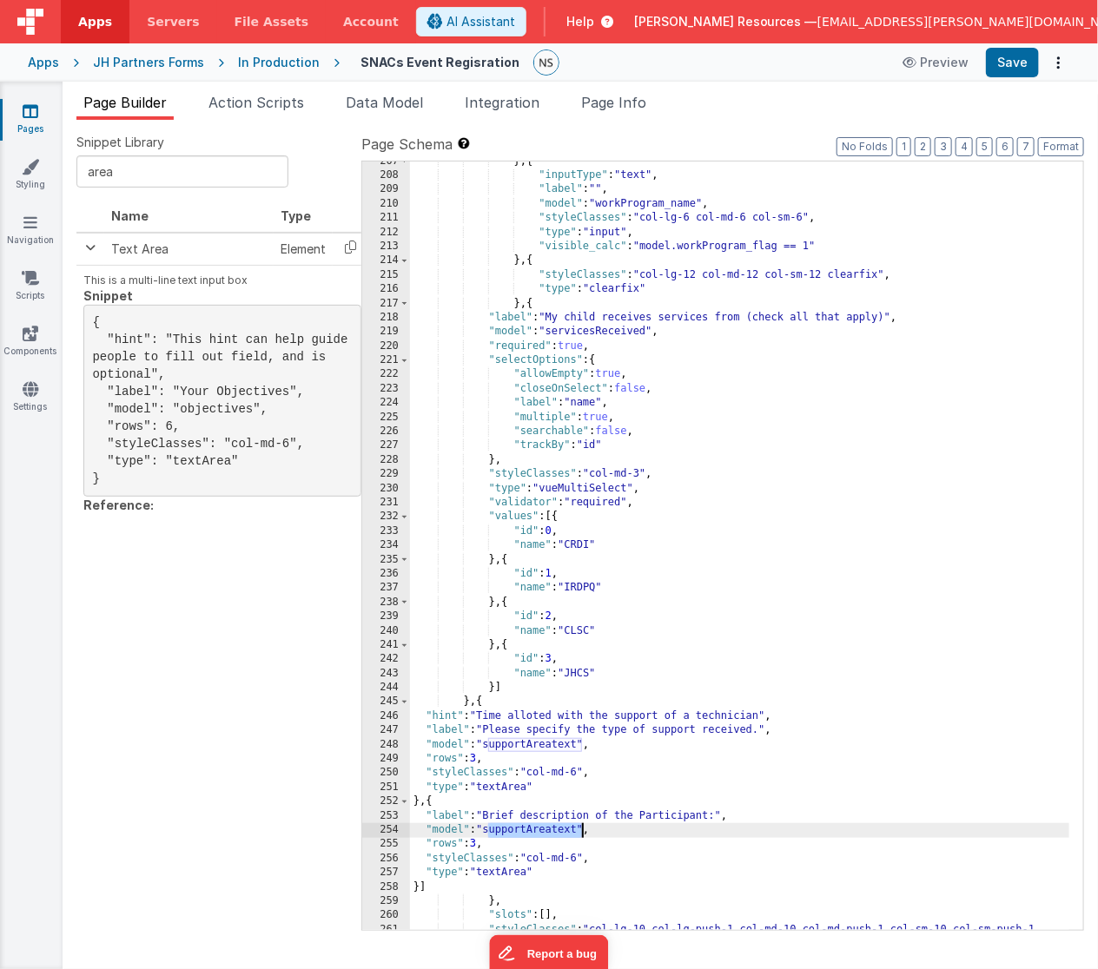
drag, startPoint x: 489, startPoint y: 830, endPoint x: 581, endPoint y: 833, distance: 92.1
click at [581, 833] on div "} , { "inputType" : "text" , "label" : "" , "model" : "workProgram_name" , "sty…" at bounding box center [740, 561] width 660 height 812
click at [527, 815] on div "} , { "inputType" : "text" , "label" : "" , "model" : "workProgram_name" , "sty…" at bounding box center [740, 561] width 660 height 812
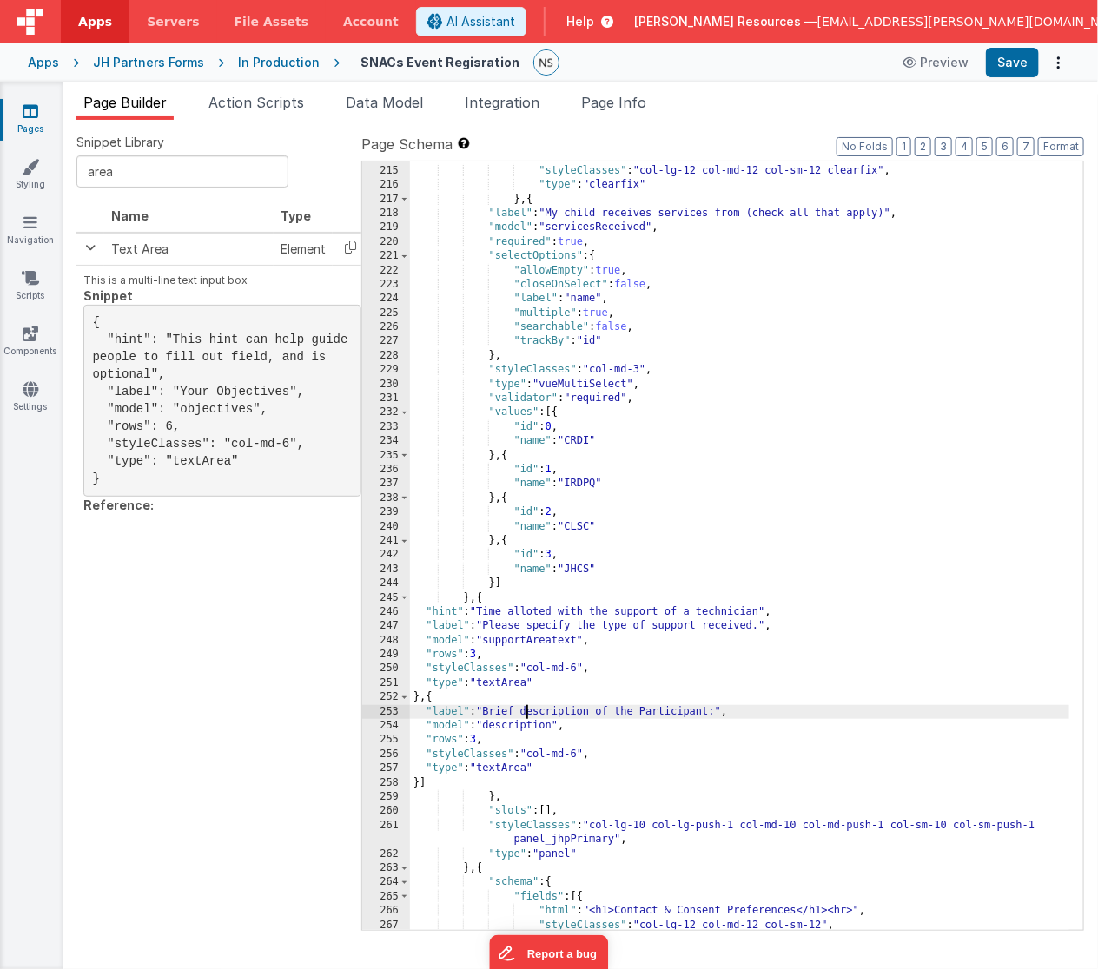
scroll to position [2278, 0]
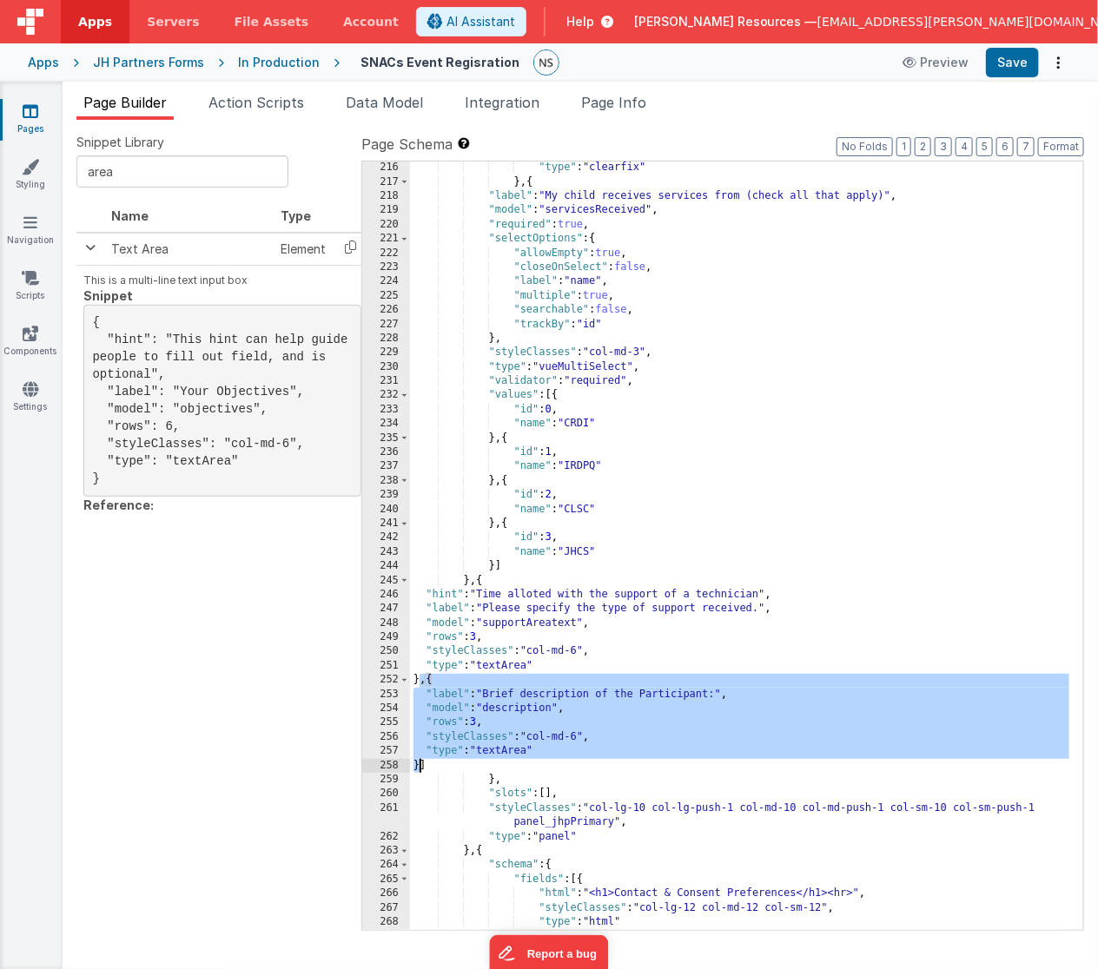
drag, startPoint x: 421, startPoint y: 681, endPoint x: 419, endPoint y: 762, distance: 81.7
click at [419, 762] on div ""type" : "clearfix" } , { "label" : "My child receives services from (check all…" at bounding box center [740, 560] width 660 height 798
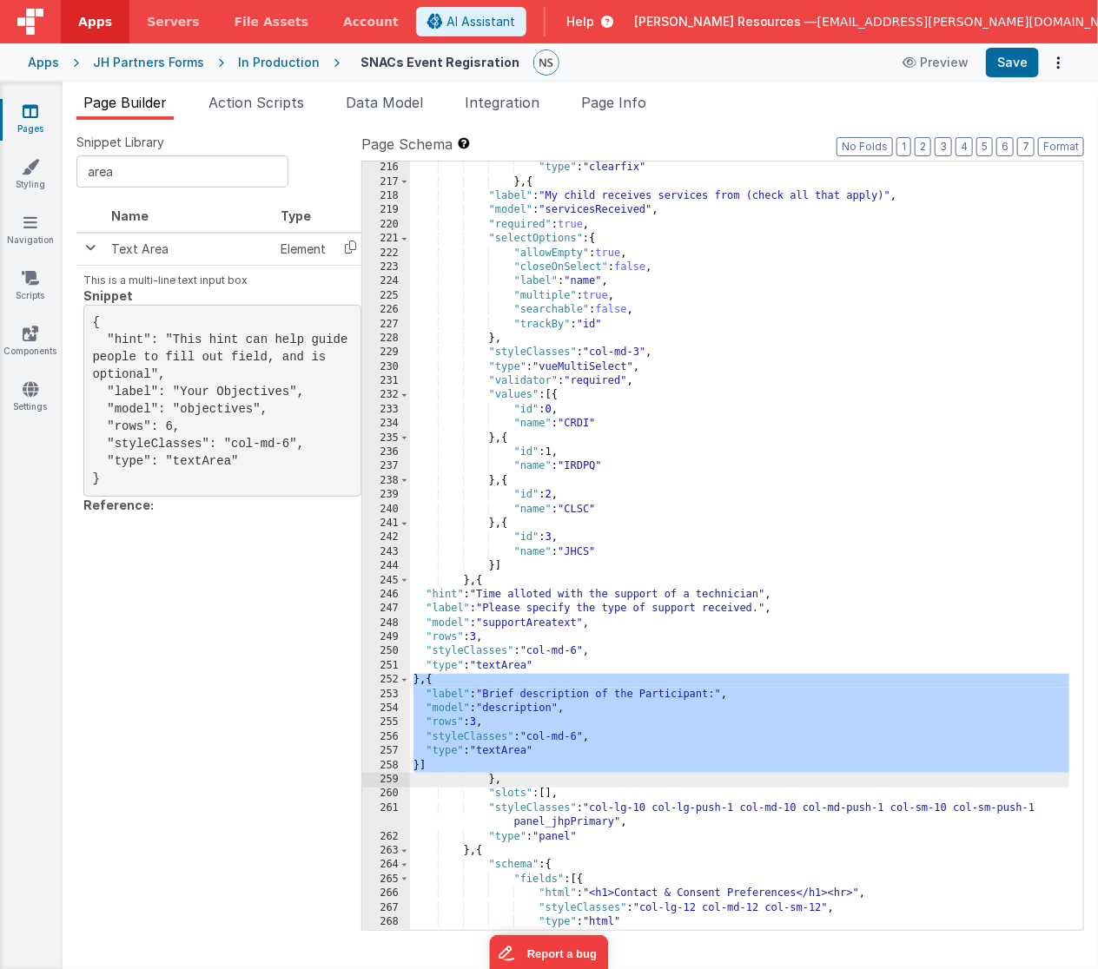
click at [437, 693] on div ""type" : "clearfix" } , { "label" : "My child receives services from (check all…" at bounding box center [740, 560] width 660 height 798
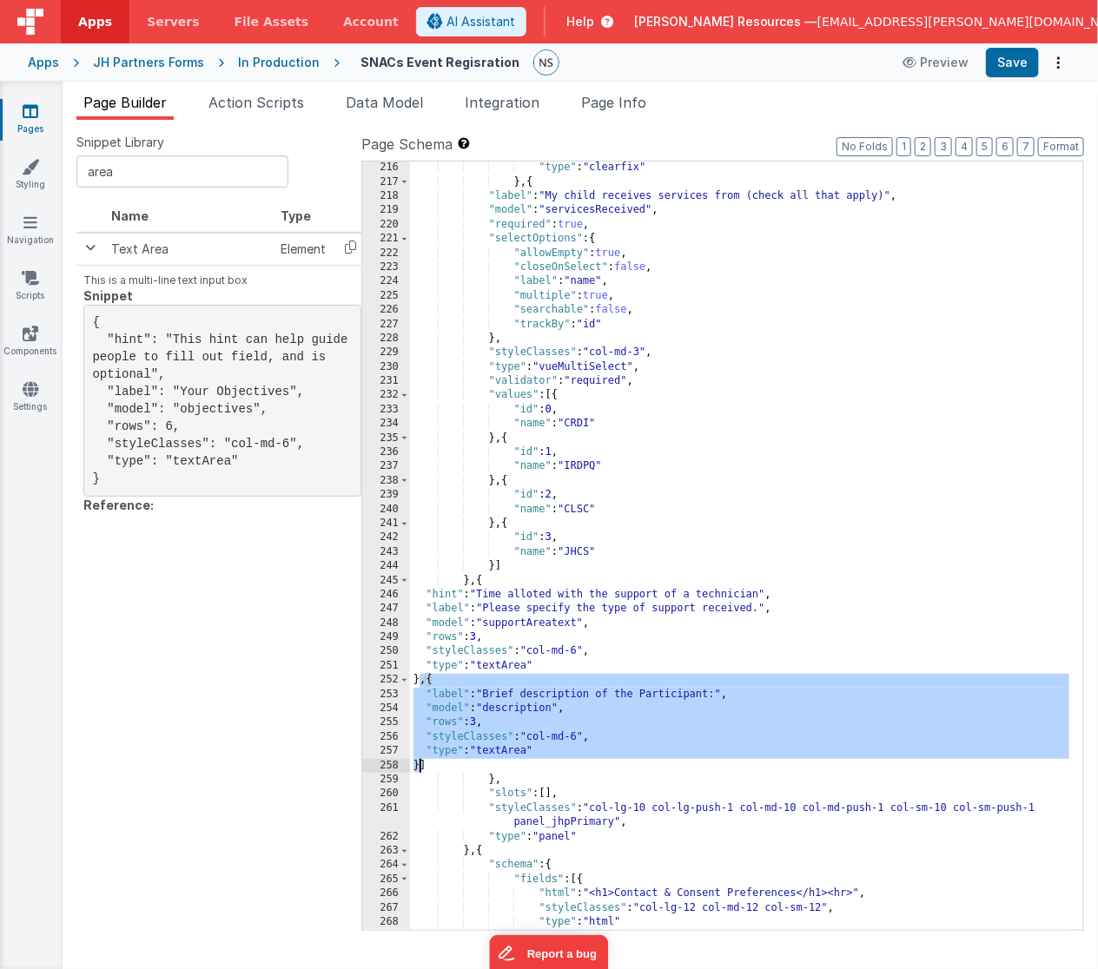
drag, startPoint x: 422, startPoint y: 681, endPoint x: 418, endPoint y: 762, distance: 81.7
click at [418, 762] on div ""type" : "clearfix" } , { "label" : "My child receives services from (check all…" at bounding box center [740, 560] width 660 height 798
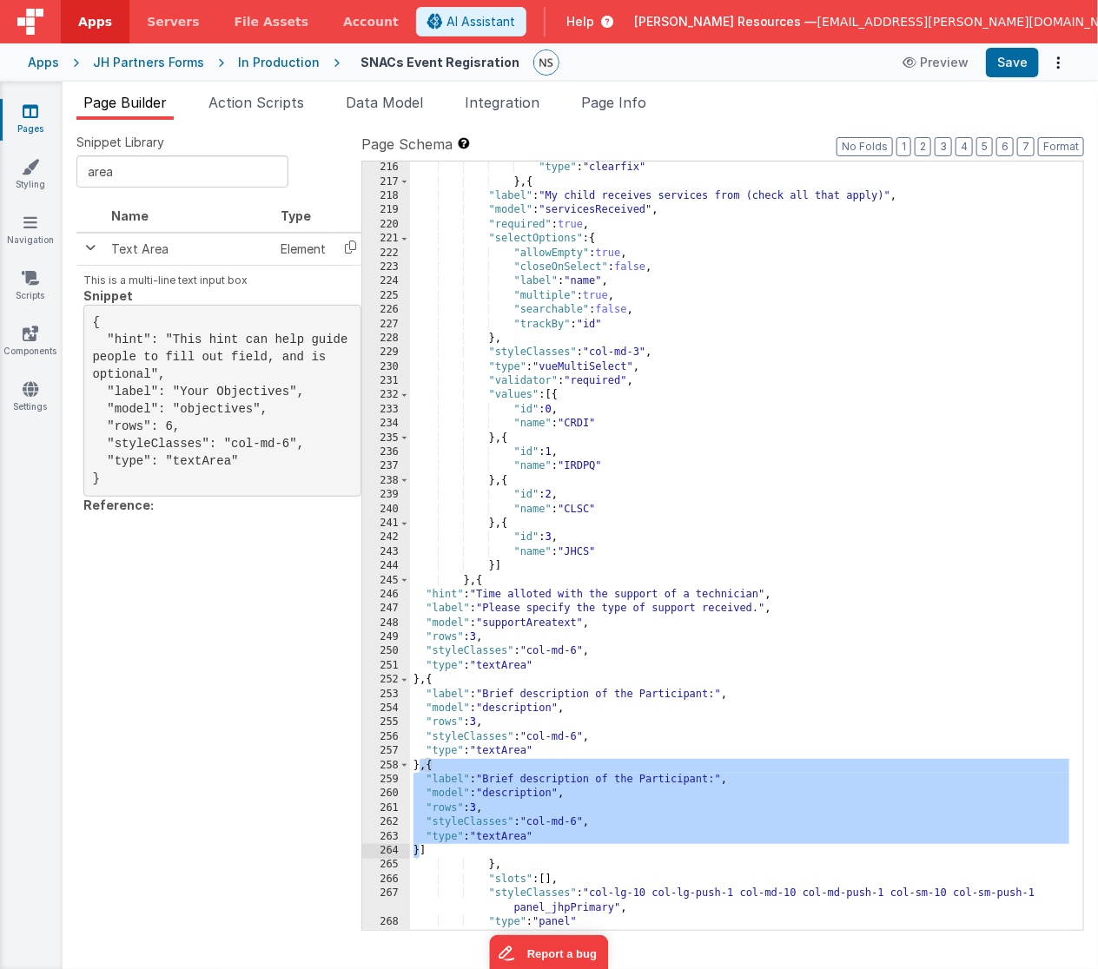
click at [555, 781] on div ""type" : "clearfix" } , { "label" : "My child receives services from (check all…" at bounding box center [740, 560] width 660 height 798
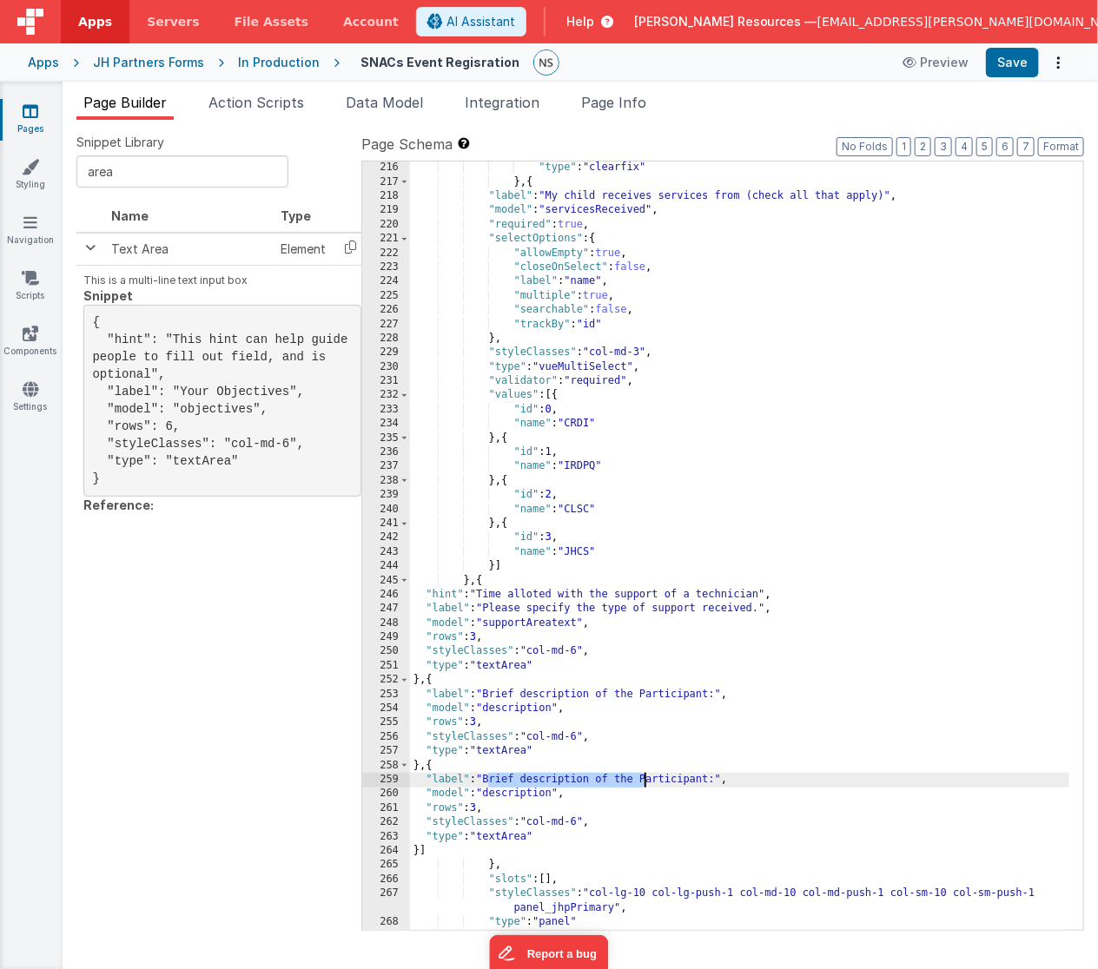
drag, startPoint x: 489, startPoint y: 780, endPoint x: 643, endPoint y: 780, distance: 153.7
click at [643, 780] on div ""type" : "clearfix" } , { "label" : "My child receives services from (check all…" at bounding box center [740, 560] width 660 height 798
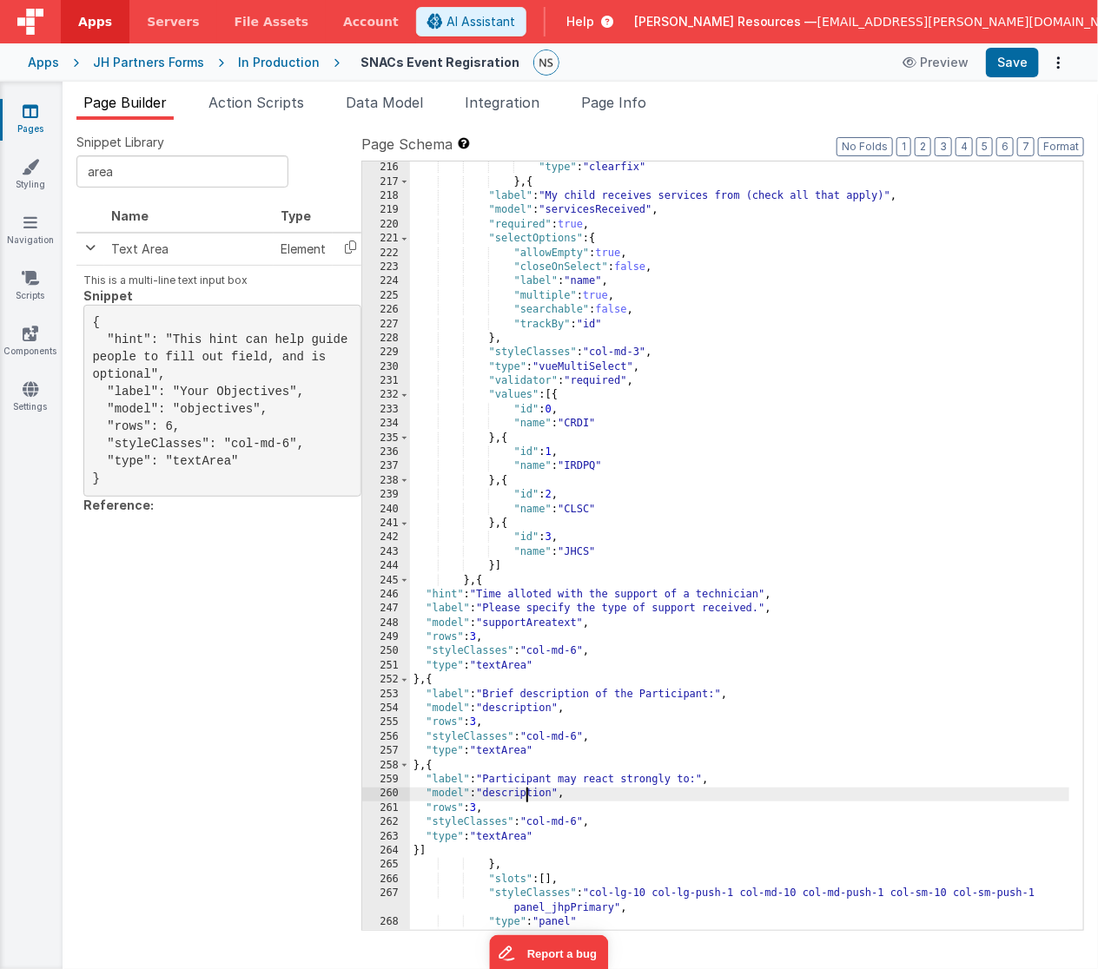
click at [523, 794] on div ""type" : "clearfix" } , { "label" : "My child receives services from (check all…" at bounding box center [740, 560] width 660 height 798
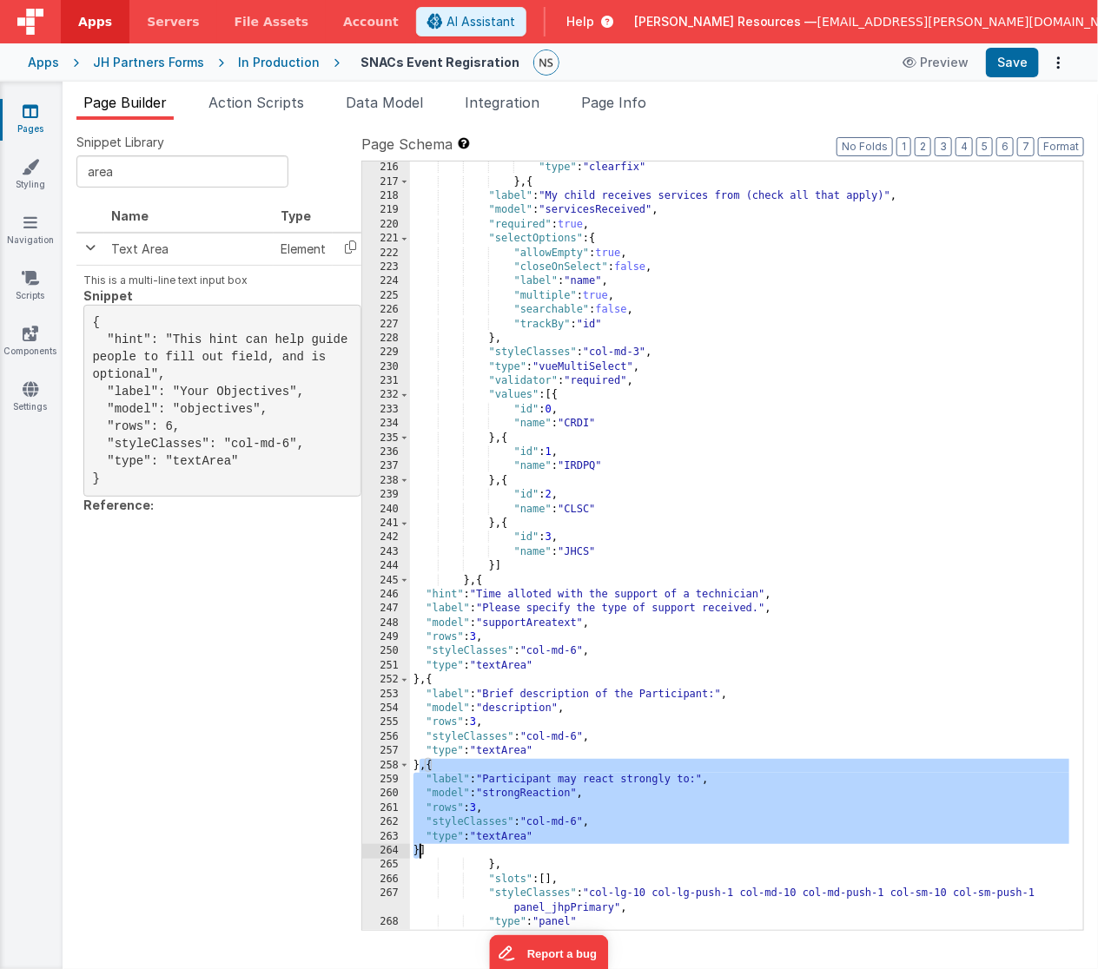
drag, startPoint x: 419, startPoint y: 765, endPoint x: 419, endPoint y: 847, distance: 82.5
click at [419, 847] on div ""type" : "clearfix" } , { "label" : "My child receives services from (check all…" at bounding box center [740, 560] width 660 height 798
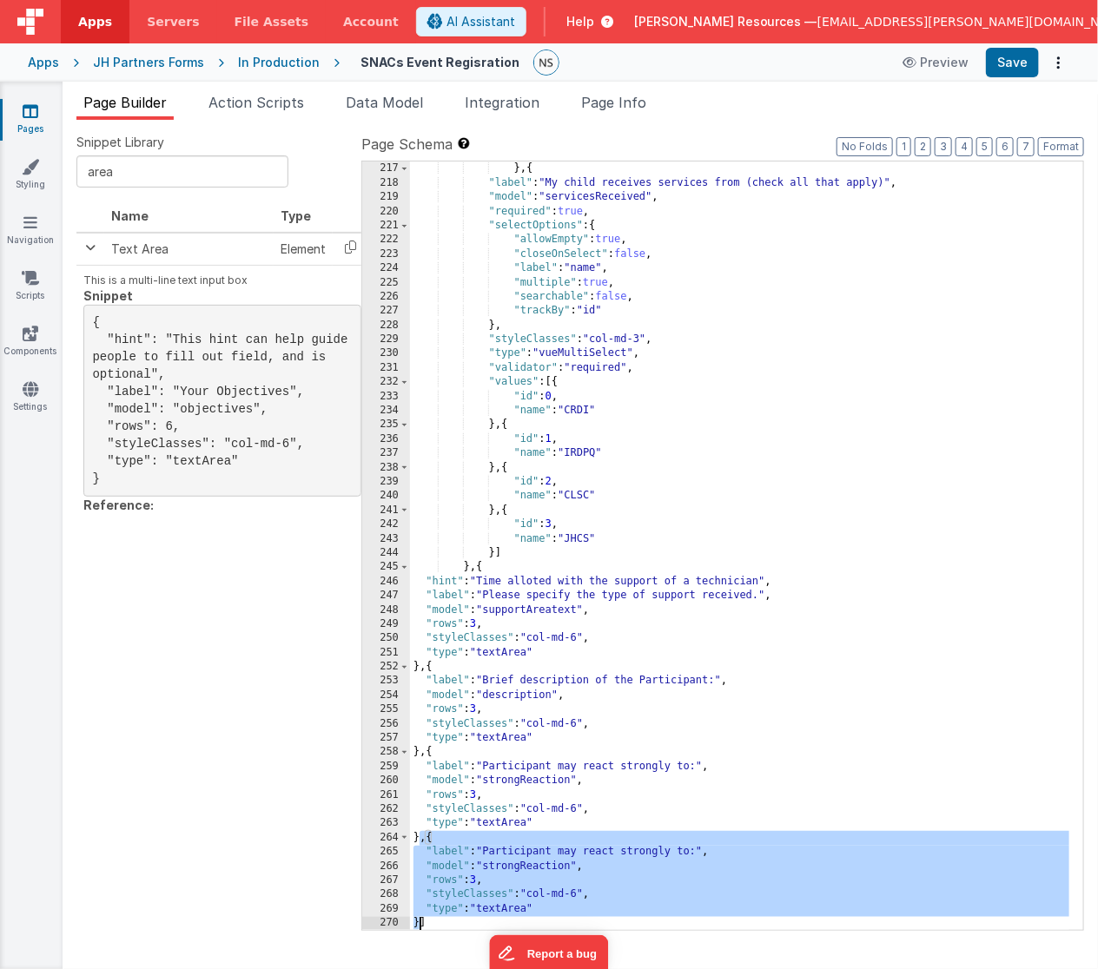
scroll to position [2292, 0]
click at [564, 850] on div ""type" : "clearfix" } , { "label" : "My child receives services from (check all…" at bounding box center [739, 546] width 659 height 768
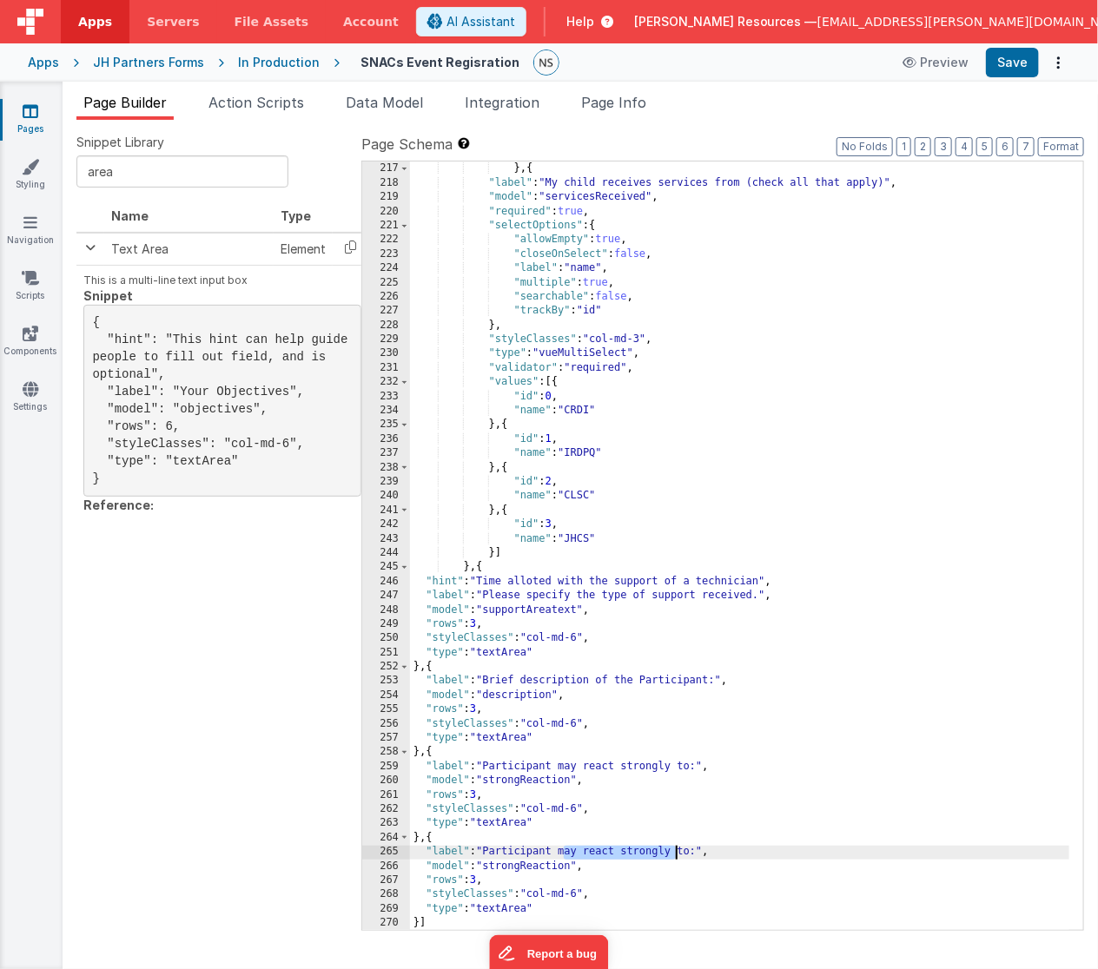
drag, startPoint x: 564, startPoint y: 852, endPoint x: 676, endPoint y: 852, distance: 112.0
click at [676, 852] on div ""type" : "clearfix" } , { "label" : "My child receives services from (check all…" at bounding box center [740, 547] width 660 height 798
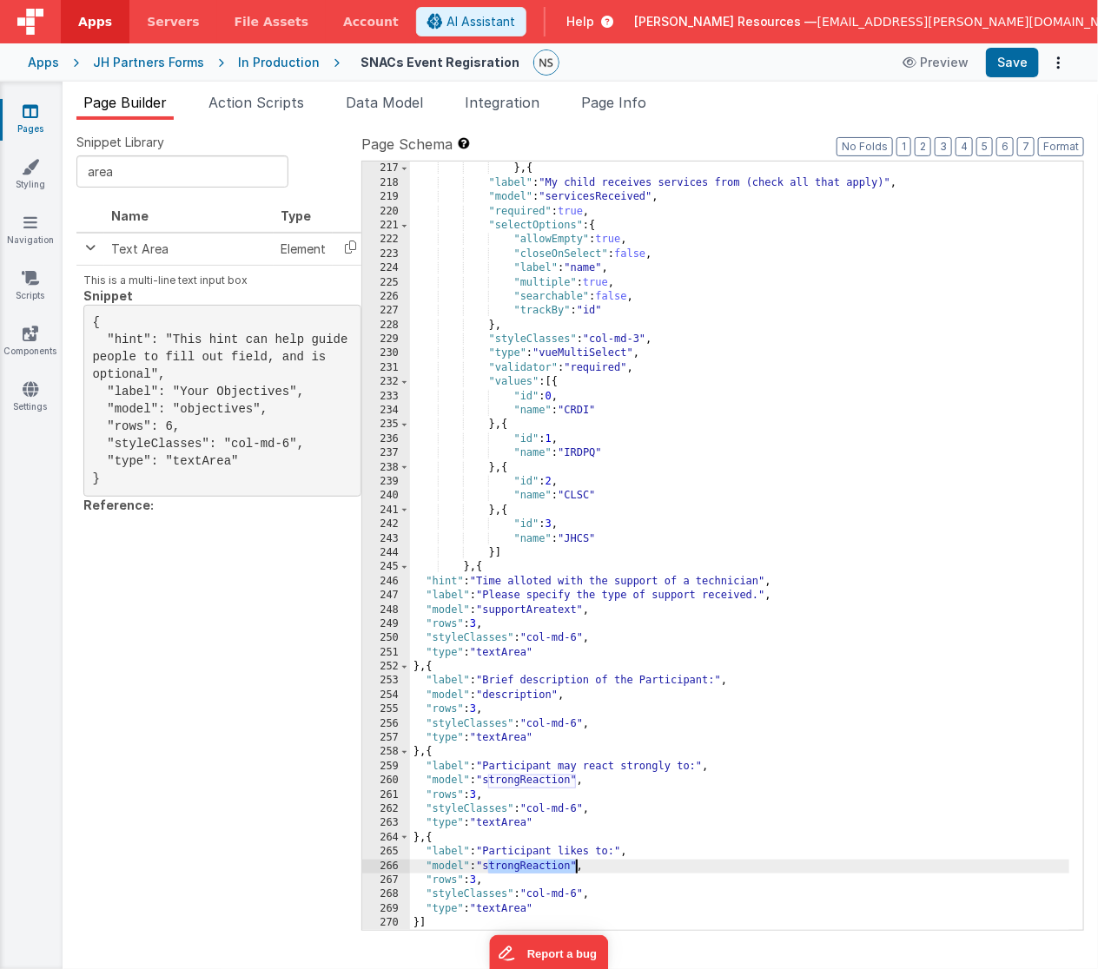
drag, startPoint x: 489, startPoint y: 867, endPoint x: 575, endPoint y: 868, distance: 86.0
click at [575, 868] on div ""type" : "clearfix" } , { "label" : "My child receives services from (check all…" at bounding box center [740, 547] width 660 height 798
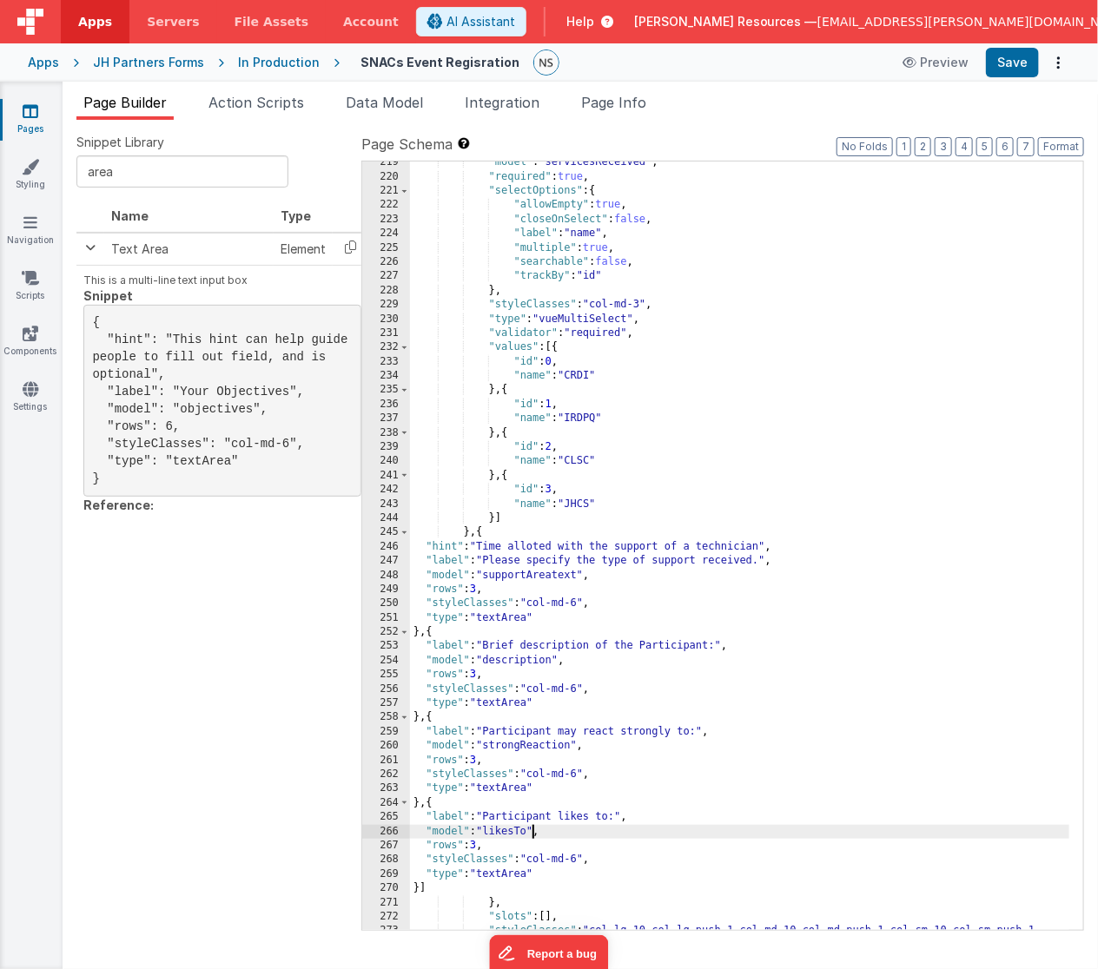
scroll to position [2361, 0]
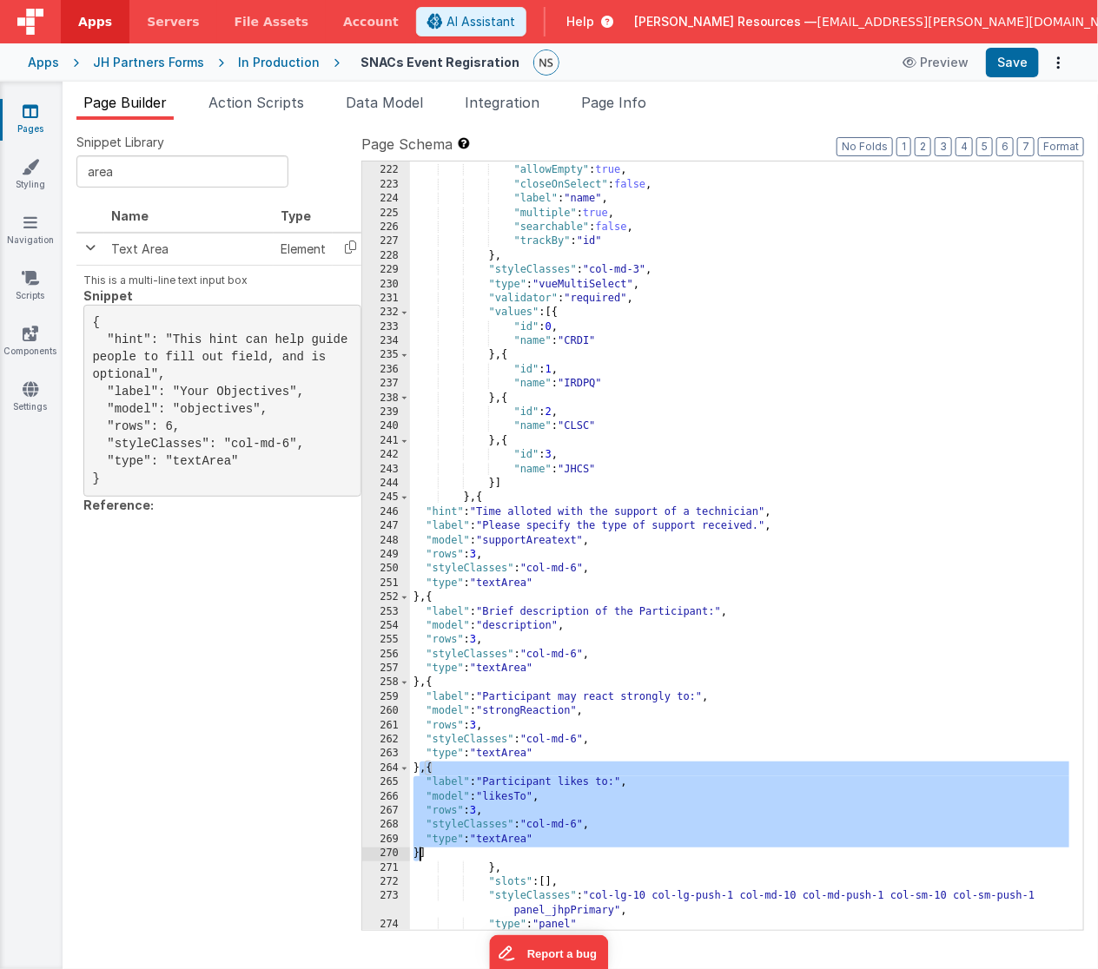
drag, startPoint x: 419, startPoint y: 766, endPoint x: 419, endPoint y: 852, distance: 86.0
click at [419, 852] on div ""selectOptions" : { "allowEmpty" : true , "closeOnSelect" : false , "label" : "…" at bounding box center [740, 548] width 660 height 798
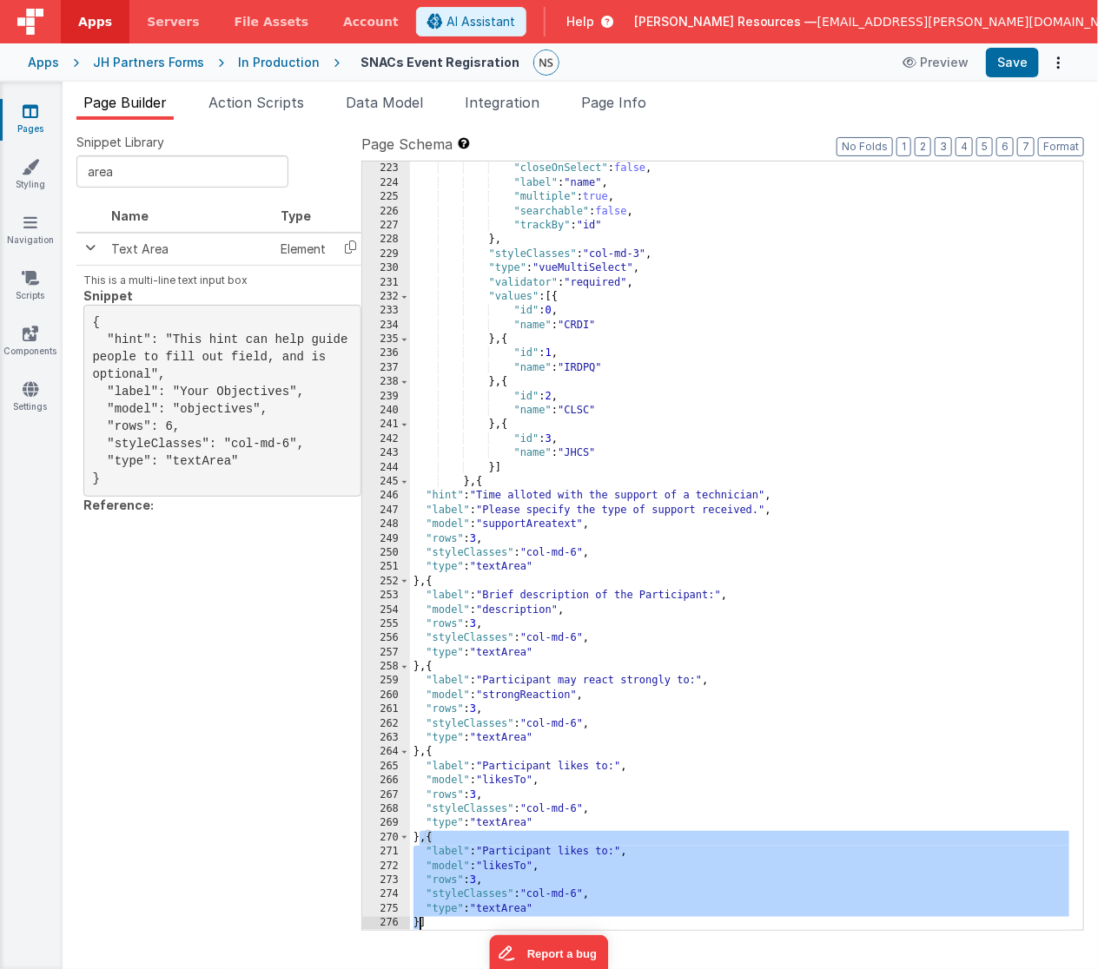
click at [566, 853] on div ""allowEmpty" : true , "closeOnSelect" : false , "label" : "name" , "multiple" :…" at bounding box center [740, 547] width 660 height 798
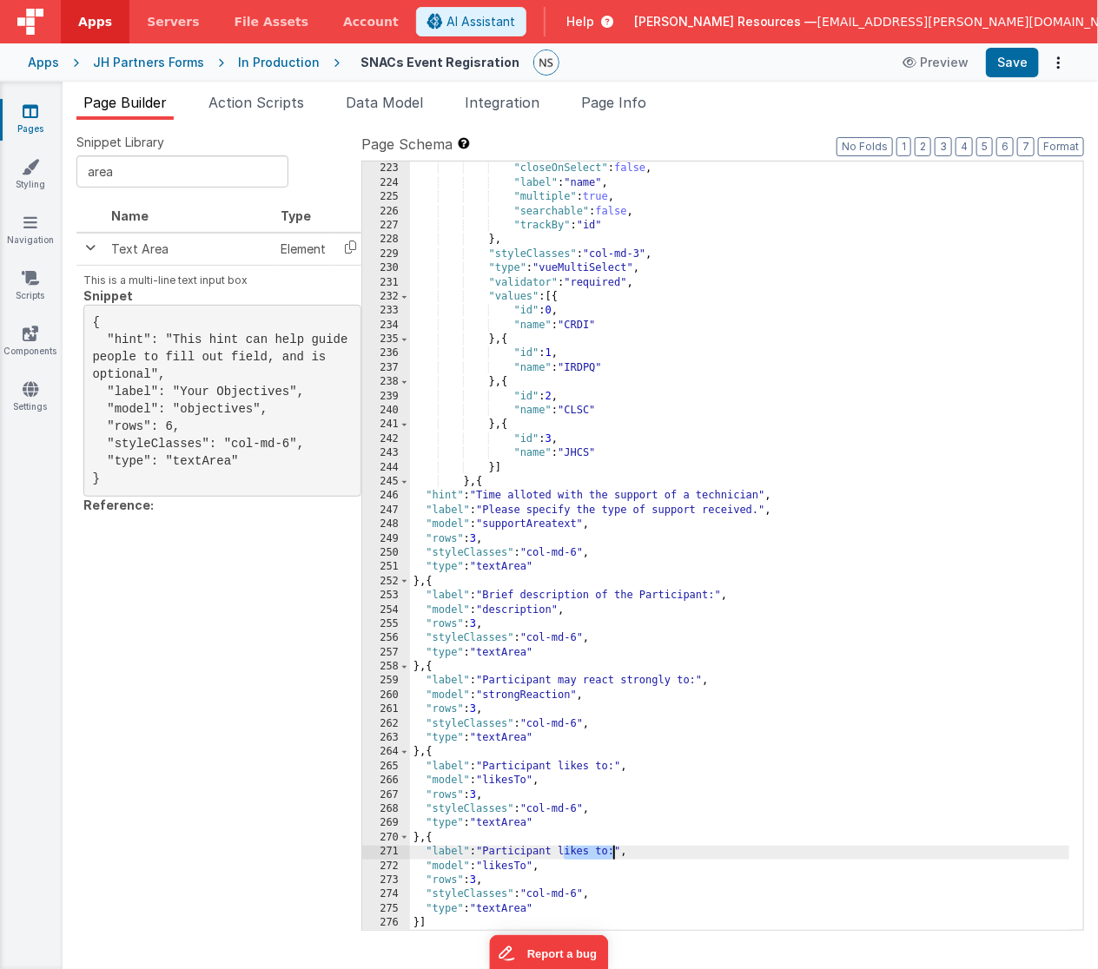
drag, startPoint x: 564, startPoint y: 849, endPoint x: 614, endPoint y: 852, distance: 50.4
click at [614, 852] on div ""allowEmpty" : true , "closeOnSelect" : false , "label" : "name" , "multiple" :…" at bounding box center [740, 547] width 660 height 798
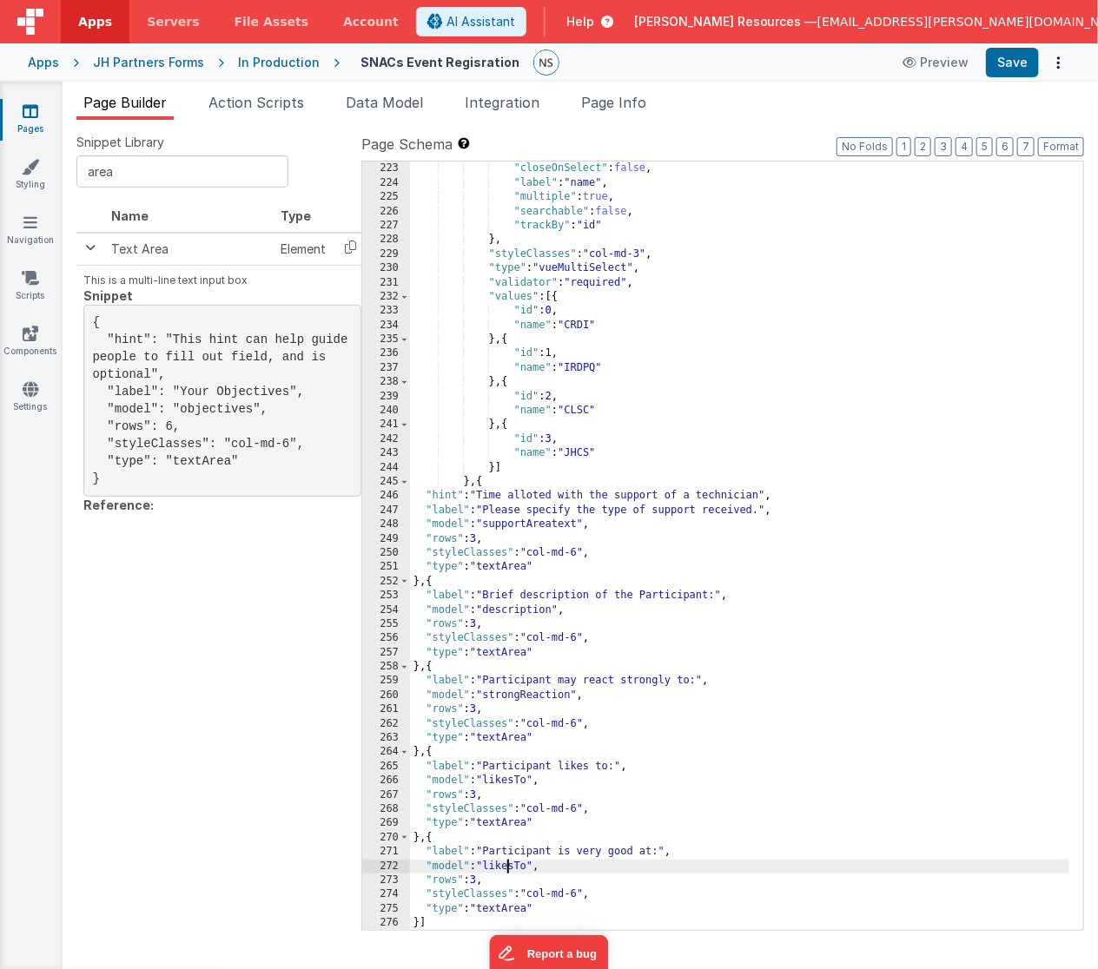
click at [508, 866] on div ""allowEmpty" : true , "closeOnSelect" : false , "label" : "name" , "multiple" :…" at bounding box center [740, 547] width 660 height 798
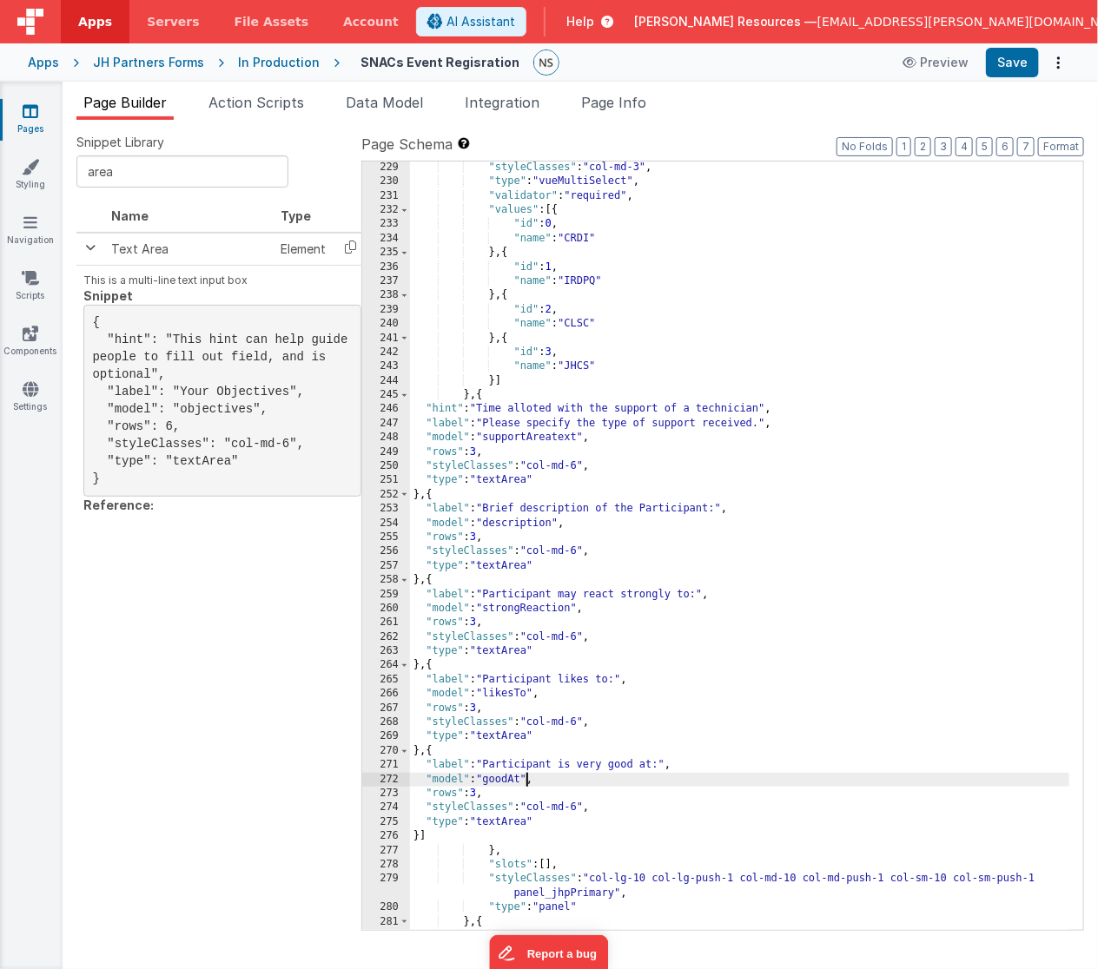
scroll to position [2482, 0]
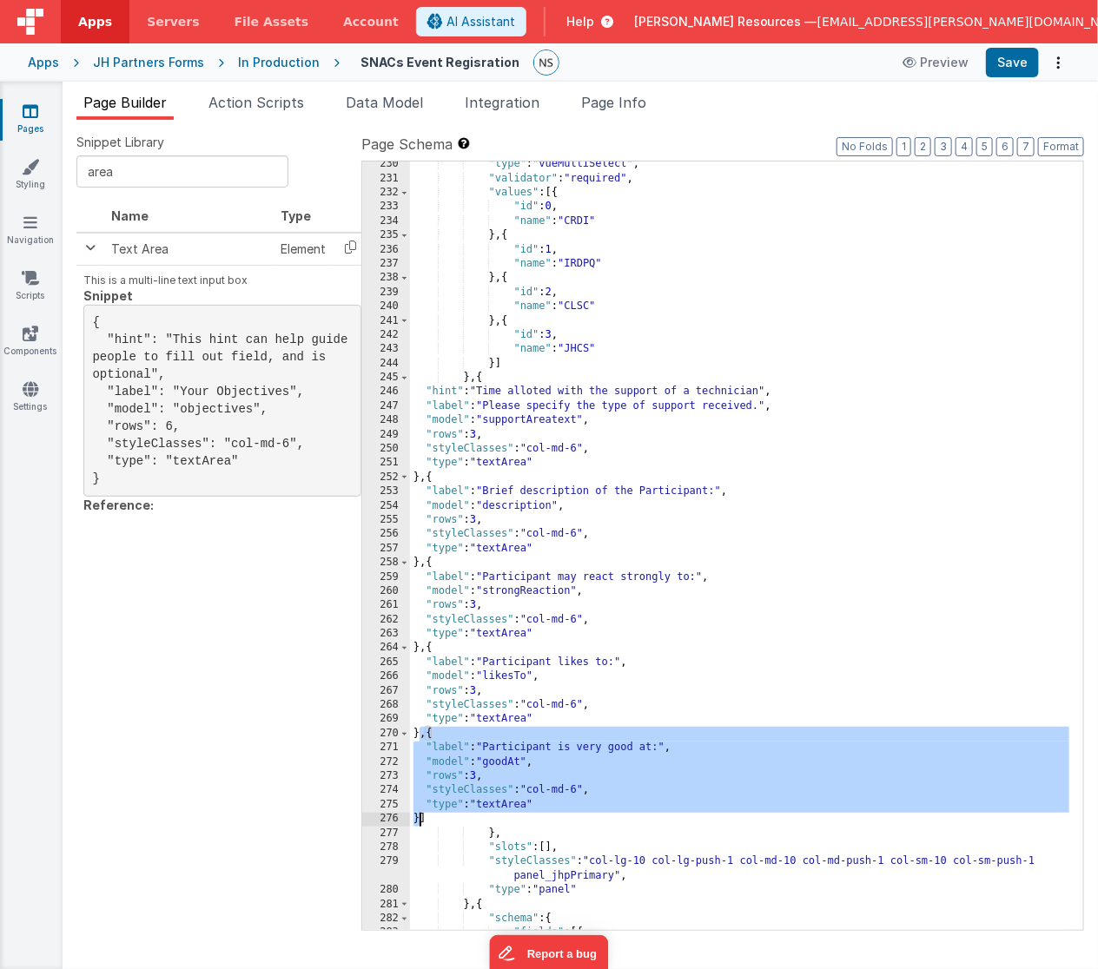
drag, startPoint x: 421, startPoint y: 734, endPoint x: 421, endPoint y: 818, distance: 84.2
click at [421, 818] on div ""type" : "vueMultiSelect" , "validator" : "required" , "values" : [{ "id" : 0 ,…" at bounding box center [740, 556] width 660 height 798
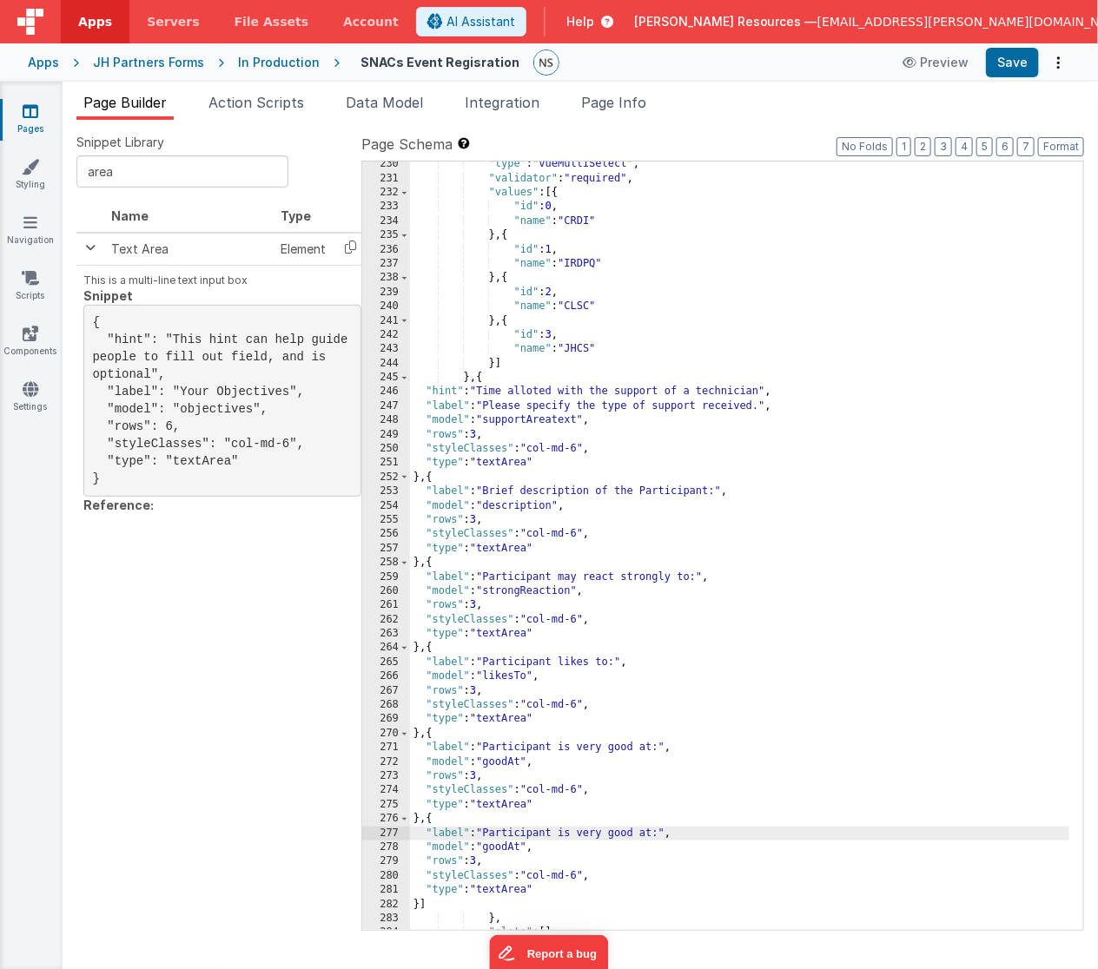
click at [627, 832] on div ""type" : "vueMultiSelect" , "validator" : "required" , "values" : [{ "id" : 0 ,…" at bounding box center [740, 563] width 660 height 812
drag, startPoint x: 564, startPoint y: 834, endPoint x: 654, endPoint y: 830, distance: 89.5
click at [654, 830] on div ""type" : "vueMultiSelect" , "validator" : "required" , "values" : [{ "id" : 0 ,…" at bounding box center [740, 563] width 660 height 812
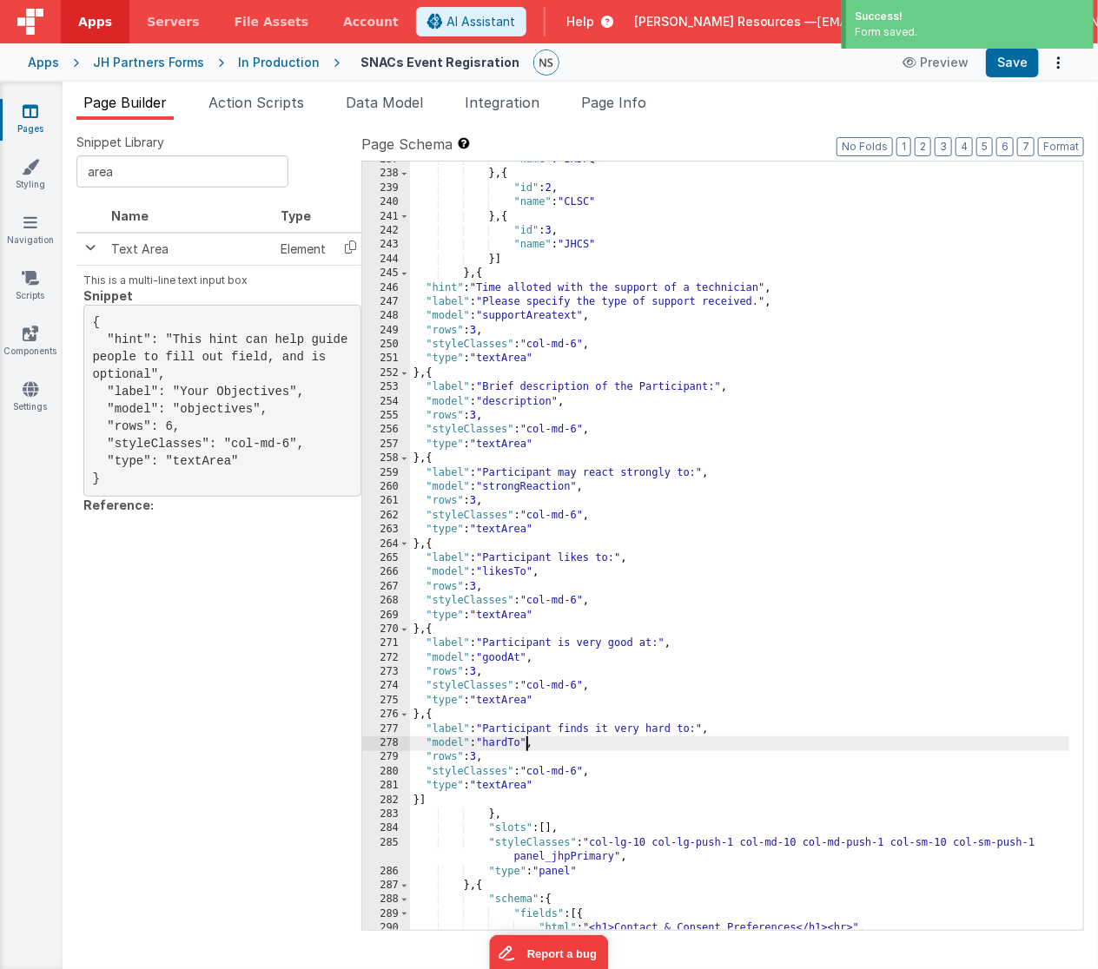
scroll to position [2603, 0]
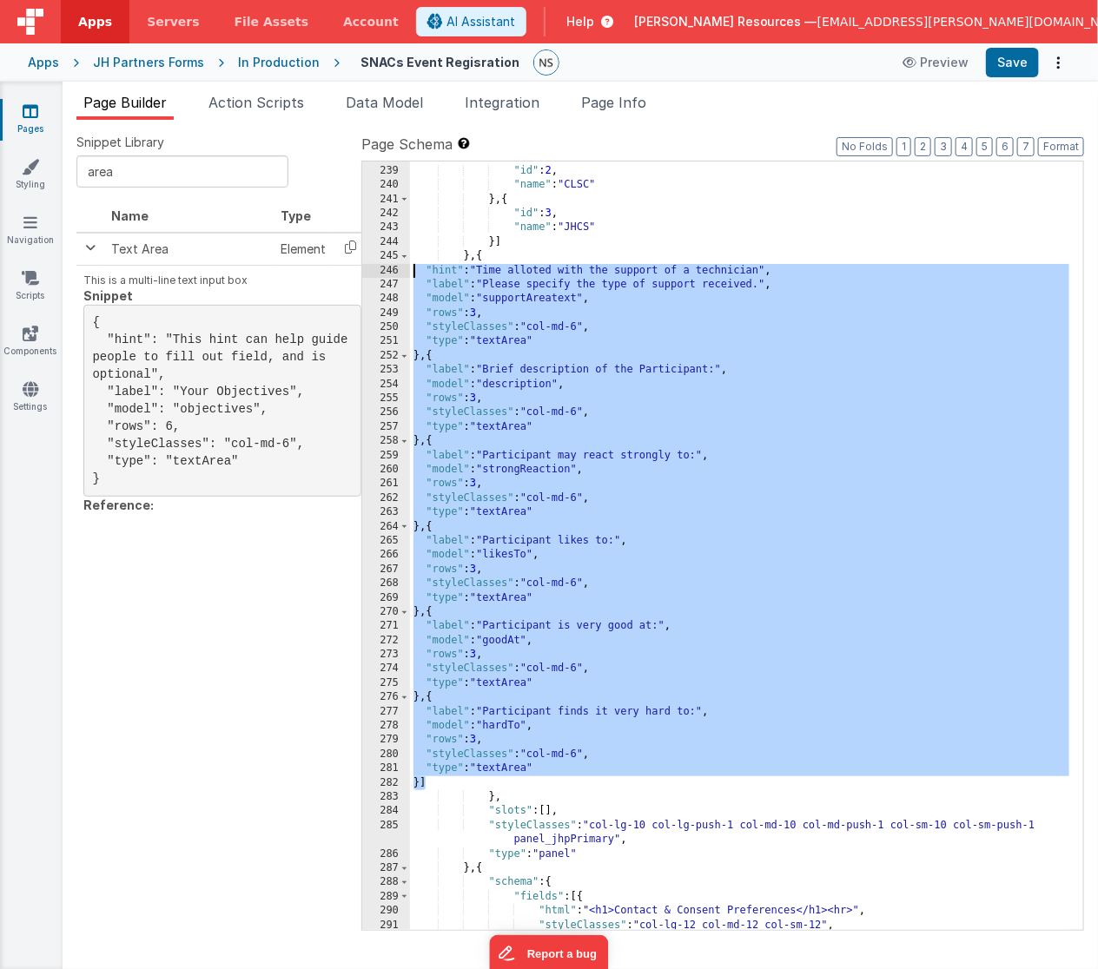
drag, startPoint x: 466, startPoint y: 786, endPoint x: 345, endPoint y: 269, distance: 530.7
click at [410, 269] on div "} , { "id" : 2 , "name" : "CLSC" } , { "id" : 3 , "name" : "JHCS" }] } , { "hin…" at bounding box center [739, 546] width 659 height 768
click at [1050, 146] on button "Format" at bounding box center [1061, 146] width 46 height 19
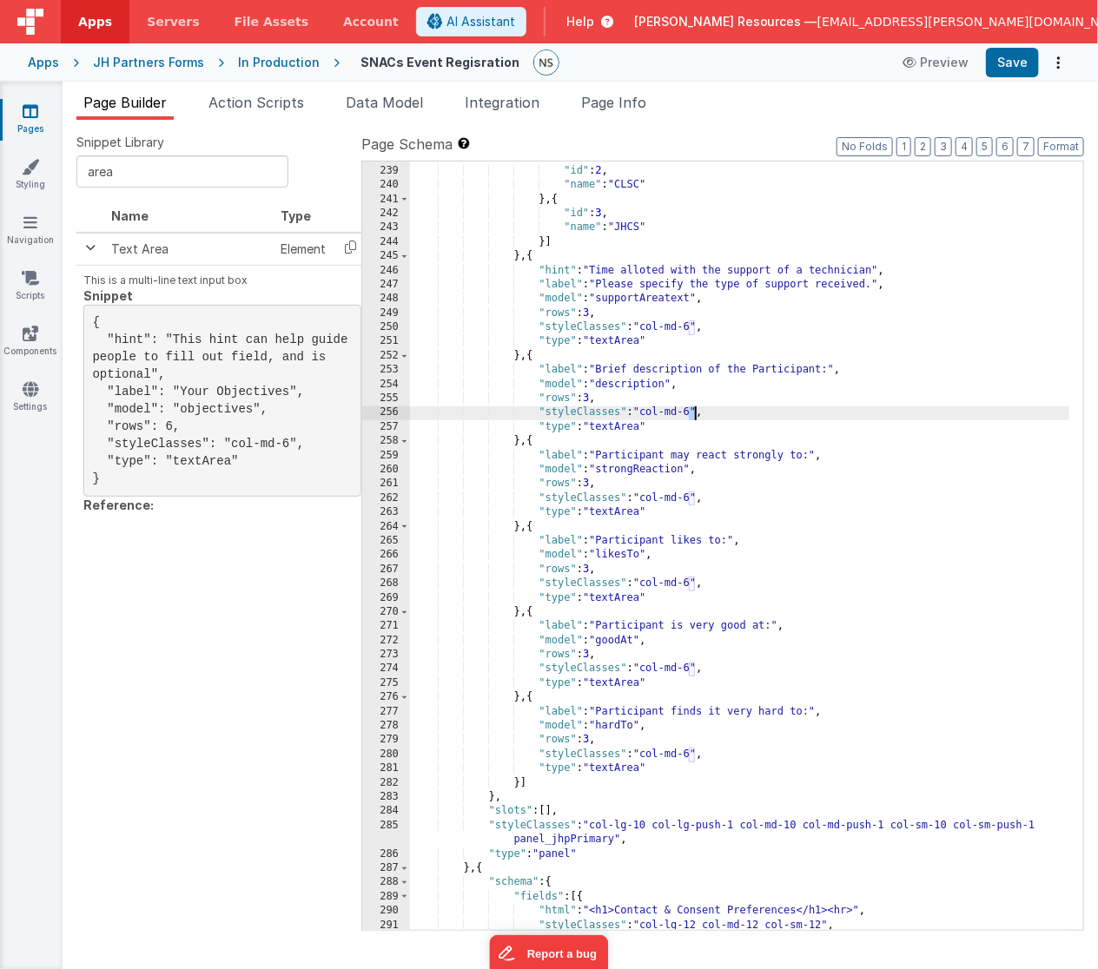
click at [693, 412] on div "} , { "id" : 2 , "name" : "CLSC" } , { "id" : 3 , "name" : "JHCS" }] } , { "hin…" at bounding box center [740, 548] width 660 height 798
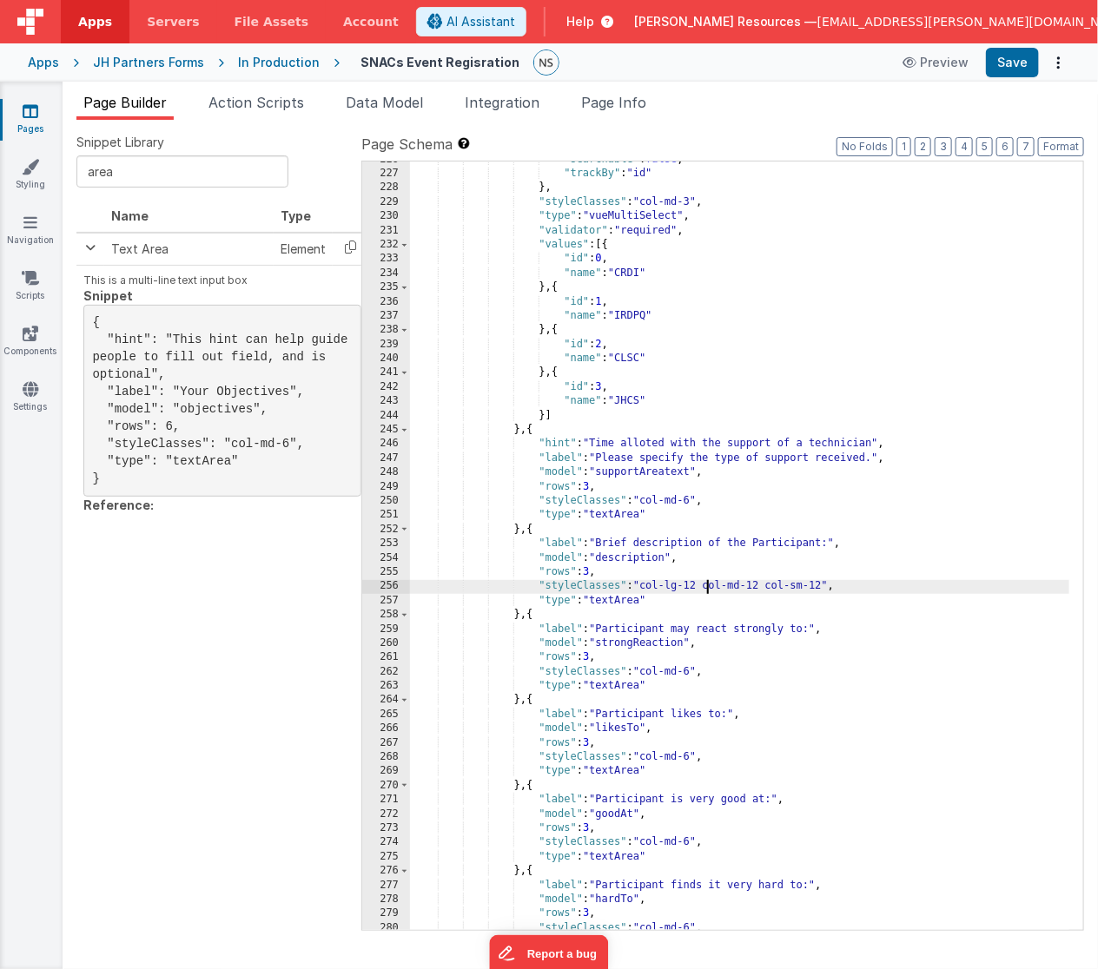
scroll to position [3309, 0]
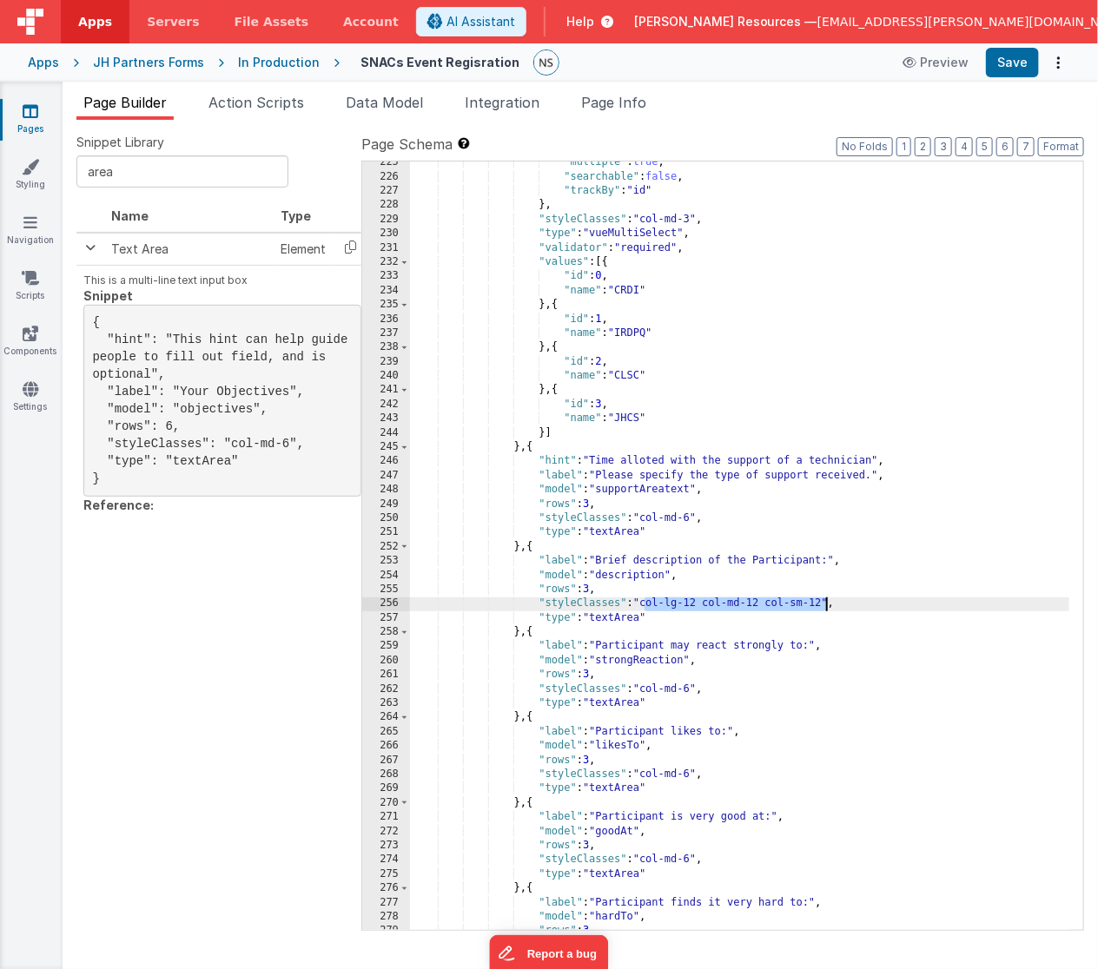
drag, startPoint x: 645, startPoint y: 607, endPoint x: 824, endPoint y: 603, distance: 178.9
click at [824, 603] on div ""multiple" : true , "searchable" : false , "trackBy" : "id" } , "styleClasses" …" at bounding box center [740, 554] width 660 height 798
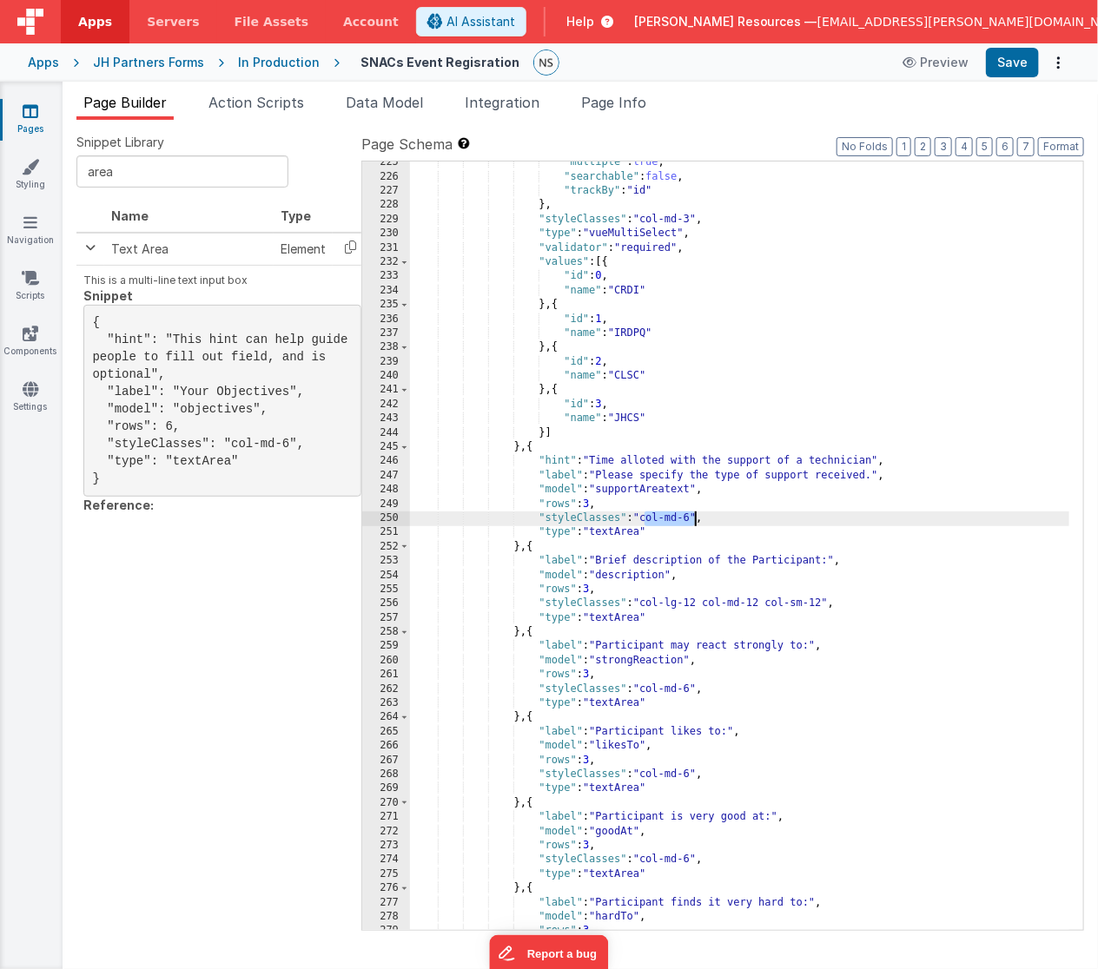
drag, startPoint x: 644, startPoint y: 516, endPoint x: 696, endPoint y: 517, distance: 51.2
click at [696, 517] on div ""multiple" : true , "searchable" : false , "trackBy" : "id" } , "styleClasses" …" at bounding box center [740, 554] width 660 height 798
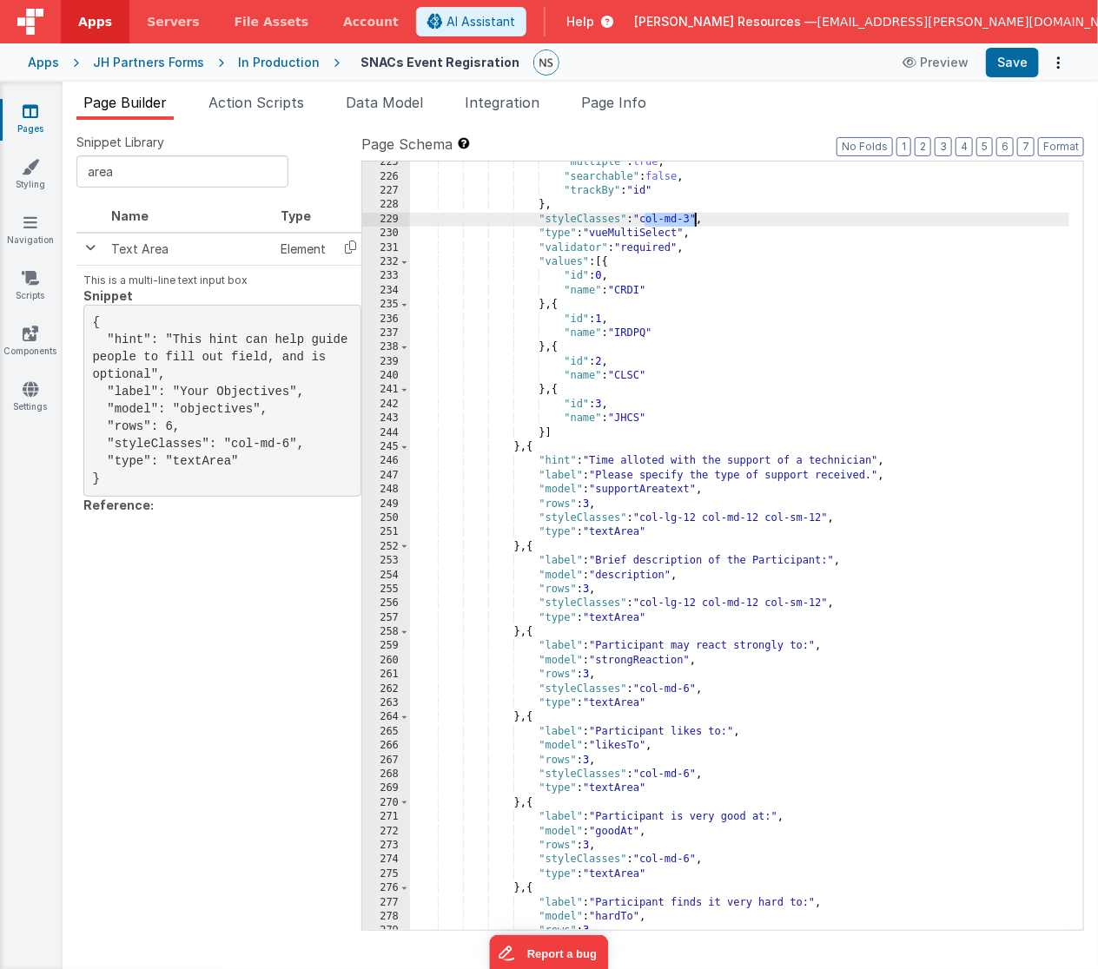
drag, startPoint x: 645, startPoint y: 219, endPoint x: 694, endPoint y: 219, distance: 48.6
click at [694, 219] on div ""multiple" : true , "searchable" : false , "trackBy" : "id" } , "styleClasses" …" at bounding box center [740, 554] width 660 height 798
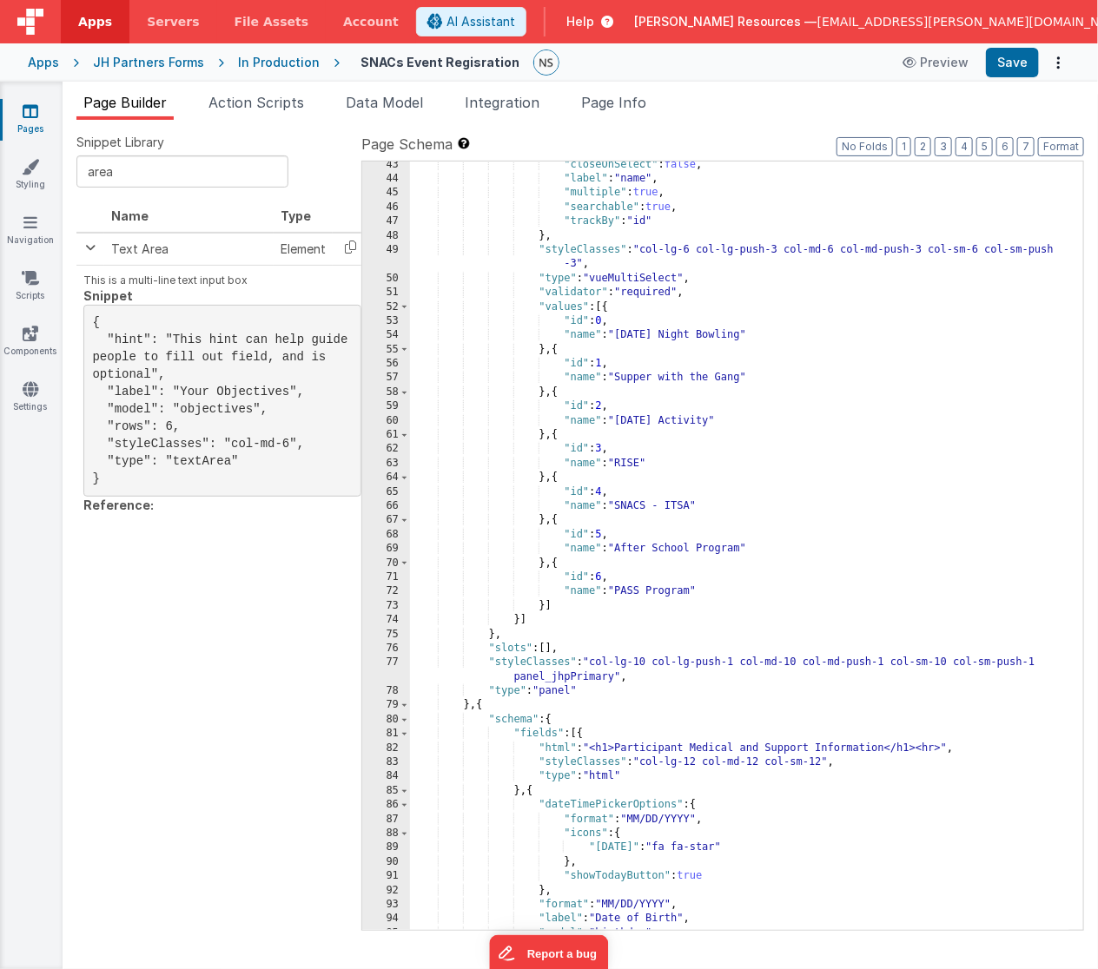
scroll to position [722, 0]
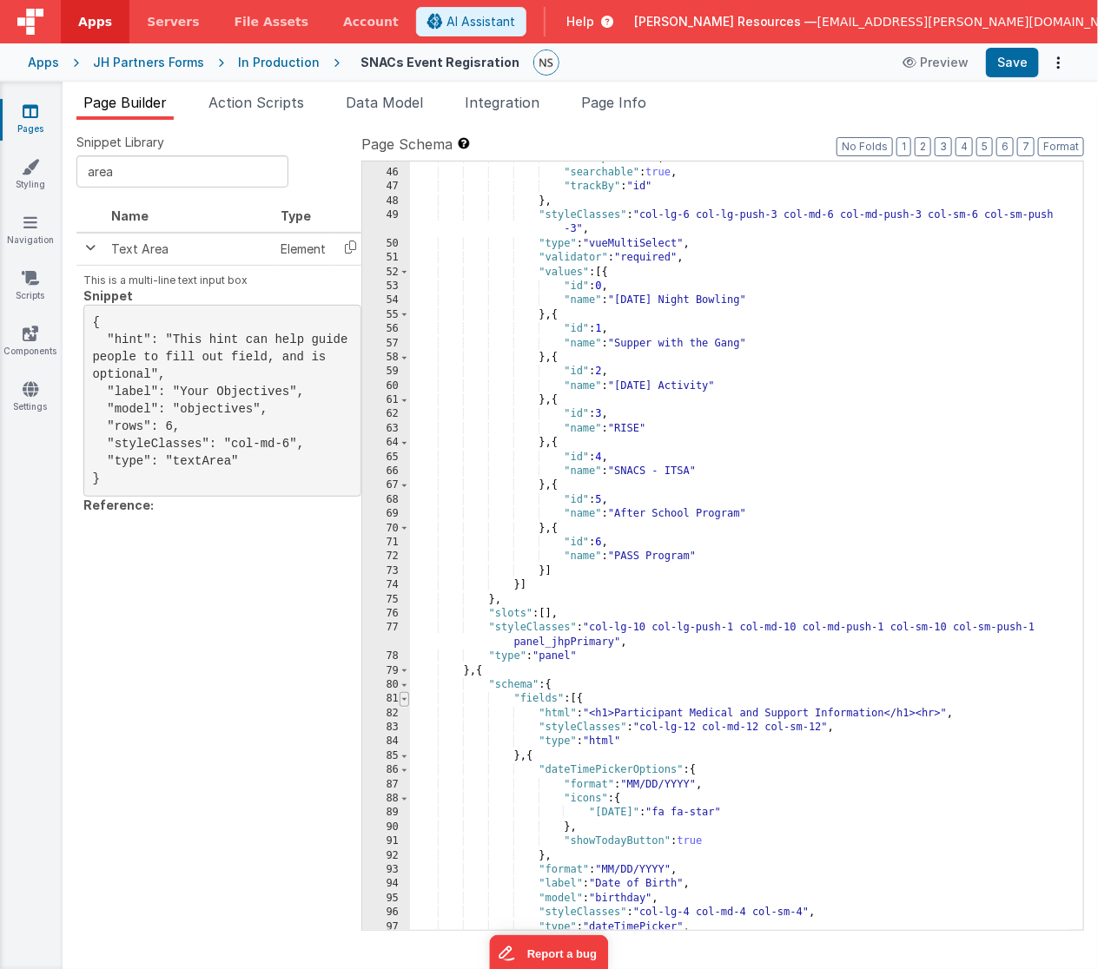
click at [405, 699] on span at bounding box center [404, 699] width 10 height 14
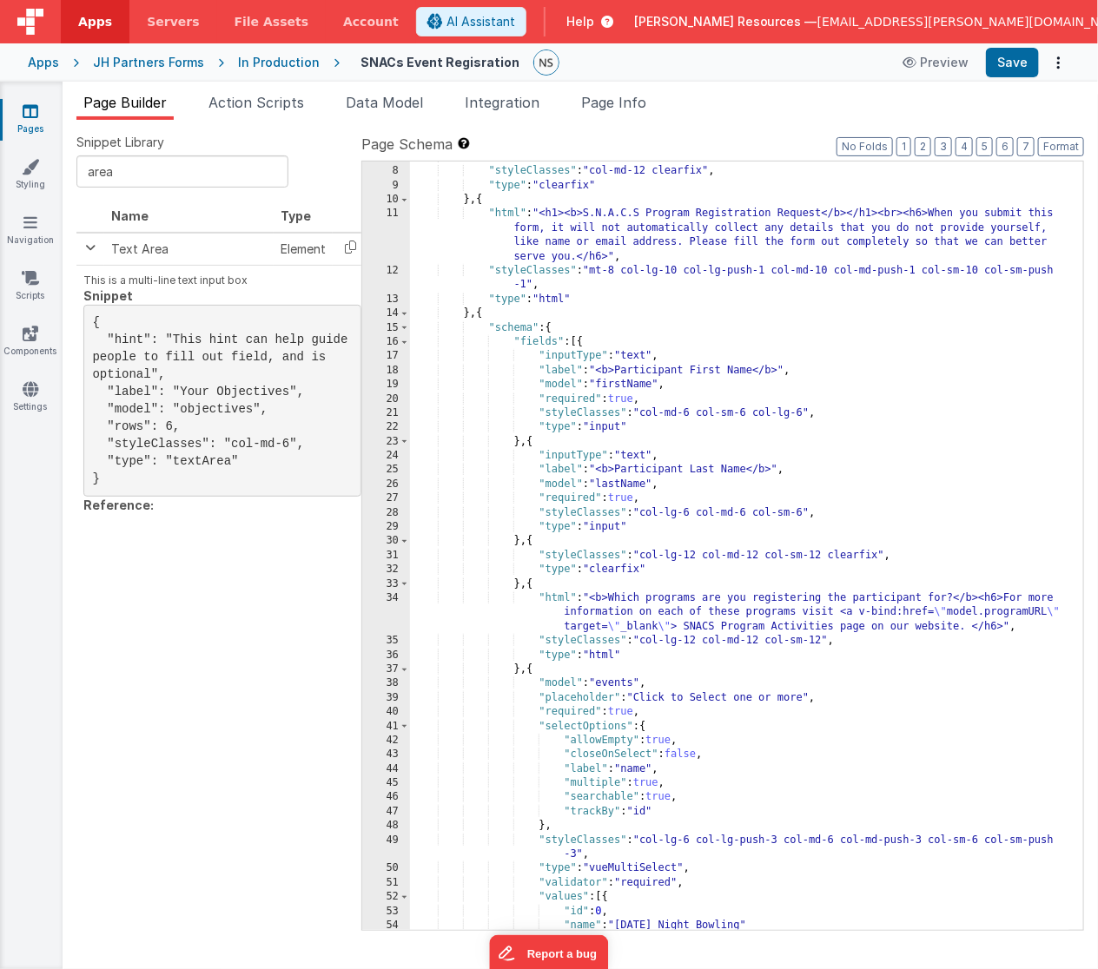
scroll to position [62, 0]
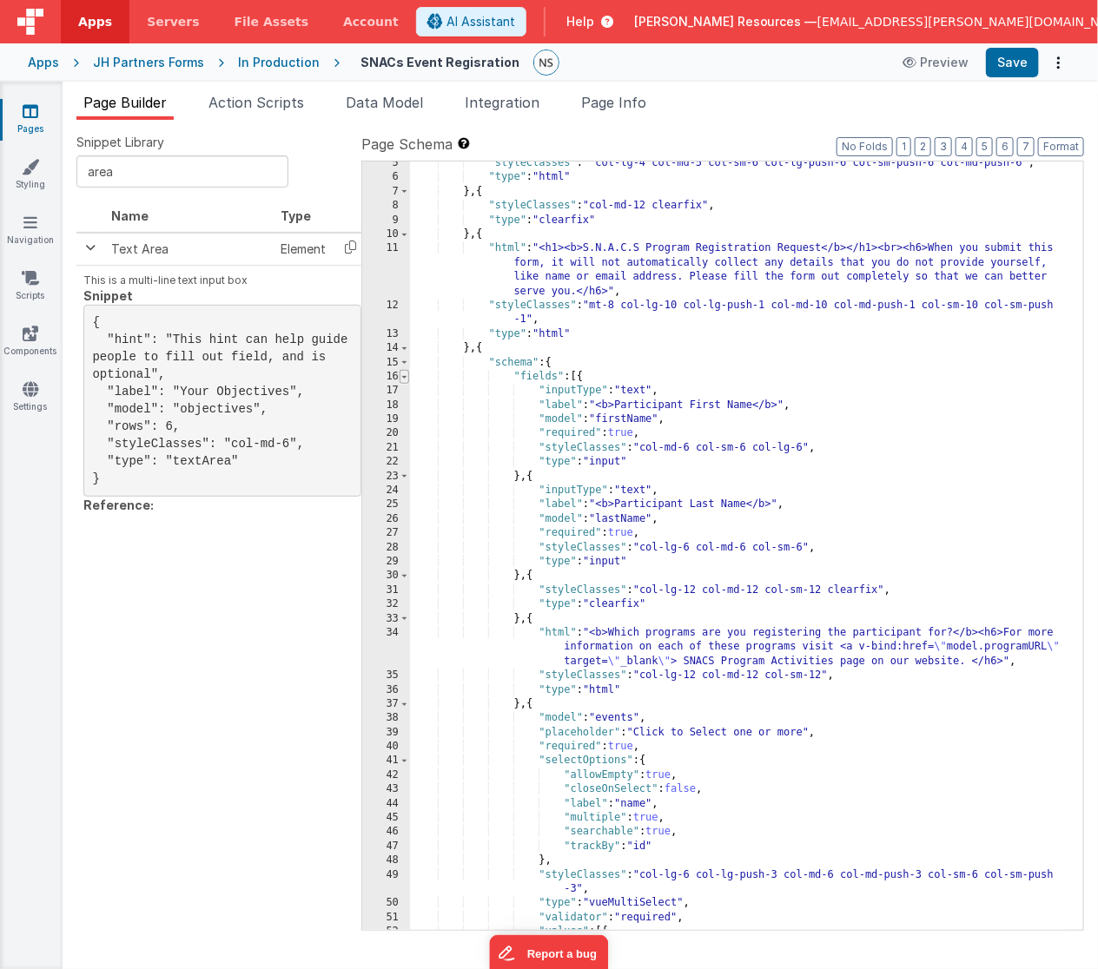
click at [404, 374] on span at bounding box center [404, 377] width 10 height 14
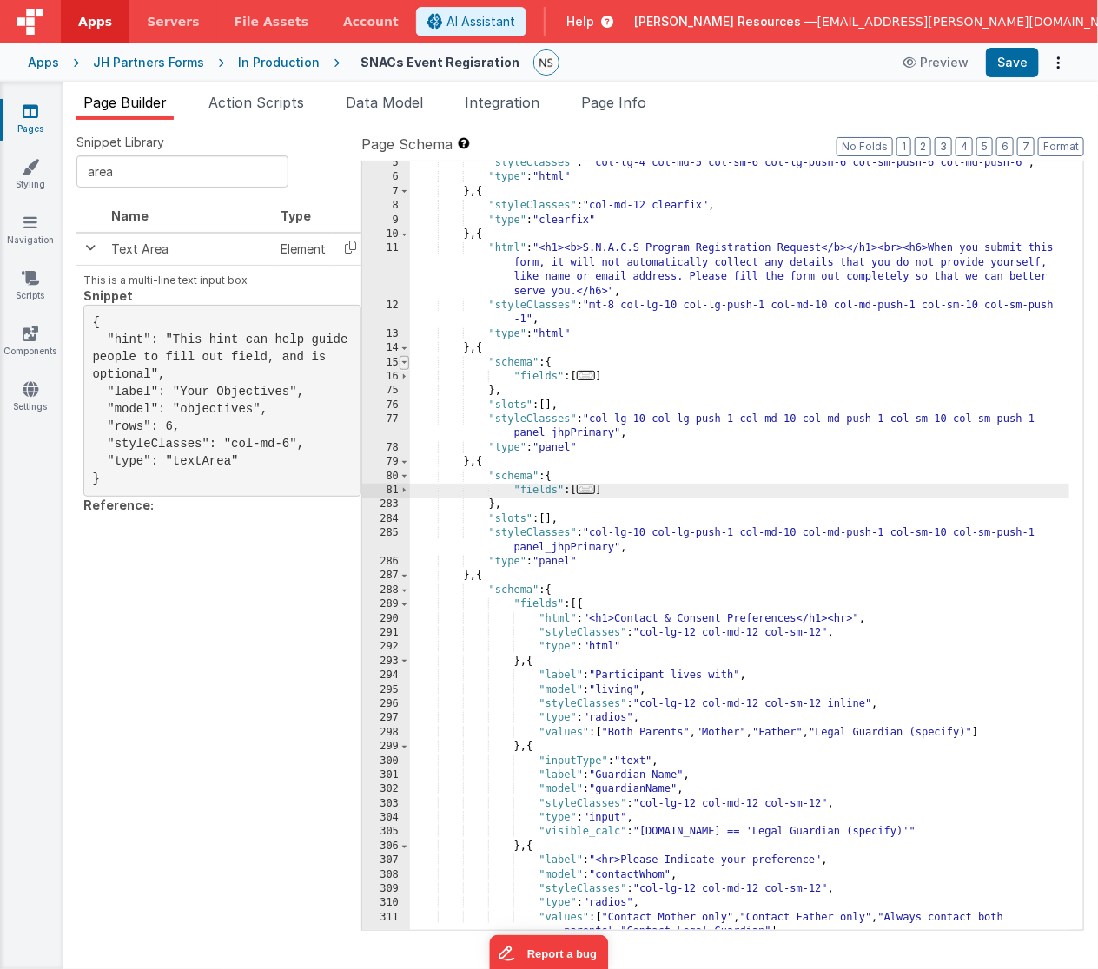
click at [405, 359] on span at bounding box center [404, 363] width 10 height 14
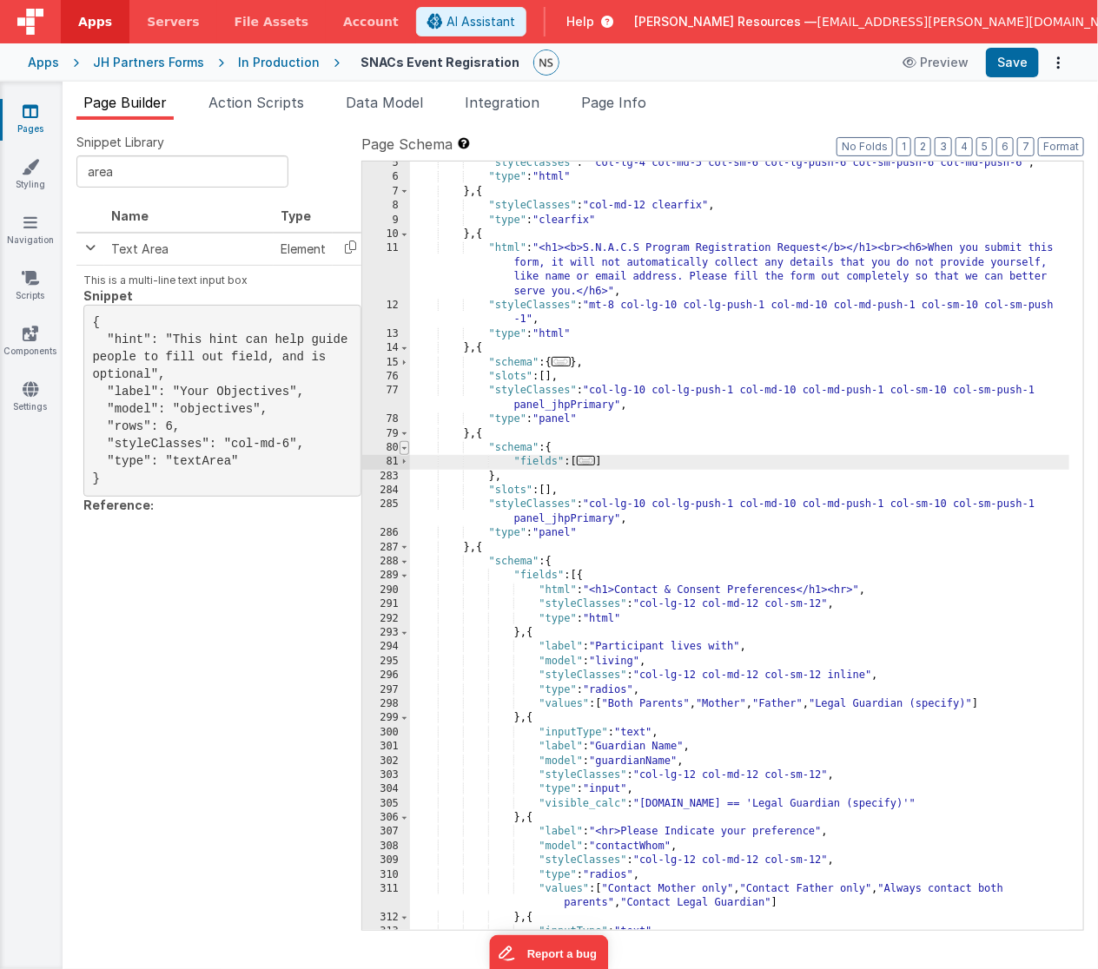
click at [403, 448] on span at bounding box center [404, 448] width 10 height 14
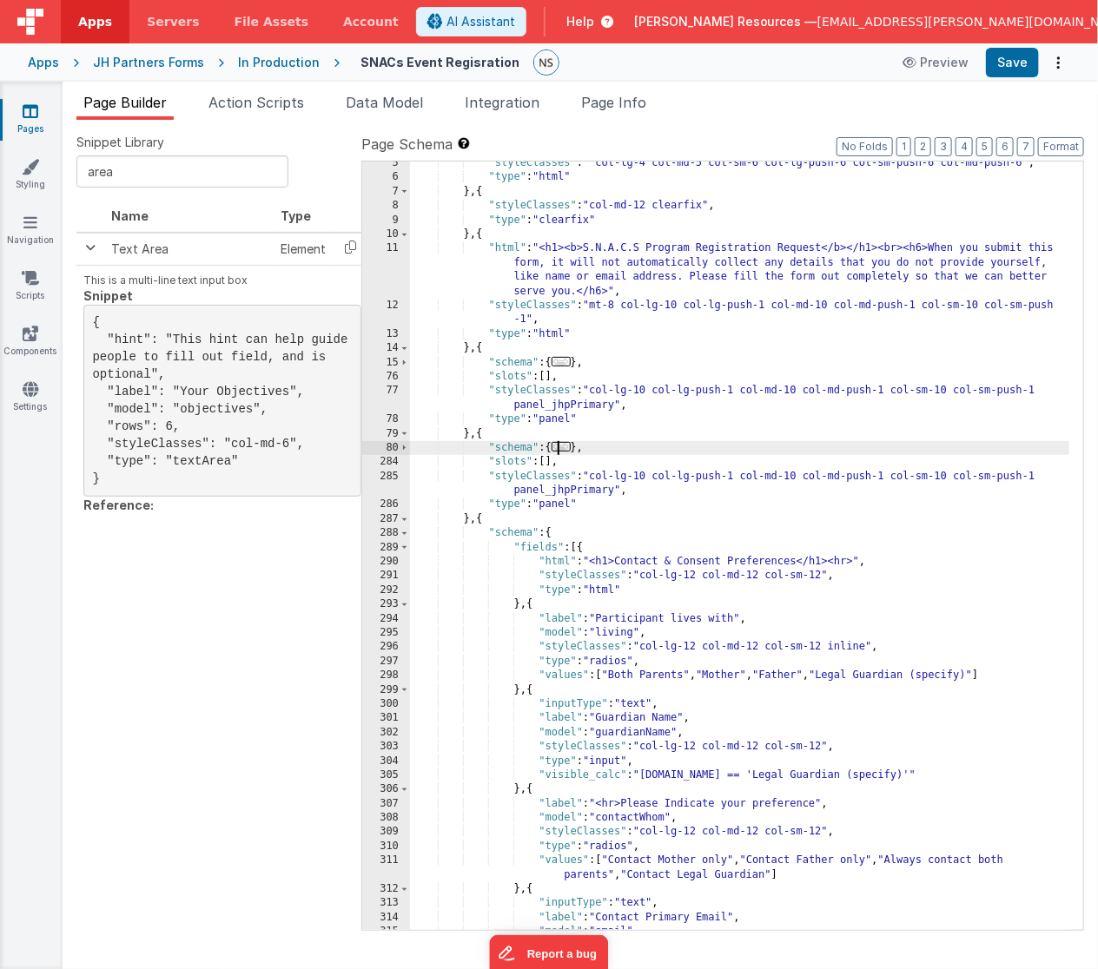
click at [554, 528] on div ""styleClasses" : " col-lg-4 col-md-5 col-sm-6 col-lg-push-6 col-sm-push-6 col-m…" at bounding box center [740, 555] width 660 height 798
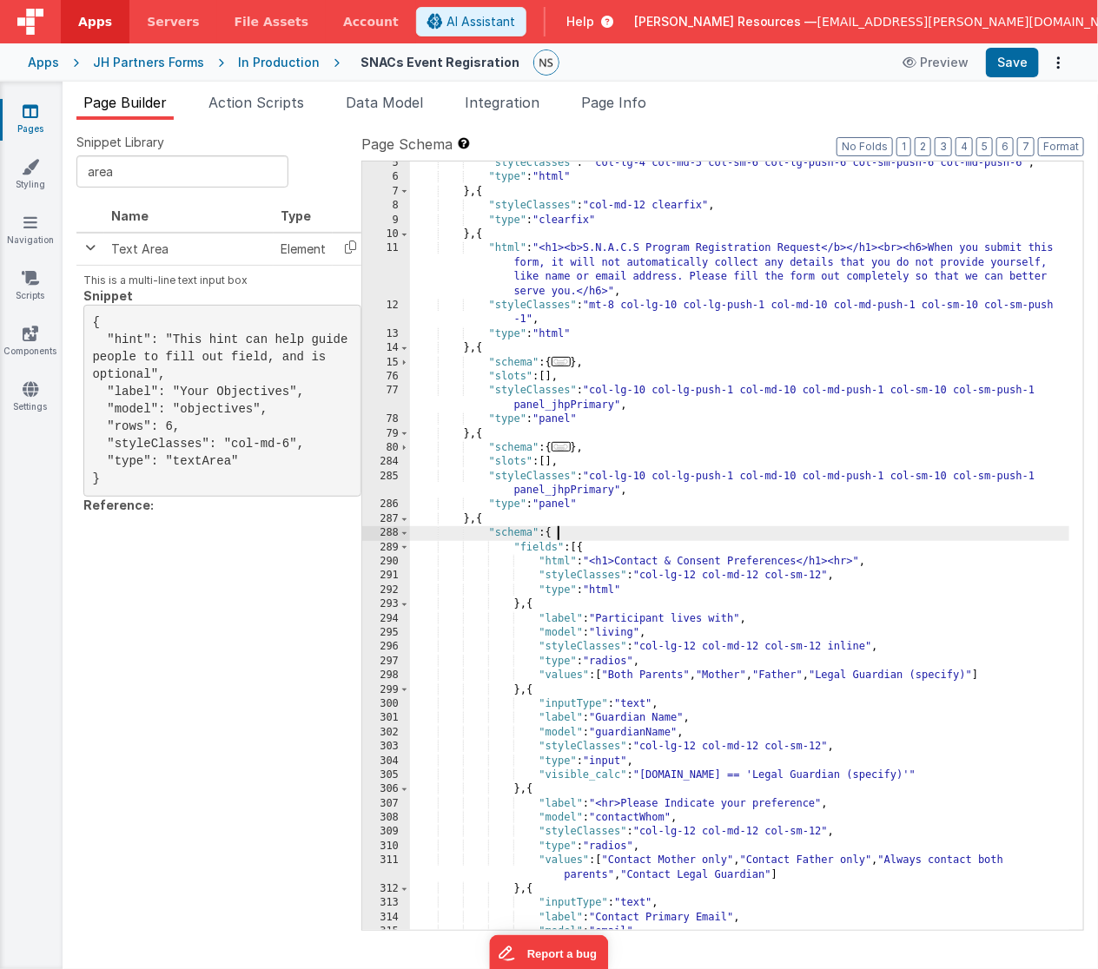
click at [554, 528] on div ""styleClasses" : " col-lg-4 col-md-5 col-sm-6 col-lg-push-6 col-sm-push-6 col-m…" at bounding box center [740, 555] width 660 height 798
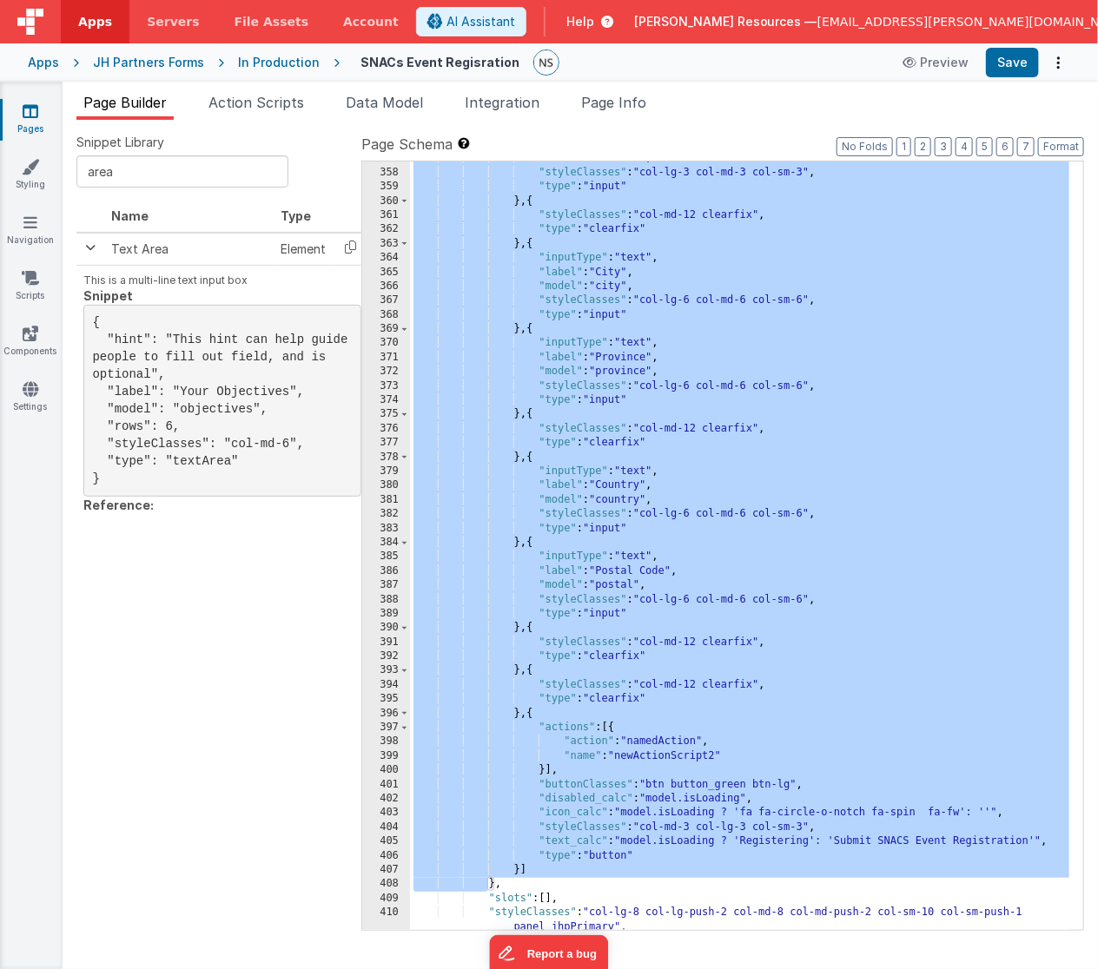
scroll to position [1509, 0]
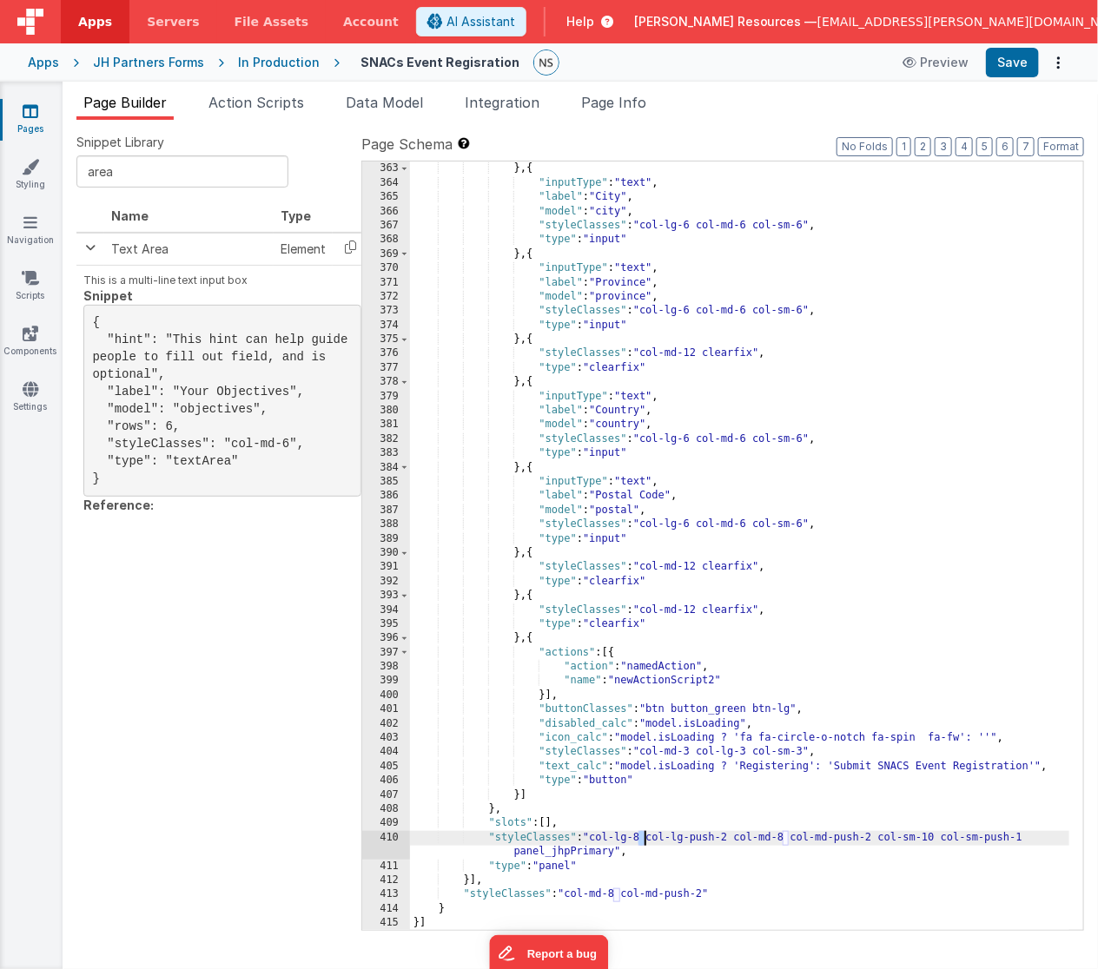
click at [645, 839] on div ""type" : "clearfix" } , { "inputType" : "text" , "label" : "City" , "model" : "…" at bounding box center [740, 547] width 660 height 798
click at [741, 838] on div ""type" : "clearfix" } , { "inputType" : "text" , "label" : "City" , "model" : "…" at bounding box center [740, 547] width 660 height 798
click at [794, 838] on div ""type" : "clearfix" } , { "inputType" : "text" , "label" : "City" , "model" : "…" at bounding box center [740, 547] width 660 height 798
click at [887, 839] on div ""type" : "clearfix" } , { "inputType" : "text" , "label" : "City" , "model" : "…" at bounding box center [740, 547] width 660 height 798
drag, startPoint x: 946, startPoint y: 837, endPoint x: 1037, endPoint y: 836, distance: 91.2
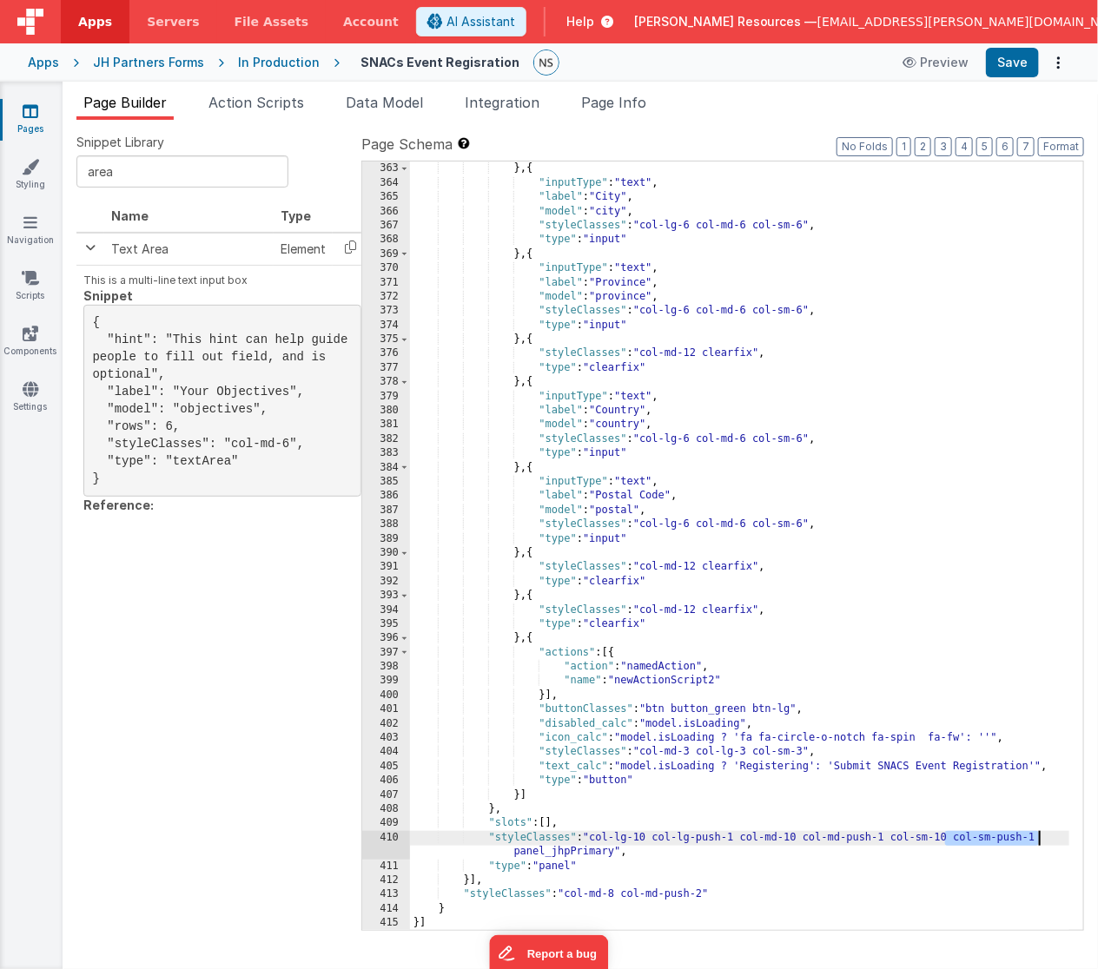
click at [1037, 836] on div ""type" : "clearfix" } , { "inputType" : "text" , "label" : "City" , "model" : "…" at bounding box center [740, 547] width 660 height 798
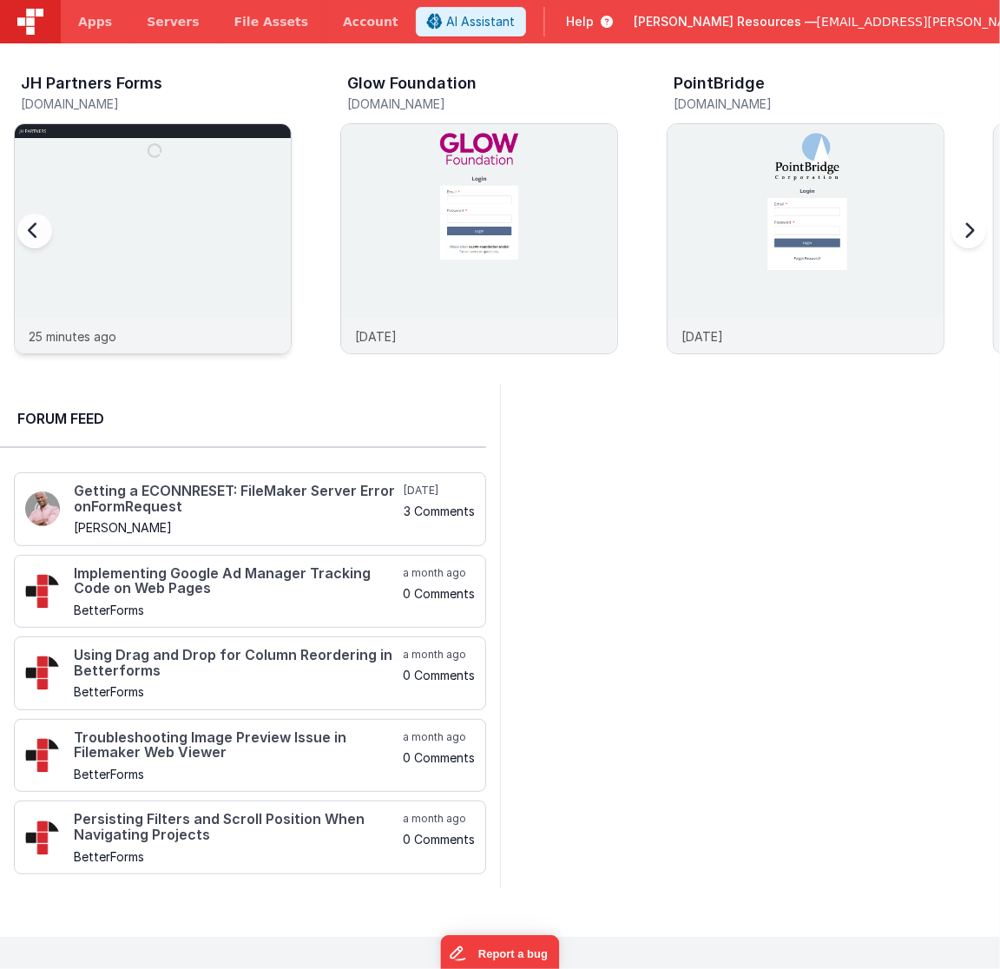
click at [276, 175] on img at bounding box center [153, 262] width 276 height 276
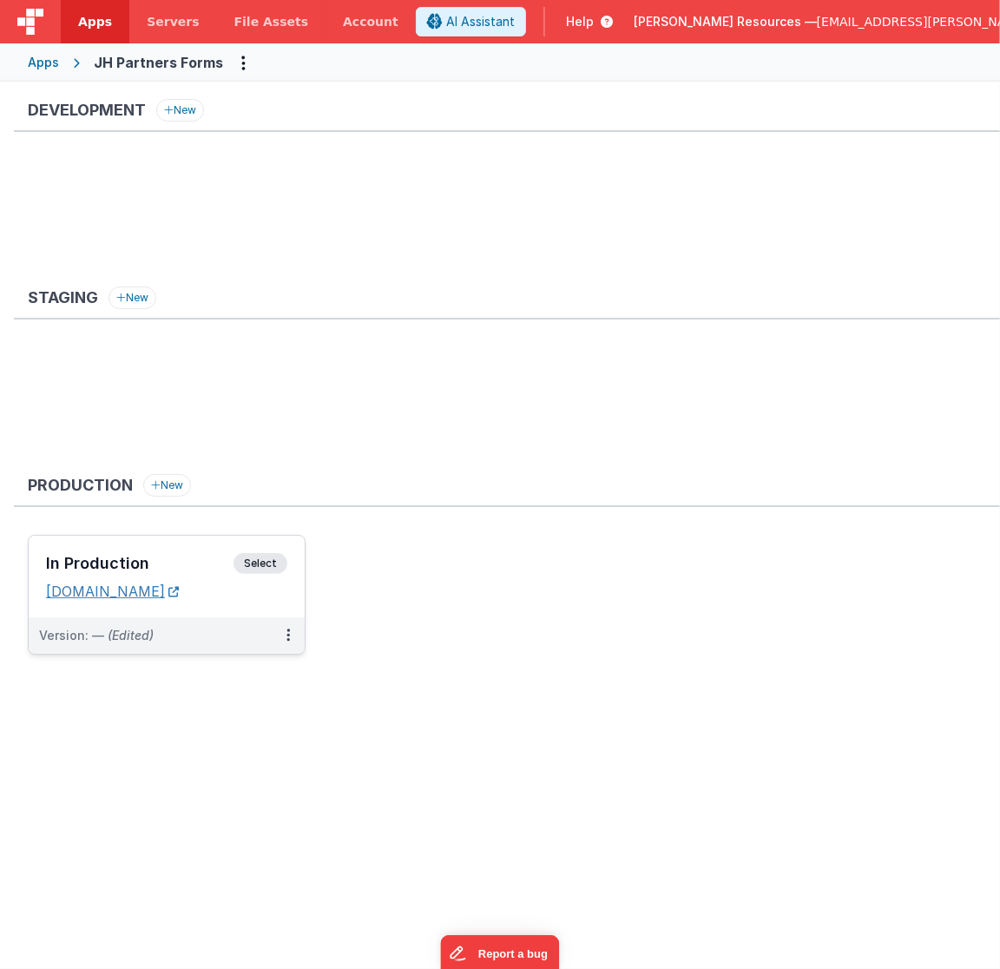
click at [179, 594] on link "[DOMAIN_NAME]" at bounding box center [112, 591] width 133 height 17
click at [179, 591] on link "[DOMAIN_NAME]" at bounding box center [112, 591] width 133 height 17
click at [274, 561] on span "Select" at bounding box center [261, 563] width 54 height 21
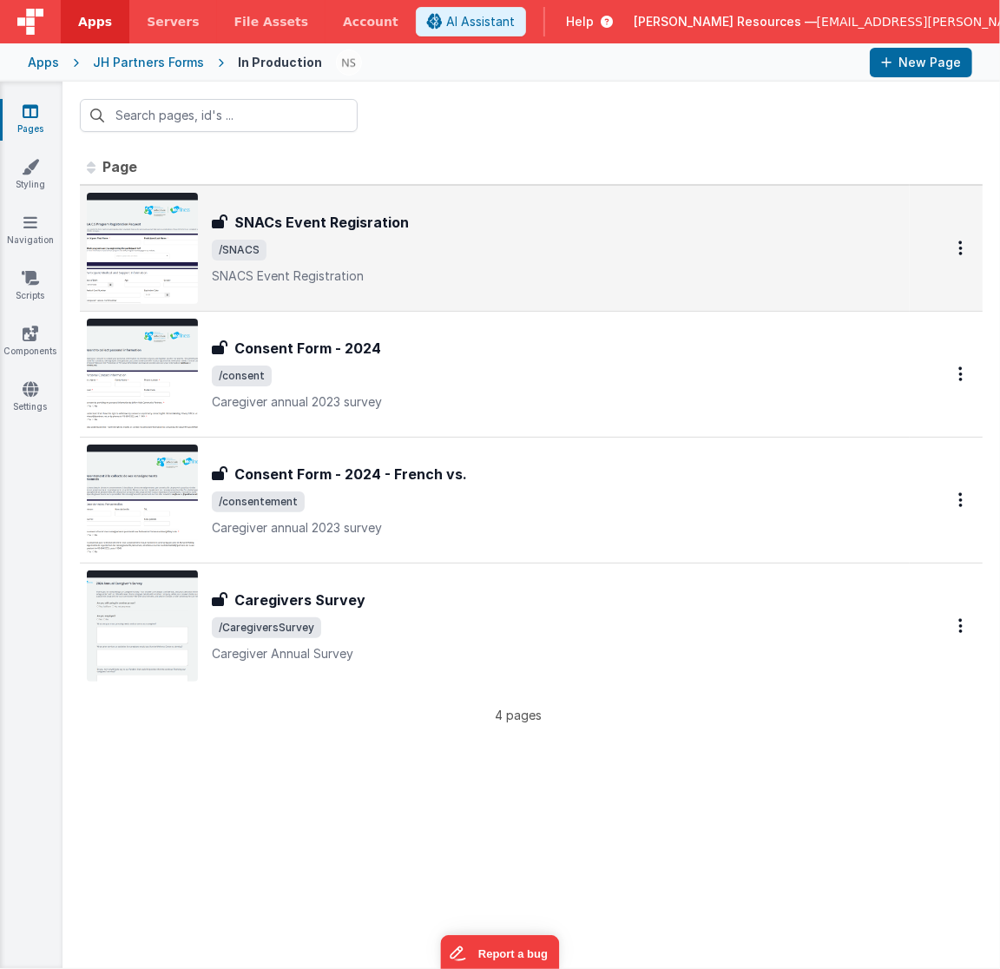
click at [464, 247] on span "/SNACS" at bounding box center [557, 250] width 691 height 21
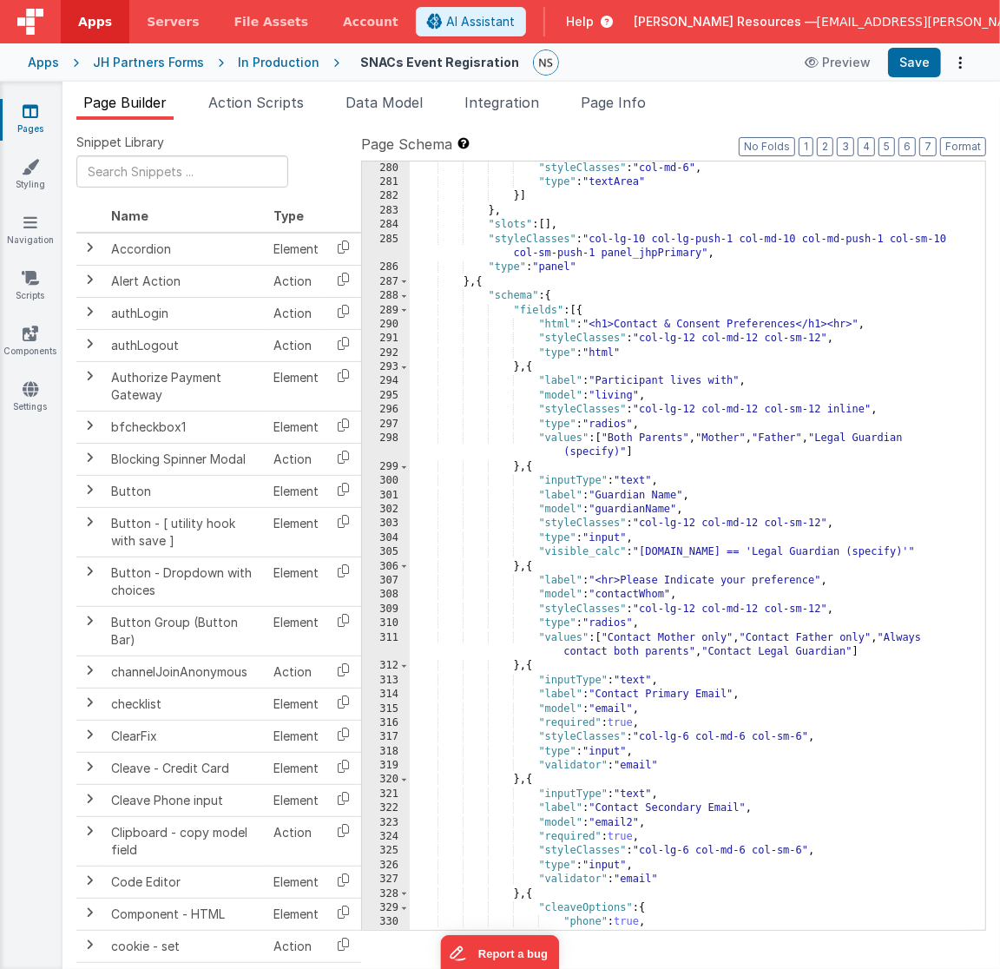
scroll to position [4098, 0]
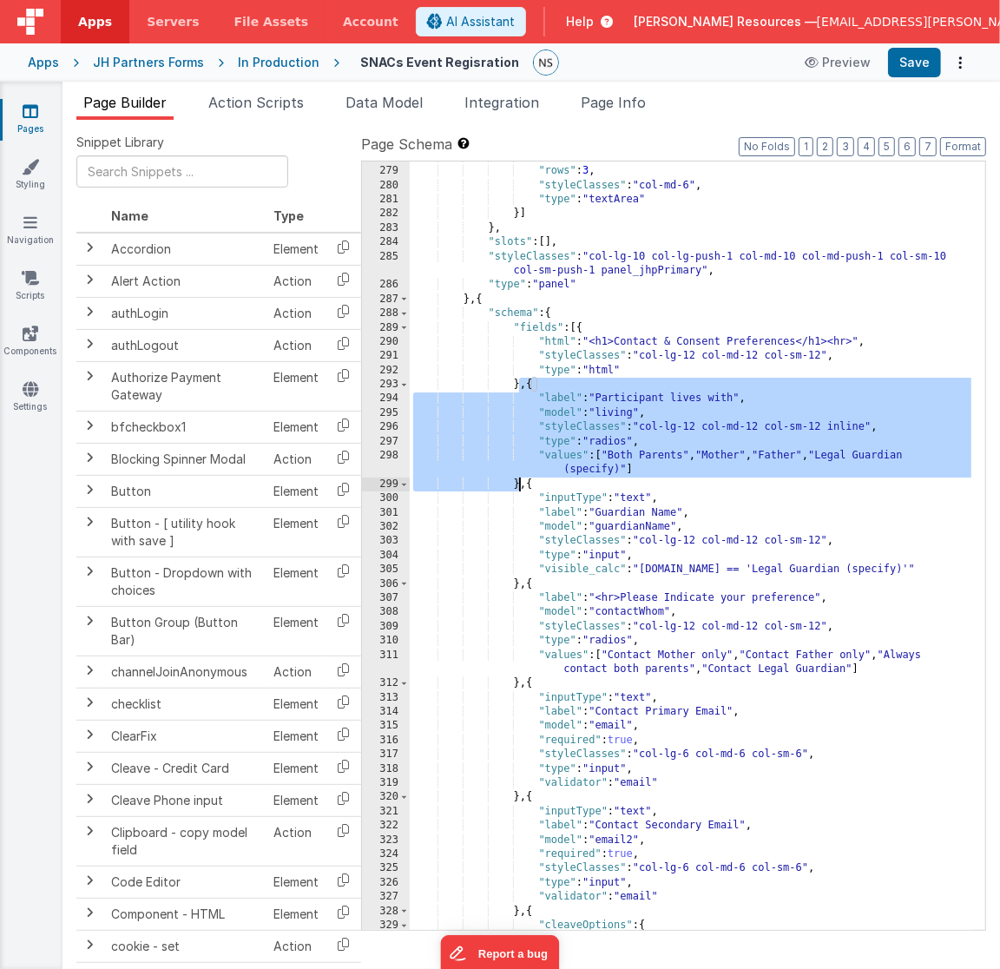
drag, startPoint x: 521, startPoint y: 386, endPoint x: 518, endPoint y: 484, distance: 98.2
click at [518, 484] on div ""model" : "hardTo" , "rows" : 3 , "styleClasses" : "col-md-6" , "type" : "textA…" at bounding box center [691, 549] width 563 height 798
click at [480, 651] on div ""model" : "hardTo" , "rows" : 3 , "styleClasses" : "col-md-6" , "type" : "textA…" at bounding box center [691, 549] width 563 height 798
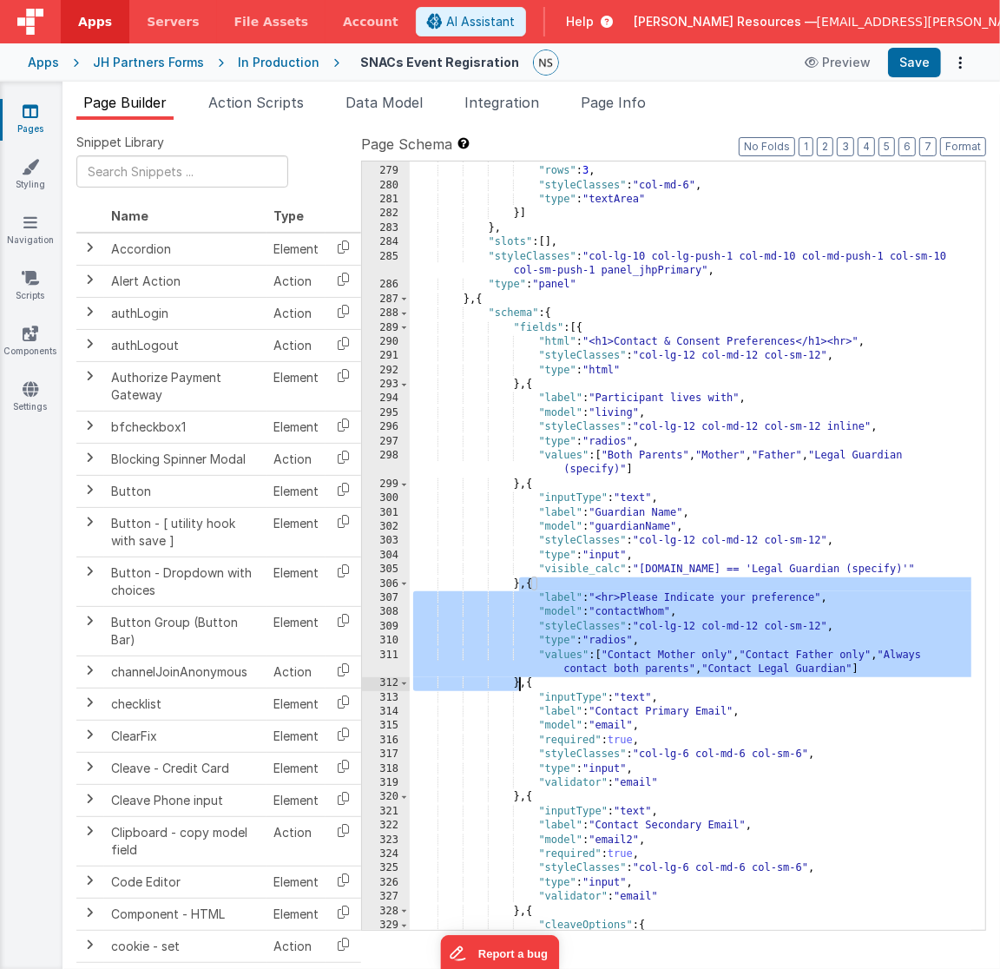
drag, startPoint x: 522, startPoint y: 585, endPoint x: 517, endPoint y: 687, distance: 101.7
click at [517, 687] on div ""model" : "hardTo" , "rows" : 3 , "styleClasses" : "col-md-6" , "type" : "textA…" at bounding box center [691, 549] width 563 height 798
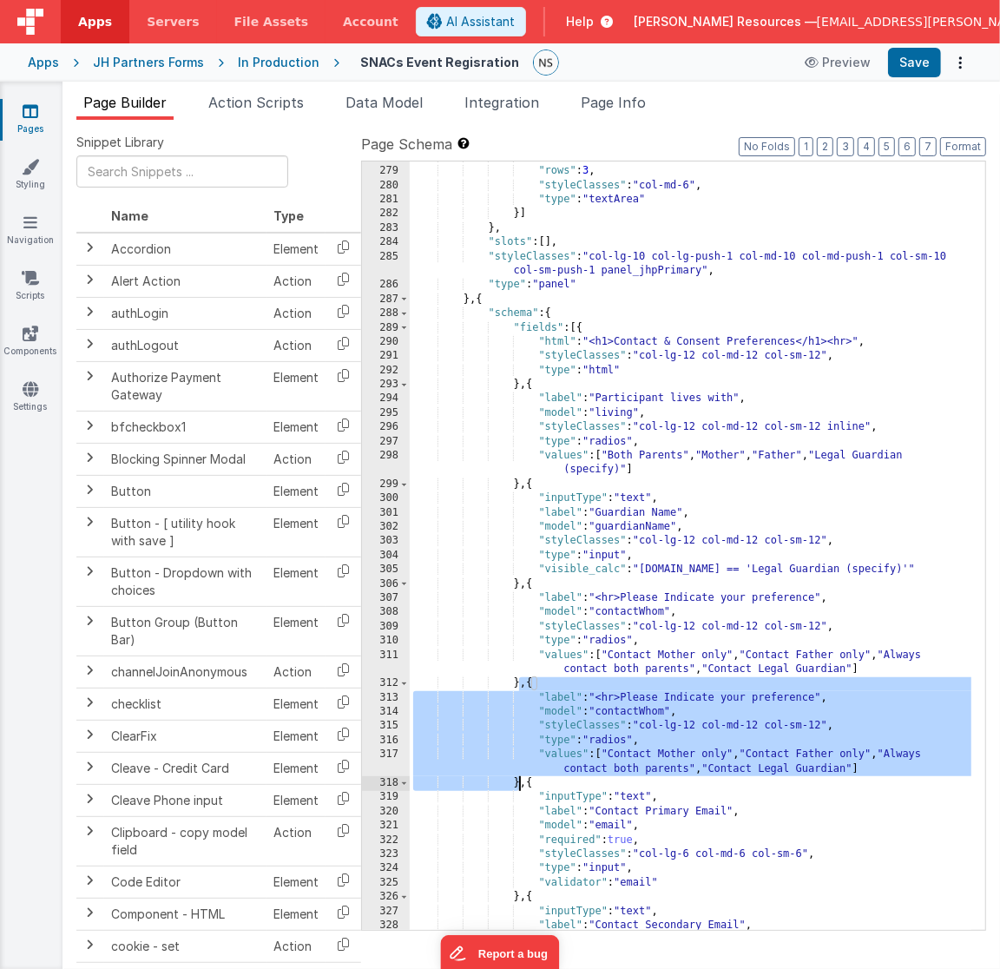
click at [643, 683] on div ""model" : "hardTo" , "rows" : 3 , "styleClasses" : "col-md-6" , "type" : "textA…" at bounding box center [691, 546] width 562 height 768
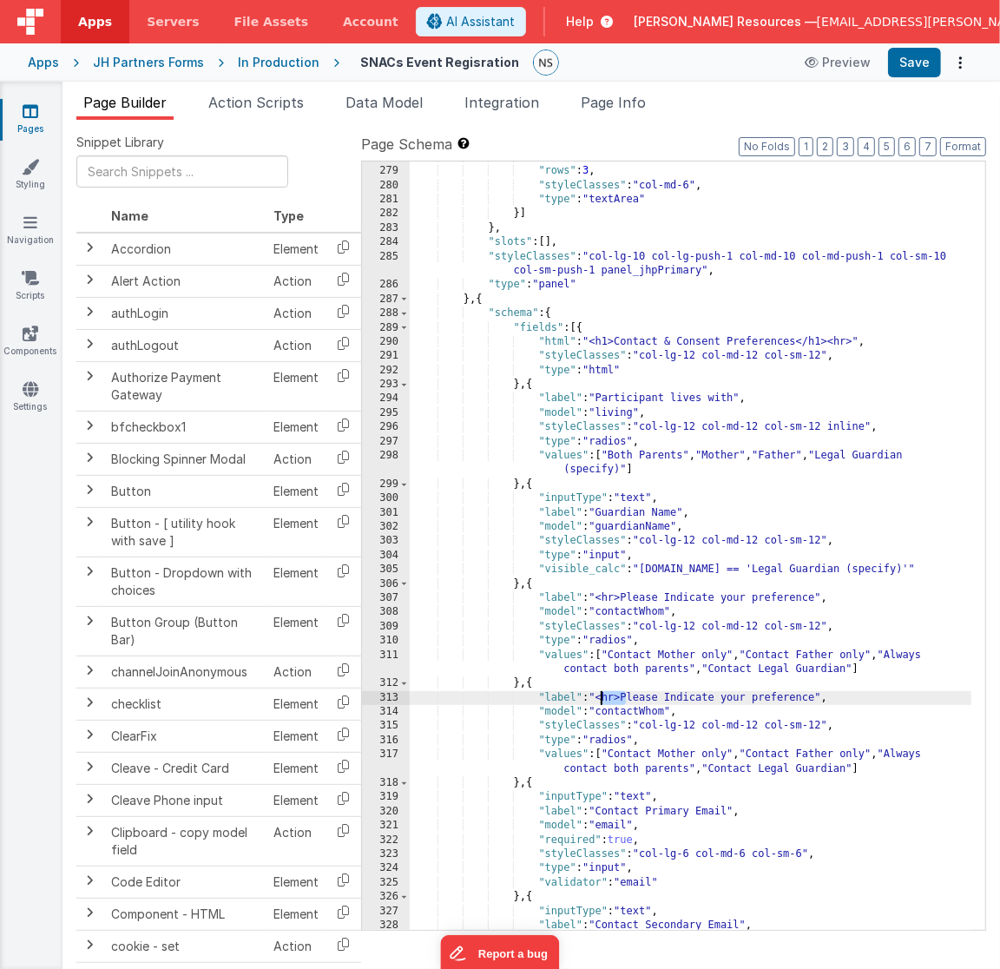
drag, startPoint x: 627, startPoint y: 700, endPoint x: 601, endPoint y: 700, distance: 26.0
click at [601, 700] on div ""model" : "hardTo" , "rows" : 3 , "styleClasses" : "col-md-6" , "type" : "textA…" at bounding box center [691, 549] width 563 height 798
drag, startPoint x: 647, startPoint y: 712, endPoint x: 671, endPoint y: 712, distance: 24.3
click at [669, 713] on div ""model" : "hardTo" , "rows" : 3 , "styleClasses" : "col-md-6" , "type" : "textA…" at bounding box center [691, 549] width 563 height 798
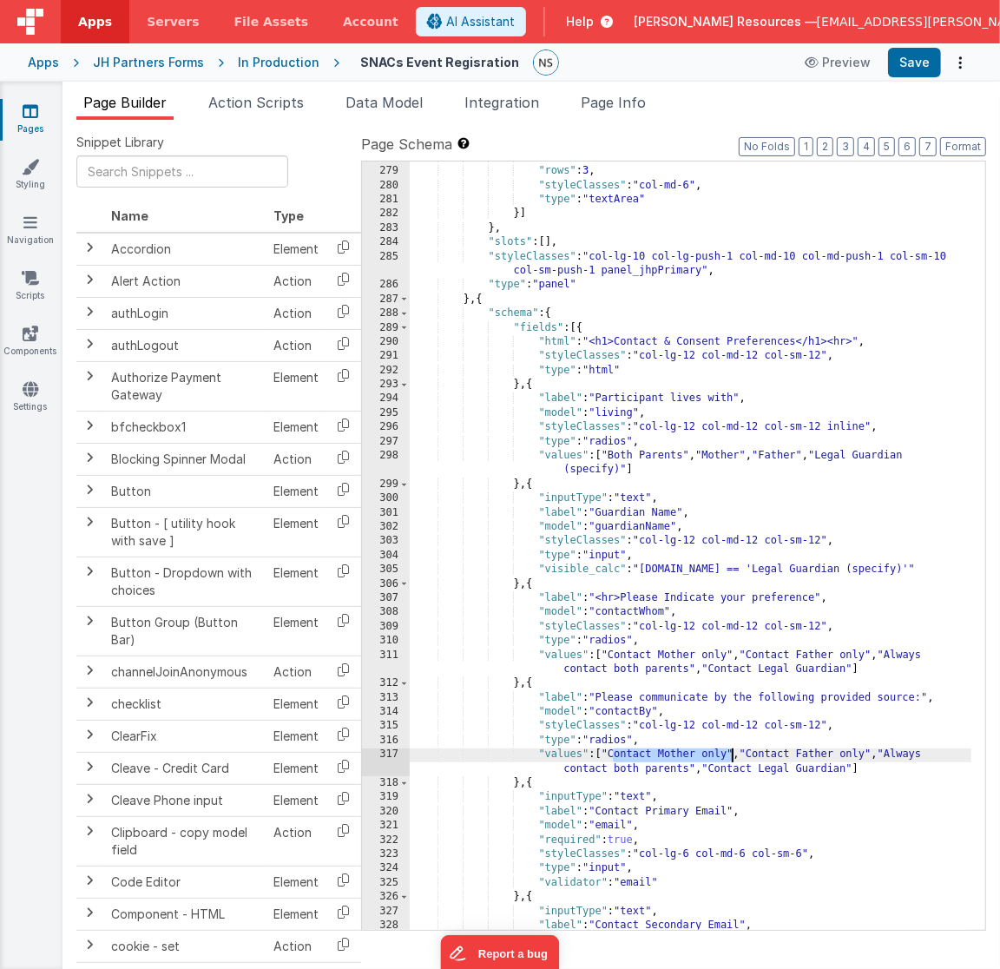
drag, startPoint x: 613, startPoint y: 755, endPoint x: 733, endPoint y: 755, distance: 119.8
click at [733, 755] on div ""model" : "hardTo" , "rows" : 3 , "styleClasses" : "col-md-6" , "type" : "textA…" at bounding box center [691, 549] width 563 height 798
drag, startPoint x: 676, startPoint y: 754, endPoint x: 788, endPoint y: 756, distance: 111.2
click at [788, 756] on div ""model" : "hardTo" , "rows" : 3 , "styleClasses" : "col-md-6" , "type" : "textA…" at bounding box center [691, 549] width 563 height 798
drag, startPoint x: 757, startPoint y: 755, endPoint x: 926, endPoint y: 755, distance: 168.5
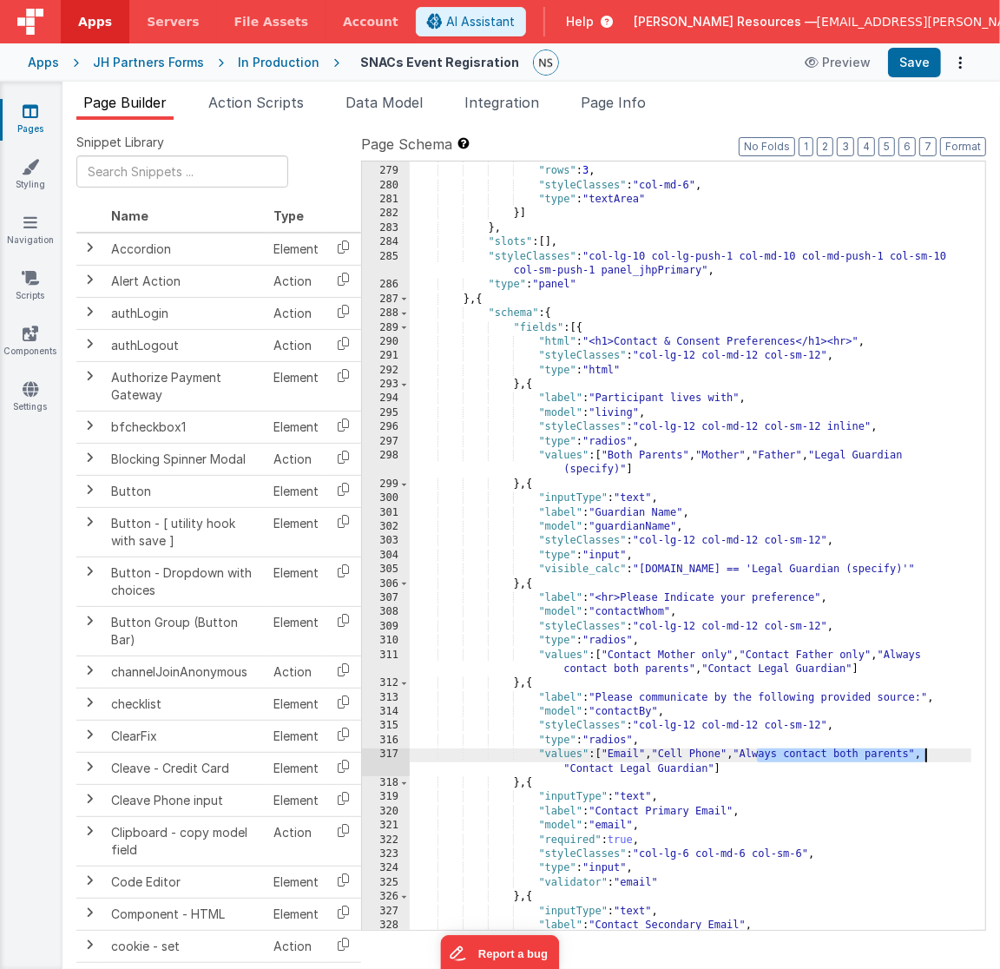
click at [926, 755] on div ""model" : "hardTo" , "rows" : 3 , "styleClasses" : "col-md-6" , "type" : "textA…" at bounding box center [691, 549] width 563 height 798
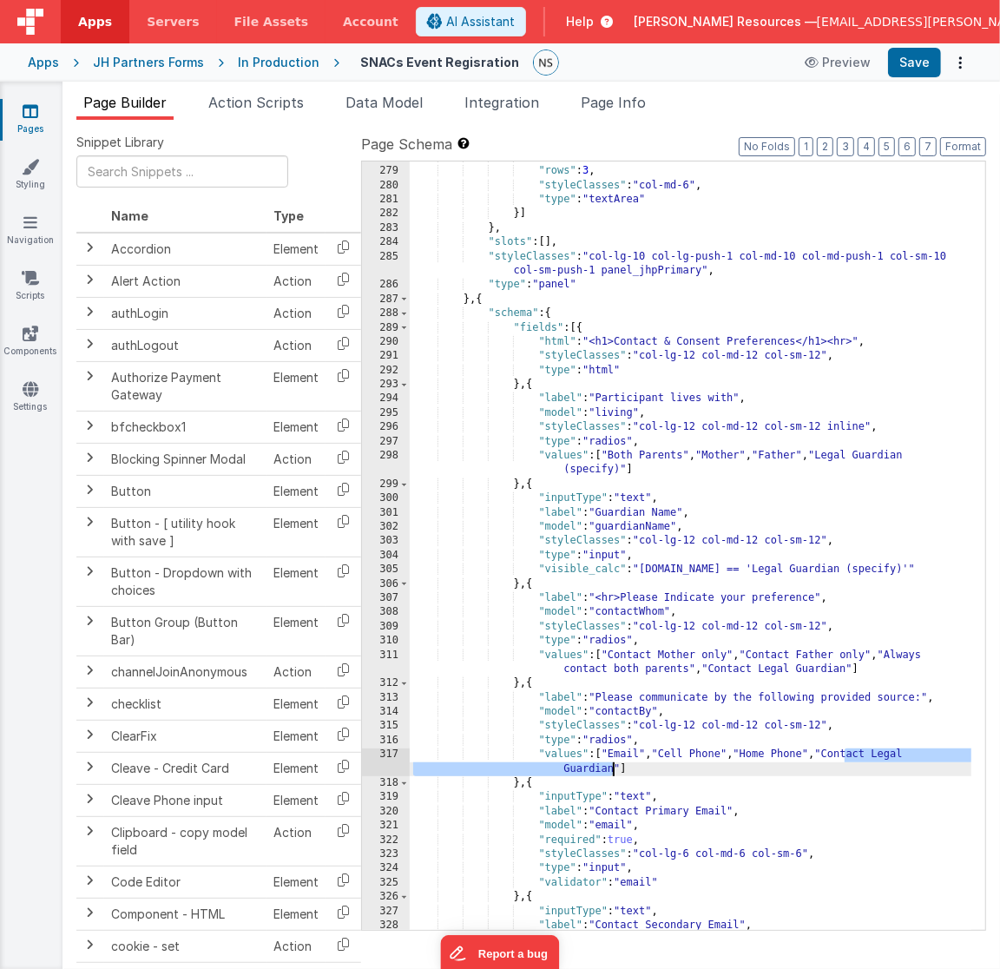
drag, startPoint x: 845, startPoint y: 757, endPoint x: 614, endPoint y: 773, distance: 231.5
click at [614, 773] on div ""model" : "hardTo" , "rows" : 3 , "styleClasses" : "col-md-6" , "type" : "textA…" at bounding box center [691, 549] width 563 height 798
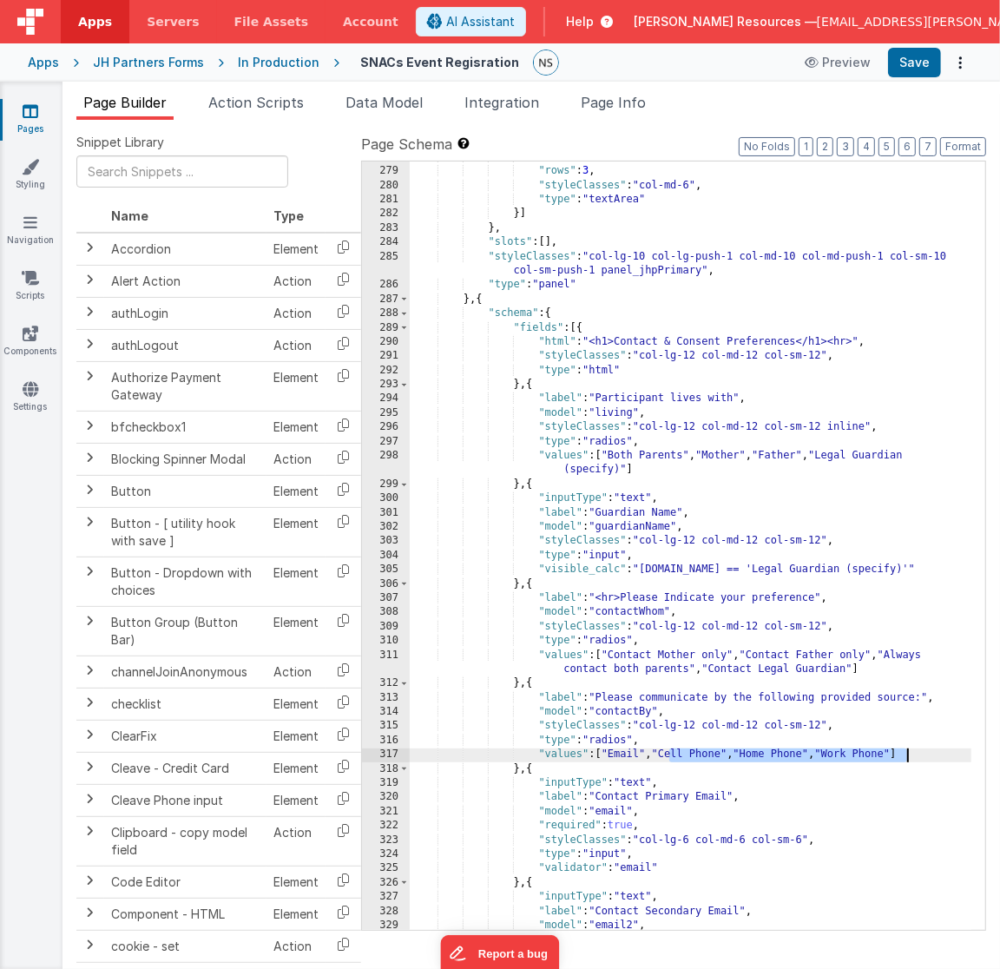
drag, startPoint x: 672, startPoint y: 754, endPoint x: 906, endPoint y: 752, distance: 233.6
click at [906, 752] on div ""model" : "hardTo" , "rows" : 3 , "styleClasses" : "col-md-6" , "type" : "textA…" at bounding box center [691, 549] width 563 height 798
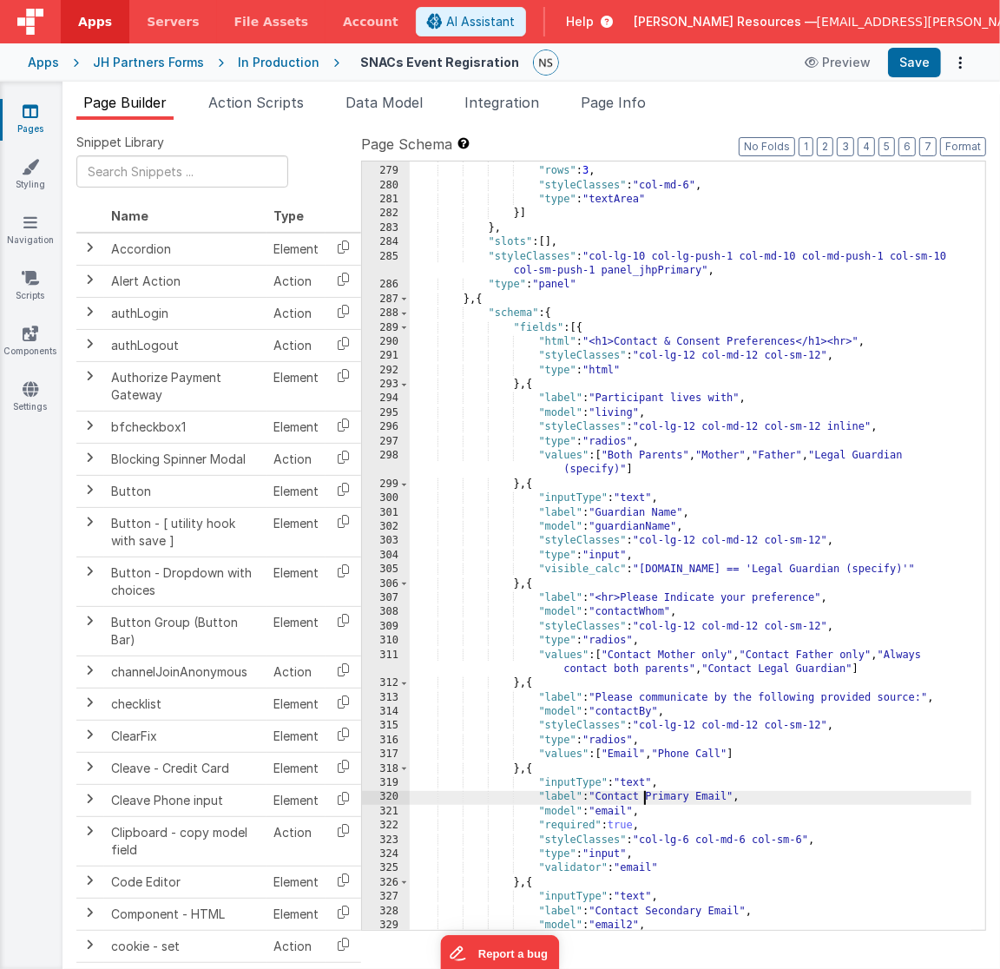
click at [645, 796] on div ""model" : "hardTo" , "rows" : 3 , "styleClasses" : "col-md-6" , "type" : "textA…" at bounding box center [691, 549] width 563 height 798
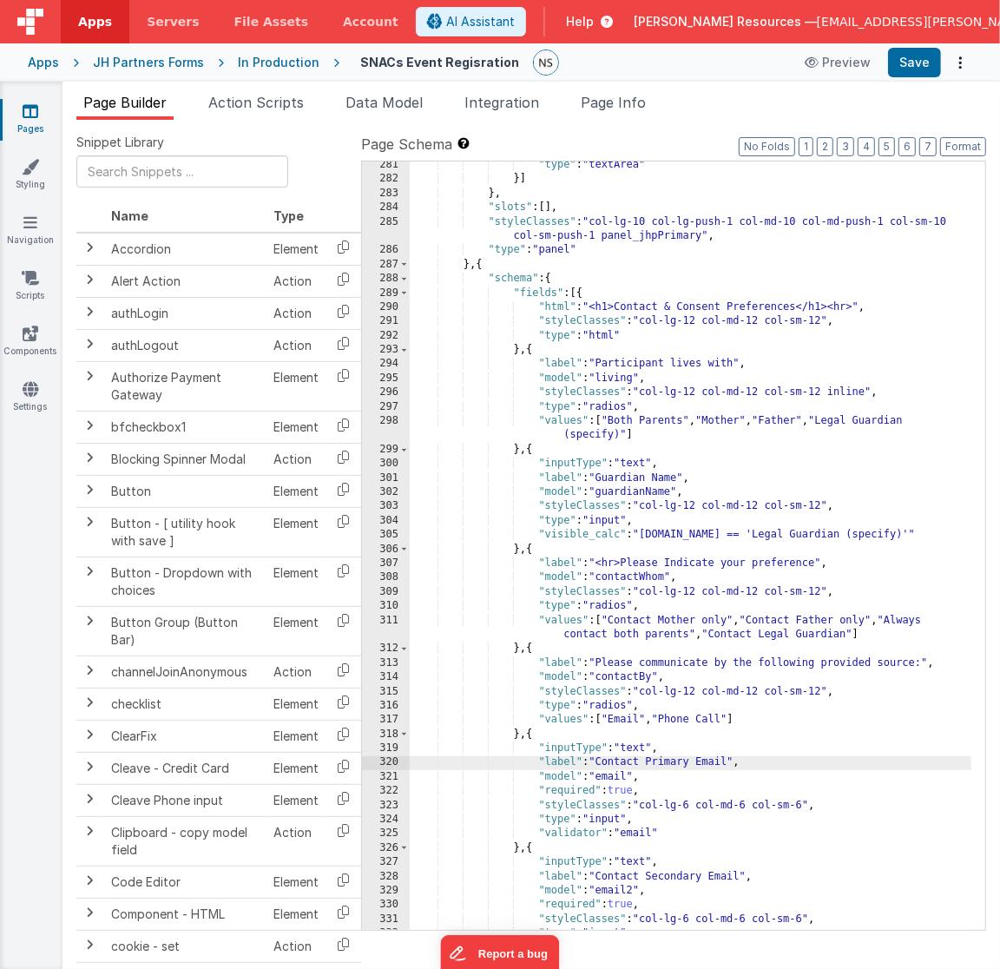
scroll to position [4115, 0]
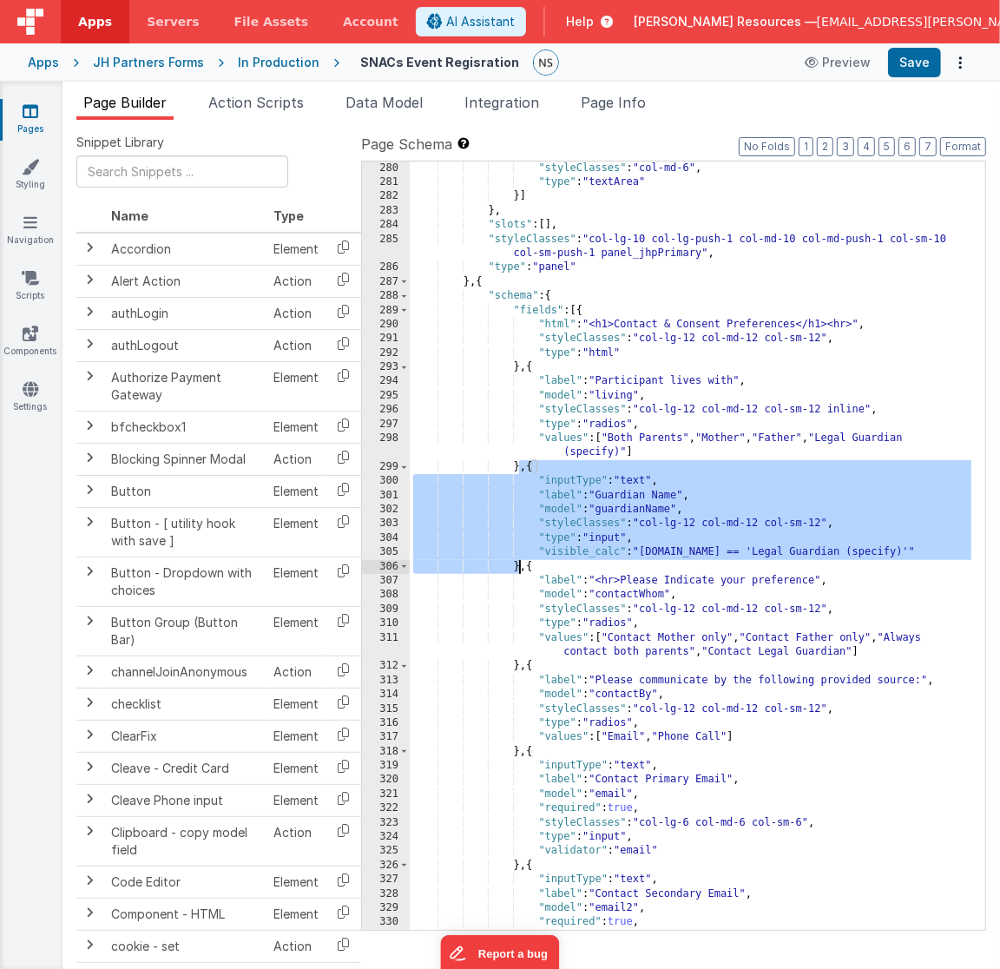
drag, startPoint x: 519, startPoint y: 466, endPoint x: 518, endPoint y: 564, distance: 98.1
click at [518, 564] on div ""styleClasses" : "col-md-6" , "type" : "textArea" }] } , "slots" : [ ] , "style…" at bounding box center [691, 561] width 563 height 798
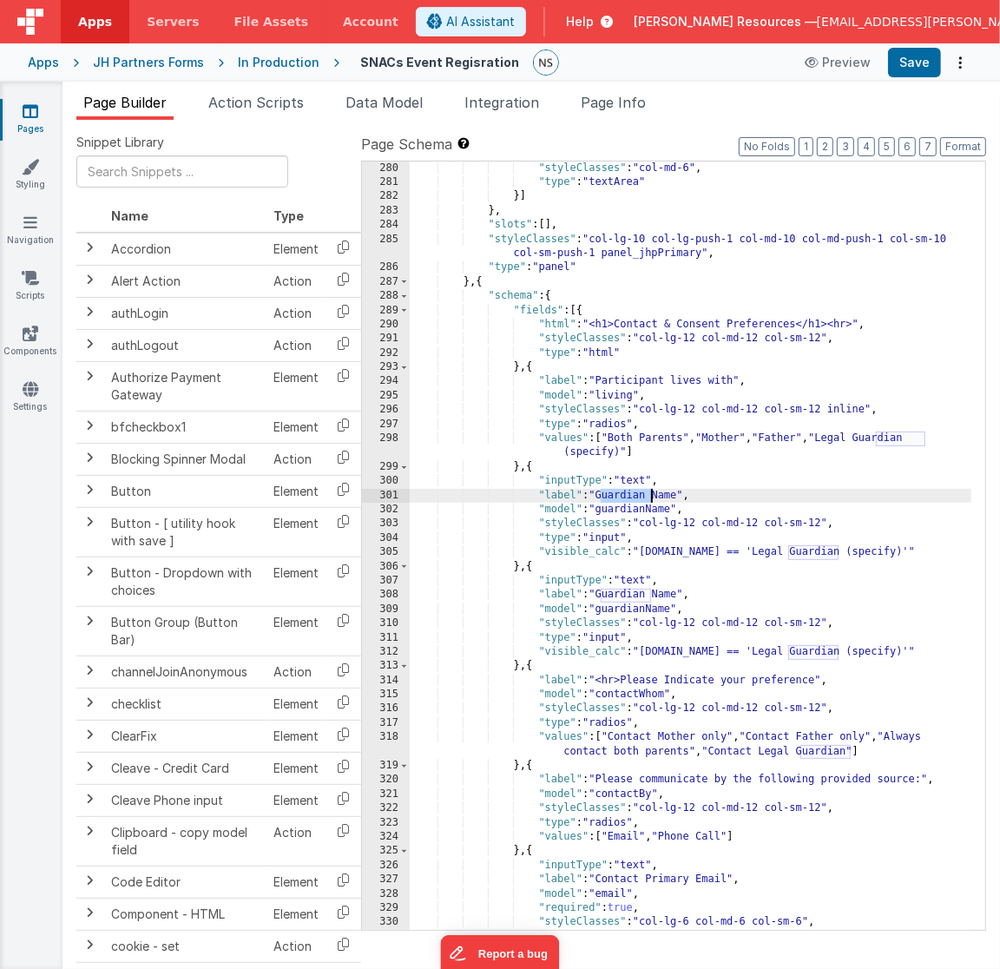
drag, startPoint x: 602, startPoint y: 494, endPoint x: 648, endPoint y: 498, distance: 46.2
click at [648, 498] on div ""styleClasses" : "col-md-6" , "type" : "textArea" }] } , "slots" : [ ] , "style…" at bounding box center [691, 561] width 563 height 798
drag, startPoint x: 649, startPoint y: 511, endPoint x: 601, endPoint y: 508, distance: 48.7
click at [601, 508] on div ""styleClasses" : "col-md-6" , "type" : "textArea" }] } , "slots" : [ ] , "style…" at bounding box center [691, 561] width 563 height 798
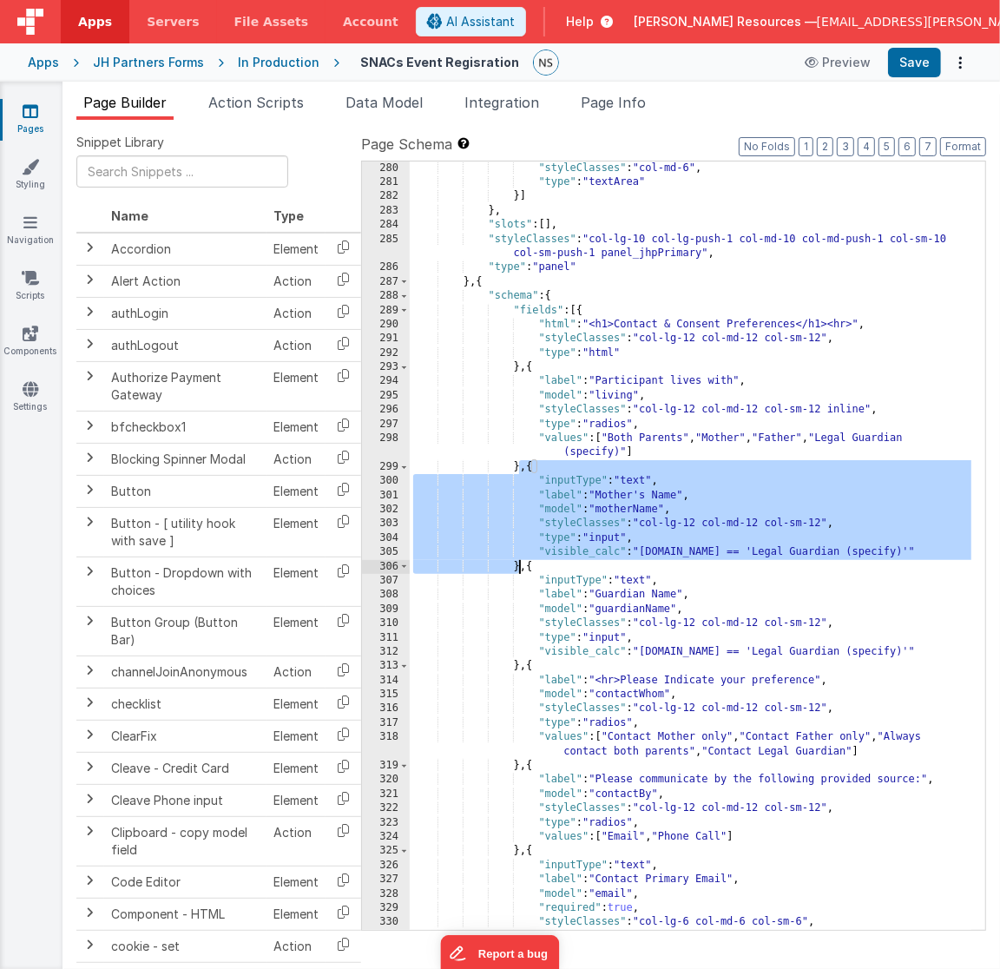
drag, startPoint x: 522, startPoint y: 465, endPoint x: 522, endPoint y: 564, distance: 99.0
click at [522, 564] on div ""styleClasses" : "col-md-6" , "type" : "textArea" }] } , "slots" : [ ] , "style…" at bounding box center [691, 561] width 563 height 798
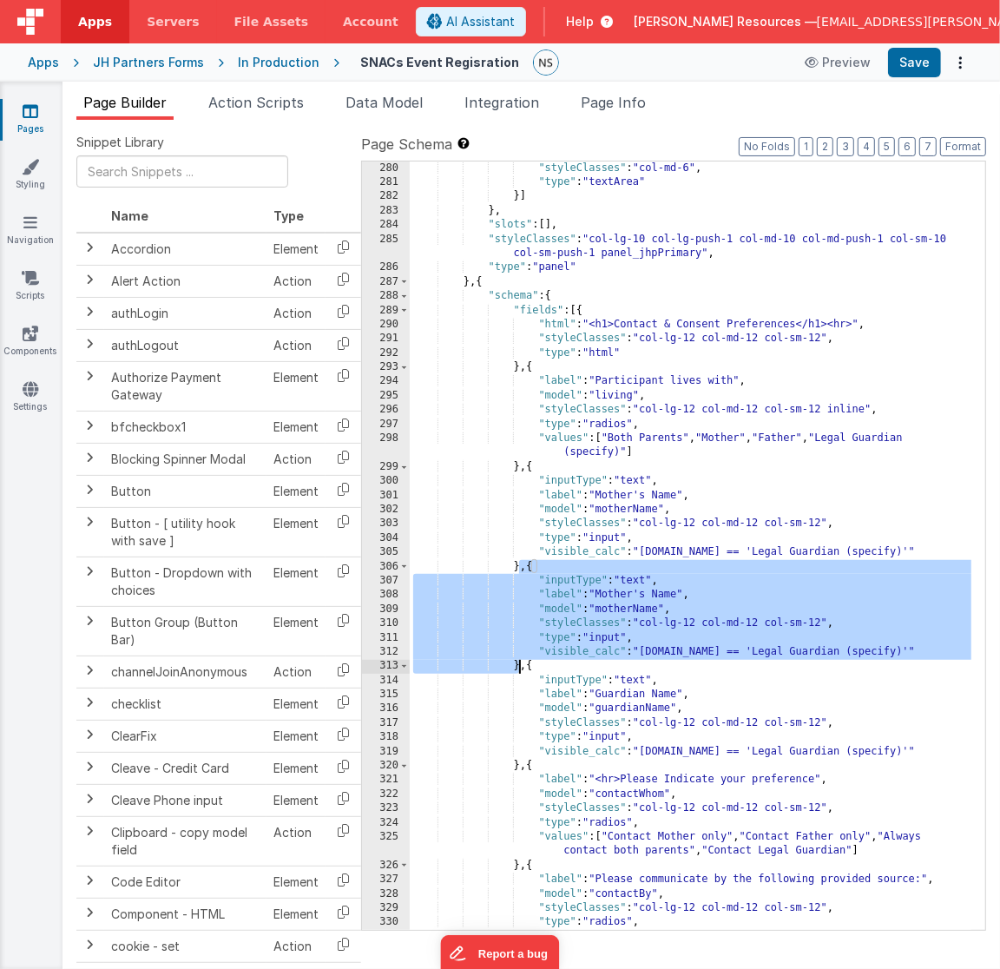
click at [624, 610] on div ""styleClasses" : "col-md-6" , "type" : "textArea" }] } , "slots" : [ ] , "style…" at bounding box center [691, 561] width 563 height 798
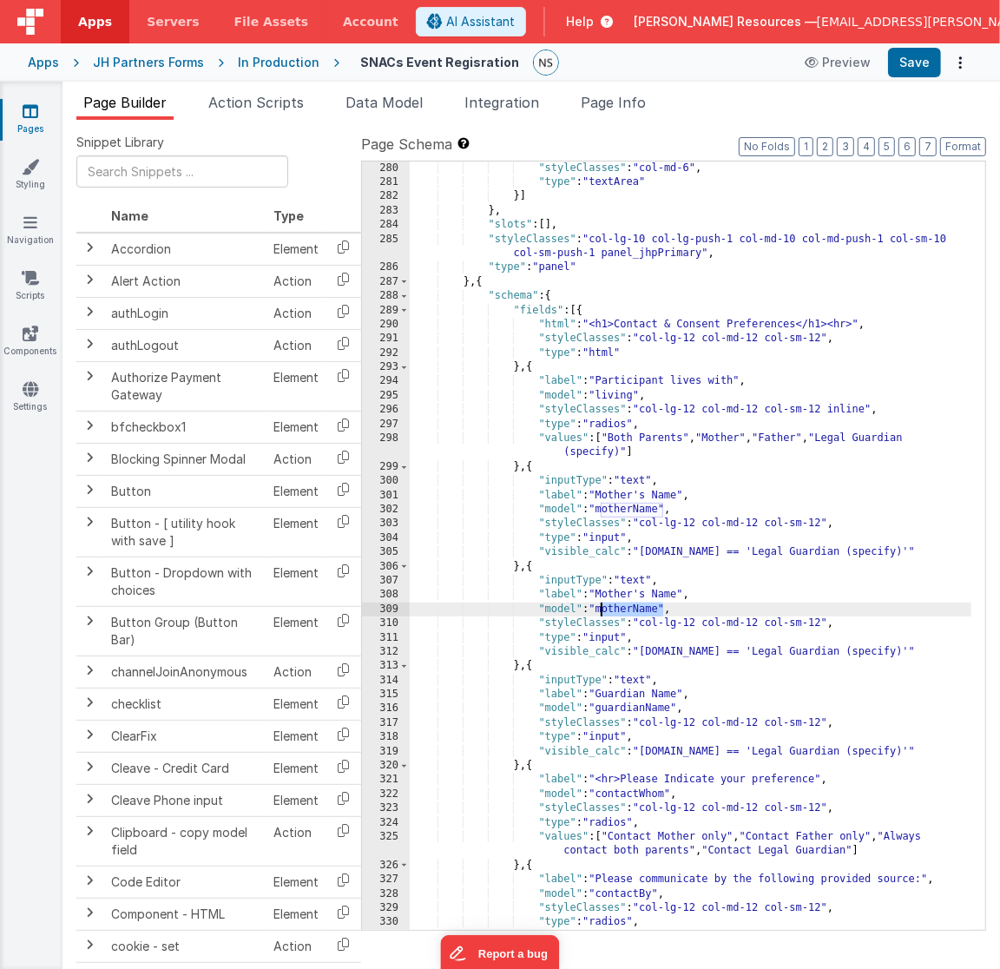
click at [624, 610] on div ""styleClasses" : "col-md-6" , "type" : "textArea" }] } , "slots" : [ ] , "style…" at bounding box center [691, 561] width 563 height 798
drag, startPoint x: 637, startPoint y: 610, endPoint x: 602, endPoint y: 610, distance: 35.6
click at [602, 610] on div ""styleClasses" : "col-md-6" , "type" : "textArea" }] } , "slots" : [ ] , "style…" at bounding box center [691, 561] width 563 height 798
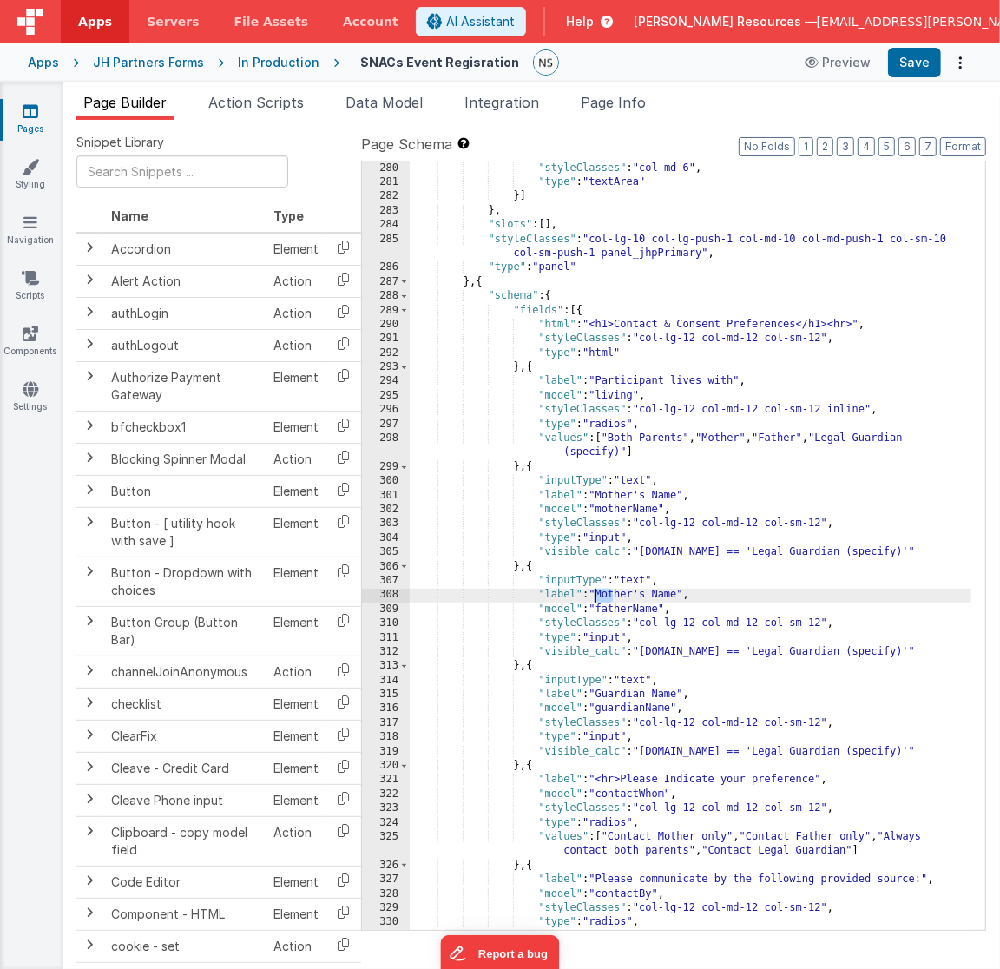
drag, startPoint x: 611, startPoint y: 594, endPoint x: 596, endPoint y: 594, distance: 15.6
click at [596, 594] on div ""styleClasses" : "col-md-6" , "type" : "textArea" }] } , "slots" : [ ] , "style…" at bounding box center [691, 561] width 563 height 798
